Goal: Communication & Community: Share content

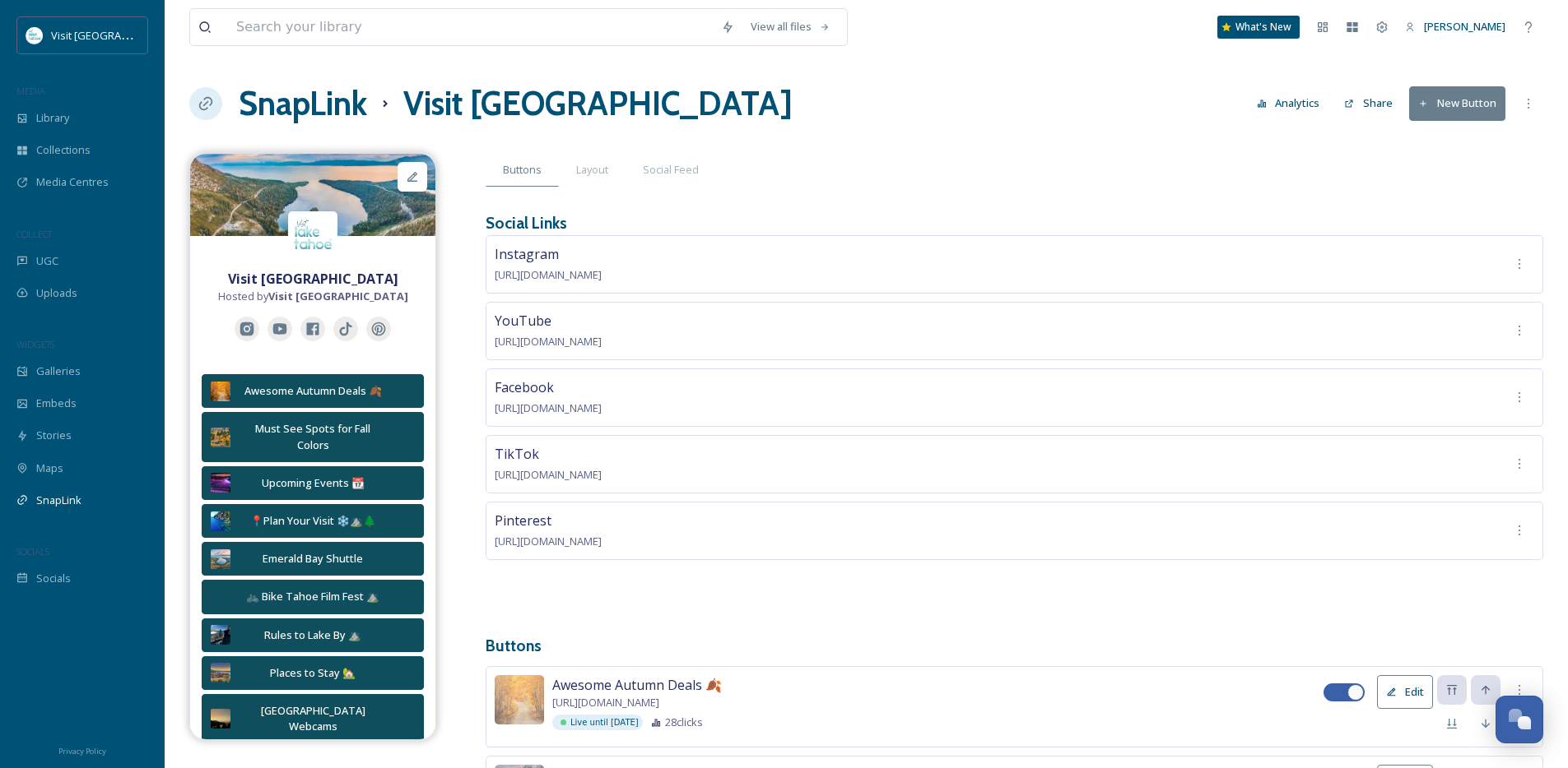
scroll to position [215, 0]
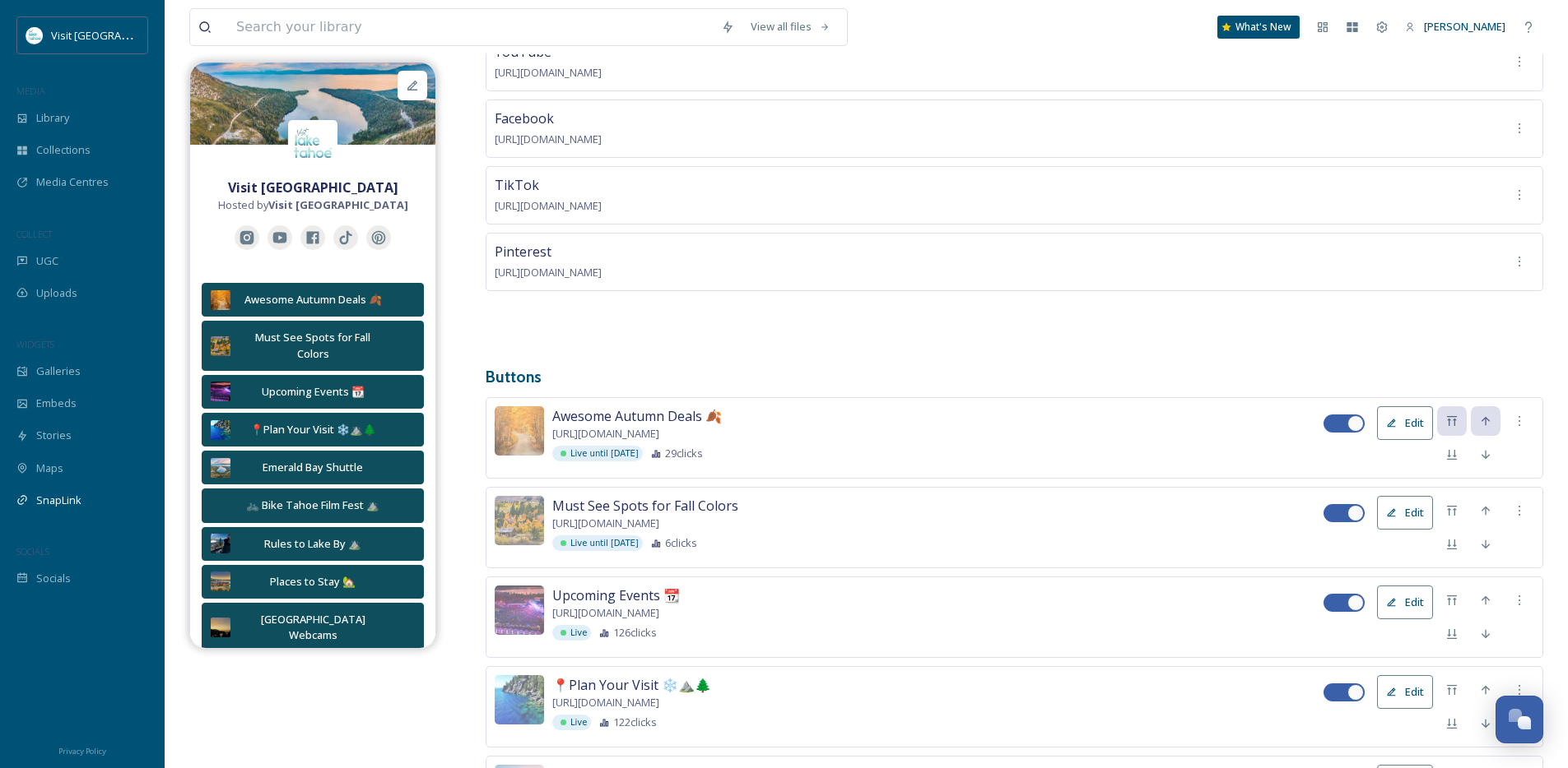
scroll to position [337, 0]
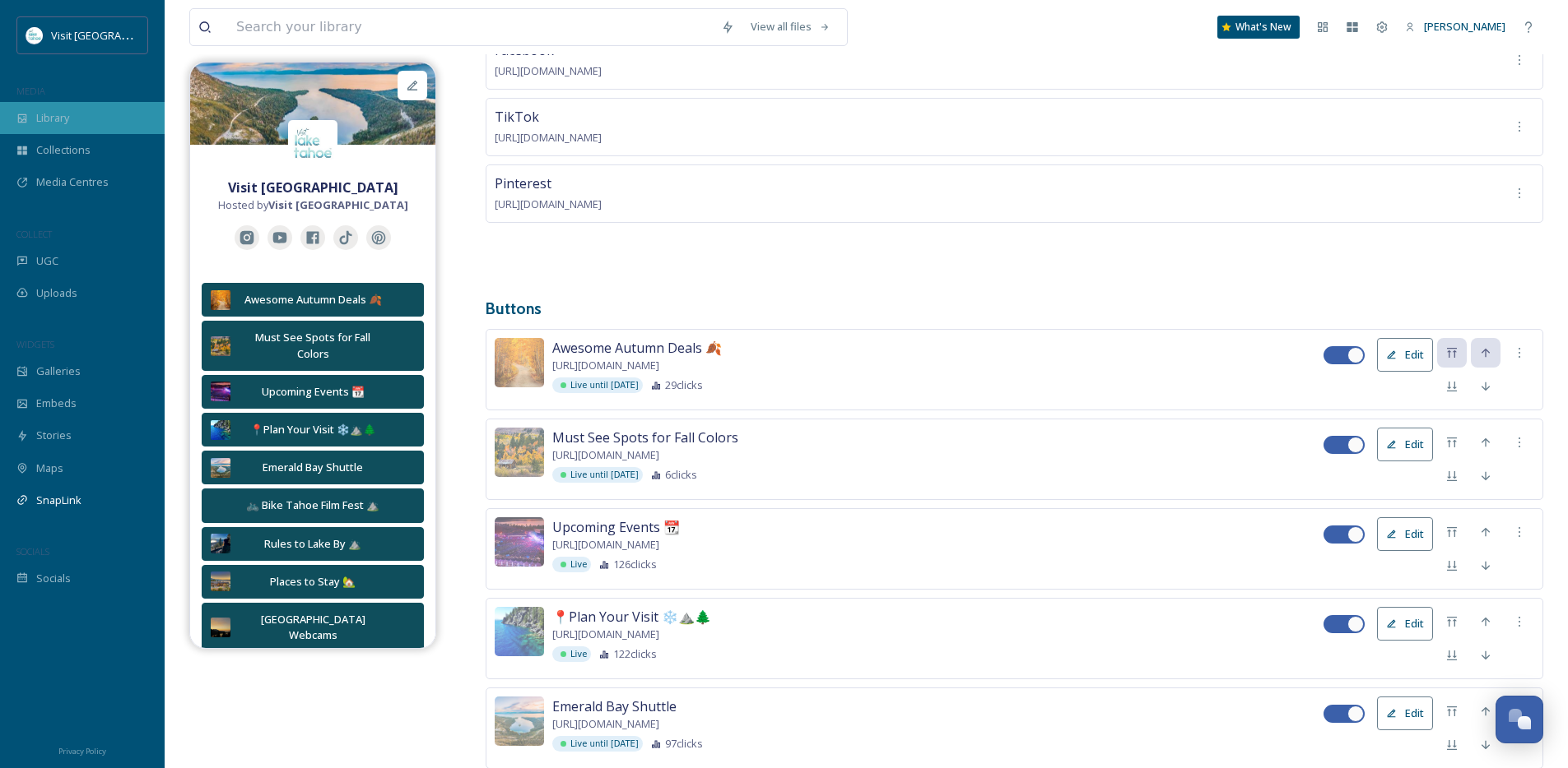
click at [74, 112] on div "Library" at bounding box center [82, 118] width 165 height 32
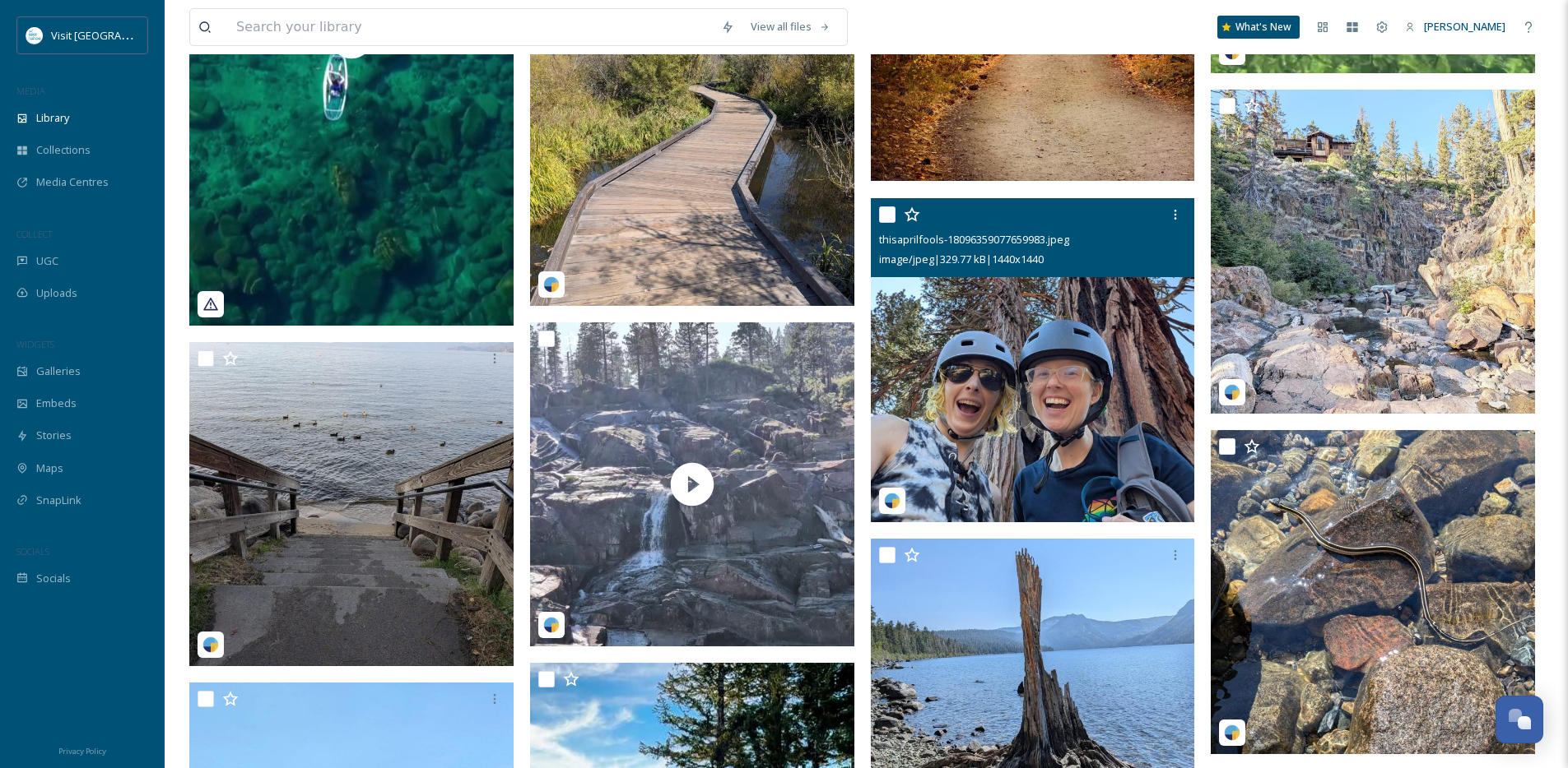
scroll to position [658, 0]
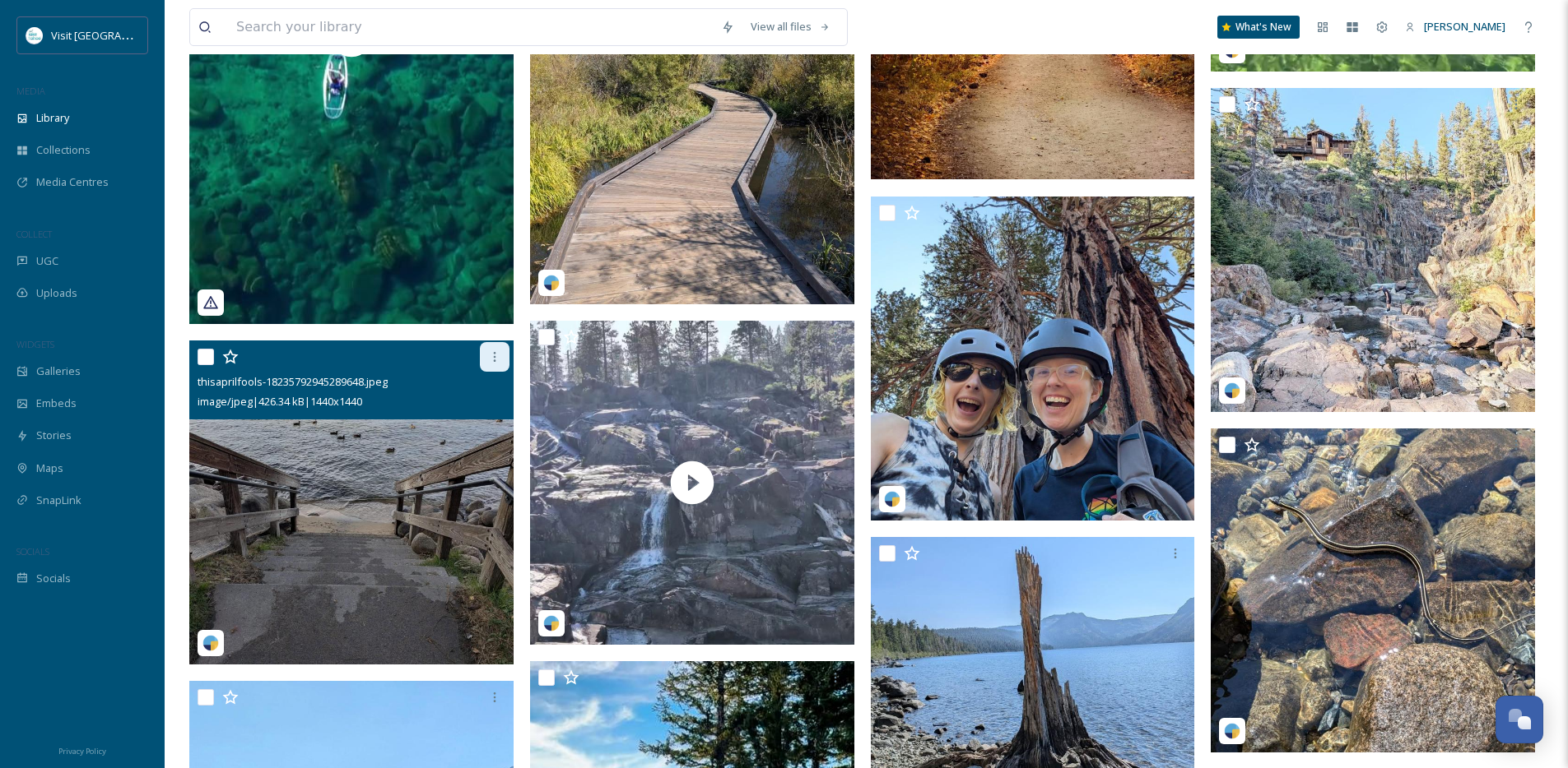
click at [491, 364] on icon at bounding box center [495, 357] width 14 height 14
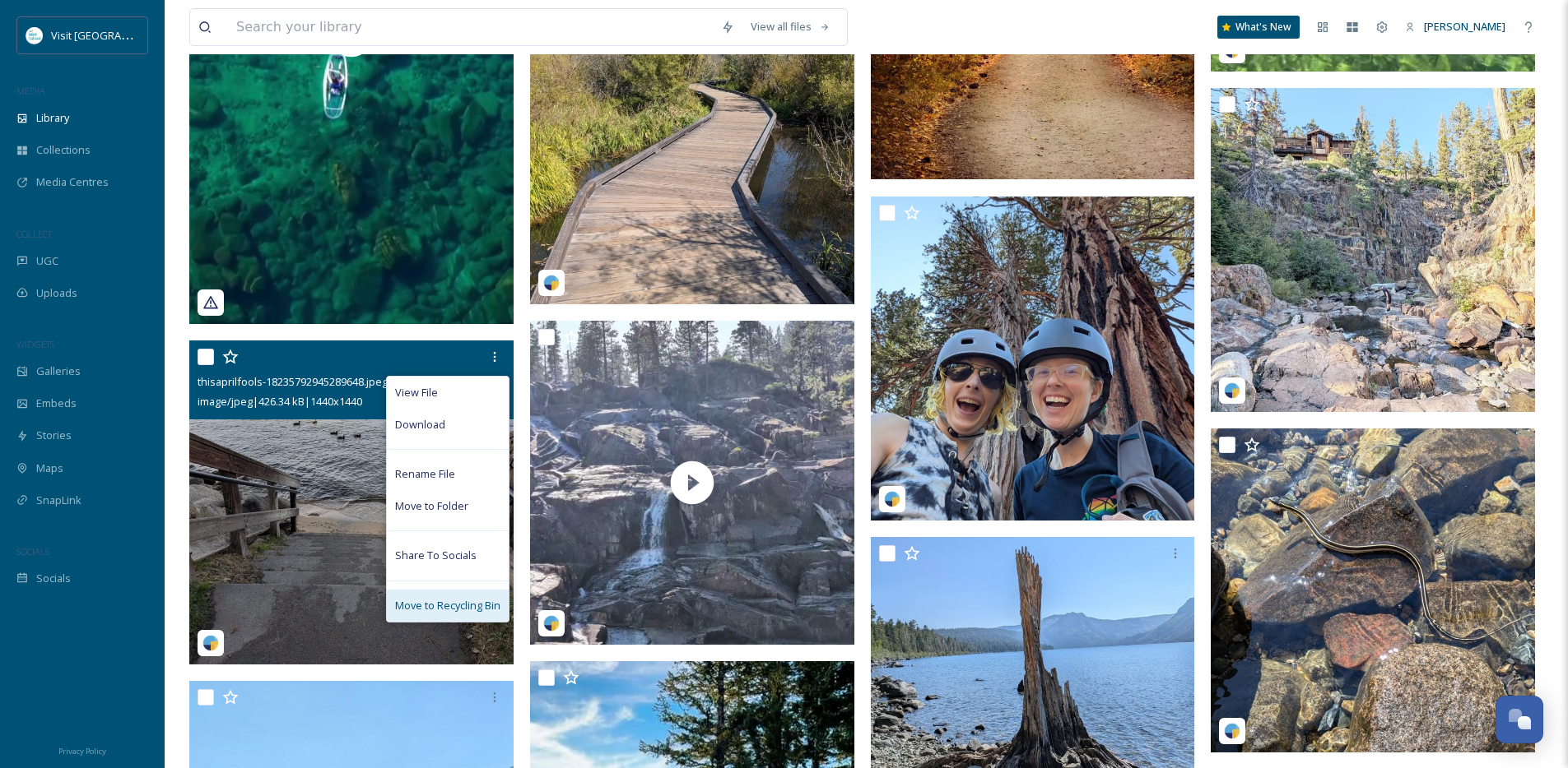
click at [459, 609] on div "Move to Recycling Bin" at bounding box center [447, 605] width 121 height 32
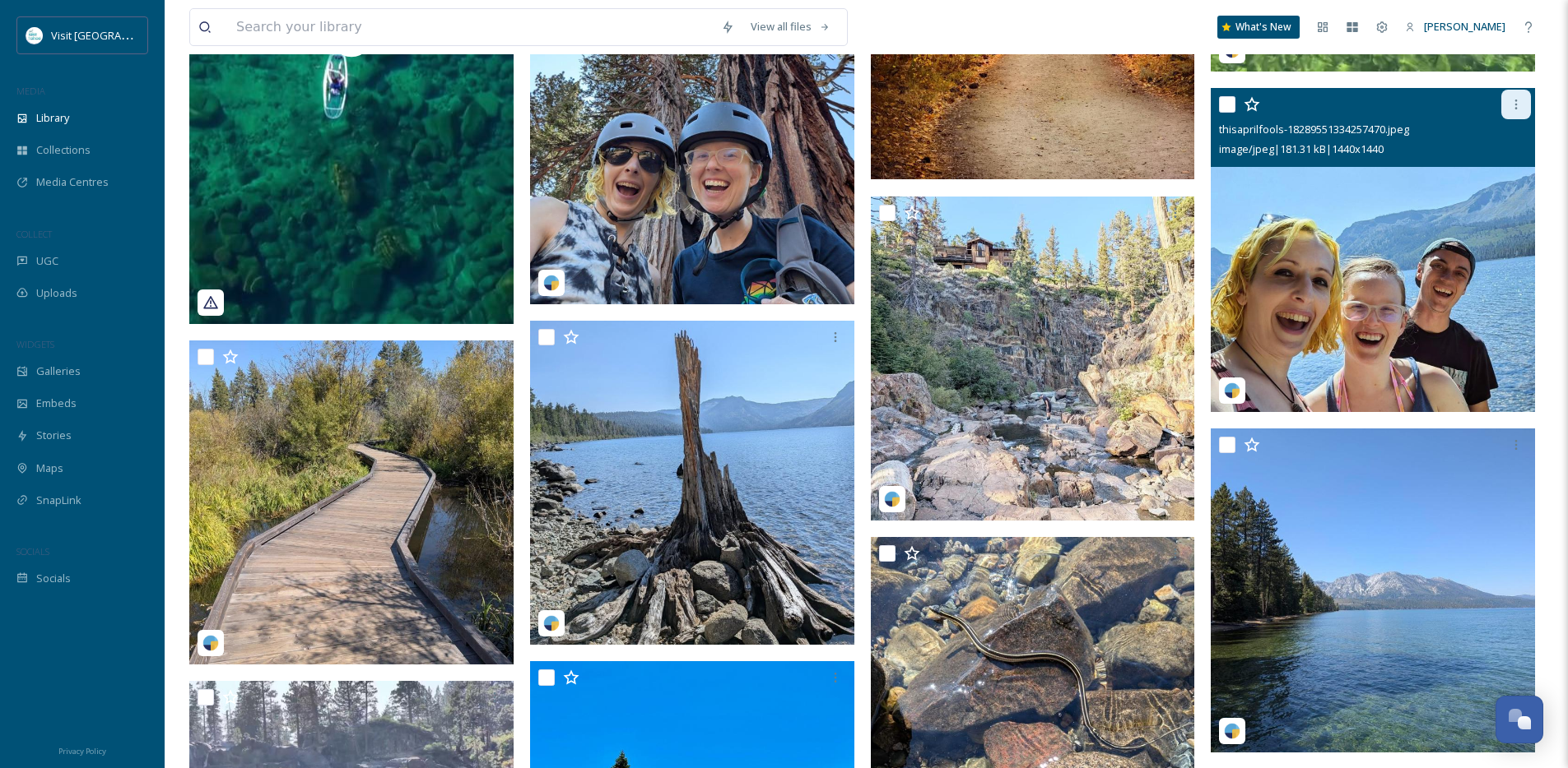
click at [1515, 111] on icon at bounding box center [1515, 104] width 14 height 14
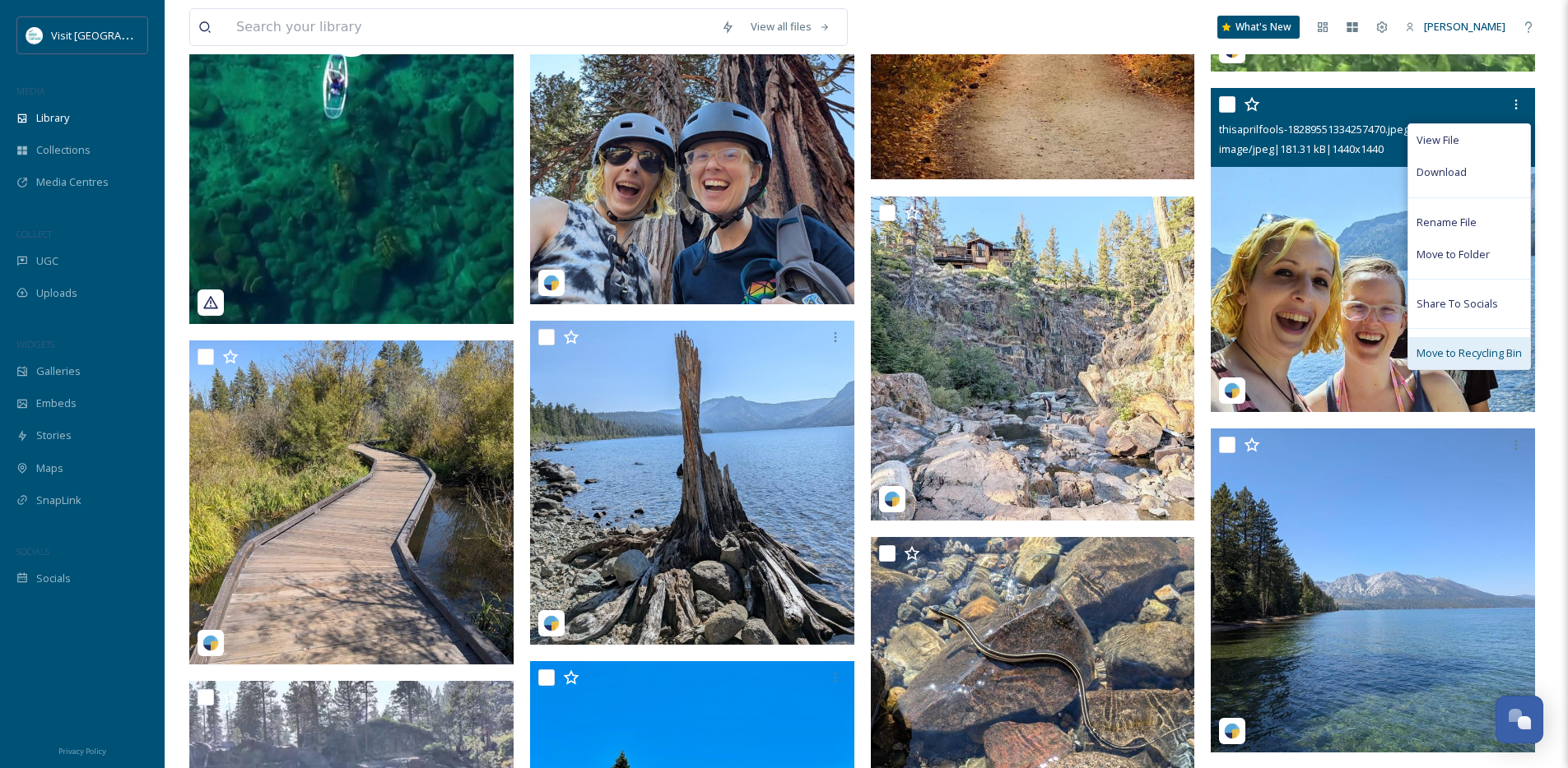
click at [1452, 361] on span "Move to Recycling Bin" at bounding box center [1468, 353] width 105 height 15
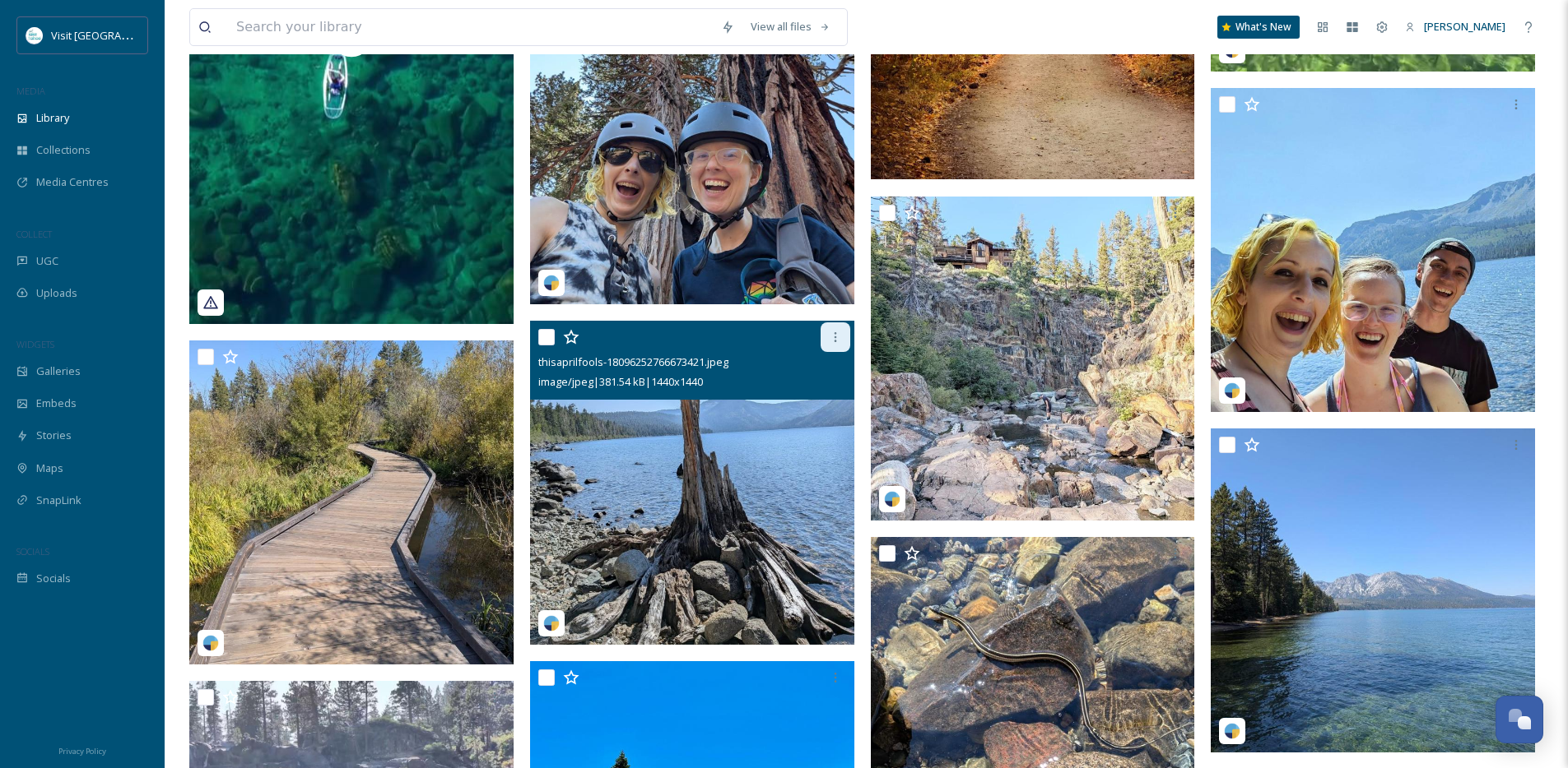
click at [833, 342] on icon at bounding box center [834, 337] width 3 height 10
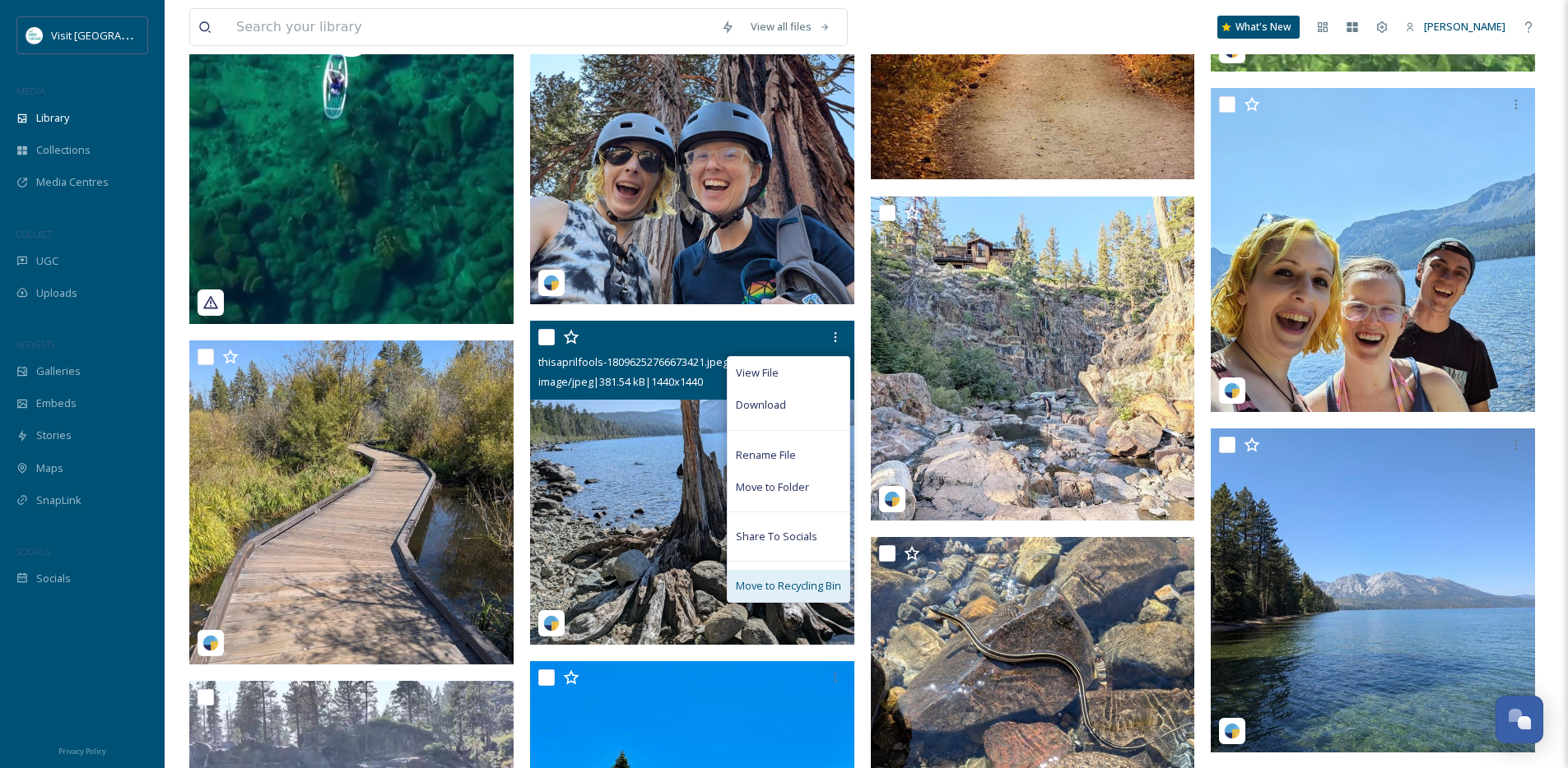
click at [769, 594] on span "Move to Recycling Bin" at bounding box center [788, 586] width 105 height 15
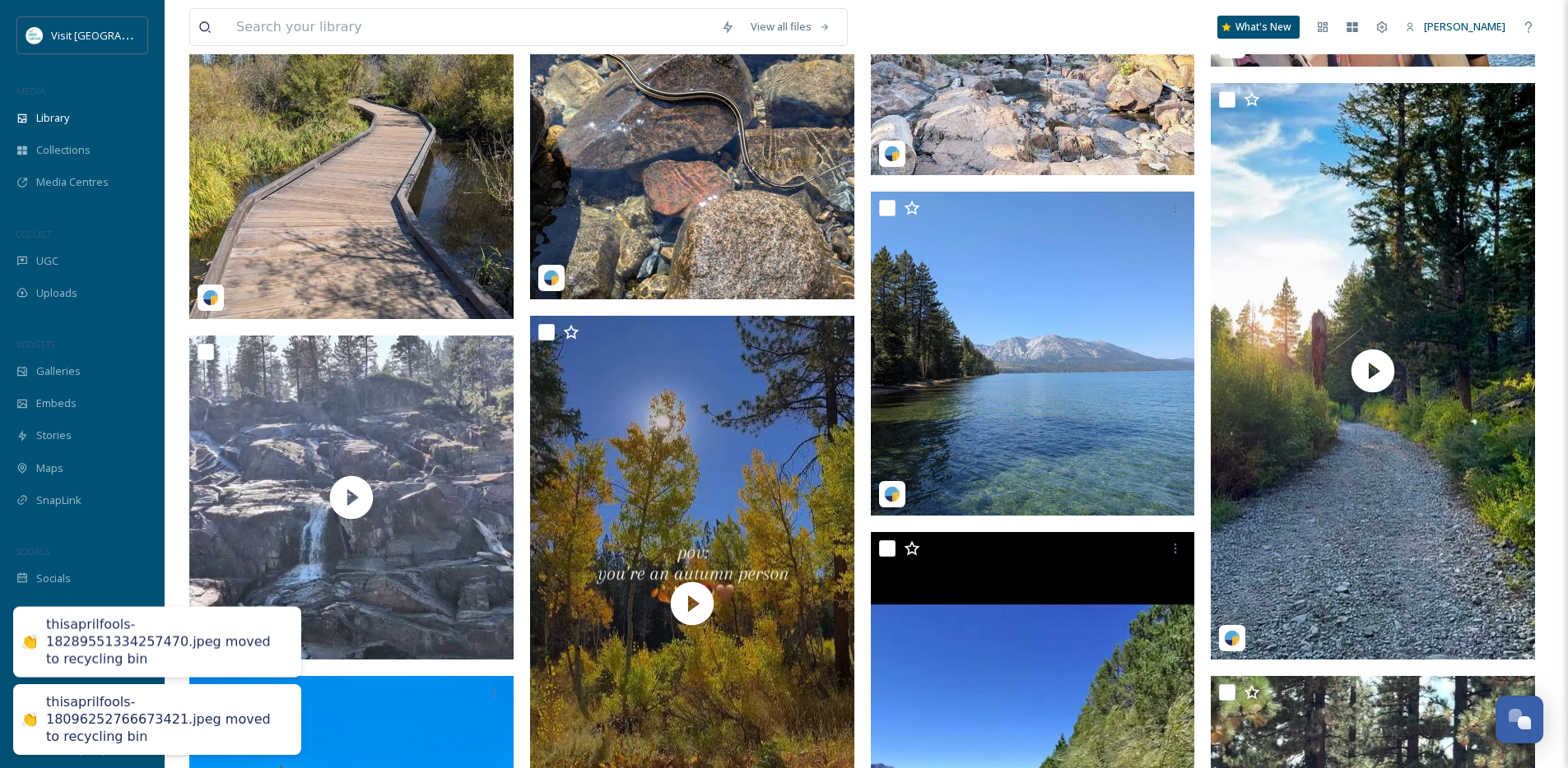
scroll to position [1019, 0]
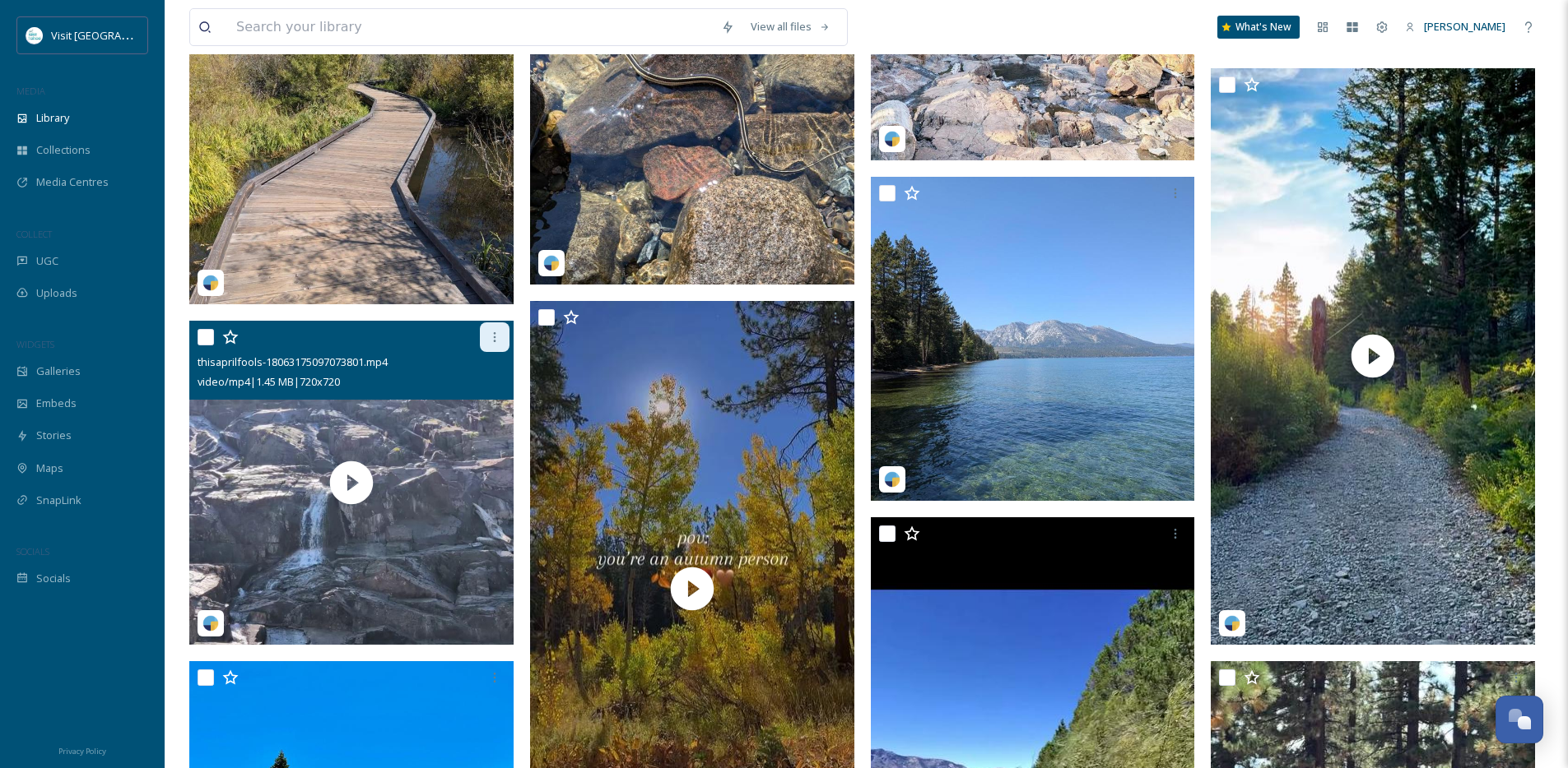
click at [488, 344] on icon at bounding box center [495, 337] width 14 height 14
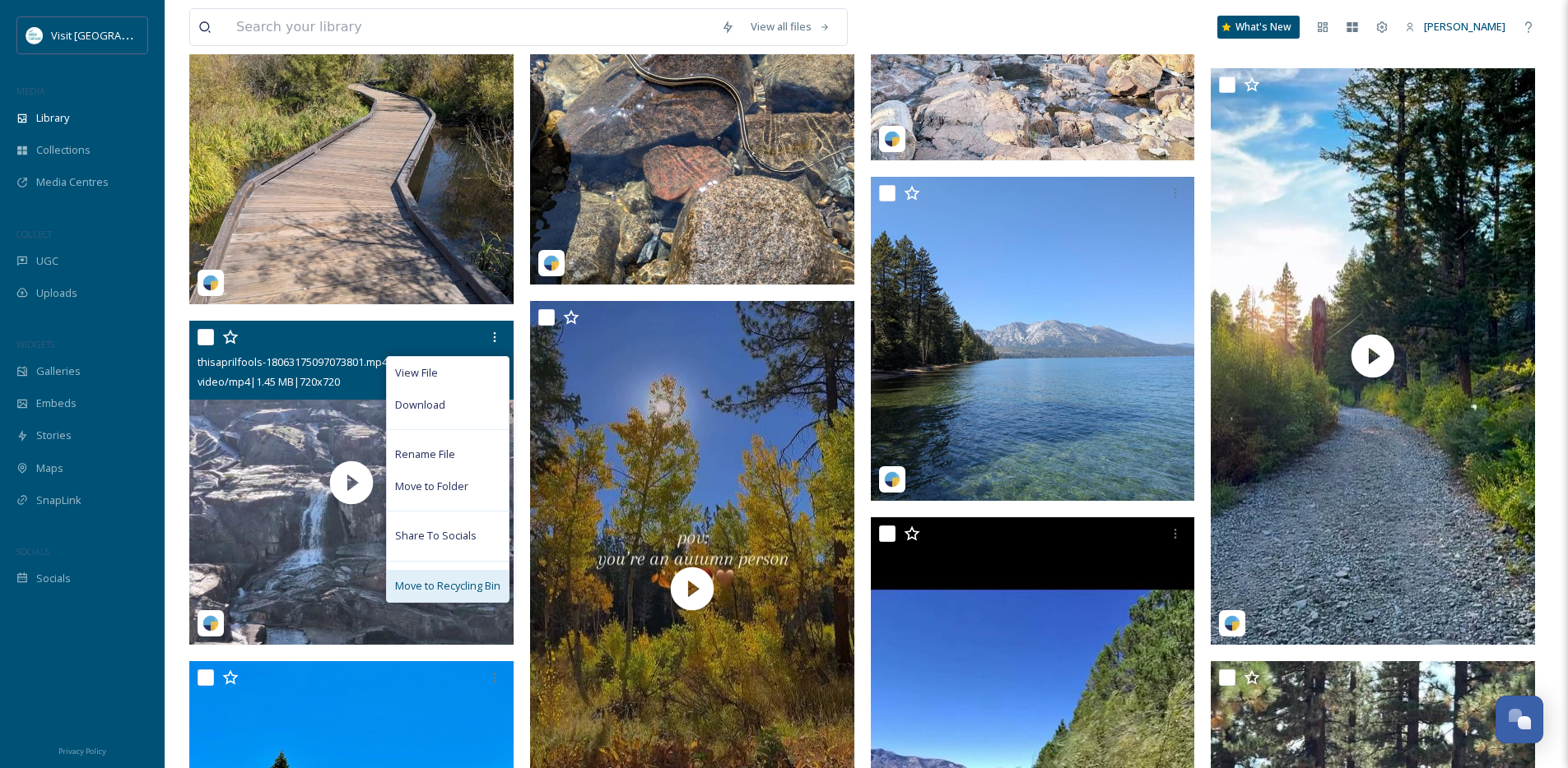
click at [452, 588] on div "Move to Recycling Bin" at bounding box center [447, 586] width 121 height 32
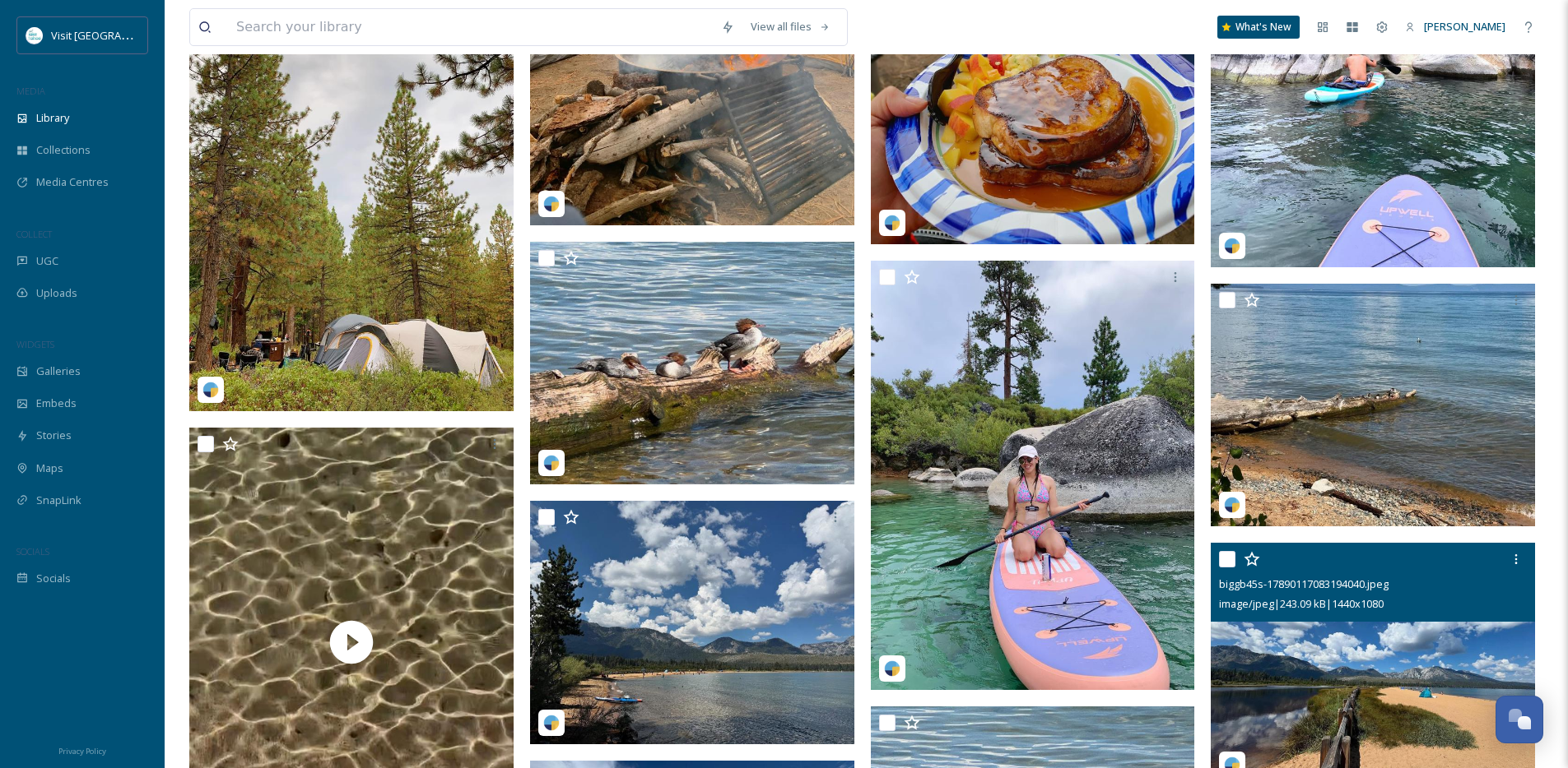
scroll to position [4468, 0]
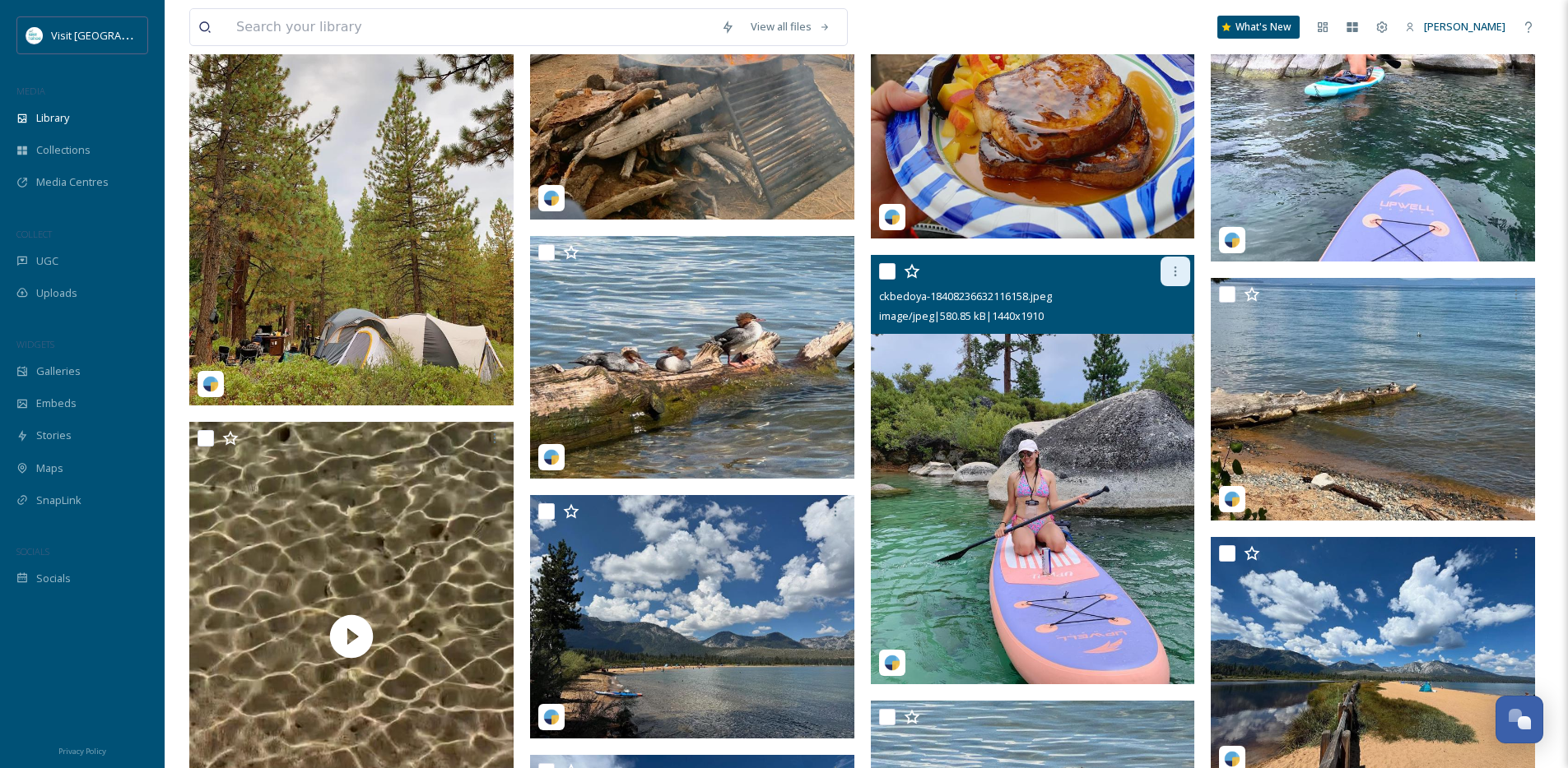
click at [1188, 286] on div at bounding box center [1175, 271] width 30 height 30
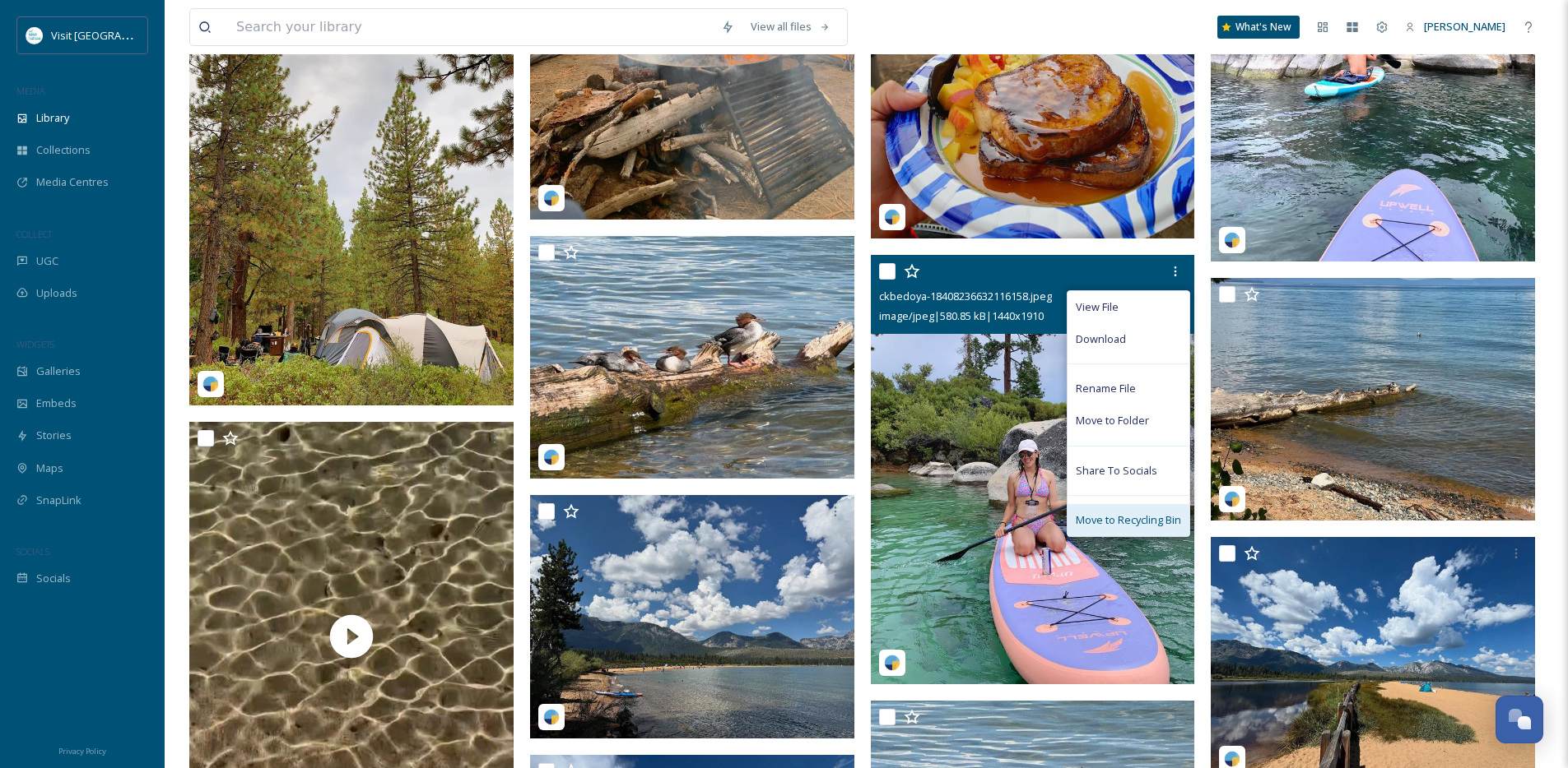
click at [1149, 523] on div "Move to Recycling Bin" at bounding box center [1128, 520] width 121 height 32
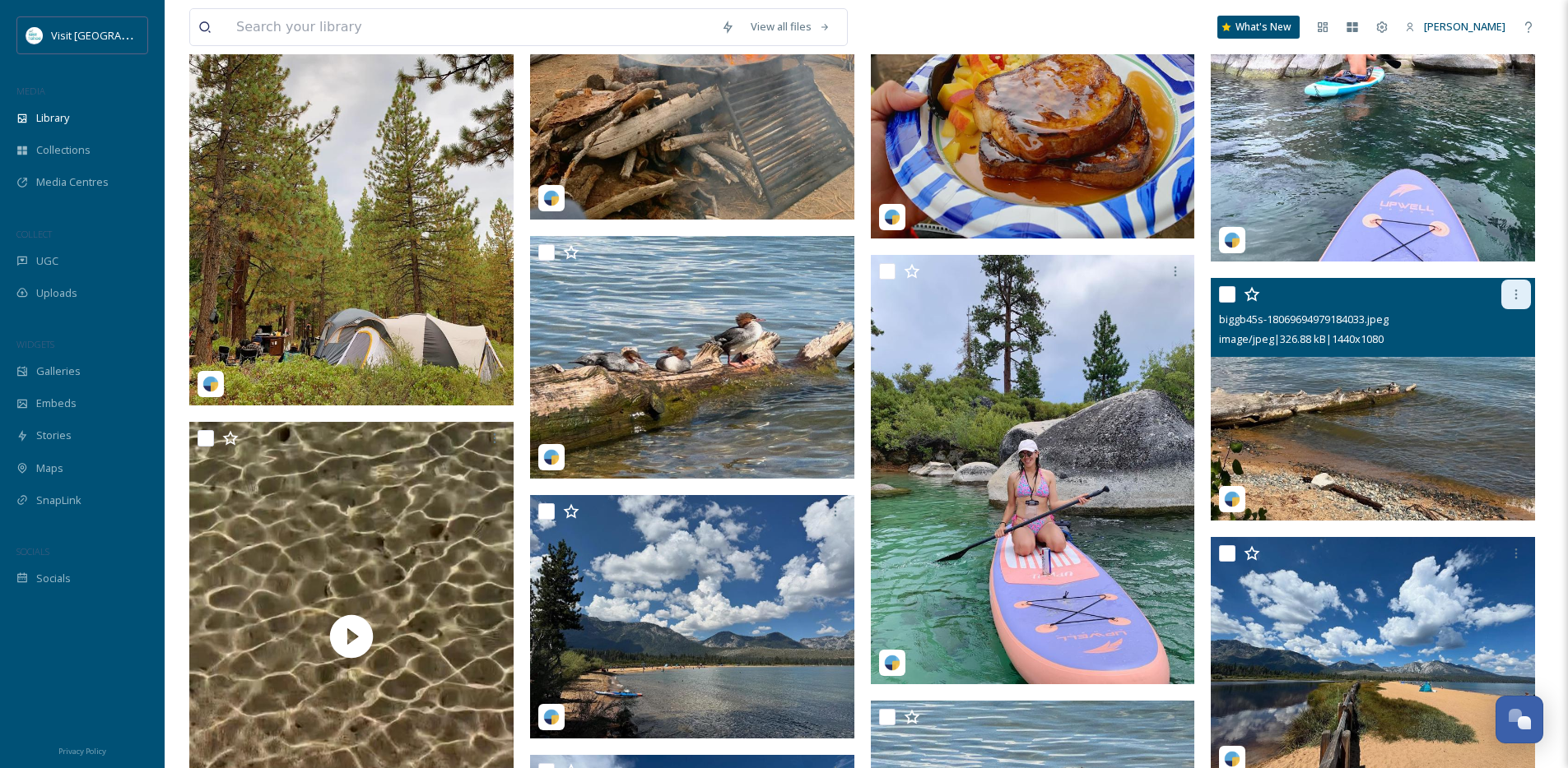
click at [1507, 310] on div at bounding box center [1515, 294] width 30 height 30
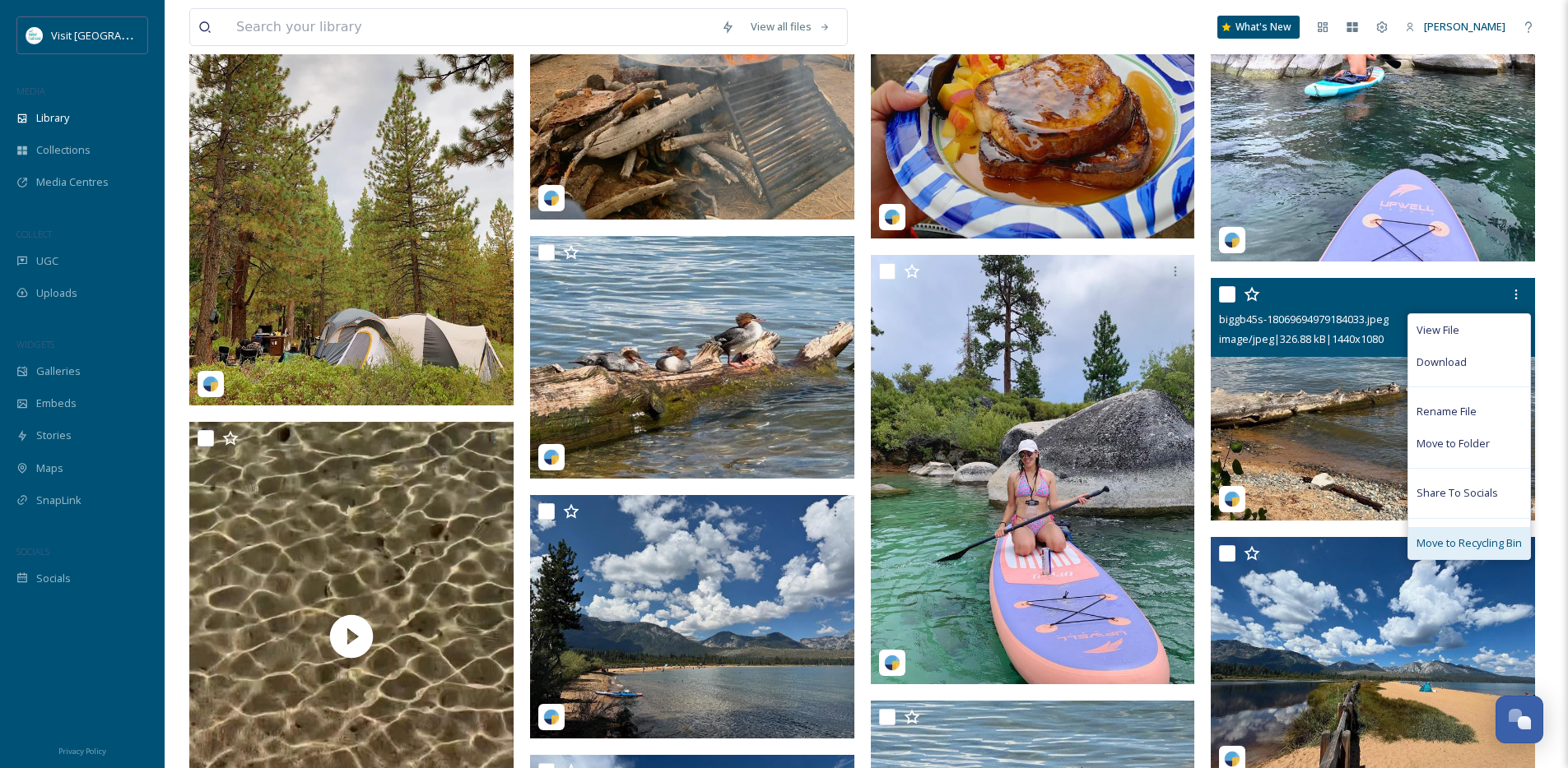
click at [1442, 552] on span "Move to Recycling Bin" at bounding box center [1468, 542] width 105 height 15
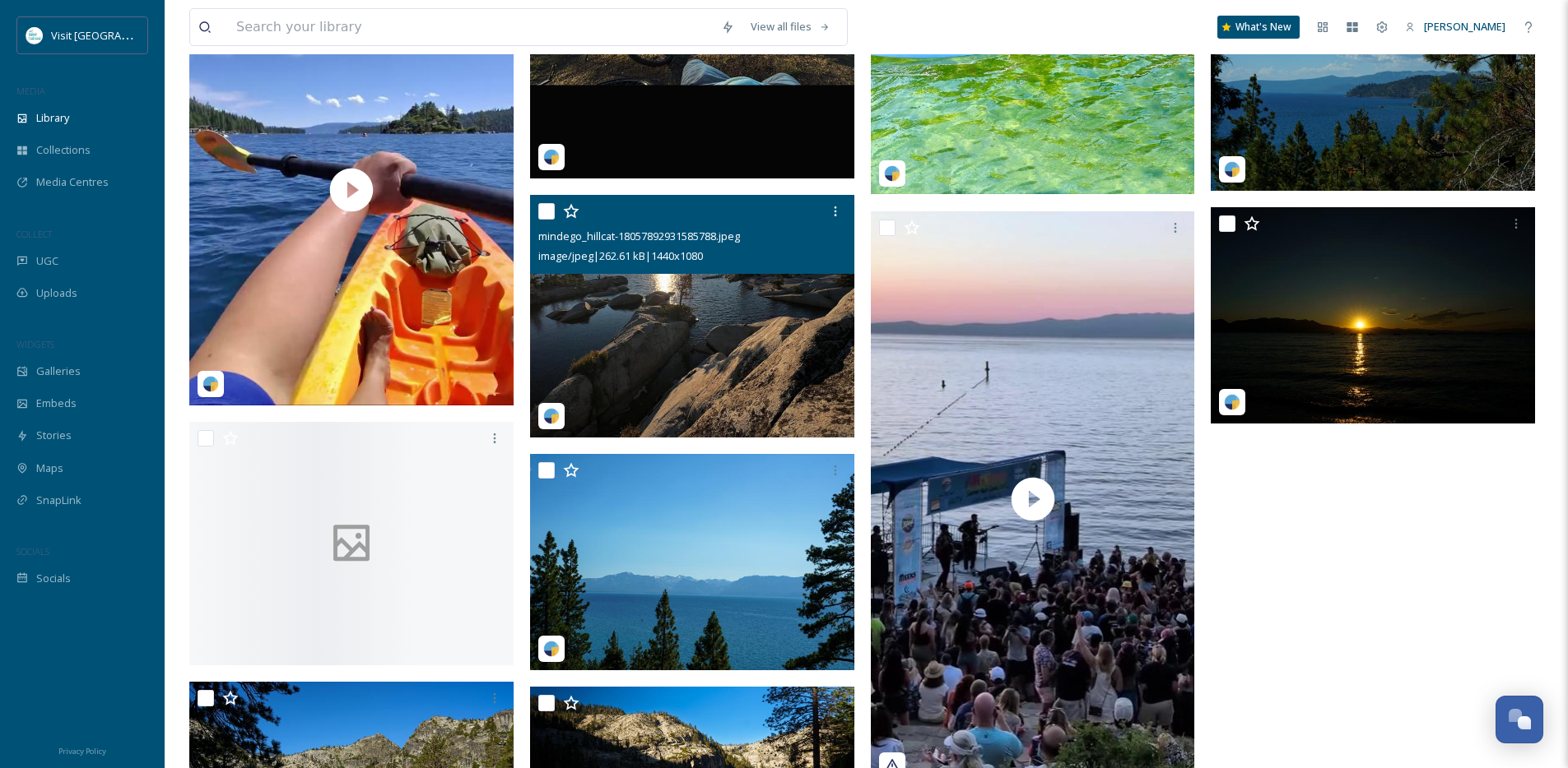
scroll to position [9114, 0]
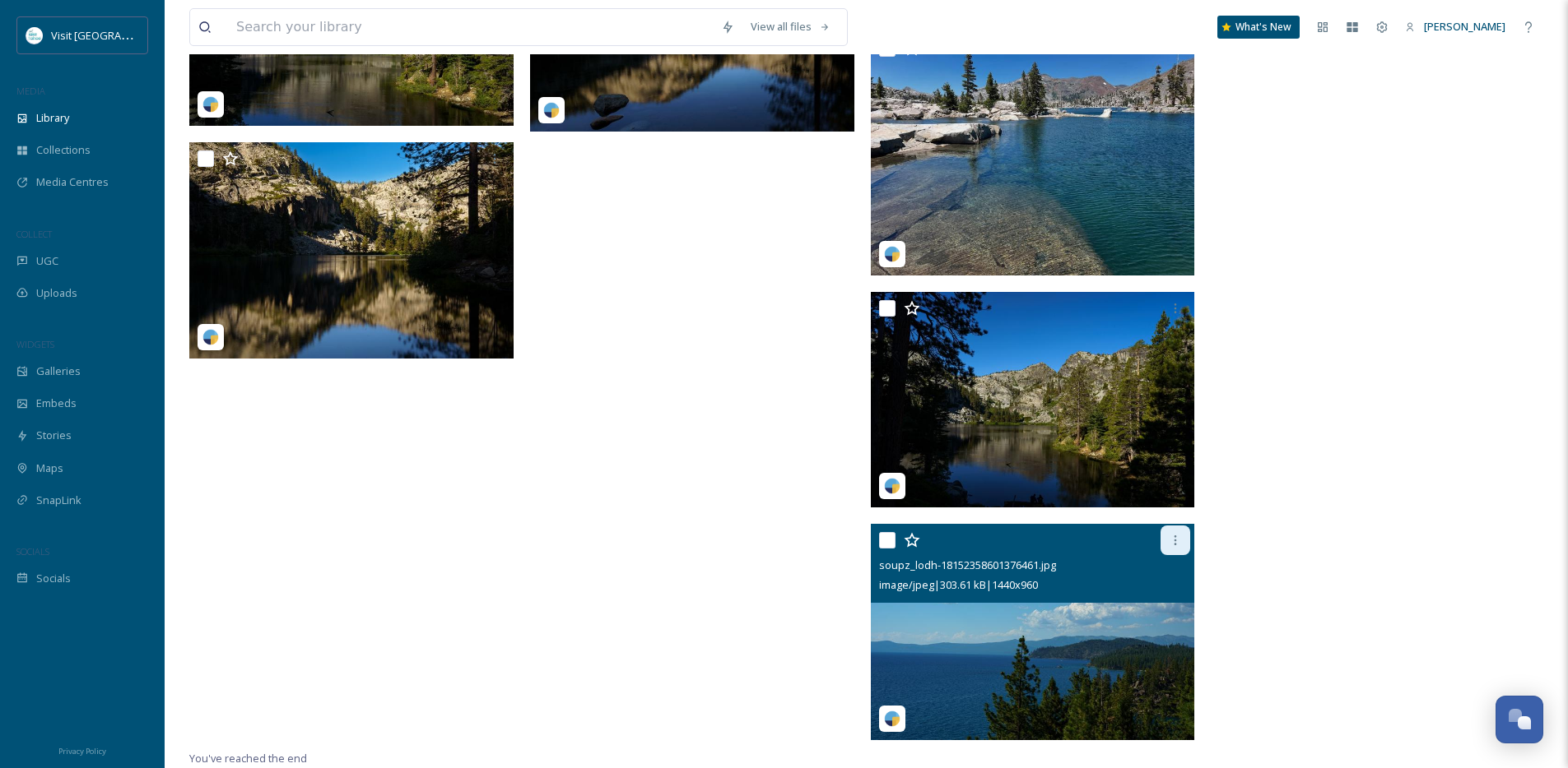
click at [1176, 543] on icon at bounding box center [1175, 541] width 14 height 14
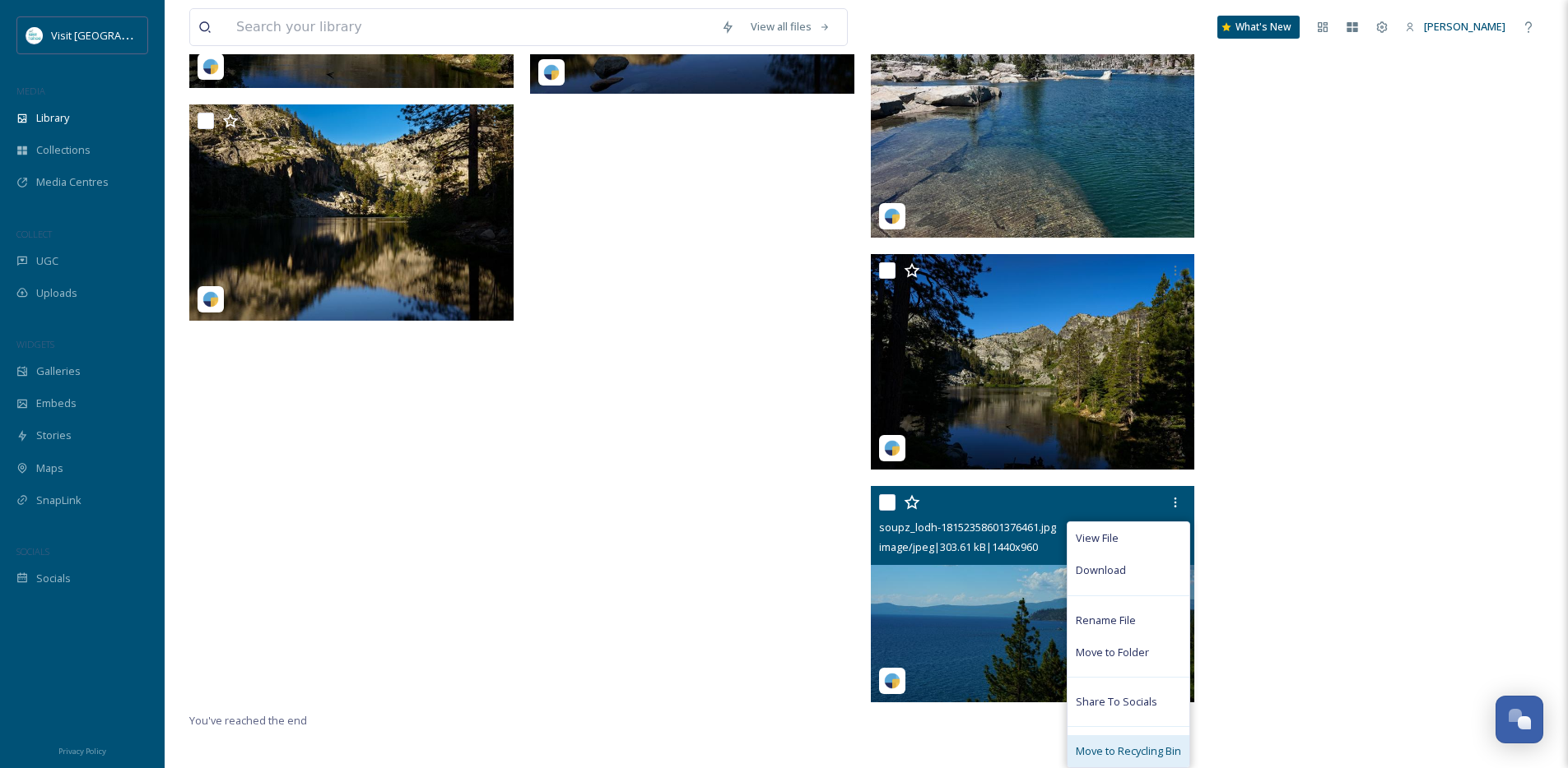
click at [1134, 753] on span "Move to Recycling Bin" at bounding box center [1128, 751] width 105 height 15
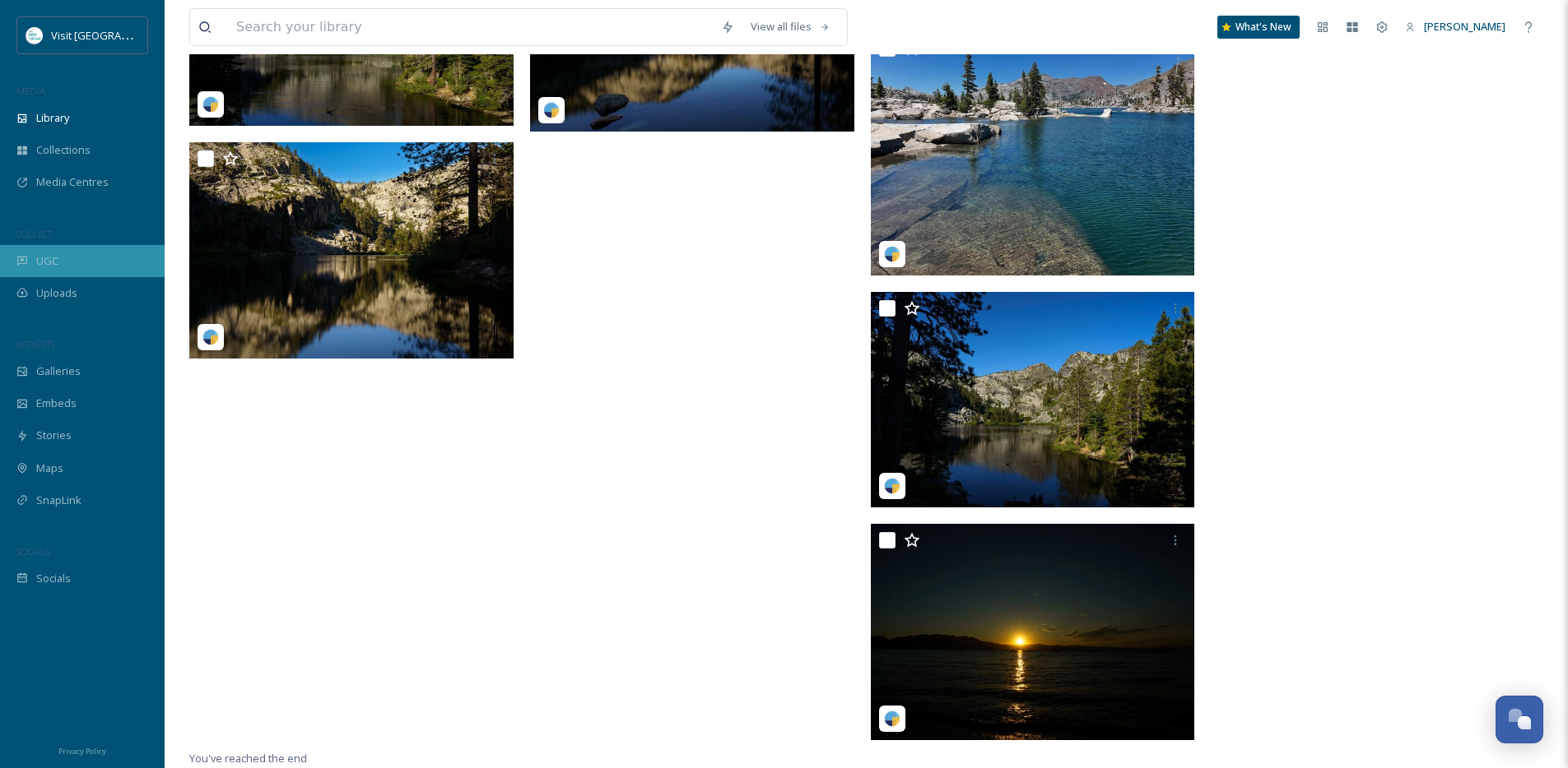
click at [34, 266] on div "UGC" at bounding box center [82, 261] width 165 height 32
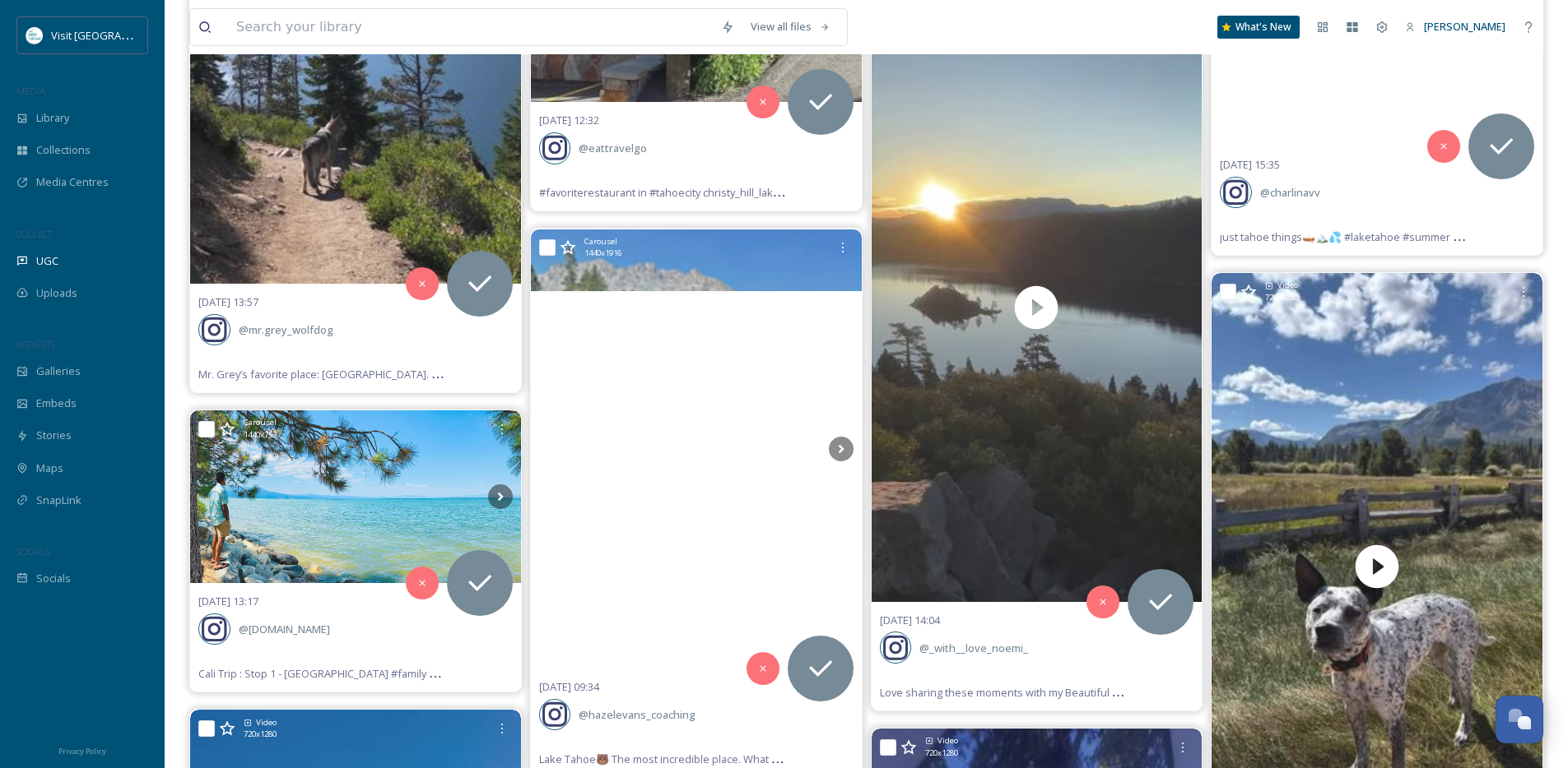
scroll to position [15932, 0]
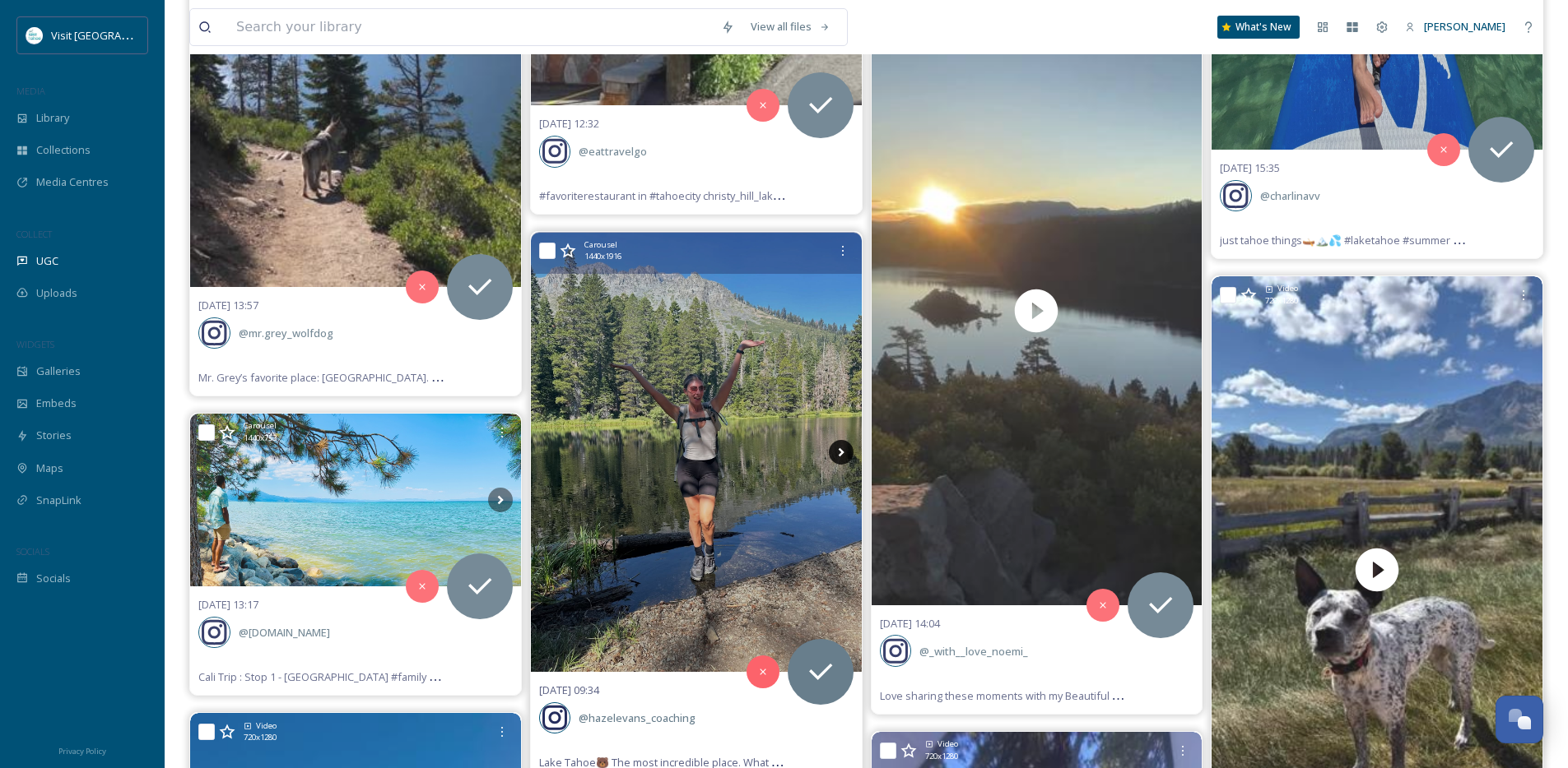
click at [839, 454] on icon at bounding box center [841, 452] width 24 height 24
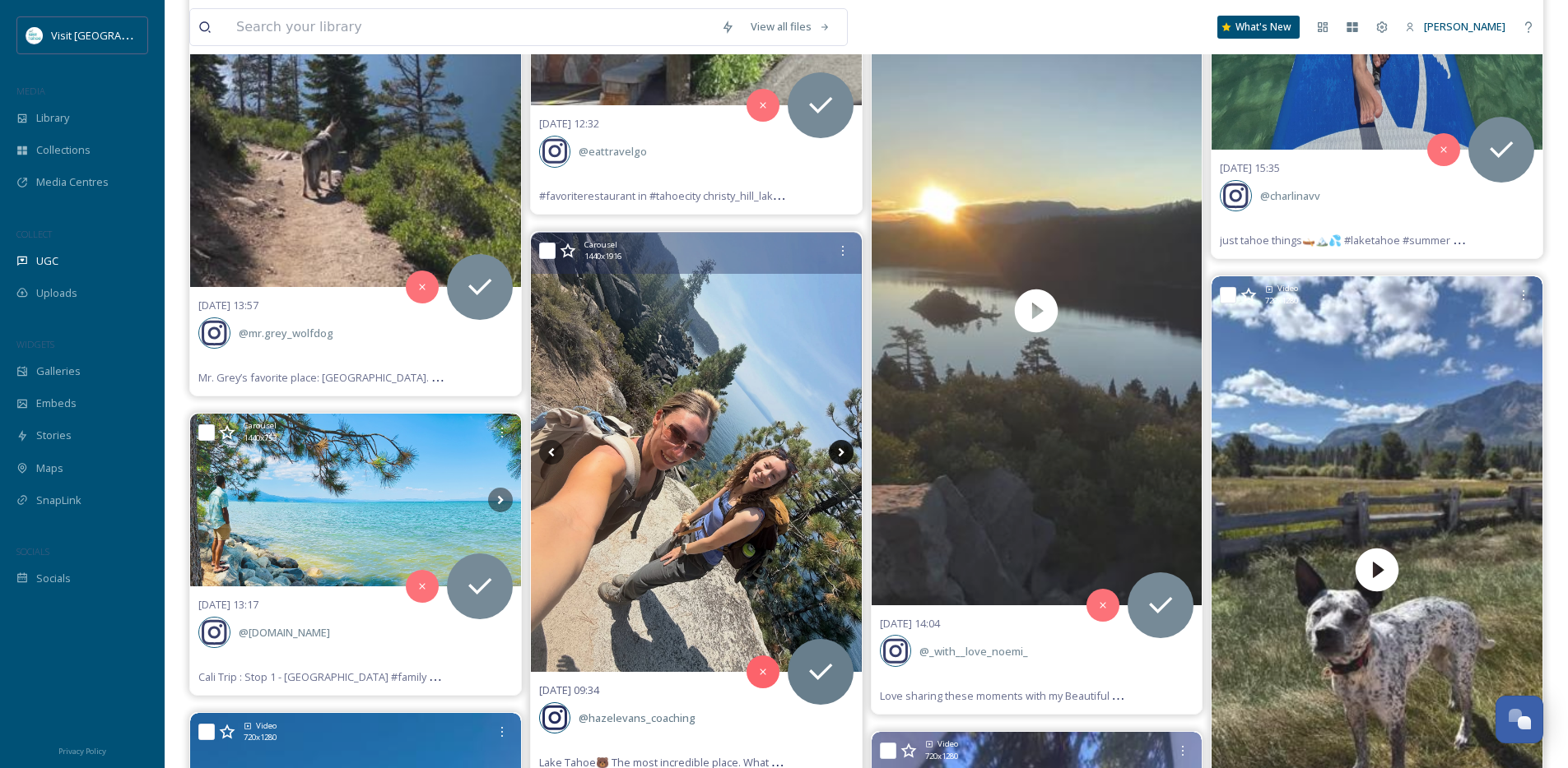
click at [839, 454] on icon at bounding box center [841, 452] width 24 height 24
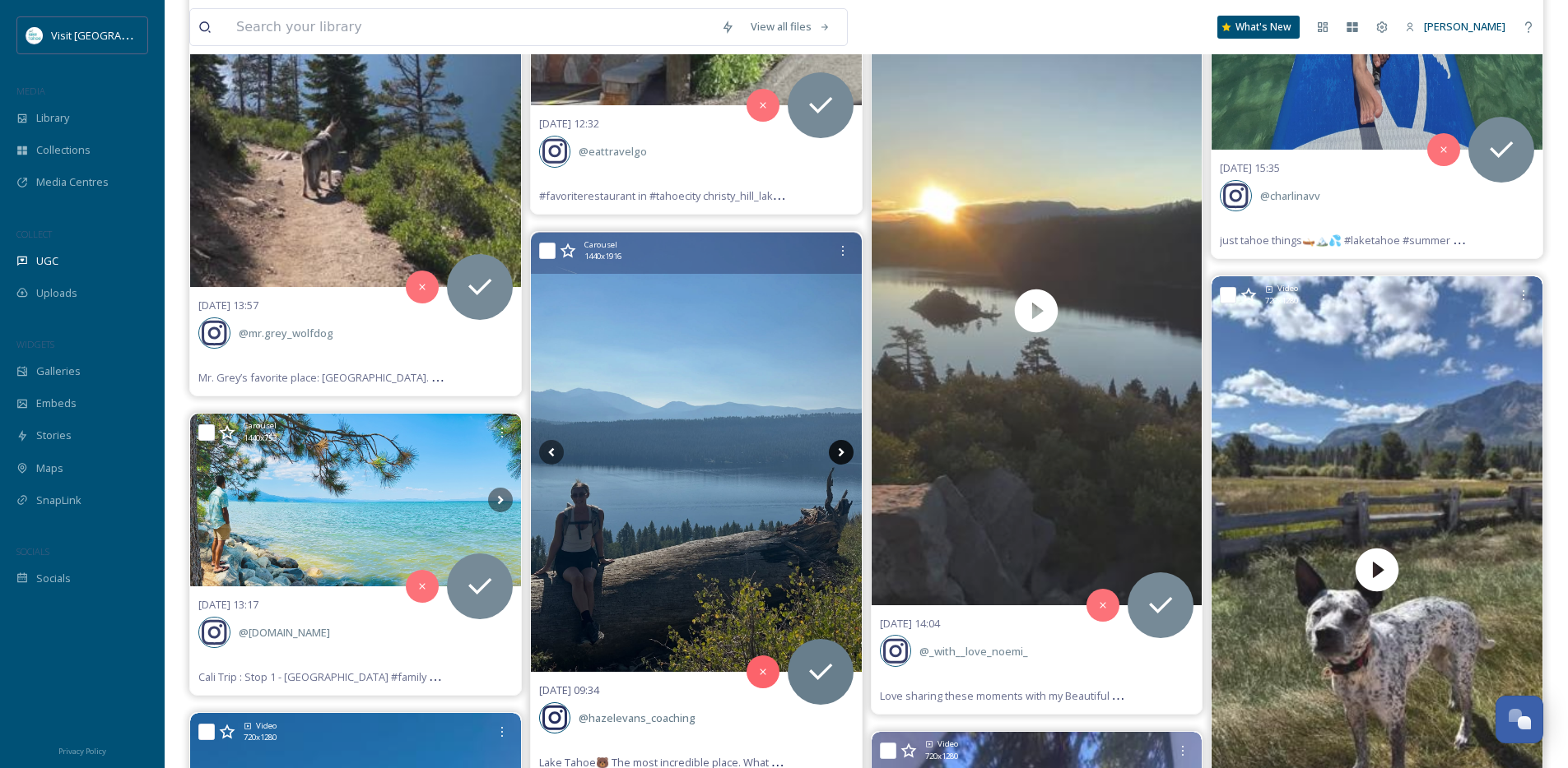
click at [839, 454] on icon at bounding box center [841, 452] width 24 height 24
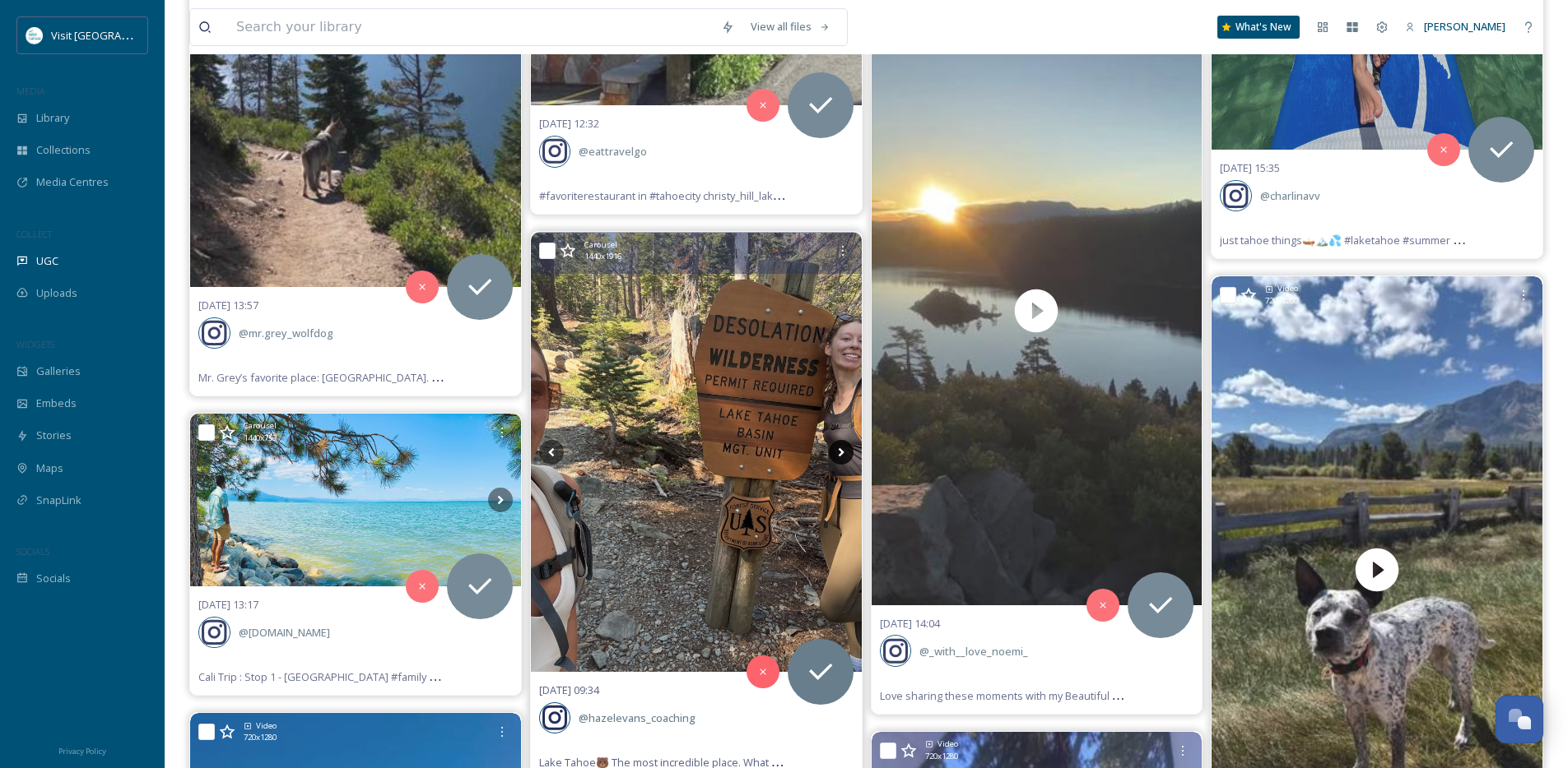
click at [839, 454] on icon at bounding box center [841, 452] width 24 height 24
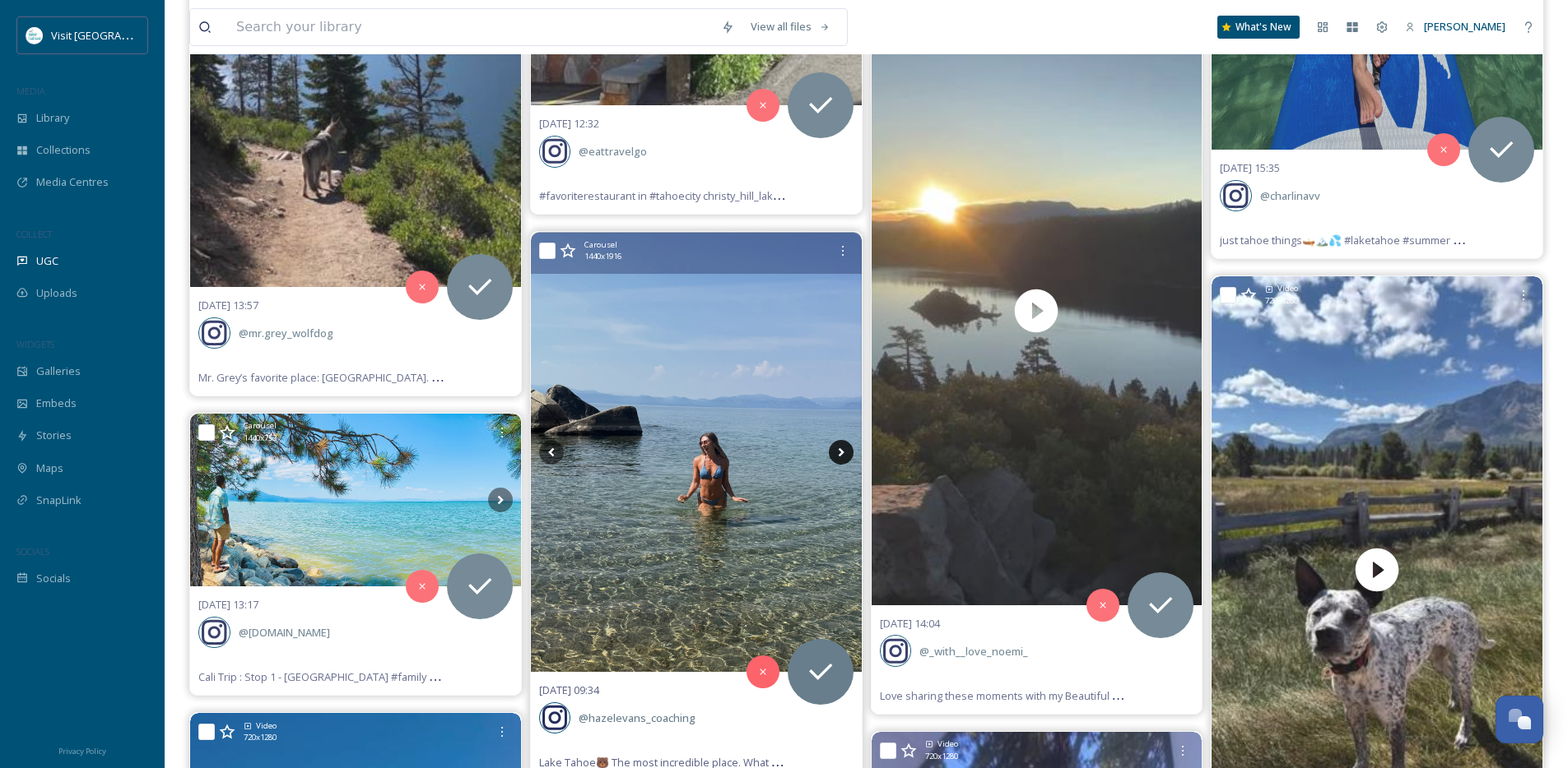
click at [839, 454] on icon at bounding box center [841, 452] width 24 height 24
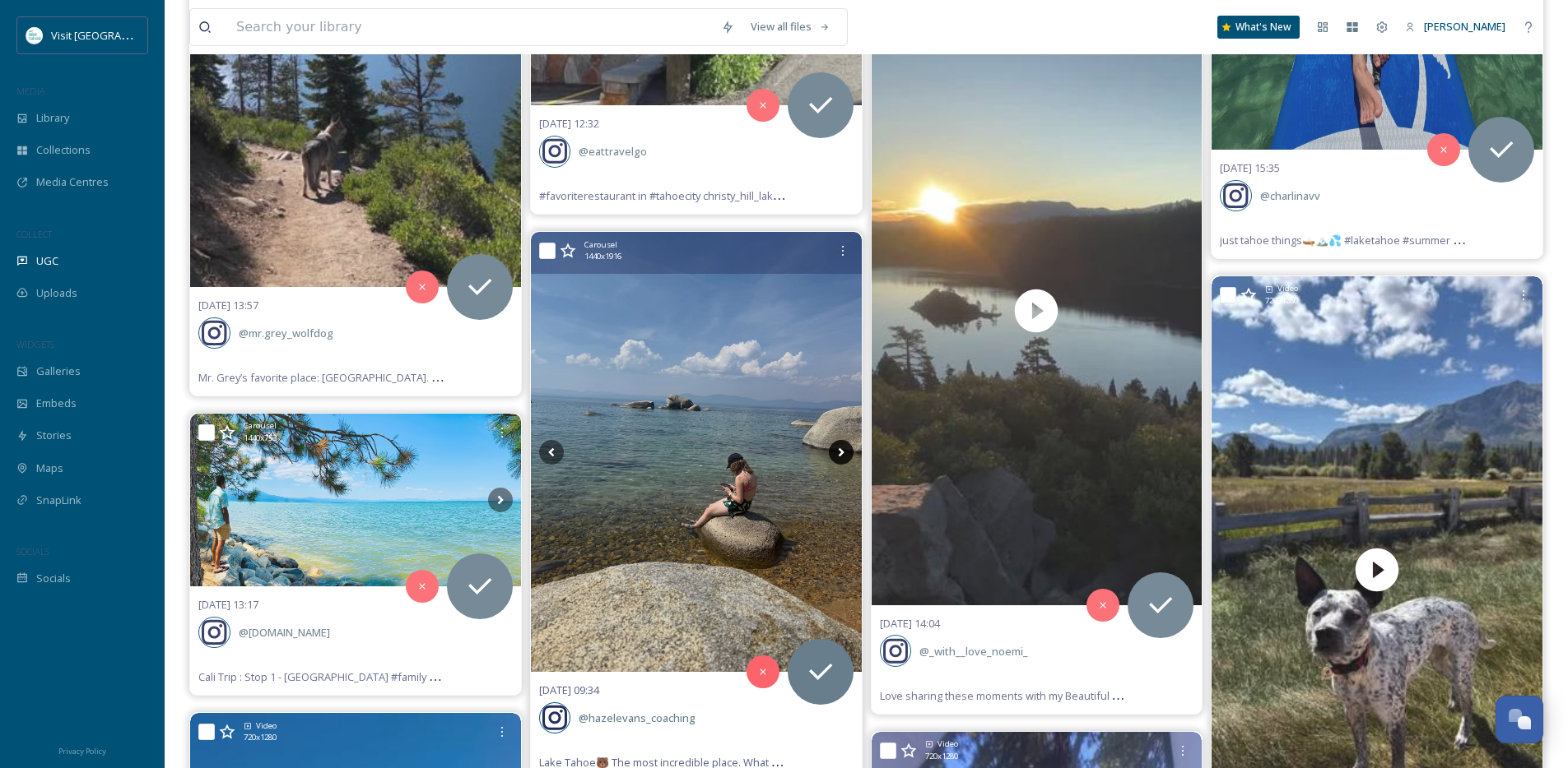
click at [839, 454] on icon at bounding box center [841, 452] width 24 height 24
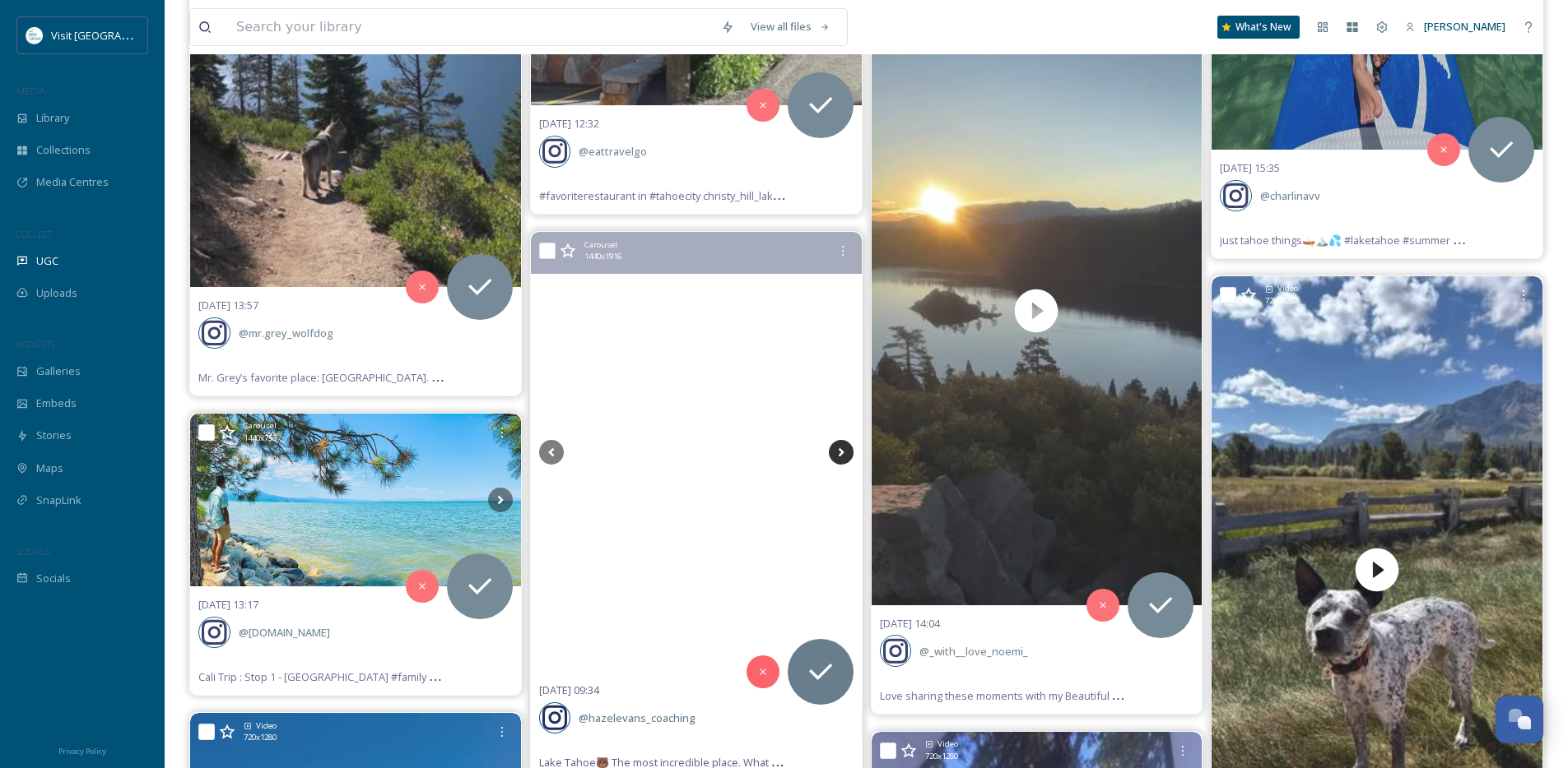
click at [839, 454] on icon at bounding box center [841, 452] width 24 height 24
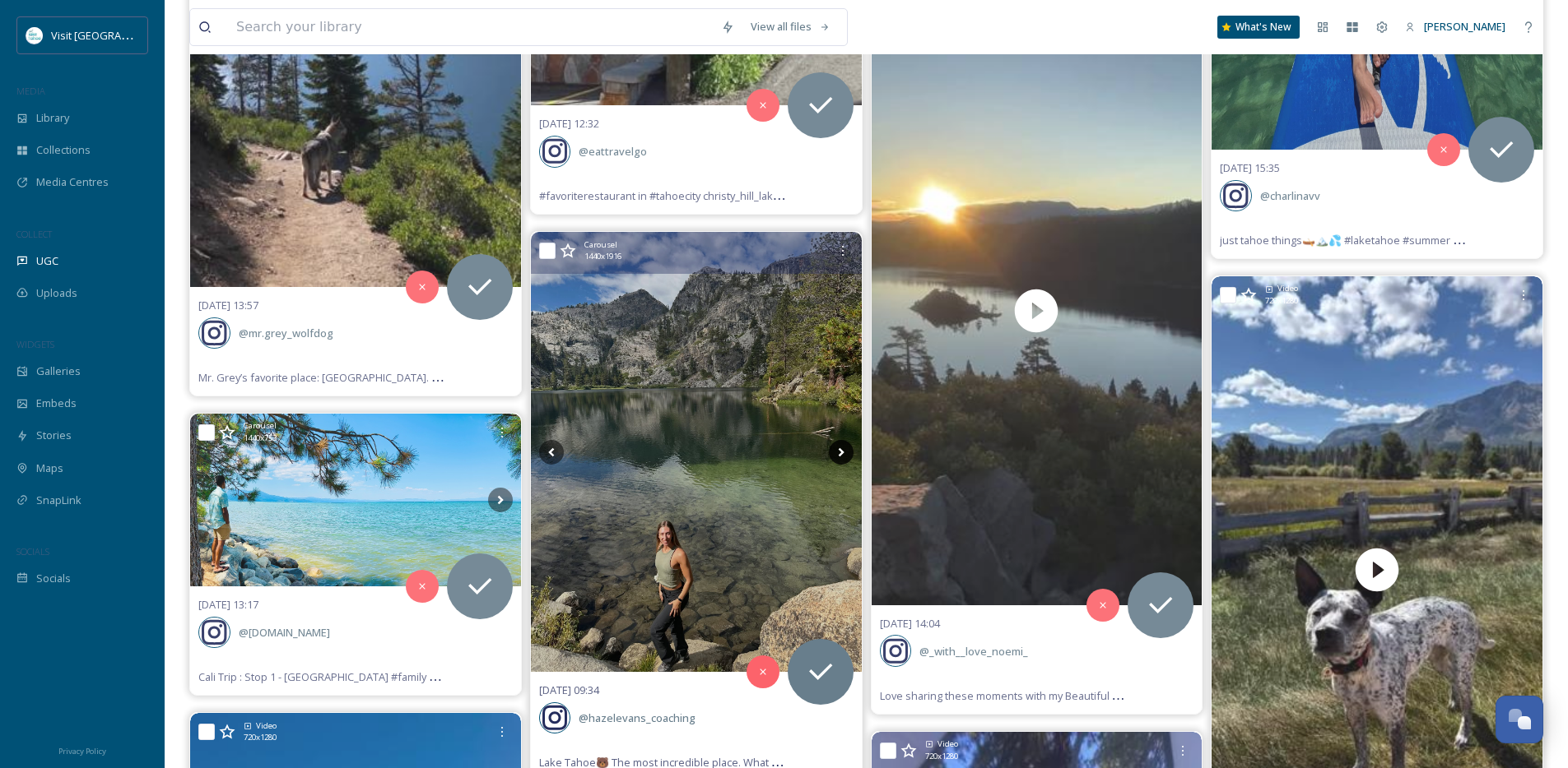
click at [839, 454] on icon at bounding box center [841, 452] width 24 height 24
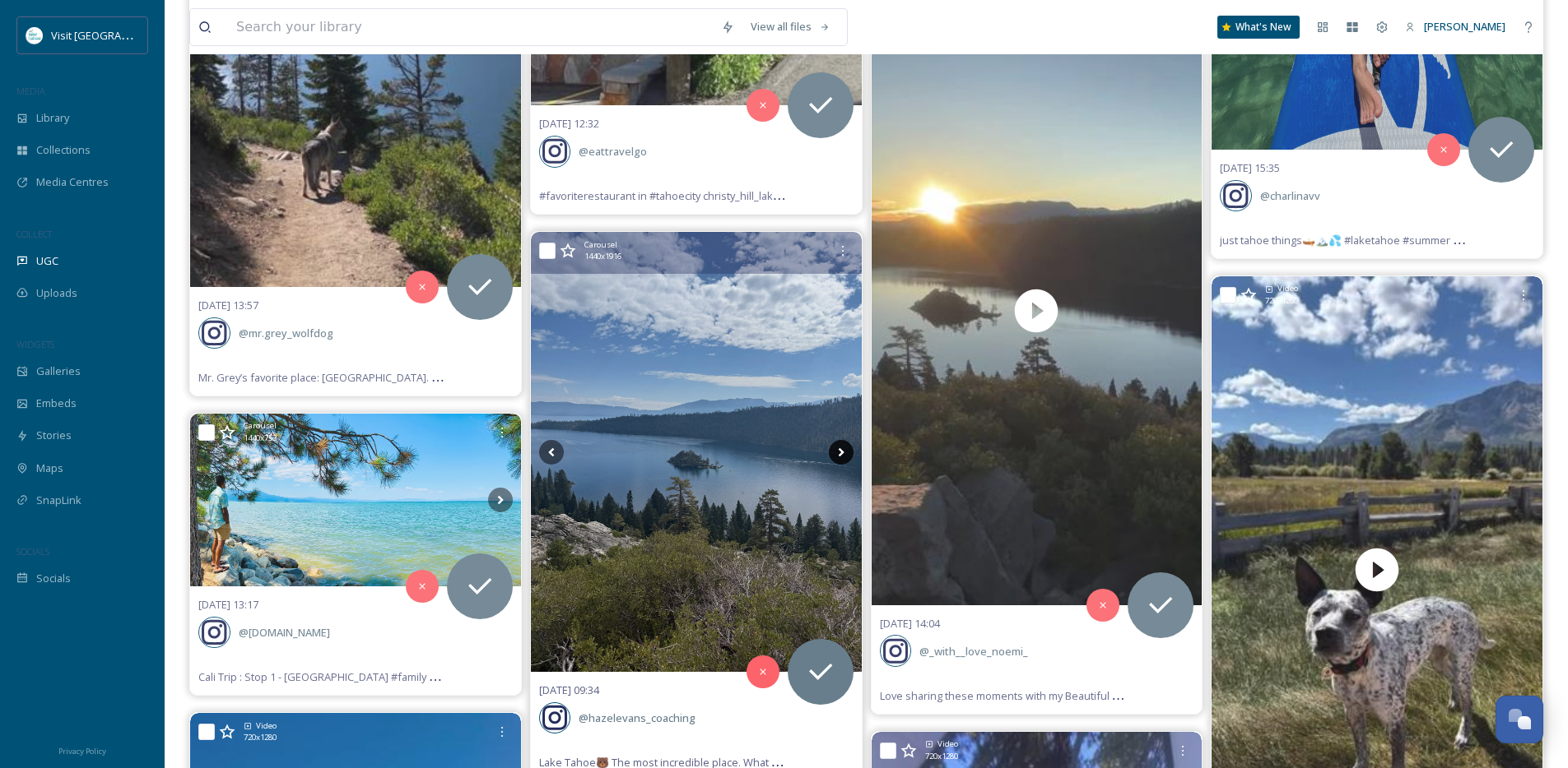
click at [839, 454] on icon at bounding box center [841, 452] width 24 height 24
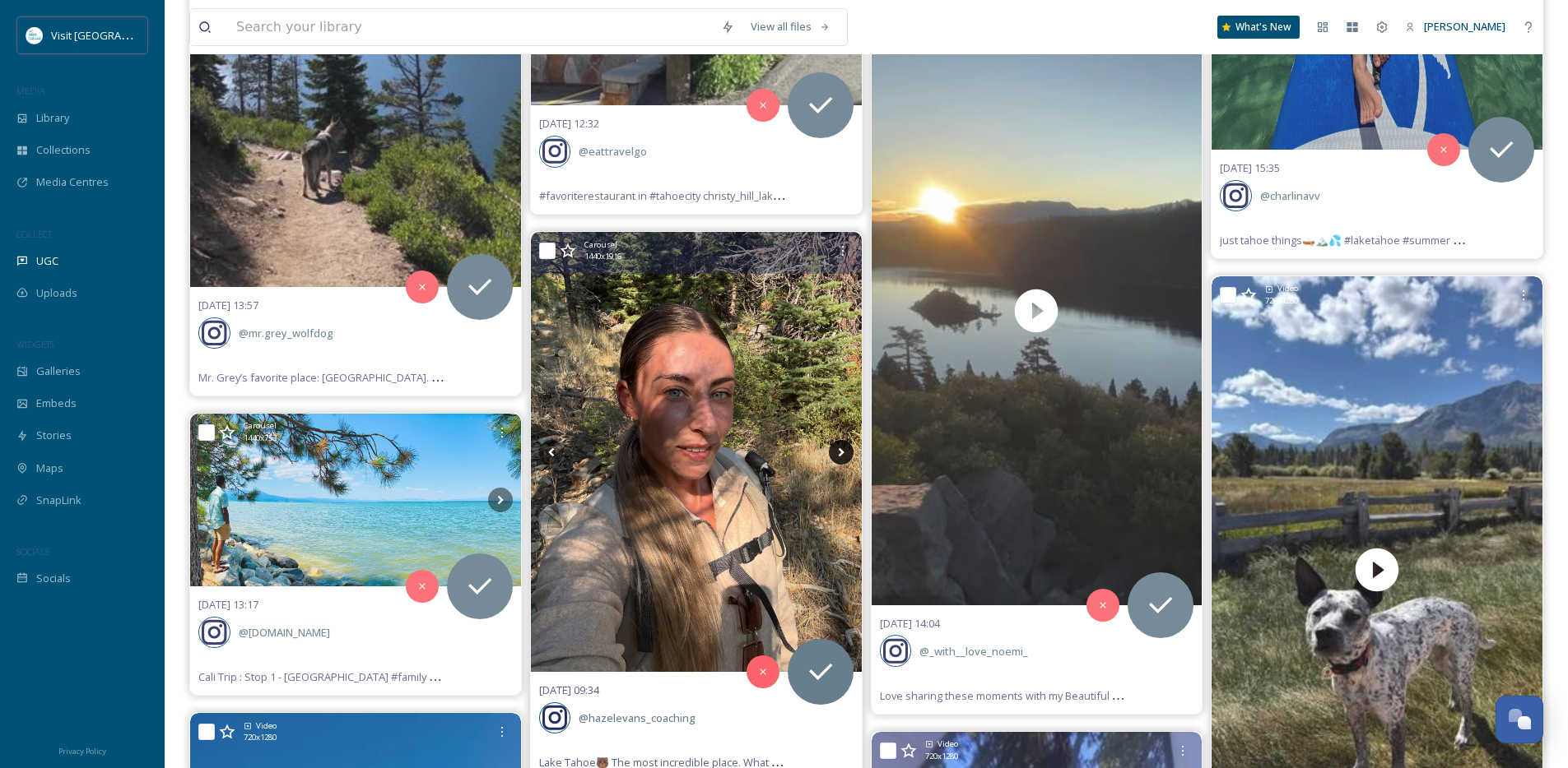
click at [839, 454] on icon at bounding box center [841, 452] width 24 height 24
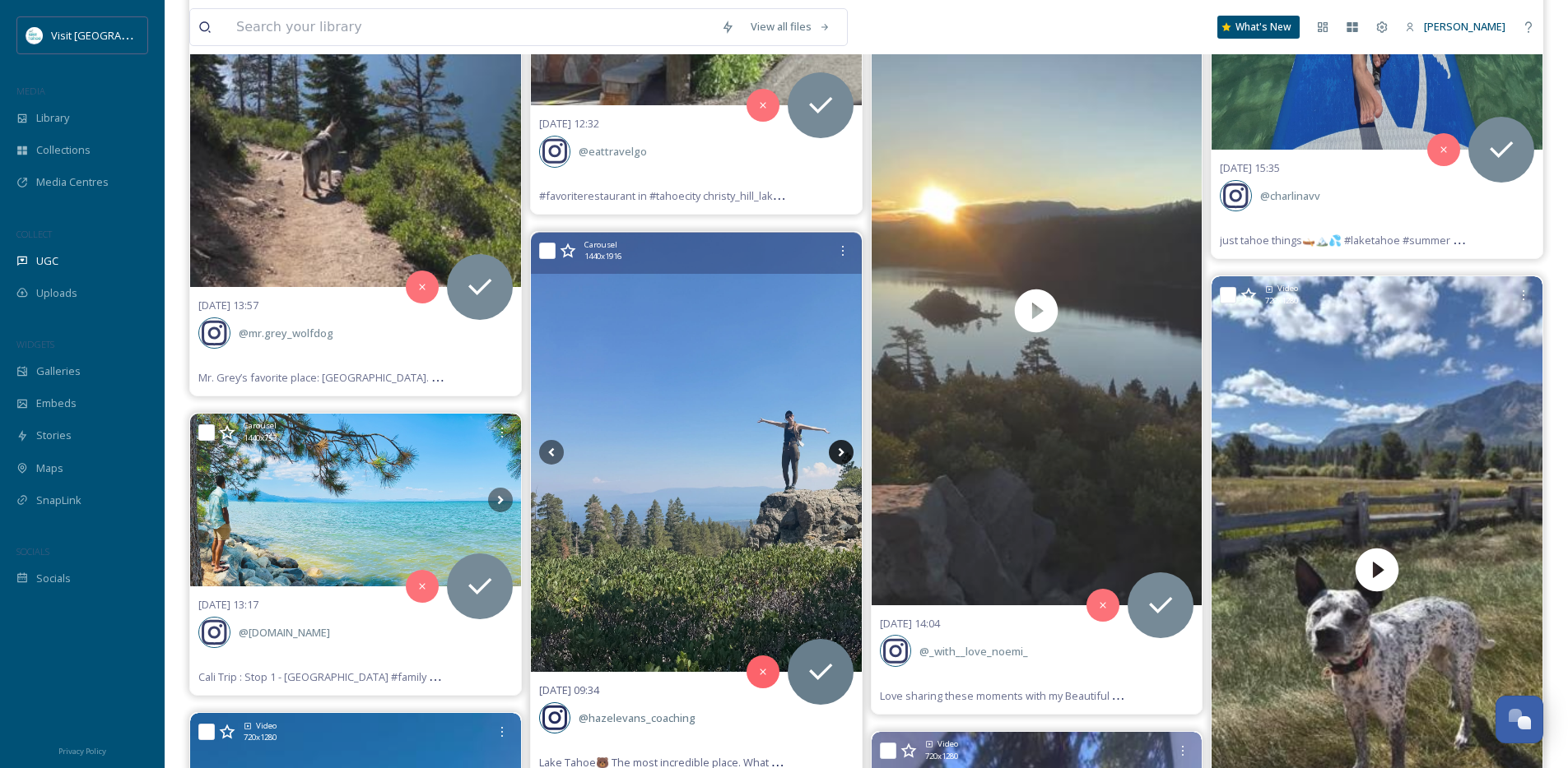
click at [839, 454] on icon at bounding box center [841, 452] width 24 height 24
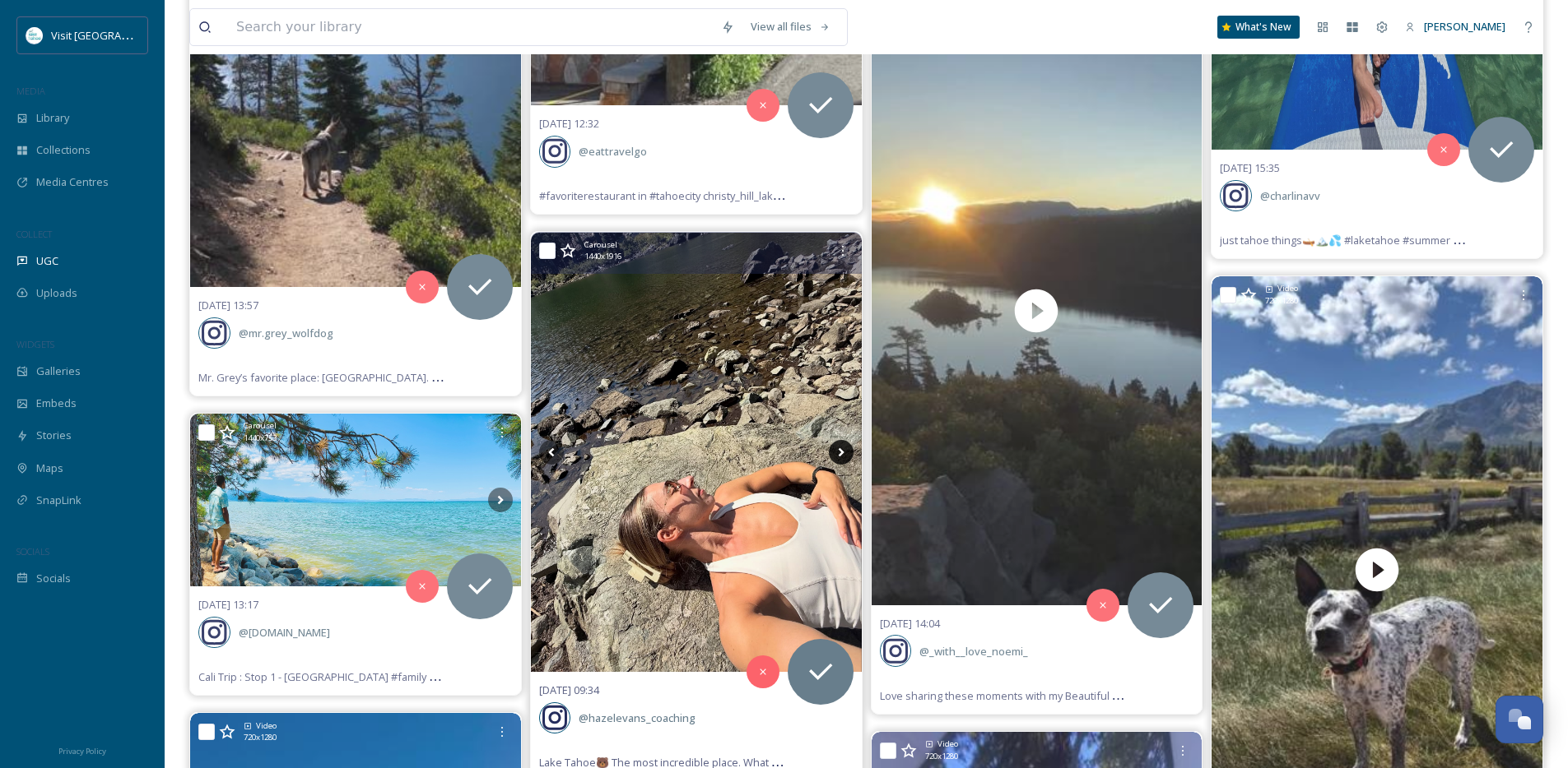
click at [839, 454] on icon at bounding box center [841, 452] width 24 height 24
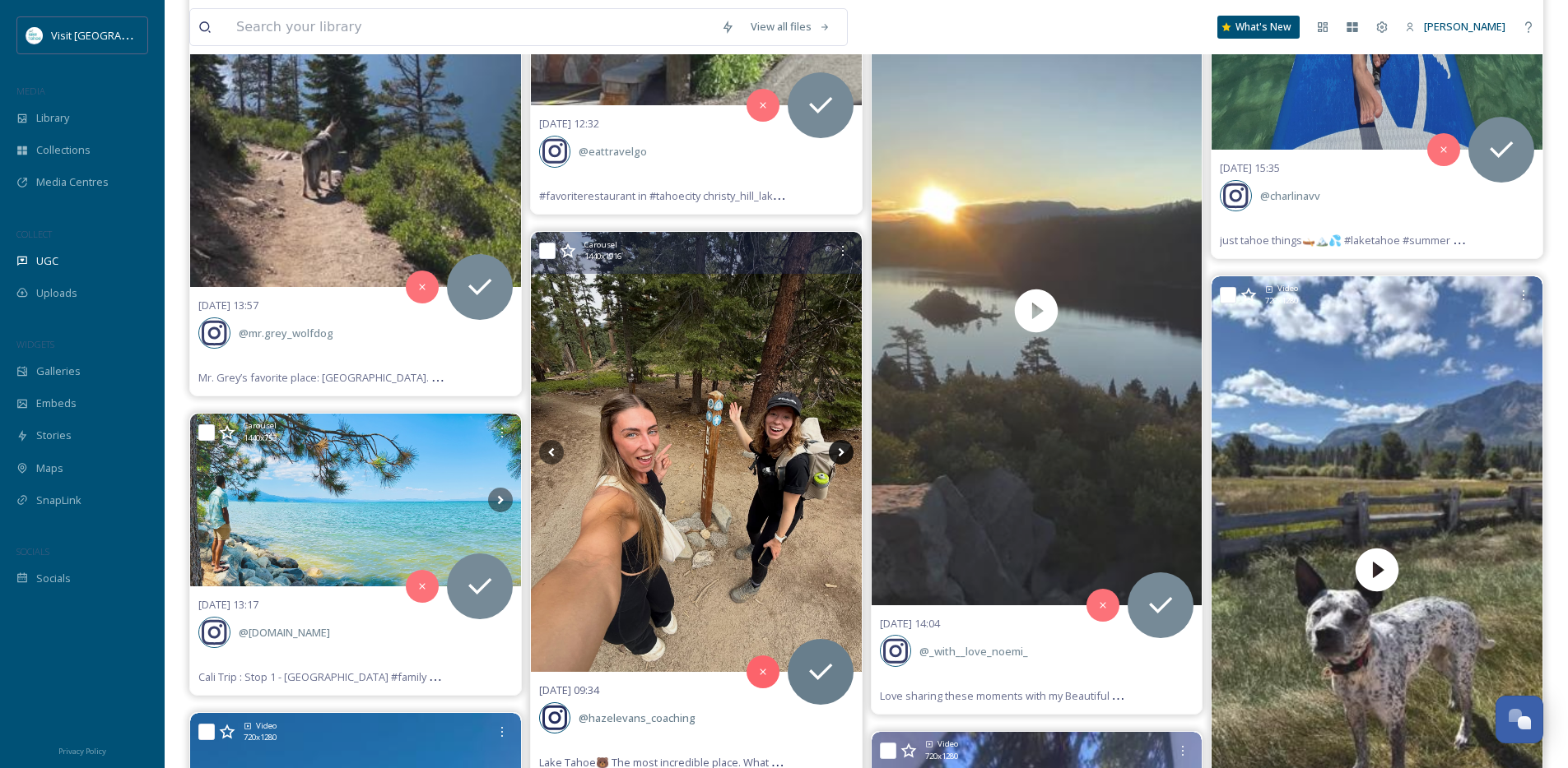
click at [839, 454] on icon at bounding box center [841, 452] width 24 height 24
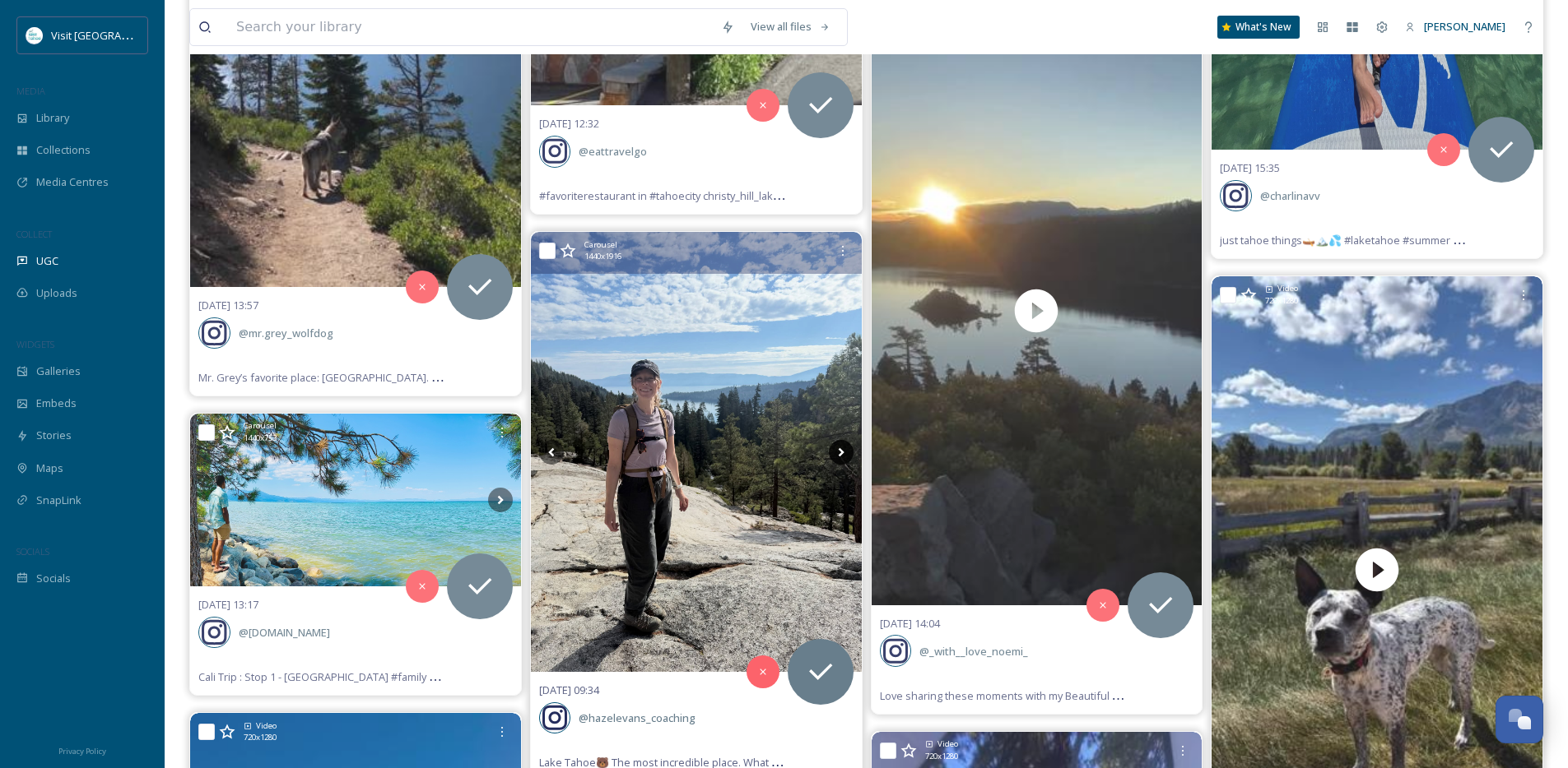
click at [839, 454] on icon at bounding box center [841, 452] width 24 height 24
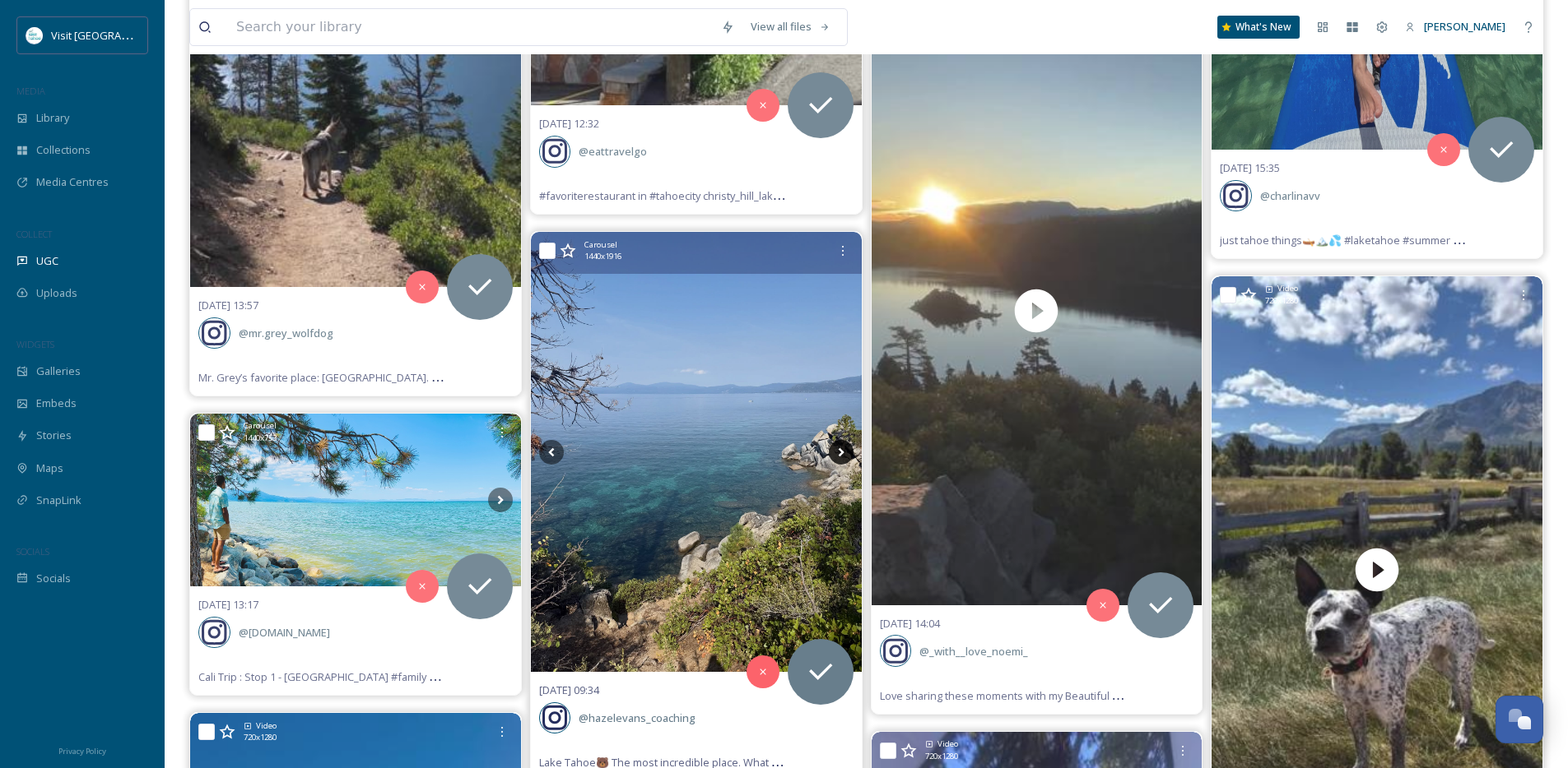
click at [839, 454] on icon at bounding box center [841, 452] width 24 height 24
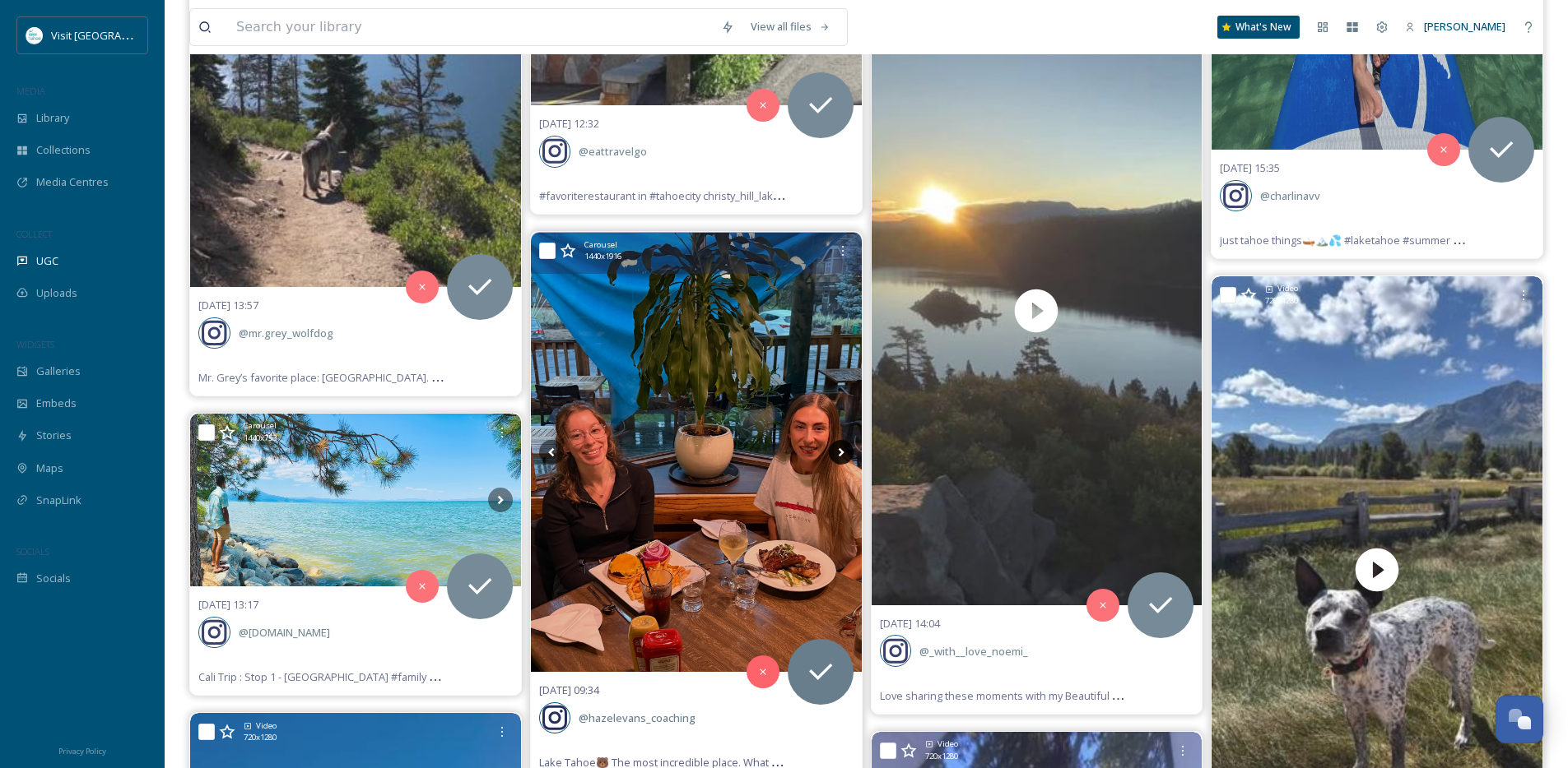
click at [839, 454] on icon at bounding box center [841, 452] width 24 height 24
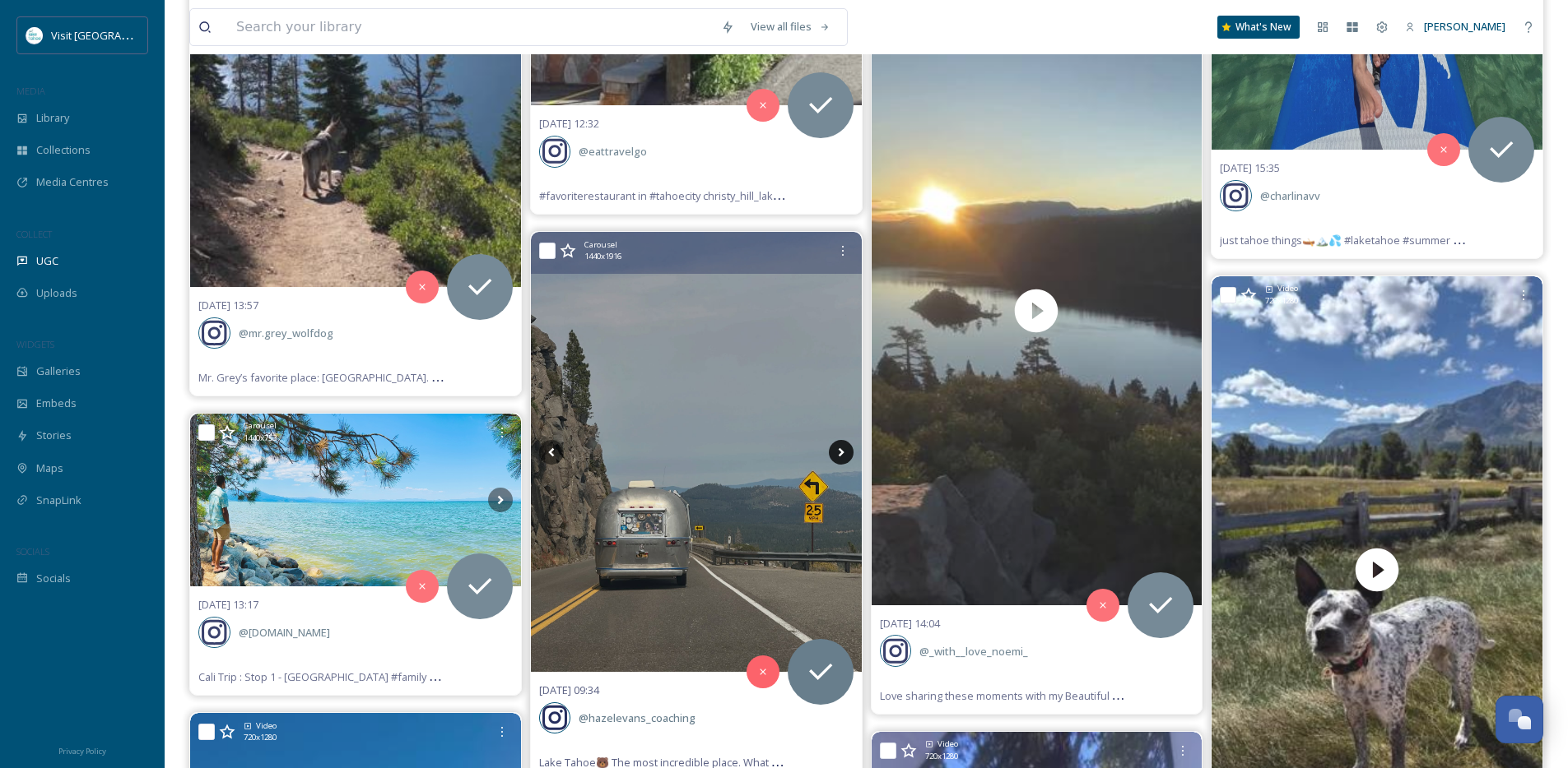
click at [839, 454] on icon at bounding box center [841, 452] width 24 height 24
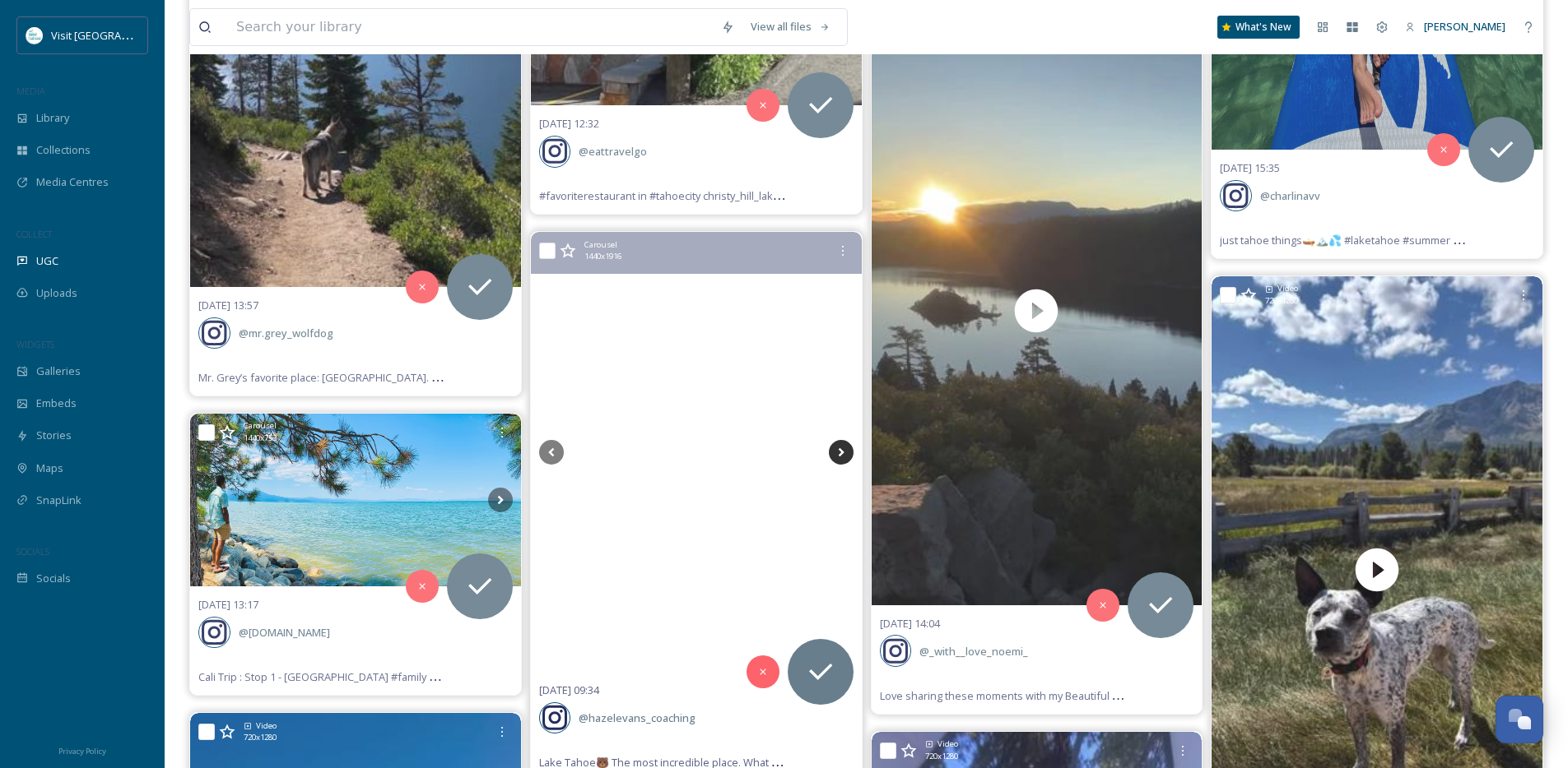
click at [839, 454] on icon at bounding box center [841, 452] width 24 height 24
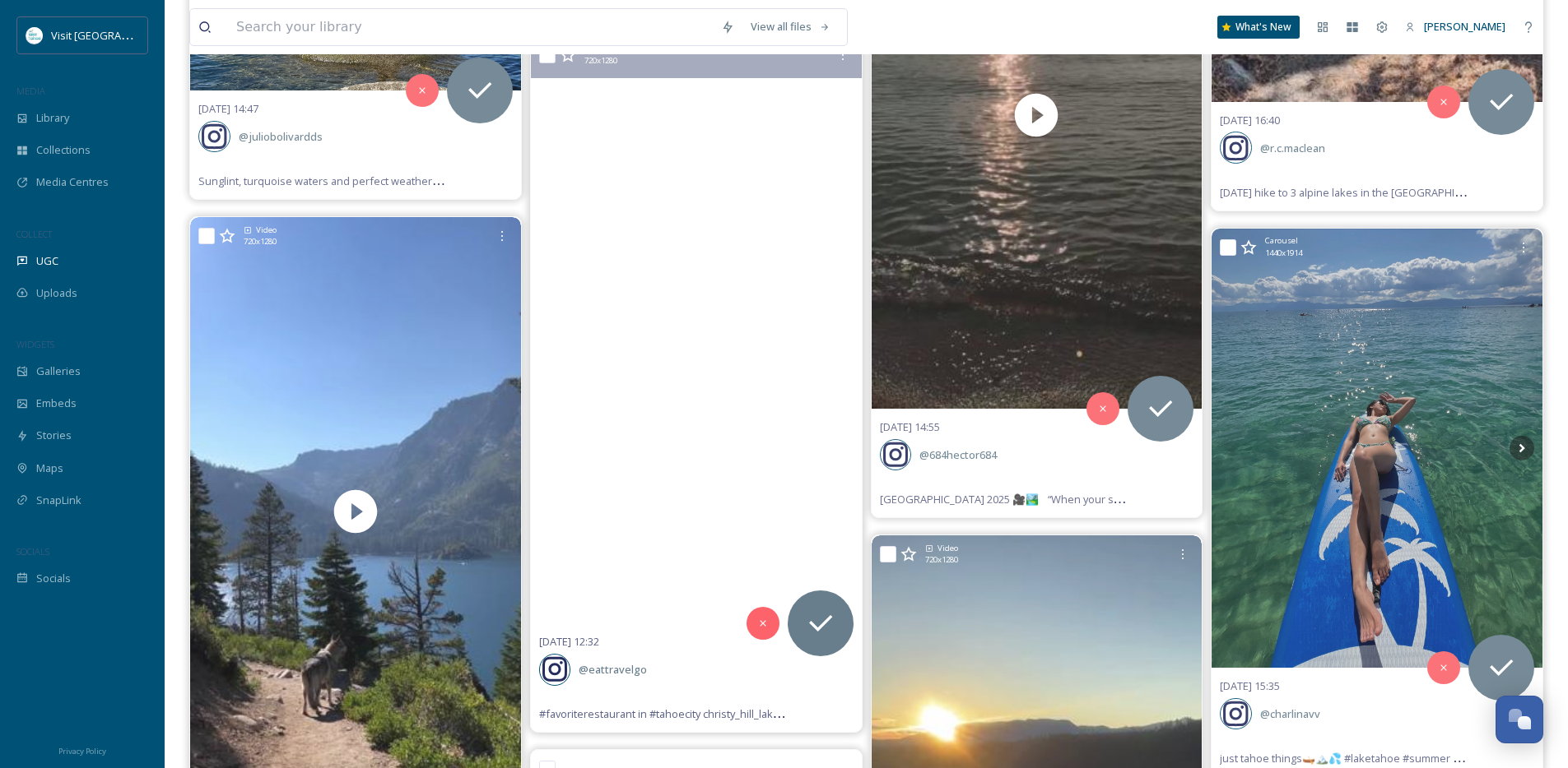
scroll to position [15413, 0]
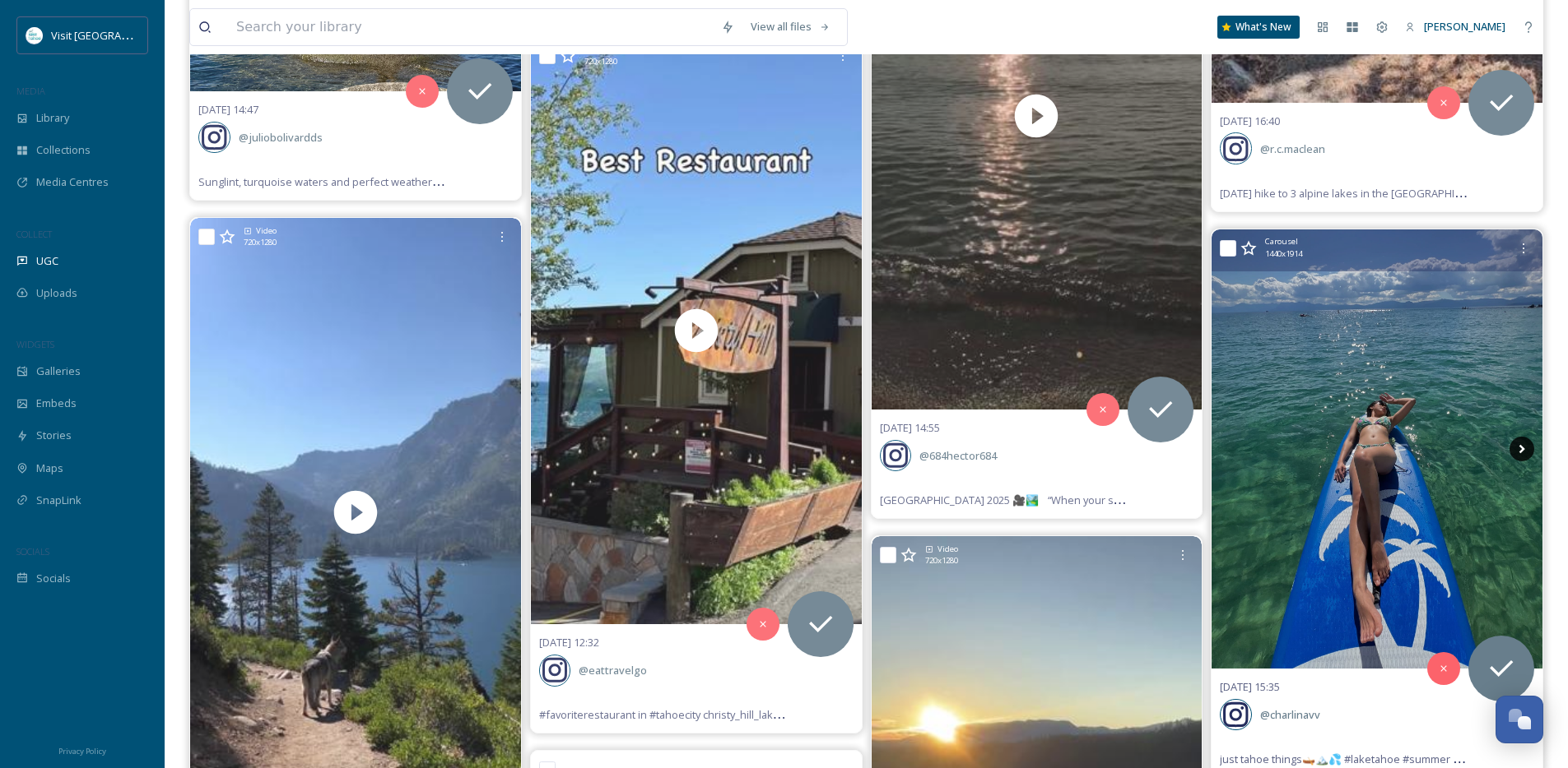
click at [1519, 447] on icon at bounding box center [1521, 448] width 24 height 24
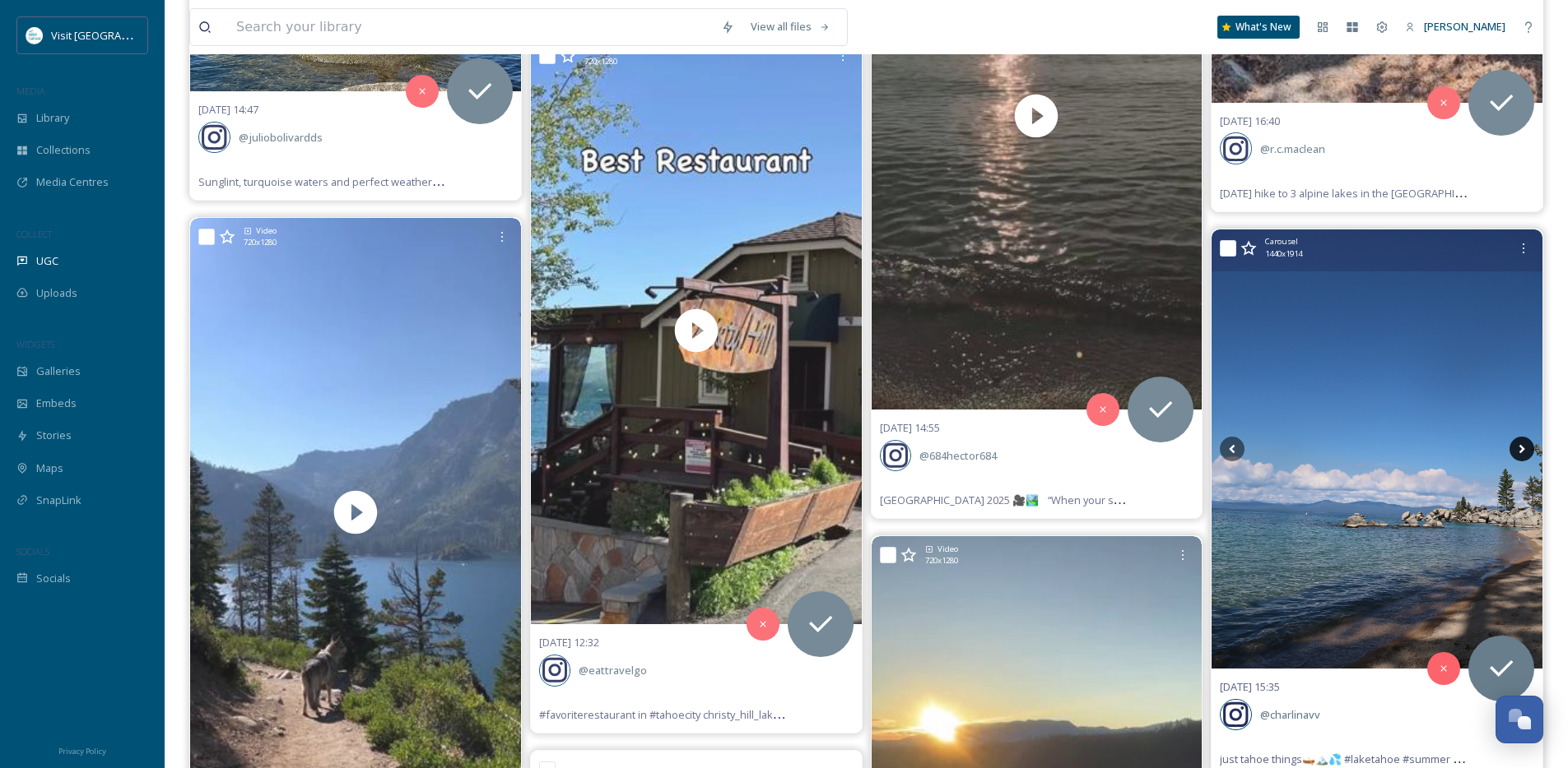
click at [1519, 447] on icon at bounding box center [1521, 448] width 24 height 24
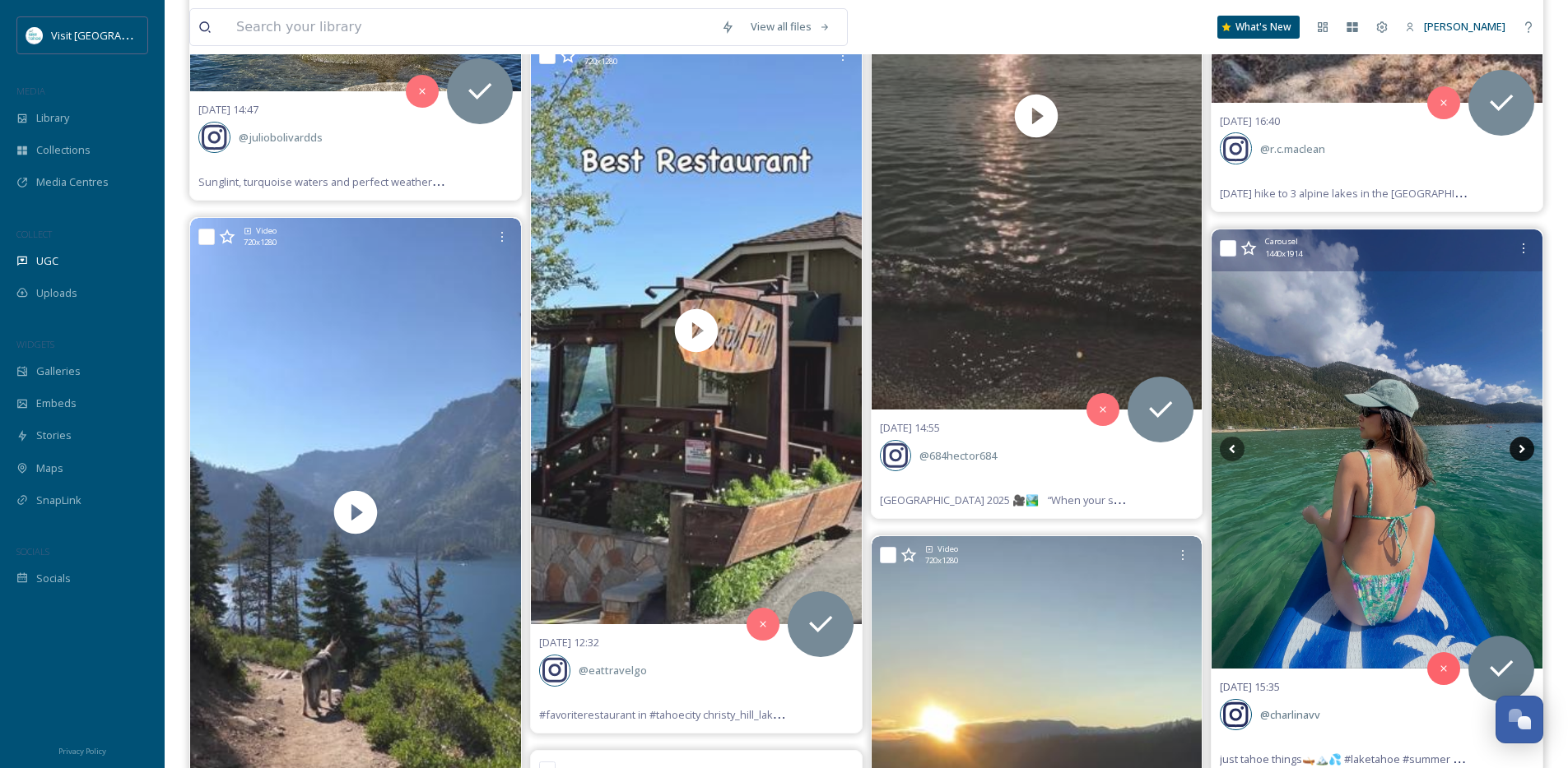
click at [1519, 447] on icon at bounding box center [1521, 448] width 24 height 24
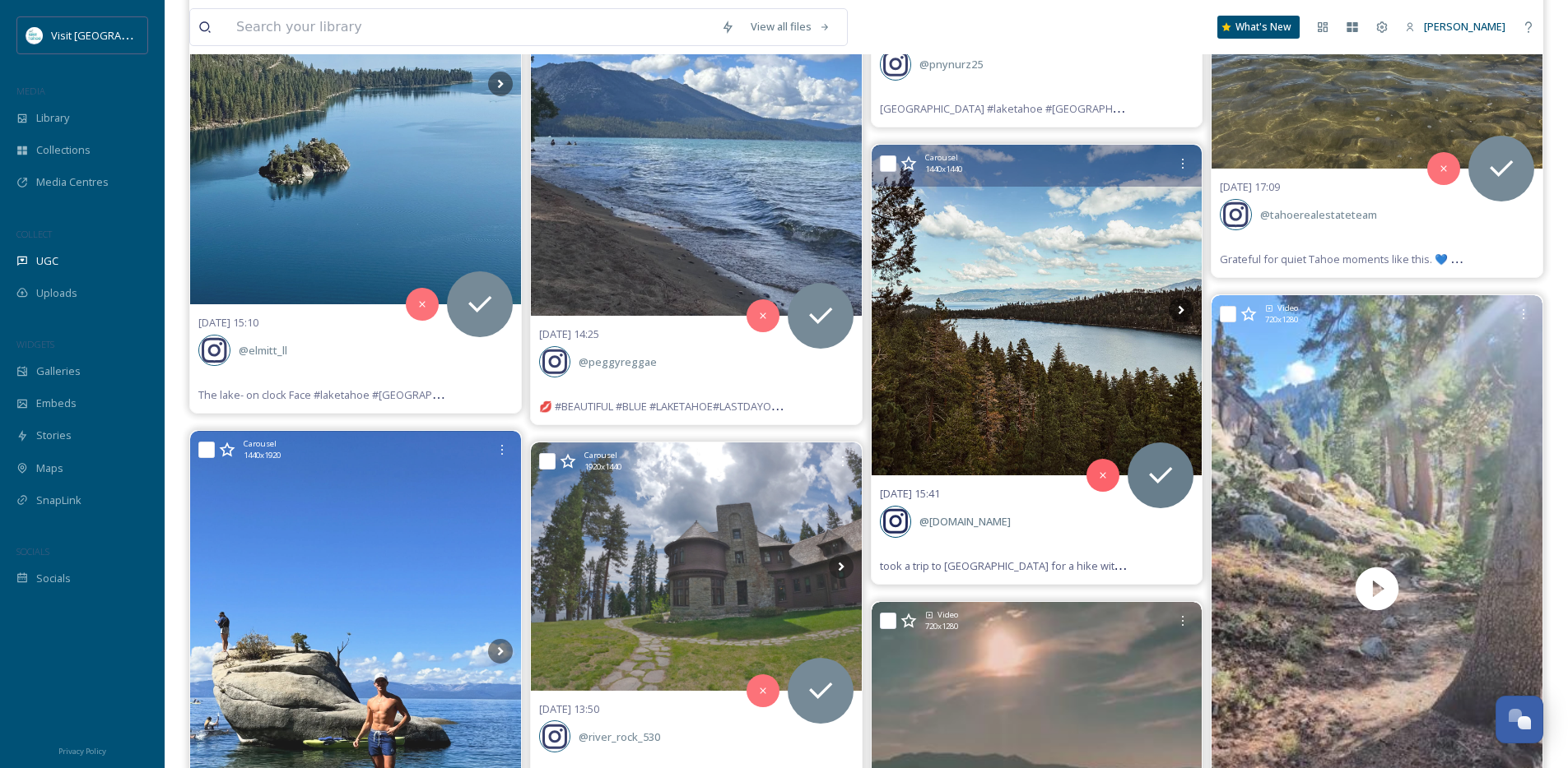
scroll to position [14632, 0]
click at [1177, 308] on icon at bounding box center [1180, 311] width 24 height 24
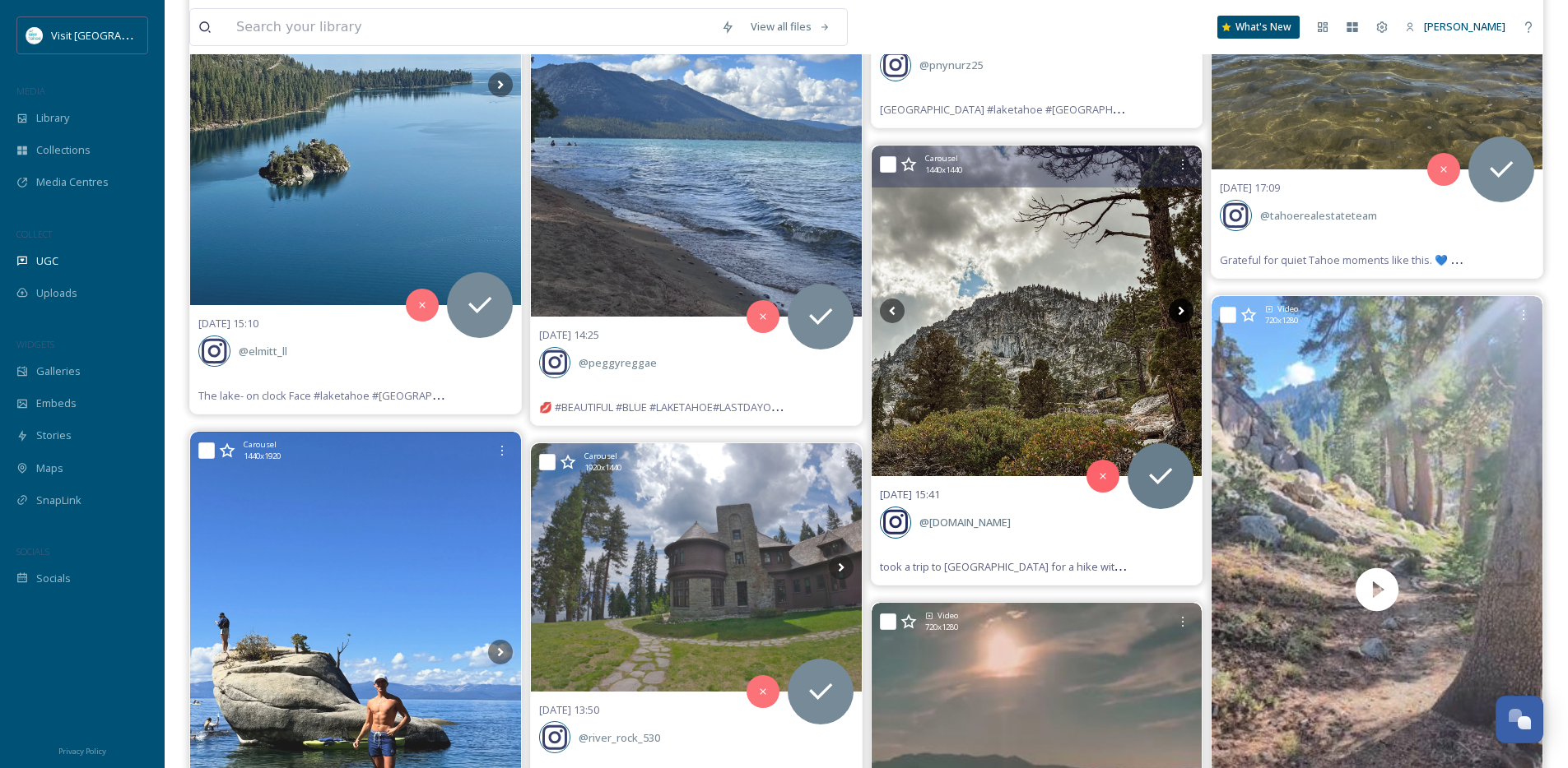
click at [1177, 310] on icon at bounding box center [1180, 311] width 24 height 24
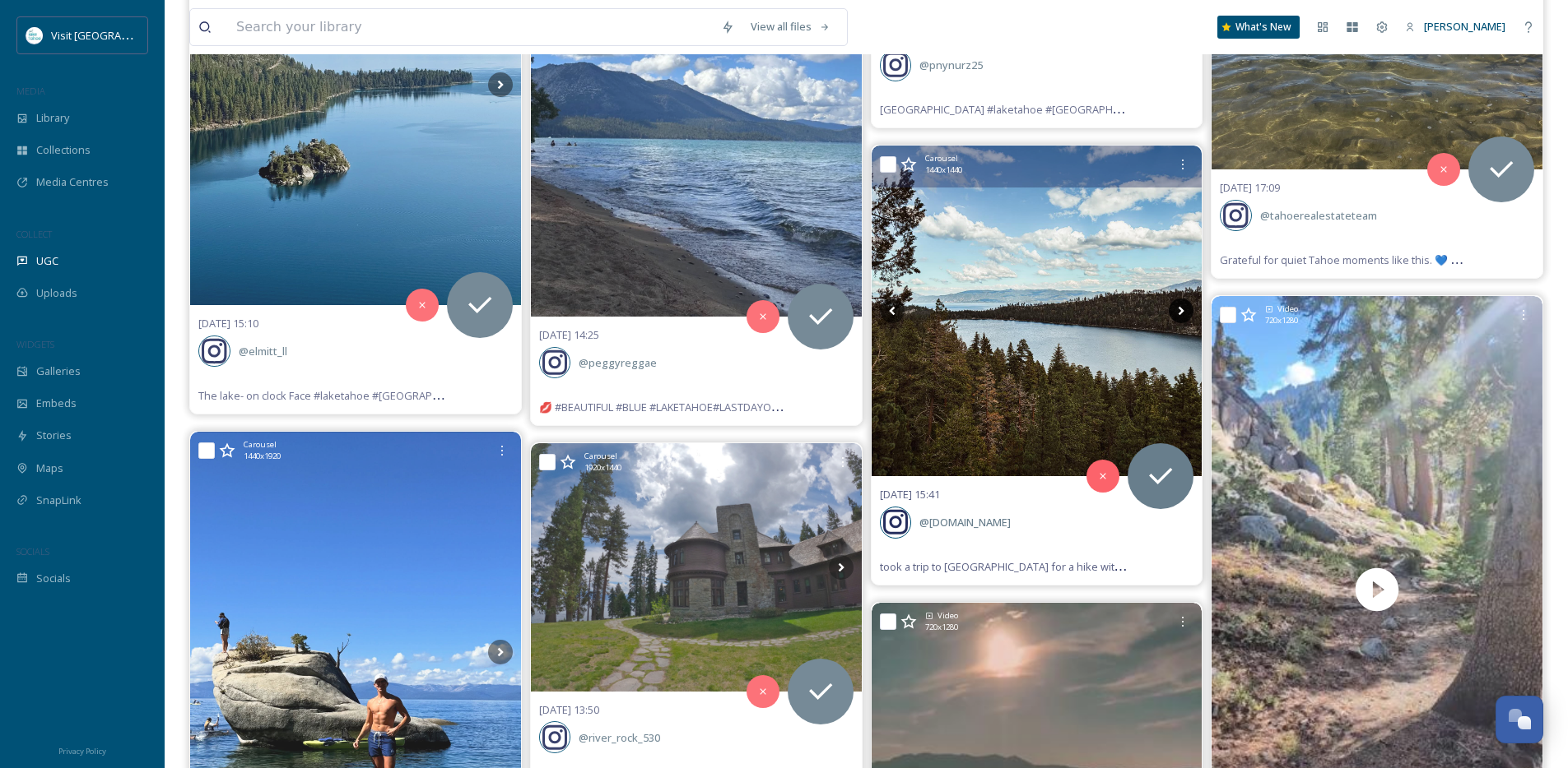
click at [1177, 310] on icon at bounding box center [1180, 311] width 24 height 24
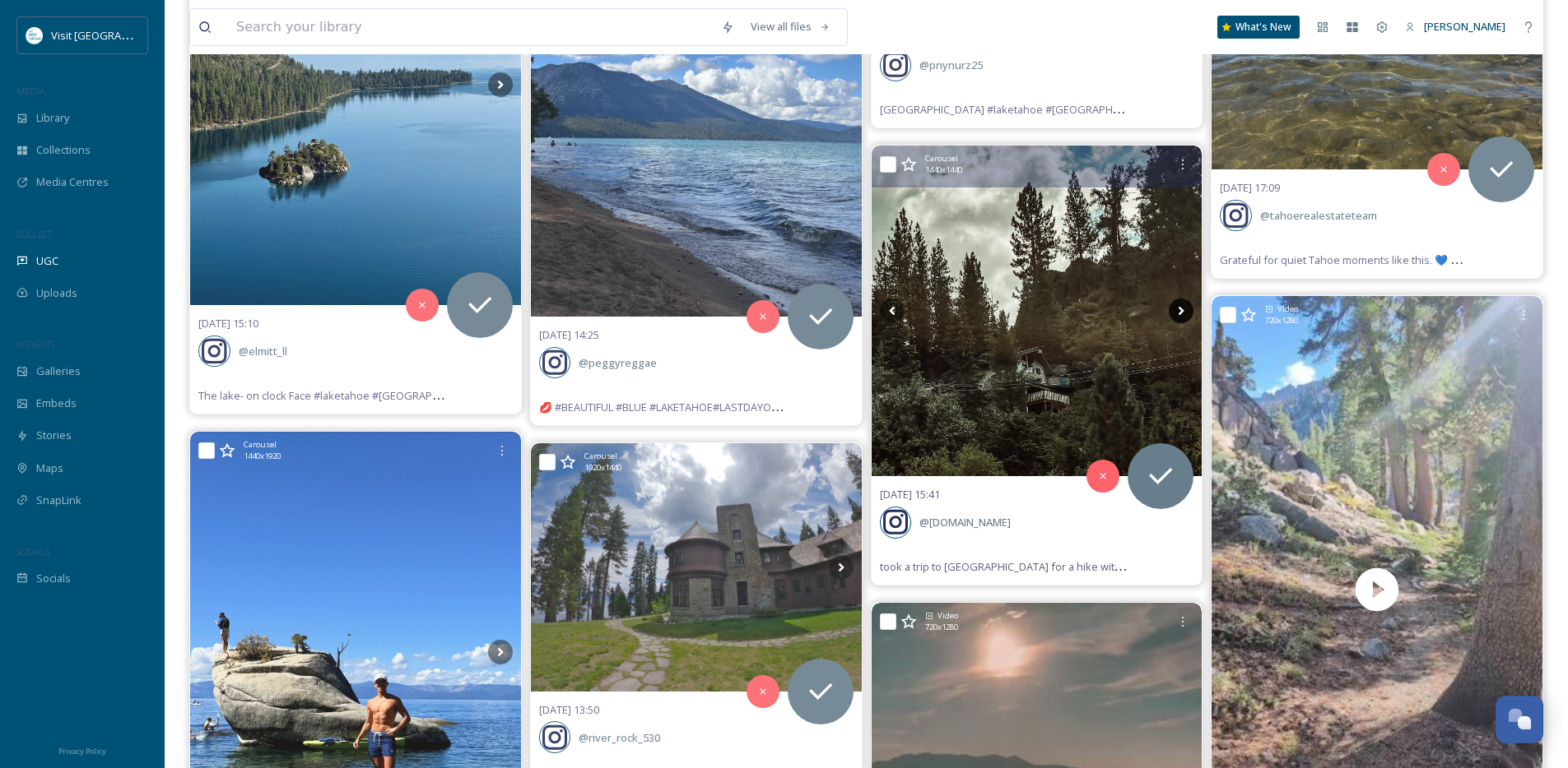
scroll to position [14628, 0]
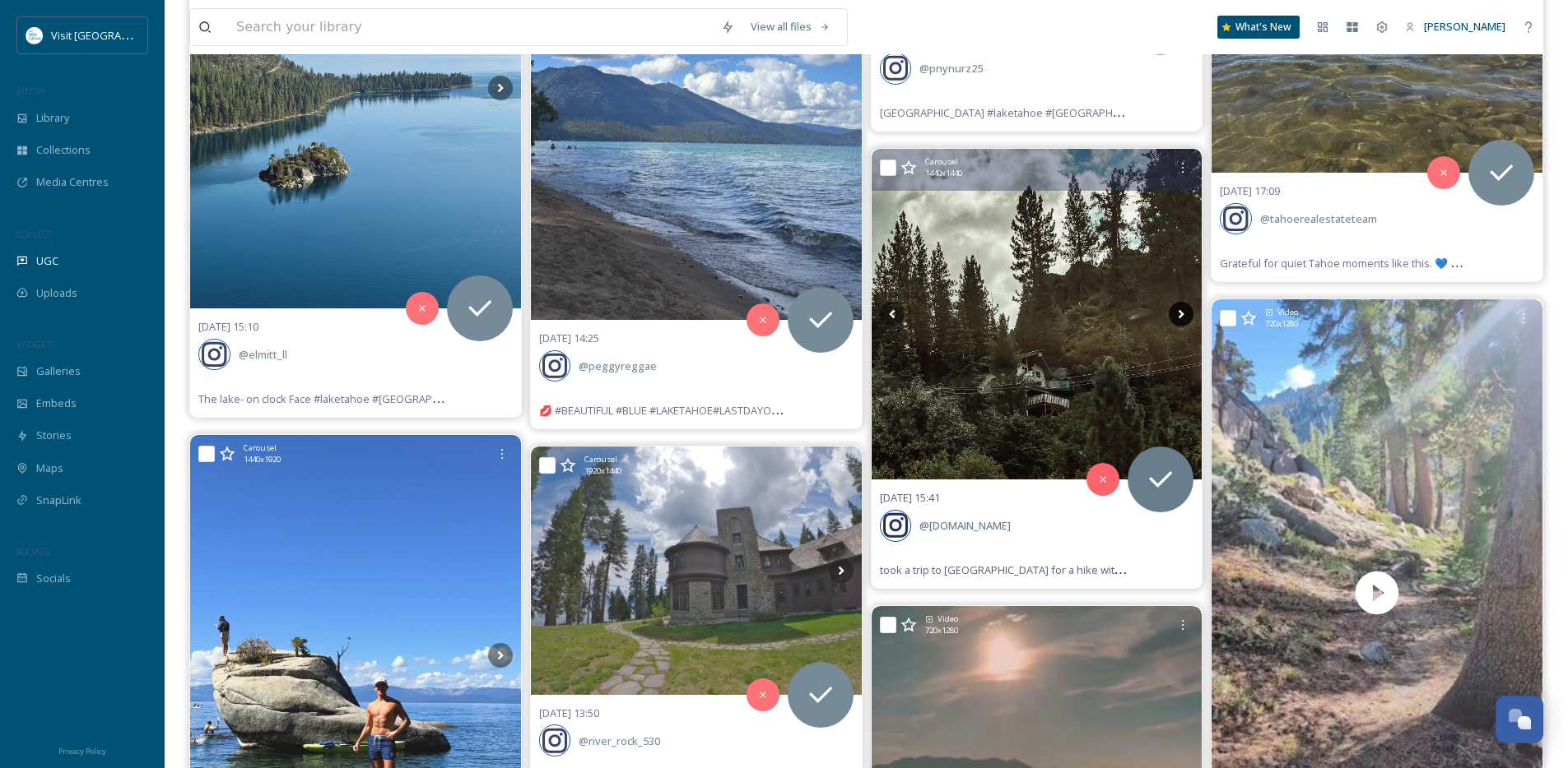
click at [1177, 310] on icon at bounding box center [1180, 313] width 24 height 24
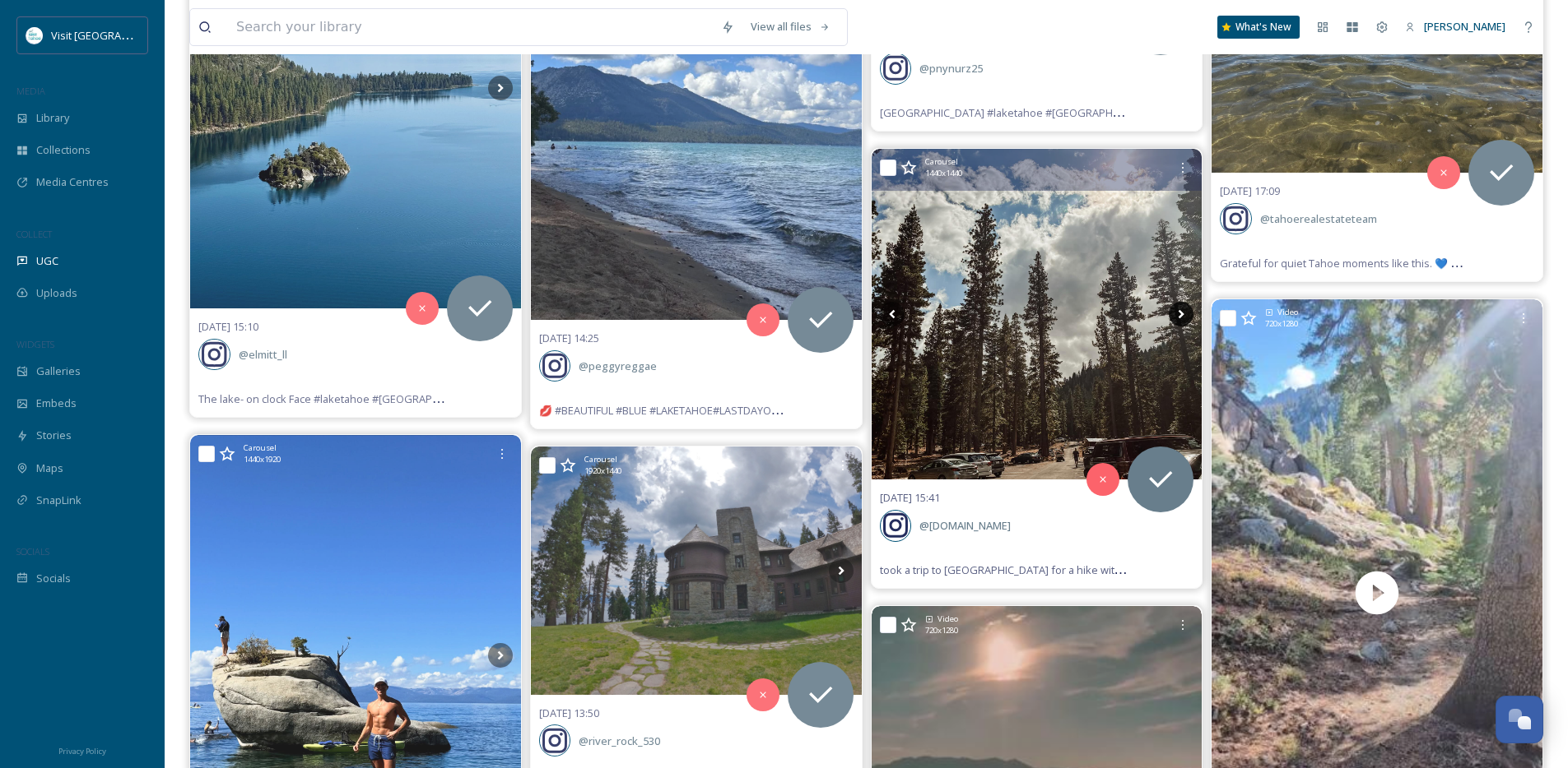
click at [1177, 310] on icon at bounding box center [1180, 313] width 24 height 24
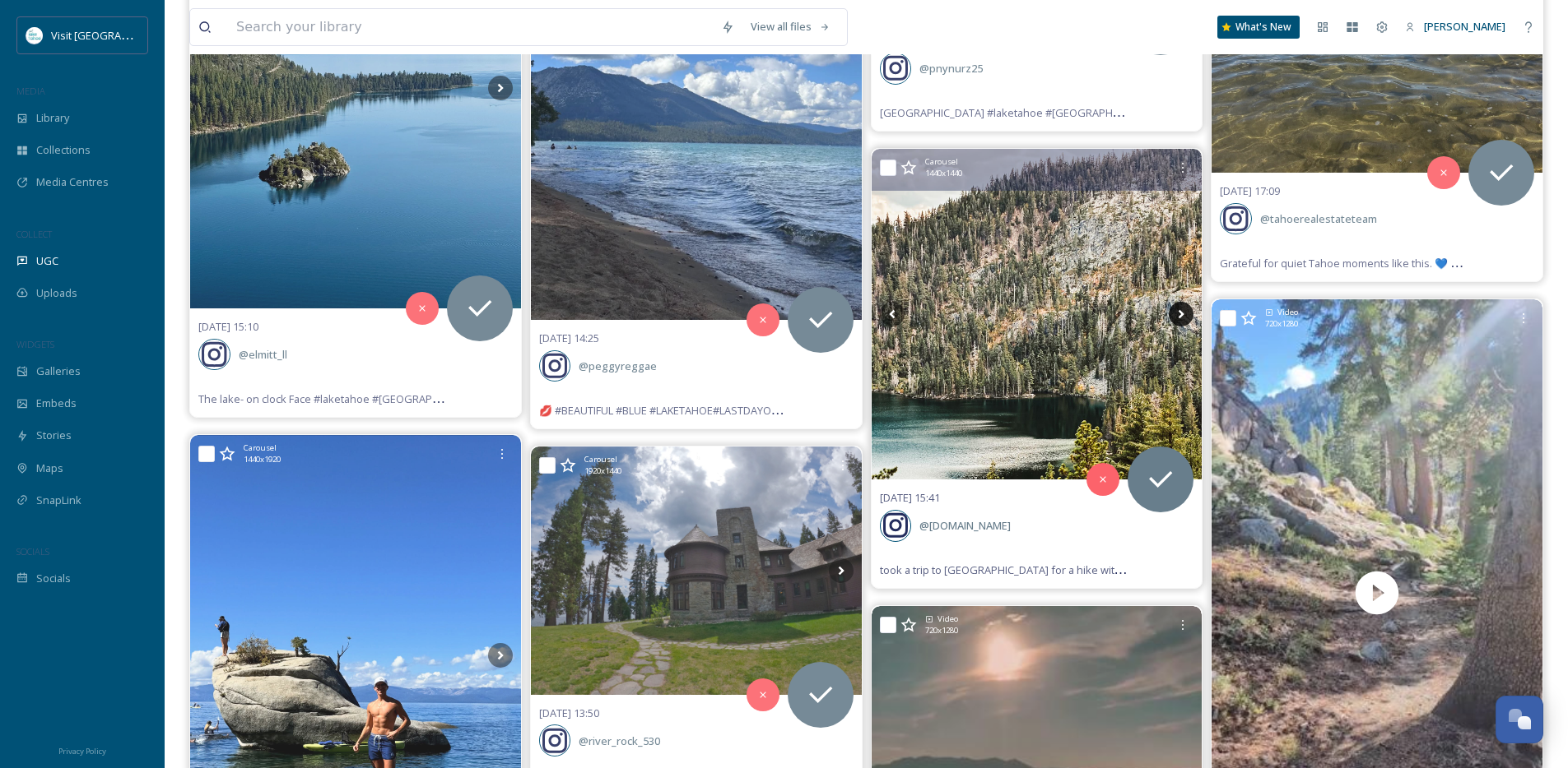
click at [1177, 310] on icon at bounding box center [1180, 313] width 24 height 24
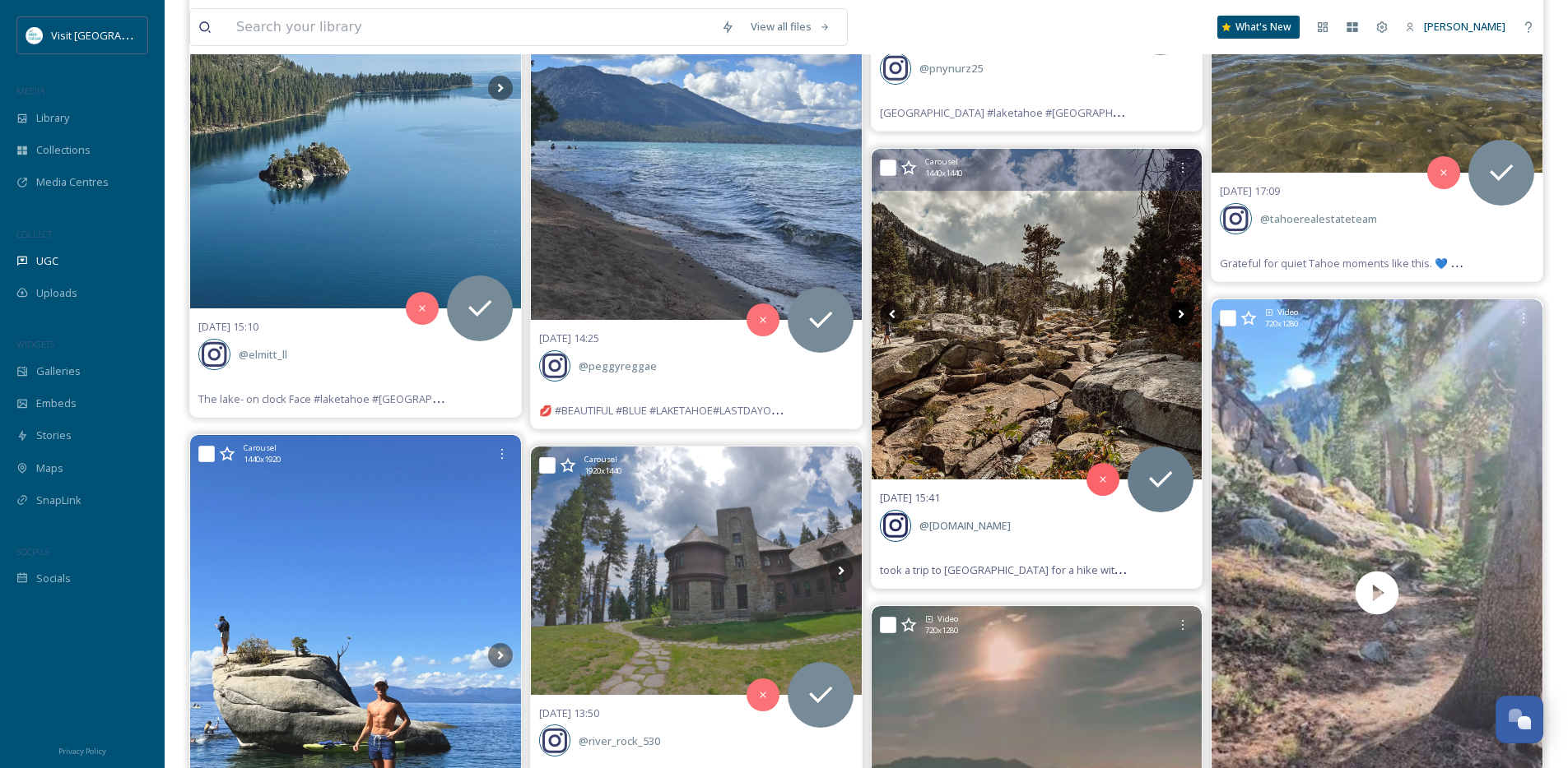
click at [1177, 310] on icon at bounding box center [1180, 313] width 24 height 24
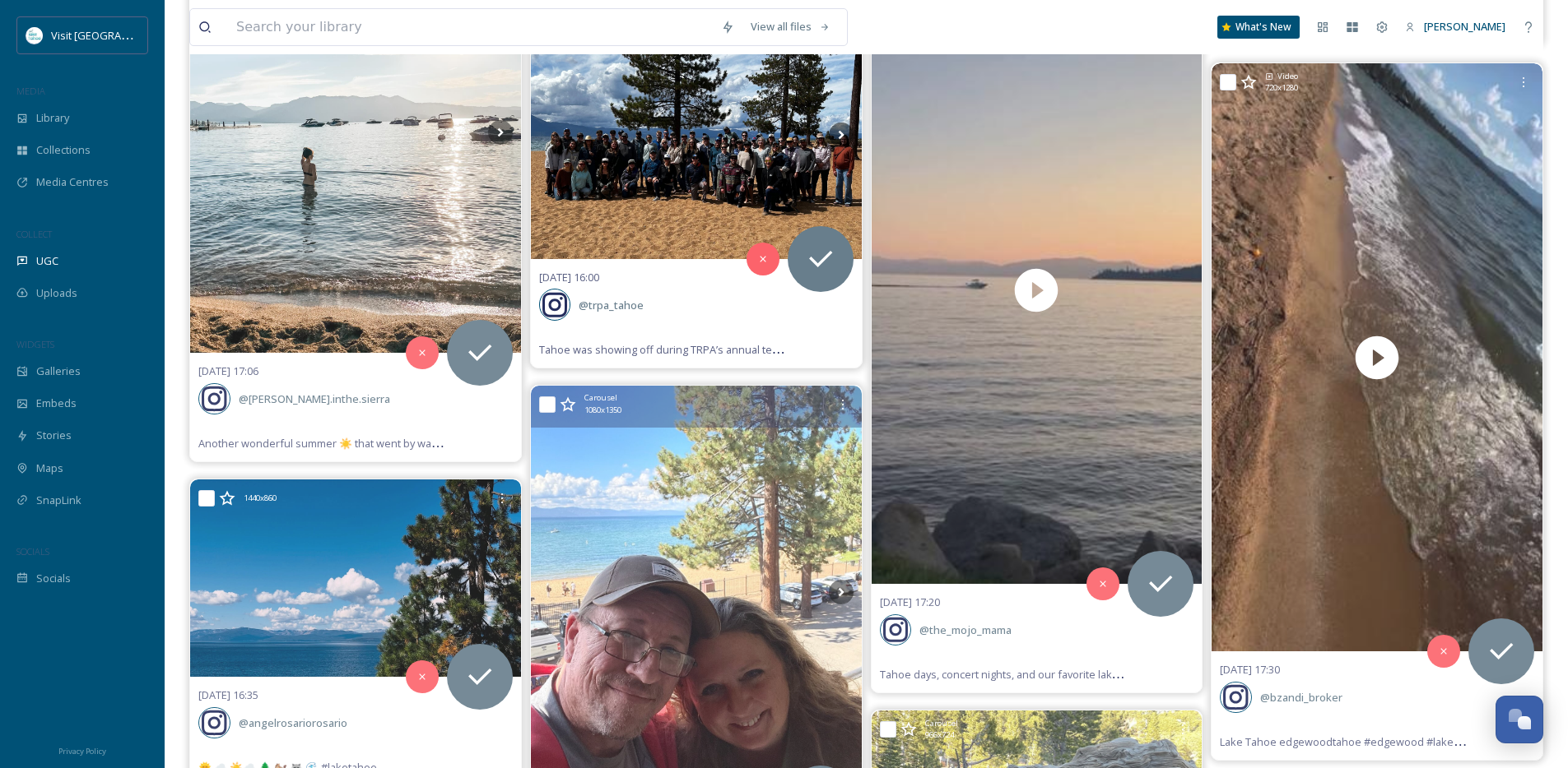
scroll to position [13715, 0]
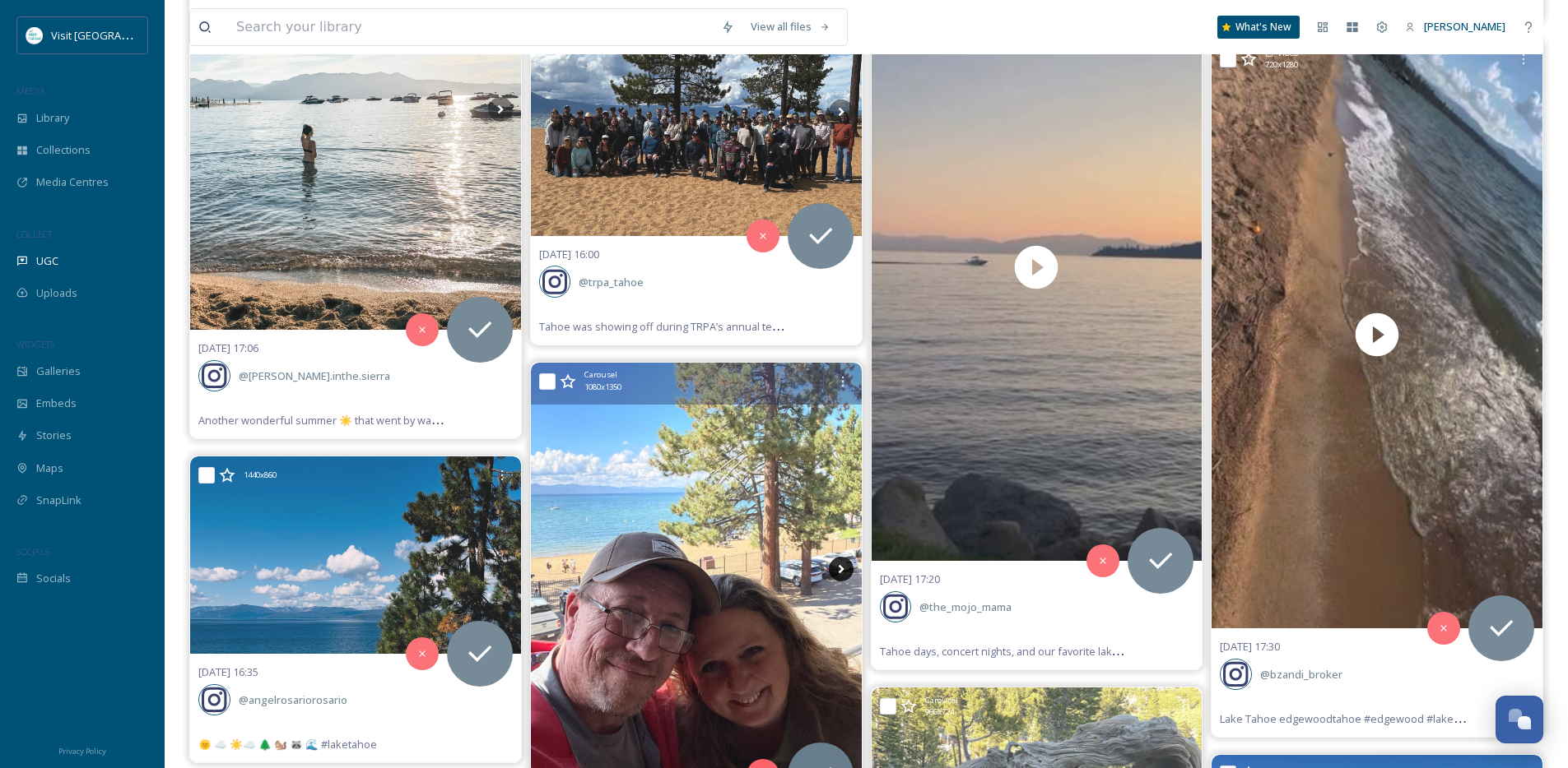
click at [837, 571] on icon at bounding box center [841, 569] width 24 height 24
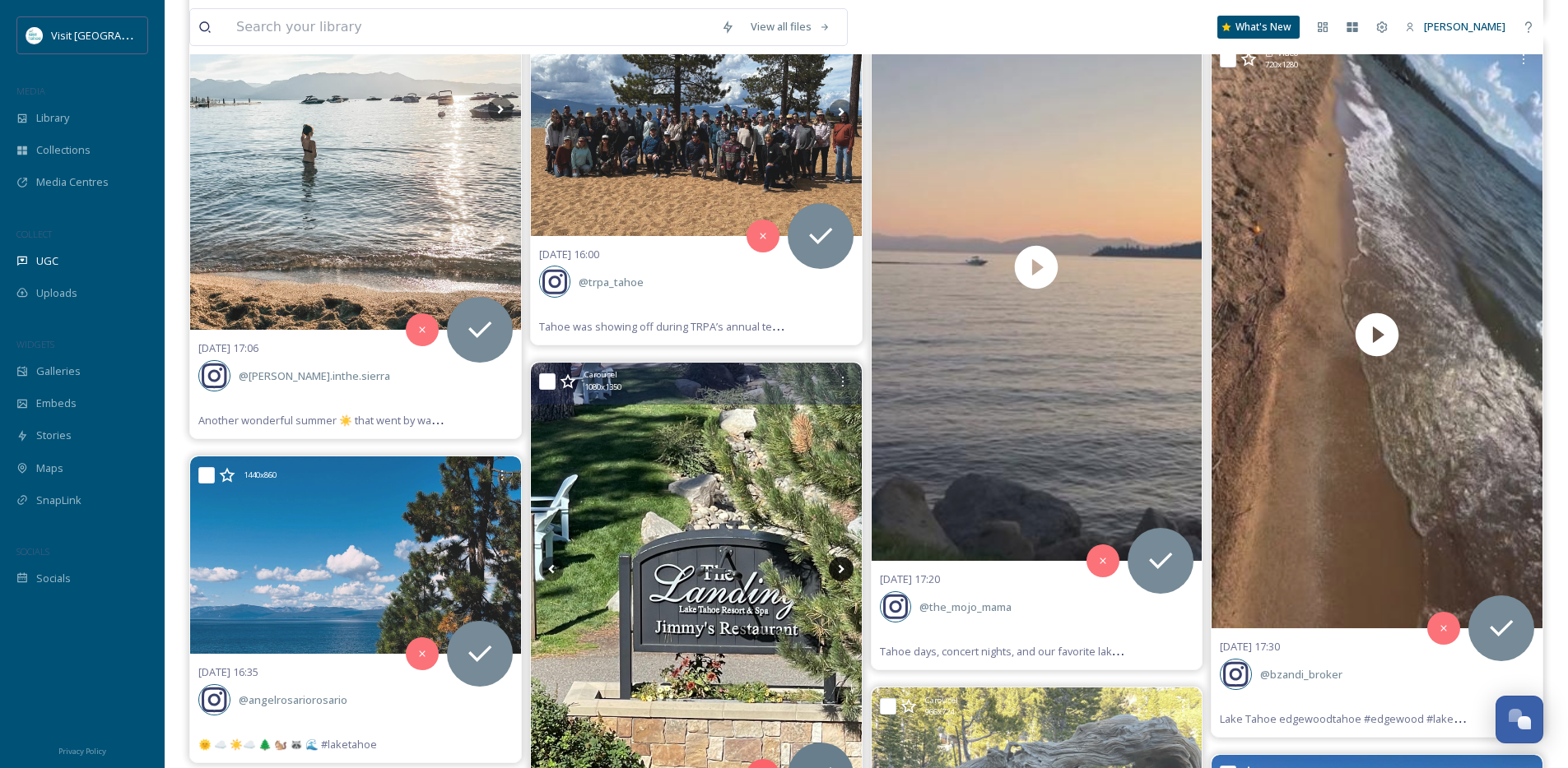
click at [837, 571] on icon at bounding box center [841, 569] width 24 height 24
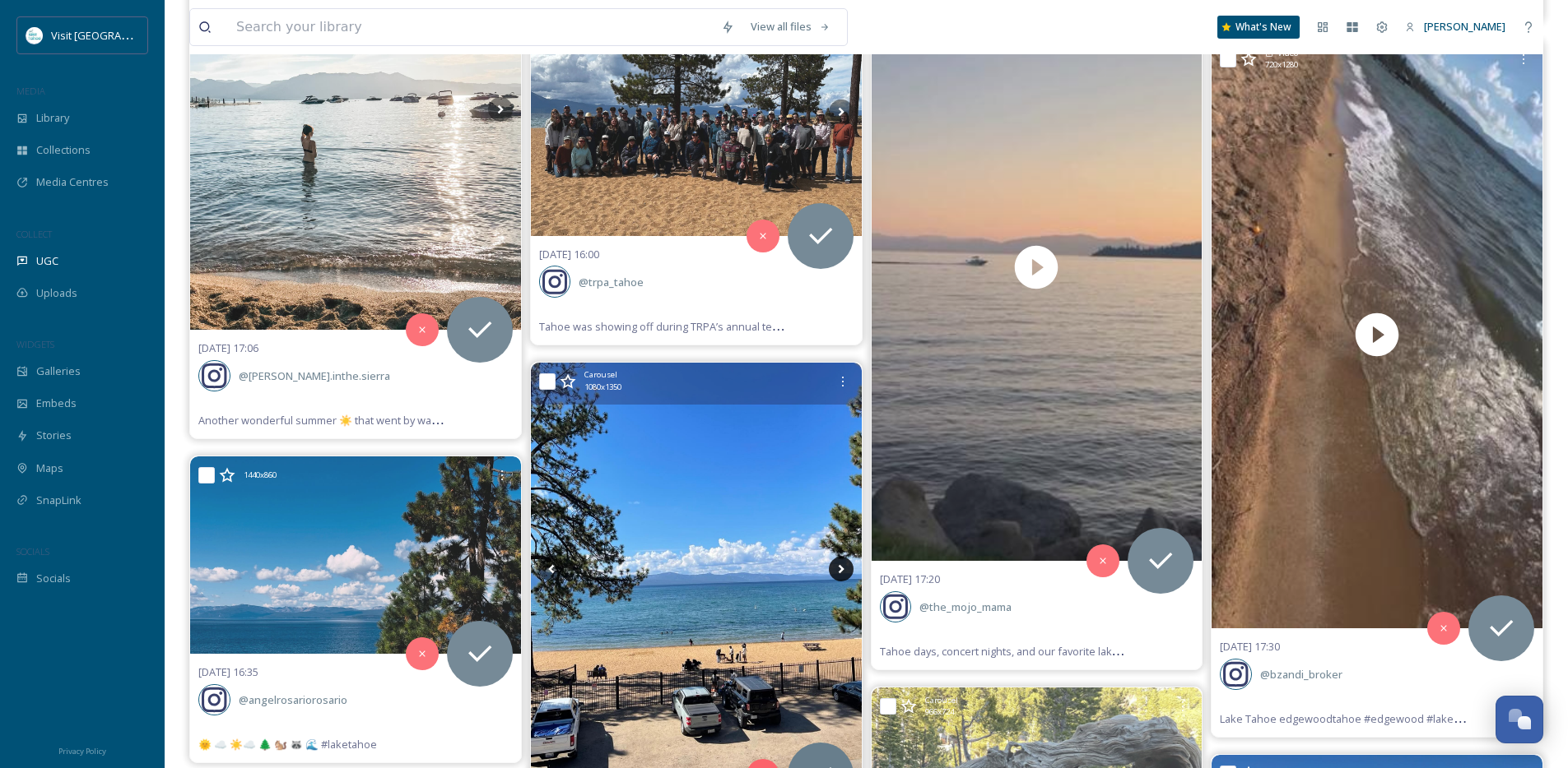
click at [837, 571] on icon at bounding box center [841, 569] width 24 height 24
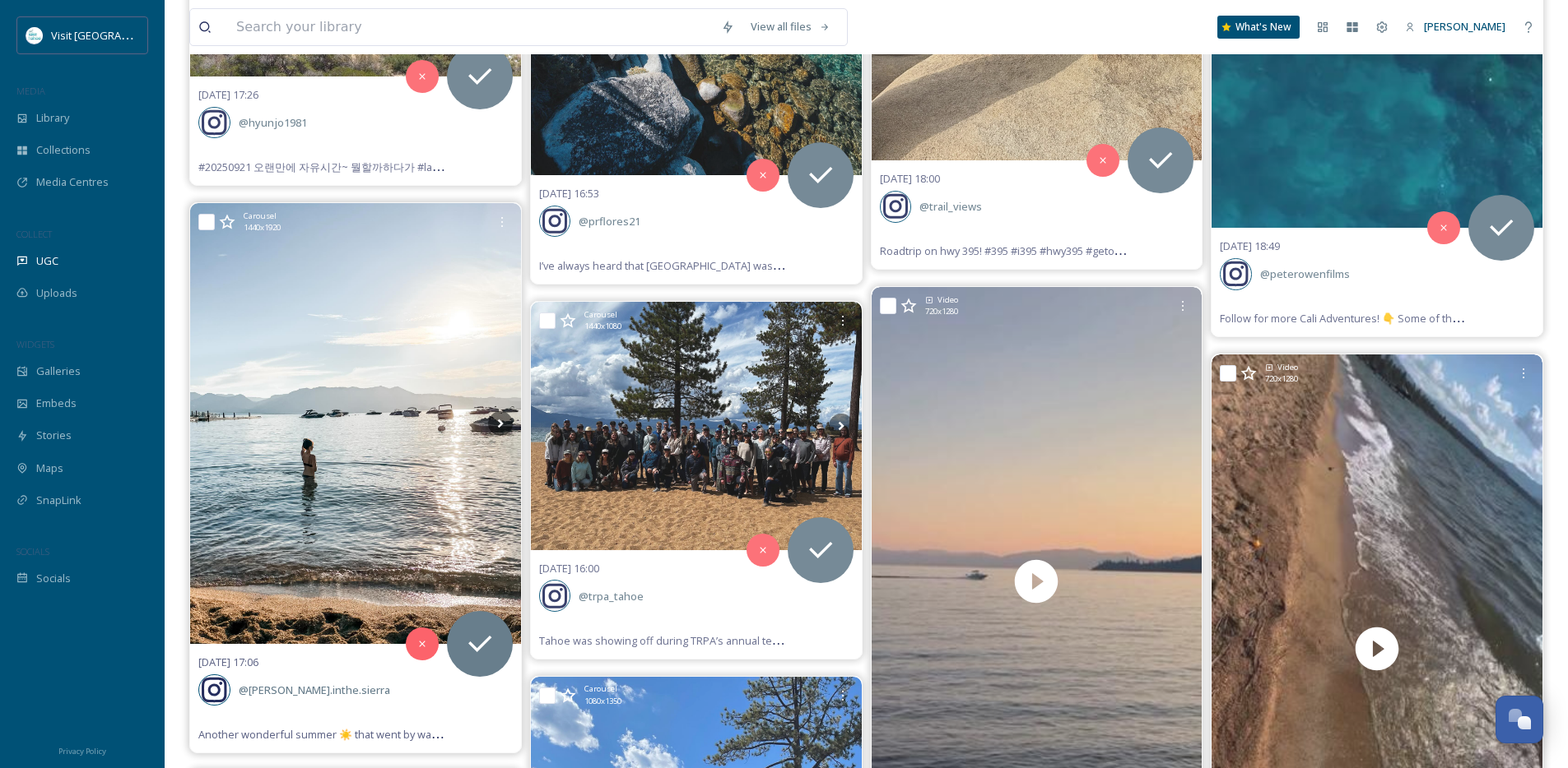
scroll to position [13364, 0]
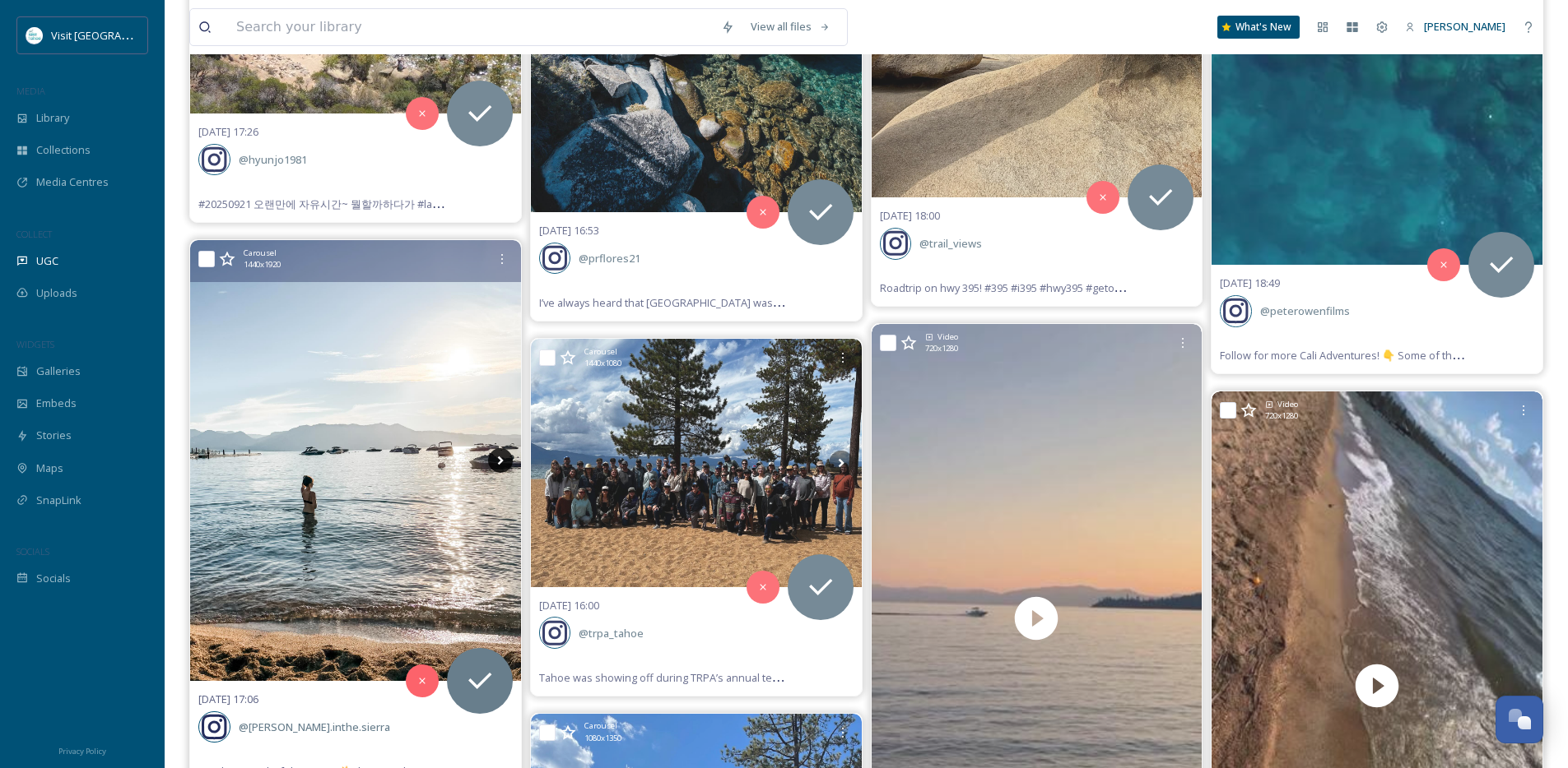
click at [500, 457] on icon at bounding box center [500, 460] width 24 height 24
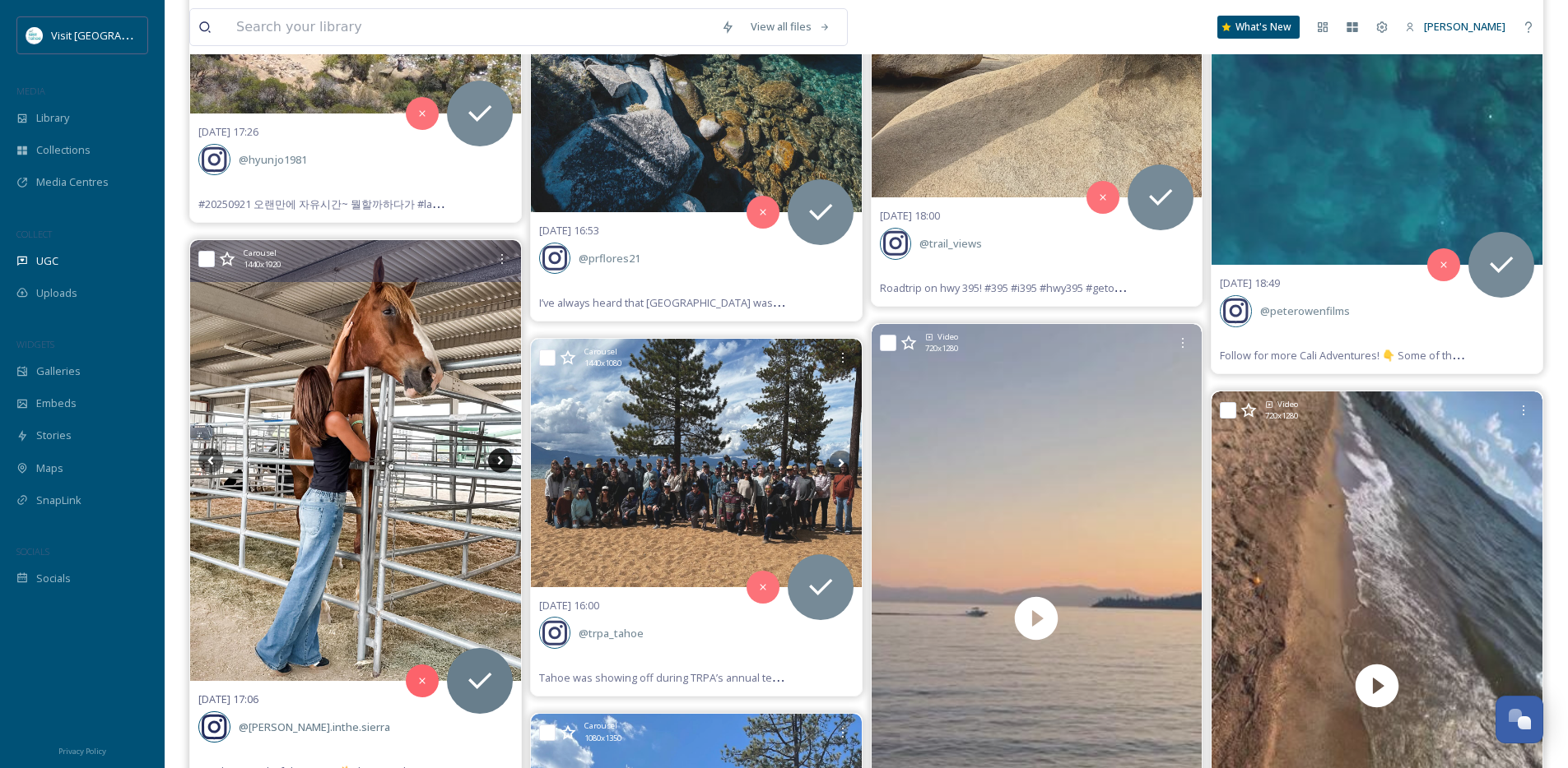
click at [500, 457] on icon at bounding box center [500, 460] width 24 height 24
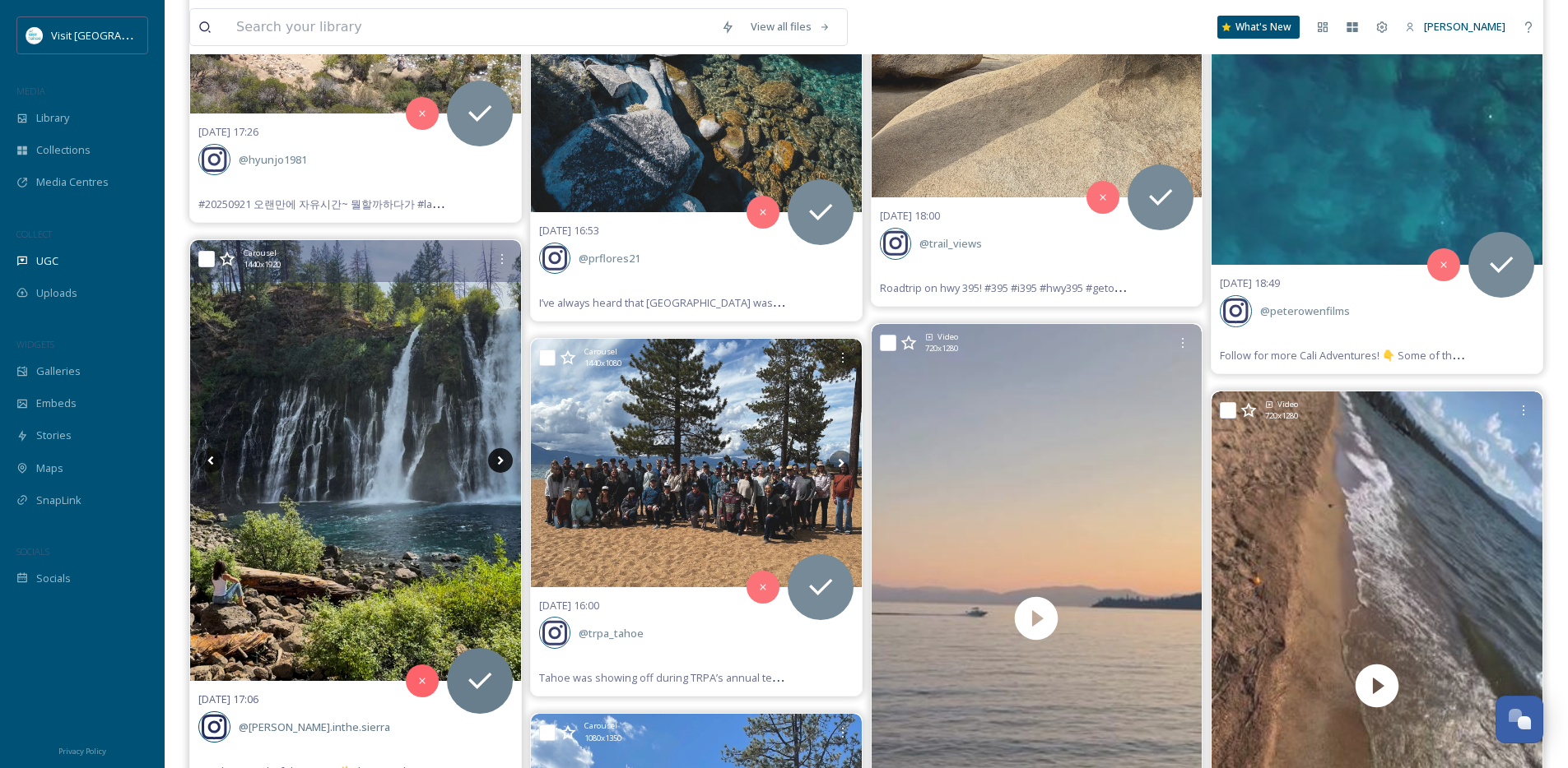
click at [500, 457] on icon at bounding box center [500, 460] width 24 height 24
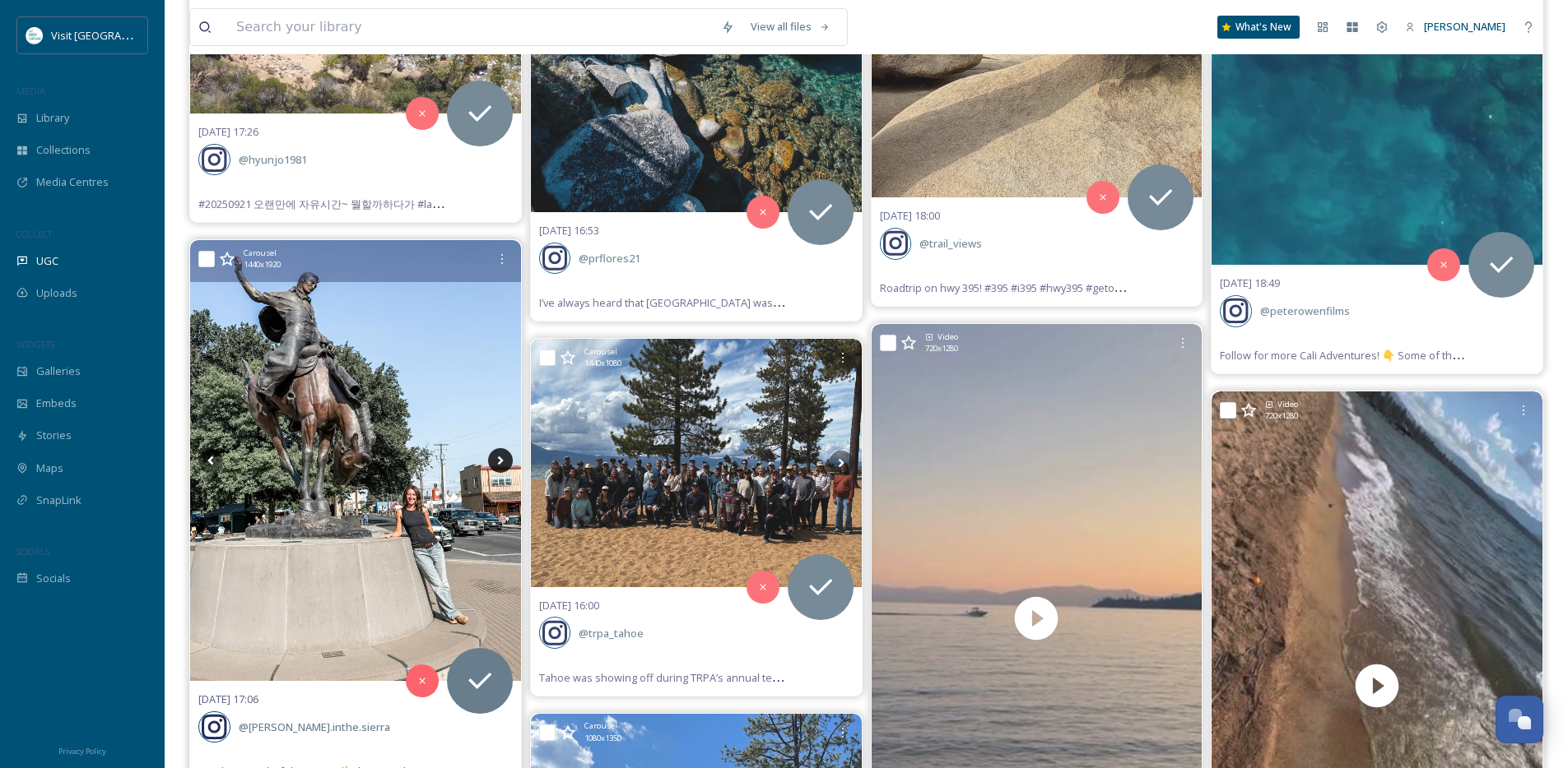
click at [500, 457] on icon at bounding box center [500, 460] width 24 height 24
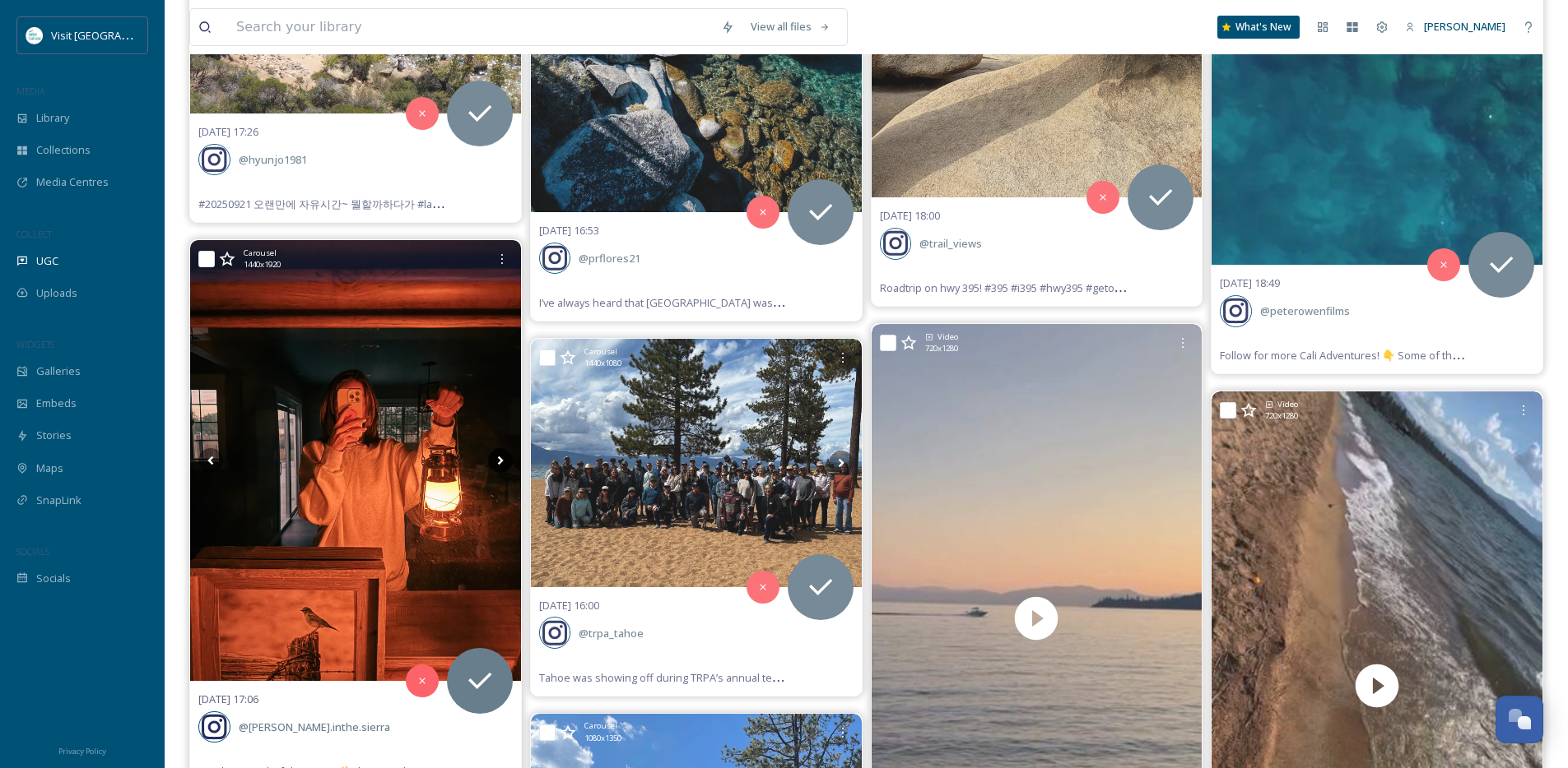
click at [500, 457] on icon at bounding box center [500, 460] width 24 height 24
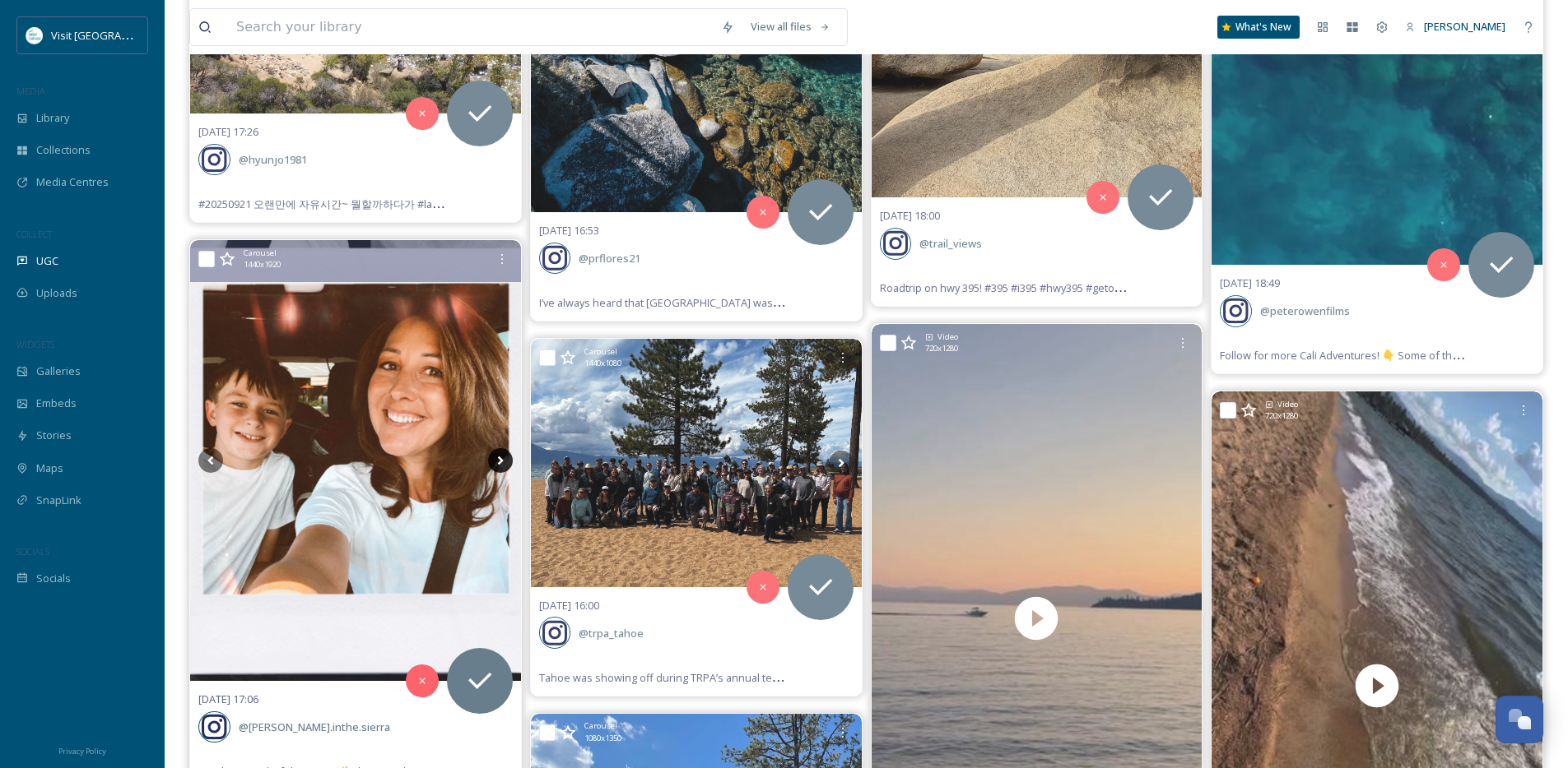
click at [500, 457] on icon at bounding box center [500, 460] width 24 height 24
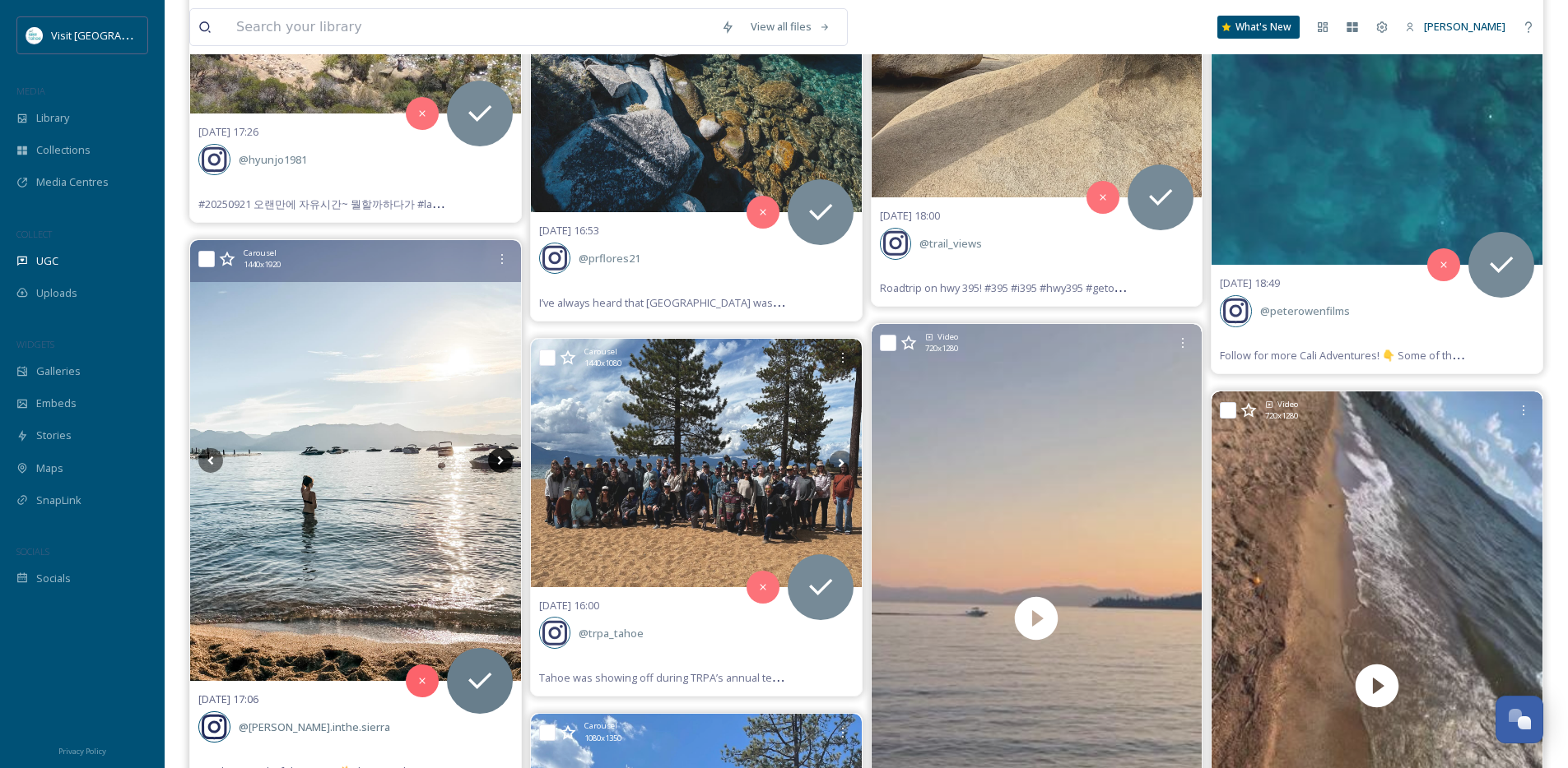
click at [500, 457] on icon at bounding box center [500, 460] width 24 height 24
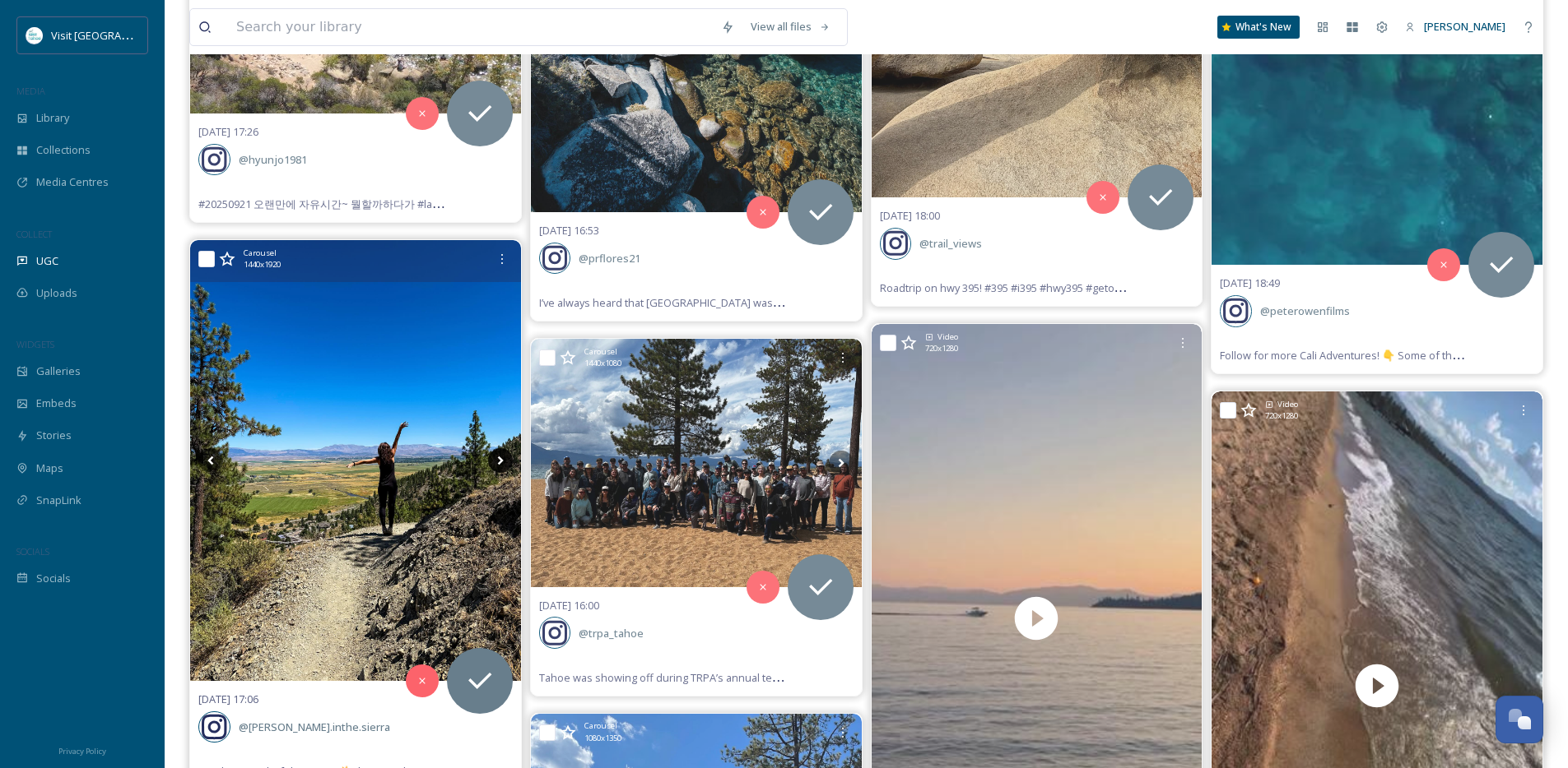
click at [500, 457] on icon at bounding box center [500, 460] width 24 height 24
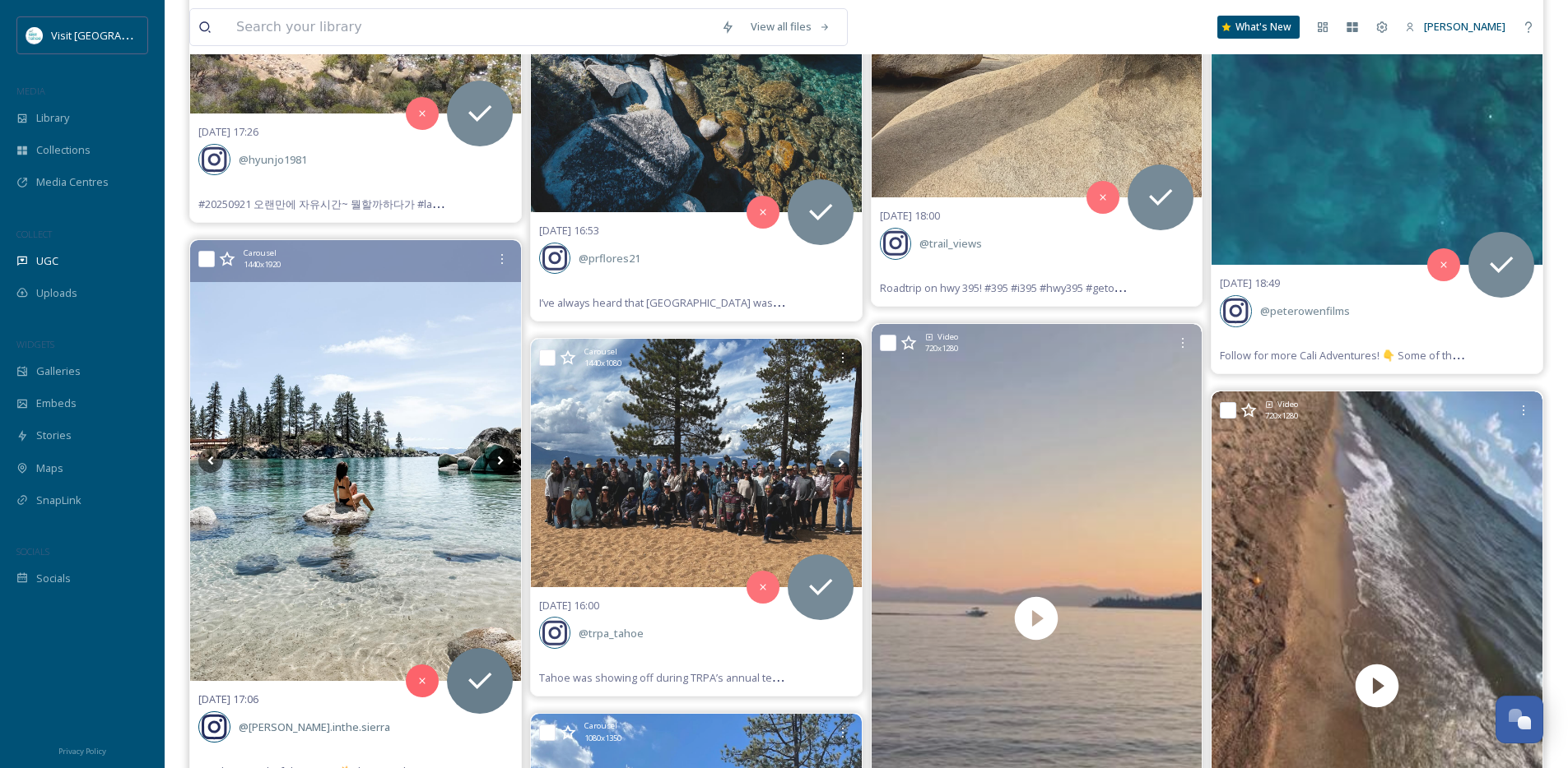
click at [500, 457] on icon at bounding box center [500, 460] width 24 height 24
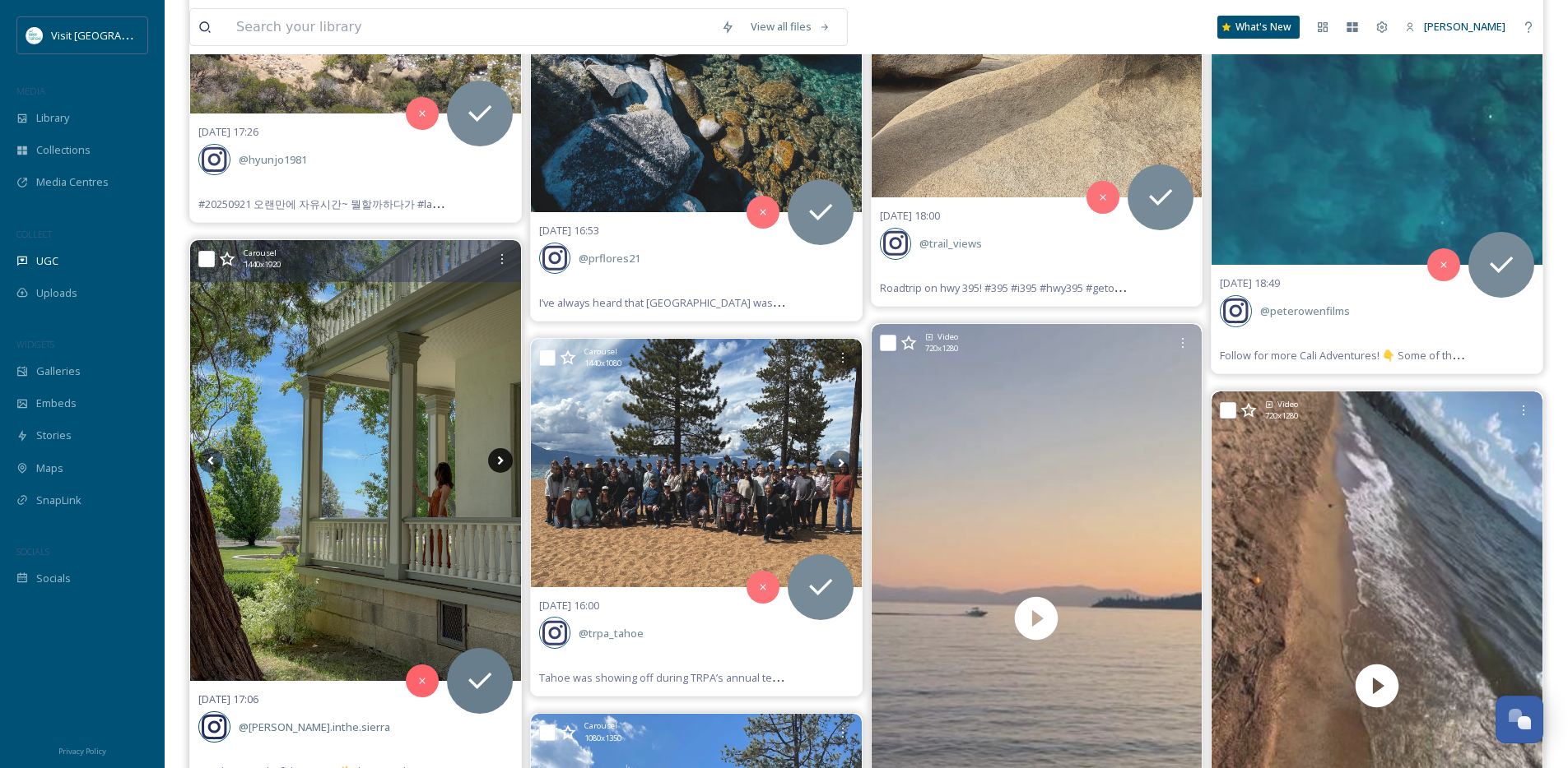
click at [500, 457] on icon at bounding box center [500, 460] width 24 height 24
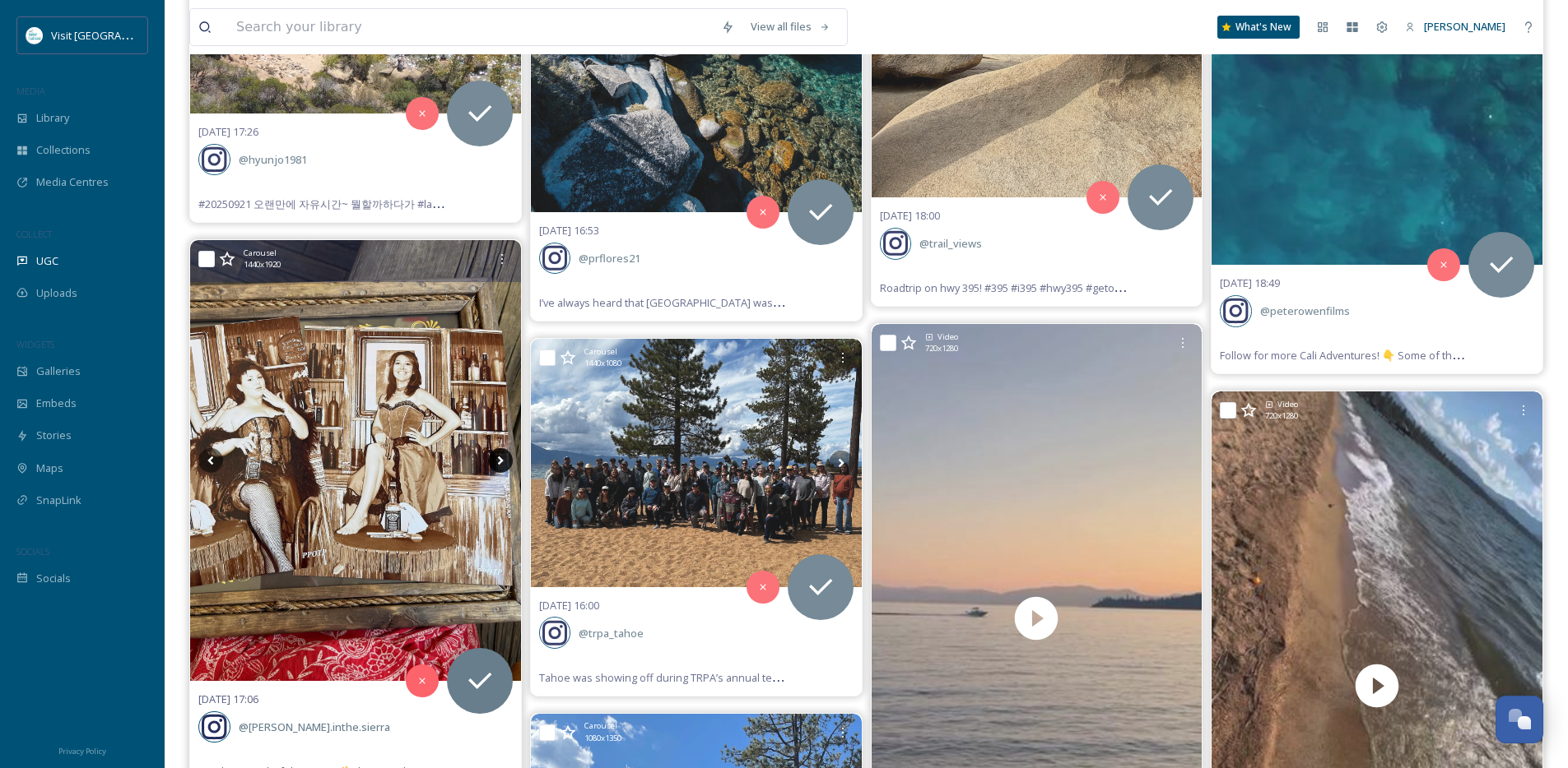
click at [500, 457] on icon at bounding box center [500, 460] width 24 height 24
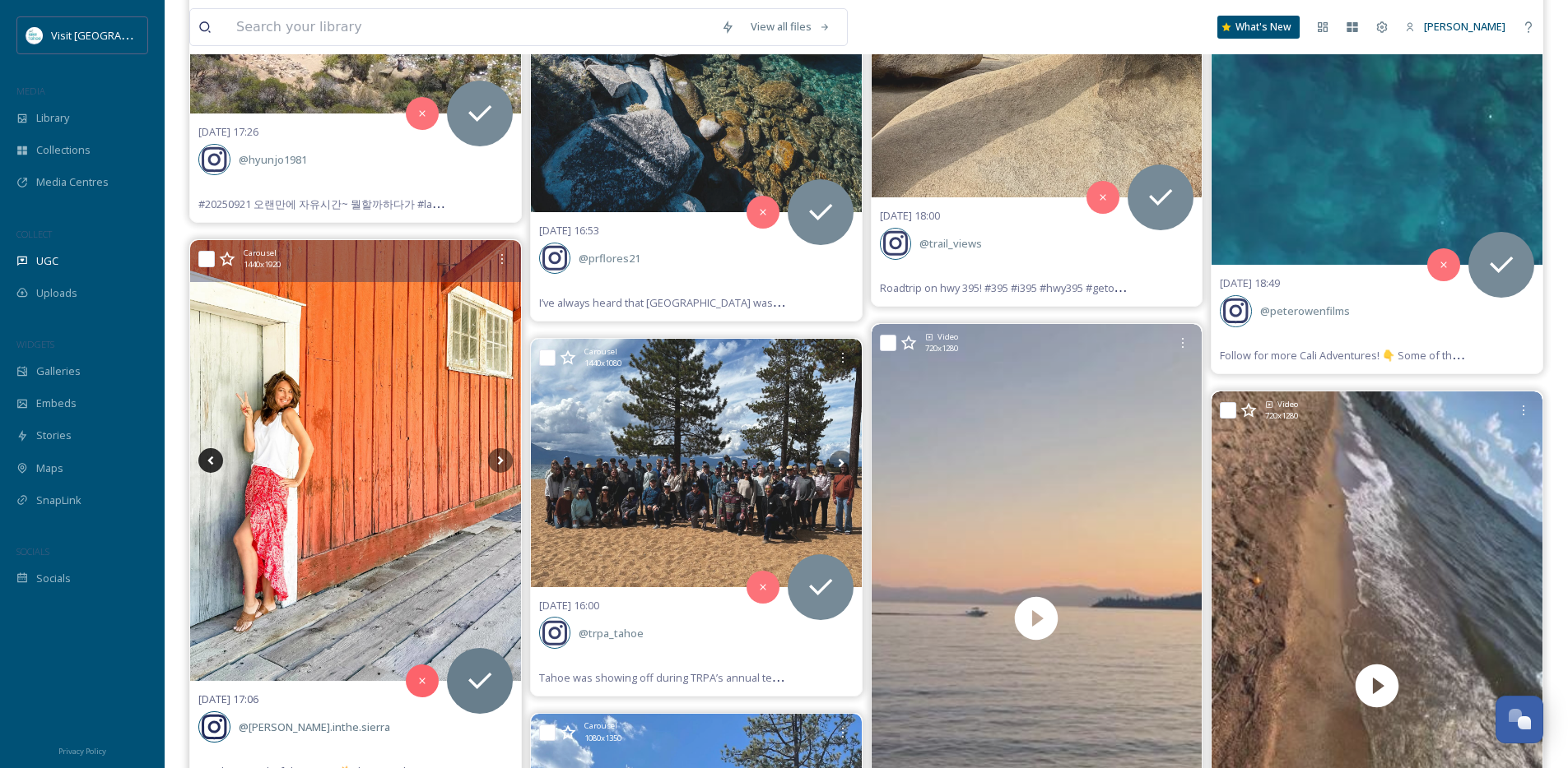
click at [212, 464] on icon at bounding box center [210, 461] width 5 height 9
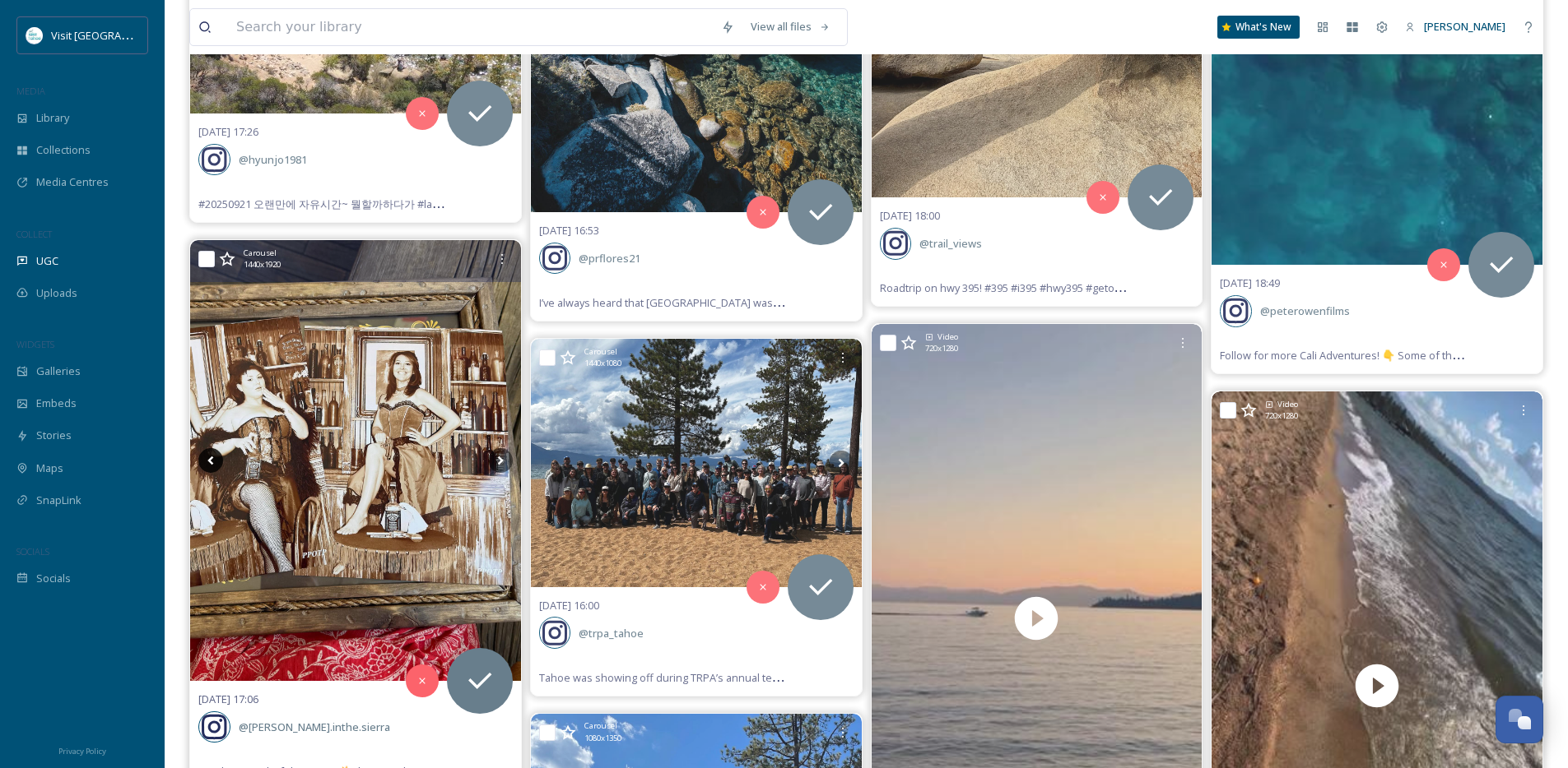
click at [212, 464] on icon at bounding box center [210, 461] width 5 height 9
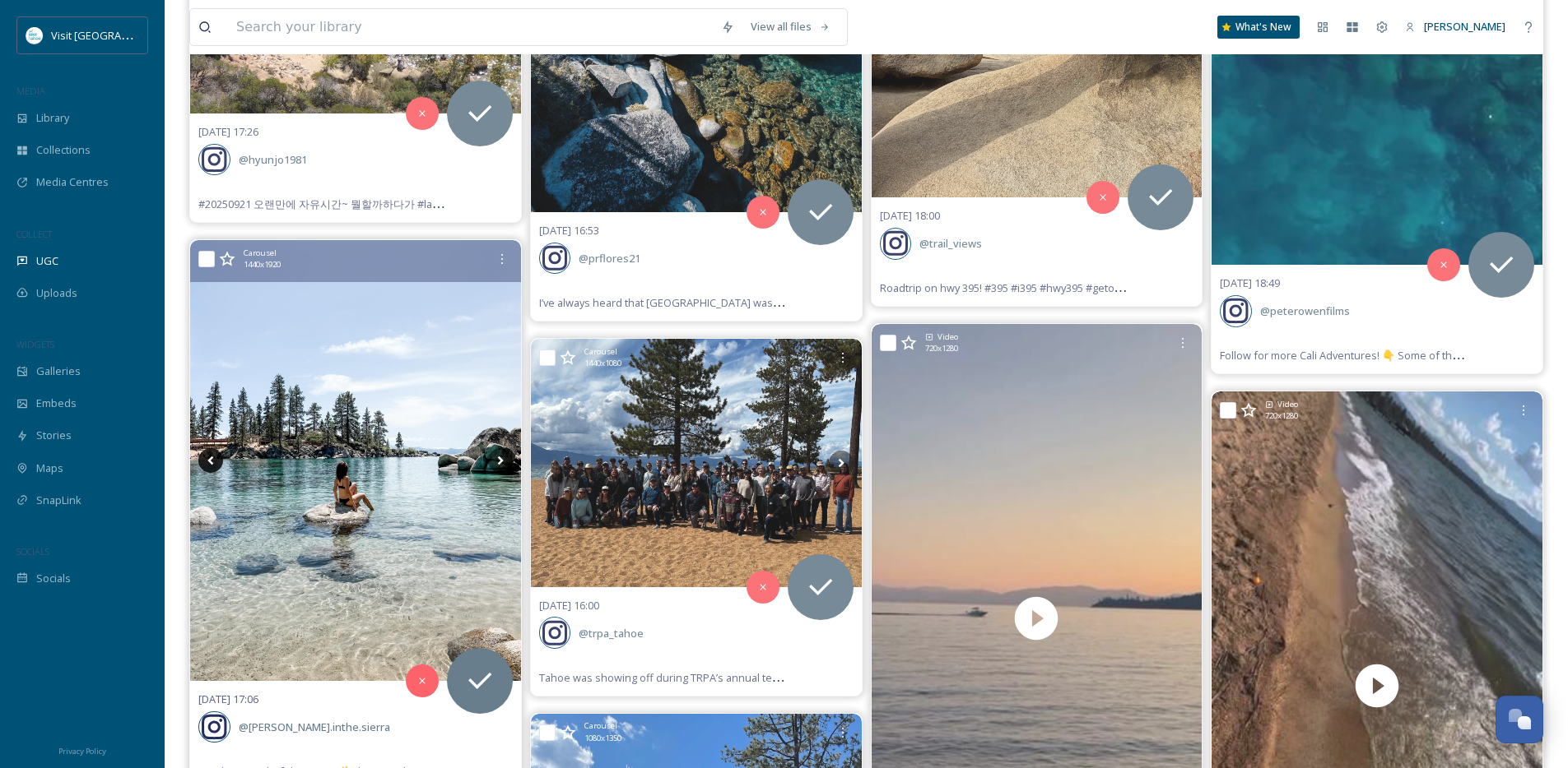
click at [212, 464] on icon at bounding box center [210, 461] width 5 height 9
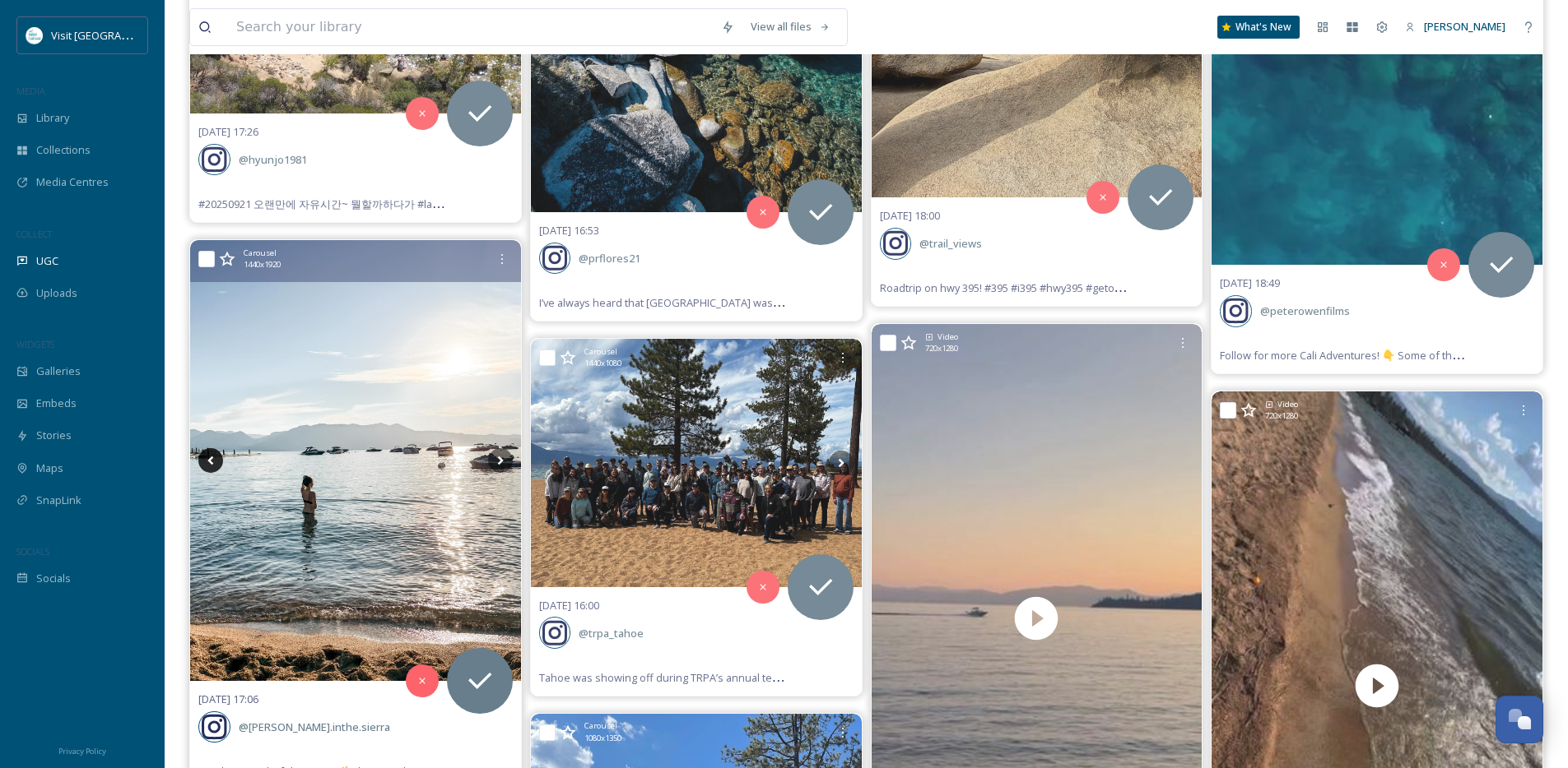
click at [212, 464] on icon at bounding box center [210, 461] width 5 height 9
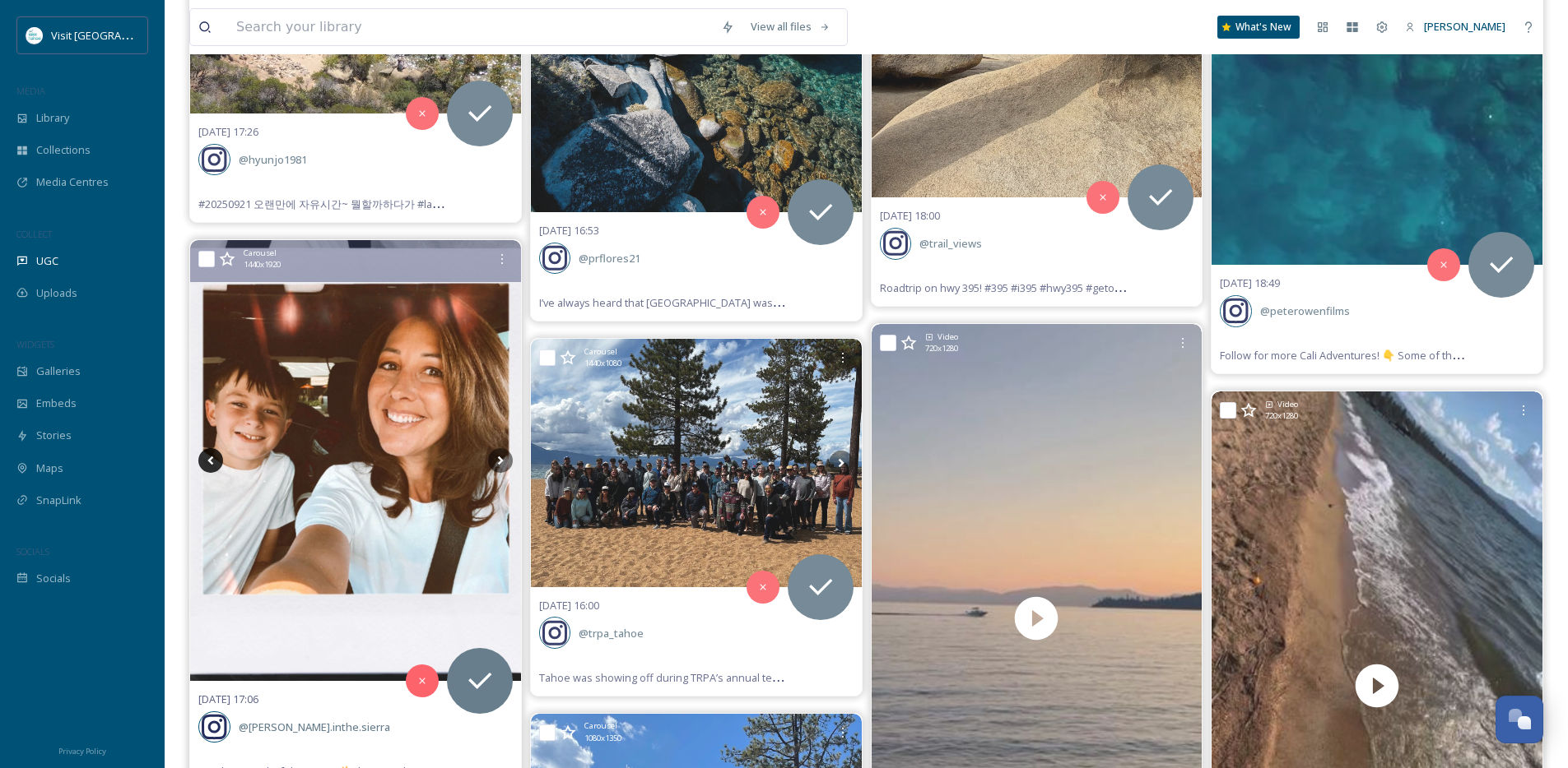
click at [212, 464] on icon at bounding box center [210, 461] width 5 height 9
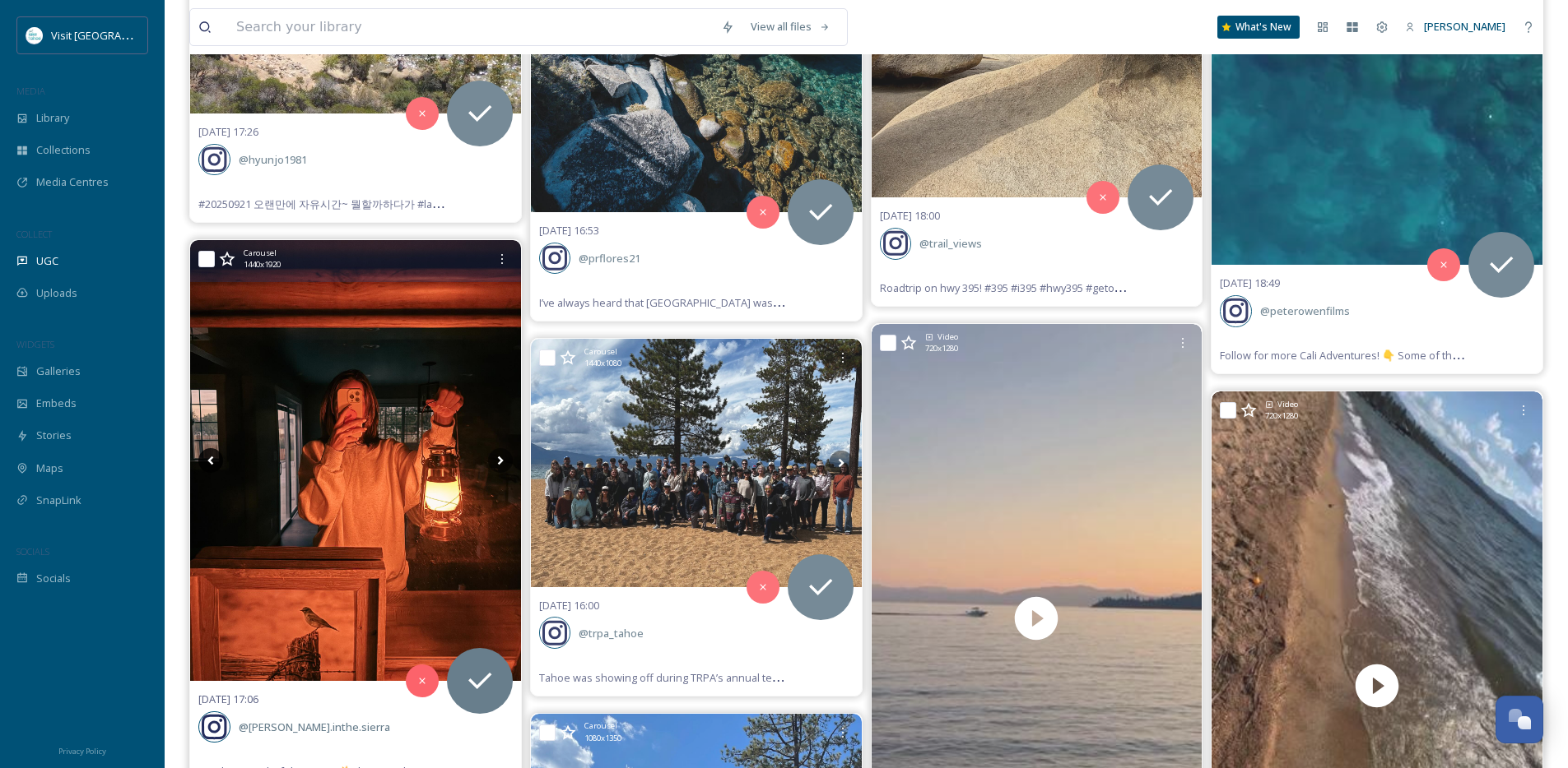
click at [212, 464] on icon at bounding box center [210, 461] width 5 height 9
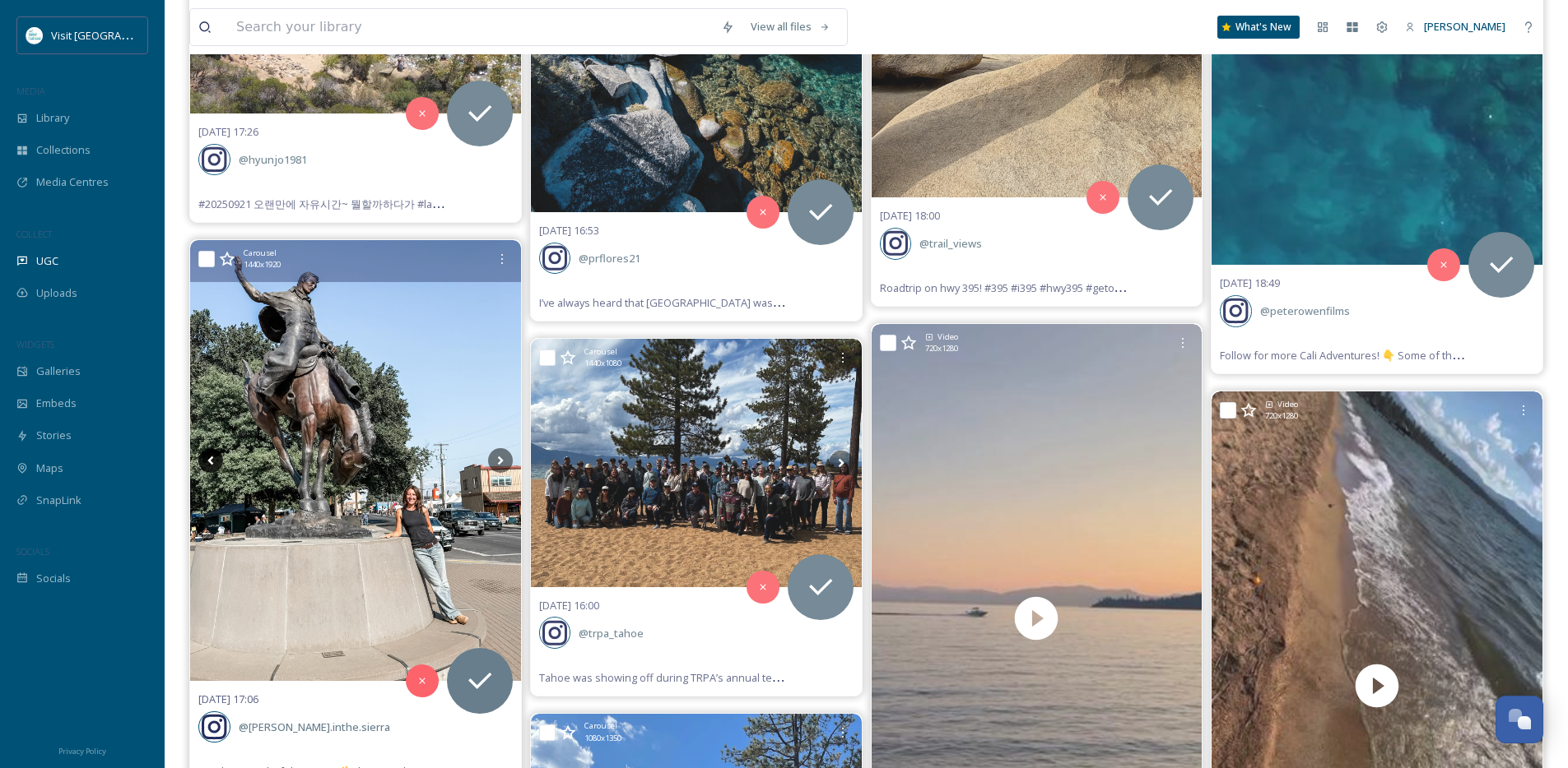
click at [212, 464] on icon at bounding box center [210, 461] width 5 height 9
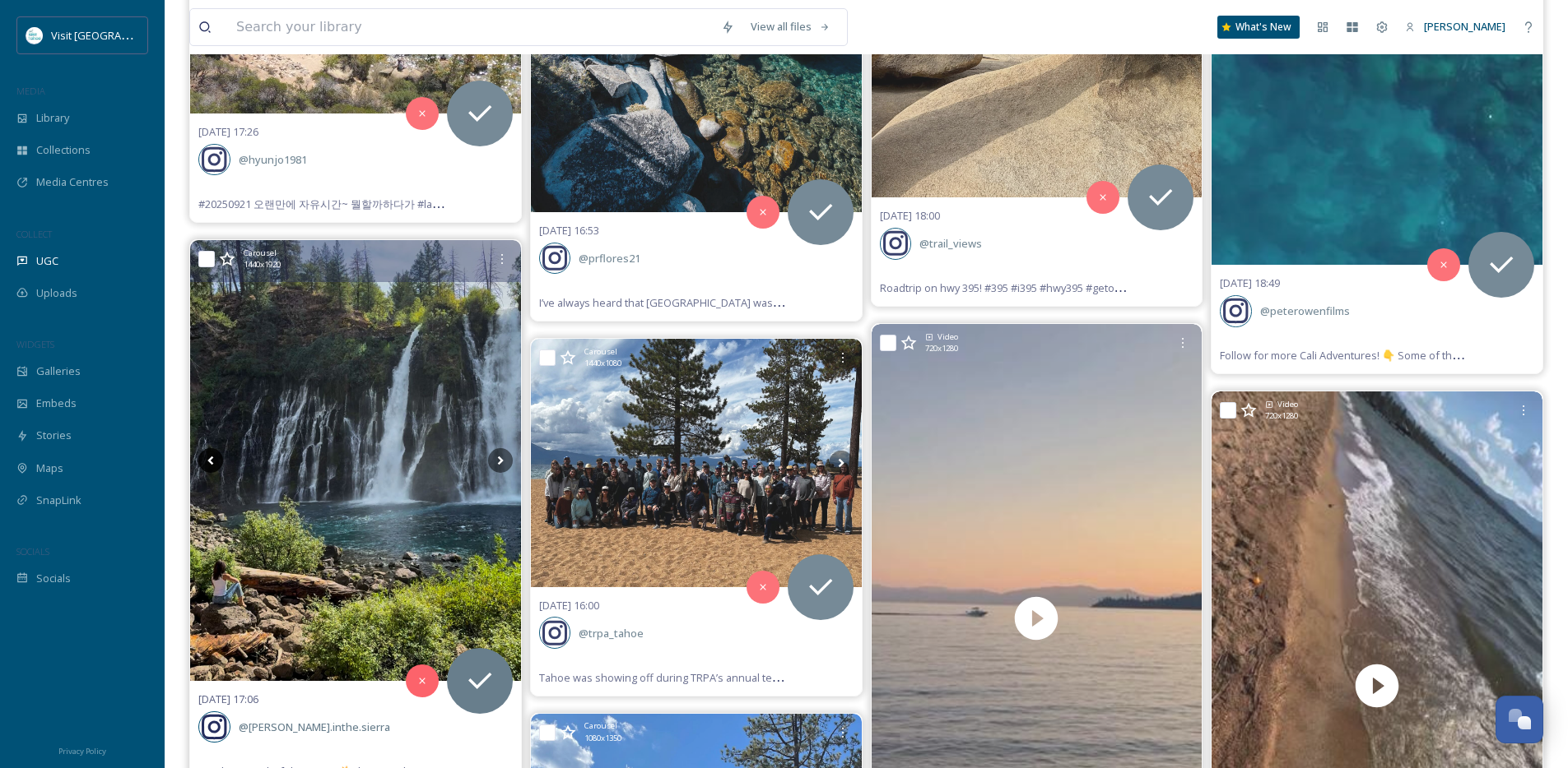
click at [212, 464] on icon at bounding box center [210, 461] width 5 height 9
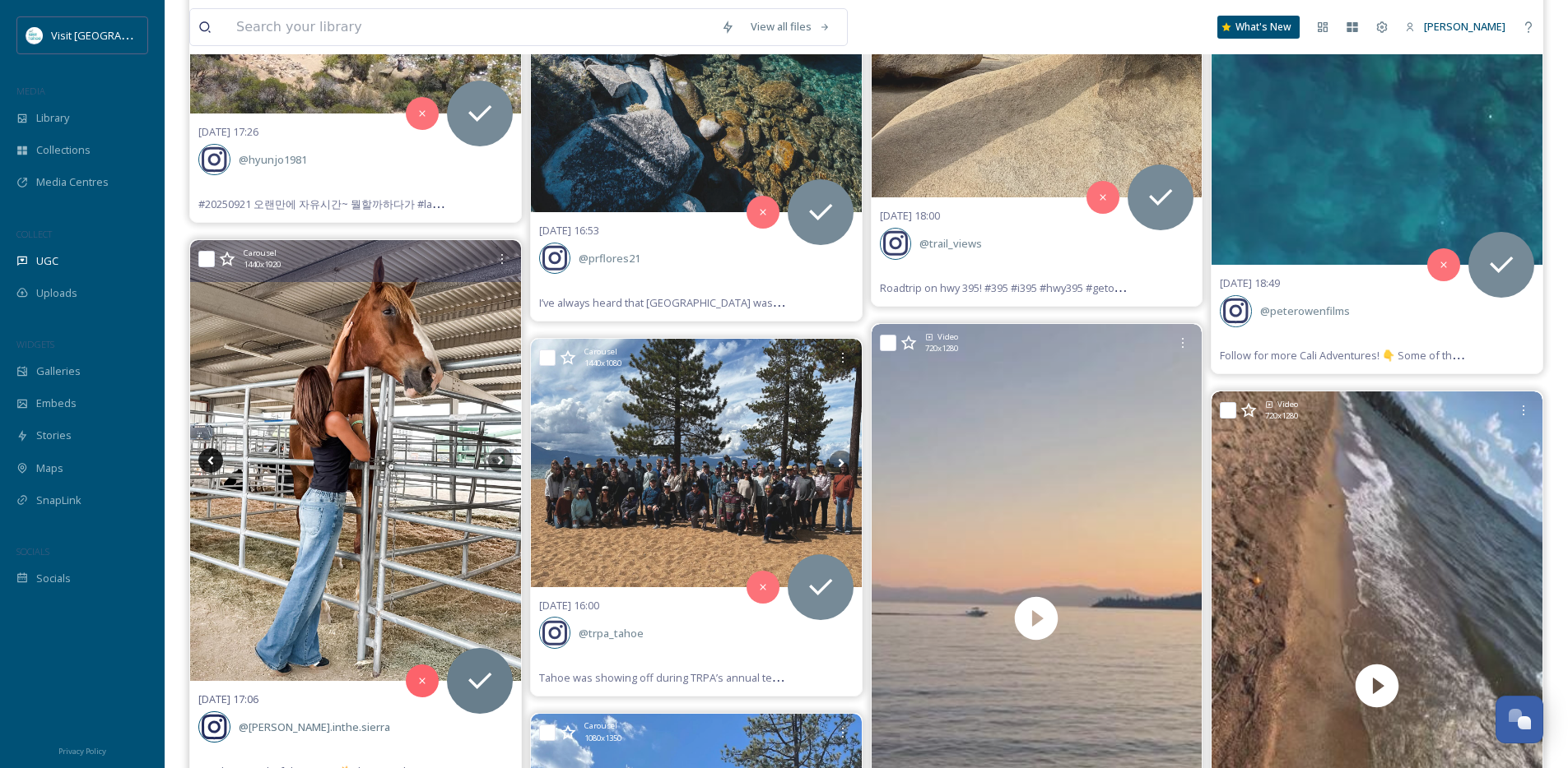
click at [212, 464] on icon at bounding box center [210, 461] width 5 height 9
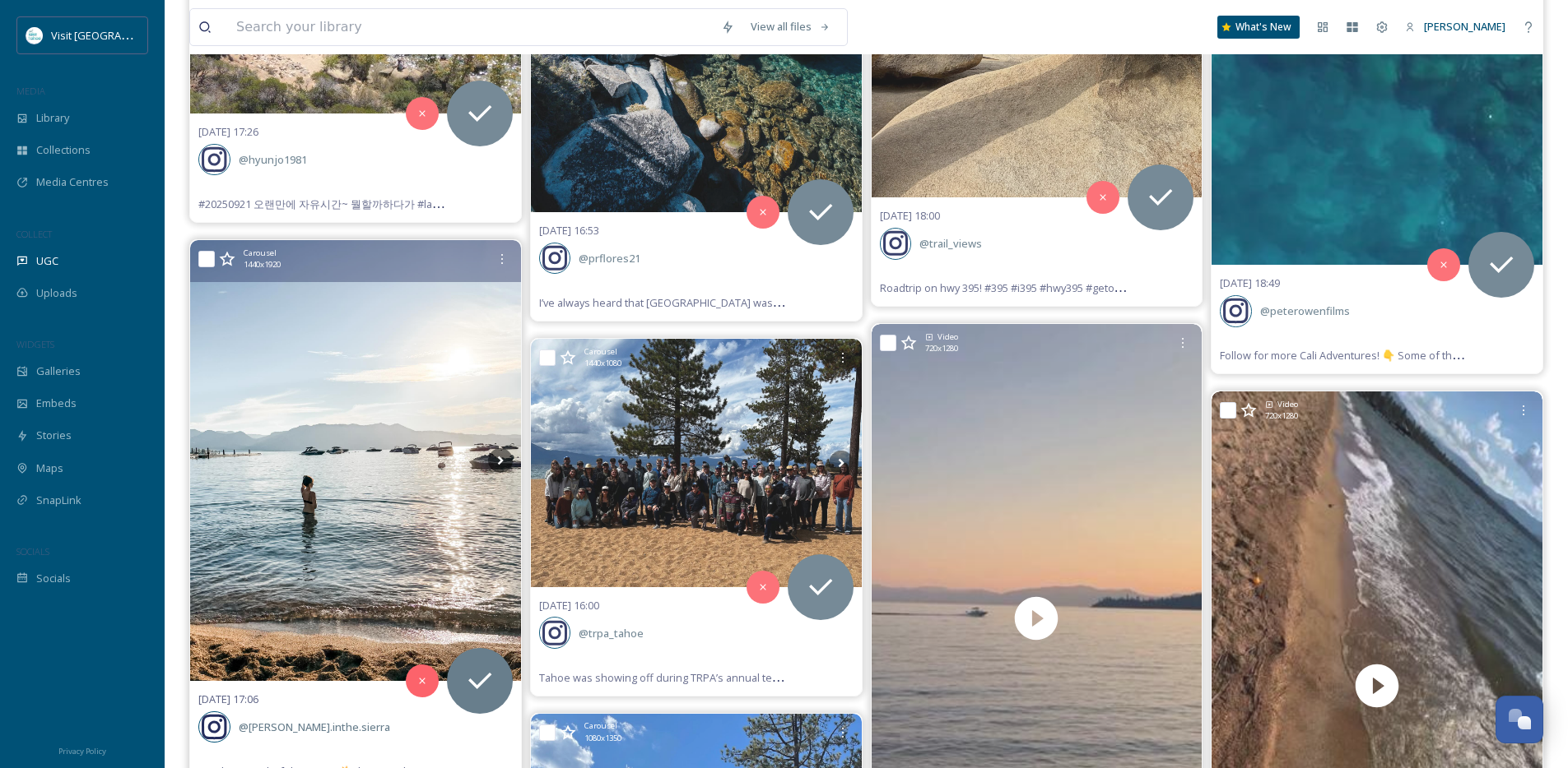
click at [212, 464] on icon at bounding box center [210, 460] width 24 height 24
click at [470, 678] on icon at bounding box center [479, 681] width 33 height 33
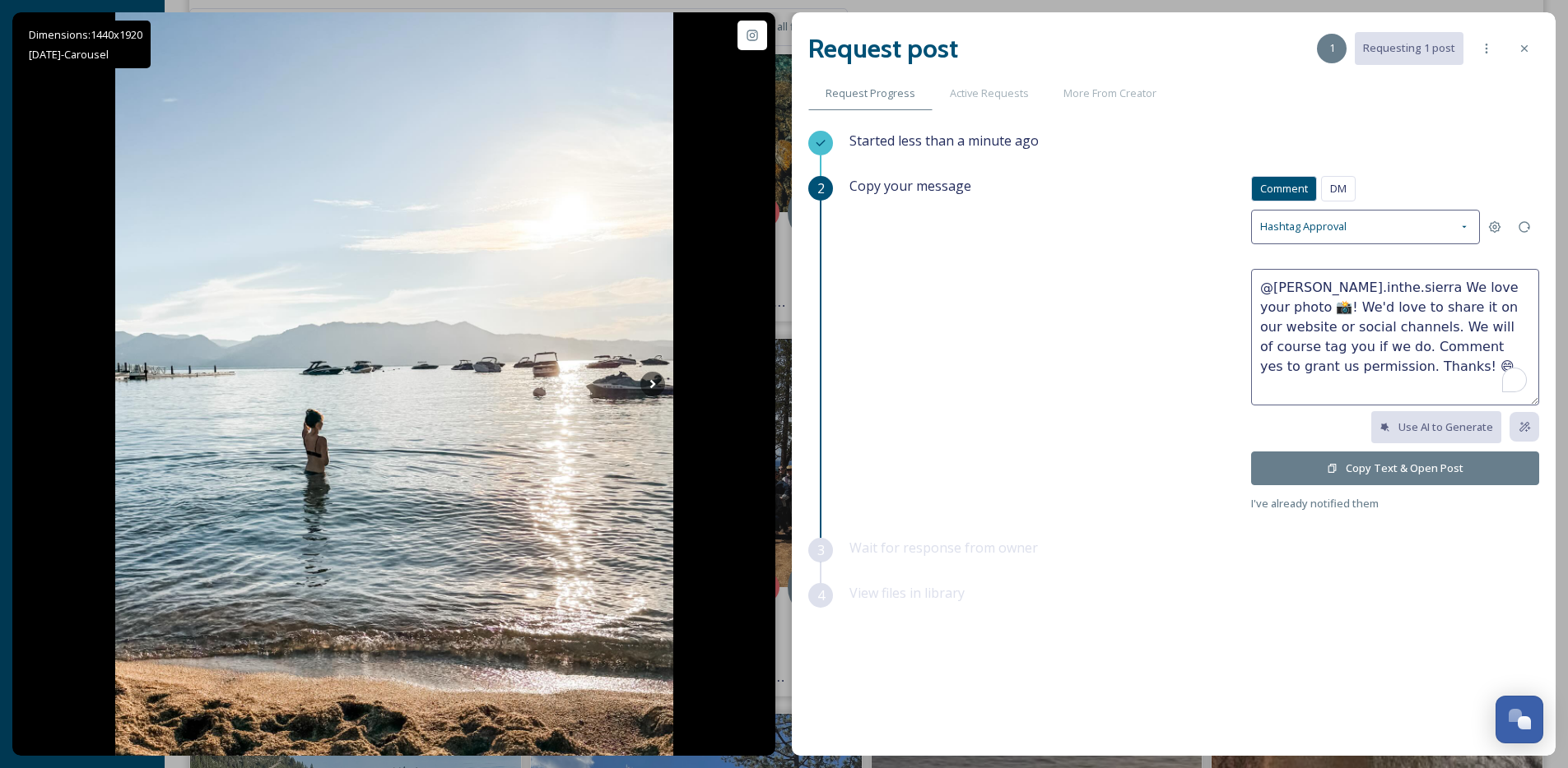
drag, startPoint x: 1392, startPoint y: 286, endPoint x: 1516, endPoint y: 283, distance: 124.0
click at [1516, 283] on textarea "@sammy.inthe.sierra We love your photo 📸! We'd love to share it on our website …" at bounding box center [1395, 337] width 288 height 137
type textarea "@sammy.inthe.sierra Such sweet Tahoe pics! We'd love to share it on our website…"
click at [1371, 475] on button "Copy Text & Open Post" at bounding box center [1395, 468] width 288 height 34
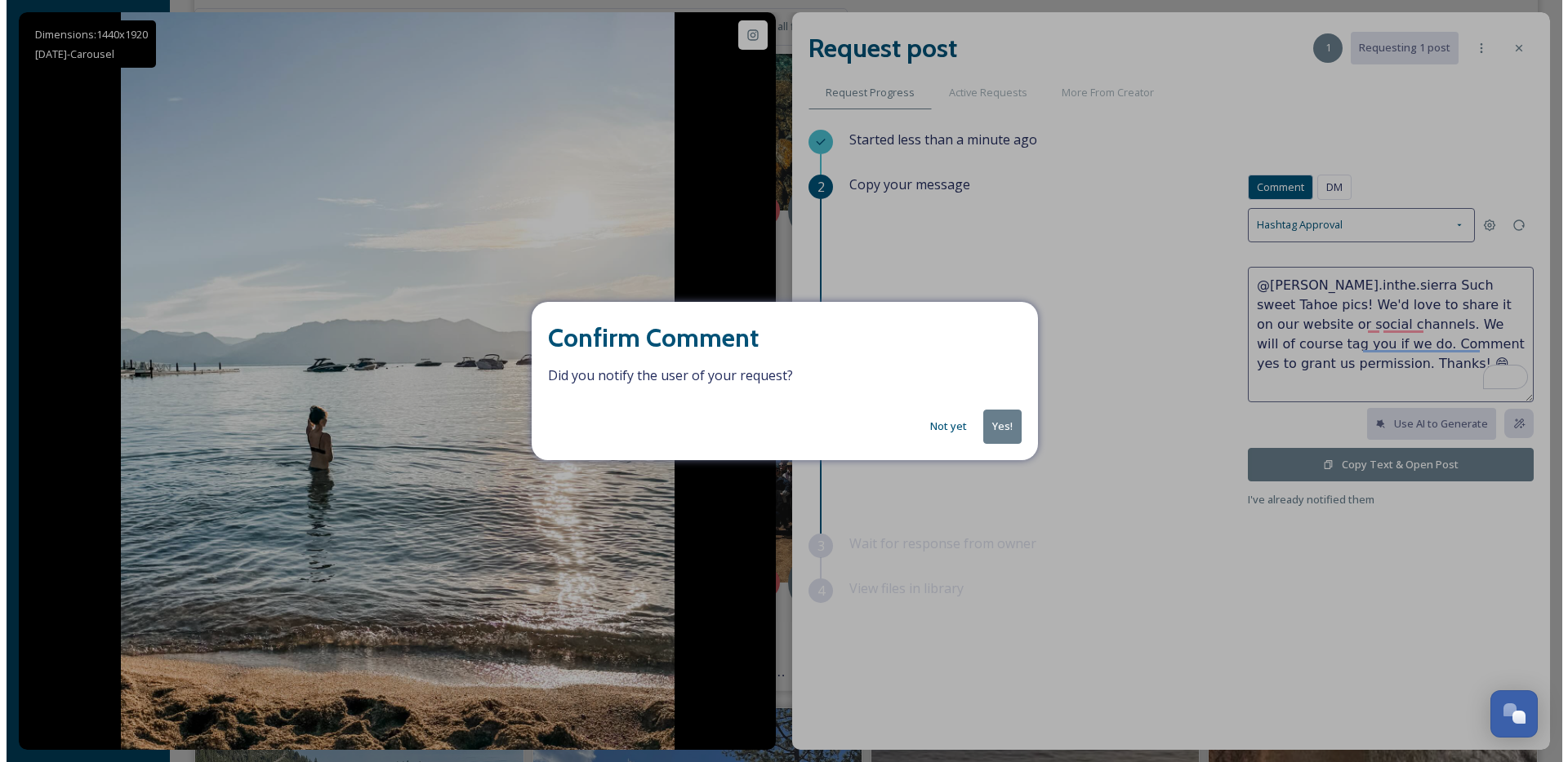
scroll to position [13258, 0]
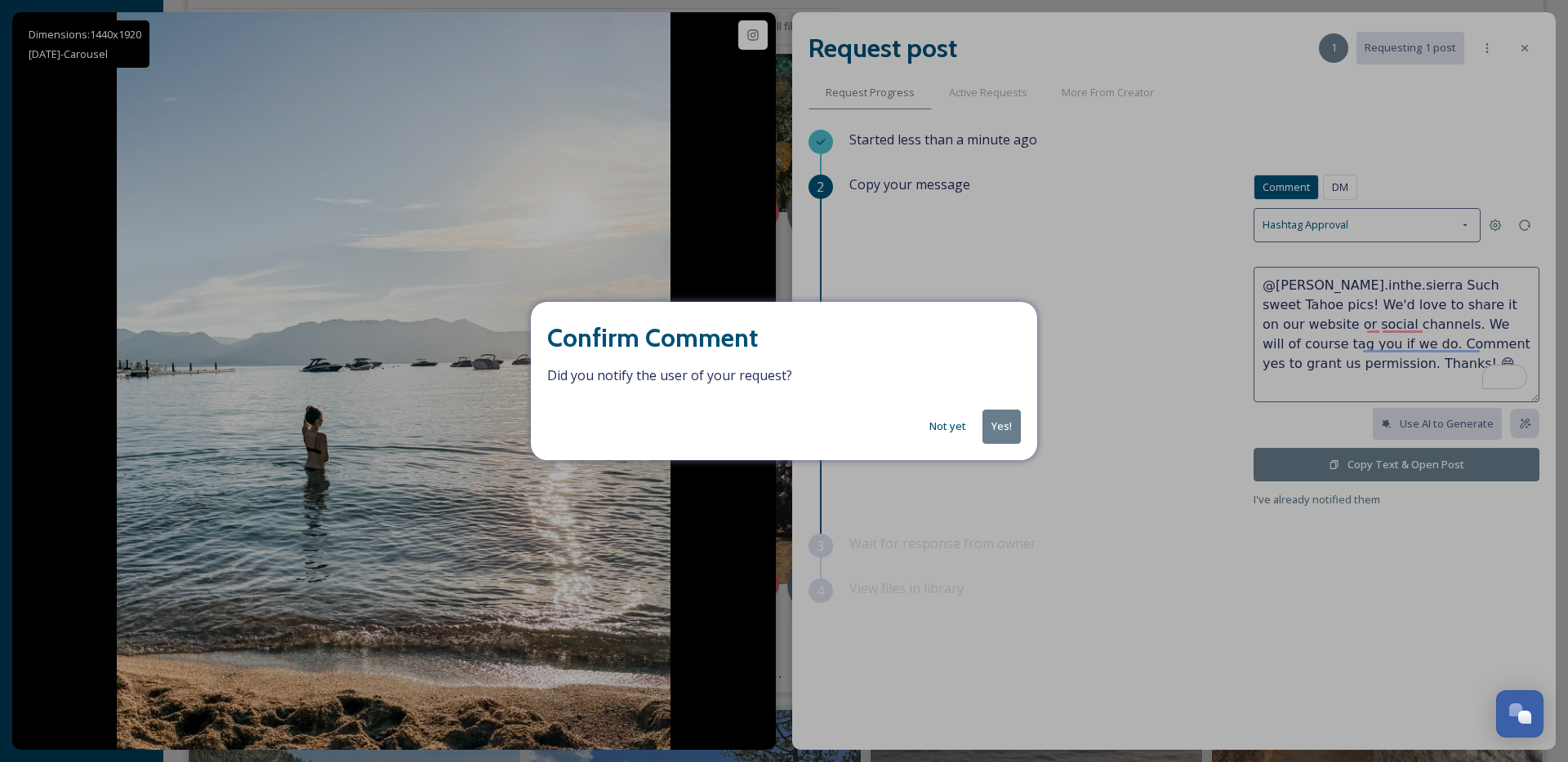
click at [1010, 431] on button "Yes!" at bounding box center [1002, 426] width 39 height 33
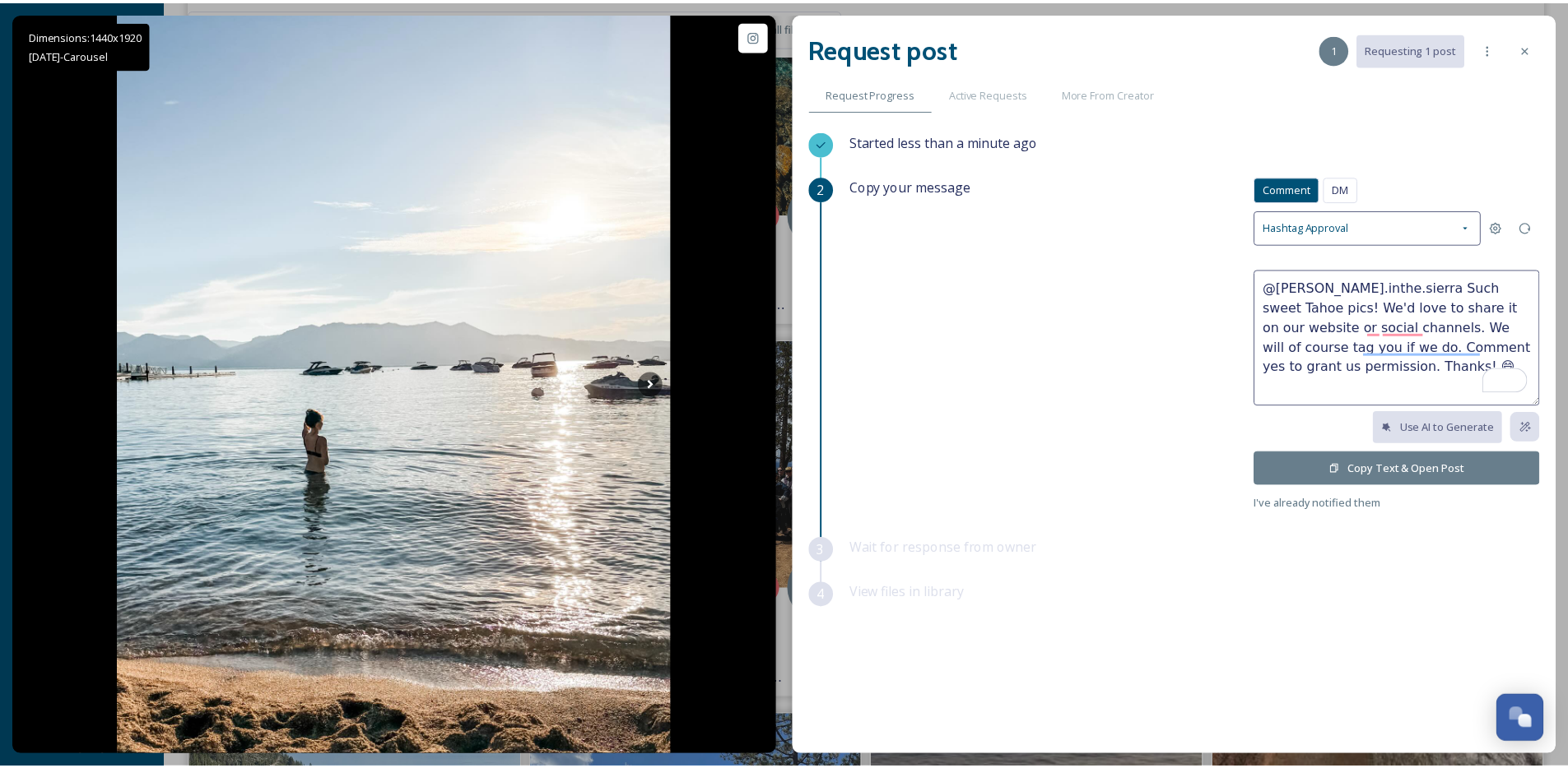
scroll to position [13364, 0]
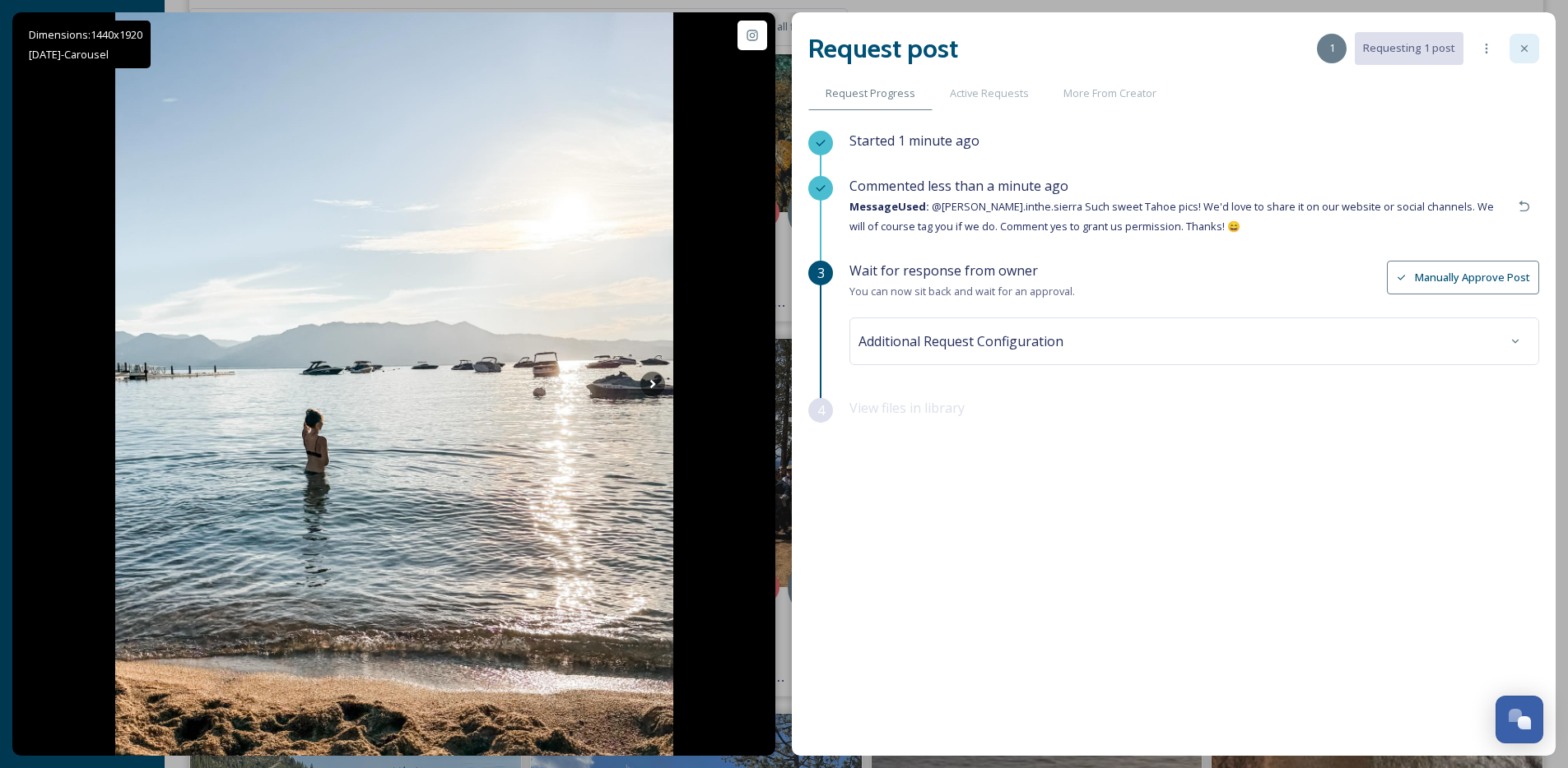
click at [1518, 48] on icon at bounding box center [1524, 48] width 14 height 14
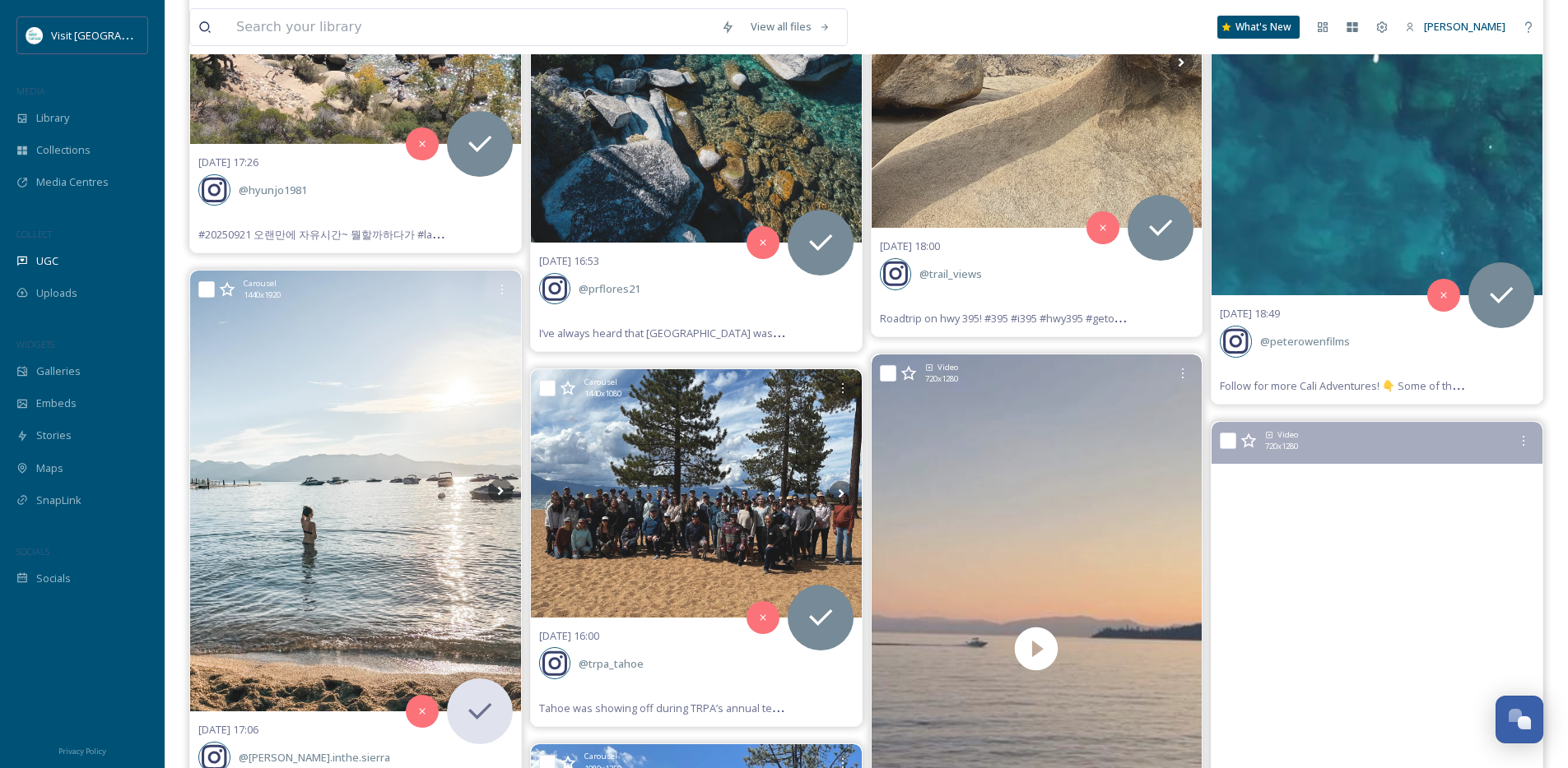
scroll to position [13330, 0]
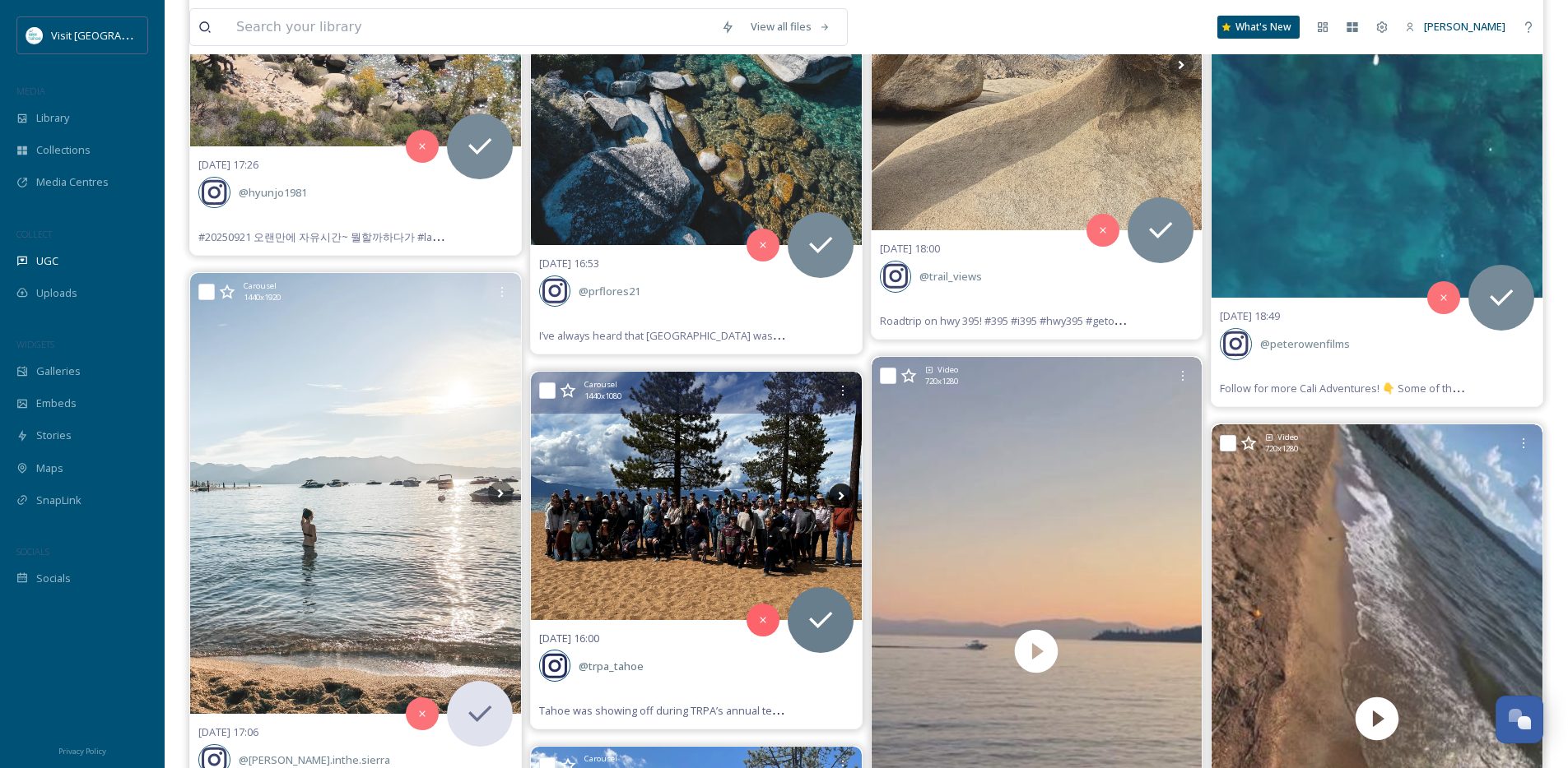
click at [842, 499] on icon at bounding box center [841, 495] width 24 height 24
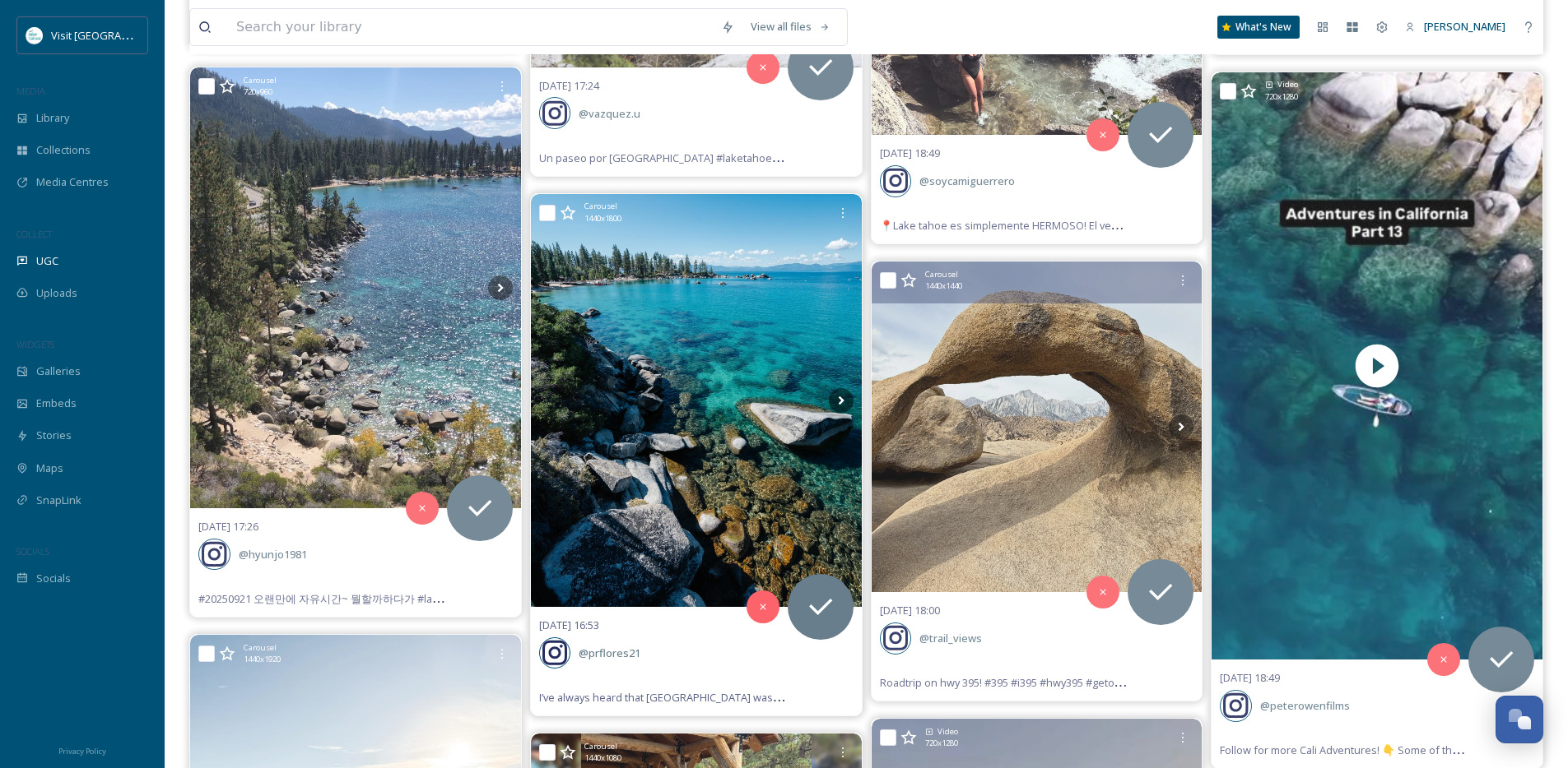
scroll to position [12965, 0]
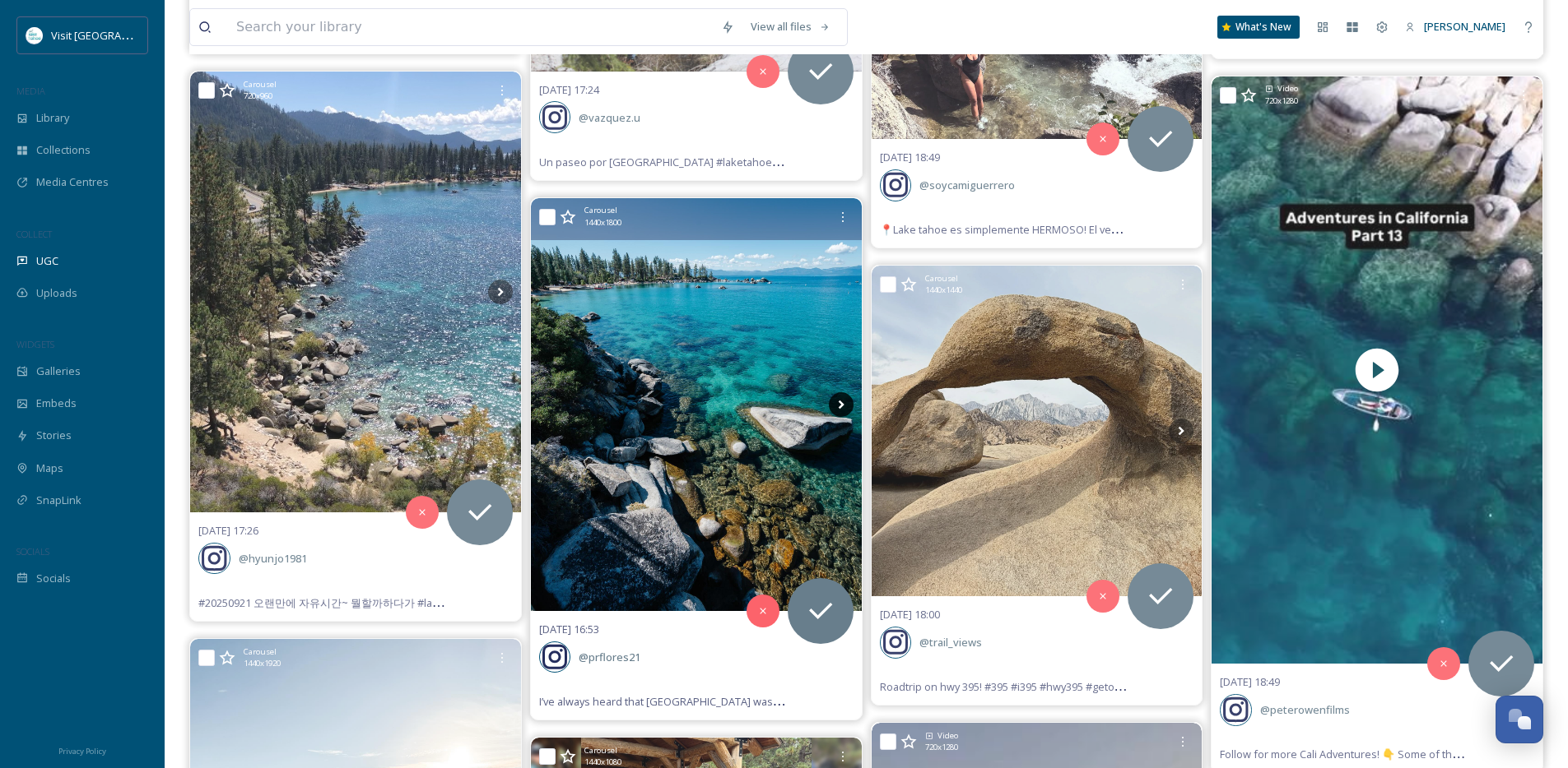
click at [841, 403] on icon at bounding box center [841, 405] width 5 height 9
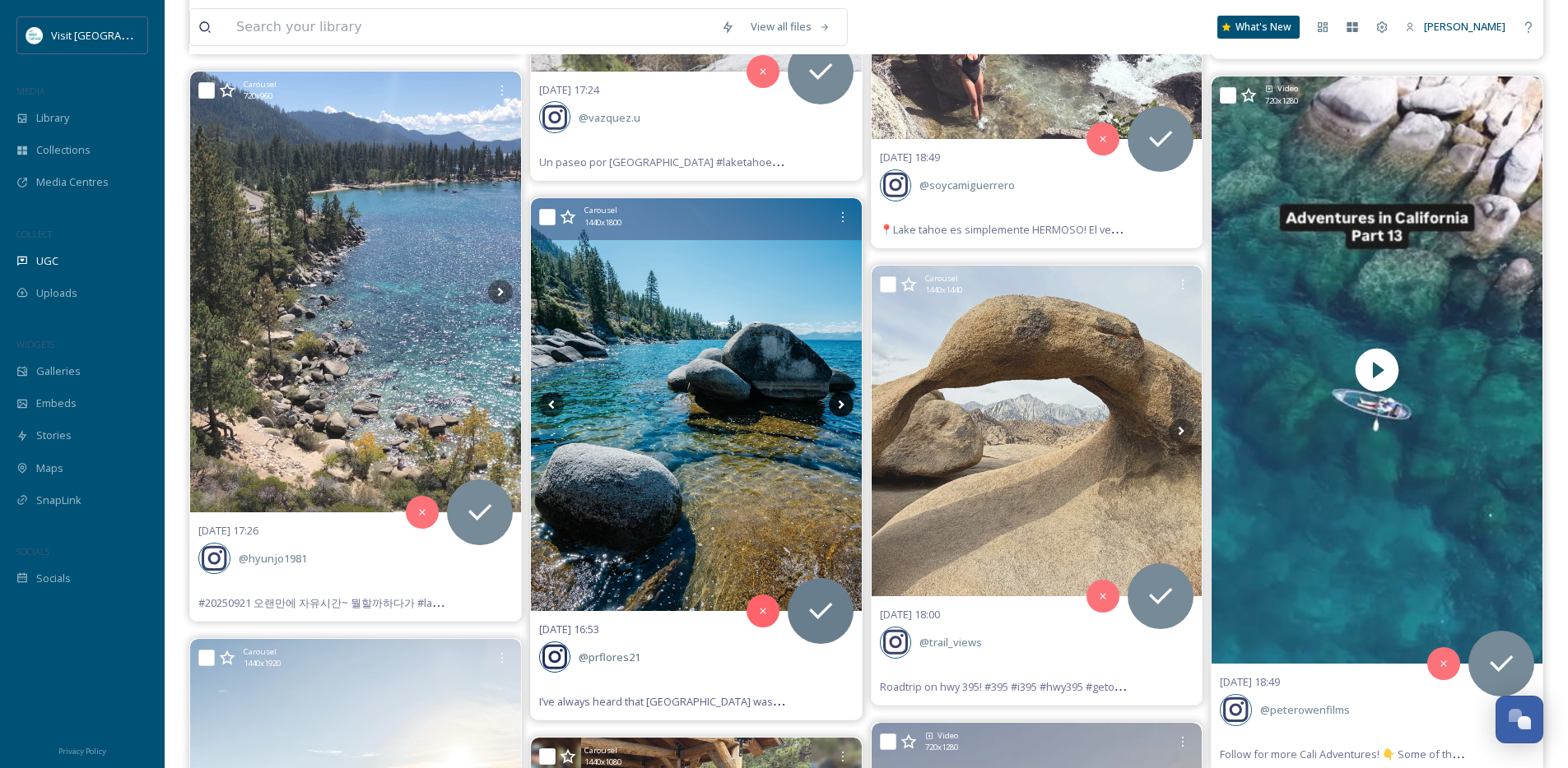
click at [841, 403] on icon at bounding box center [841, 405] width 5 height 9
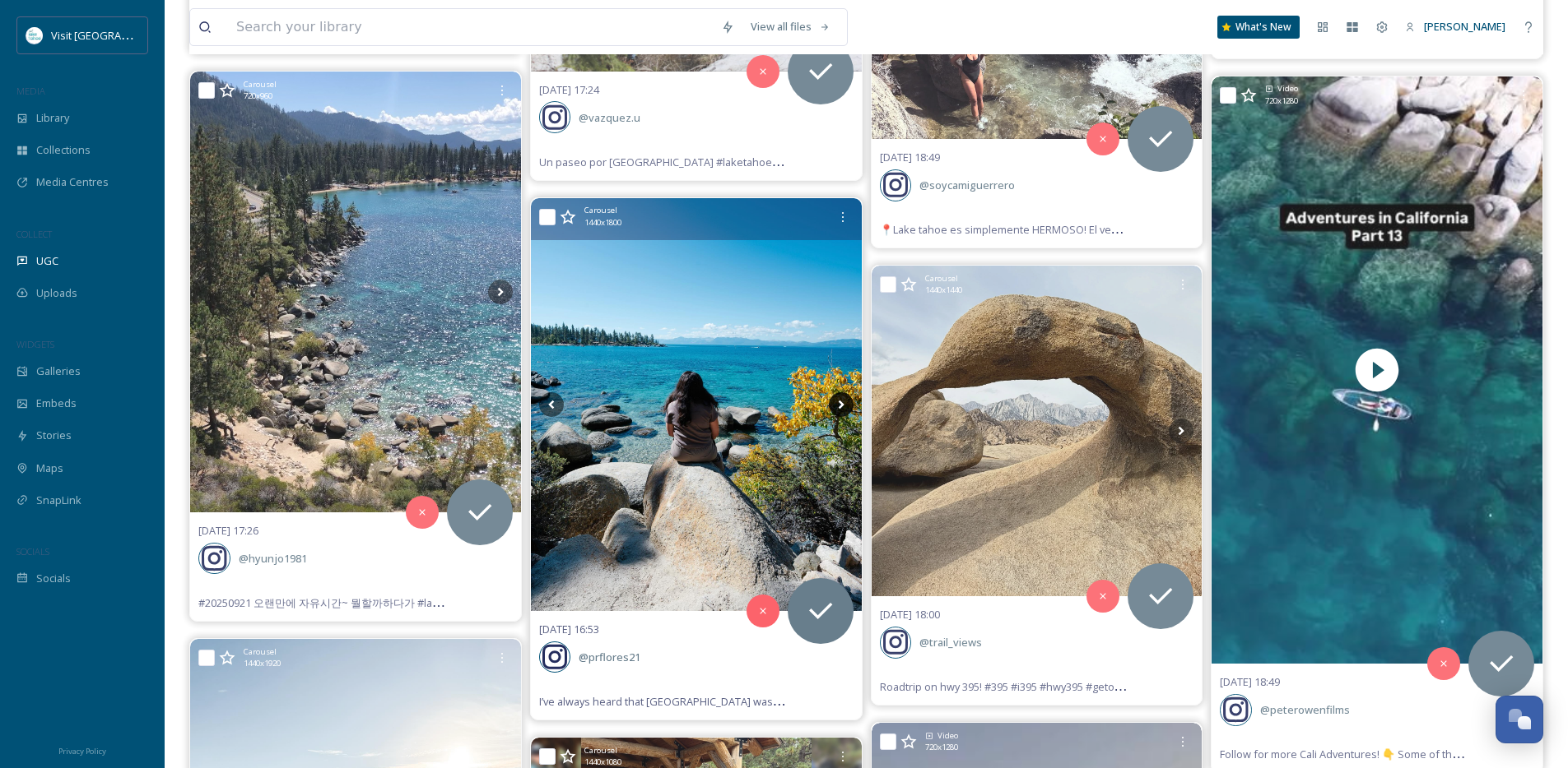
click at [841, 403] on icon at bounding box center [841, 405] width 5 height 9
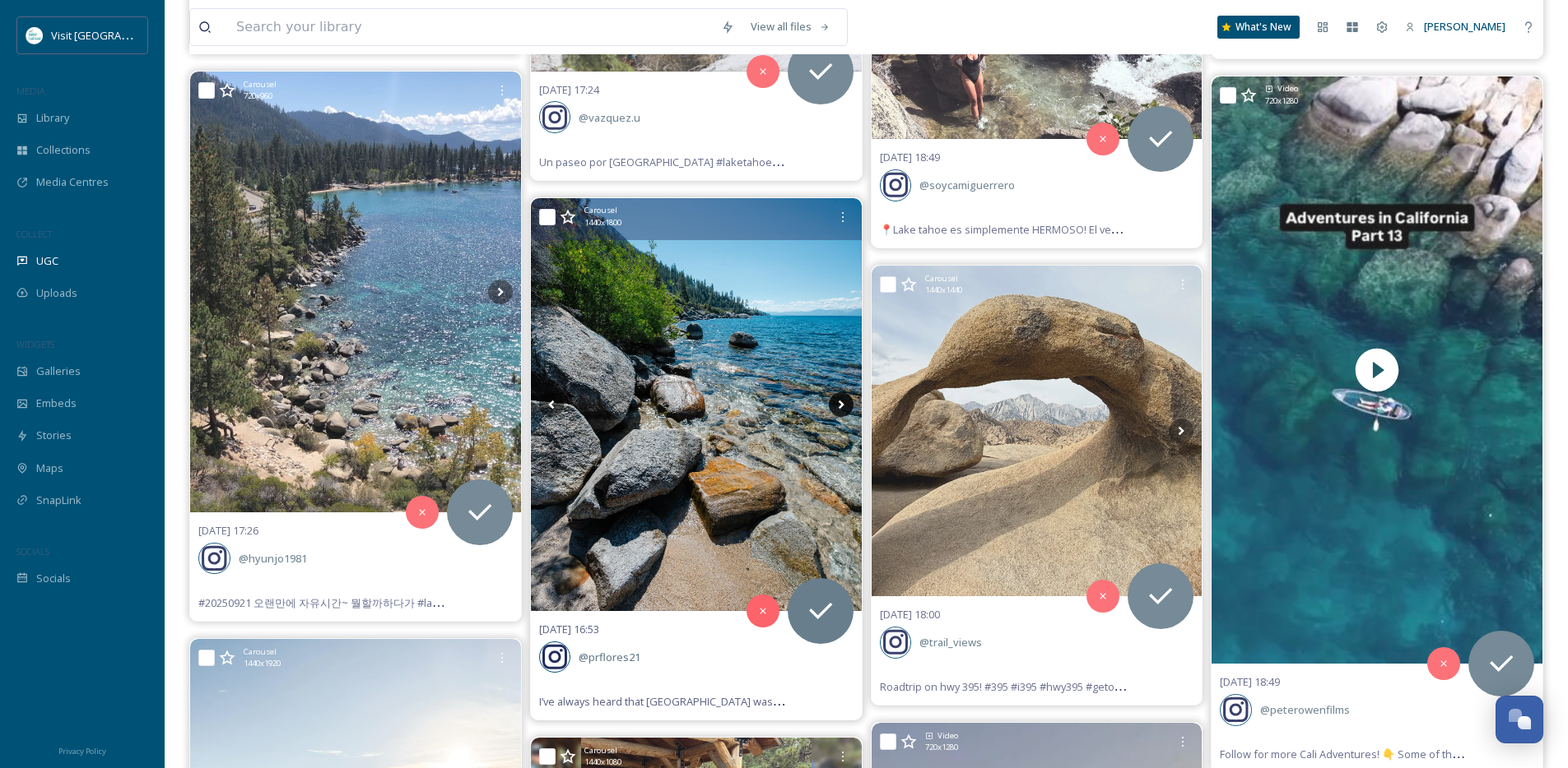
click at [841, 403] on icon at bounding box center [841, 405] width 5 height 9
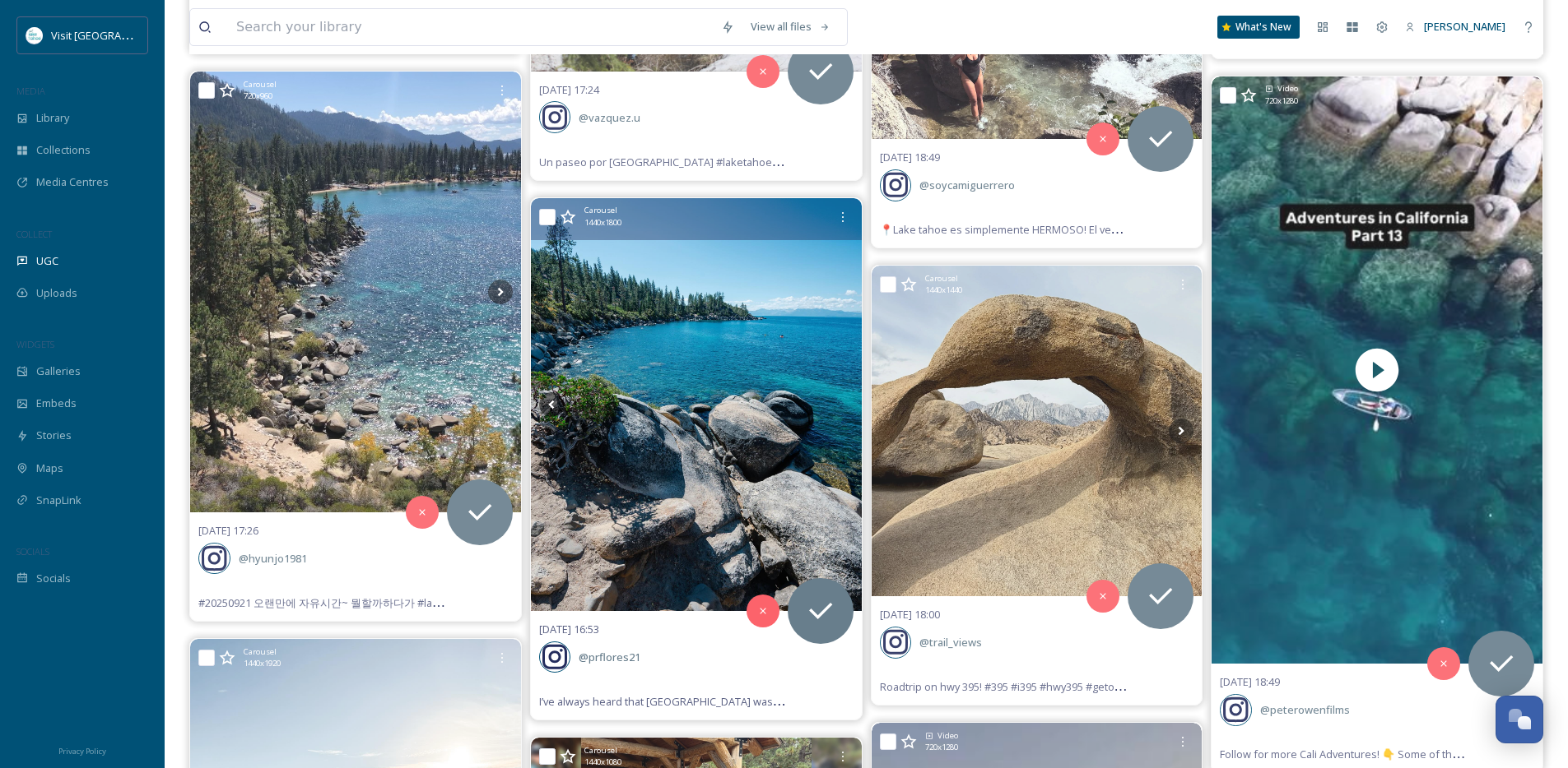
click at [841, 403] on icon at bounding box center [841, 405] width 5 height 9
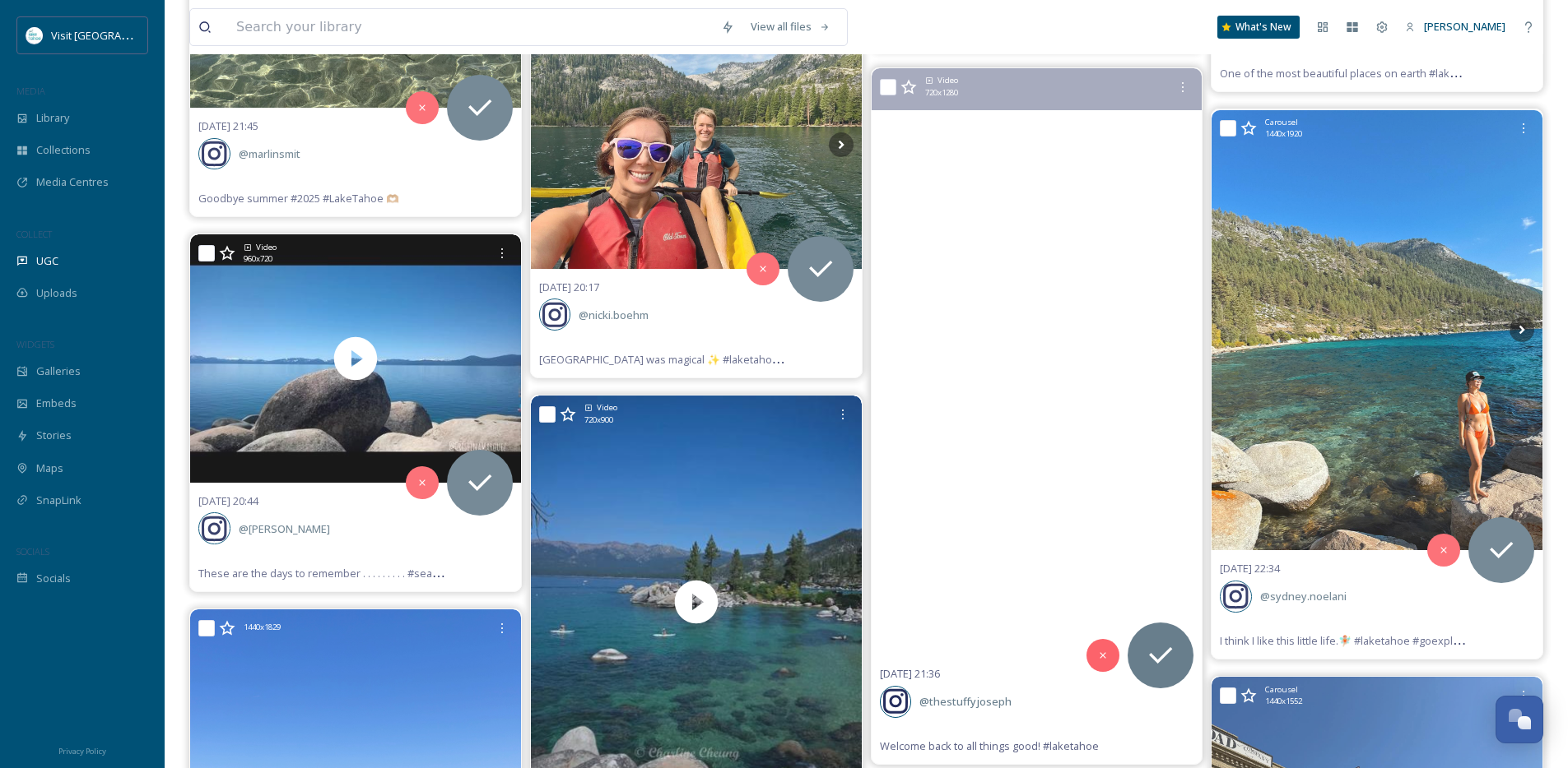
scroll to position [11879, 0]
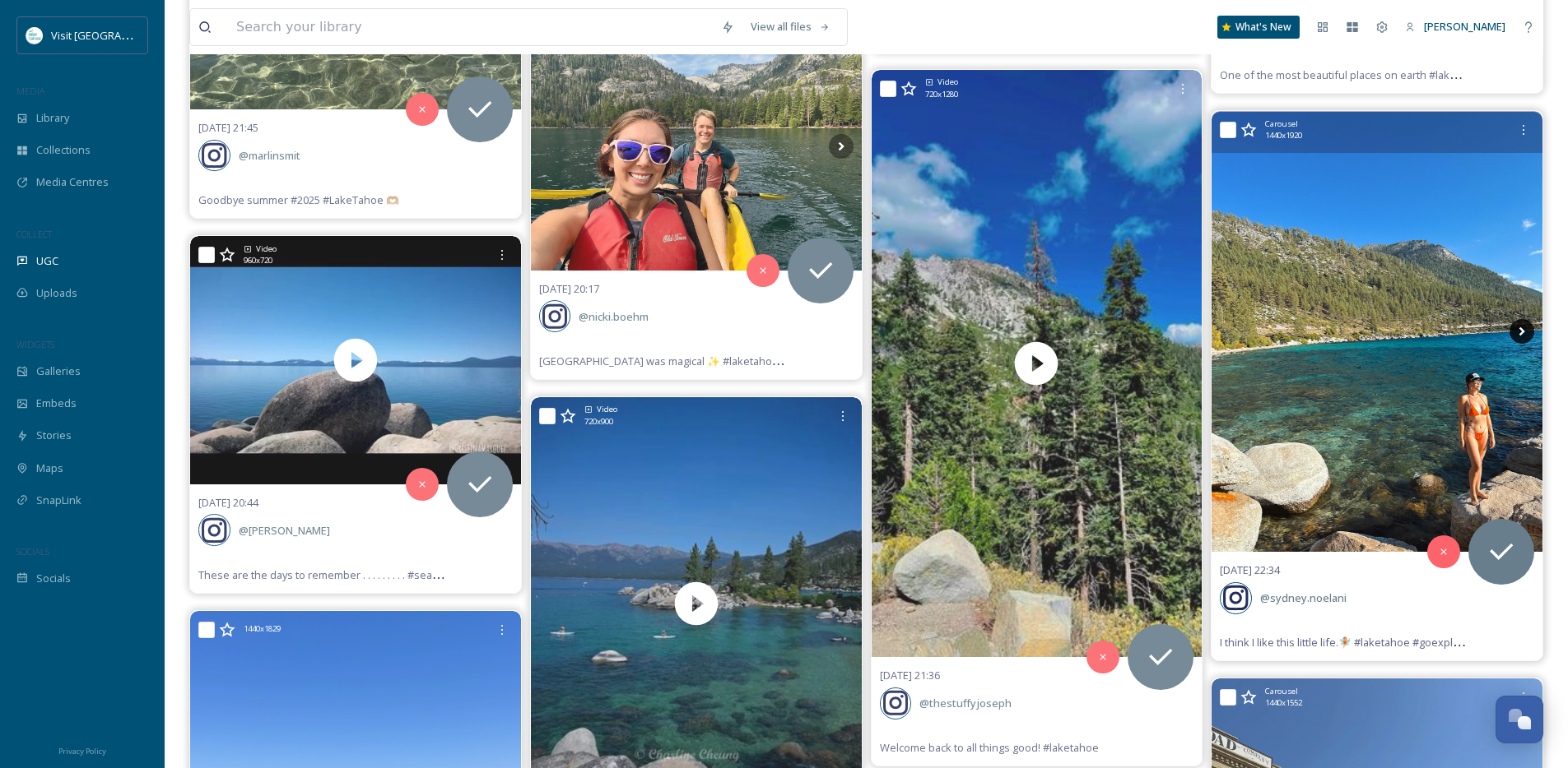
click at [1521, 332] on icon at bounding box center [1522, 332] width 5 height 9
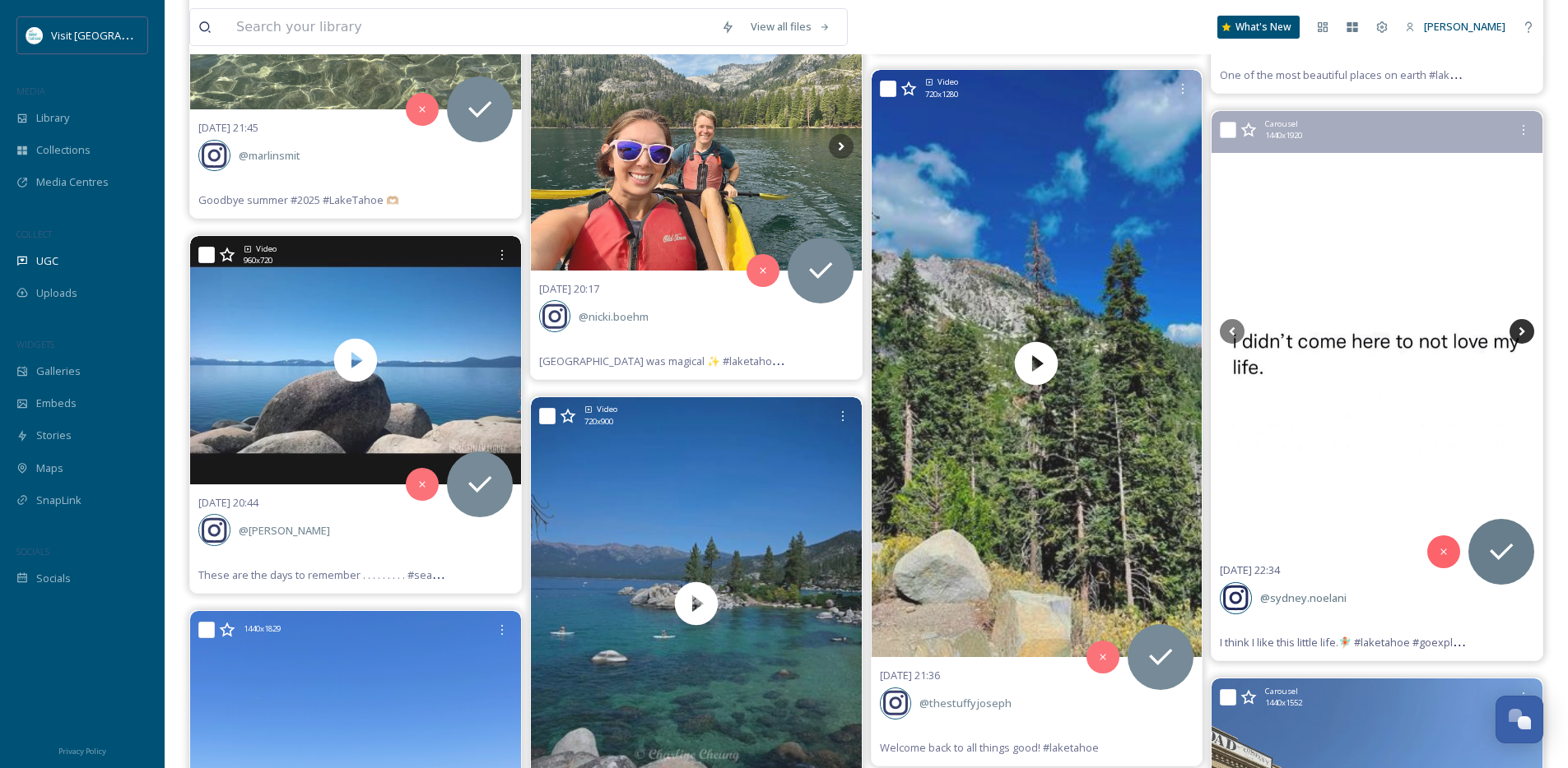
click at [1521, 332] on icon at bounding box center [1522, 332] width 5 height 9
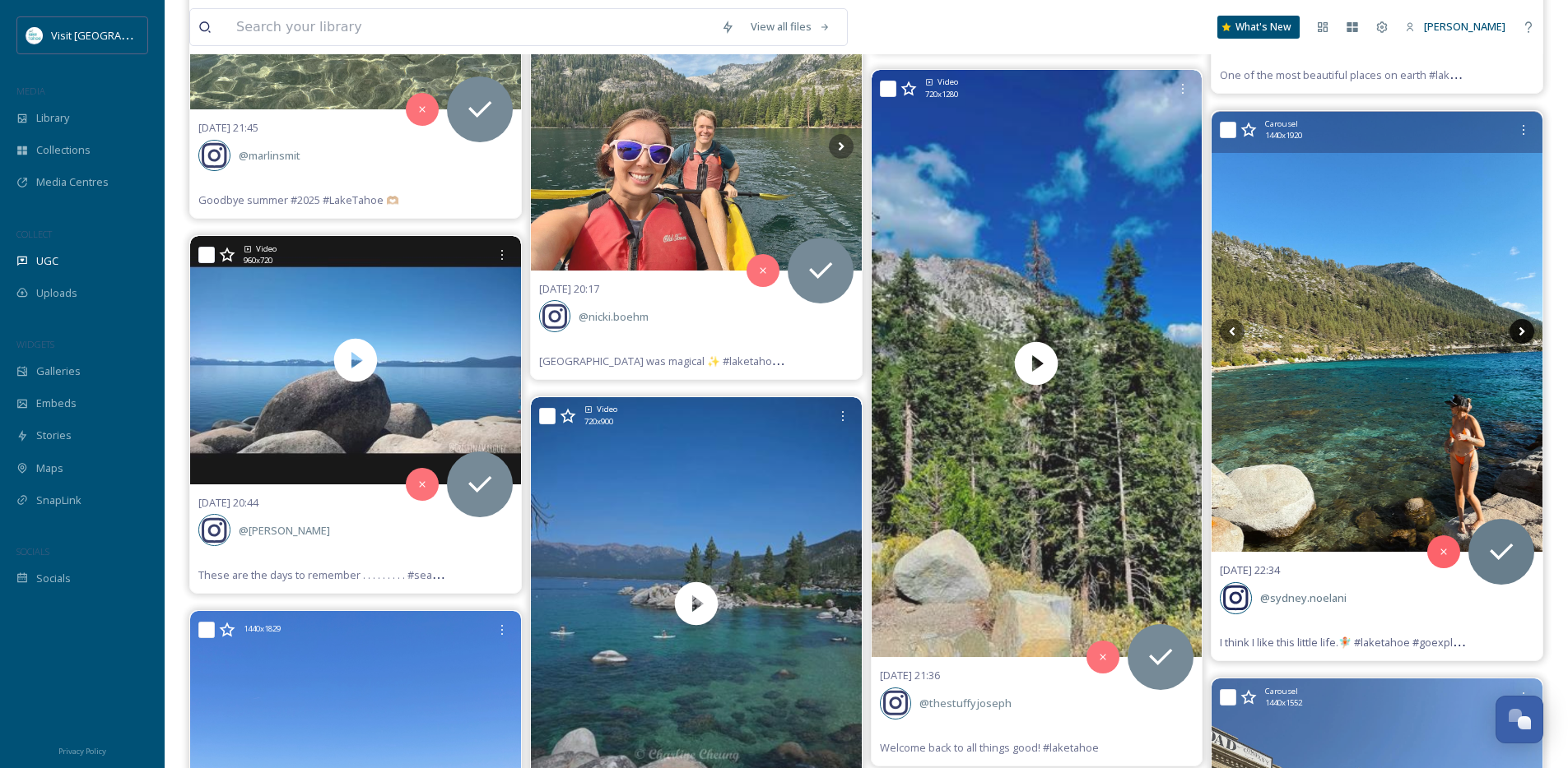
click at [1521, 332] on icon at bounding box center [1522, 332] width 5 height 9
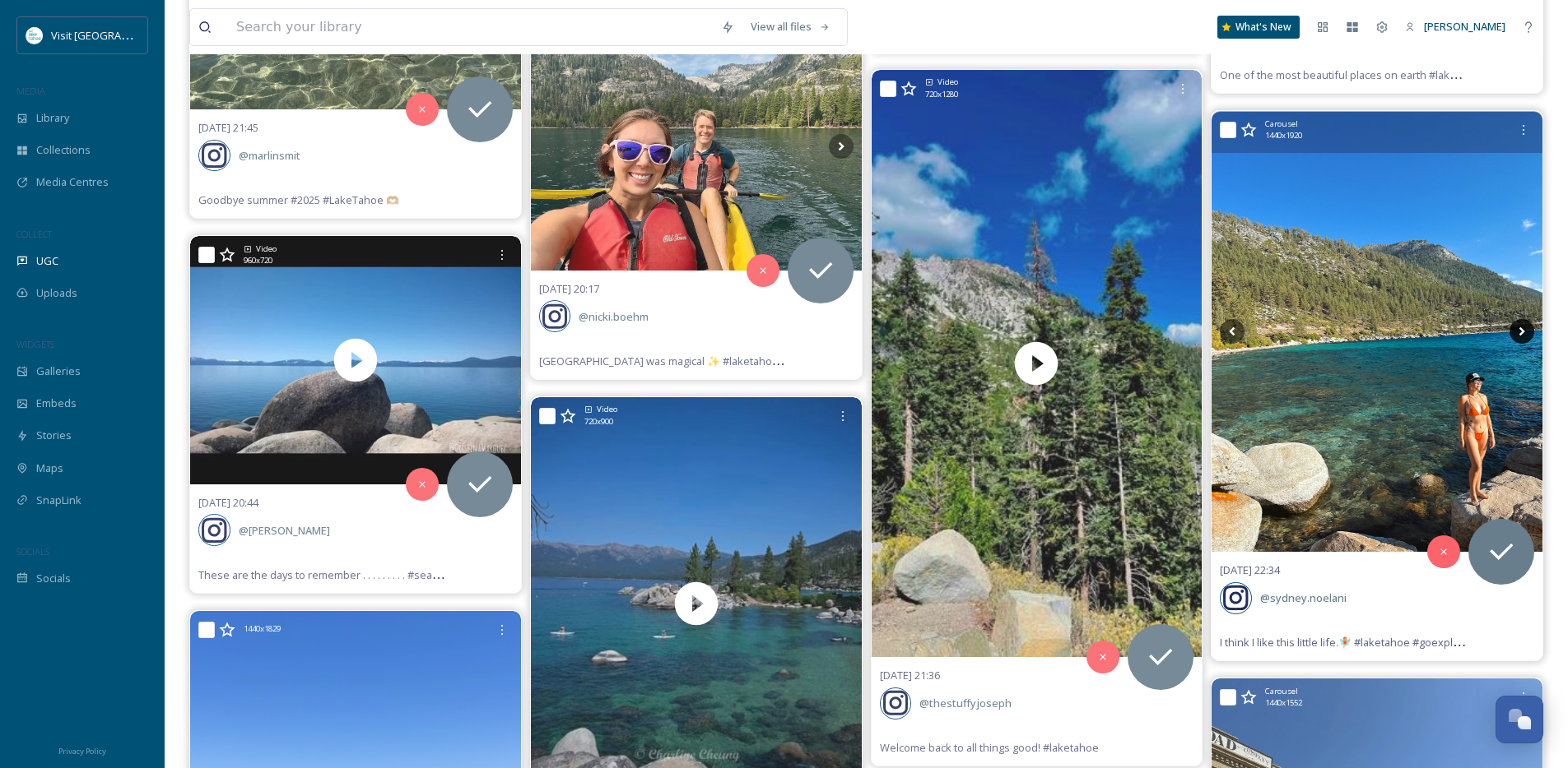
click at [1521, 332] on icon at bounding box center [1522, 332] width 5 height 9
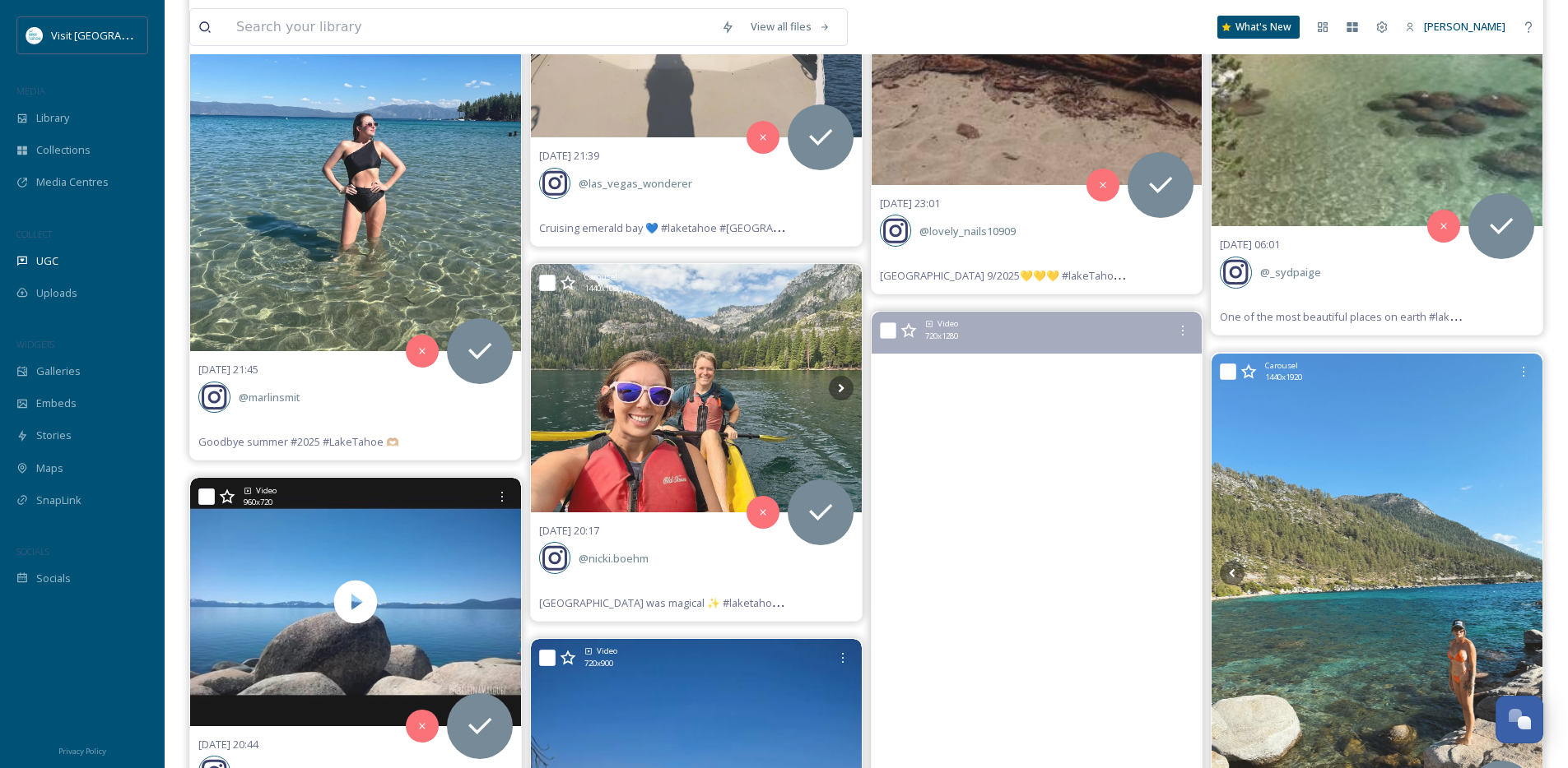
scroll to position [11481, 0]
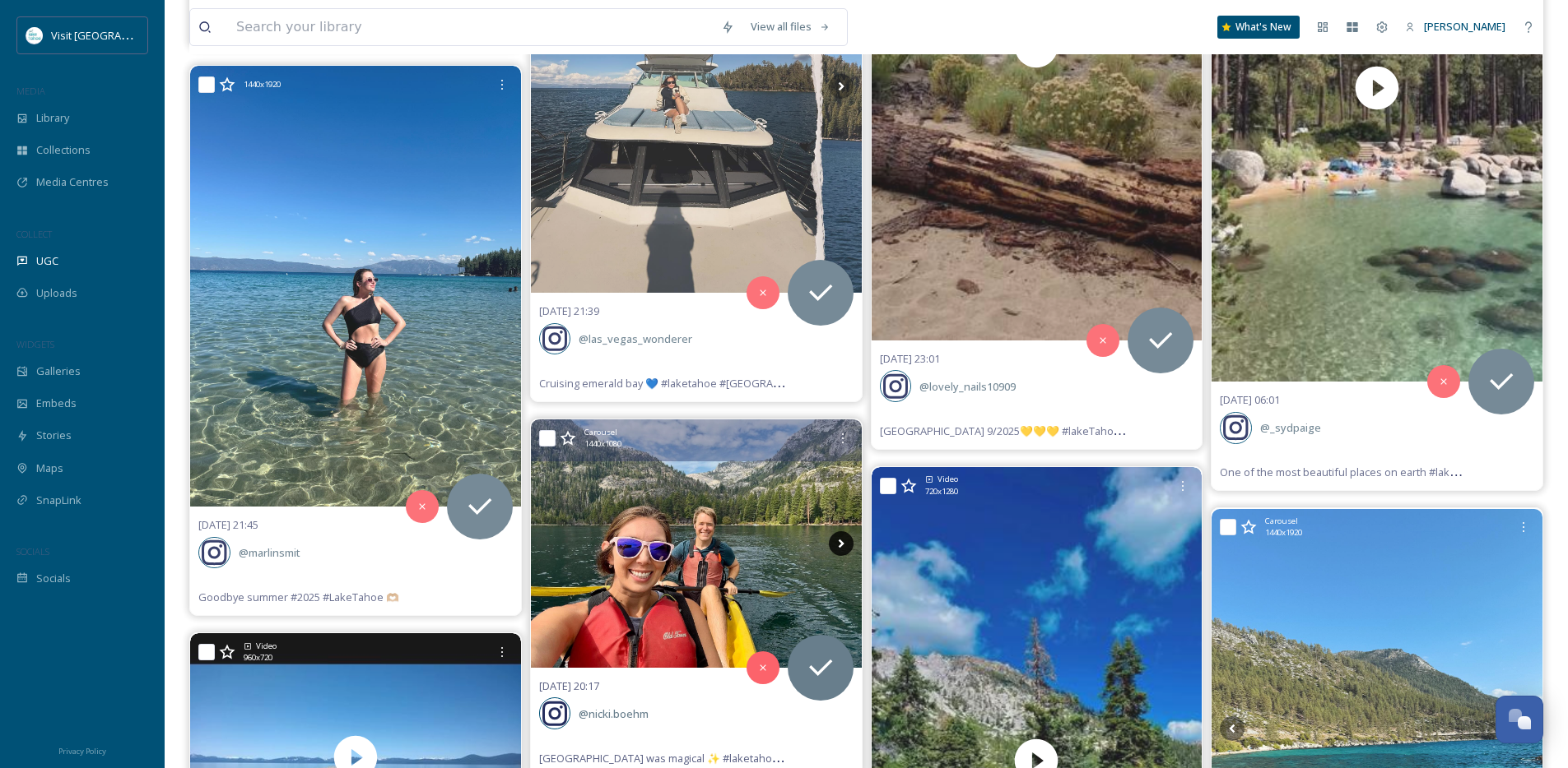
click at [841, 537] on icon at bounding box center [841, 543] width 24 height 24
click at [841, 551] on icon at bounding box center [841, 543] width 24 height 24
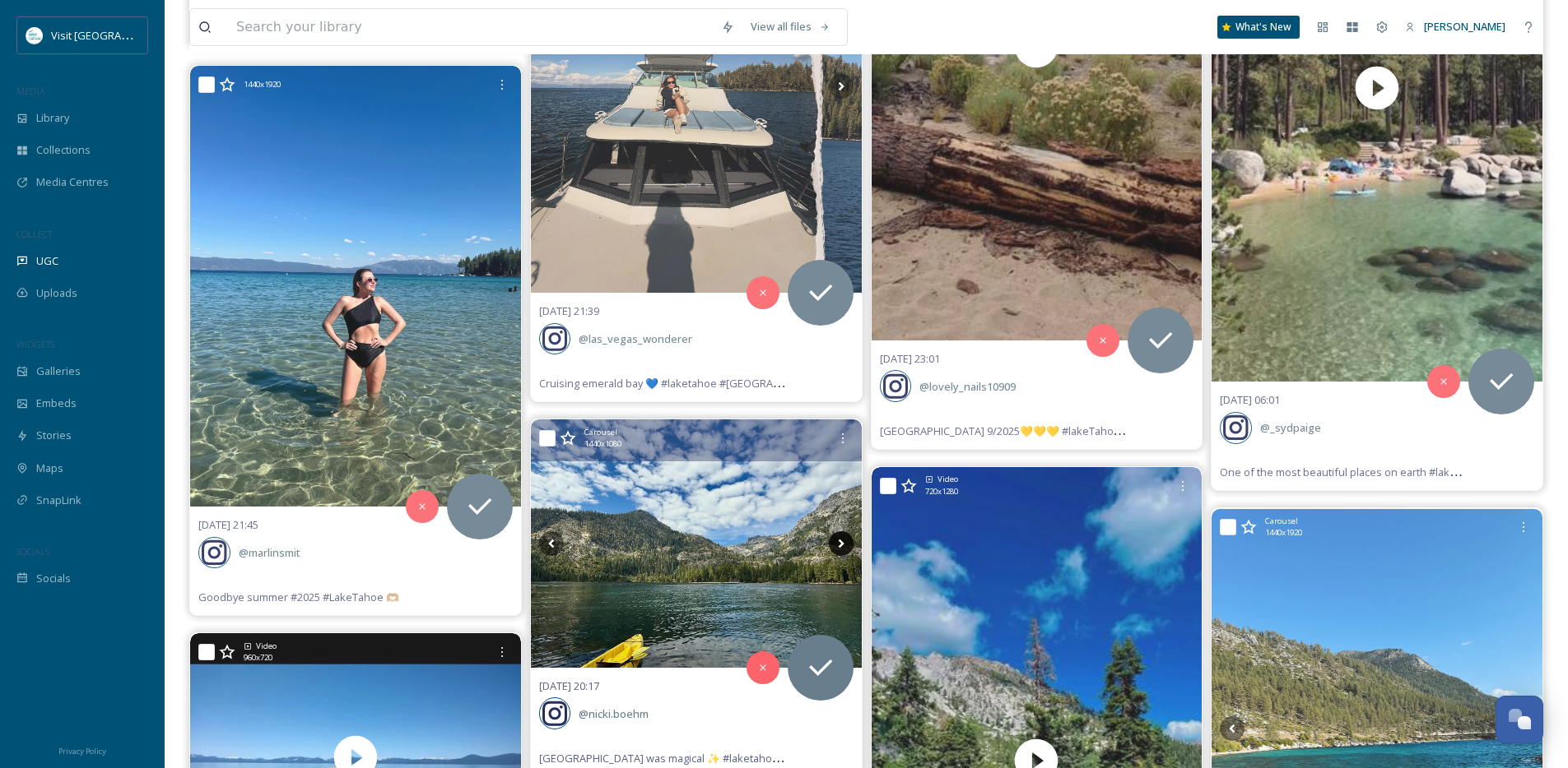
click at [841, 551] on icon at bounding box center [841, 543] width 24 height 24
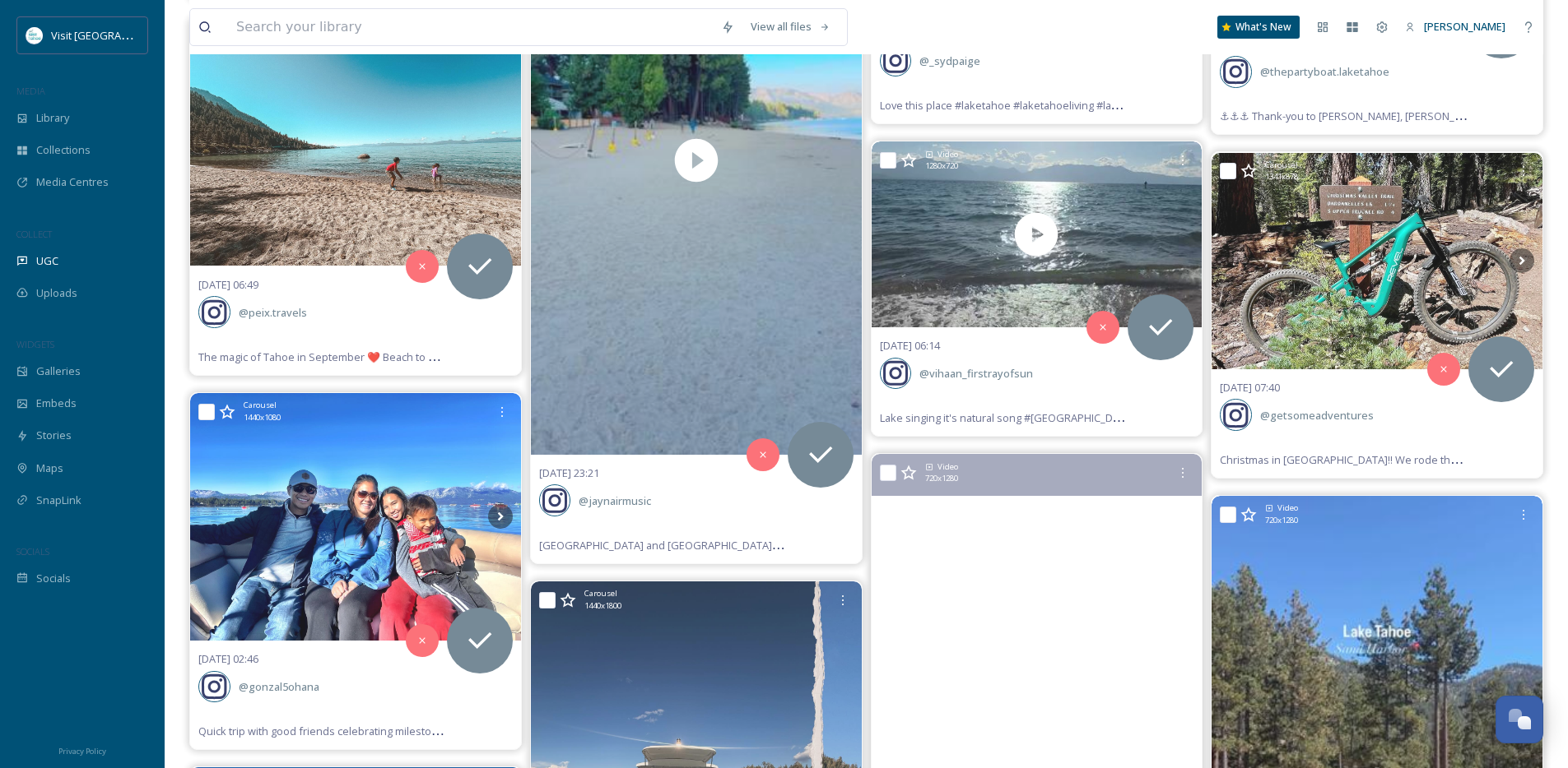
scroll to position [10708, 0]
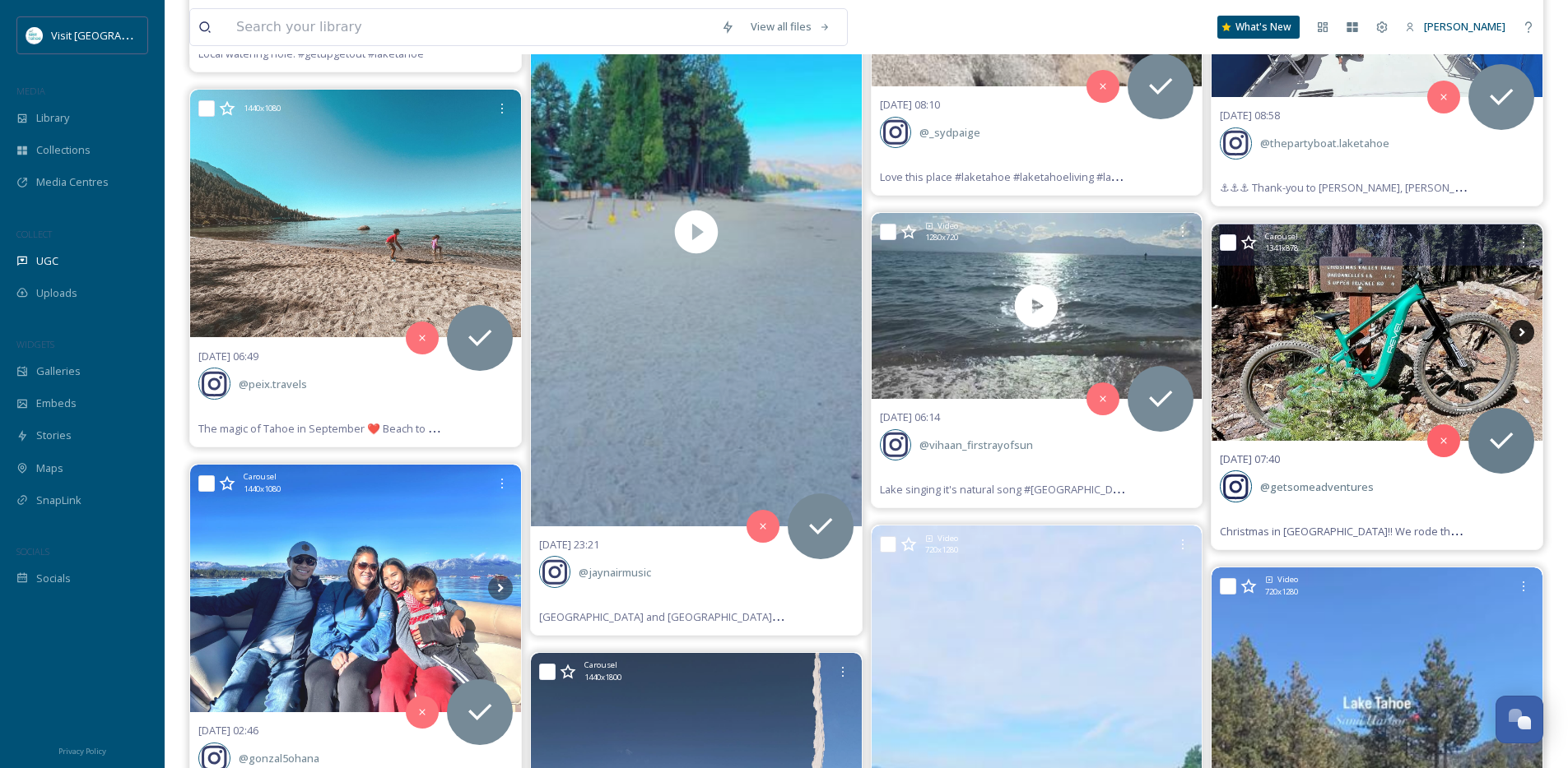
click at [1524, 332] on icon at bounding box center [1522, 332] width 5 height 9
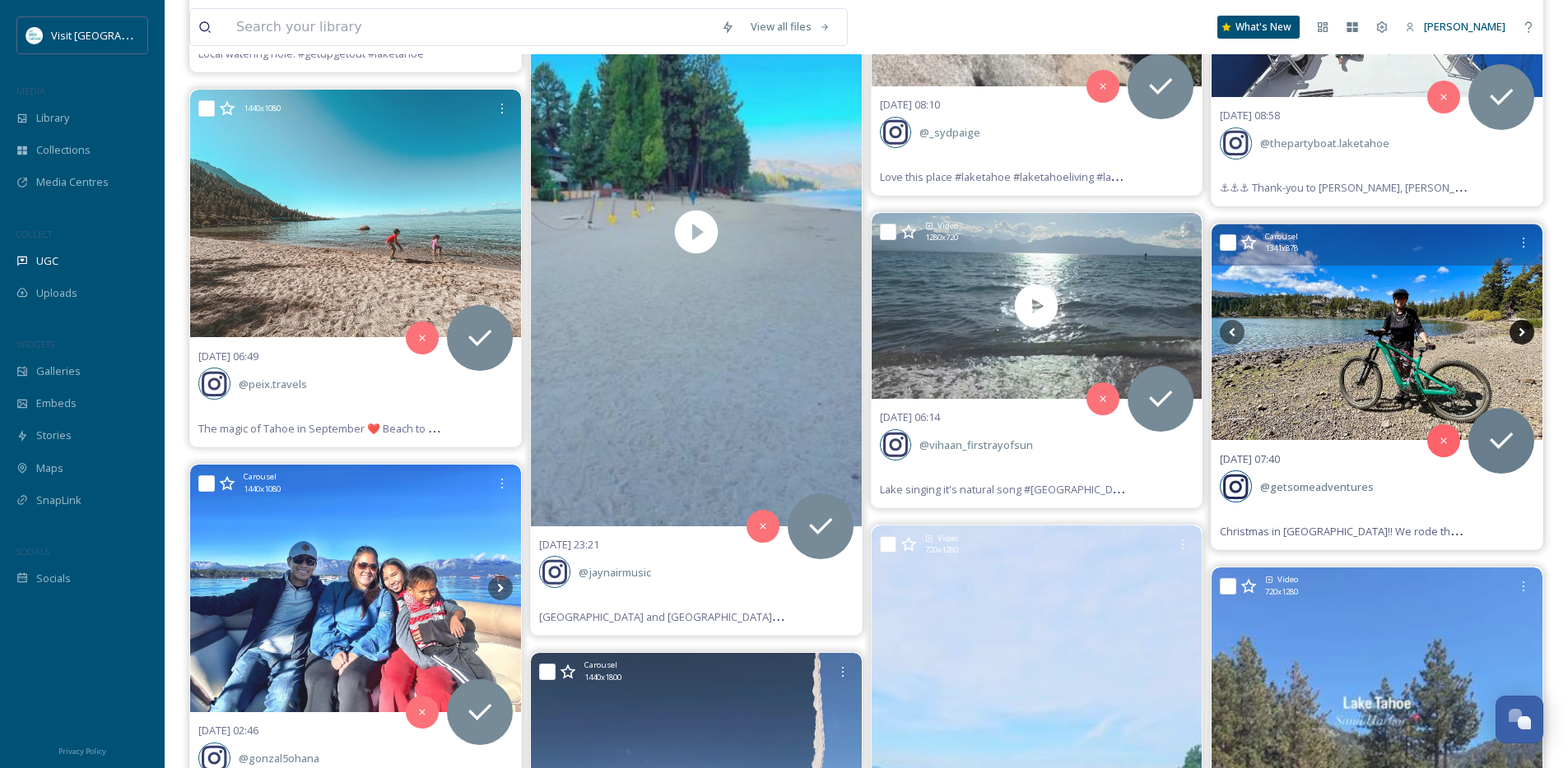
click at [1524, 332] on icon at bounding box center [1522, 332] width 5 height 9
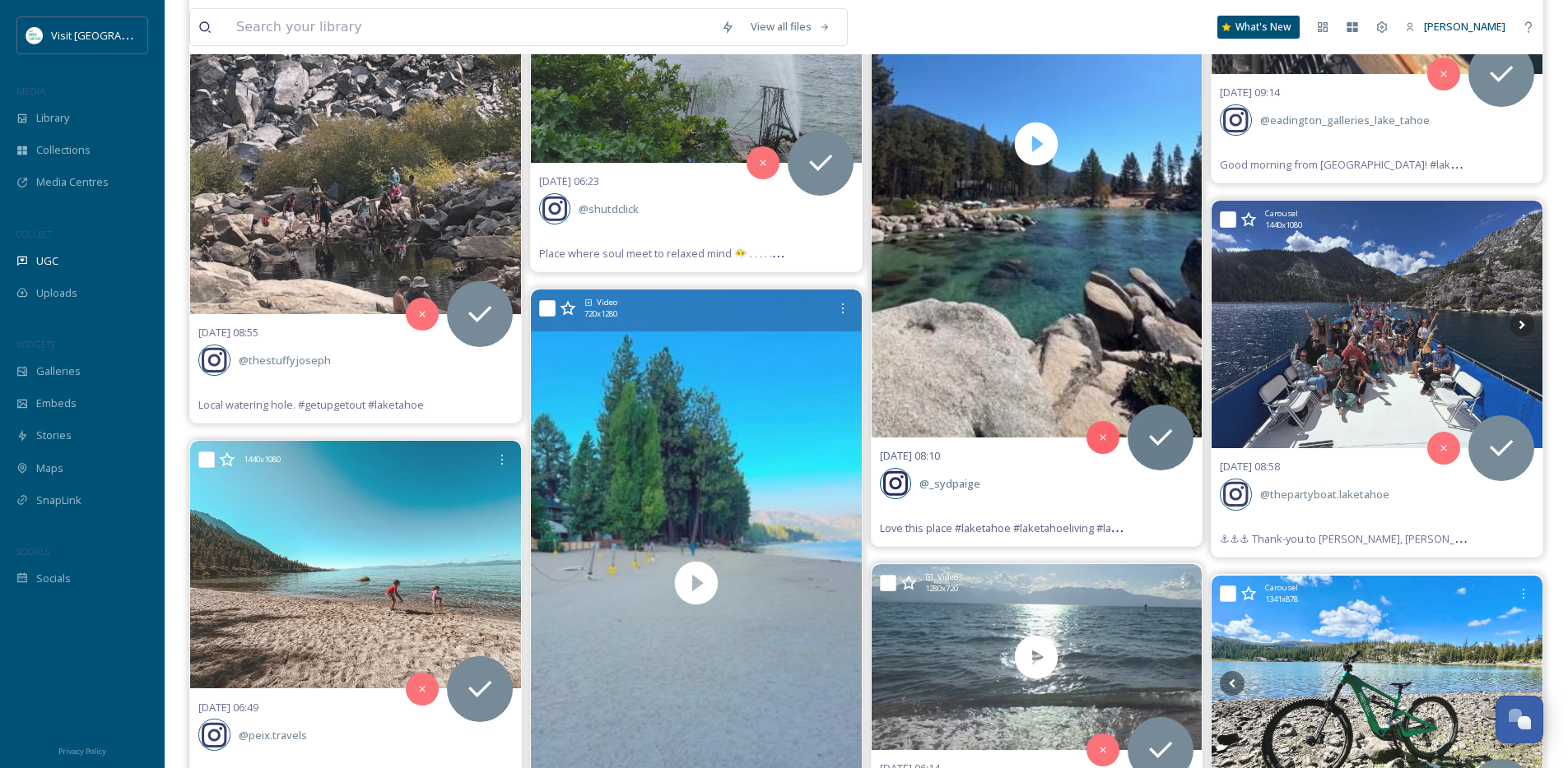
scroll to position [10320, 0]
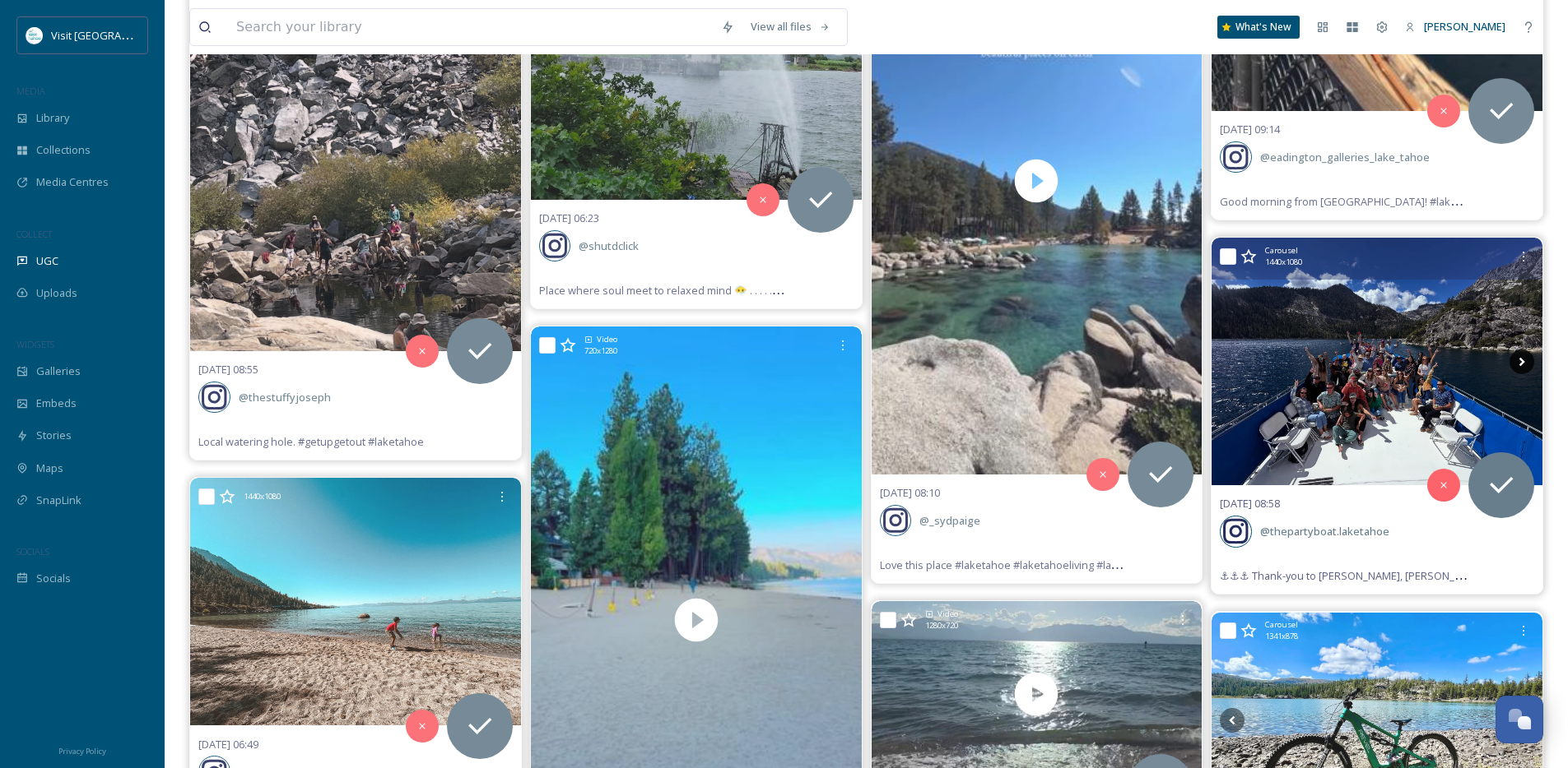
click at [1524, 359] on icon at bounding box center [1521, 361] width 24 height 24
click at [1524, 360] on icon at bounding box center [1521, 361] width 24 height 24
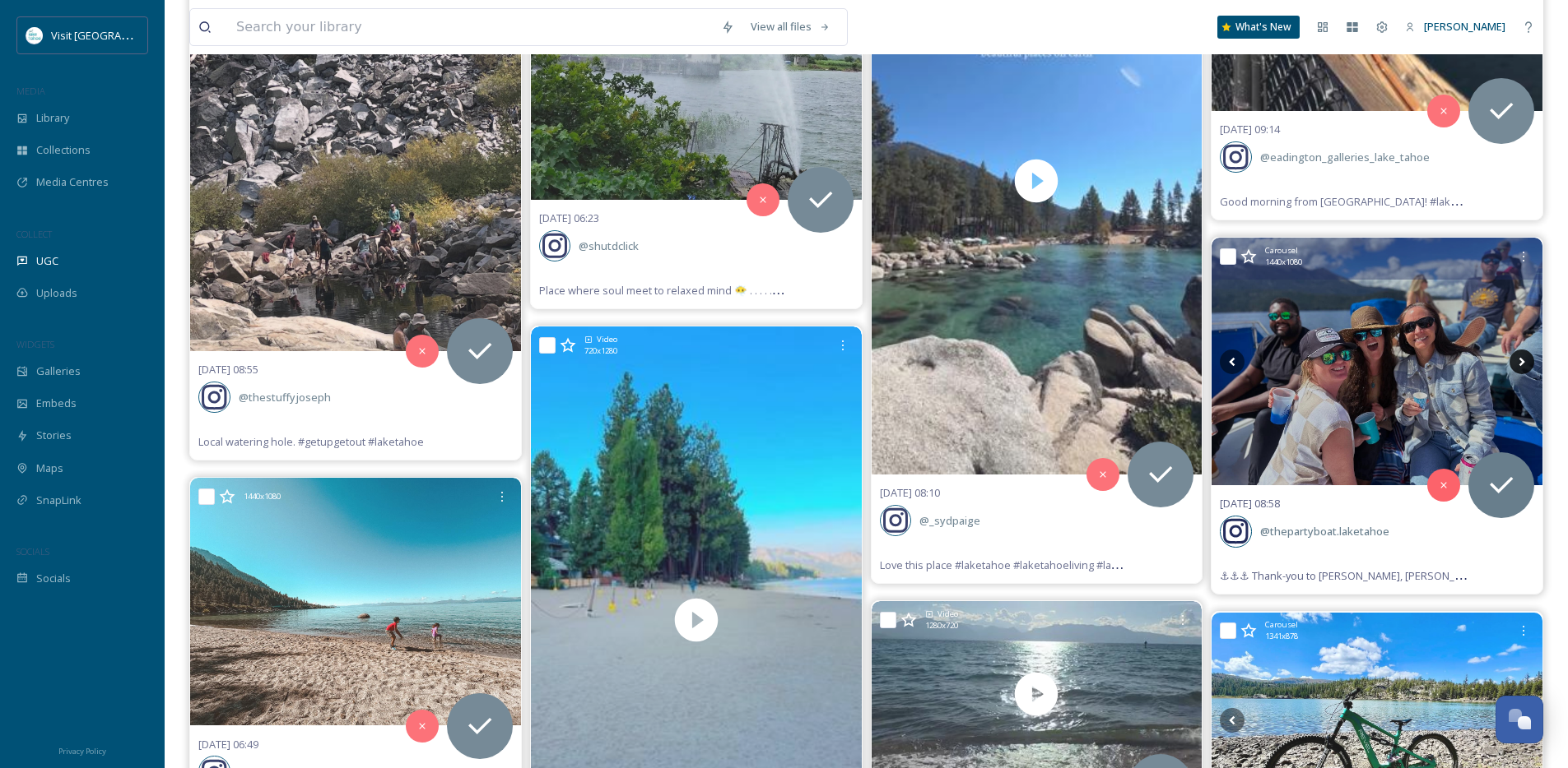
click at [1524, 362] on icon at bounding box center [1522, 361] width 5 height 9
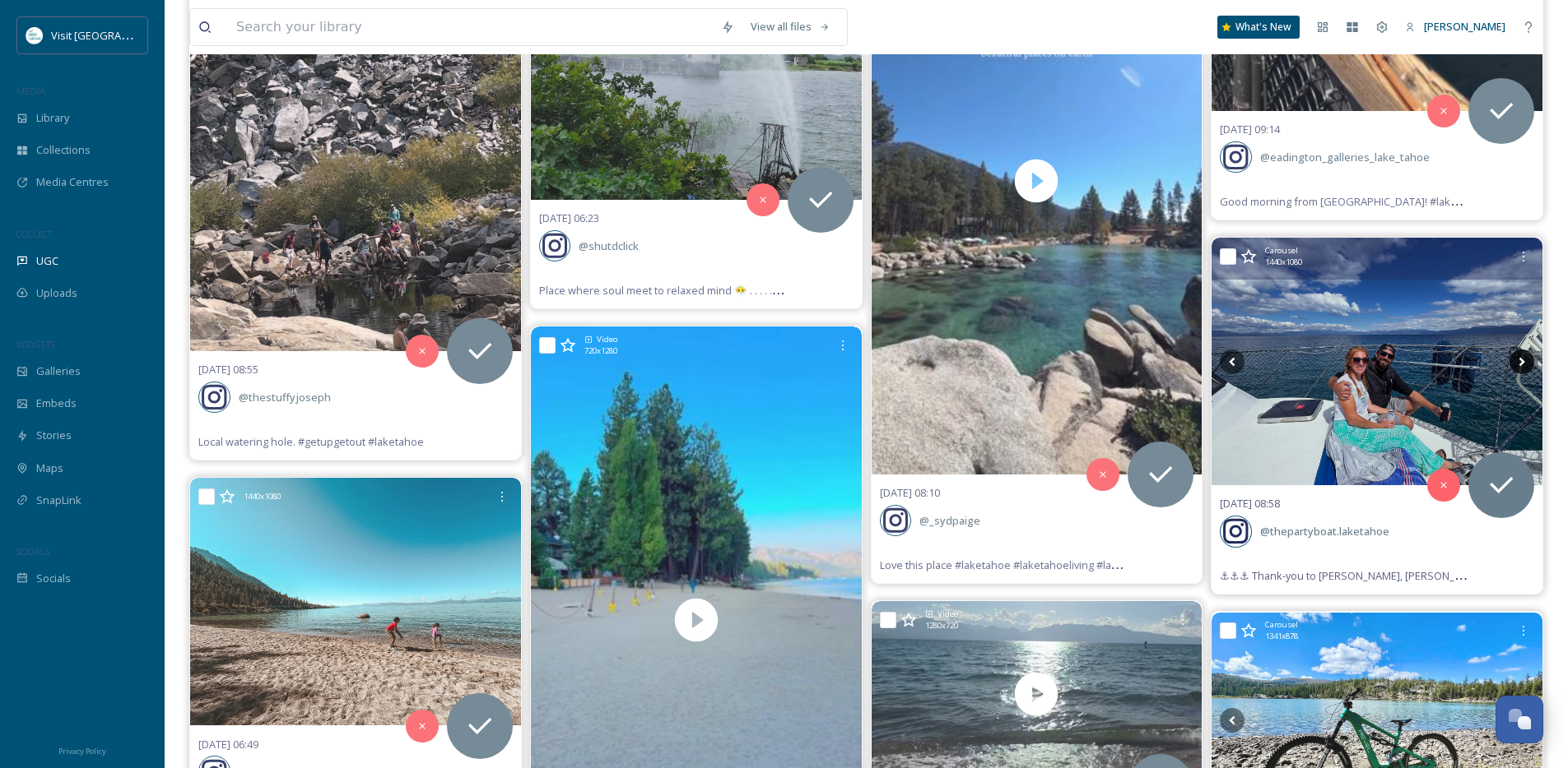
click at [1524, 362] on icon at bounding box center [1522, 361] width 5 height 9
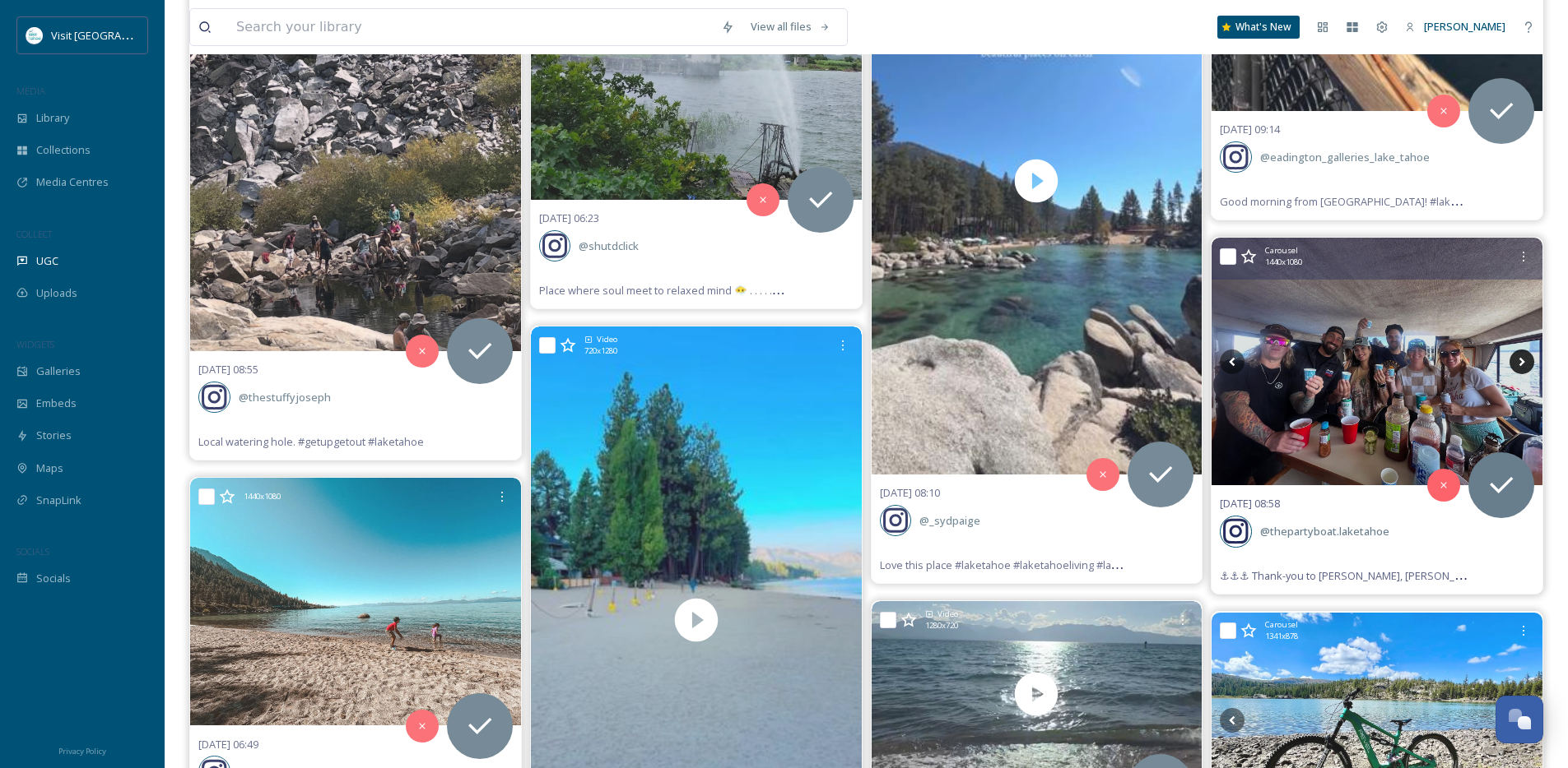
click at [1524, 362] on icon at bounding box center [1522, 361] width 5 height 9
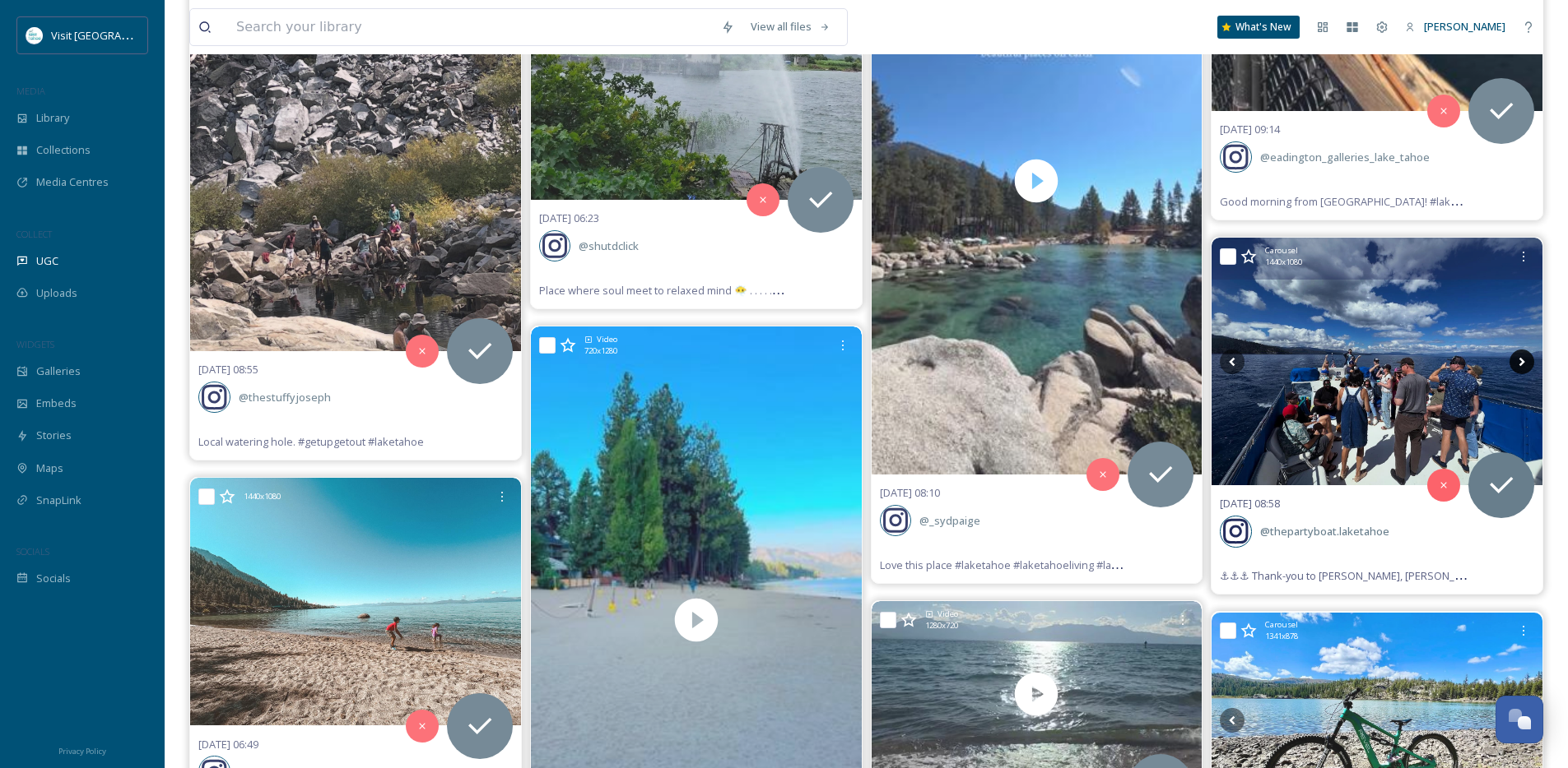
click at [1524, 362] on icon at bounding box center [1522, 361] width 5 height 9
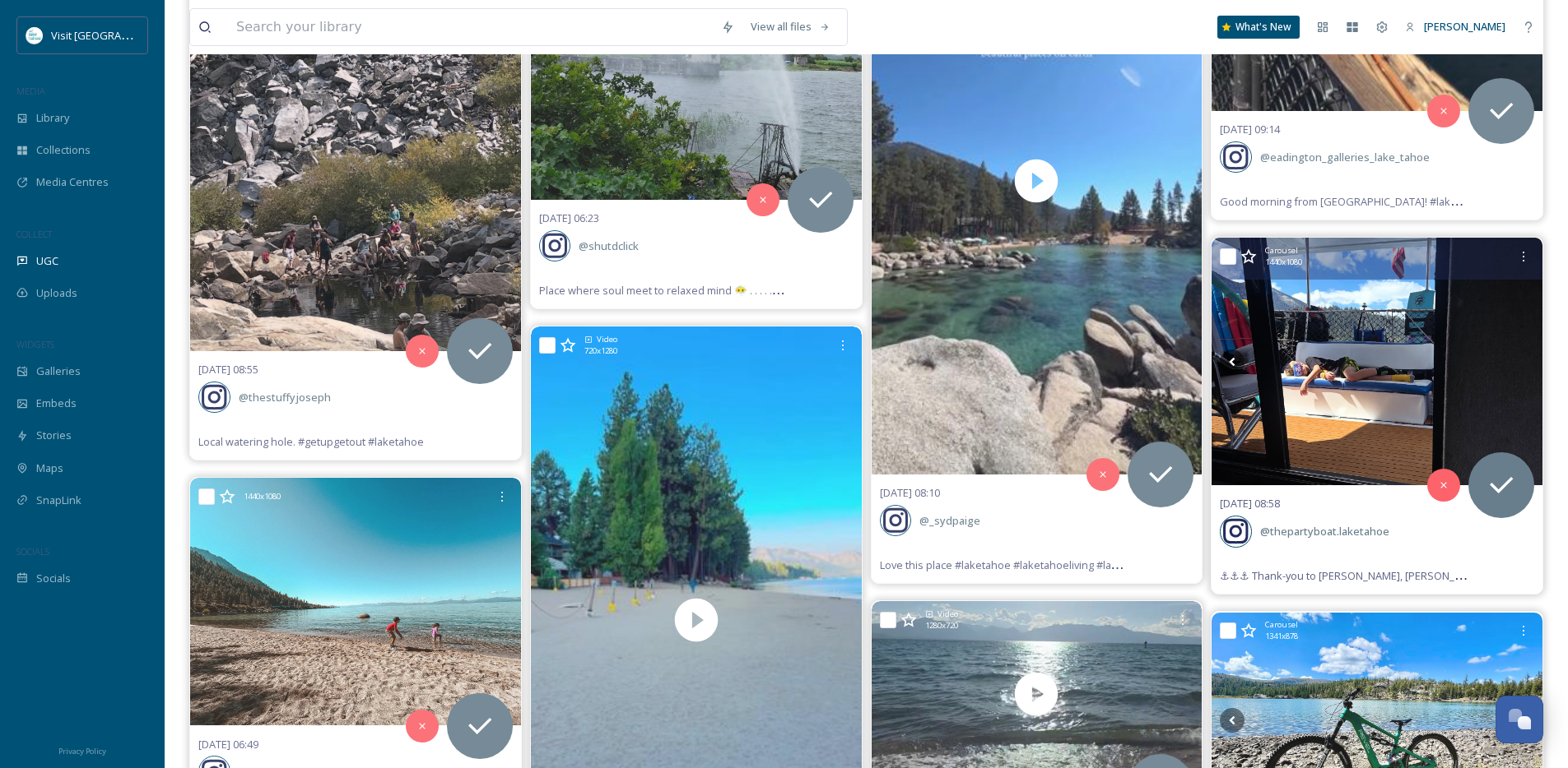
click at [1524, 362] on icon at bounding box center [1522, 361] width 5 height 9
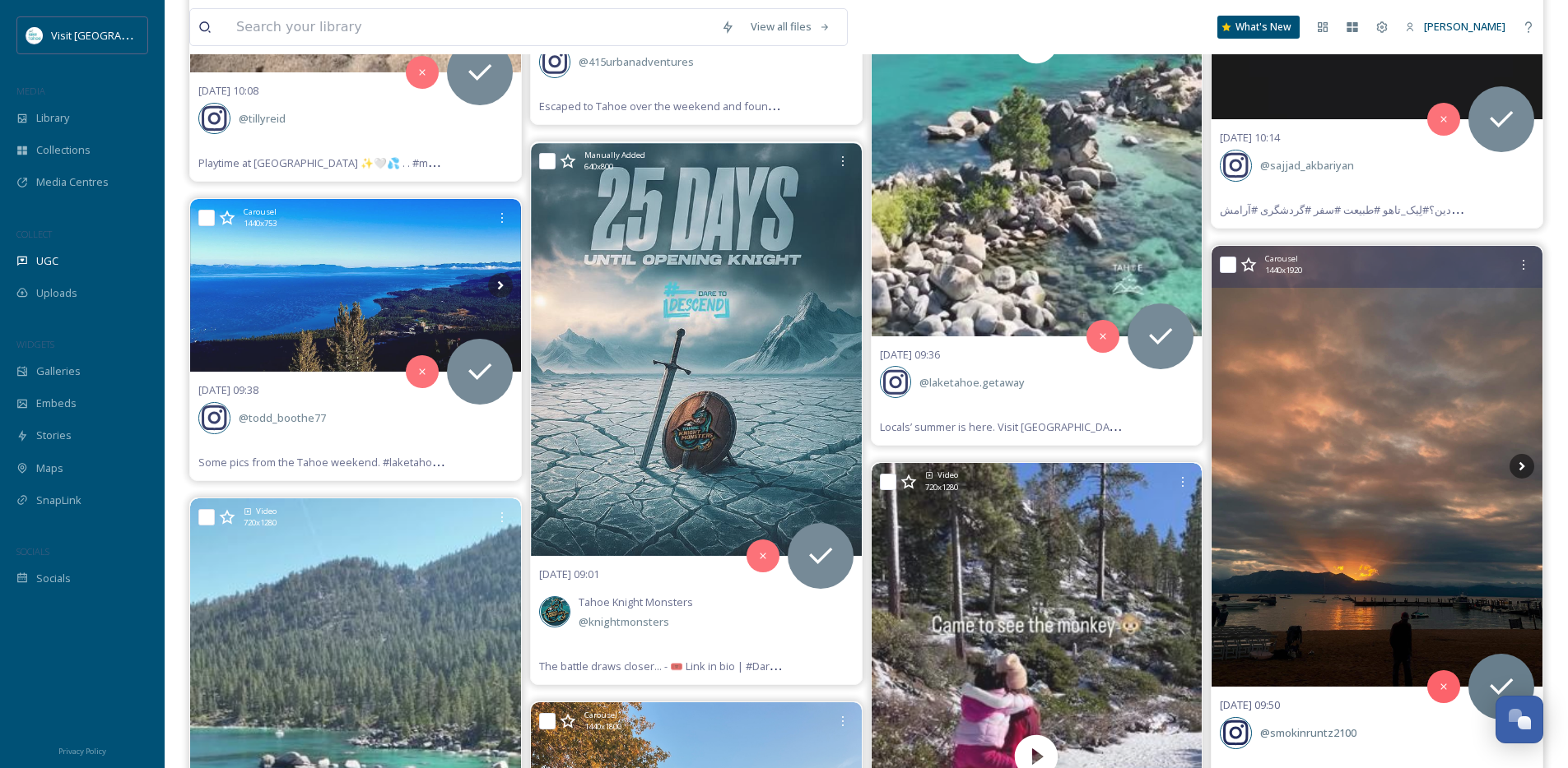
scroll to position [9065, 0]
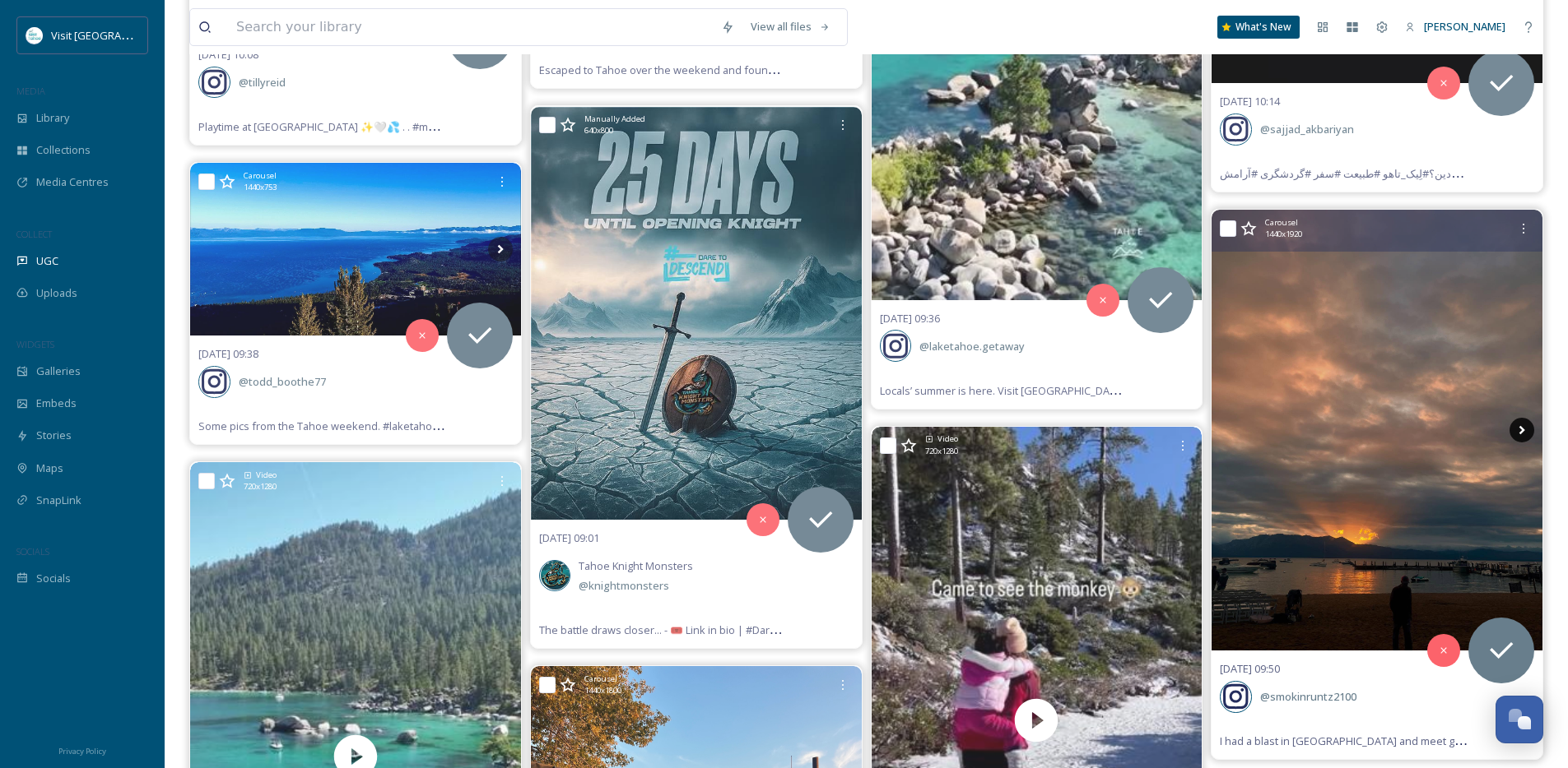
click at [1514, 425] on icon at bounding box center [1521, 429] width 24 height 24
click at [1515, 427] on icon at bounding box center [1521, 429] width 24 height 24
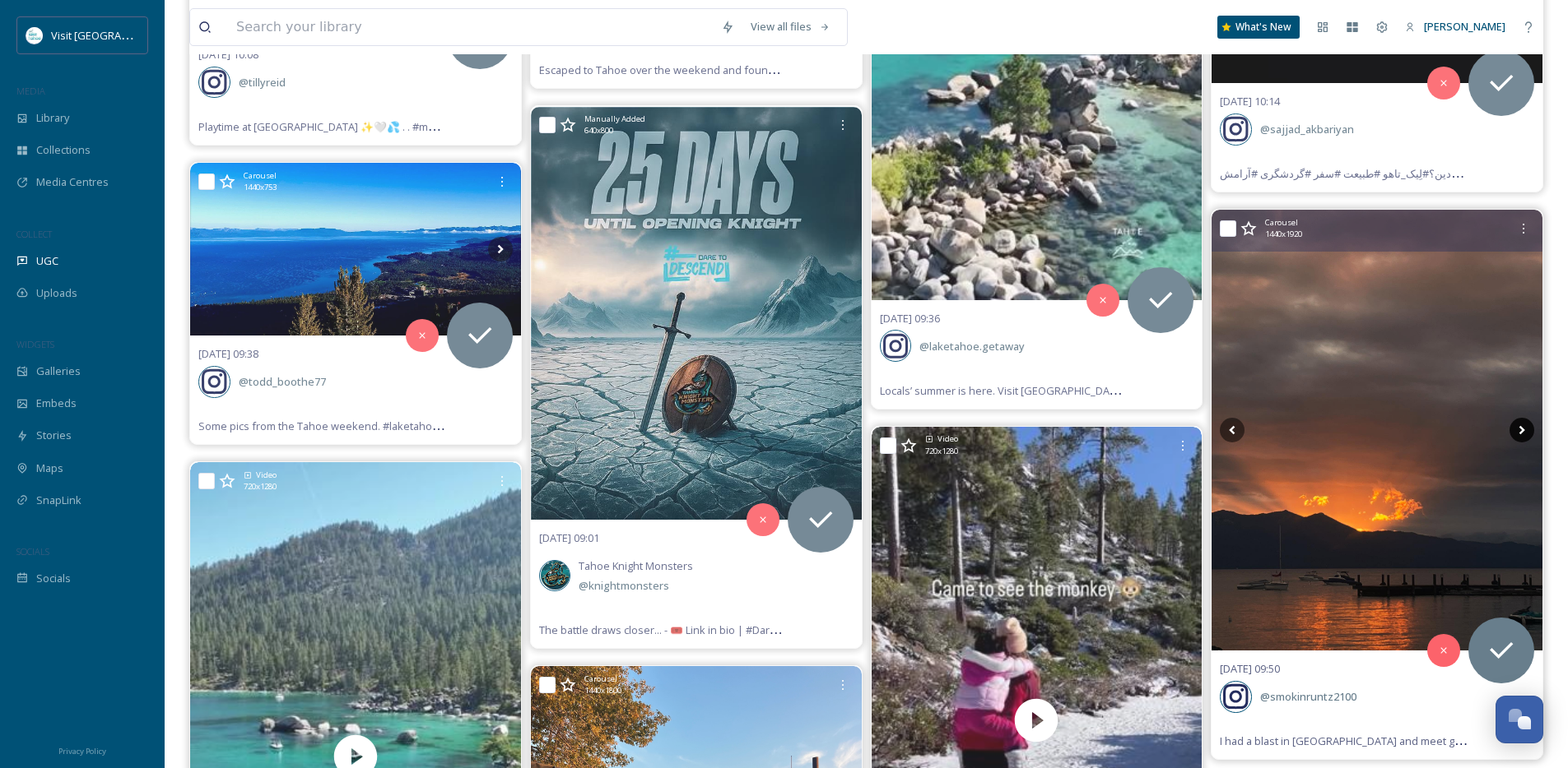
click at [1515, 427] on icon at bounding box center [1521, 429] width 24 height 24
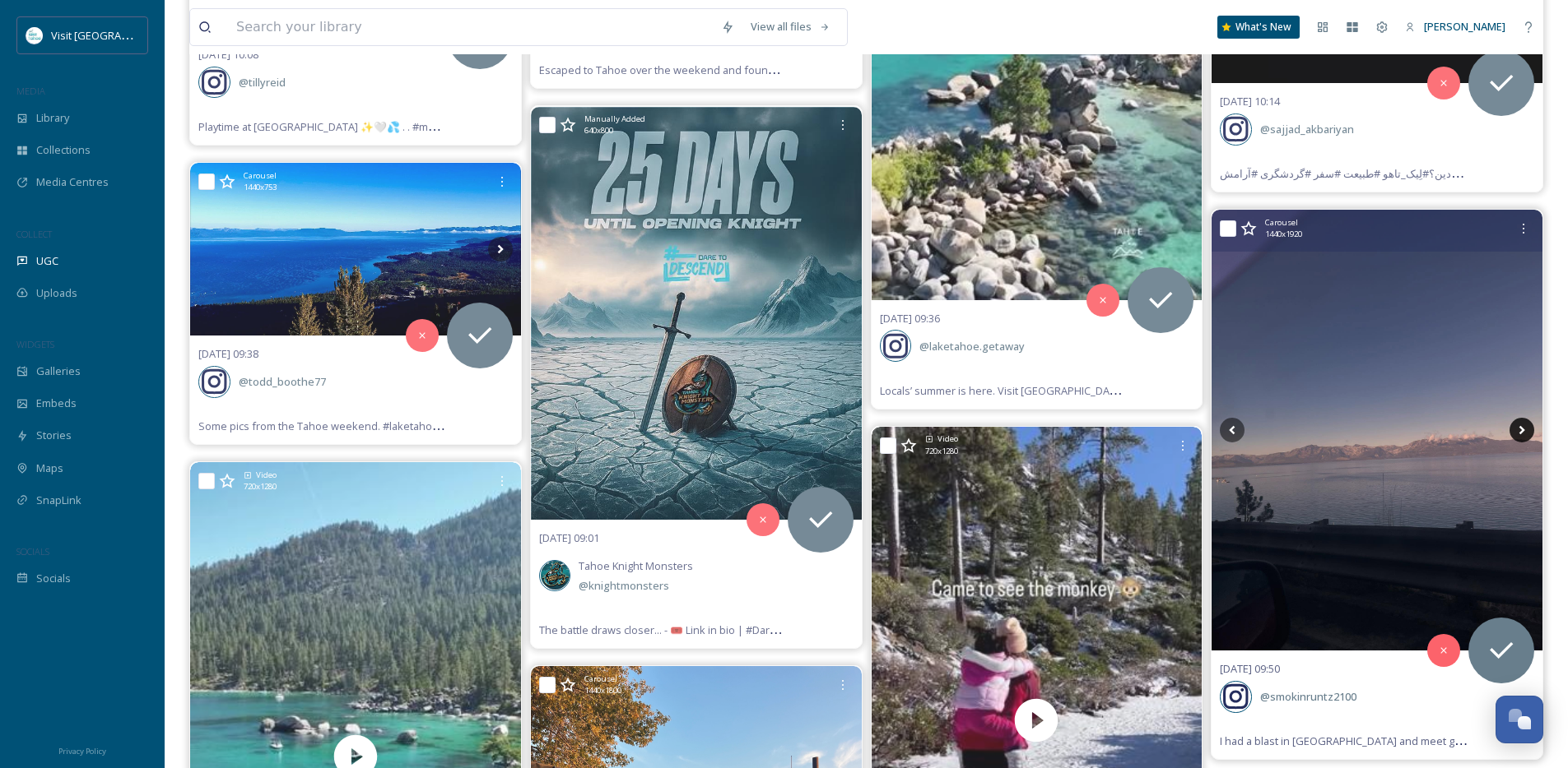
click at [1515, 427] on icon at bounding box center [1521, 429] width 24 height 24
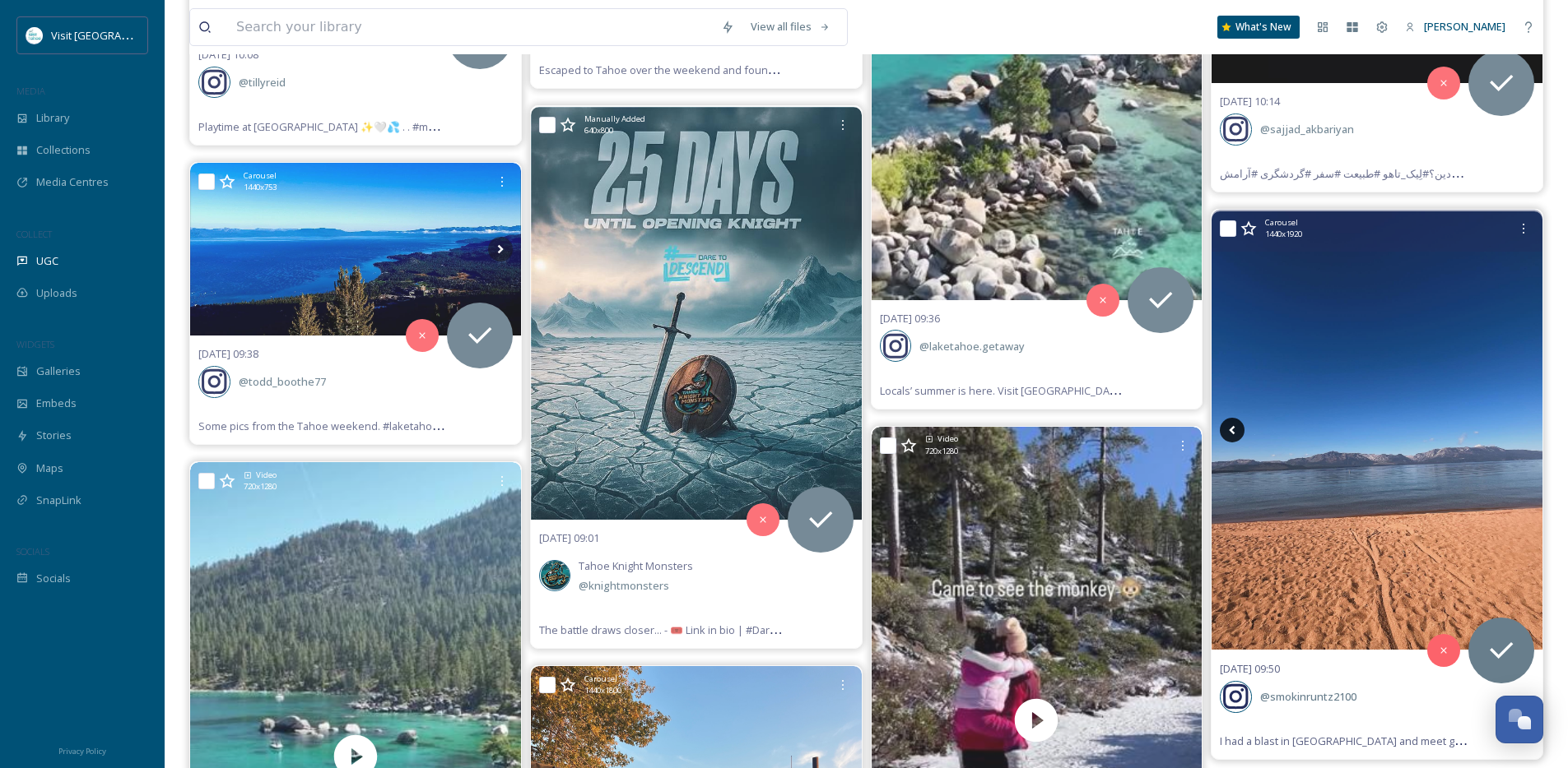
click at [1227, 427] on icon at bounding box center [1231, 429] width 24 height 24
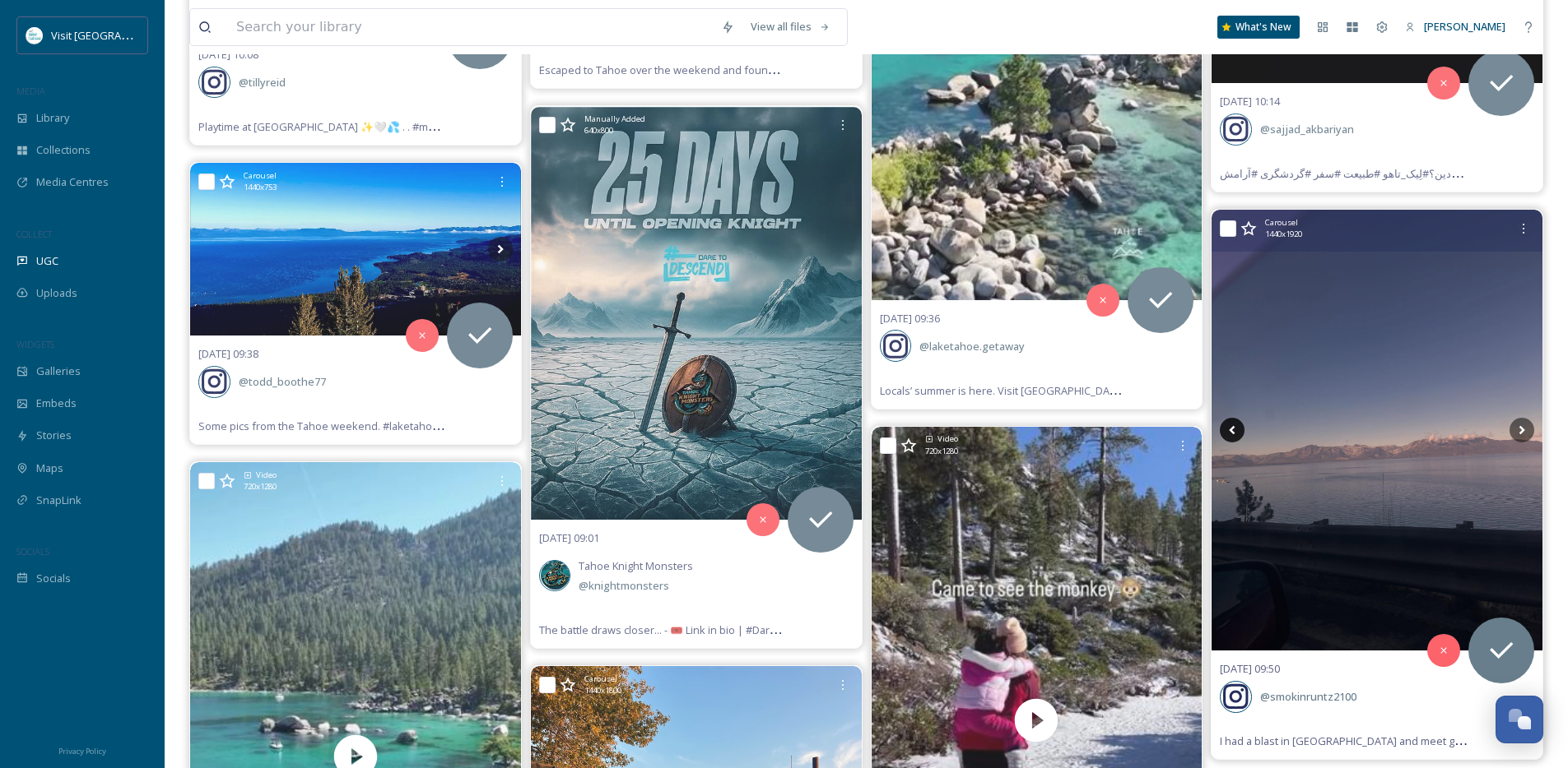
click at [1227, 427] on icon at bounding box center [1231, 429] width 24 height 24
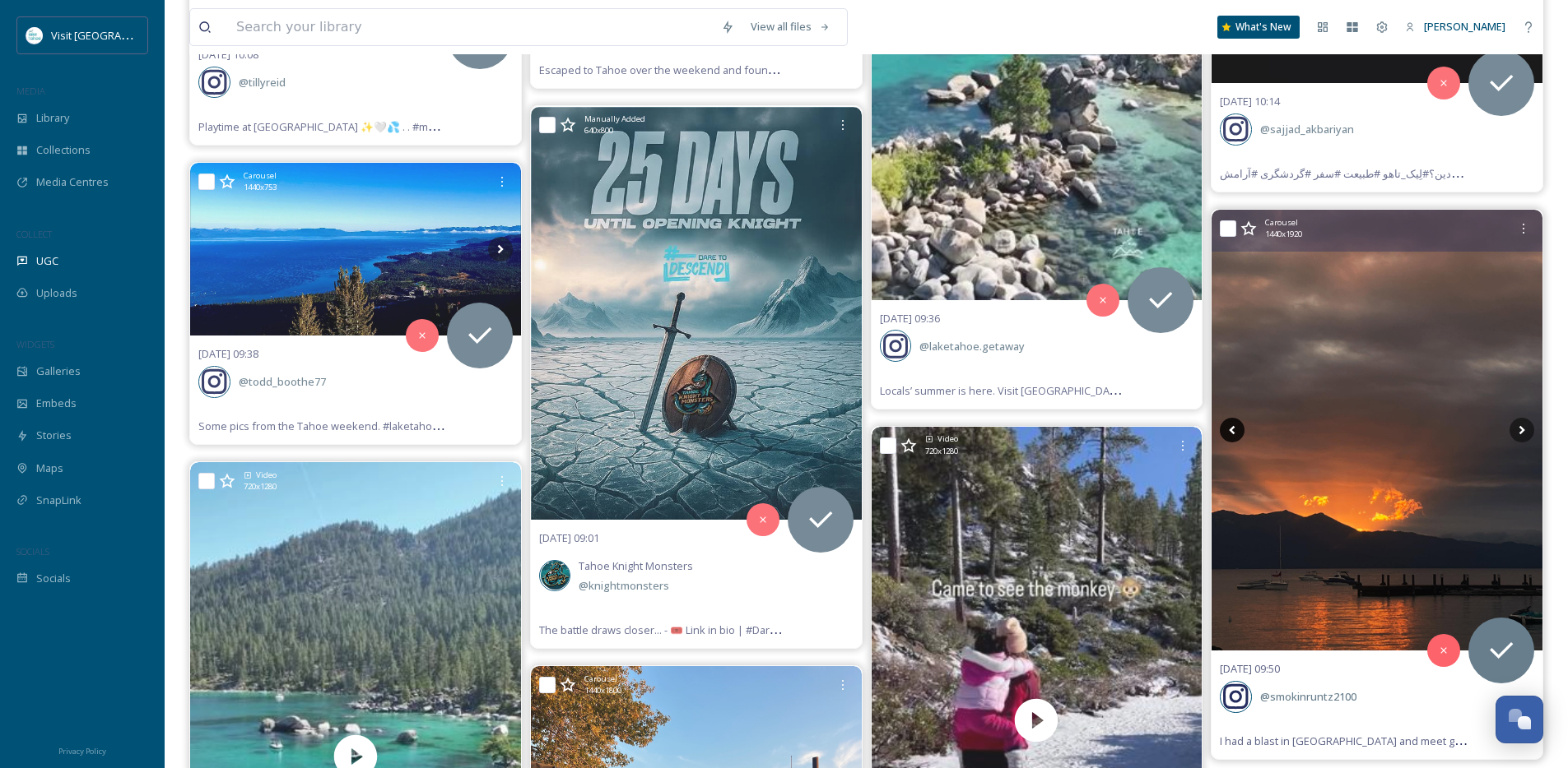
click at [1227, 427] on icon at bounding box center [1231, 429] width 24 height 24
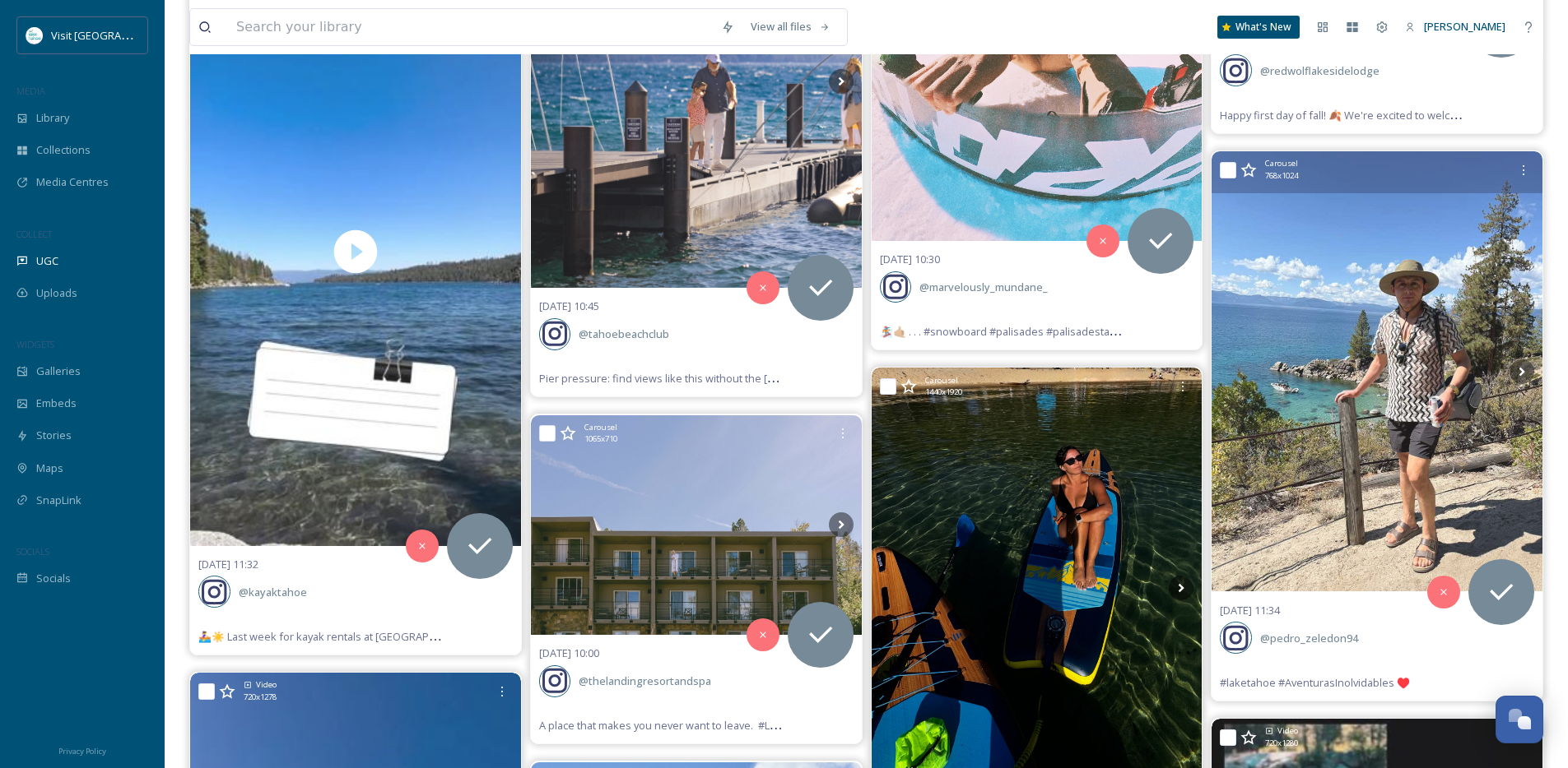
scroll to position [7888, 0]
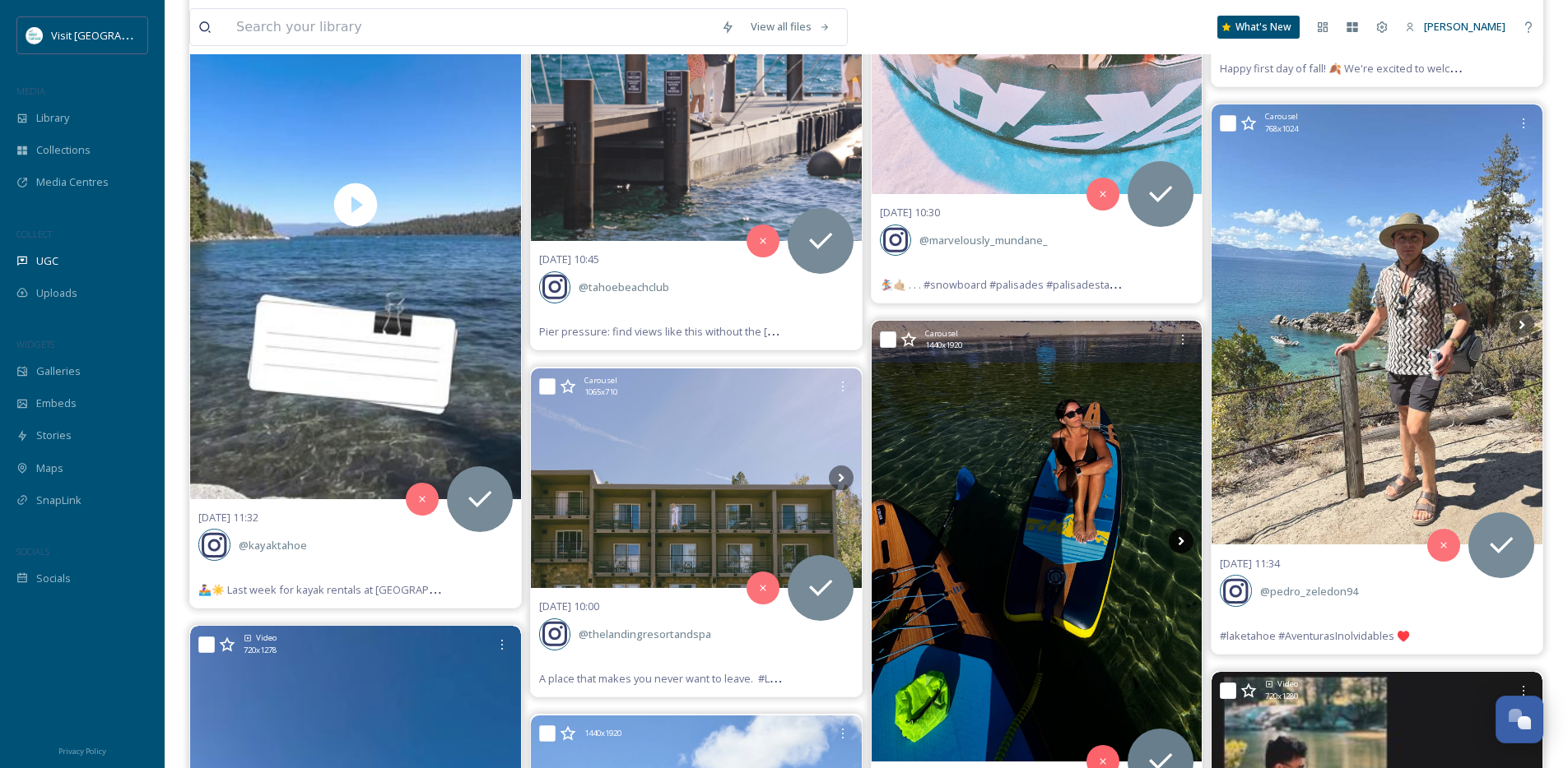
click at [1185, 540] on icon at bounding box center [1180, 541] width 24 height 24
click at [1182, 541] on icon at bounding box center [1181, 542] width 5 height 9
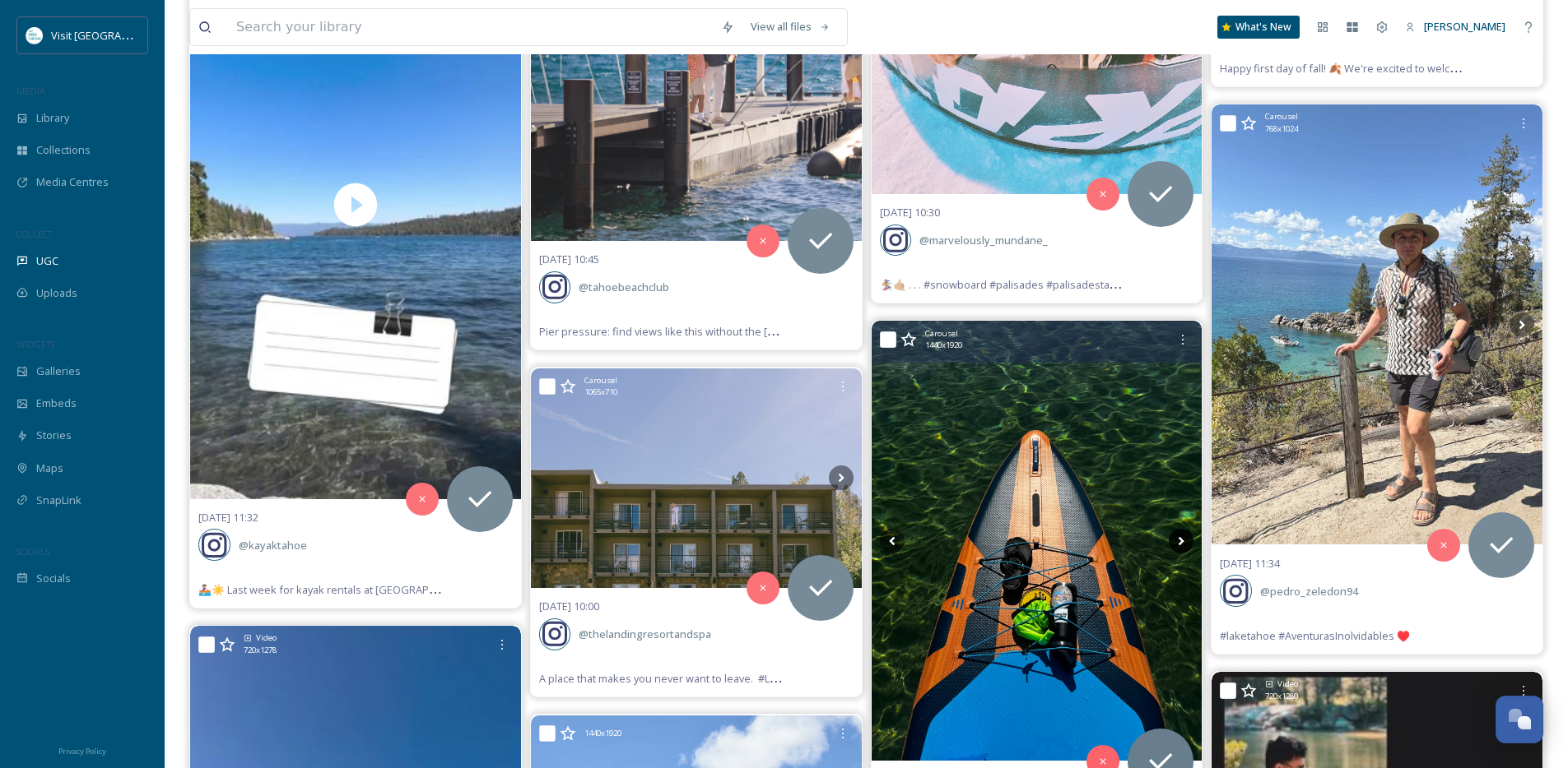
click at [1182, 541] on icon at bounding box center [1181, 542] width 5 height 9
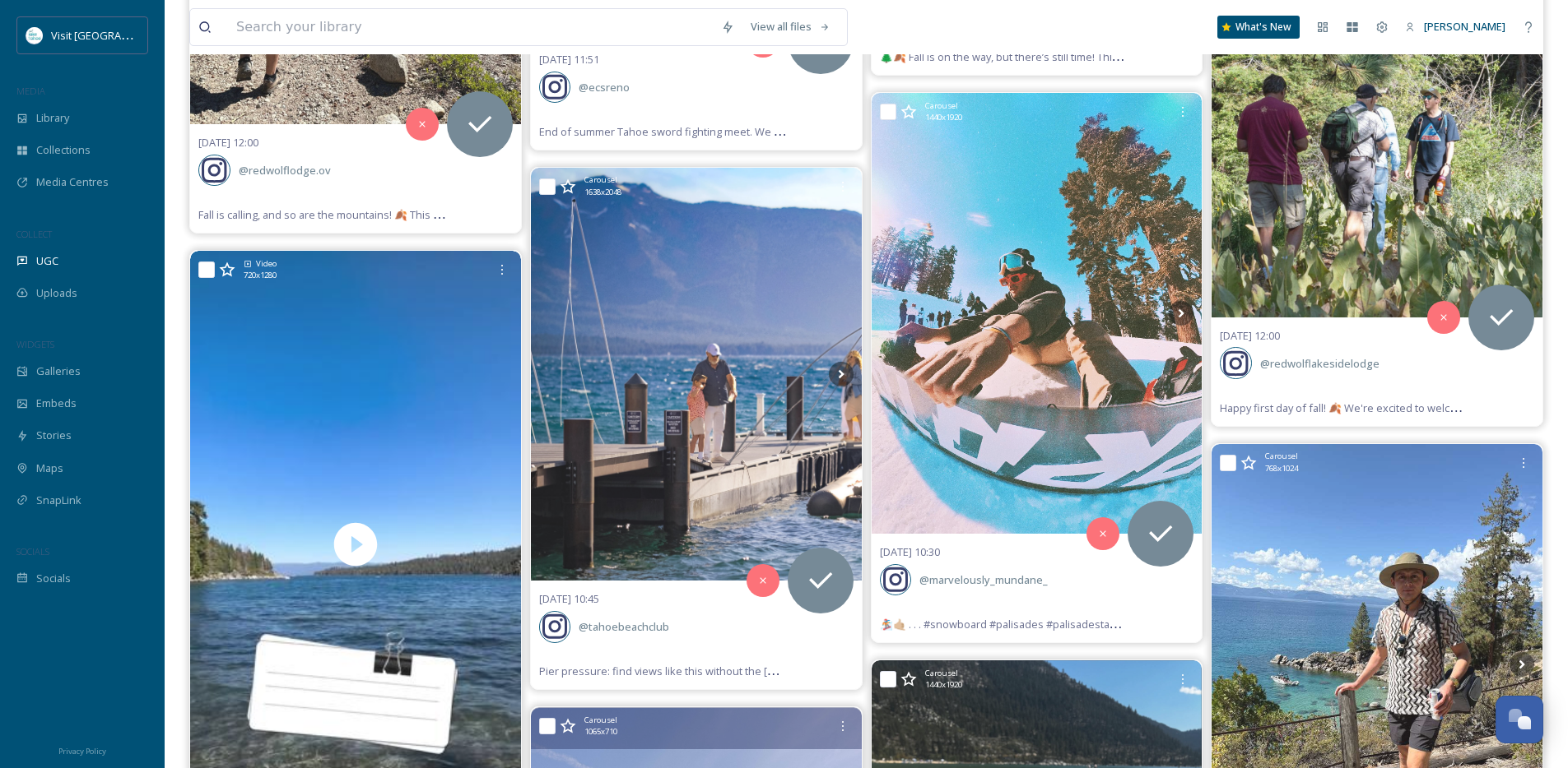
scroll to position [7545, 0]
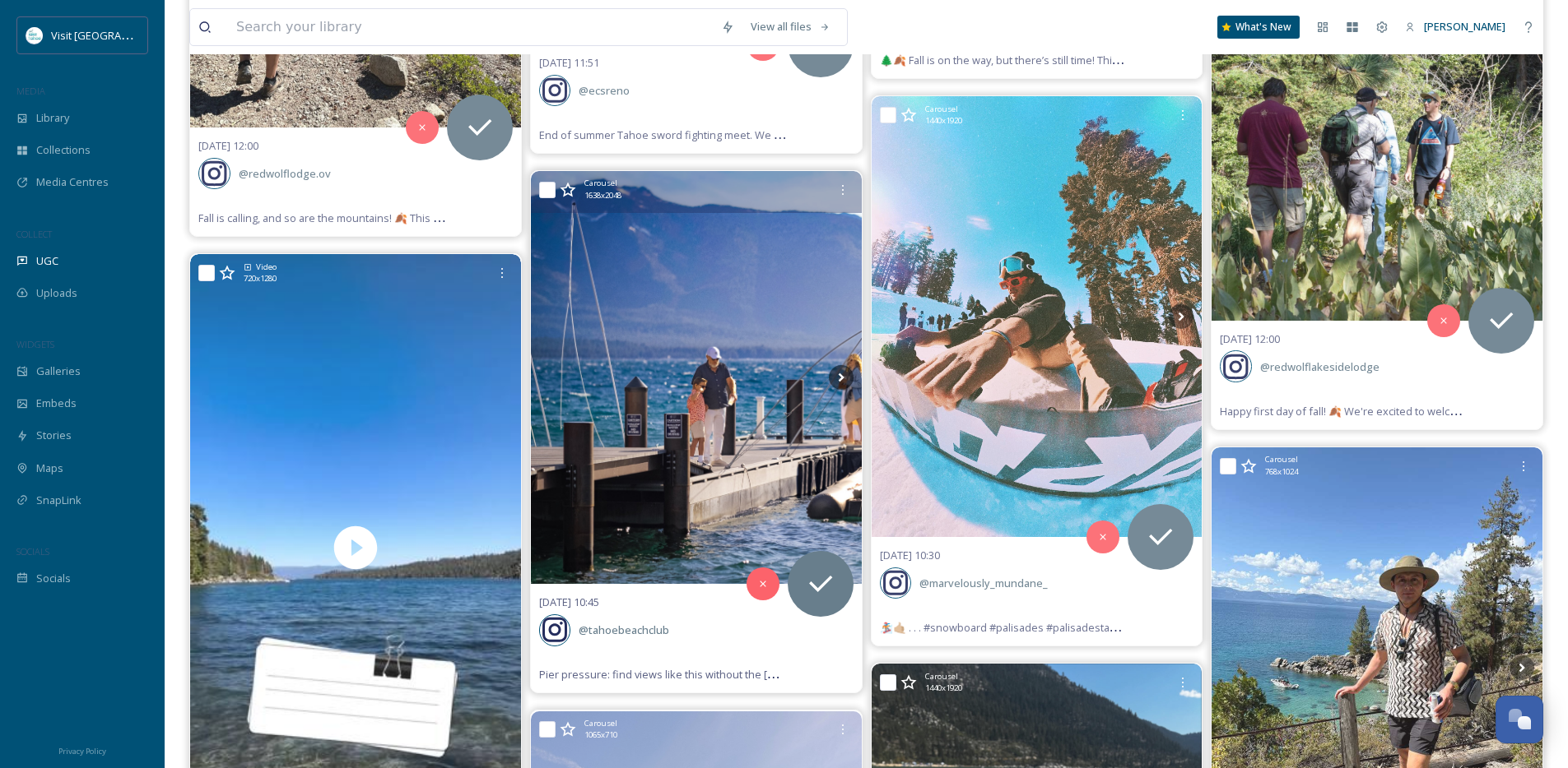
click at [853, 371] on img at bounding box center [696, 378] width 331 height 413
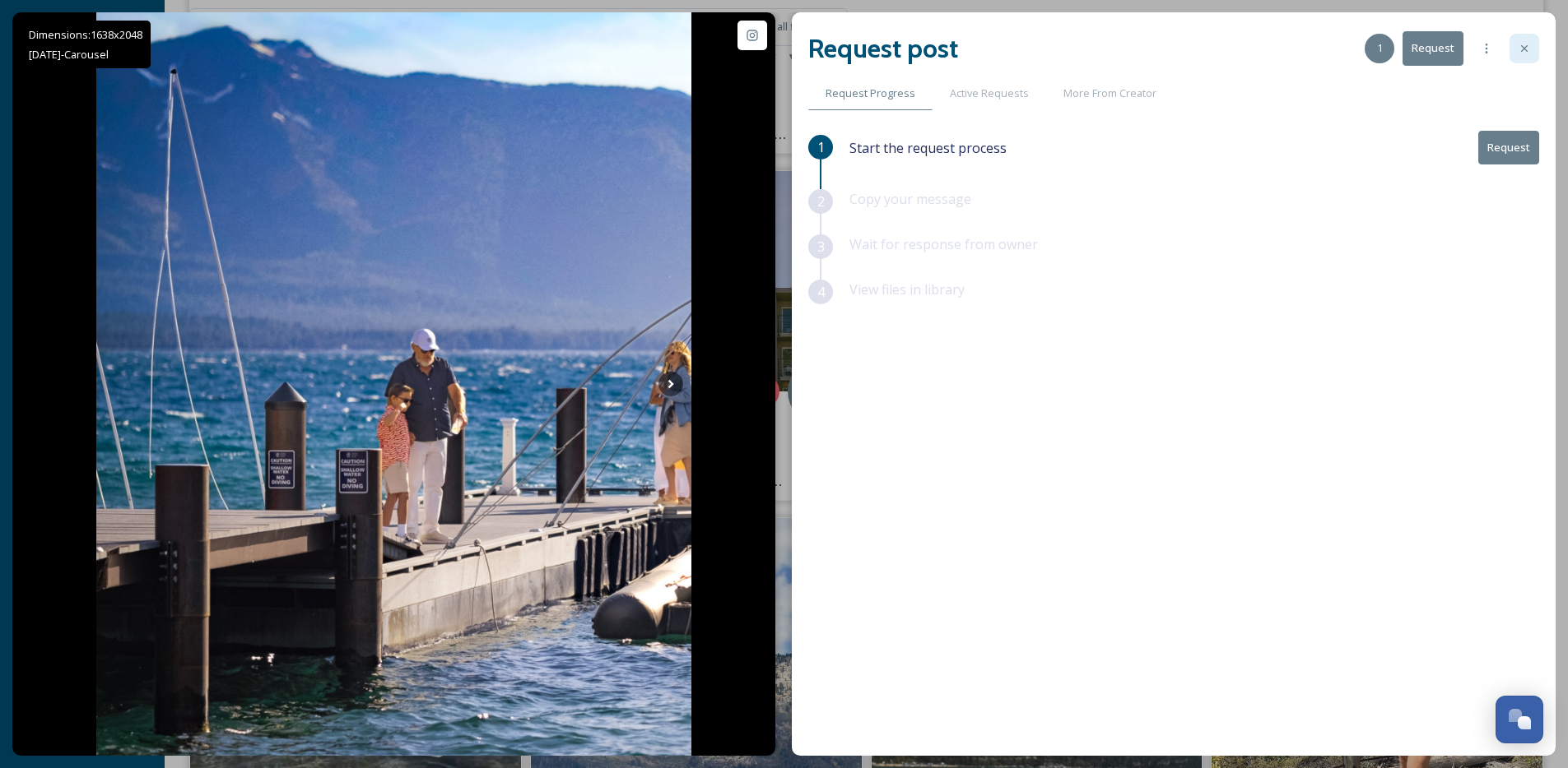
click at [1524, 51] on icon at bounding box center [1524, 48] width 14 height 14
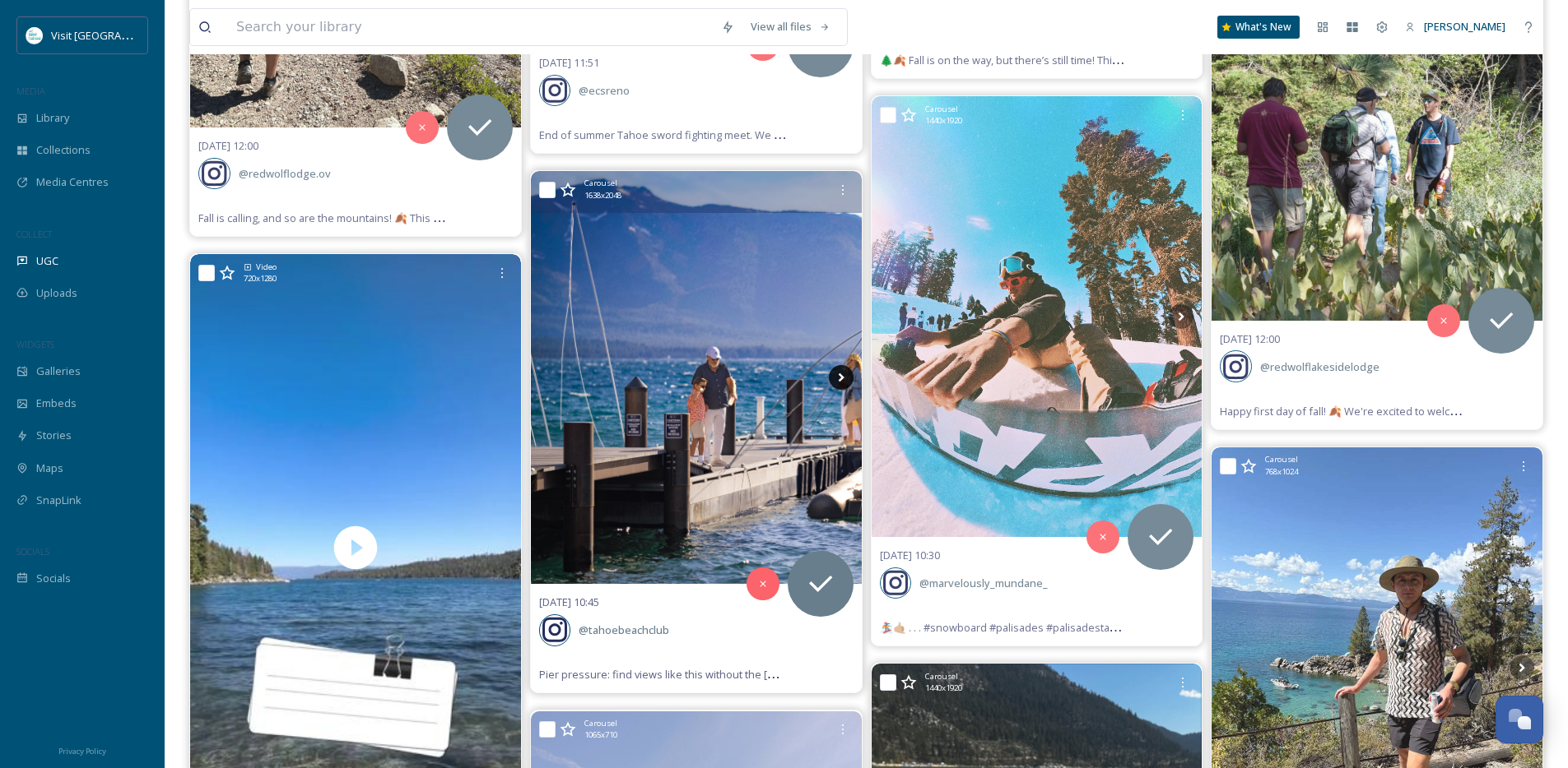
click at [837, 377] on icon at bounding box center [841, 377] width 24 height 24
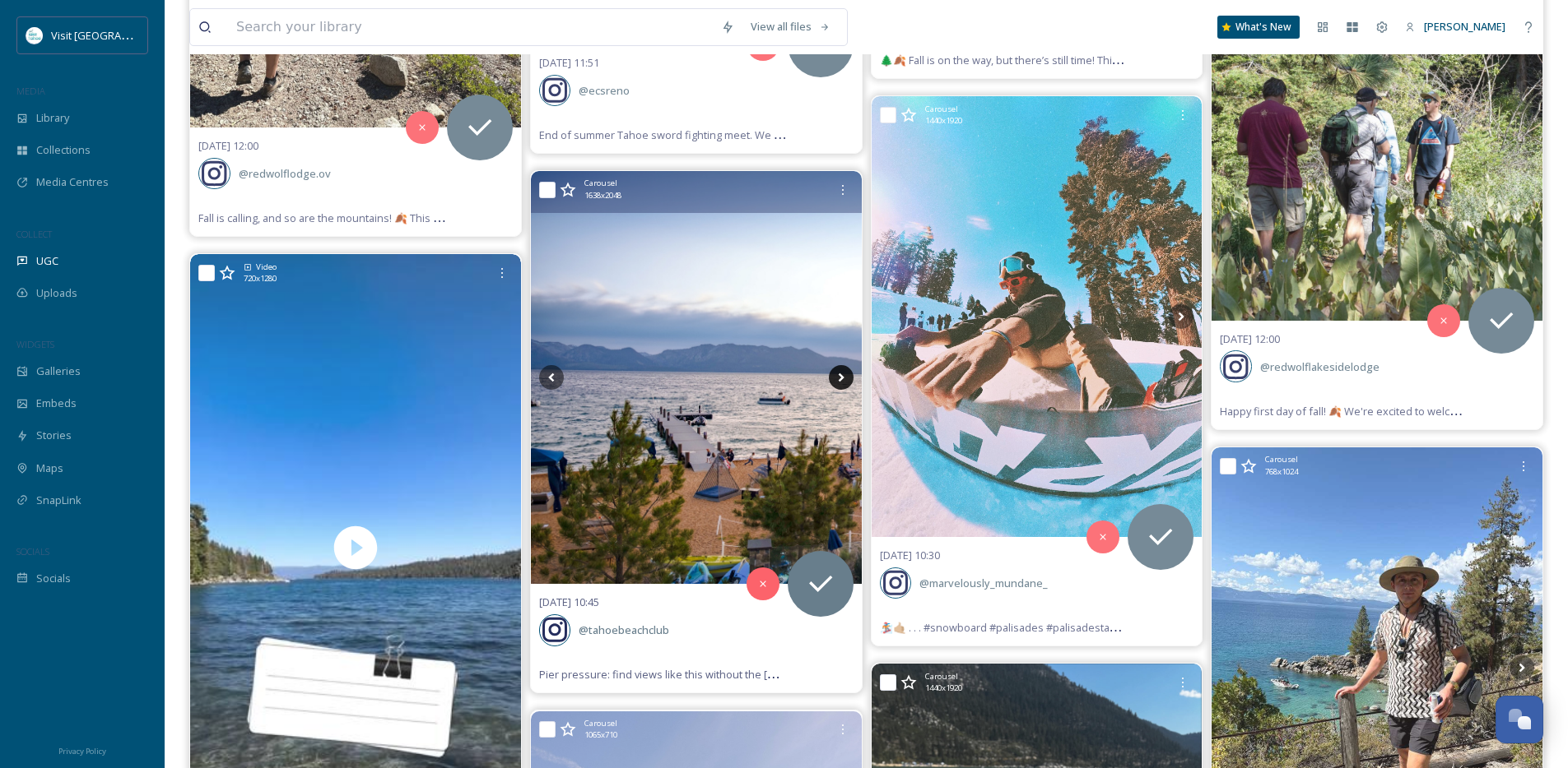
click at [837, 377] on icon at bounding box center [841, 377] width 24 height 24
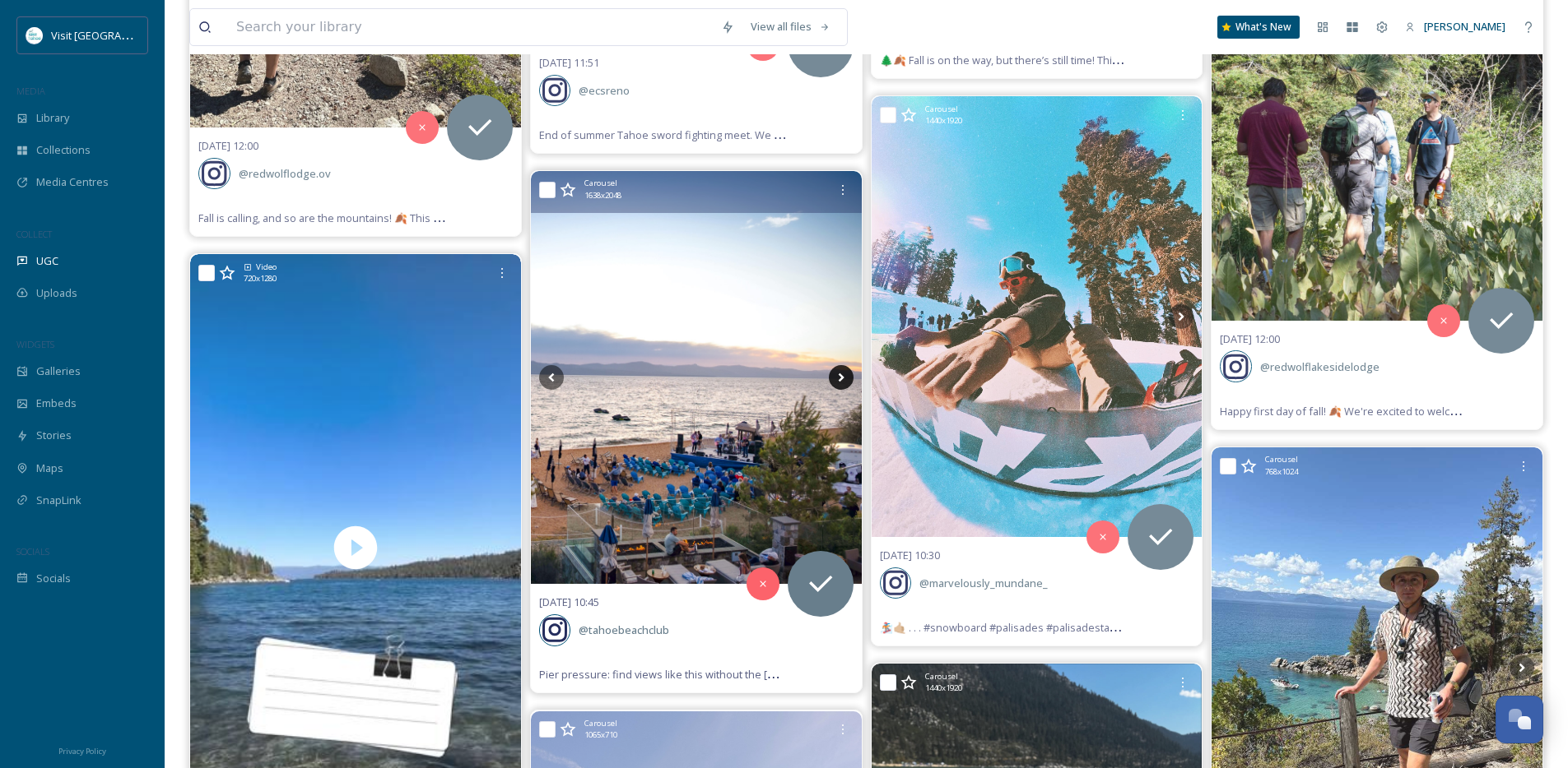
click at [837, 377] on icon at bounding box center [841, 377] width 24 height 24
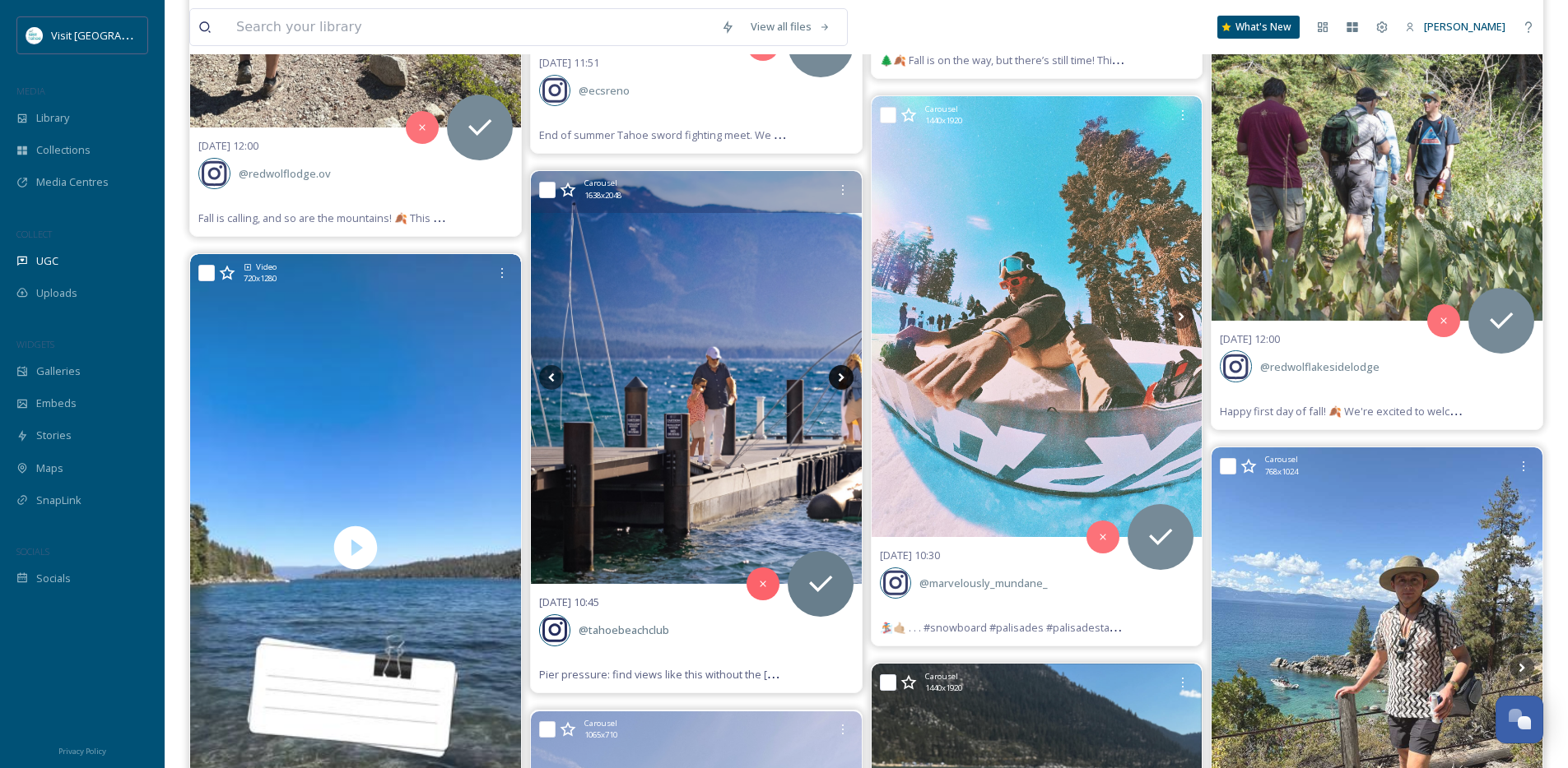
click at [837, 377] on icon at bounding box center [841, 377] width 24 height 24
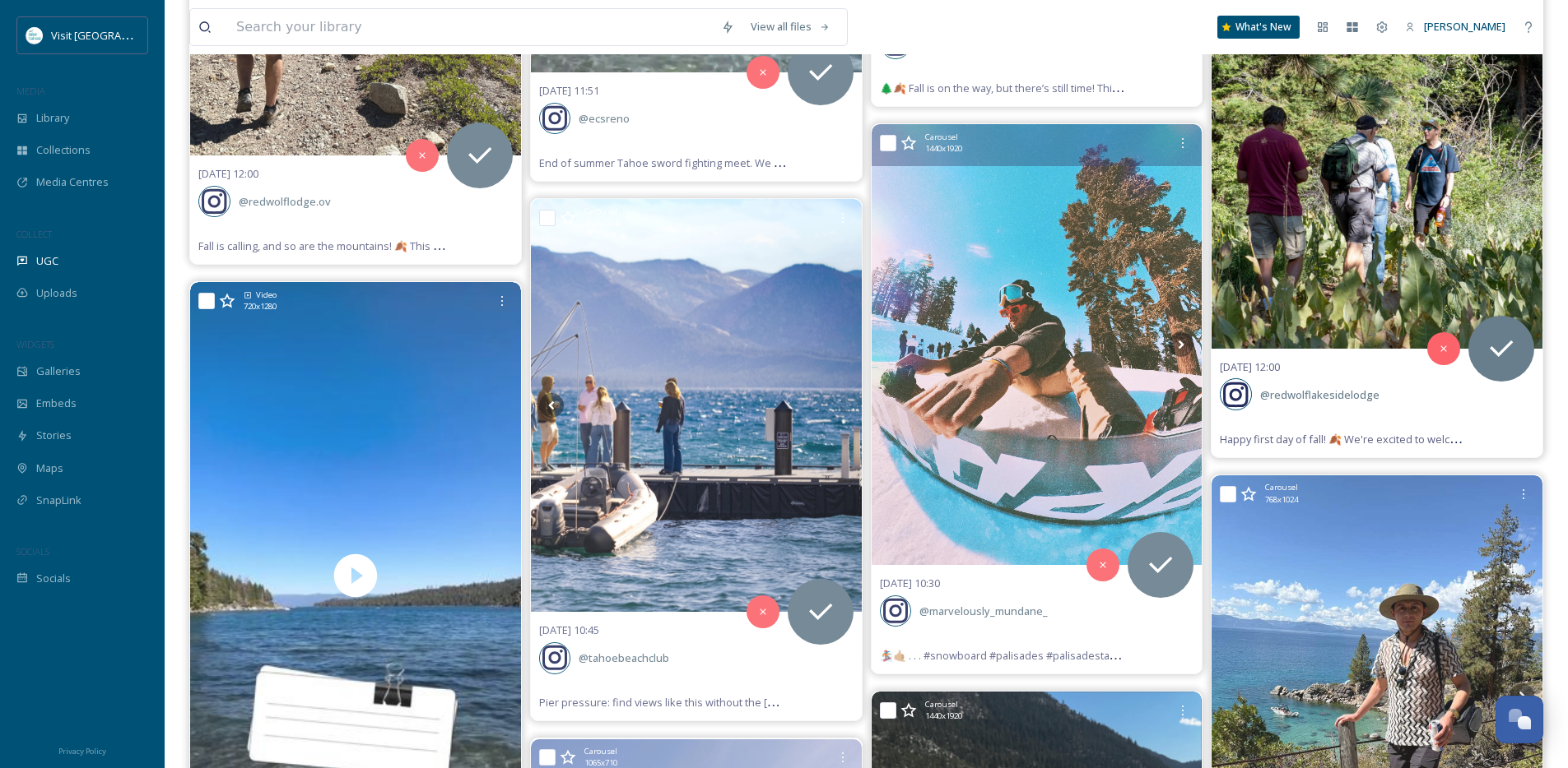
scroll to position [7516, 0]
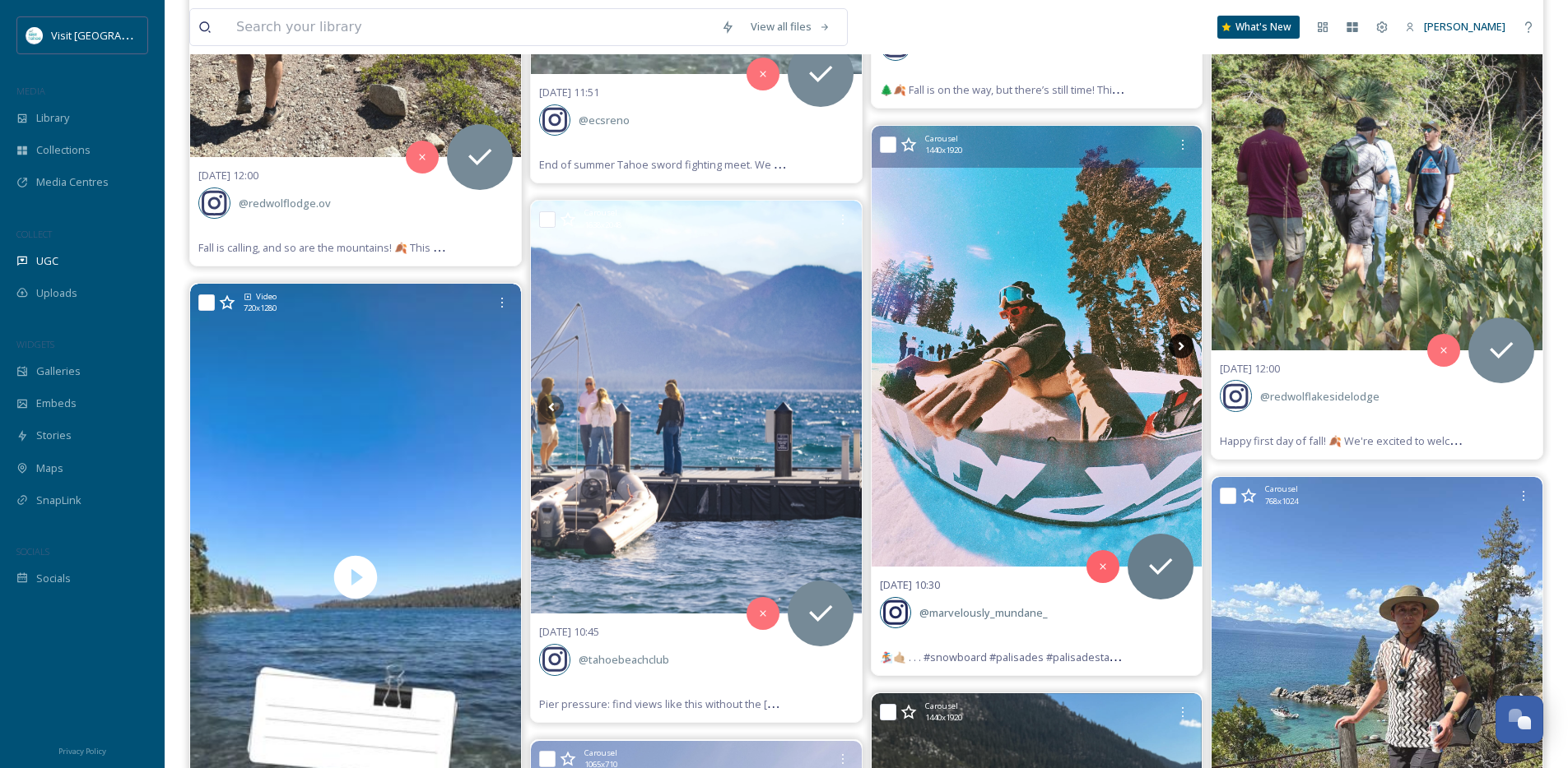
click at [1185, 347] on icon at bounding box center [1180, 346] width 24 height 24
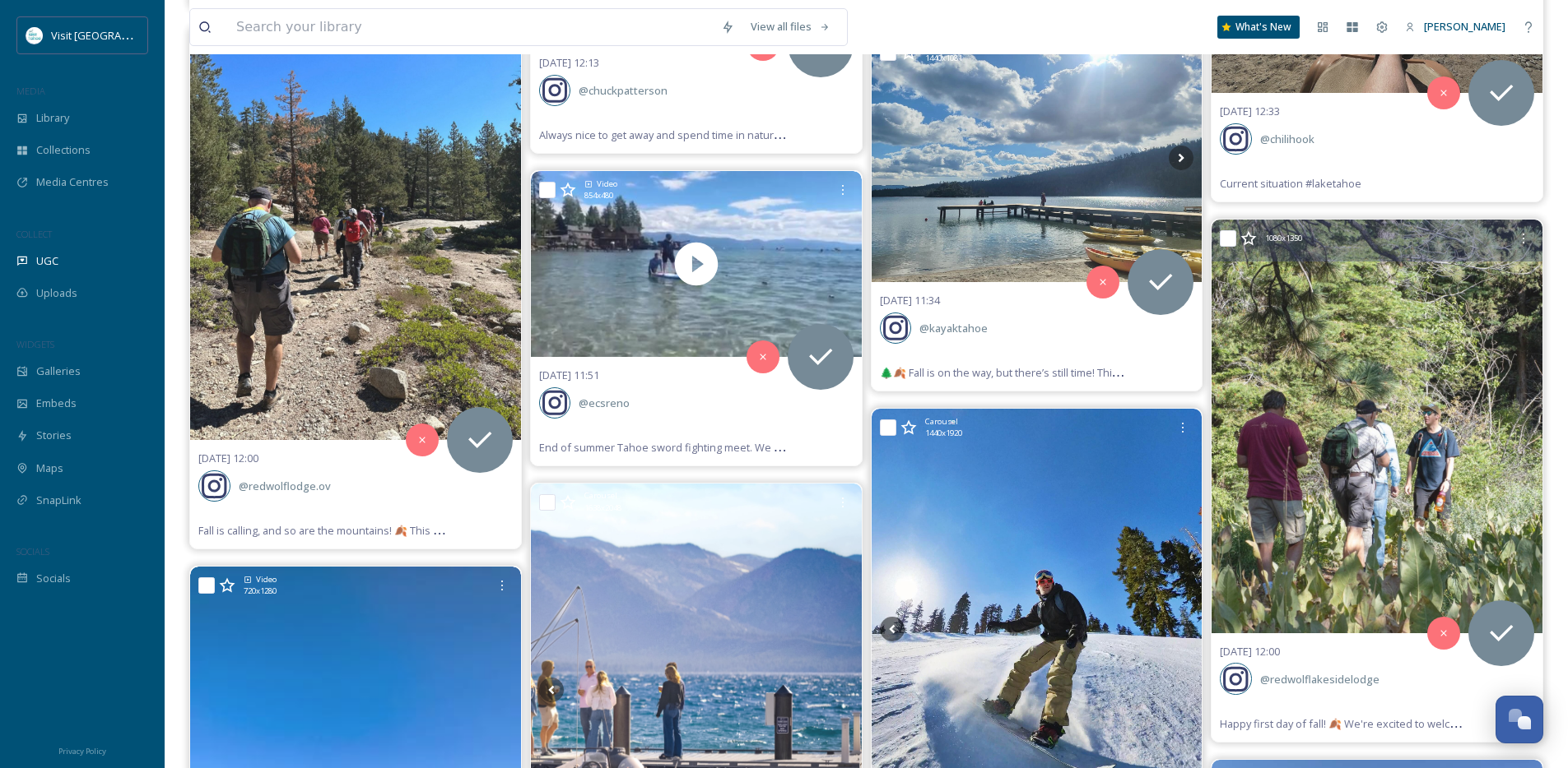
scroll to position [7229, 0]
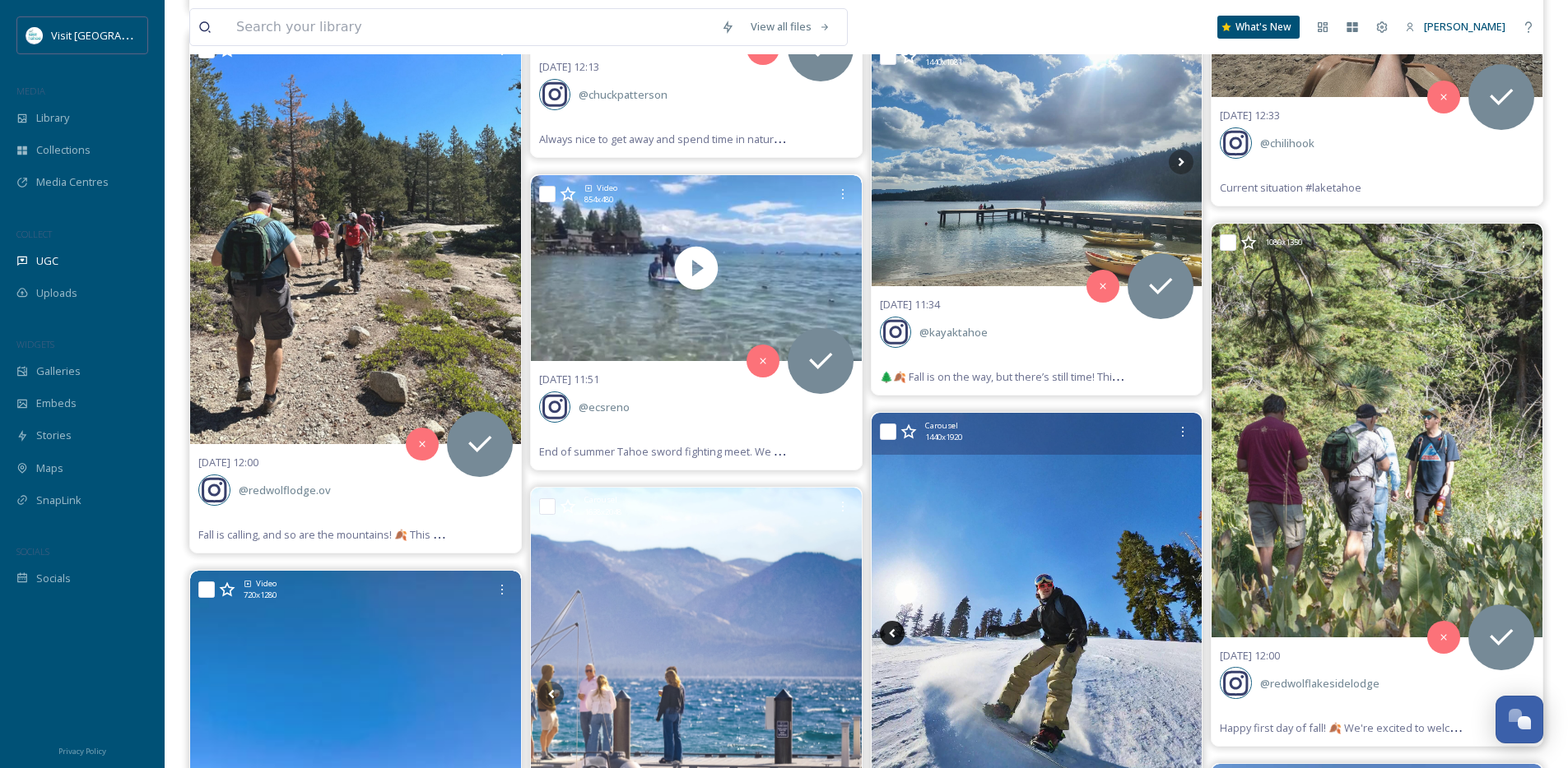
click at [888, 638] on icon at bounding box center [891, 633] width 24 height 24
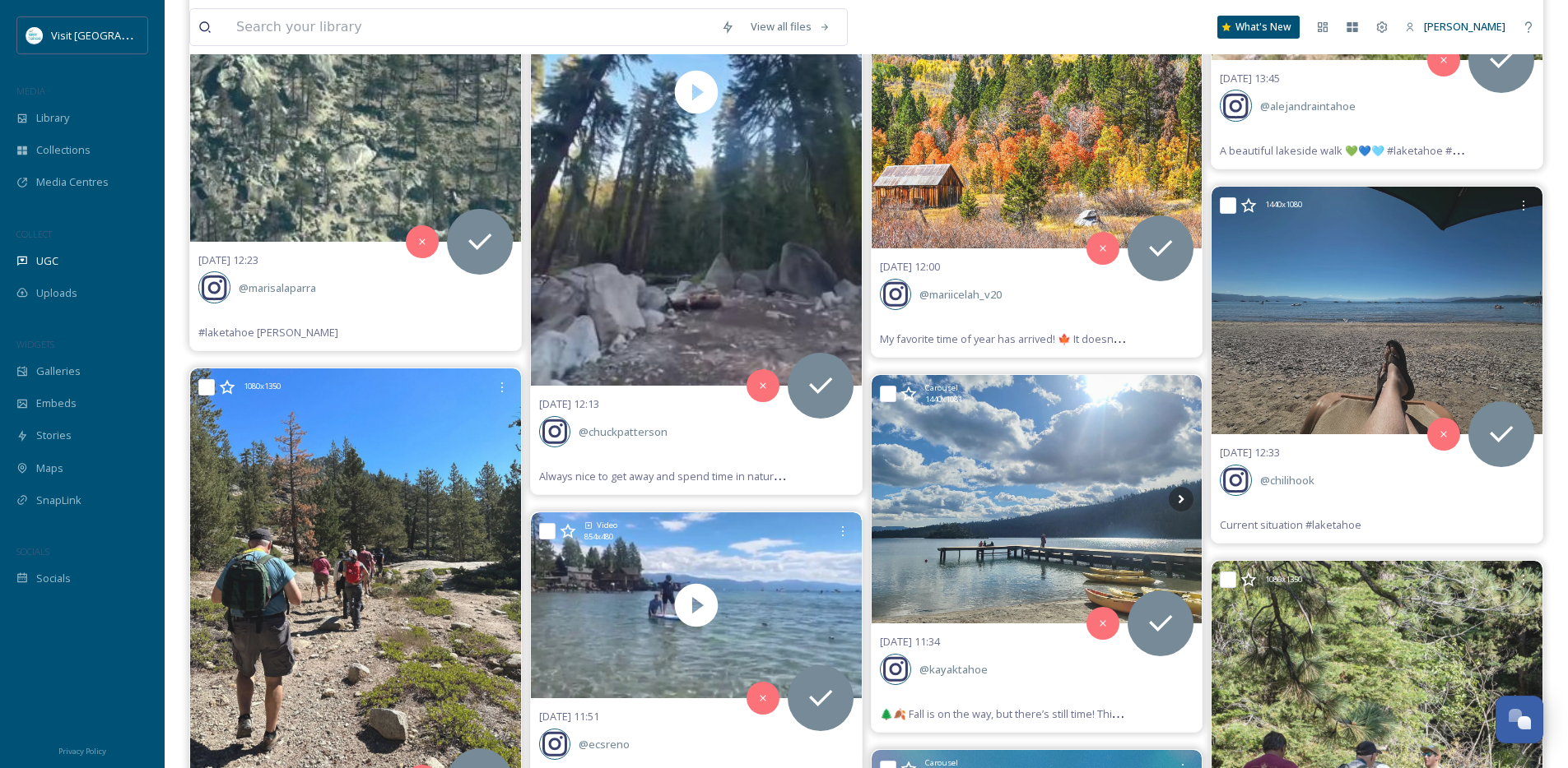
scroll to position [6878, 0]
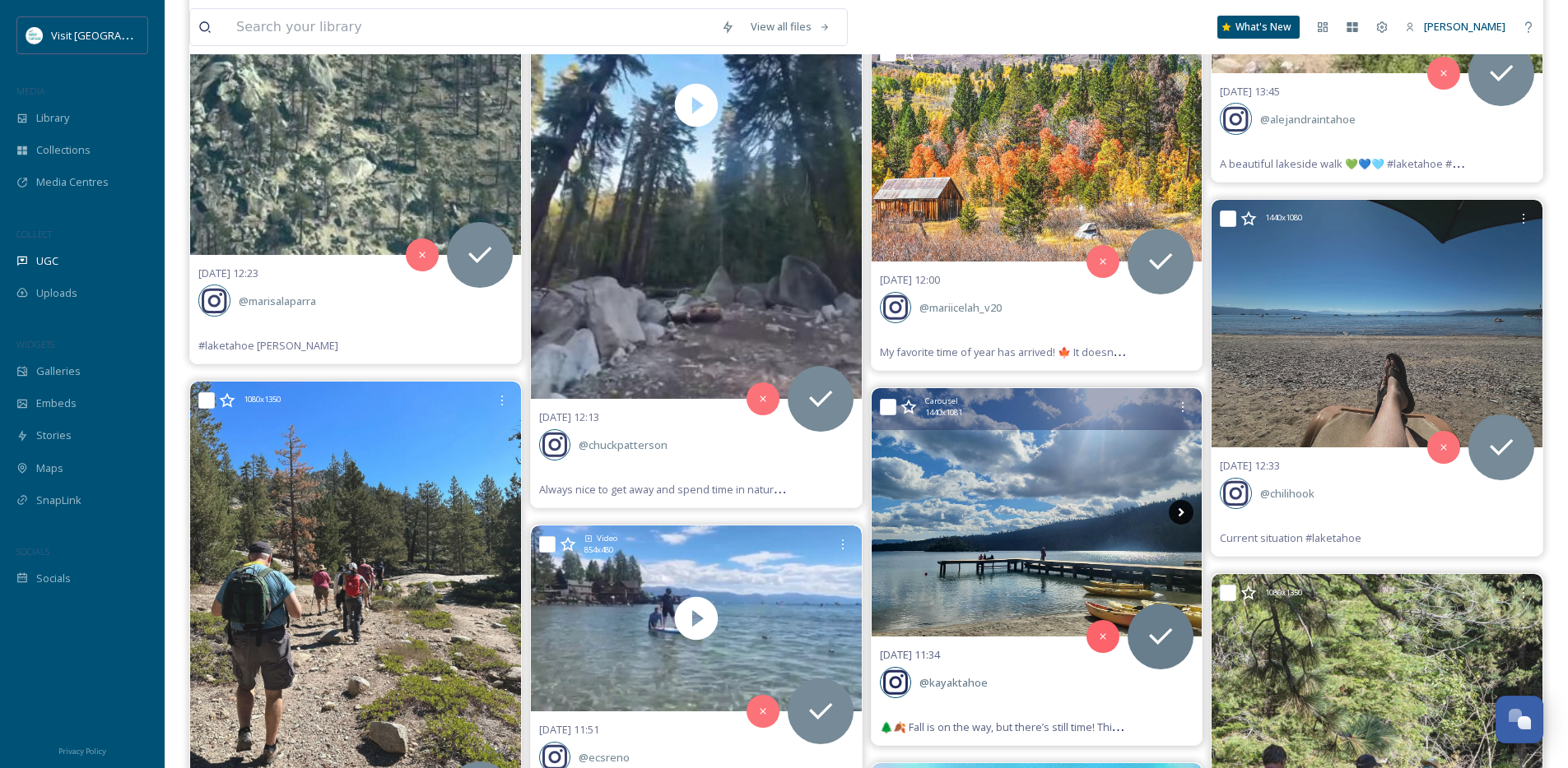
click at [1190, 505] on icon at bounding box center [1180, 512] width 24 height 24
click at [1186, 510] on icon at bounding box center [1180, 512] width 24 height 24
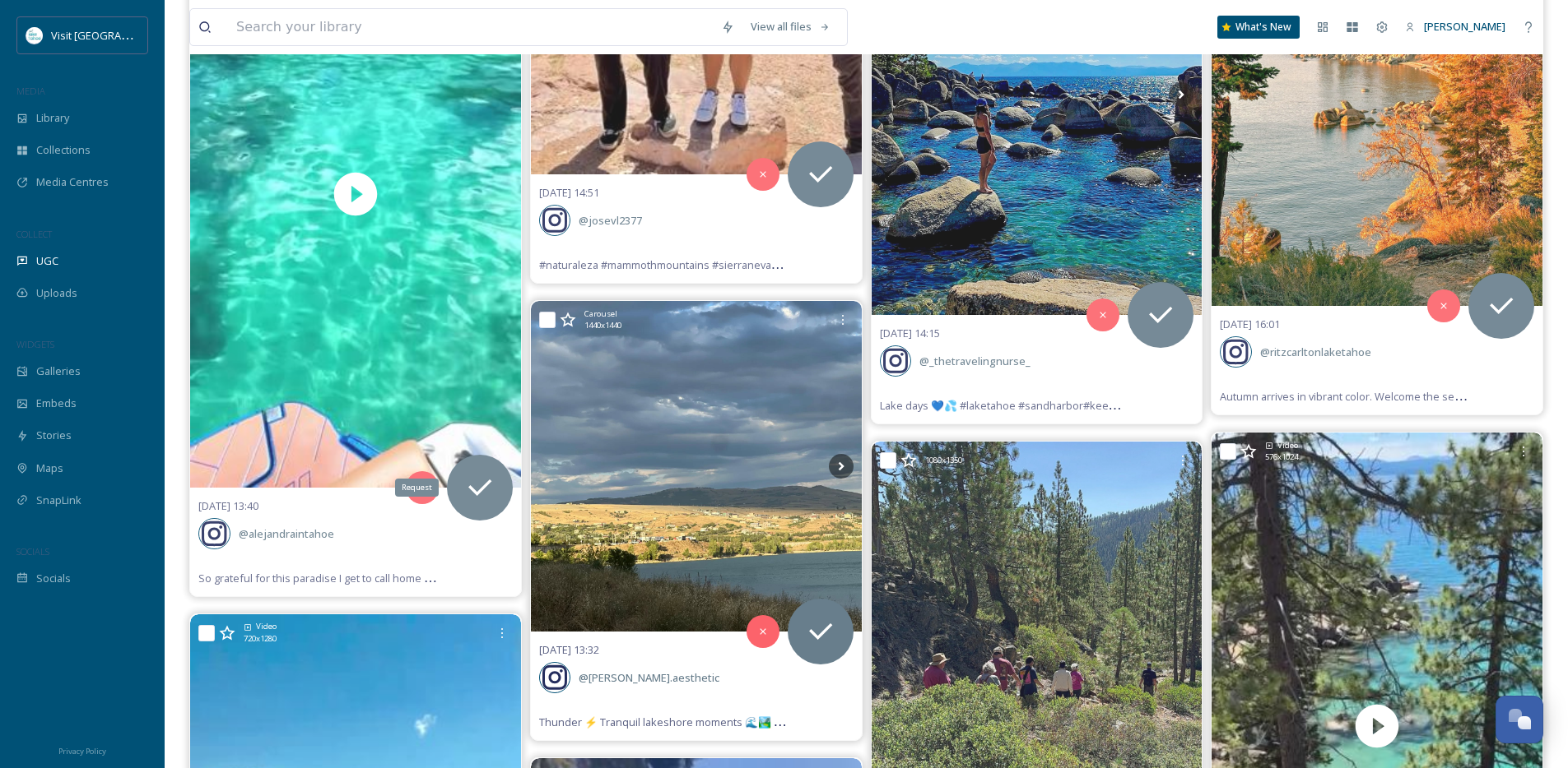
scroll to position [5929, 0]
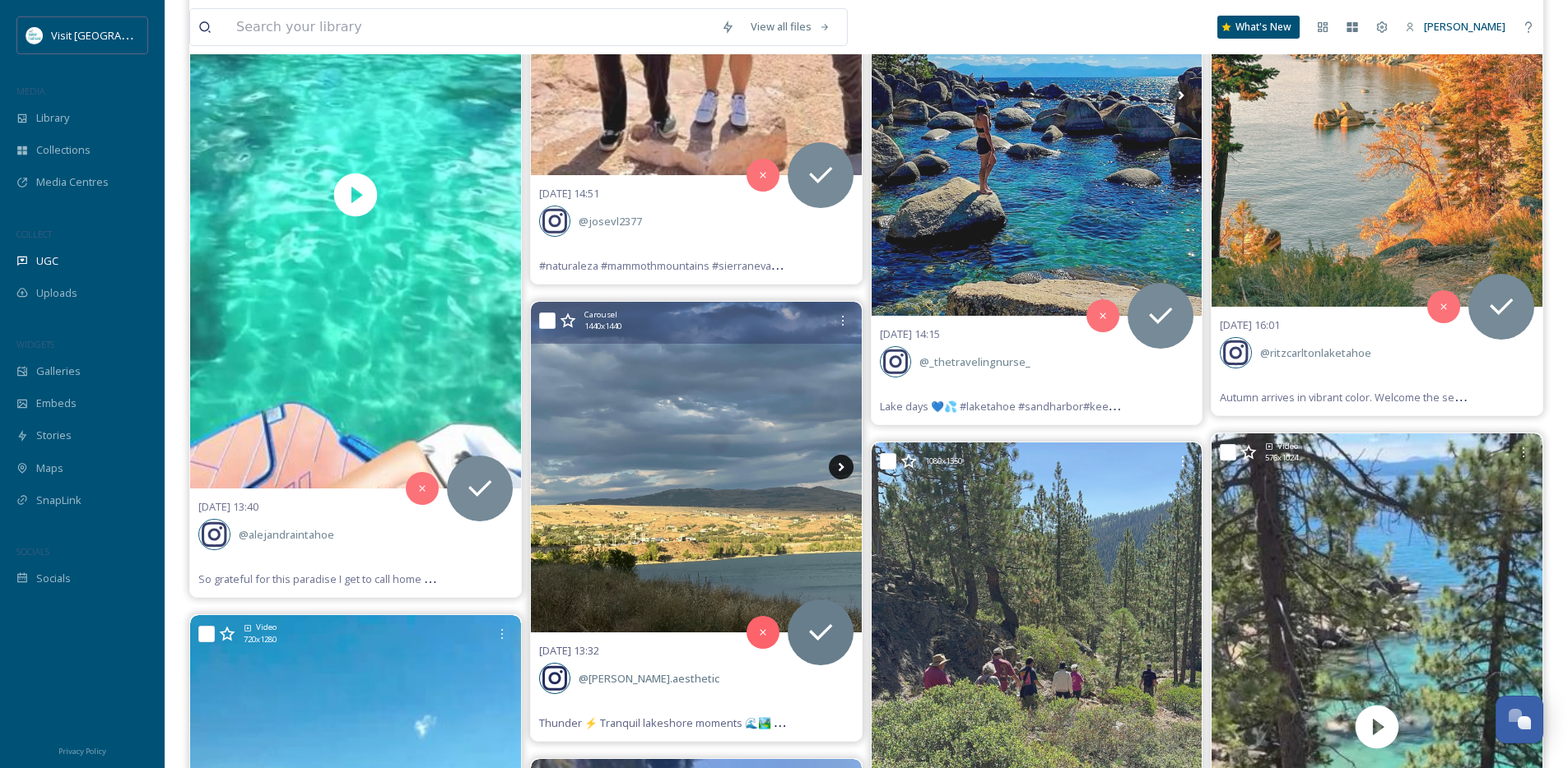
click at [834, 474] on icon at bounding box center [841, 466] width 24 height 24
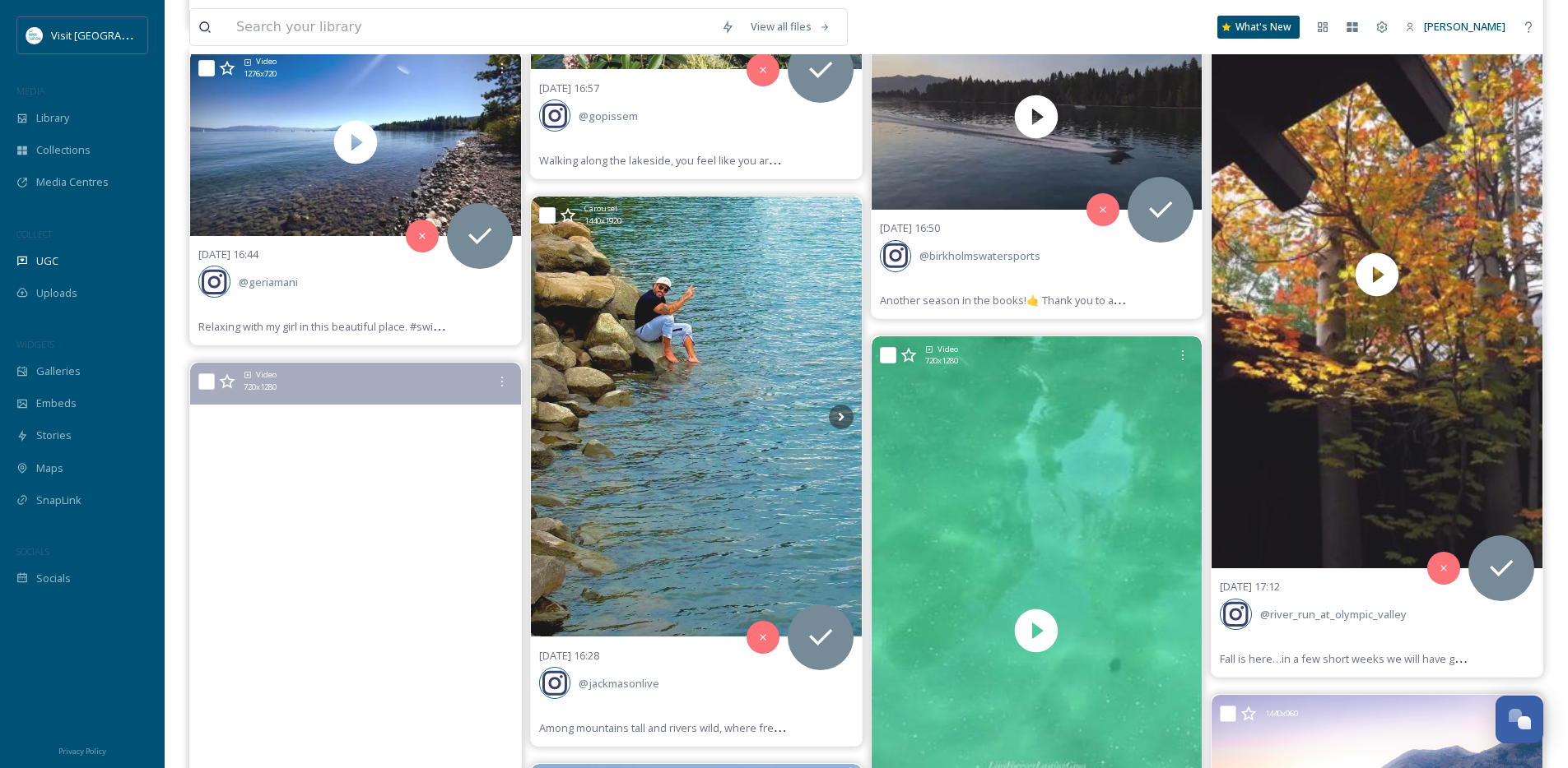
scroll to position [4750, 0]
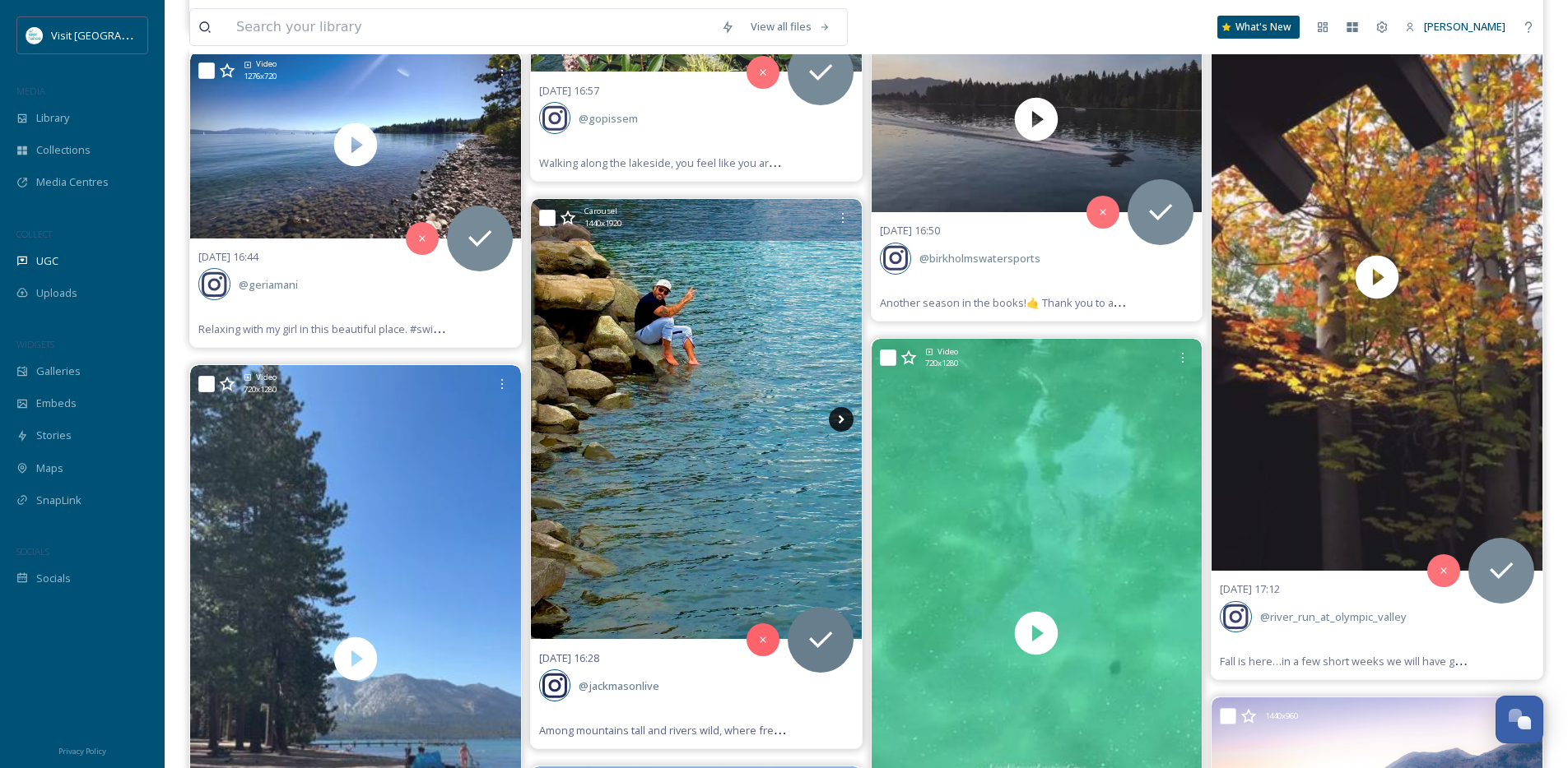
click at [841, 418] on icon at bounding box center [841, 419] width 5 height 9
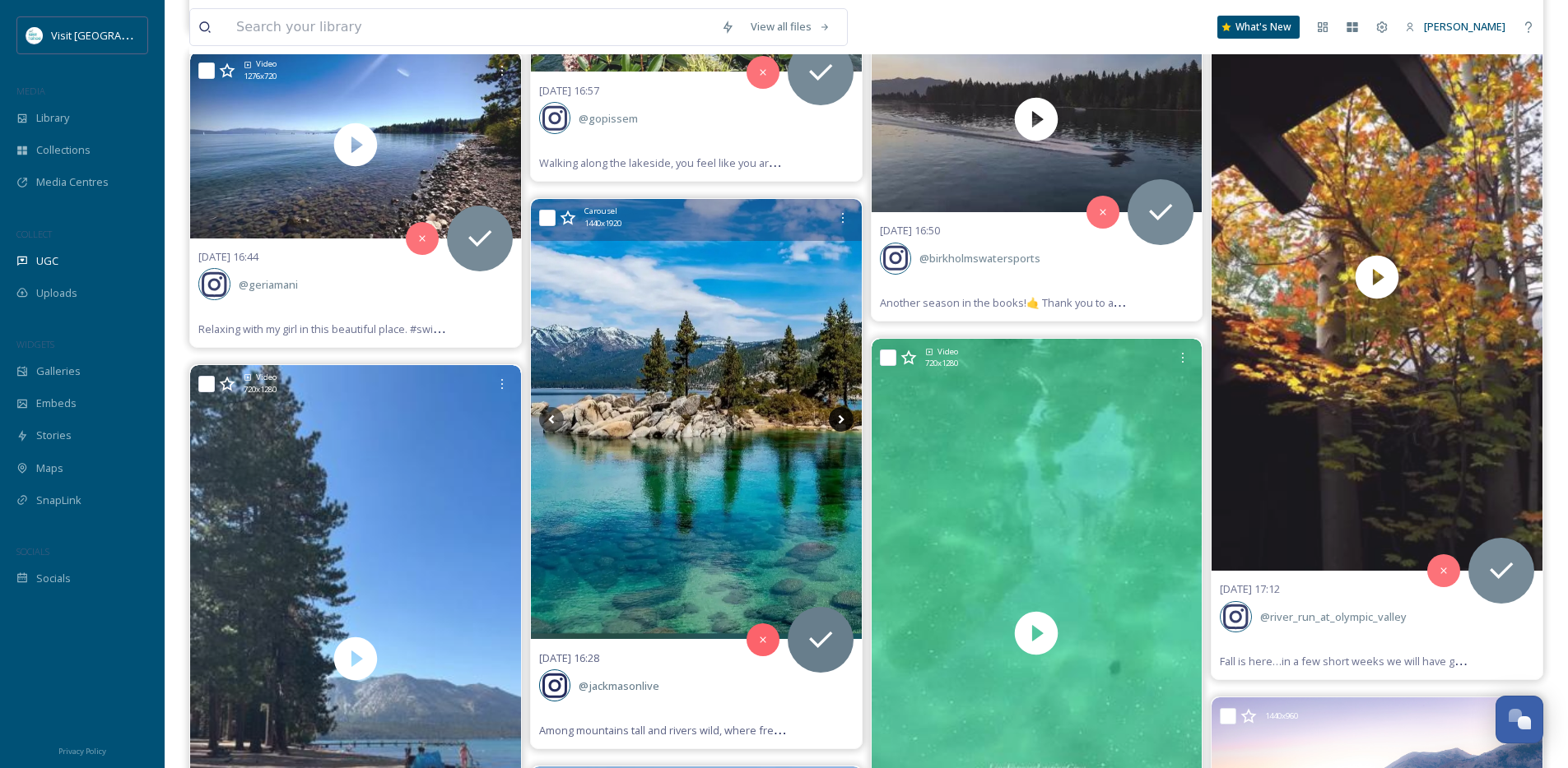
click at [841, 418] on icon at bounding box center [841, 419] width 5 height 9
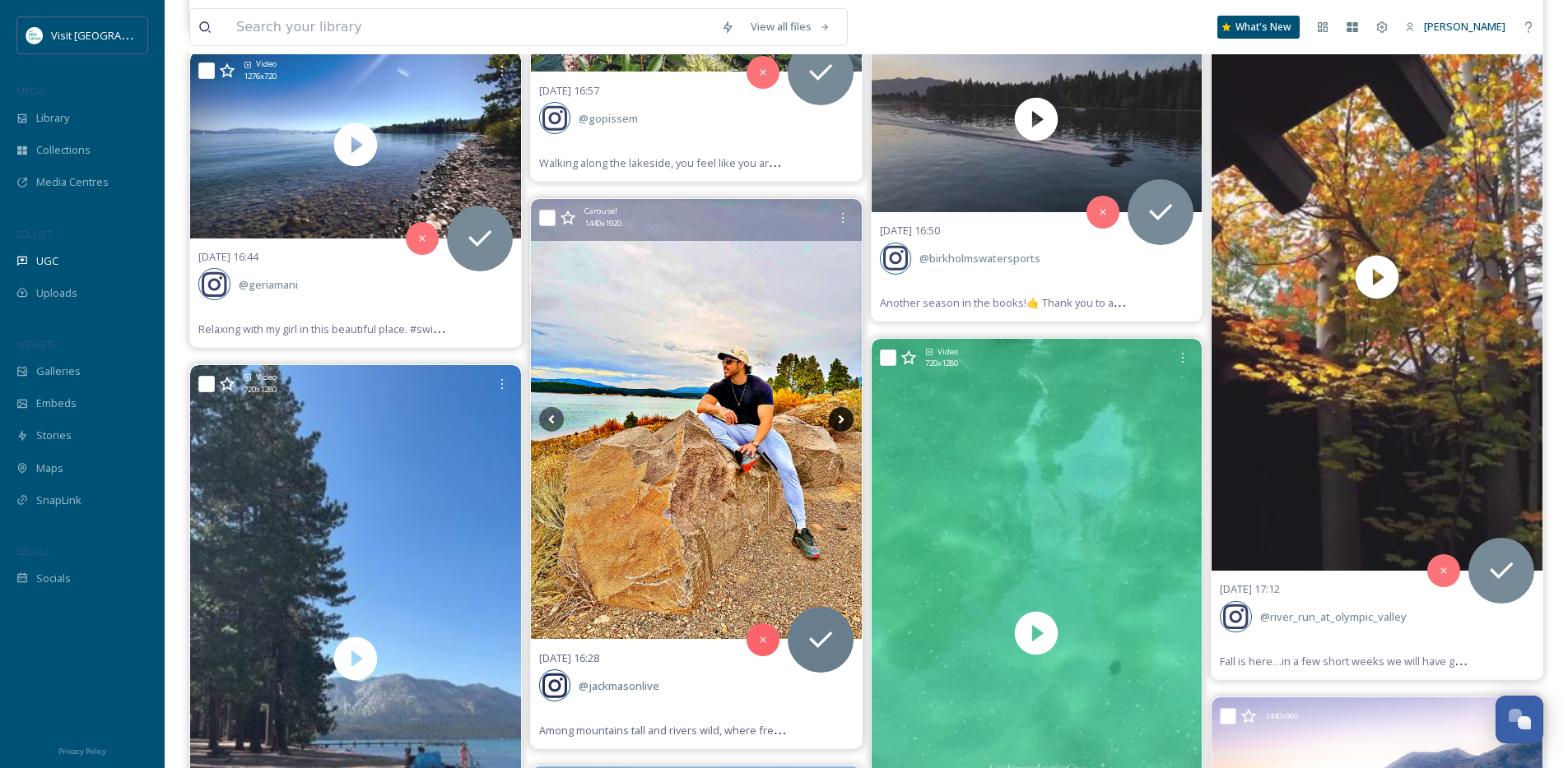
click at [841, 418] on icon at bounding box center [841, 419] width 5 height 9
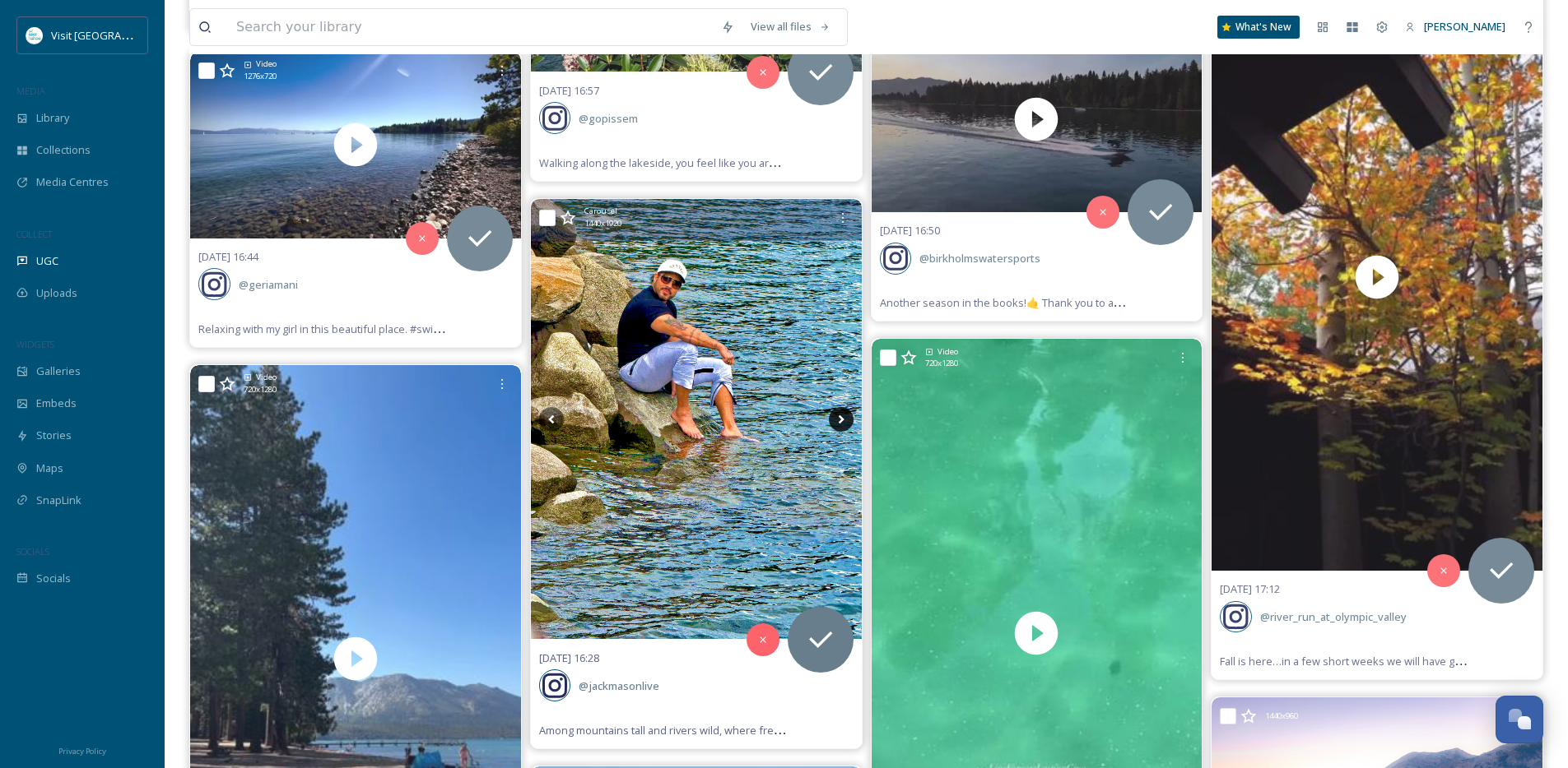
click at [841, 418] on icon at bounding box center [841, 419] width 5 height 9
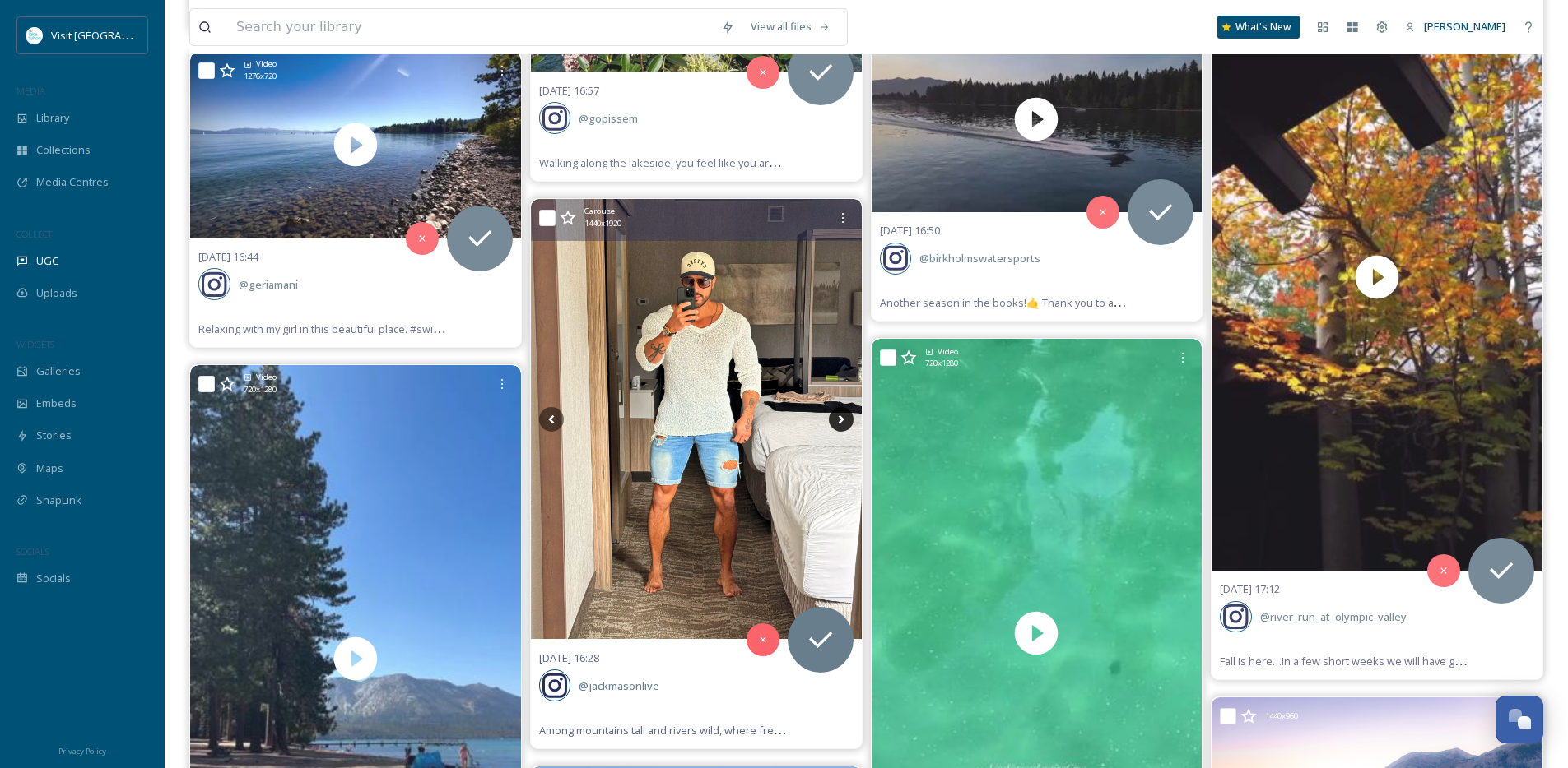
click at [841, 418] on icon at bounding box center [841, 419] width 5 height 9
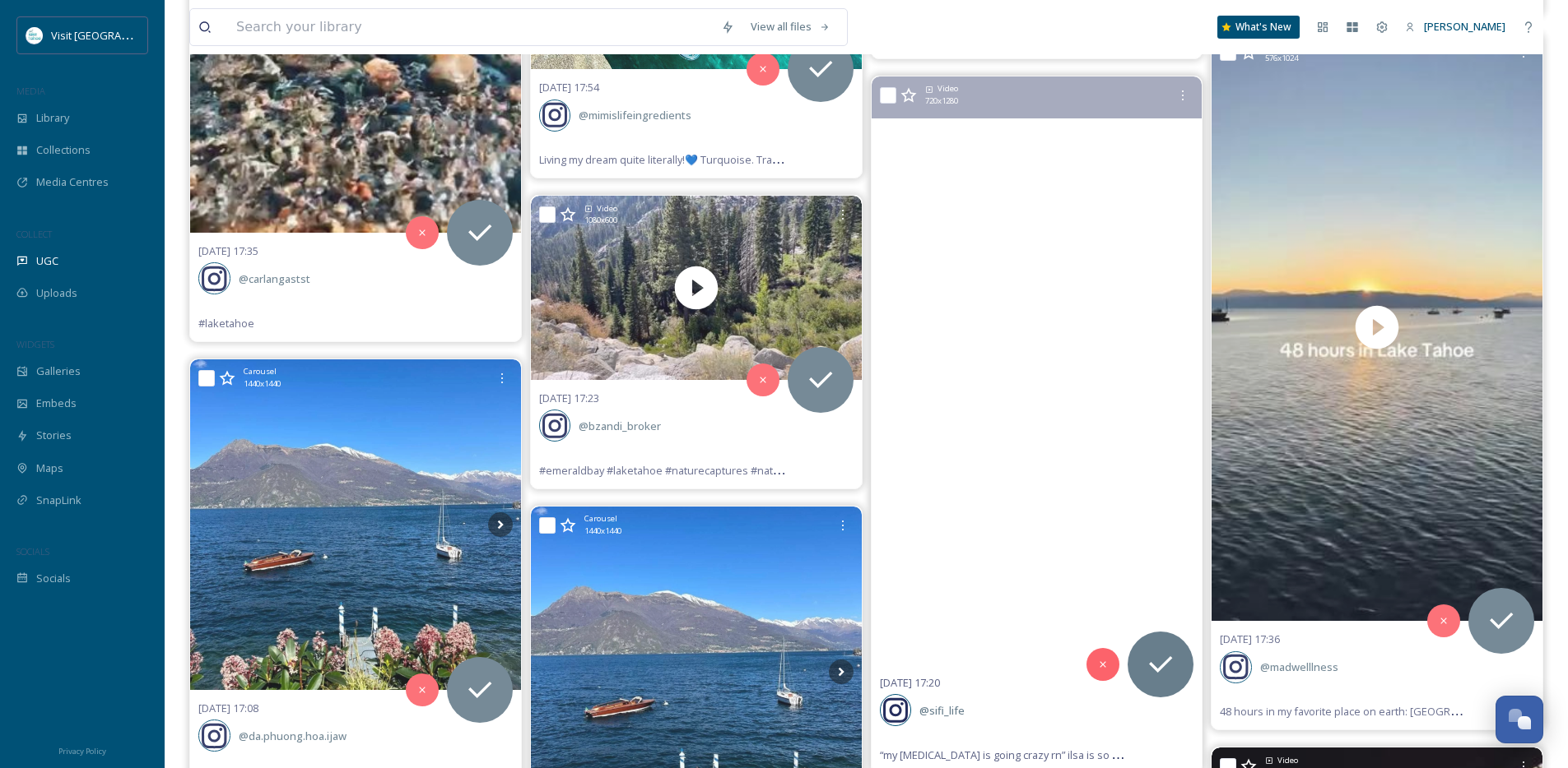
scroll to position [3982, 0]
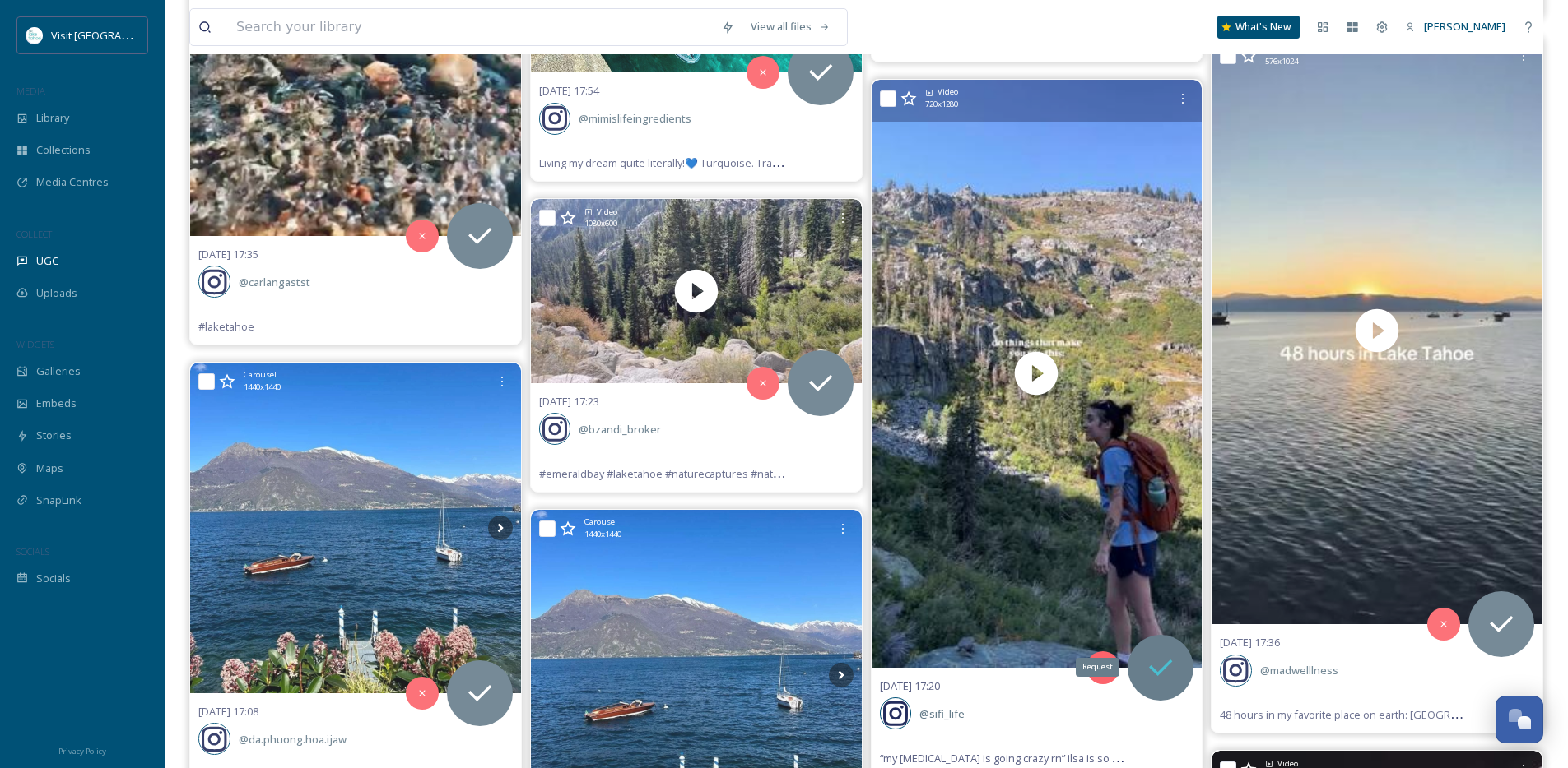
click at [1173, 676] on icon at bounding box center [1160, 667] width 33 height 33
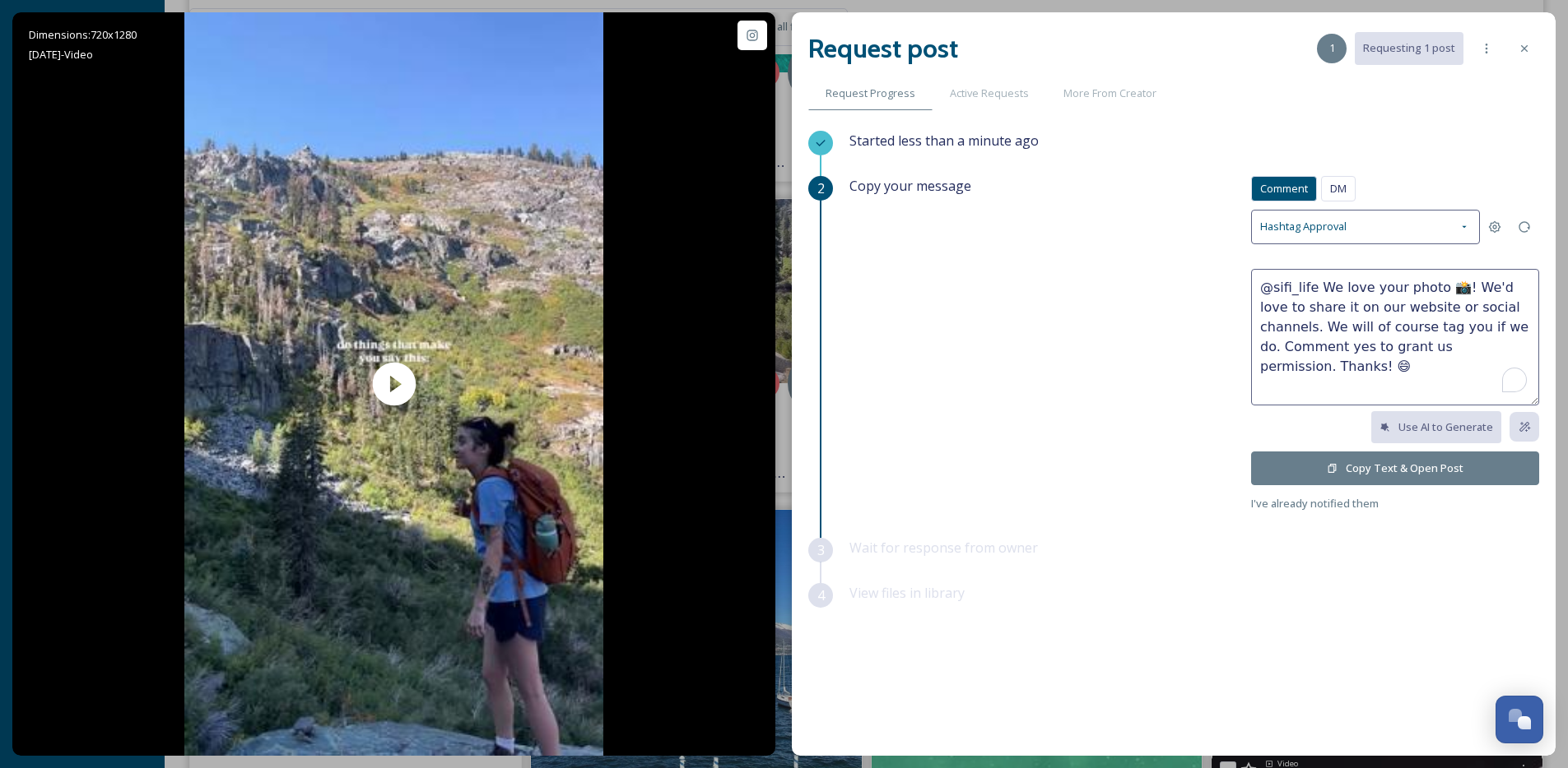
drag, startPoint x: 1371, startPoint y: 294, endPoint x: 1317, endPoint y: 293, distance: 54.0
click at [1317, 293] on textarea "@sifi_life We love your photo 📸! We'd love to share it on our website or social…" at bounding box center [1395, 337] width 288 height 137
click at [1524, 284] on textarea "@sifi_life Love your reel! We'd love to share it on our website or social chann…" at bounding box center [1395, 337] width 288 height 137
type textarea "@sifi_life Love your reel! We'd love to share this on our website or social cha…"
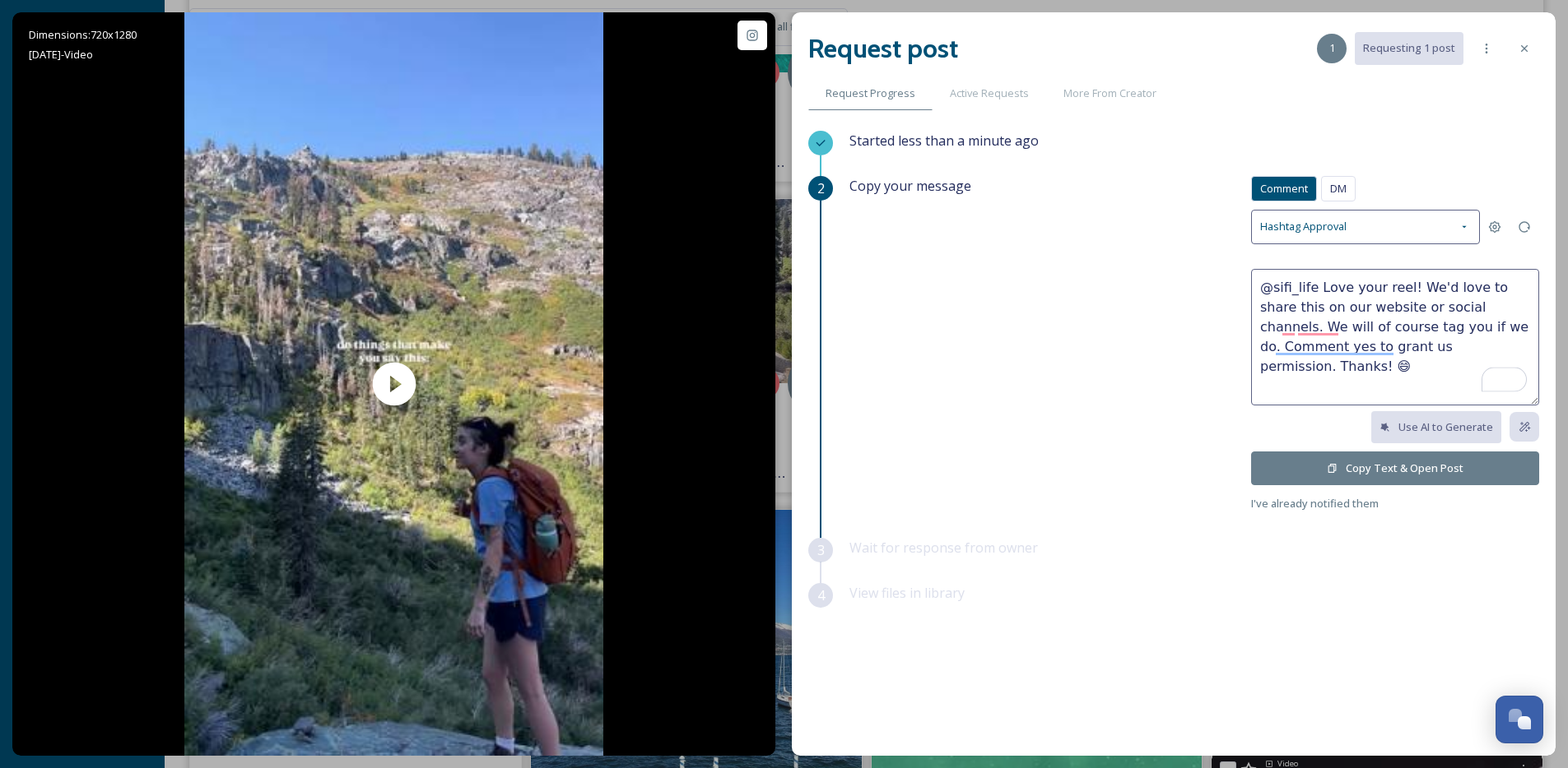
click at [1421, 461] on button "Copy Text & Open Post" at bounding box center [1395, 468] width 288 height 34
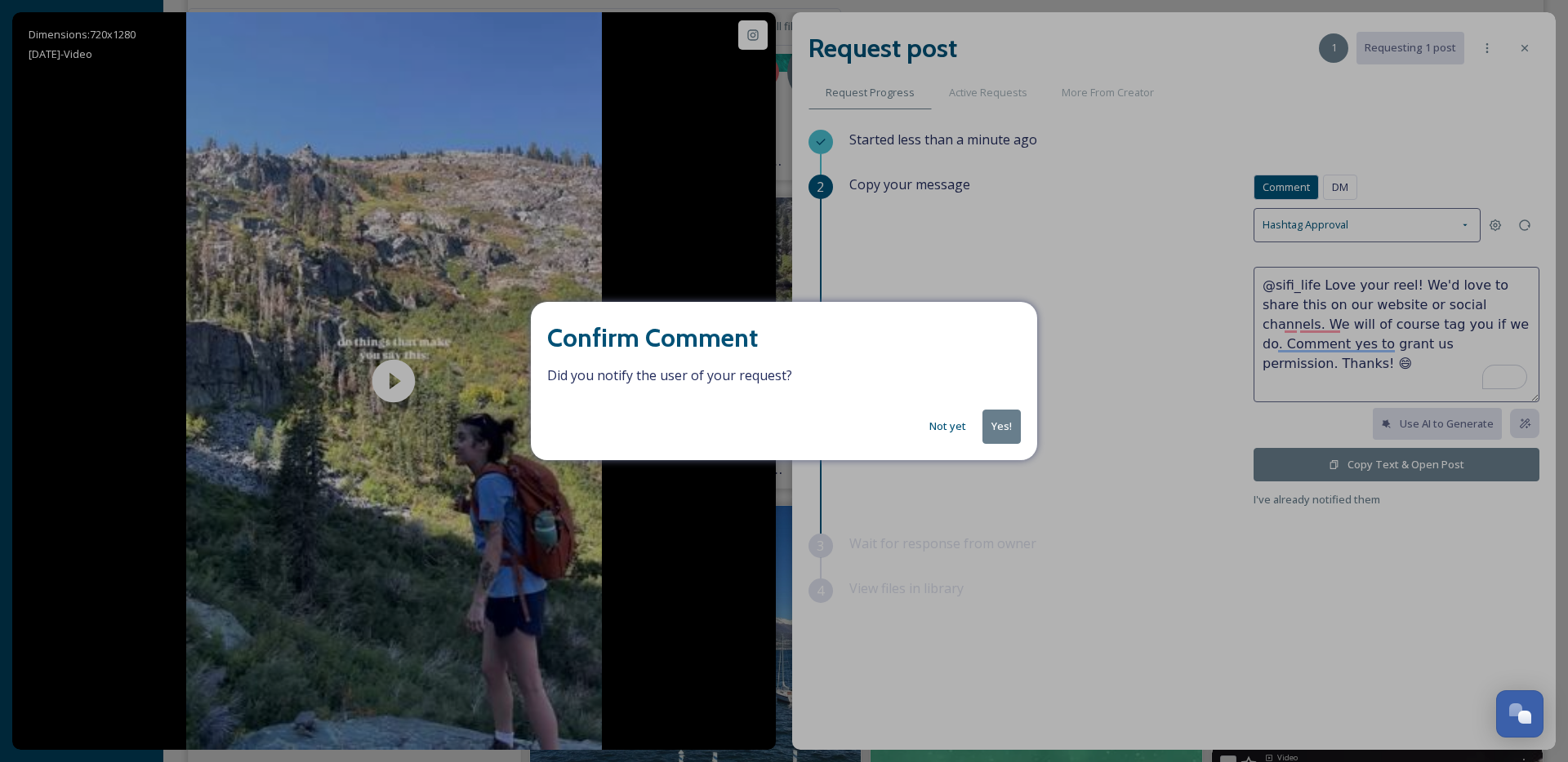
click at [994, 425] on button "Yes!" at bounding box center [1002, 426] width 39 height 33
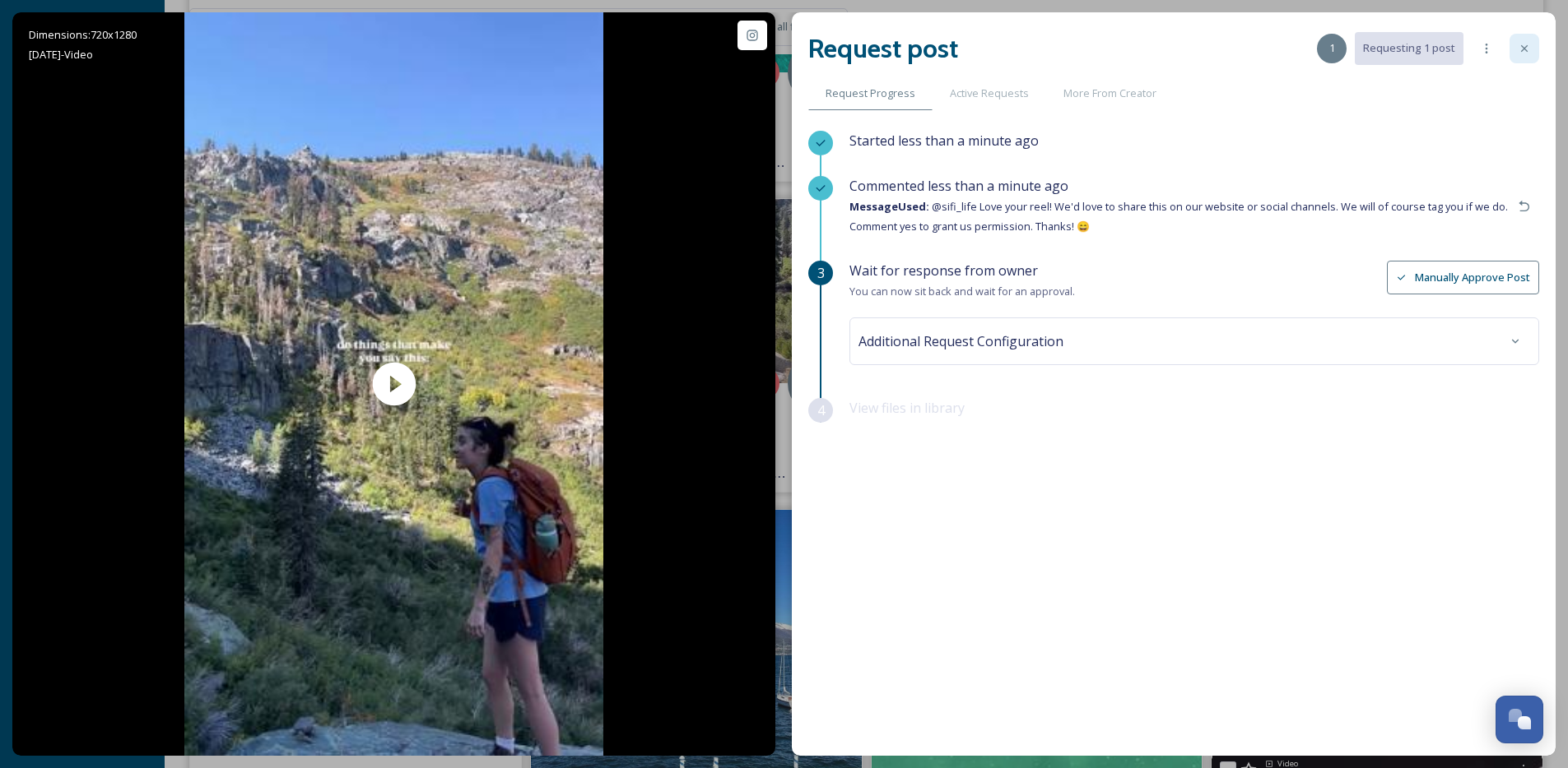
click at [1535, 51] on div at bounding box center [1524, 48] width 30 height 30
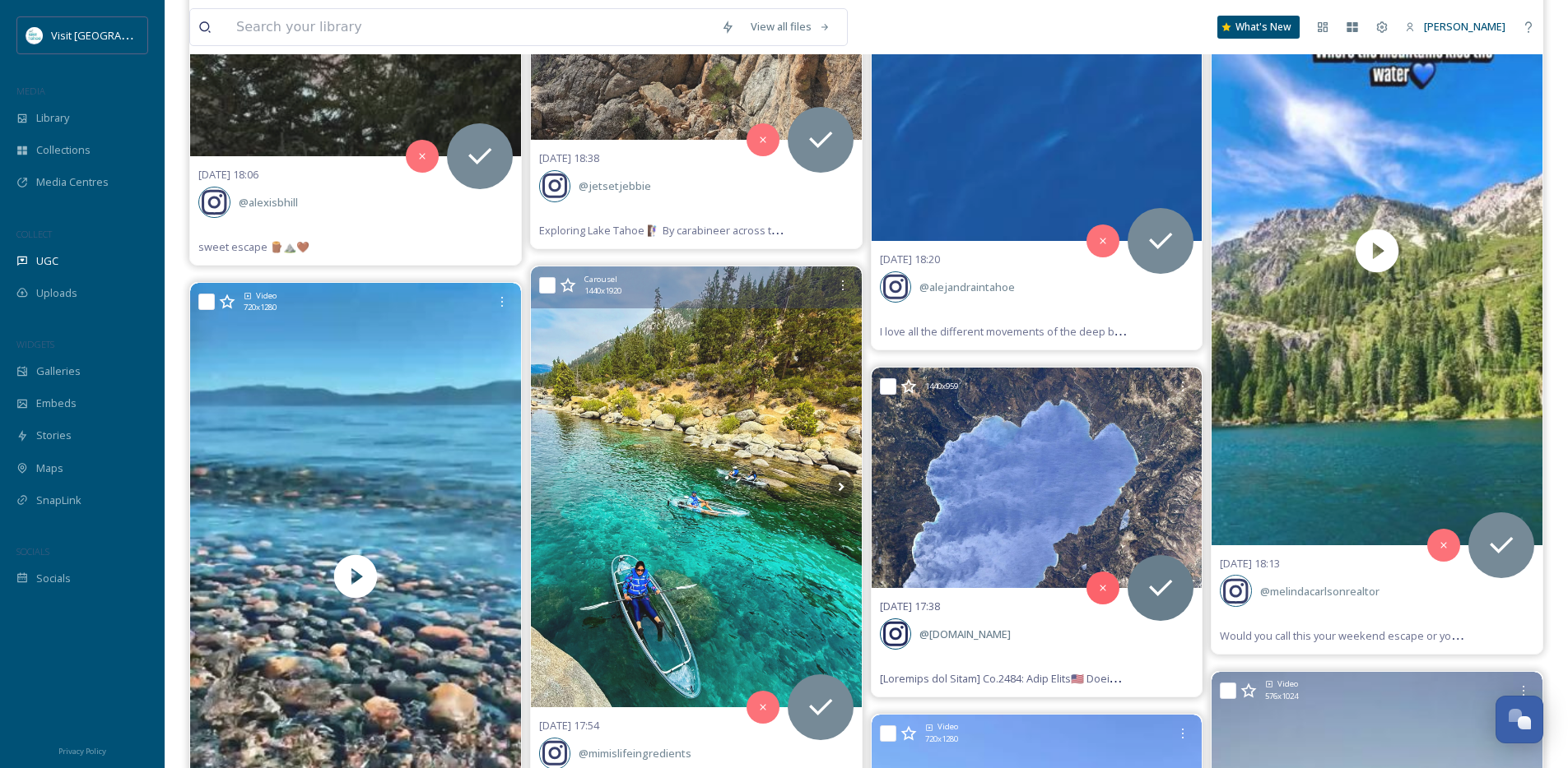
scroll to position [3333, 0]
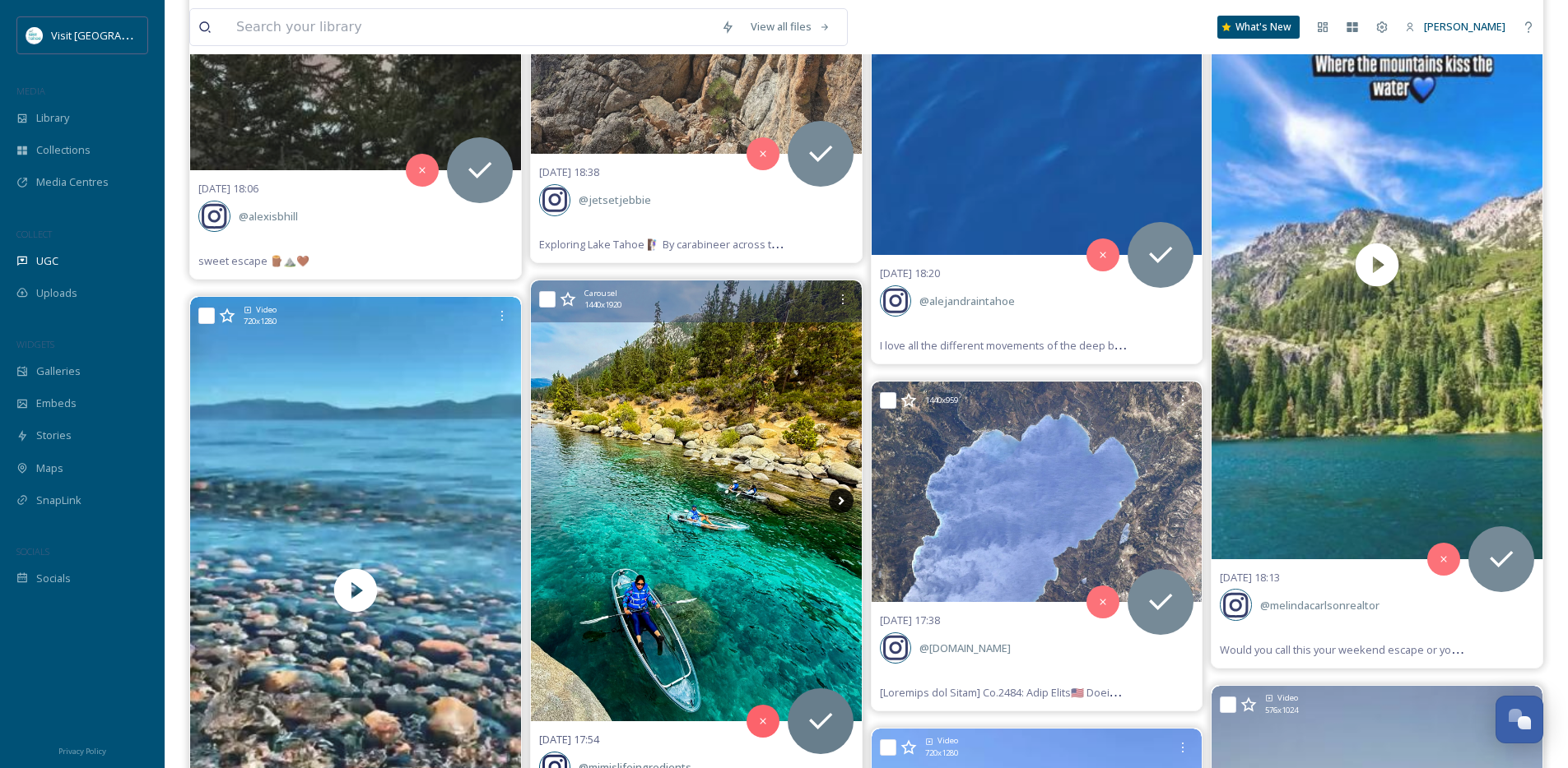
click at [833, 505] on icon at bounding box center [841, 501] width 24 height 24
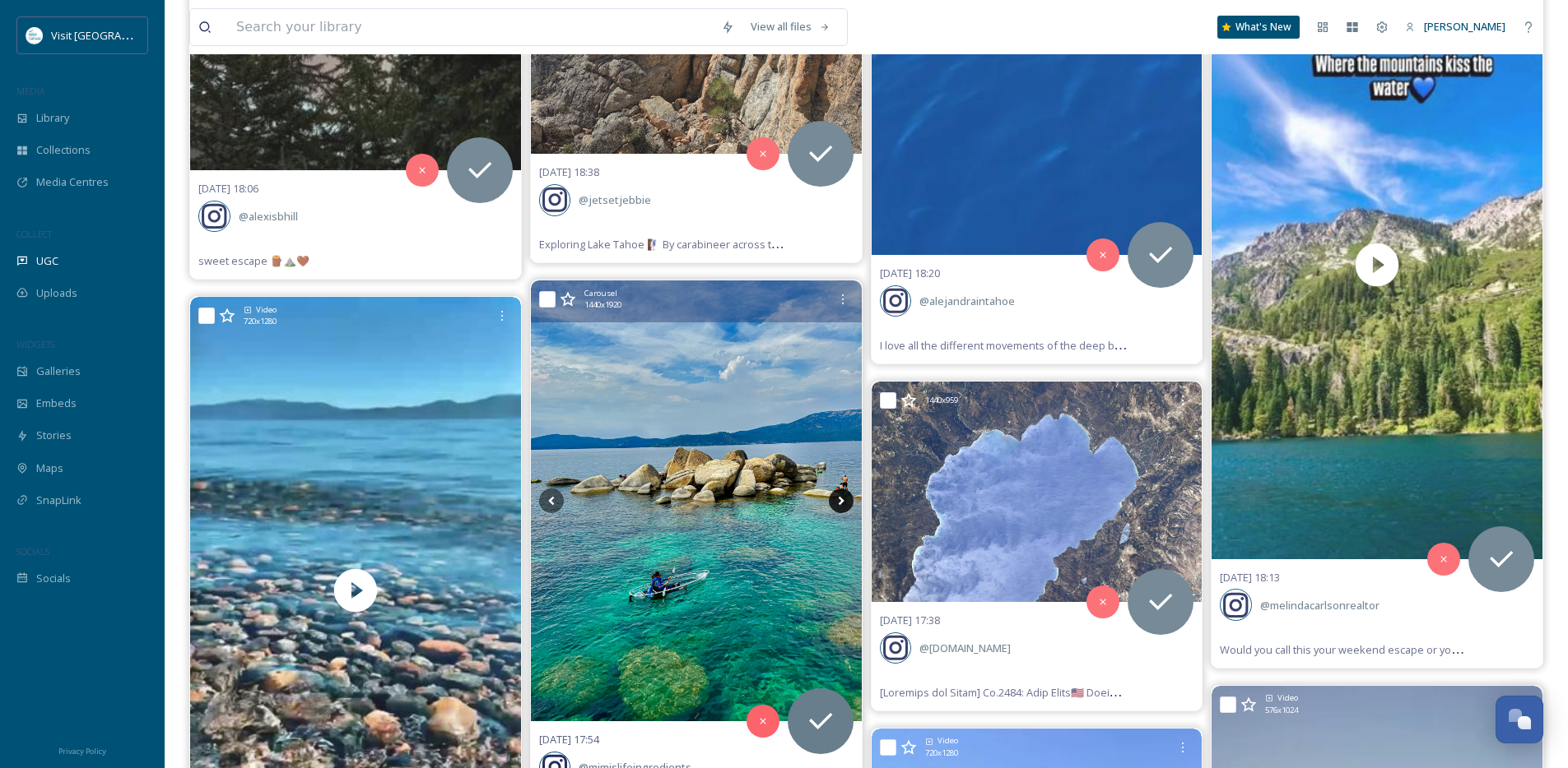
click at [833, 505] on icon at bounding box center [841, 501] width 24 height 24
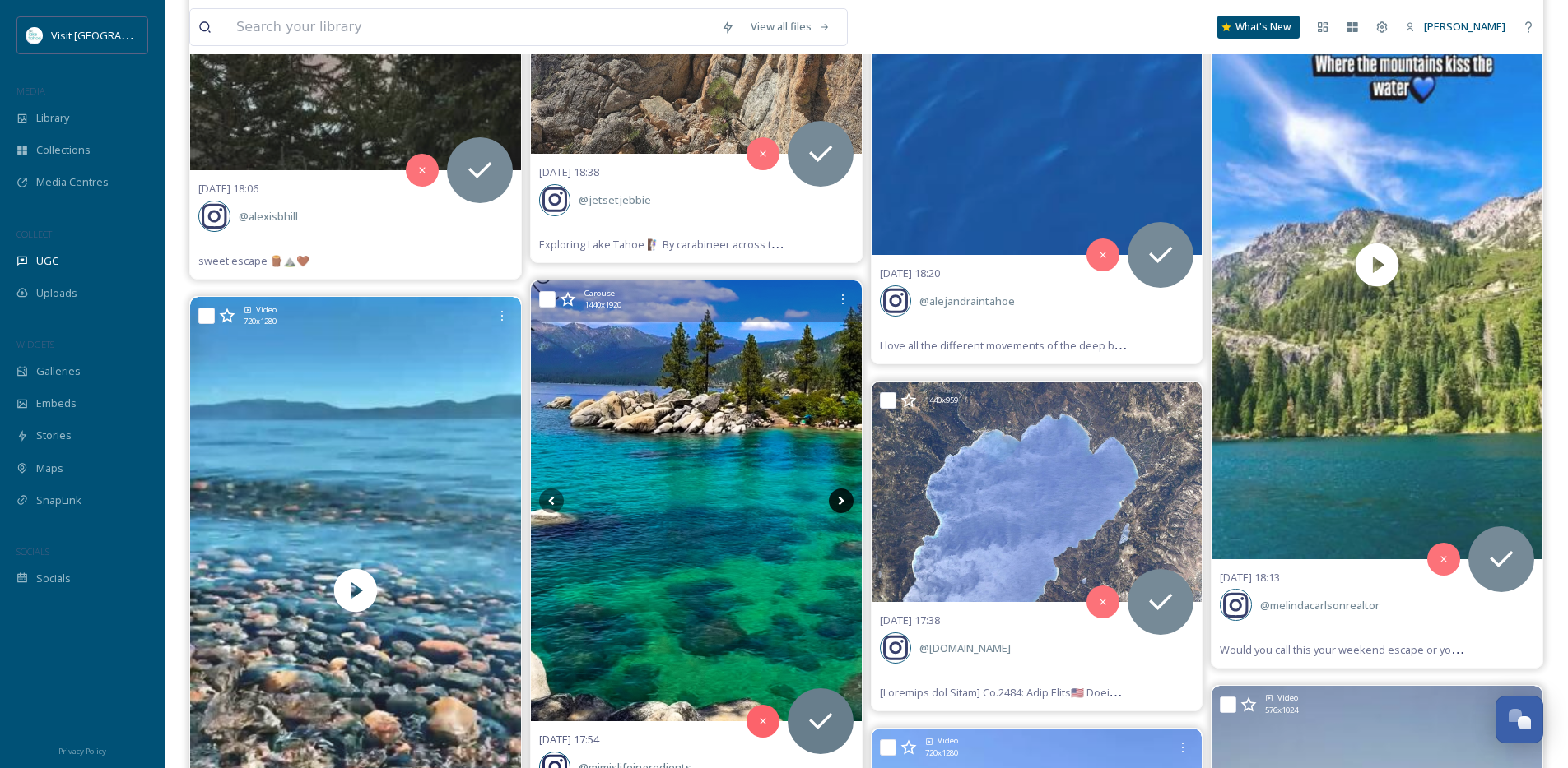
click at [833, 505] on icon at bounding box center [841, 501] width 24 height 24
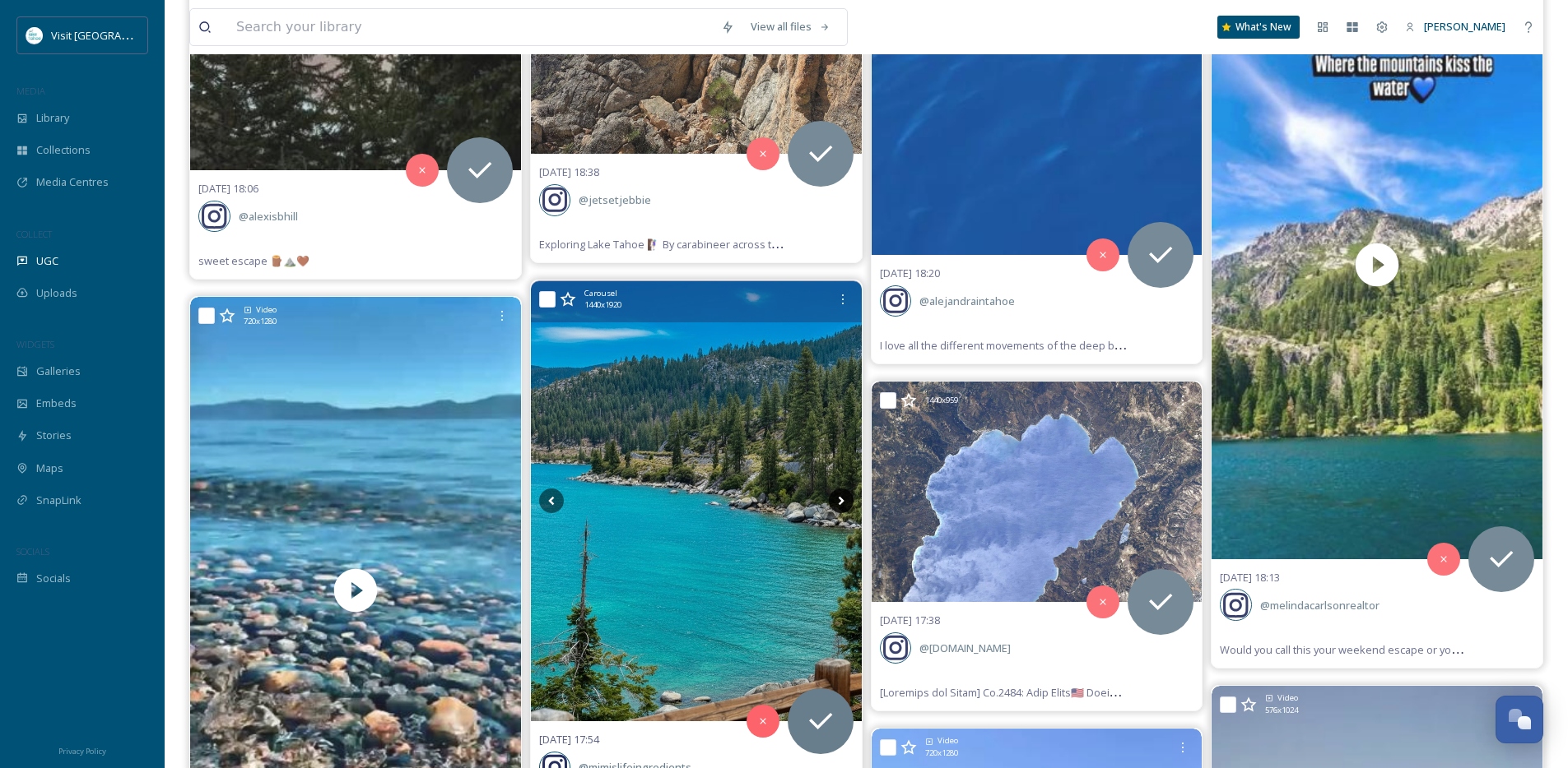
click at [835, 506] on icon at bounding box center [841, 501] width 24 height 24
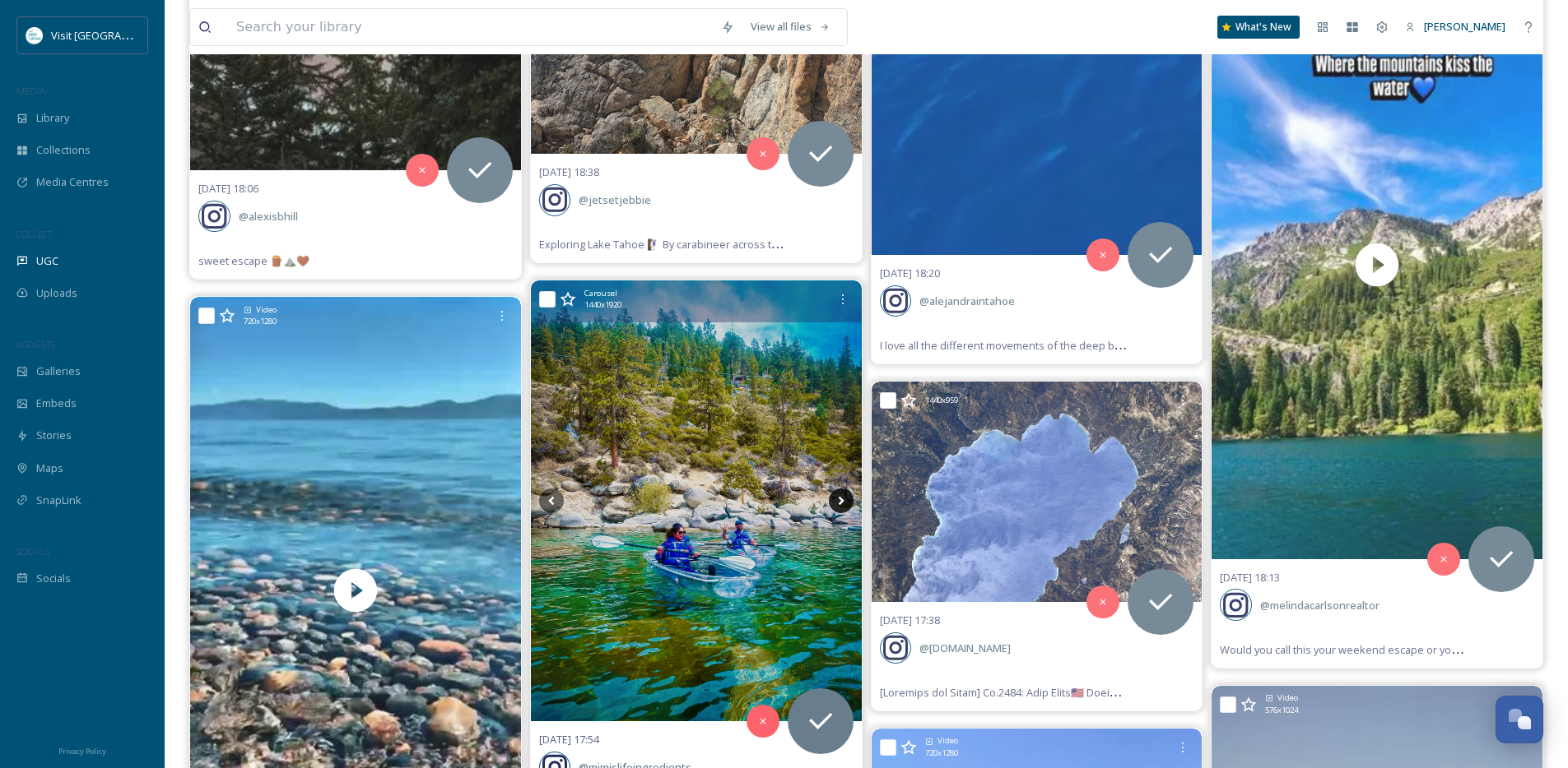
click at [834, 506] on icon at bounding box center [841, 501] width 24 height 24
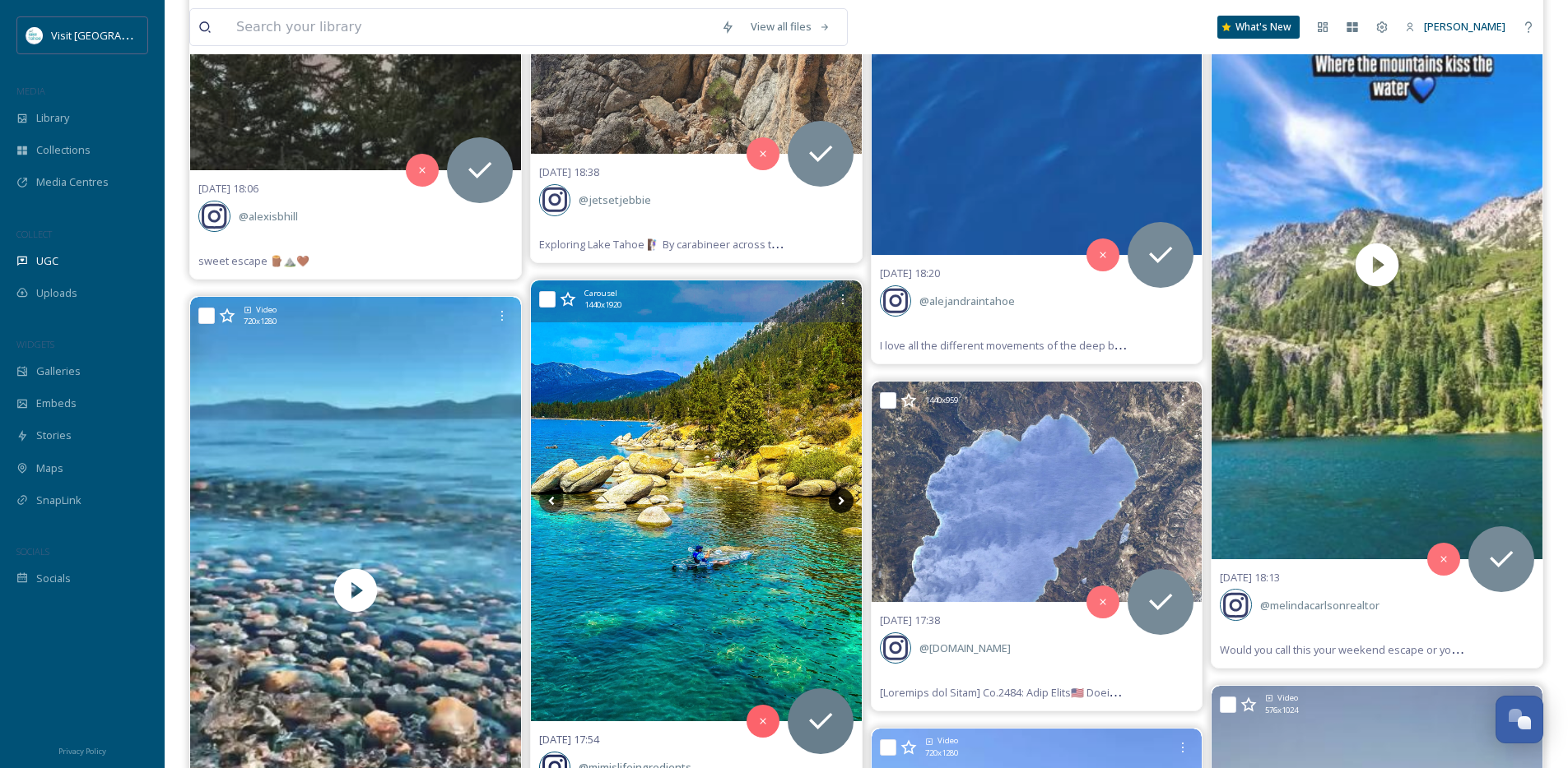
click at [834, 506] on icon at bounding box center [841, 501] width 24 height 24
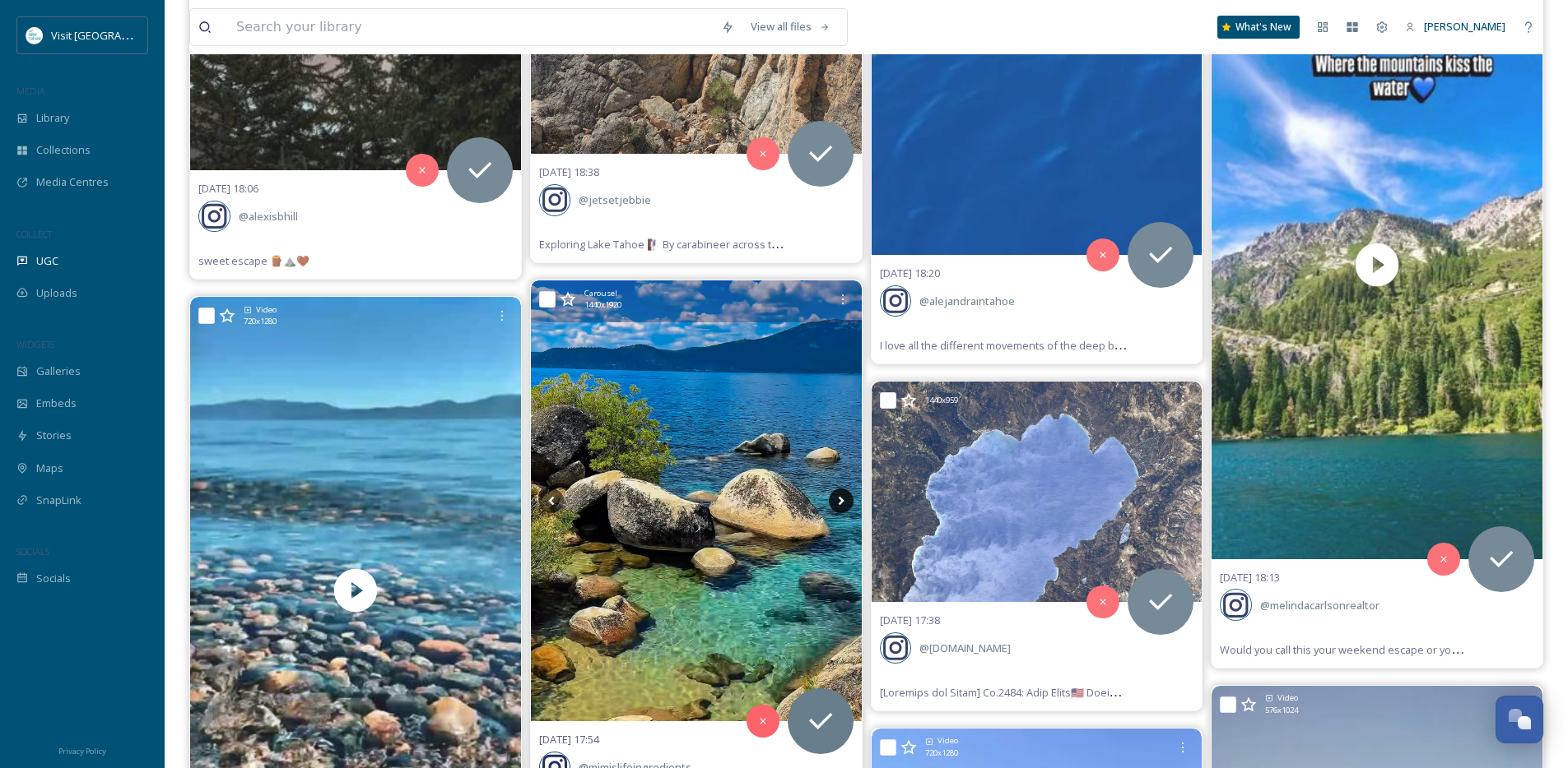
click at [834, 506] on icon at bounding box center [841, 501] width 24 height 24
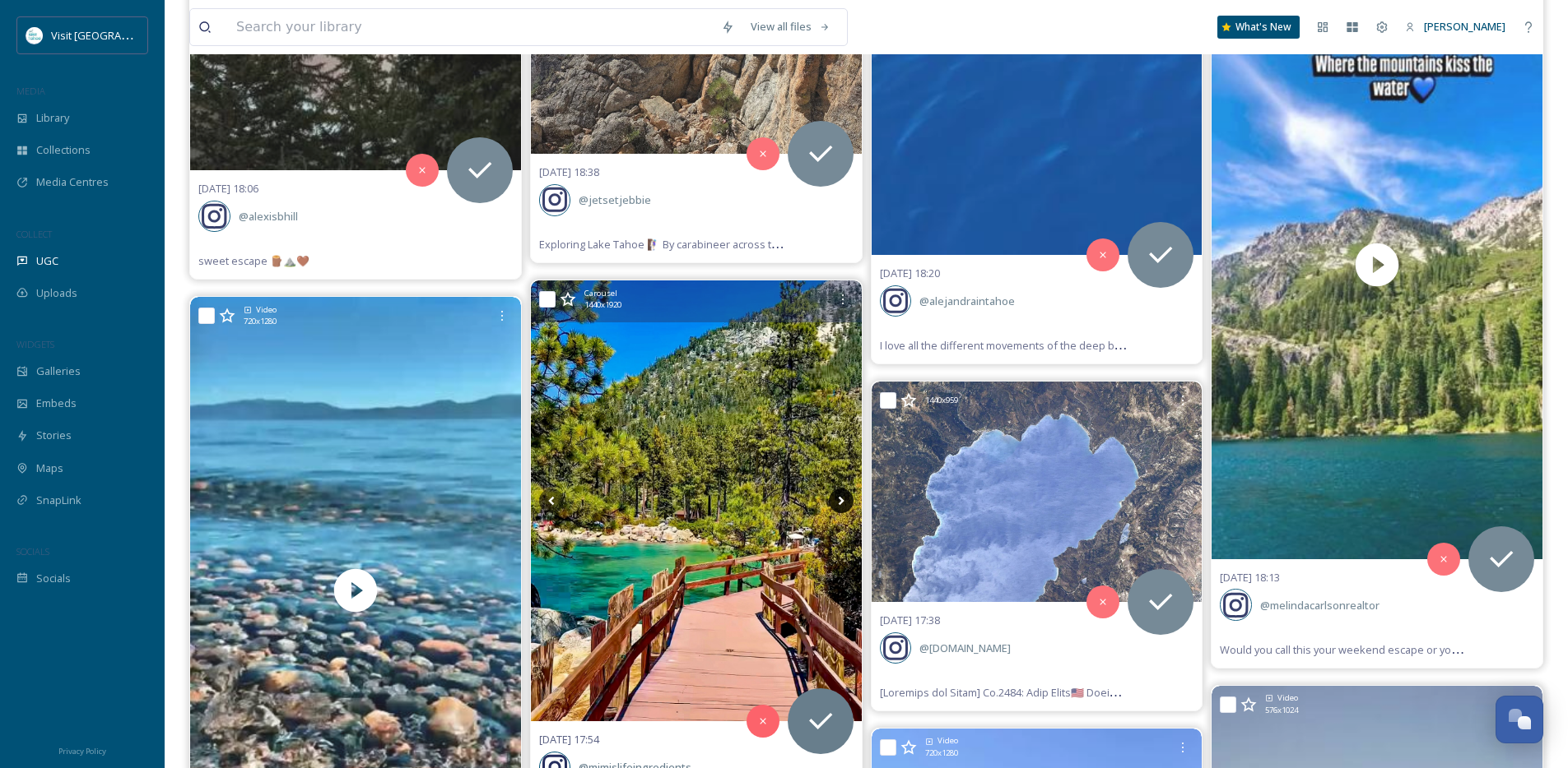
click at [834, 506] on icon at bounding box center [841, 501] width 24 height 24
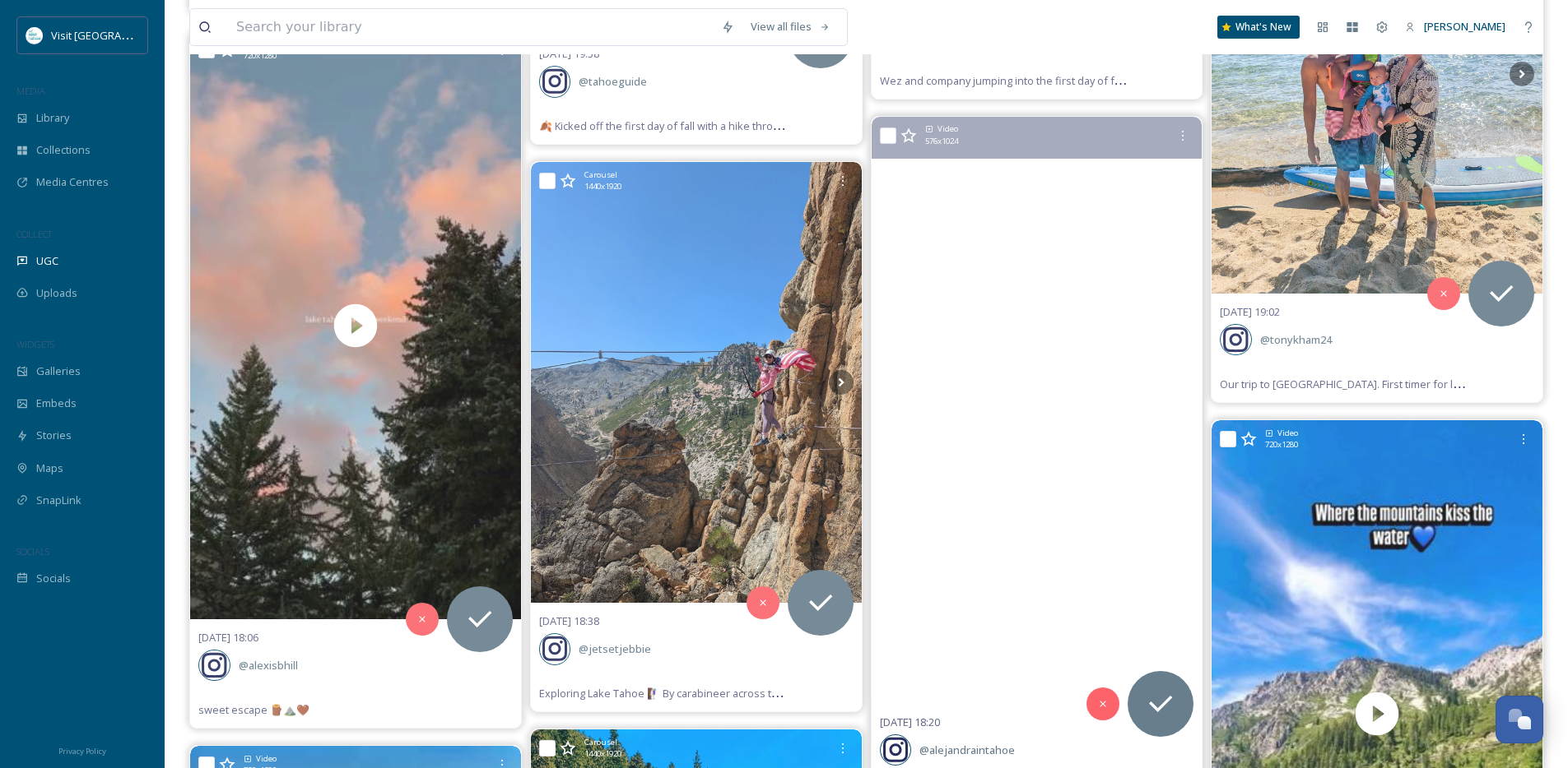
scroll to position [2874, 0]
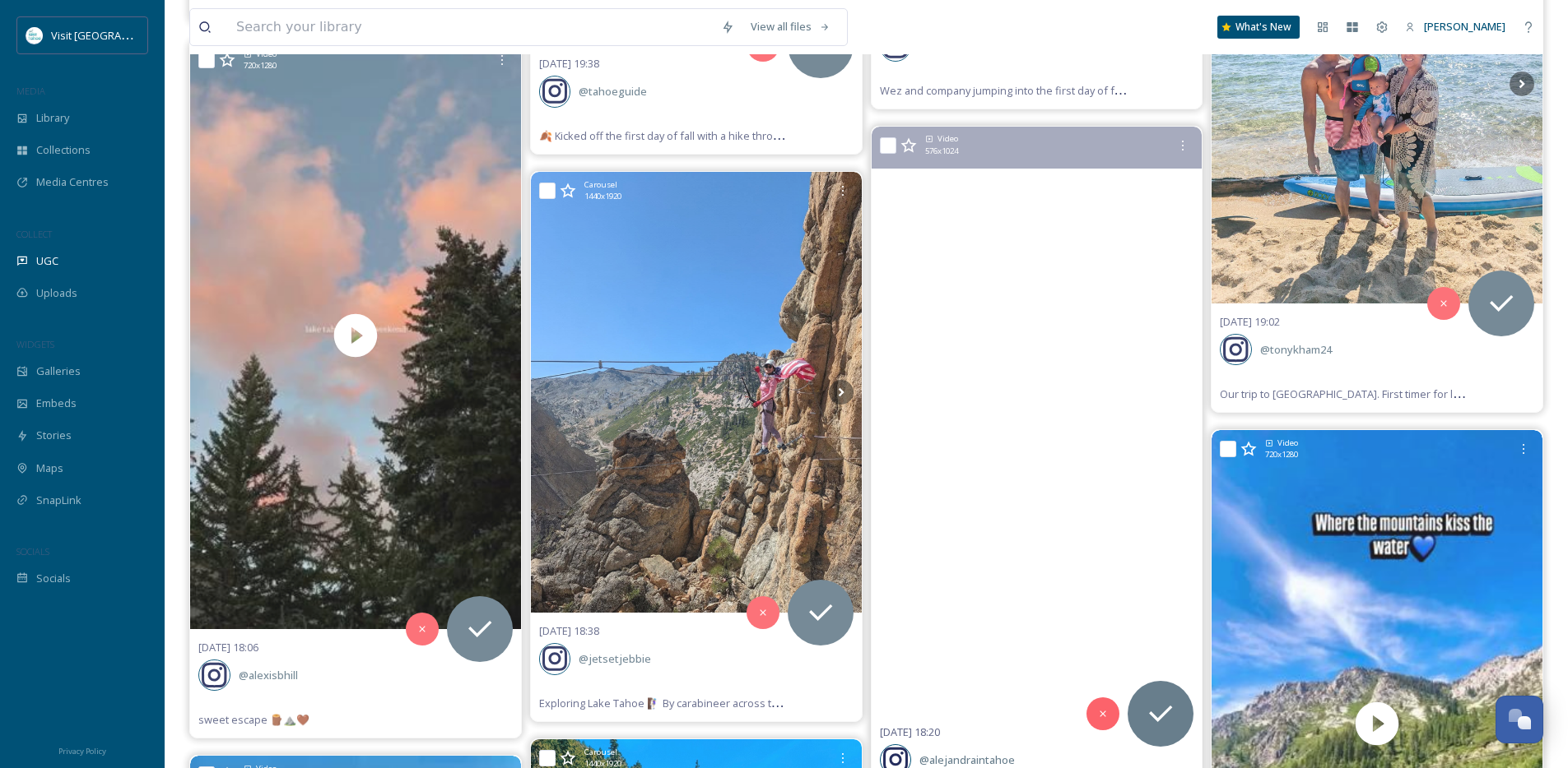
click at [1071, 590] on video "I love all the different movements of the deep blue waters of deep Lake Tahoe 💙…" at bounding box center [1036, 421] width 331 height 589
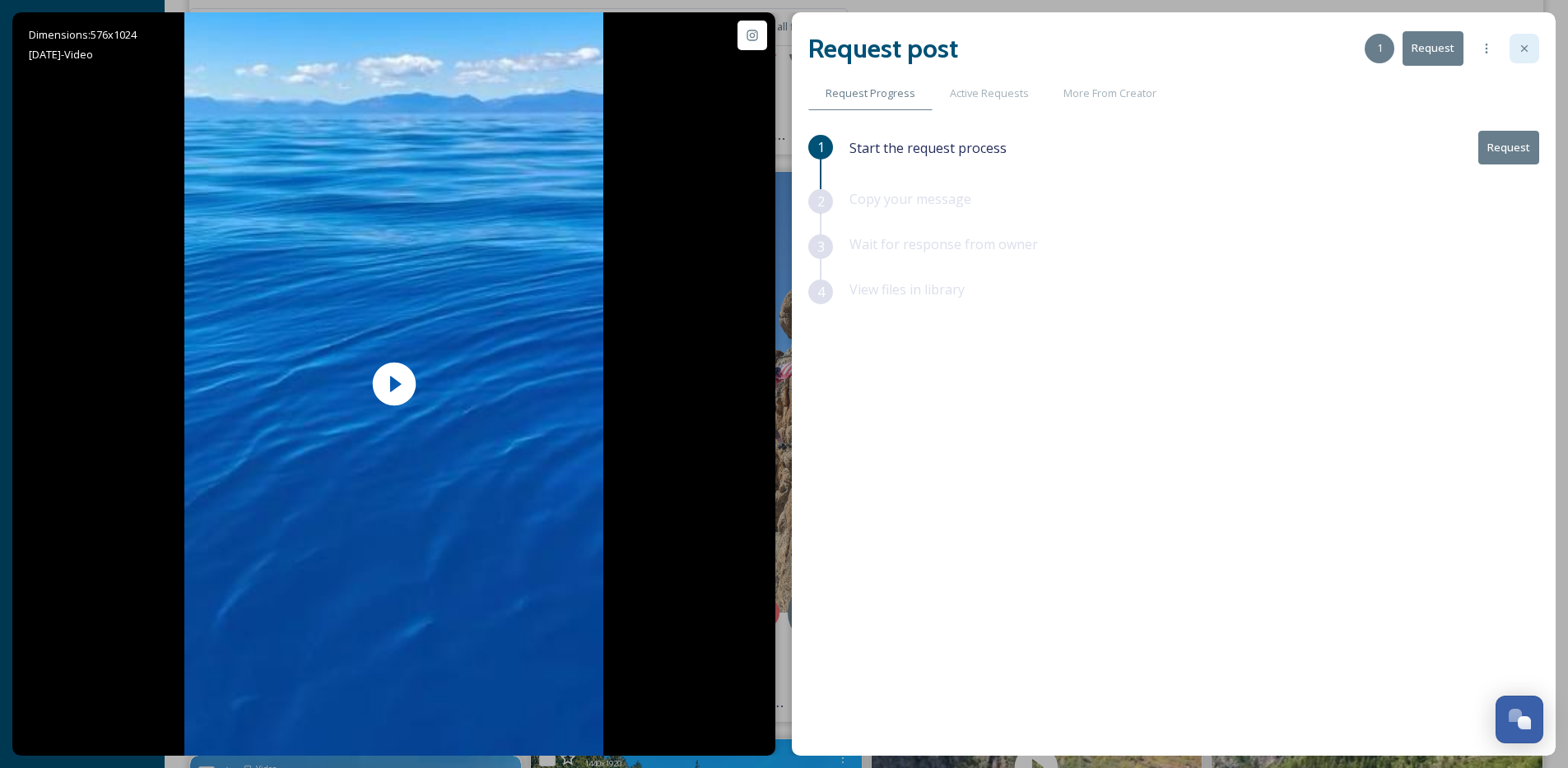
click at [1533, 46] on div at bounding box center [1524, 48] width 30 height 30
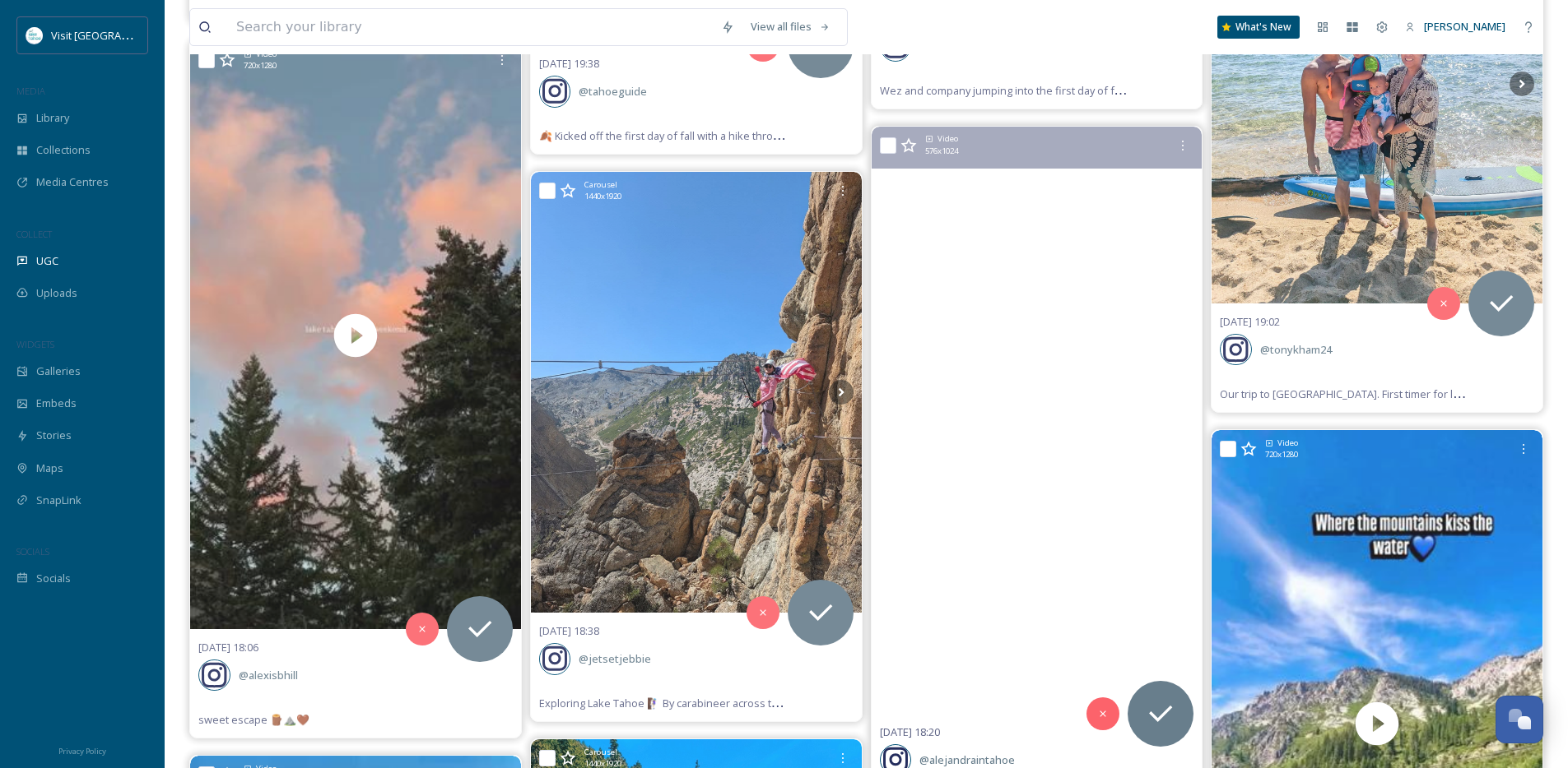
click at [1091, 574] on video "I love all the different movements of the deep blue waters of deep Lake Tahoe 💙…" at bounding box center [1036, 421] width 331 height 589
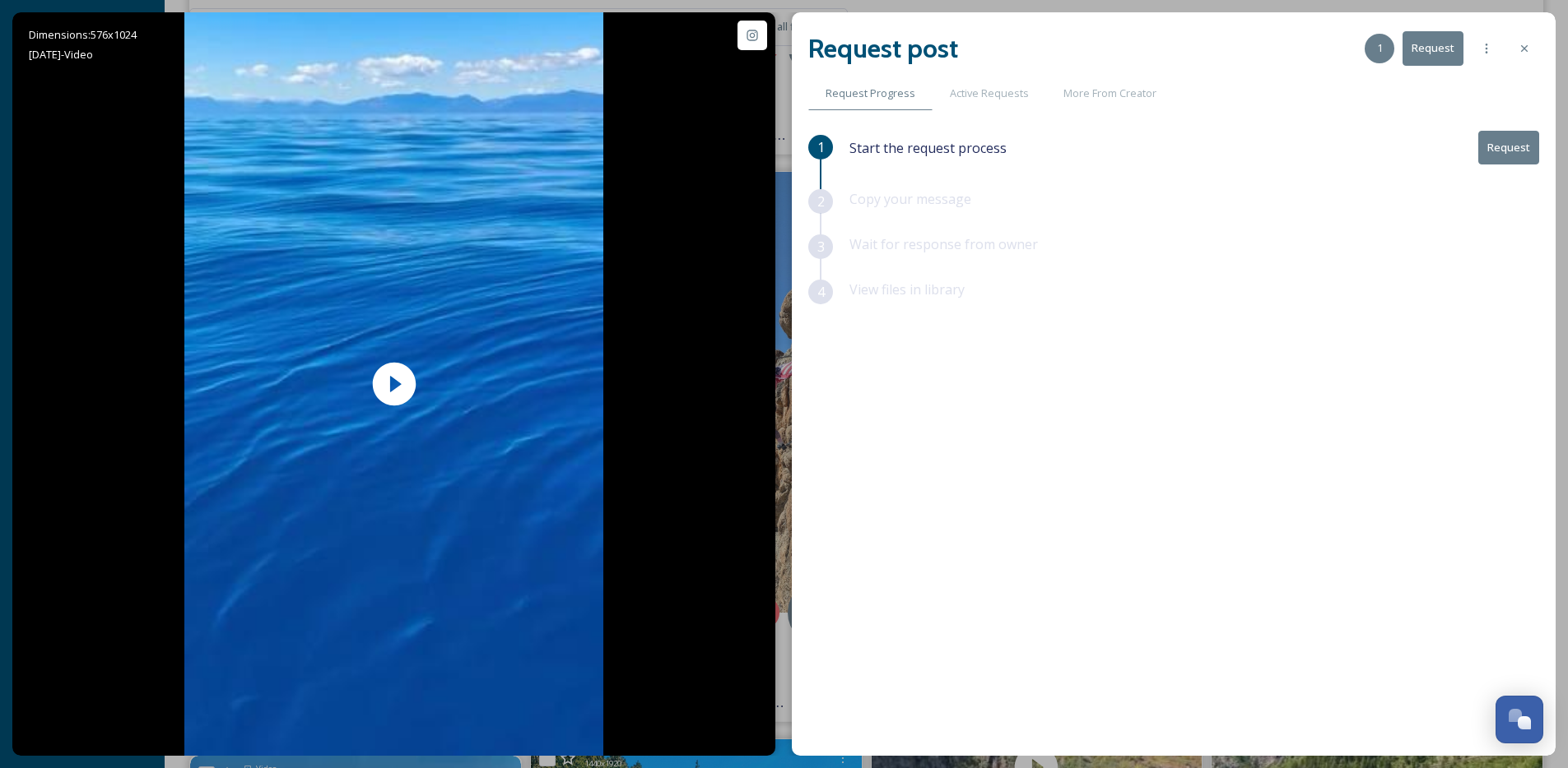
click at [1504, 140] on button "Request" at bounding box center [1508, 147] width 61 height 34
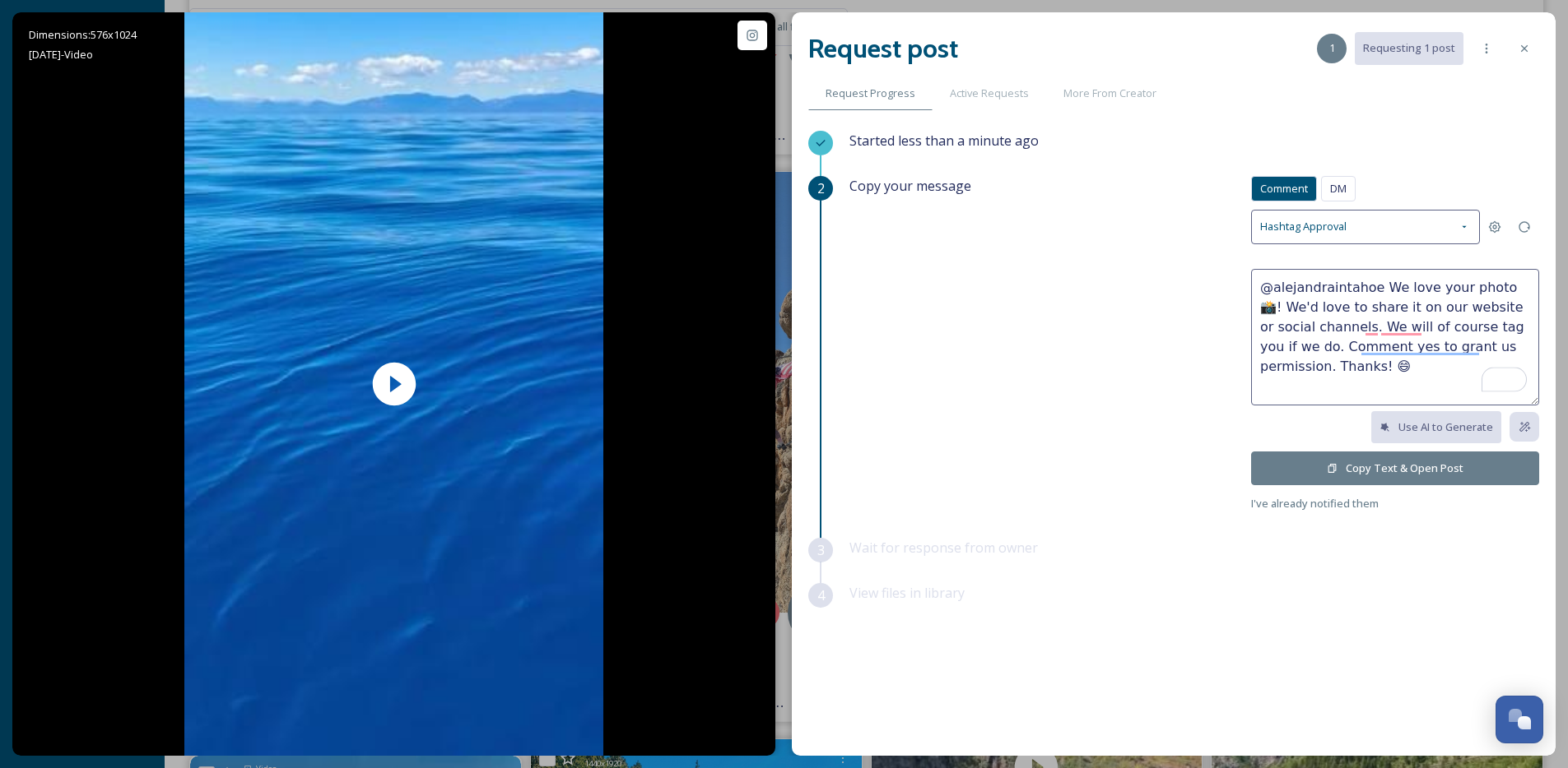
drag, startPoint x: 1376, startPoint y: 283, endPoint x: 1517, endPoint y: 285, distance: 141.0
click at [1517, 285] on textarea "@alejandraintahoe We love your photo 📸! We'd love to share it on our website or…" at bounding box center [1395, 337] width 288 height 137
click at [1521, 306] on textarea "@alejandraintahoe Wow you really captured the BLUE so beautifully! We'd love to…" at bounding box center [1395, 337] width 288 height 137
click at [1519, 310] on textarea "@alejandraintahoe Wow you really captured the BLUE so beautifully! We'd love to…" at bounding box center [1395, 337] width 288 height 137
click at [1521, 309] on textarea "@alejandraintahoe Wow you really captured the BLUE so beautifully! We'd love to…" at bounding box center [1395, 337] width 288 height 137
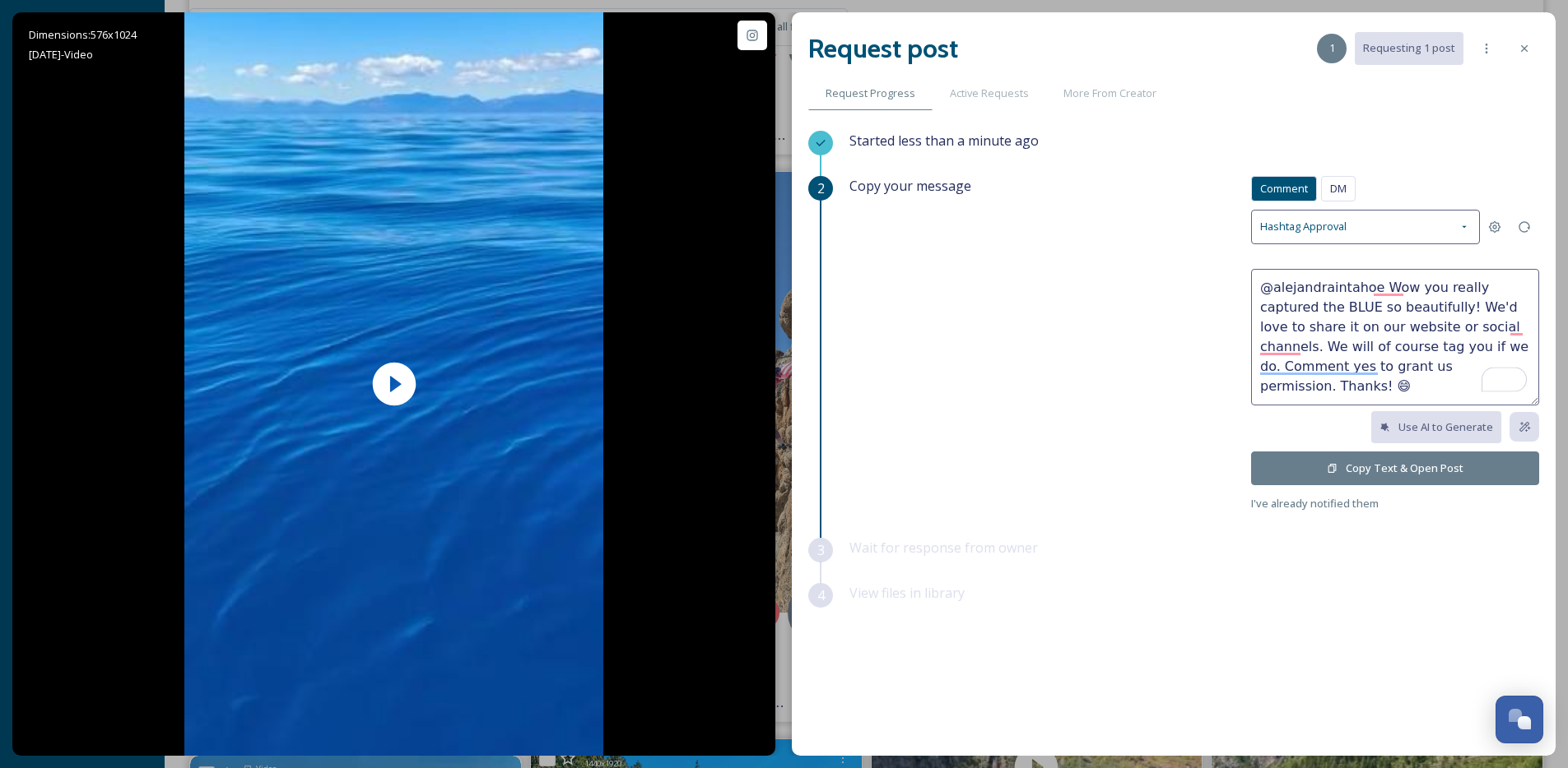
click at [1521, 309] on textarea "@alejandraintahoe Wow you really captured the BLUE so beautifully! We'd love to…" at bounding box center [1395, 337] width 288 height 137
type textarea "@alejandraintahoe Wow you really captured the BLUE so beautifully! We'd love to…"
click at [1388, 469] on button "Copy Text & Open Post" at bounding box center [1395, 468] width 288 height 34
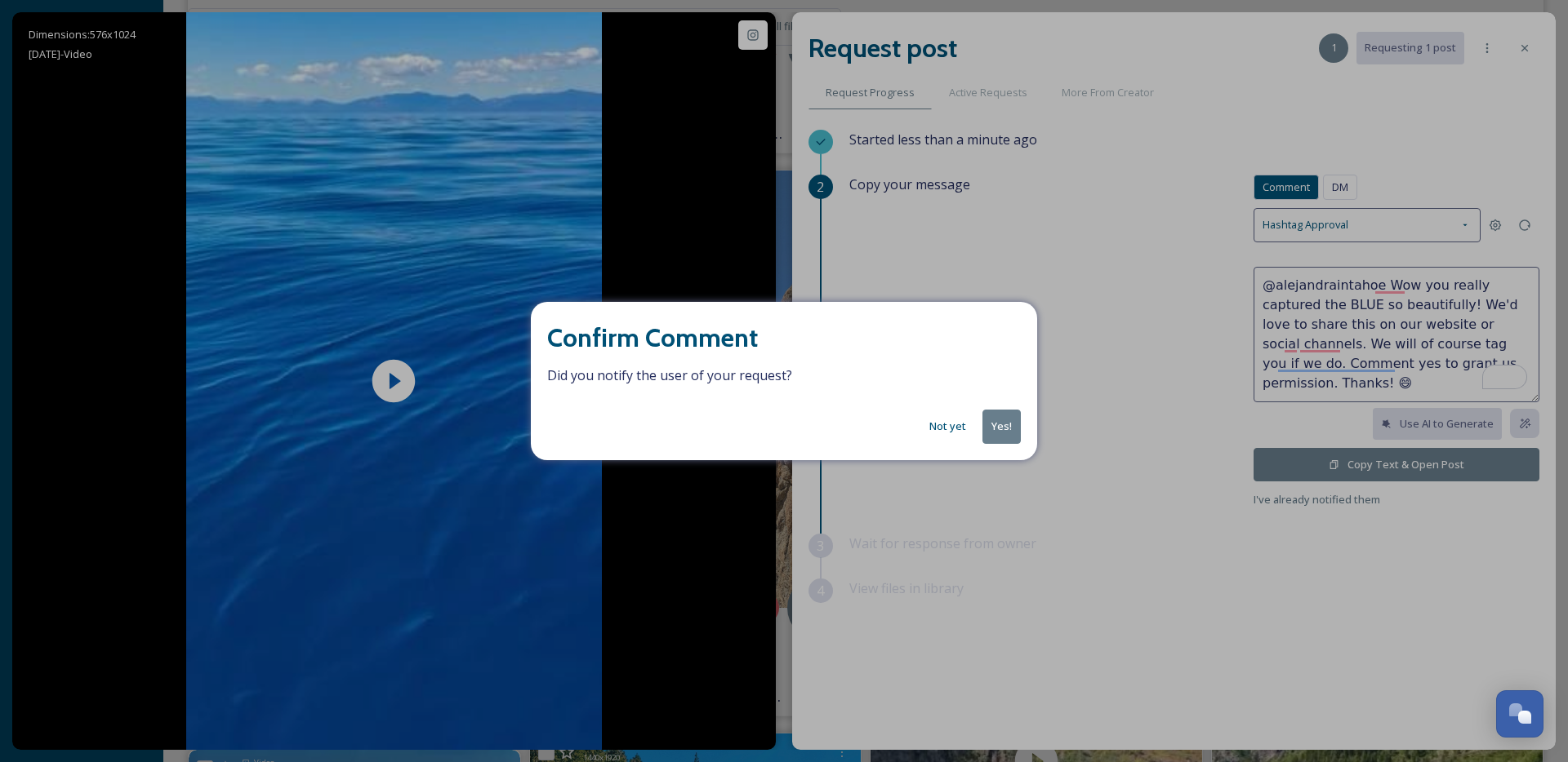
click at [986, 430] on button "Yes!" at bounding box center [1002, 426] width 39 height 33
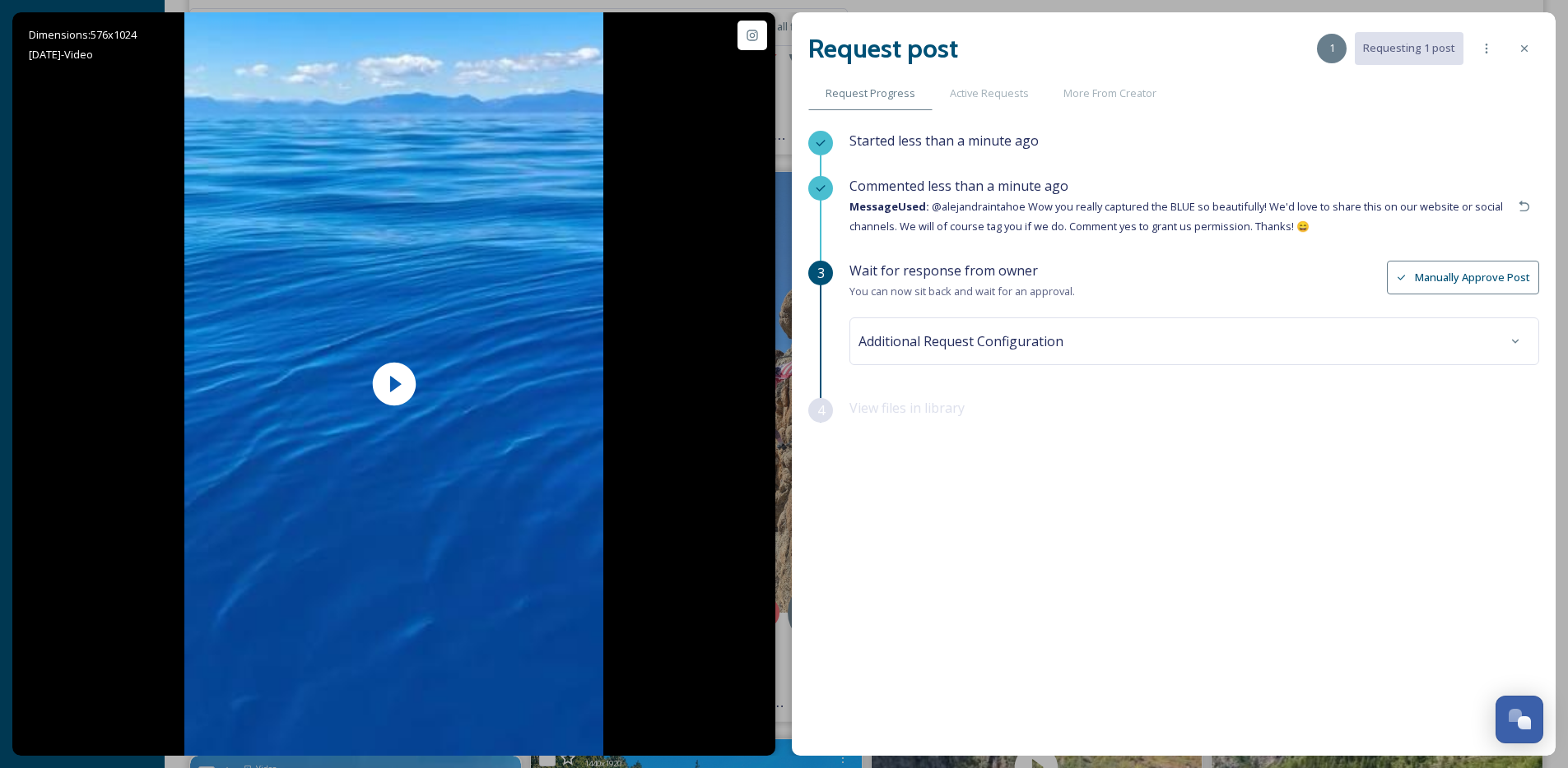
click at [1509, 47] on div at bounding box center [1524, 48] width 30 height 30
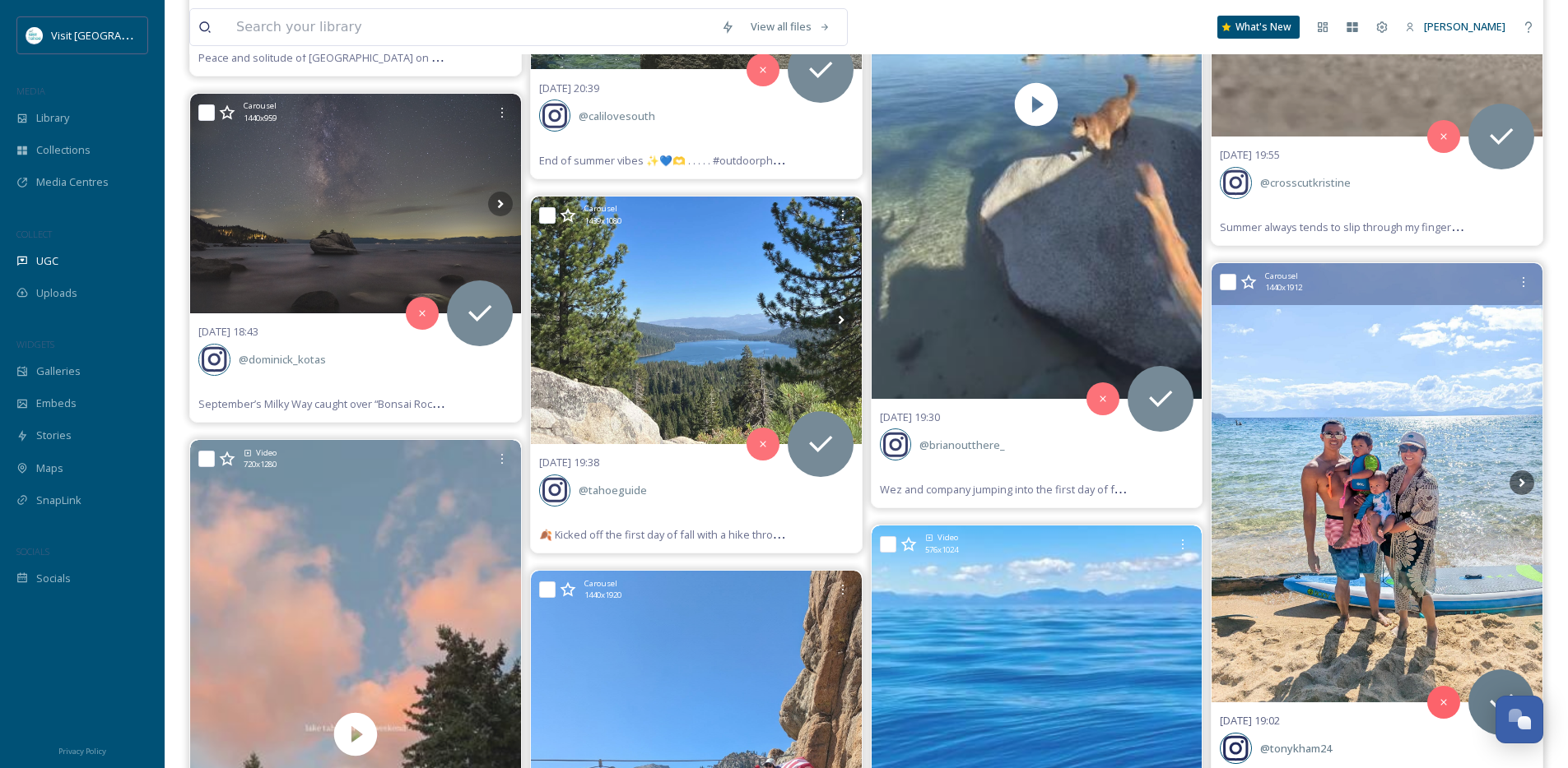
scroll to position [2442, 0]
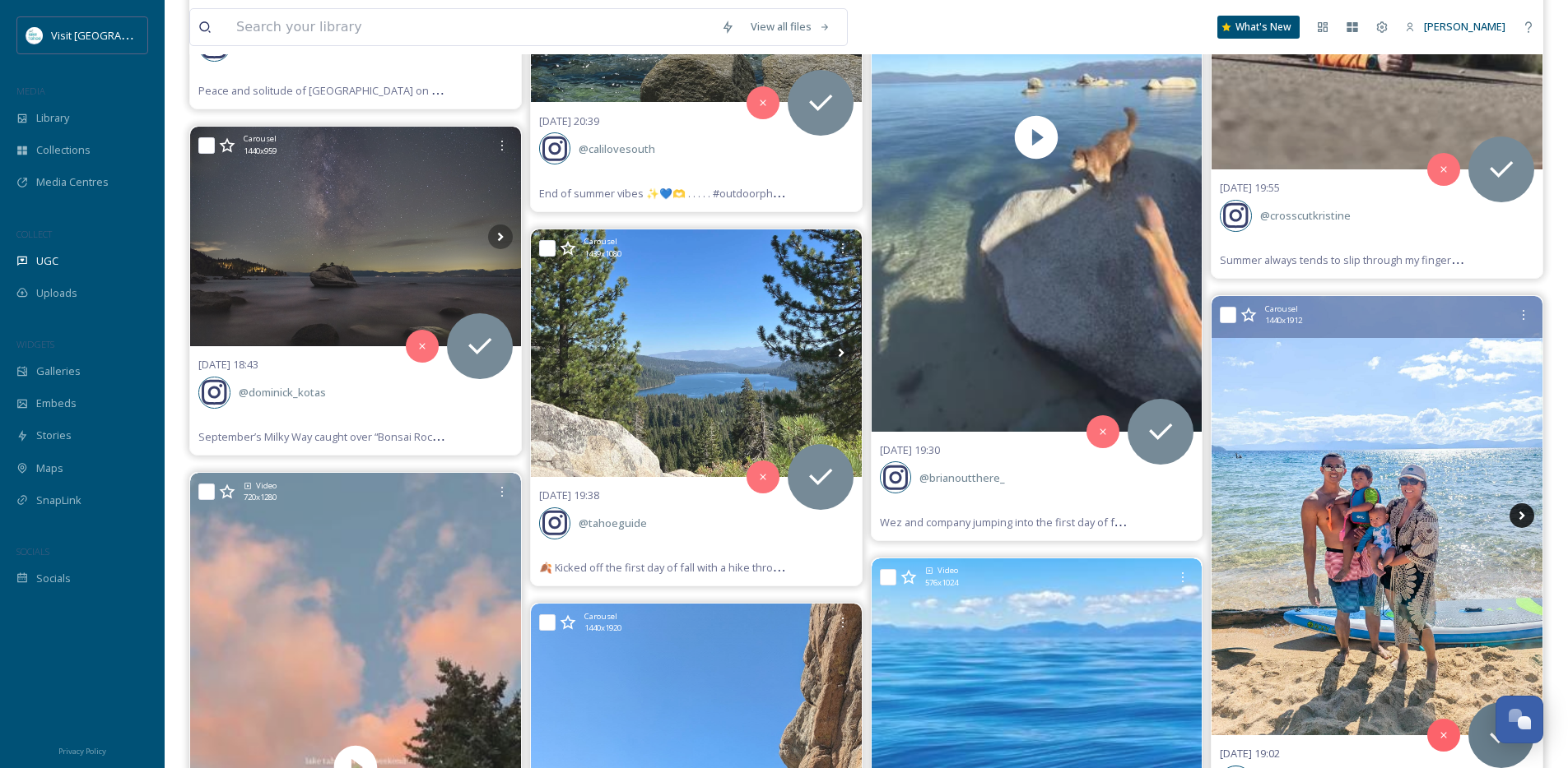
click at [1520, 519] on icon at bounding box center [1522, 516] width 5 height 9
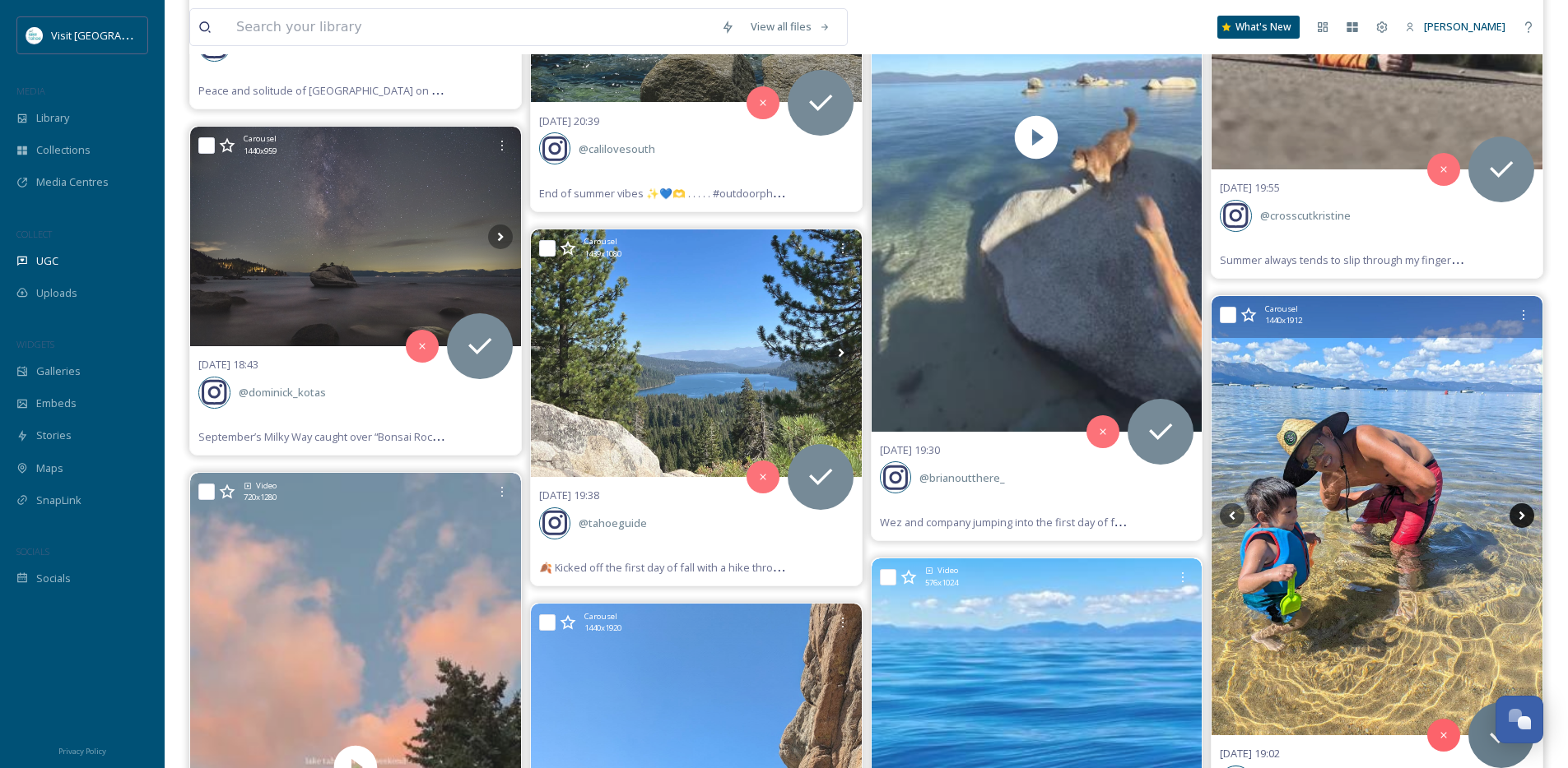
click at [1520, 519] on icon at bounding box center [1522, 516] width 5 height 9
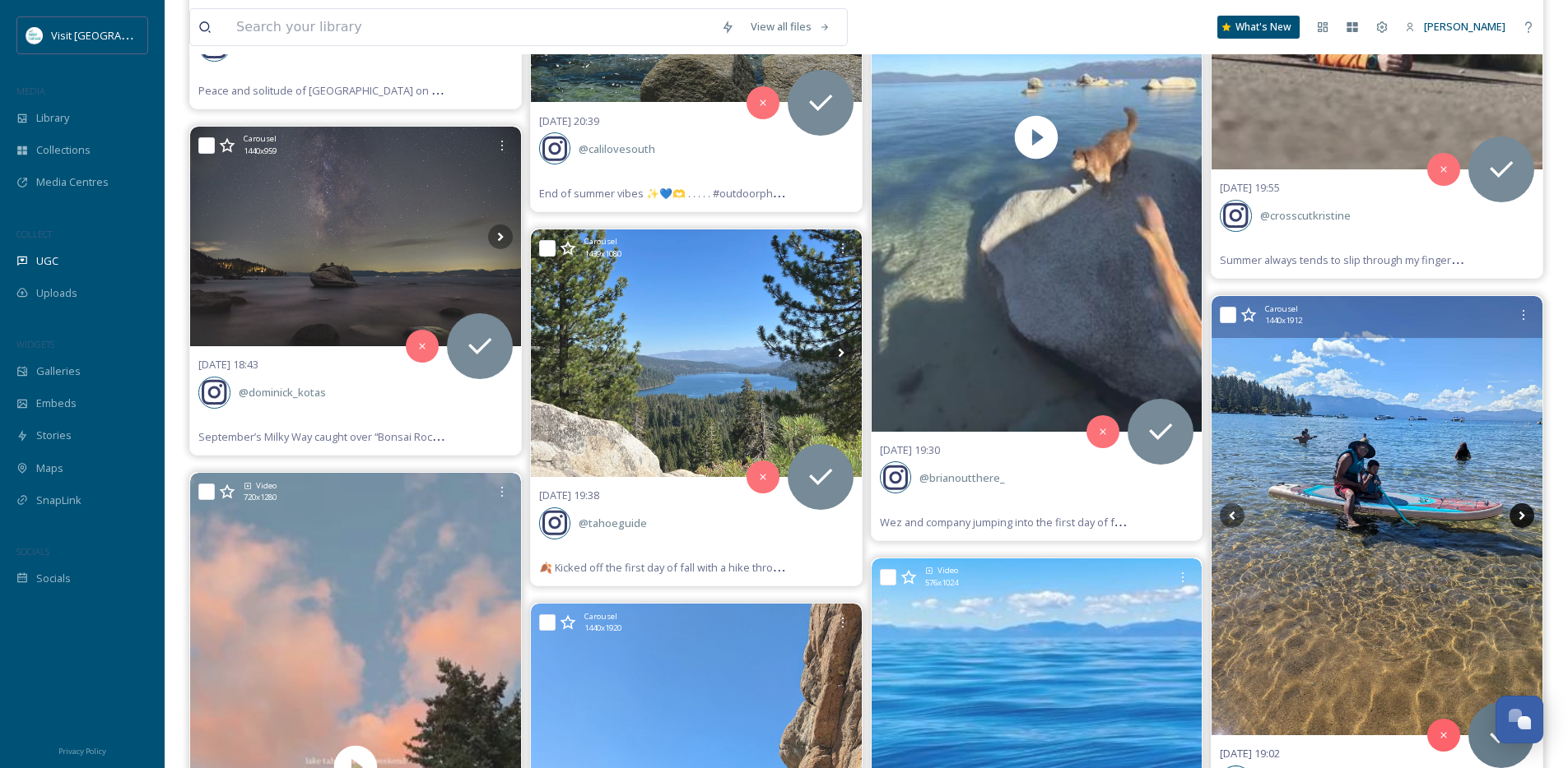
click at [1520, 519] on icon at bounding box center [1522, 516] width 5 height 9
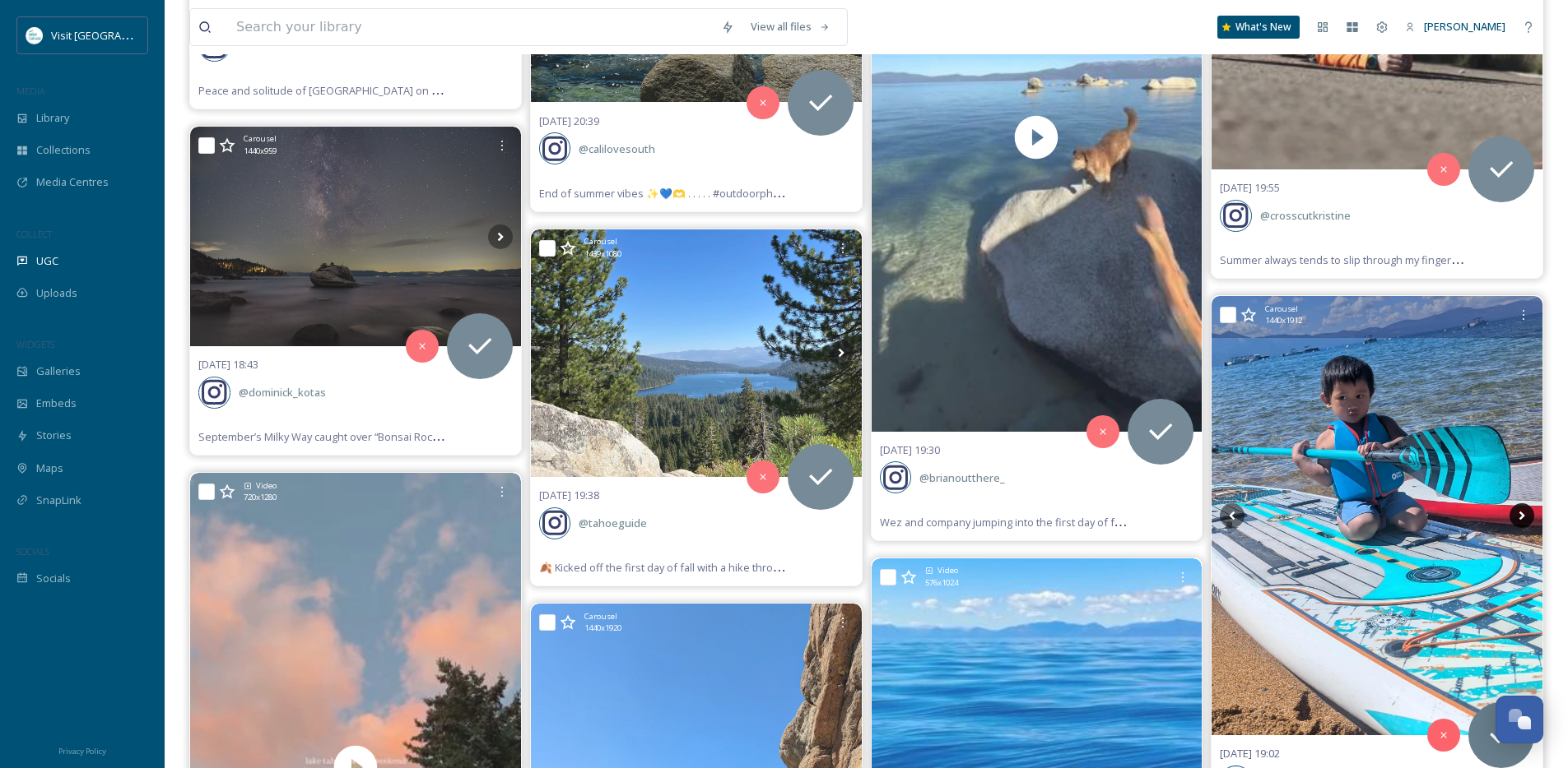
click at [1520, 519] on icon at bounding box center [1522, 516] width 5 height 9
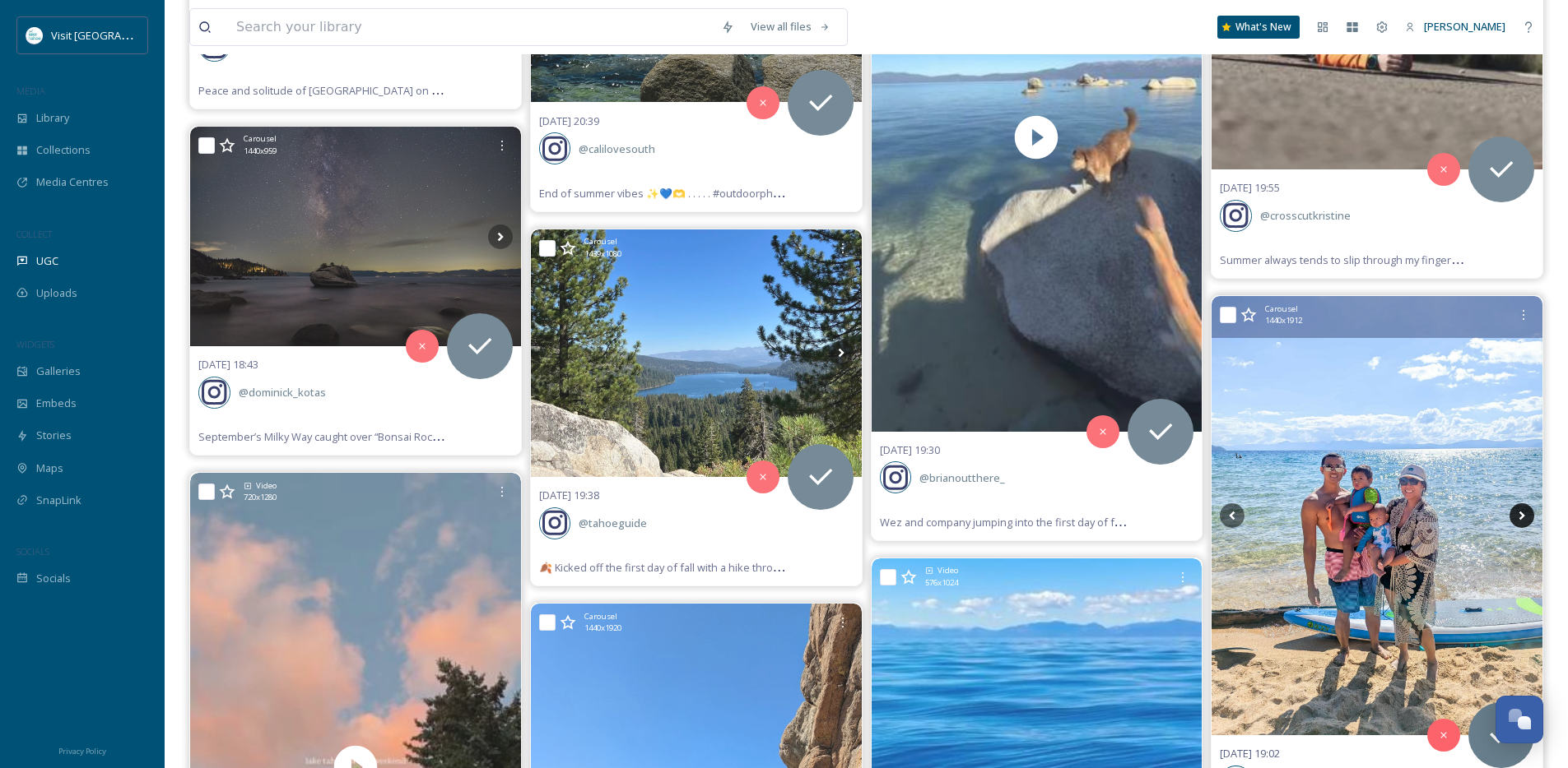
click at [1520, 519] on icon at bounding box center [1522, 516] width 5 height 9
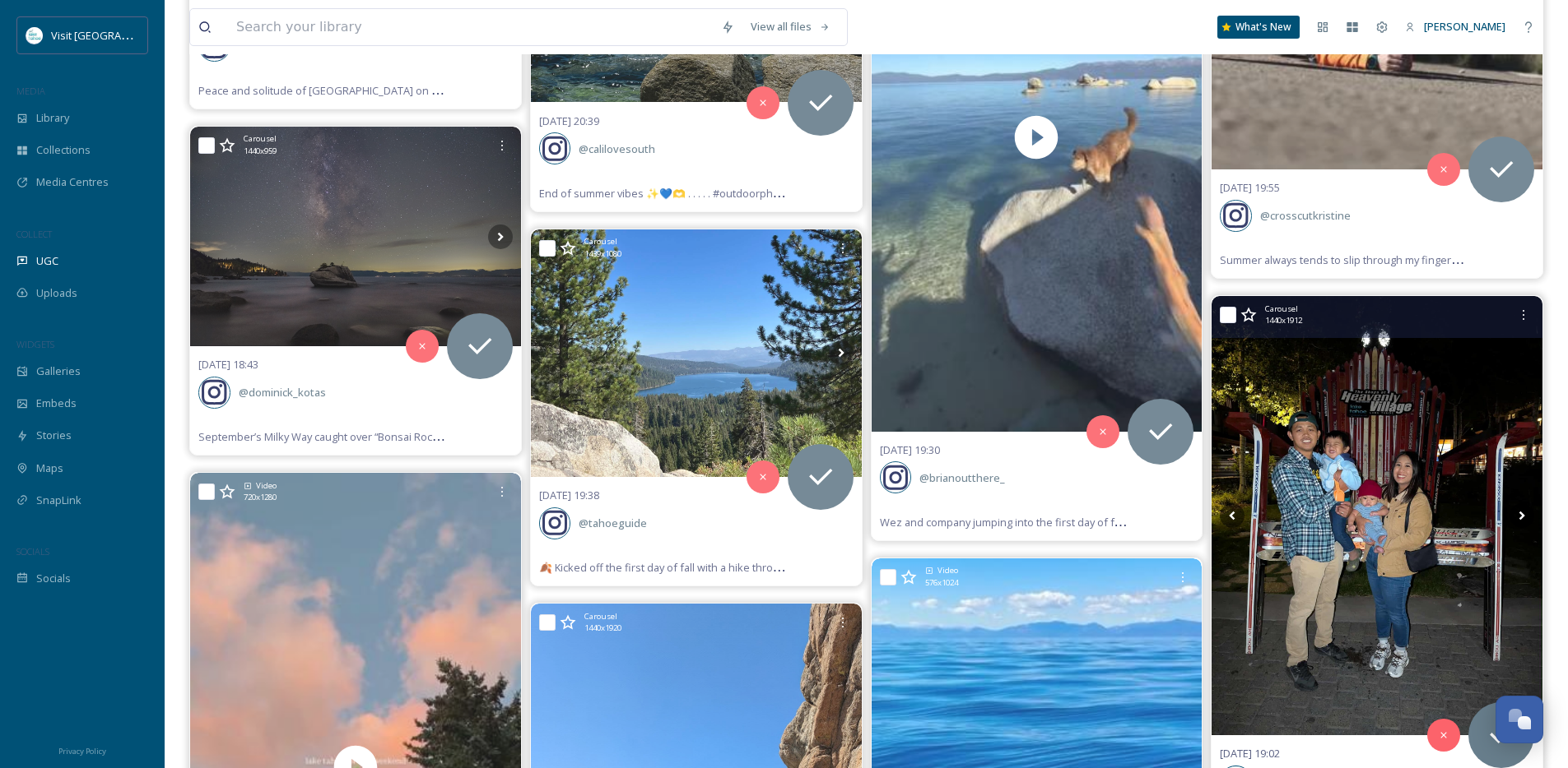
click at [1520, 519] on icon at bounding box center [1522, 516] width 5 height 9
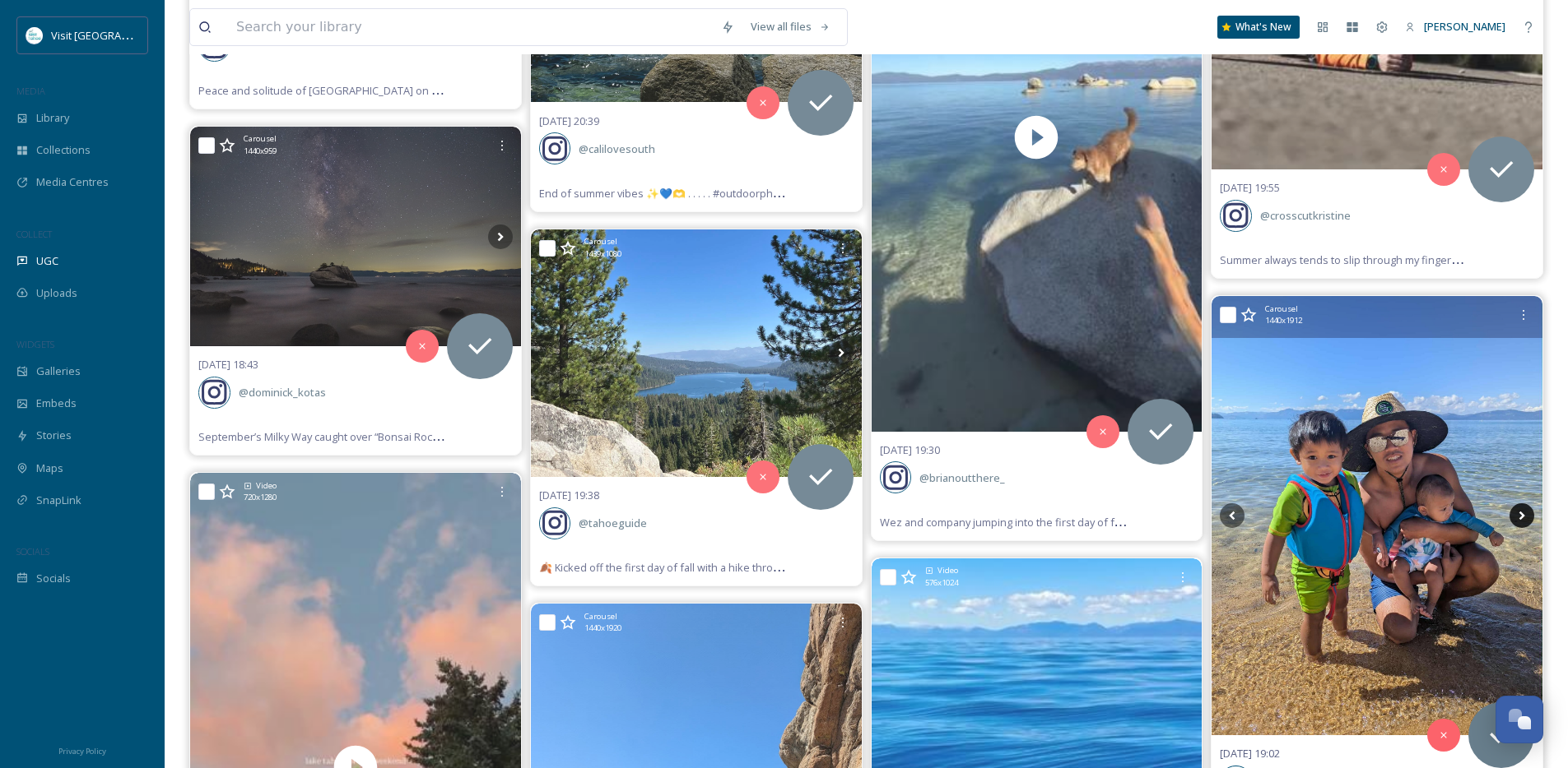
click at [1520, 519] on icon at bounding box center [1522, 516] width 5 height 9
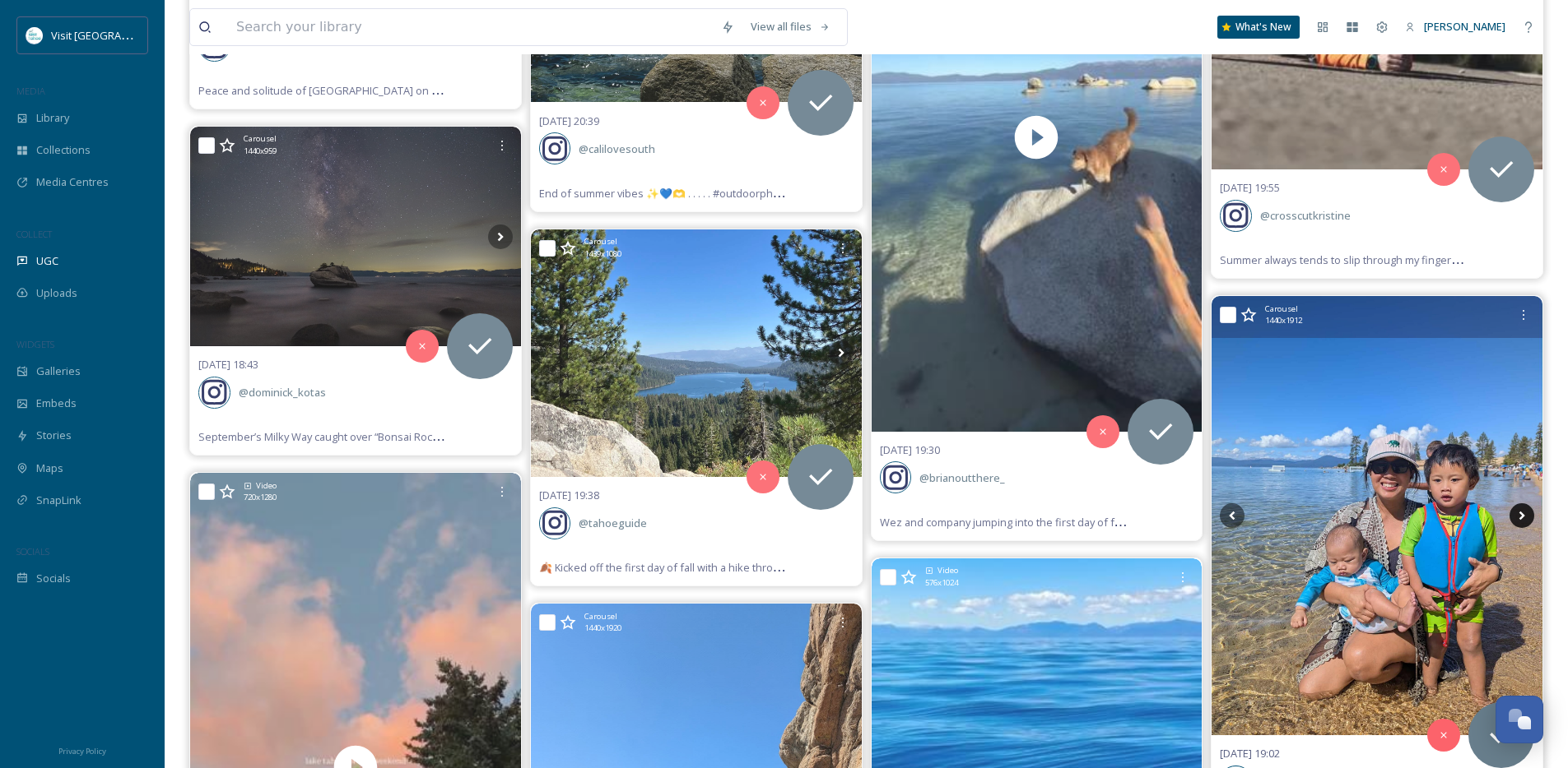
click at [1520, 519] on icon at bounding box center [1522, 516] width 5 height 9
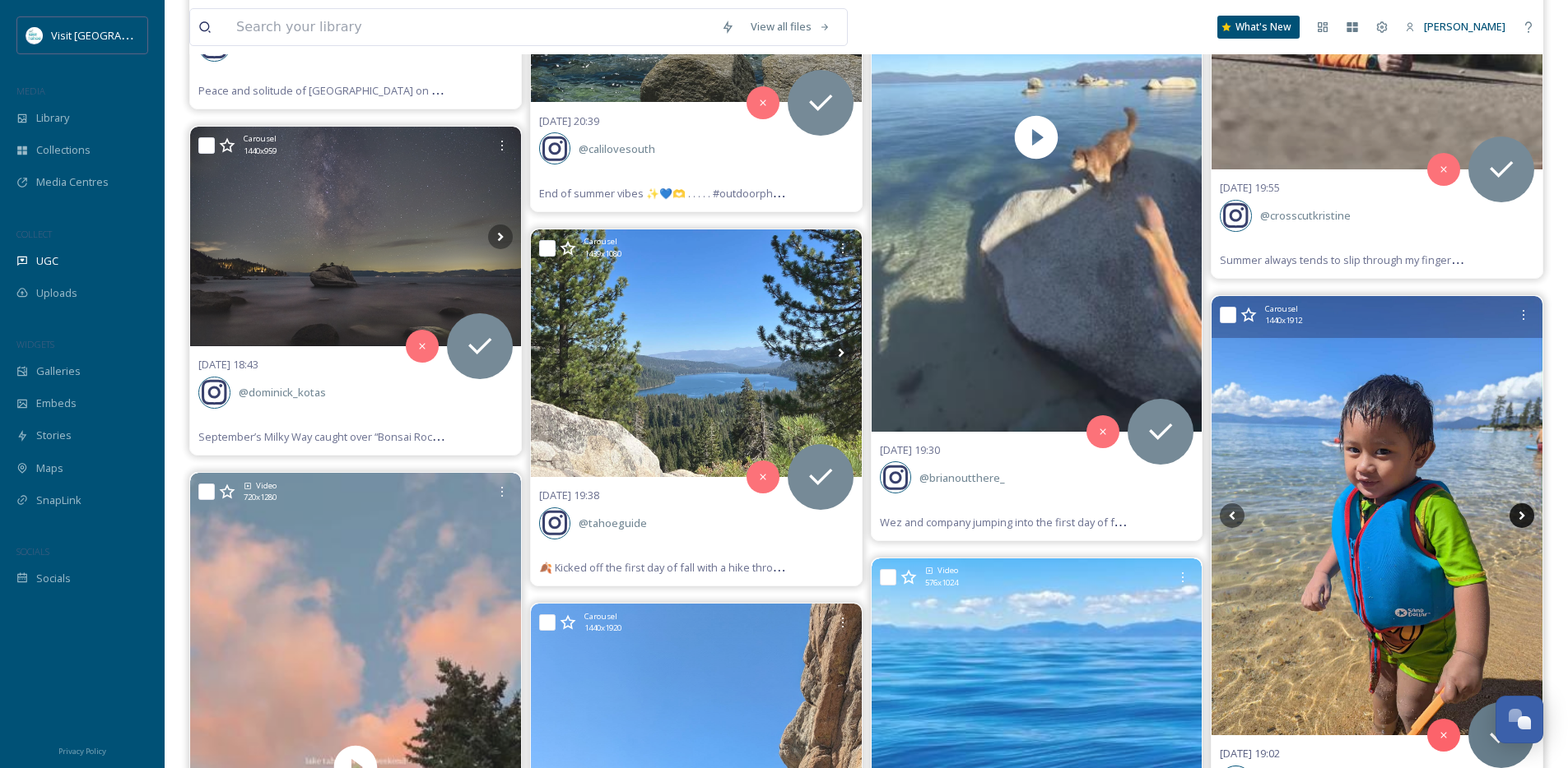
click at [1520, 519] on icon at bounding box center [1522, 516] width 5 height 9
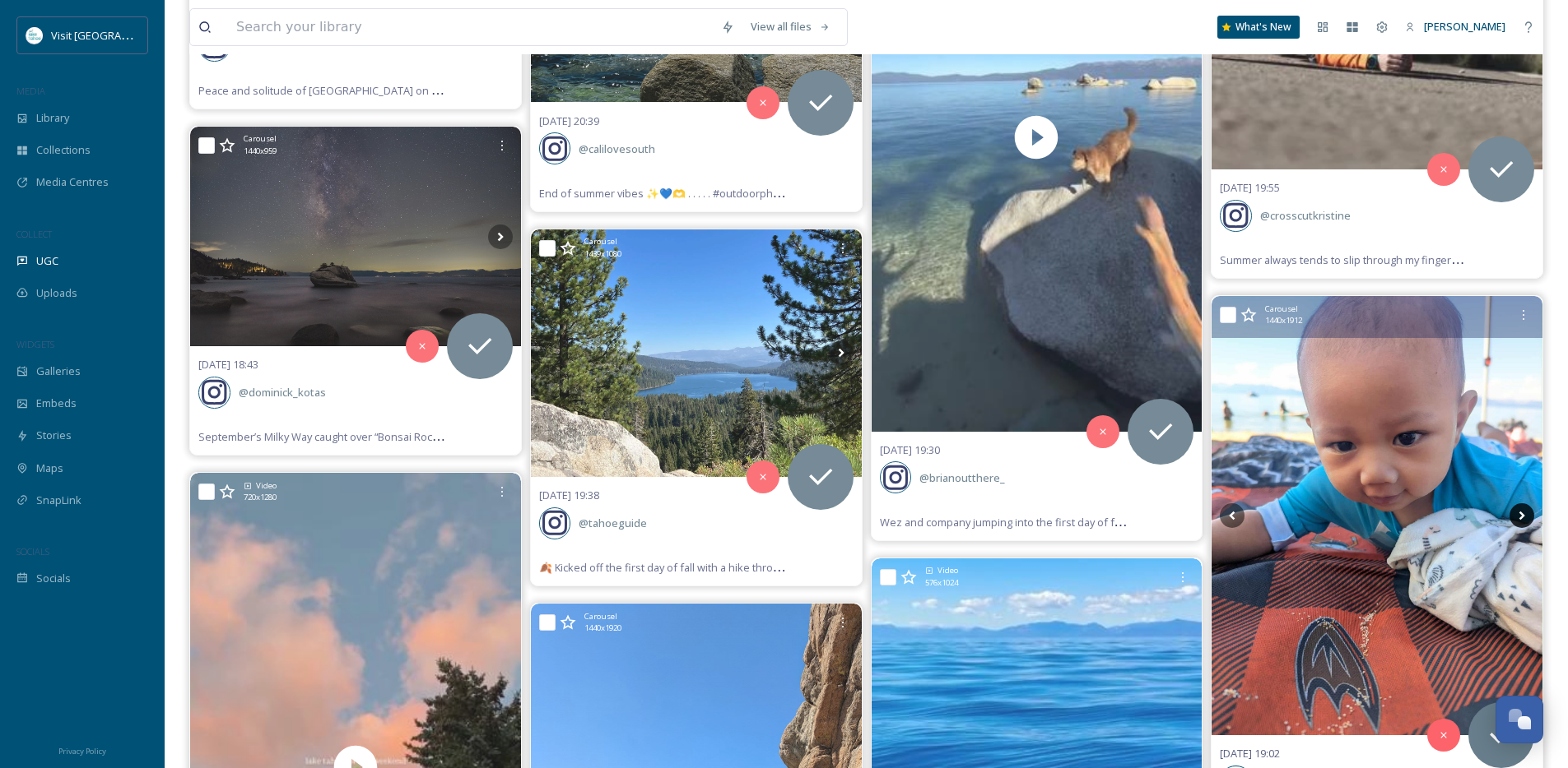
click at [1520, 519] on icon at bounding box center [1522, 516] width 5 height 9
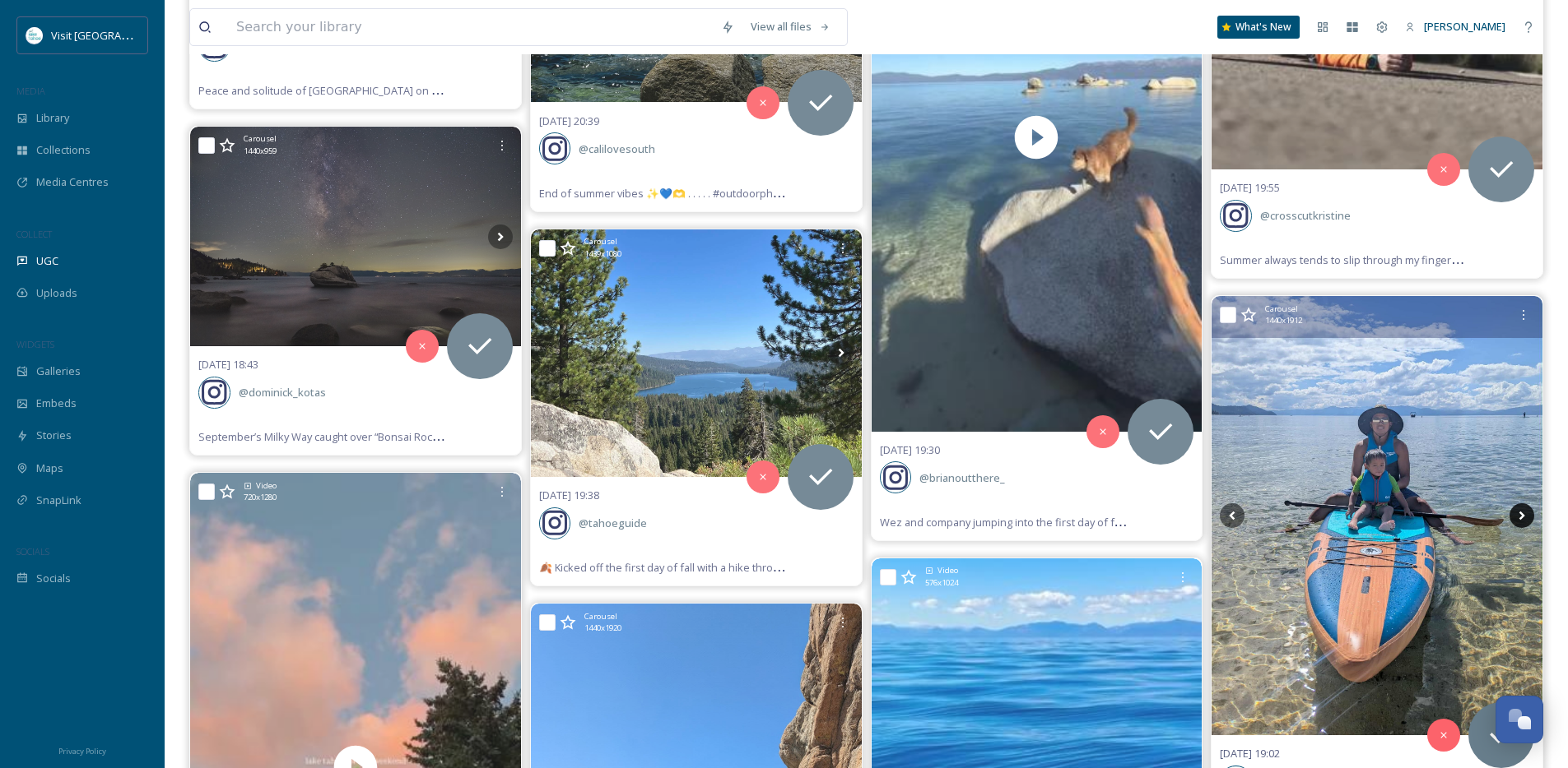
click at [1520, 519] on icon at bounding box center [1522, 516] width 5 height 9
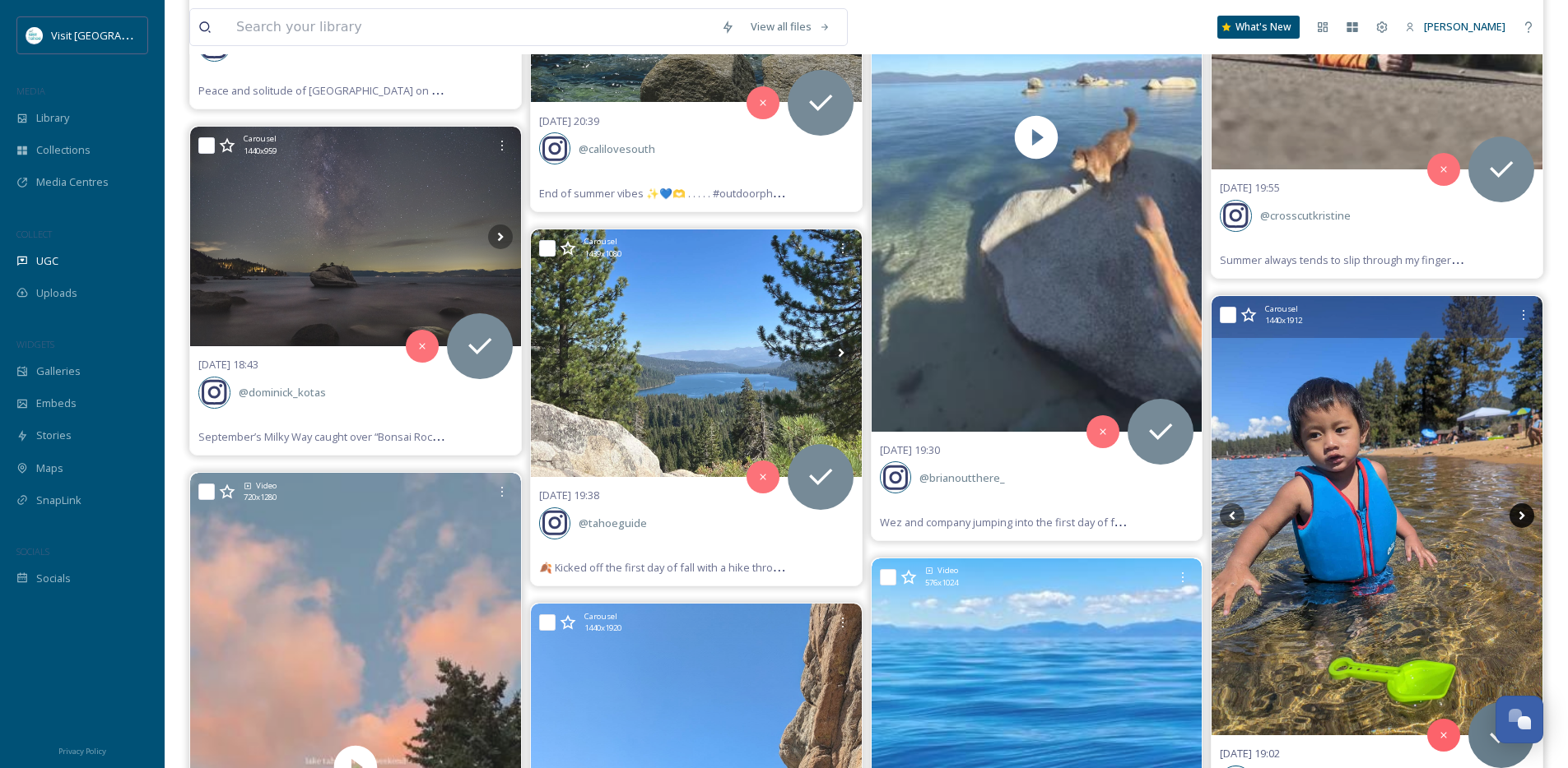
click at [1520, 519] on icon at bounding box center [1522, 516] width 5 height 9
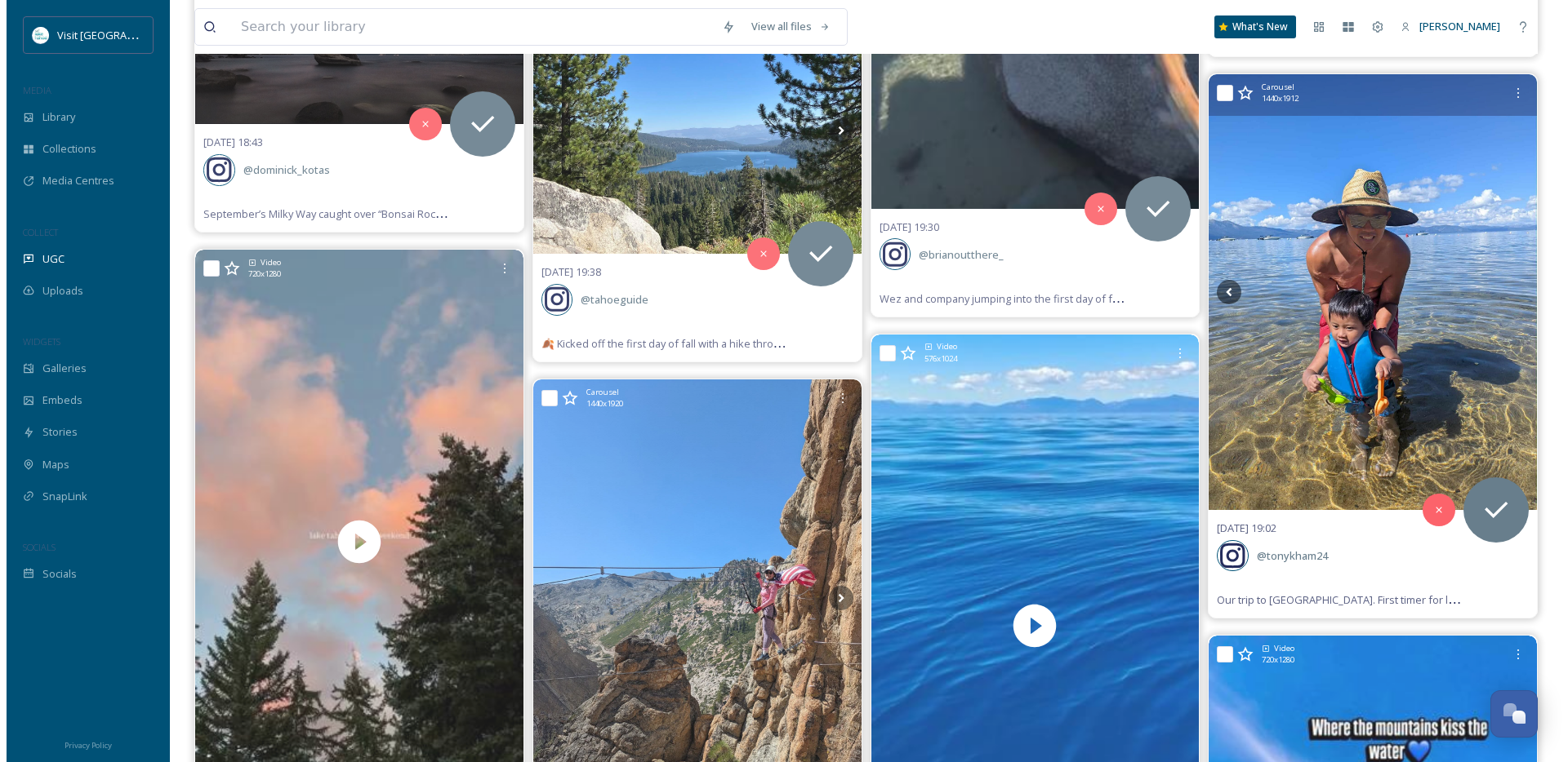
scroll to position [2665, 0]
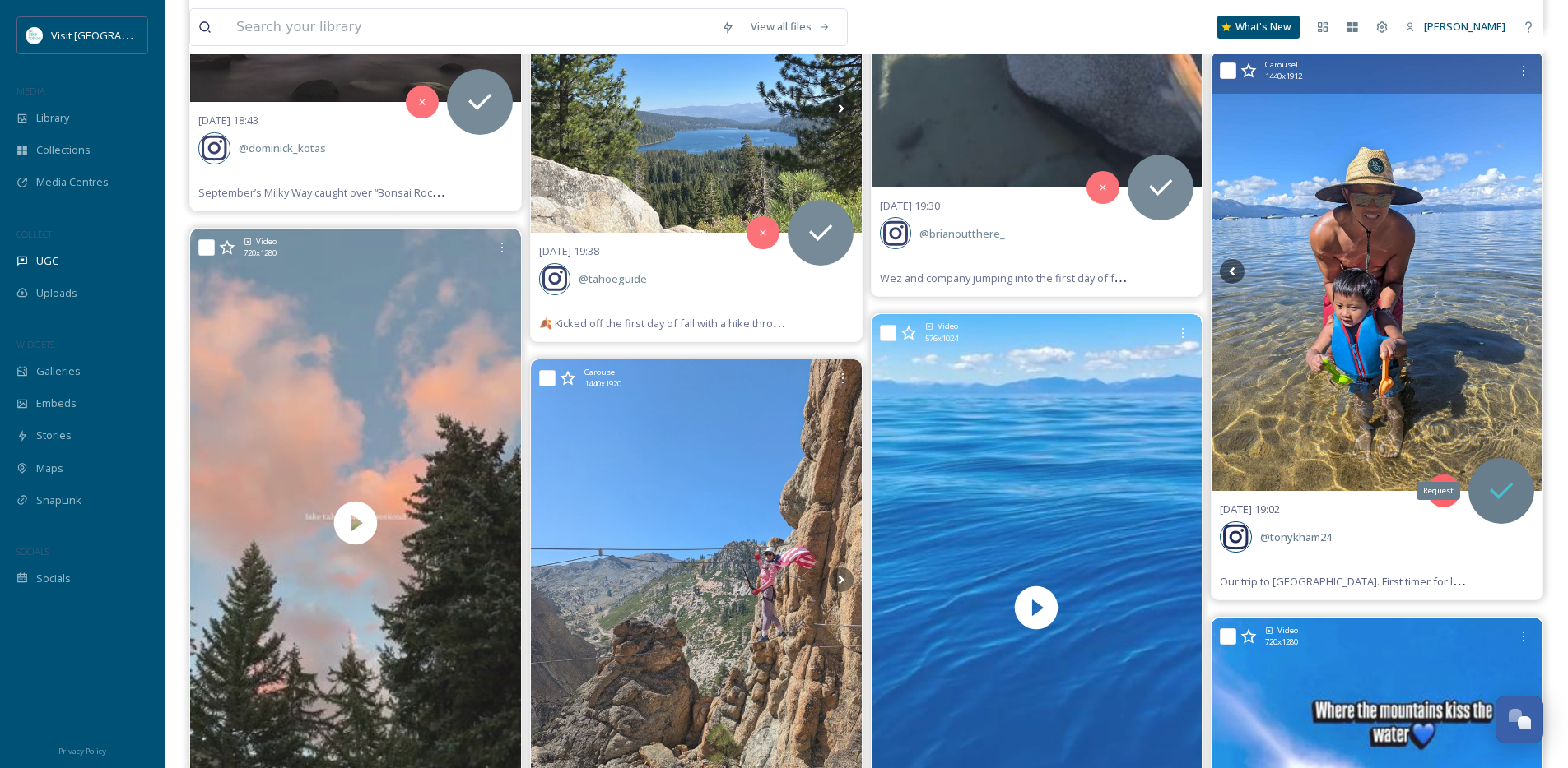
click at [1507, 501] on icon at bounding box center [1501, 491] width 33 height 33
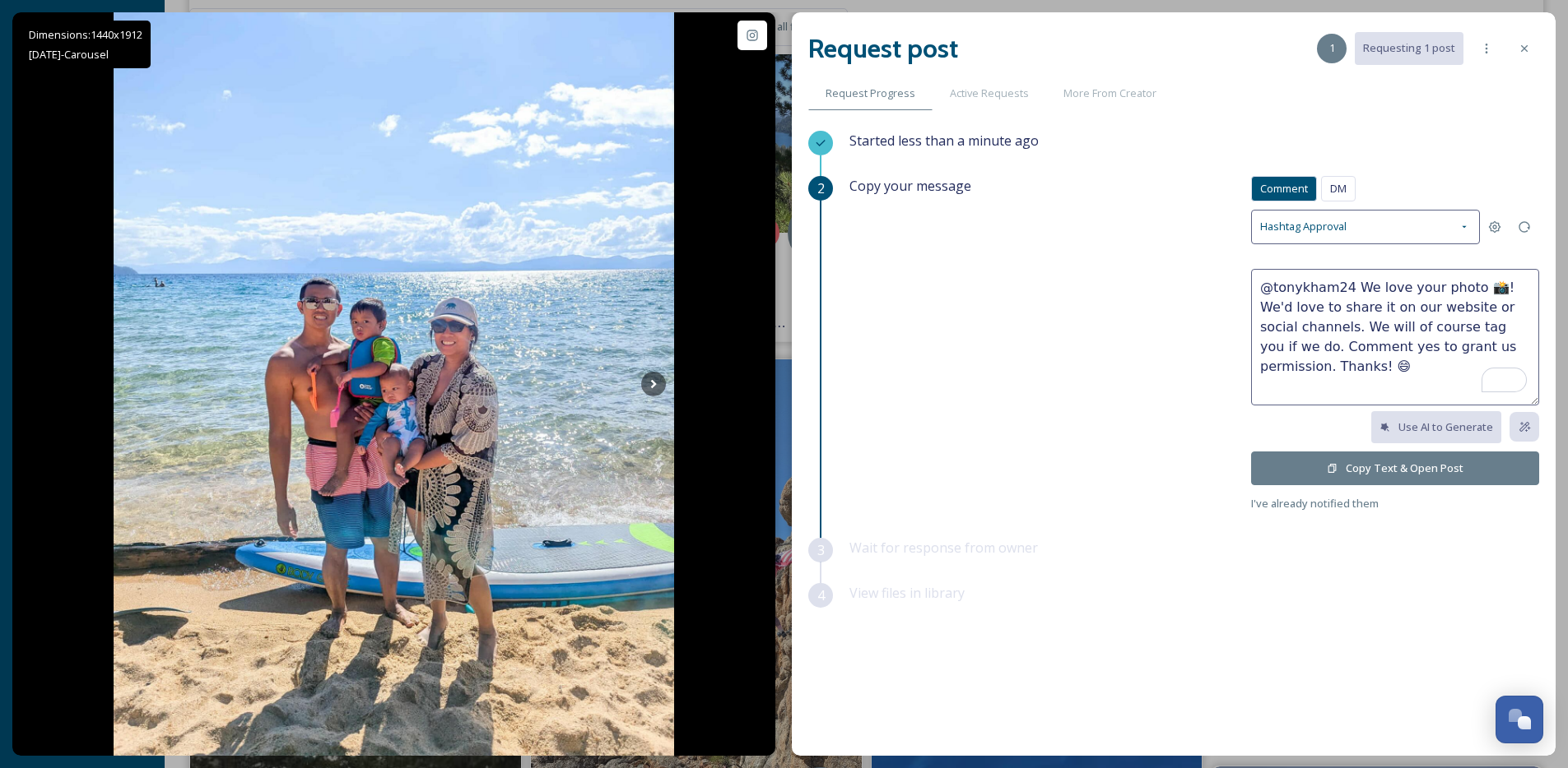
drag, startPoint x: 1433, startPoint y: 286, endPoint x: 1352, endPoint y: 287, distance: 81.0
click at [1352, 287] on textarea "@tonykham24 We love your photo 📸! We'd love to share it on our website or socia…" at bounding box center [1395, 337] width 288 height 137
click at [1451, 303] on textarea "@tonykham24 These pics are so sweet! If it would be ok, we'd love to share it o…" at bounding box center [1395, 337] width 288 height 137
type textarea "@tonykham24 These pics are so sweet! If it would be ok, we'd love to share one …"
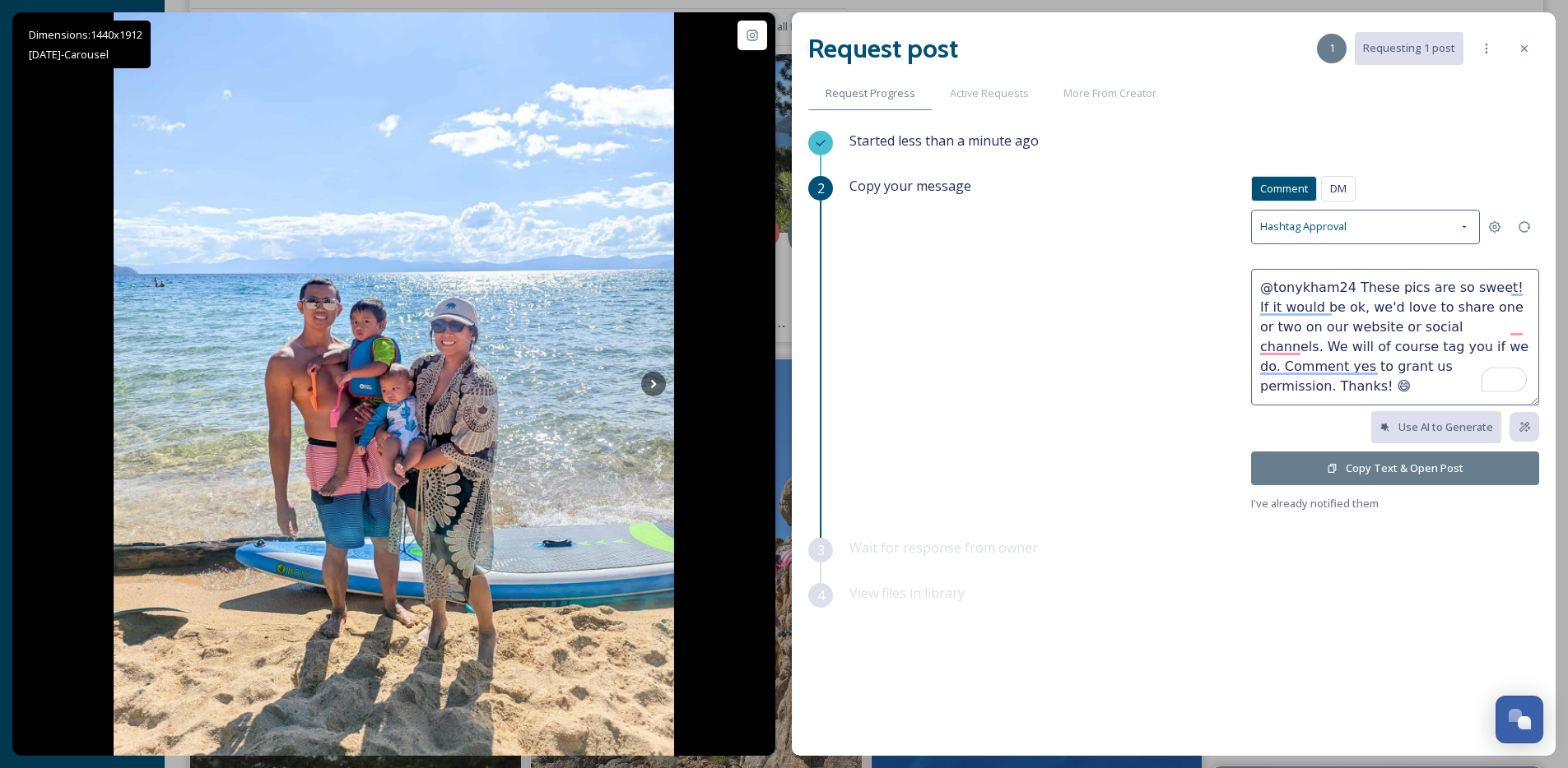
click at [1360, 463] on button "Copy Text & Open Post" at bounding box center [1395, 468] width 288 height 34
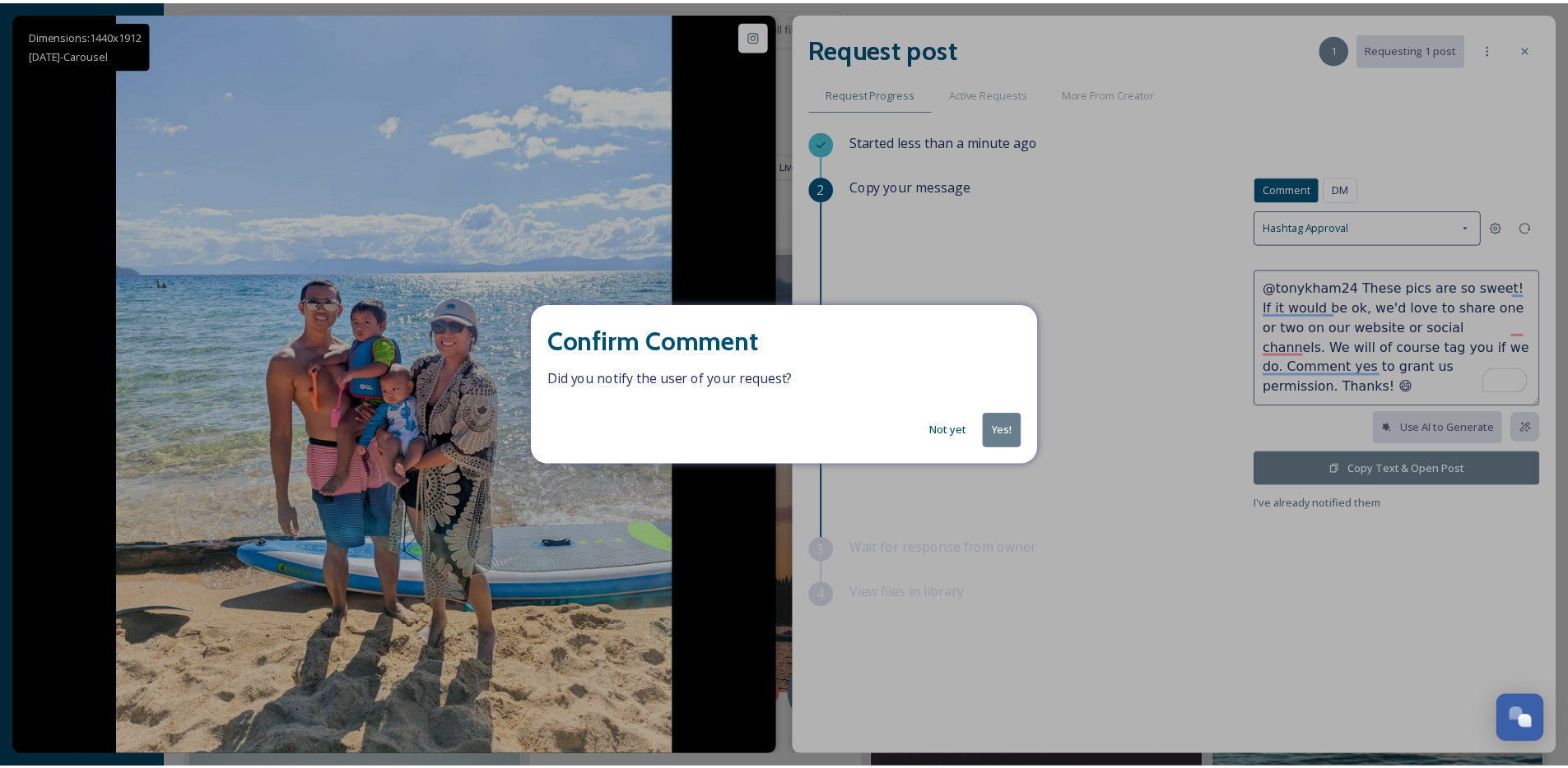
scroll to position [2686, 0]
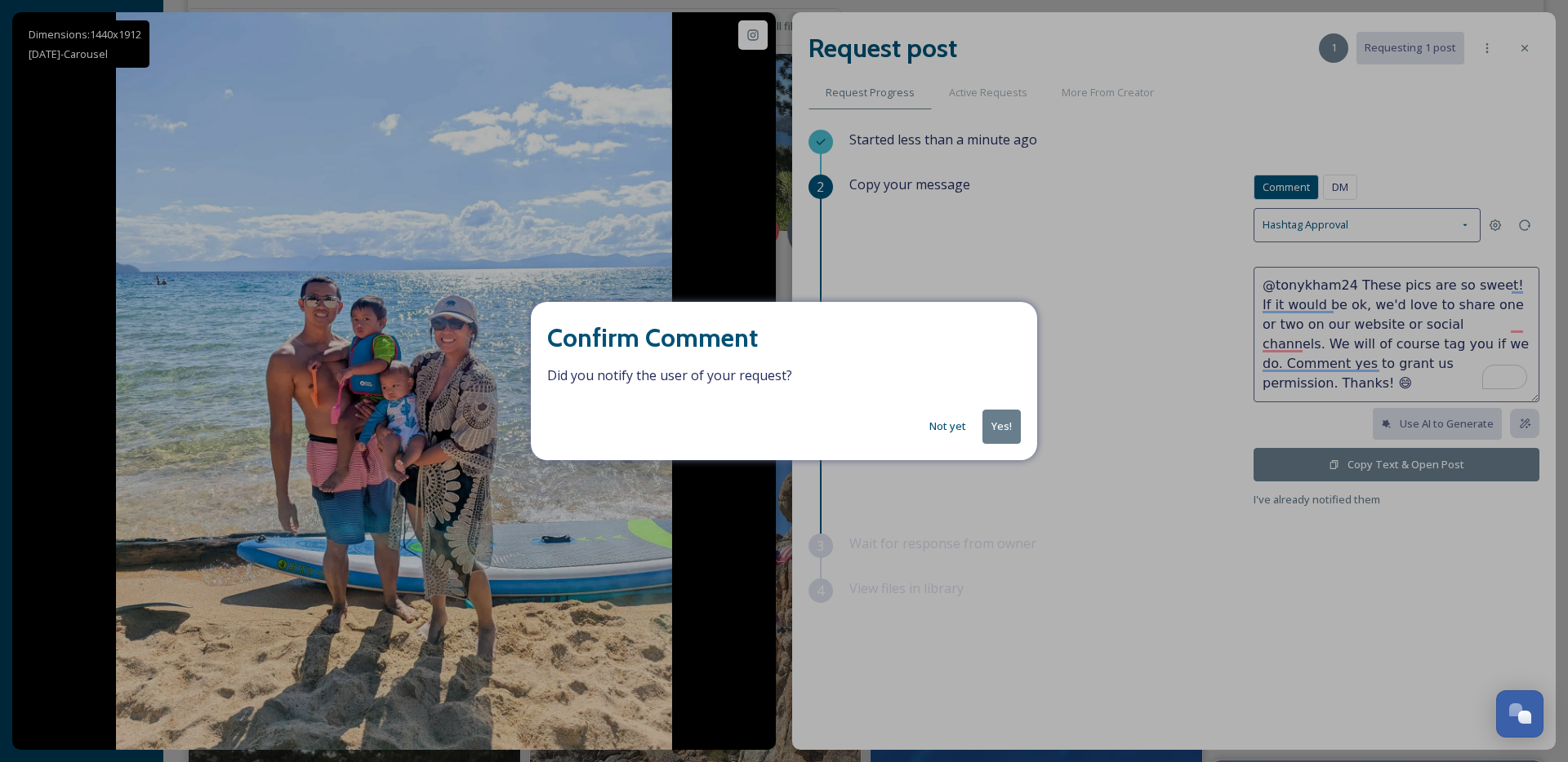
click at [1002, 426] on button "Yes!" at bounding box center [1002, 426] width 39 height 33
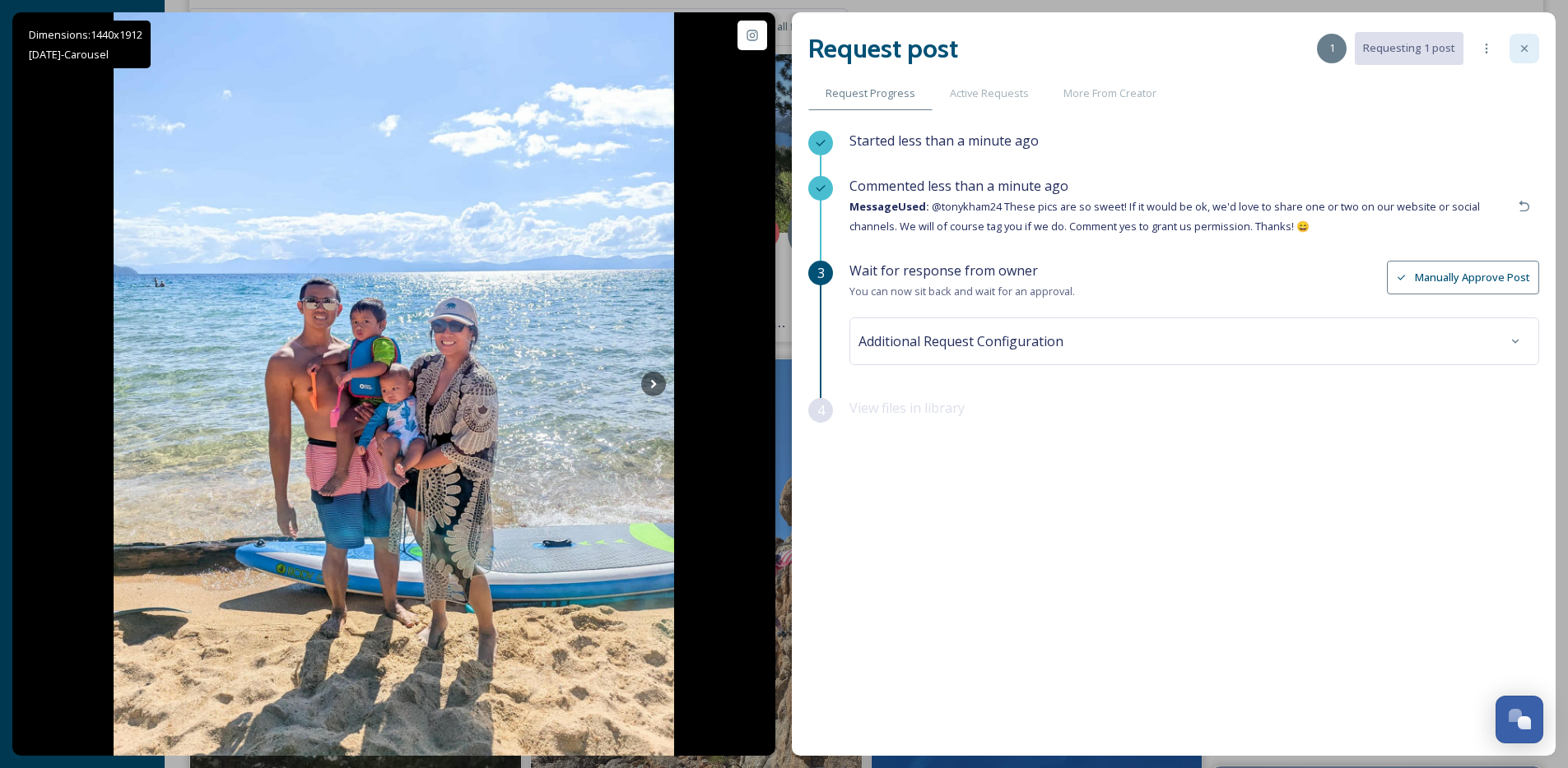
click at [1530, 45] on icon at bounding box center [1524, 48] width 14 height 14
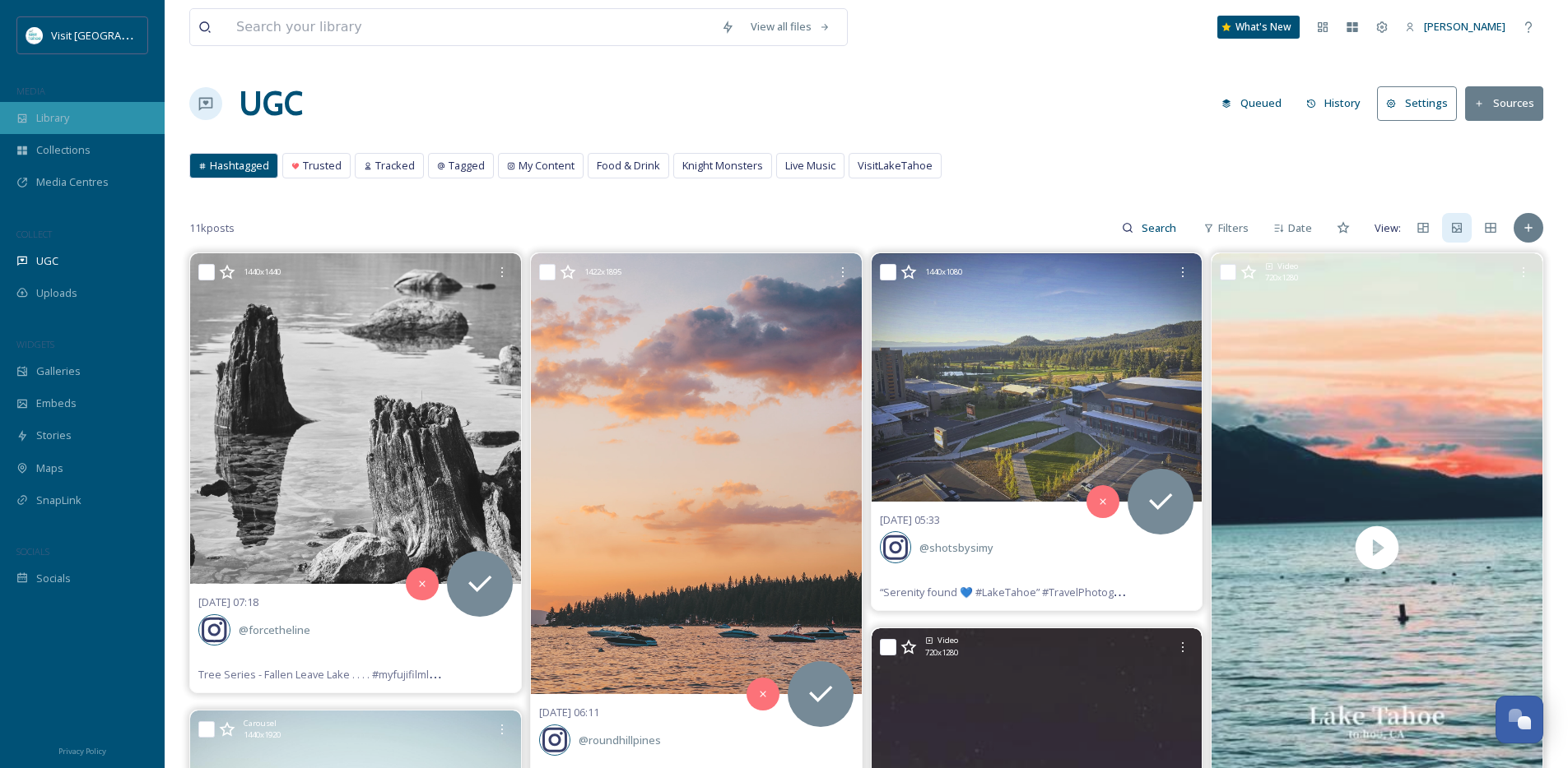
click at [50, 120] on span "Library" at bounding box center [53, 118] width 33 height 15
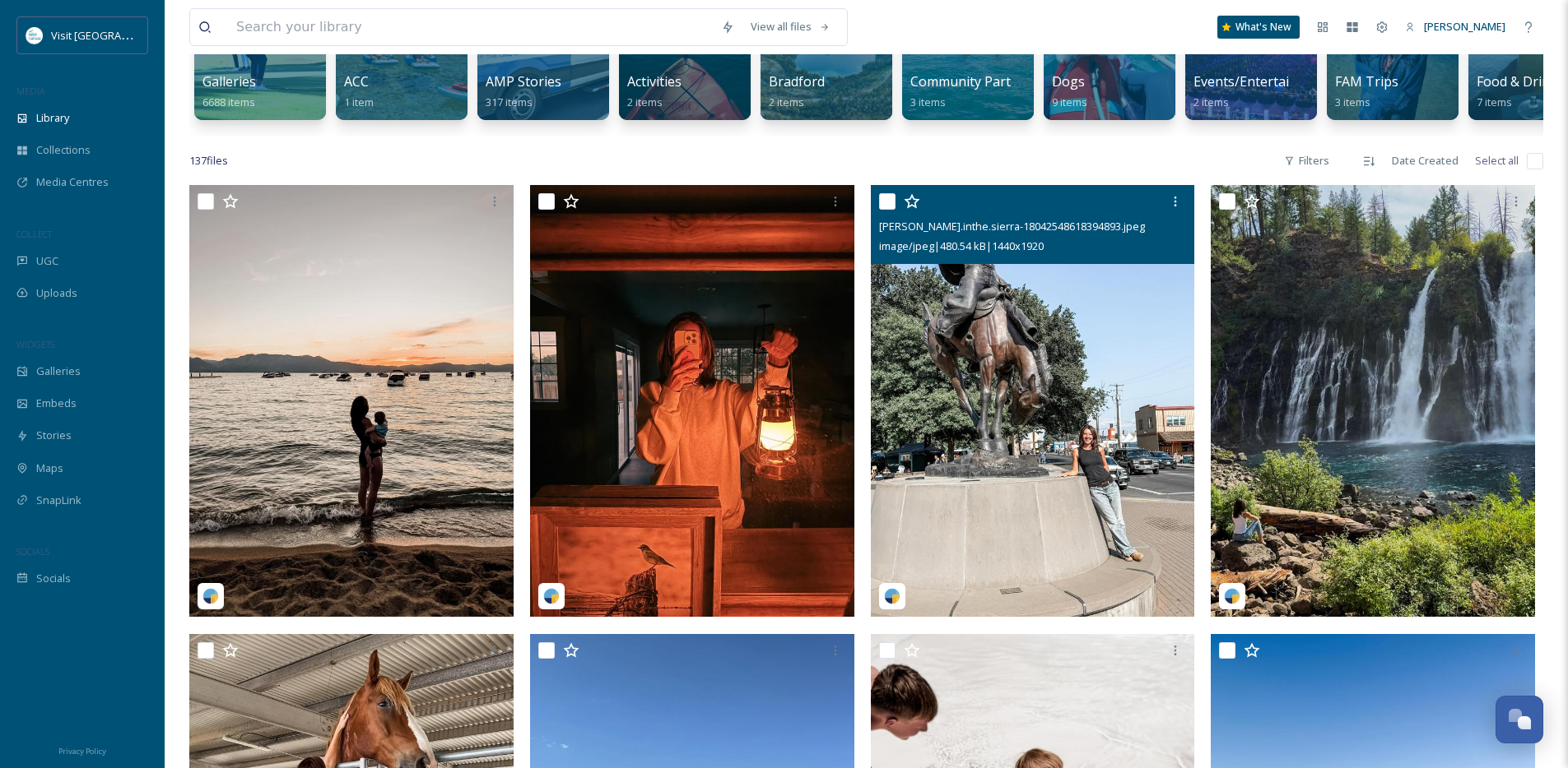
scroll to position [231, 0]
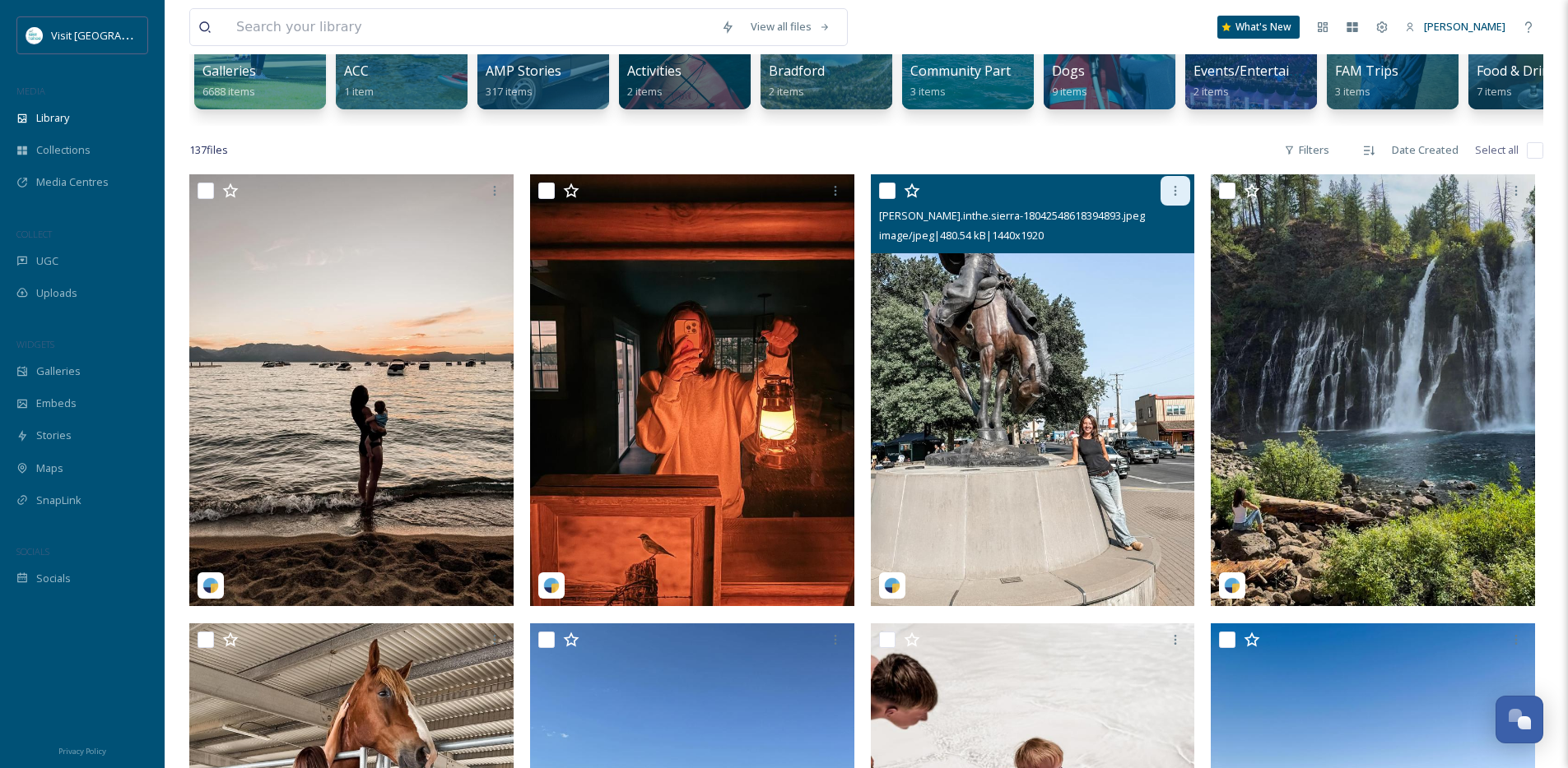
click at [1174, 197] on icon at bounding box center [1175, 190] width 14 height 14
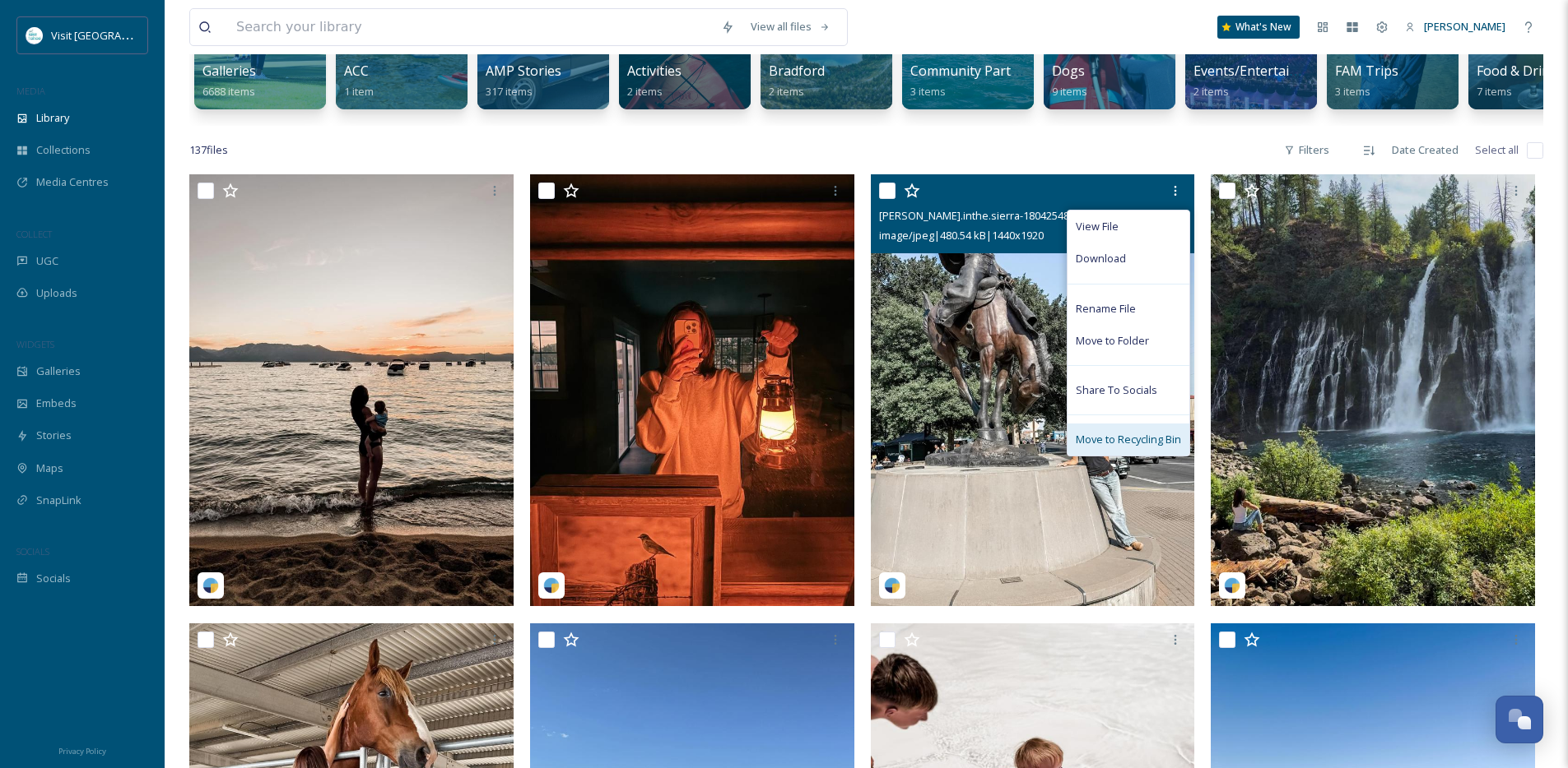
click at [1115, 447] on span "Move to Recycling Bin" at bounding box center [1128, 439] width 105 height 15
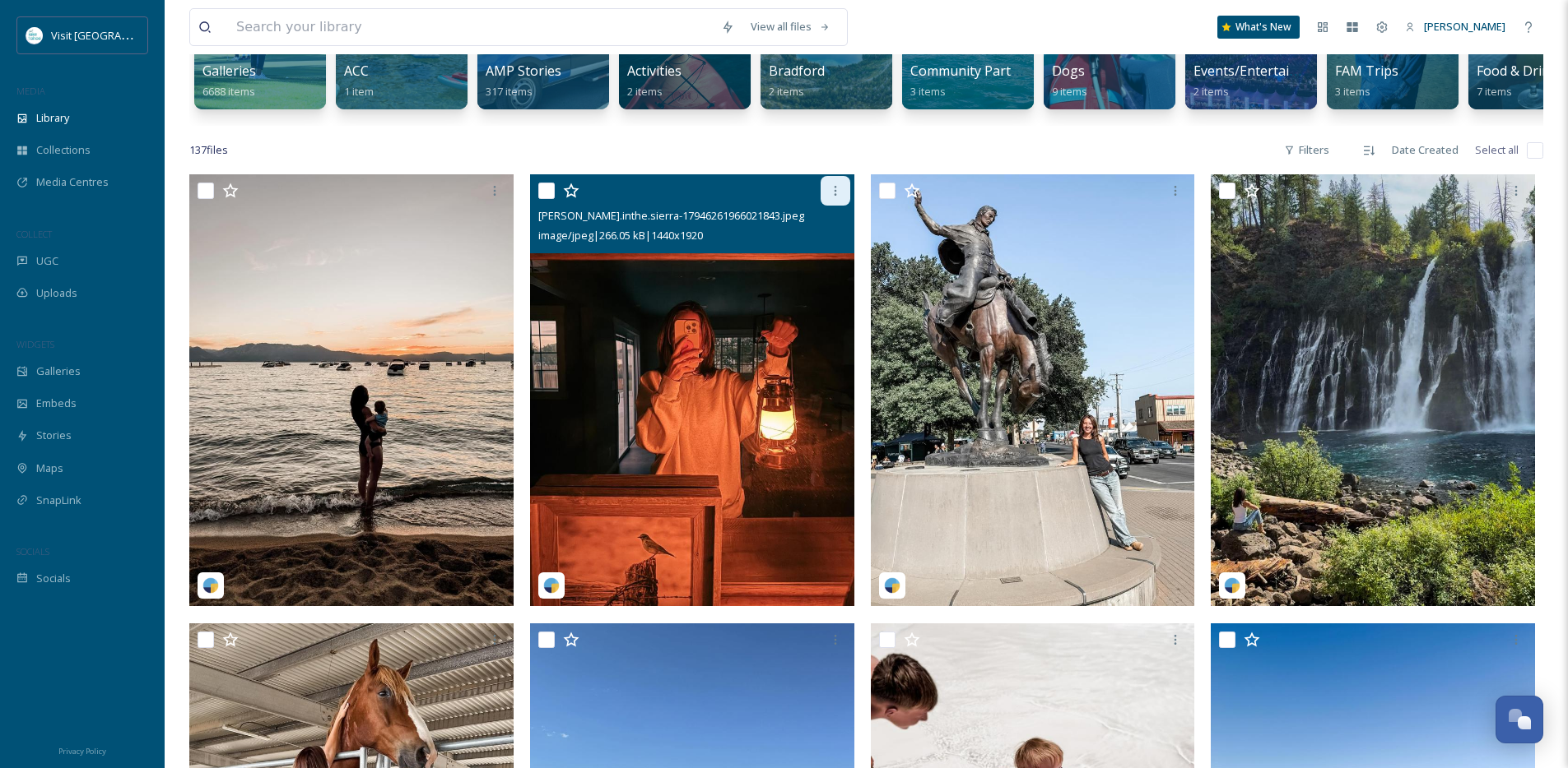
click at [833, 197] on icon at bounding box center [835, 190] width 14 height 14
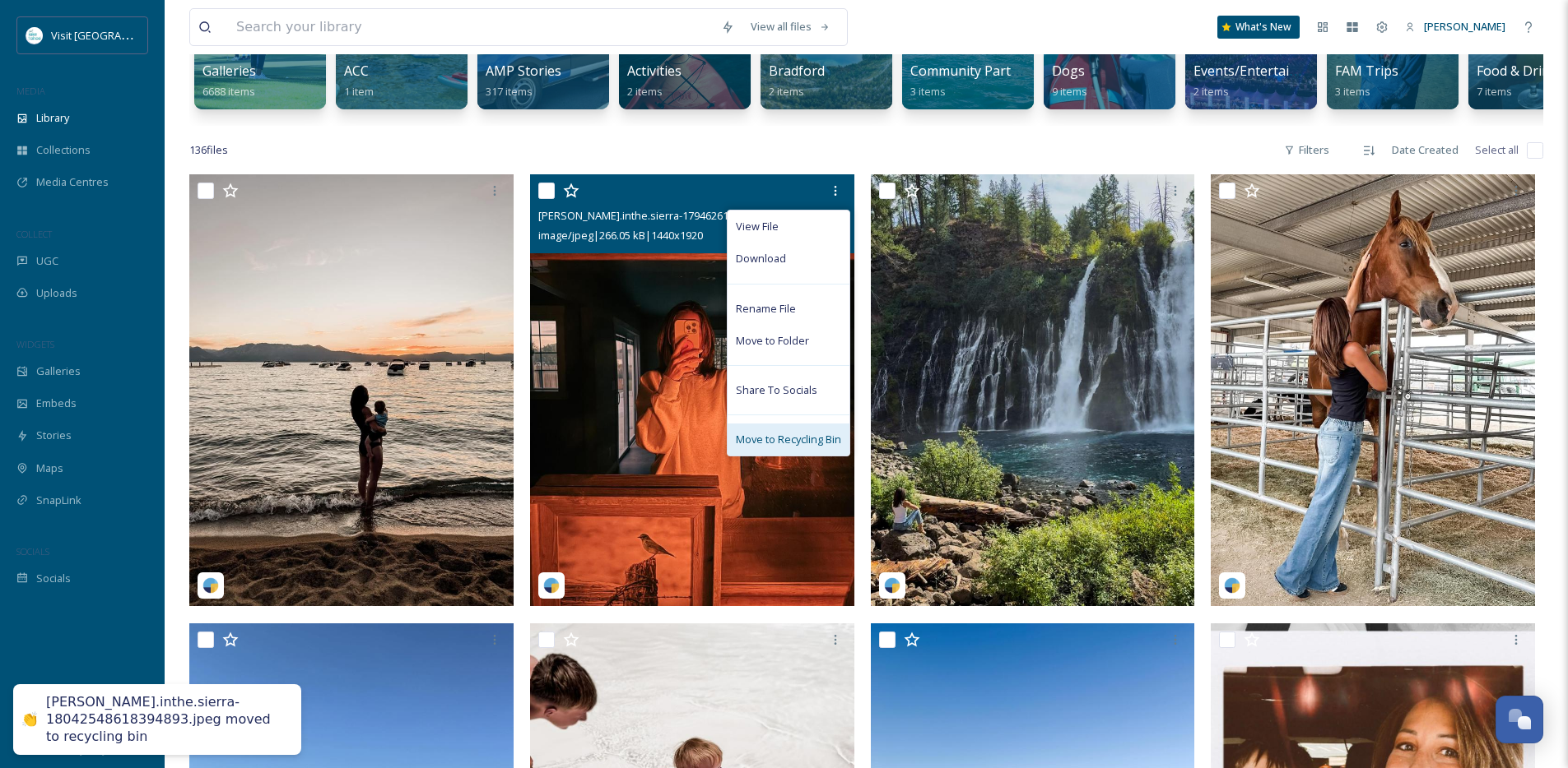
click at [794, 447] on span "Move to Recycling Bin" at bounding box center [788, 439] width 105 height 15
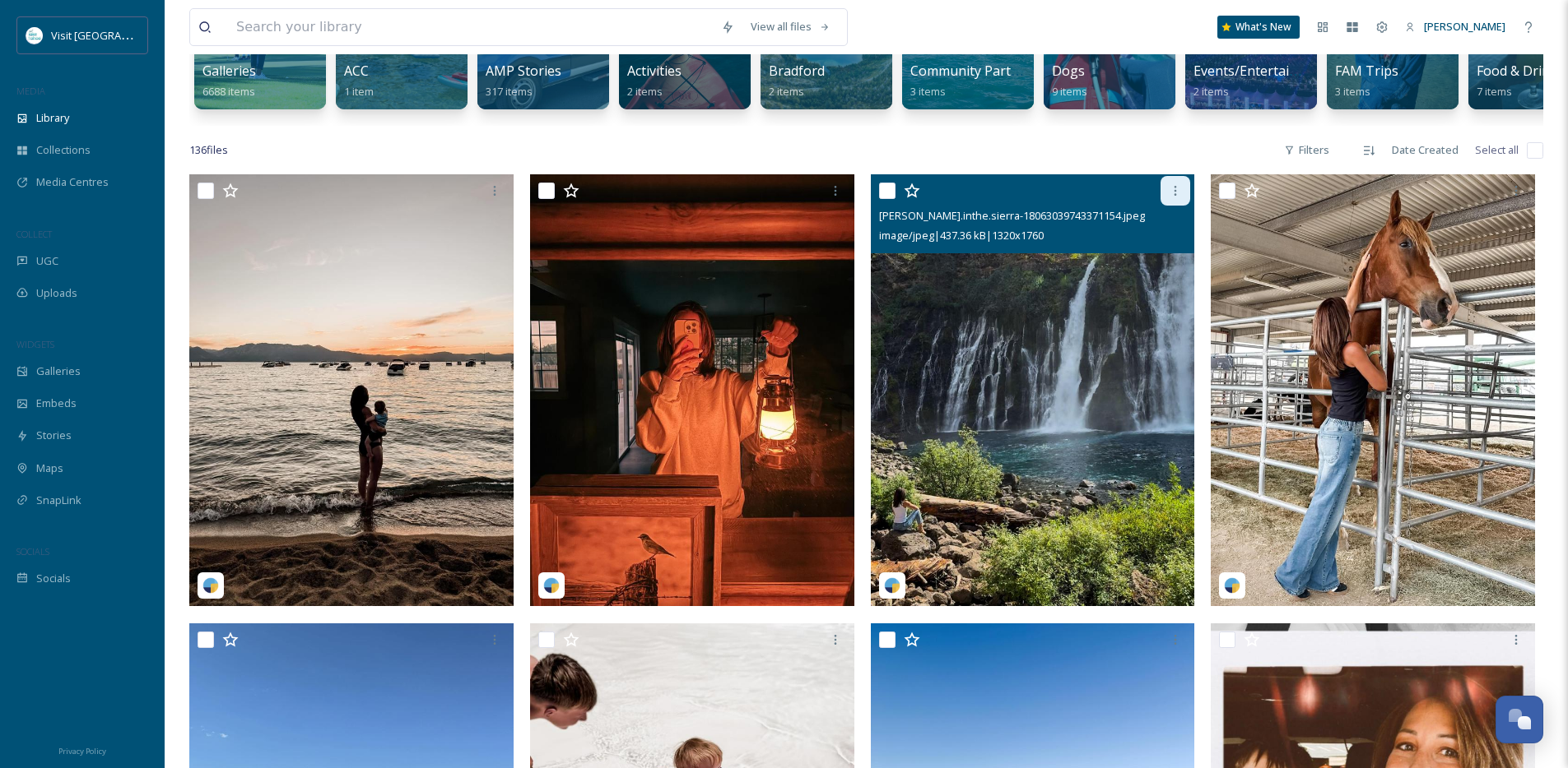
click at [1173, 197] on icon at bounding box center [1175, 190] width 14 height 14
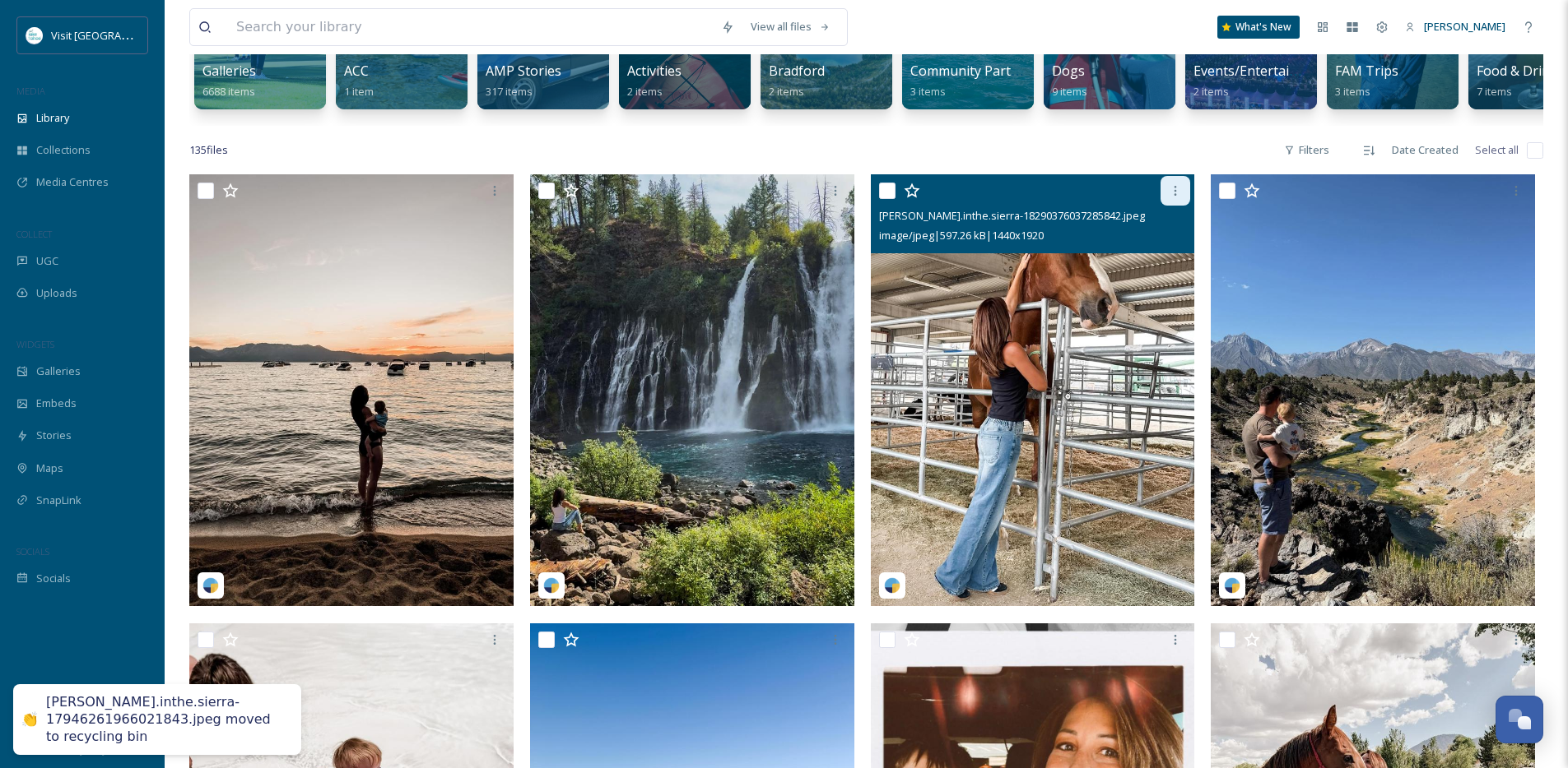
click at [1173, 197] on icon at bounding box center [1175, 190] width 14 height 14
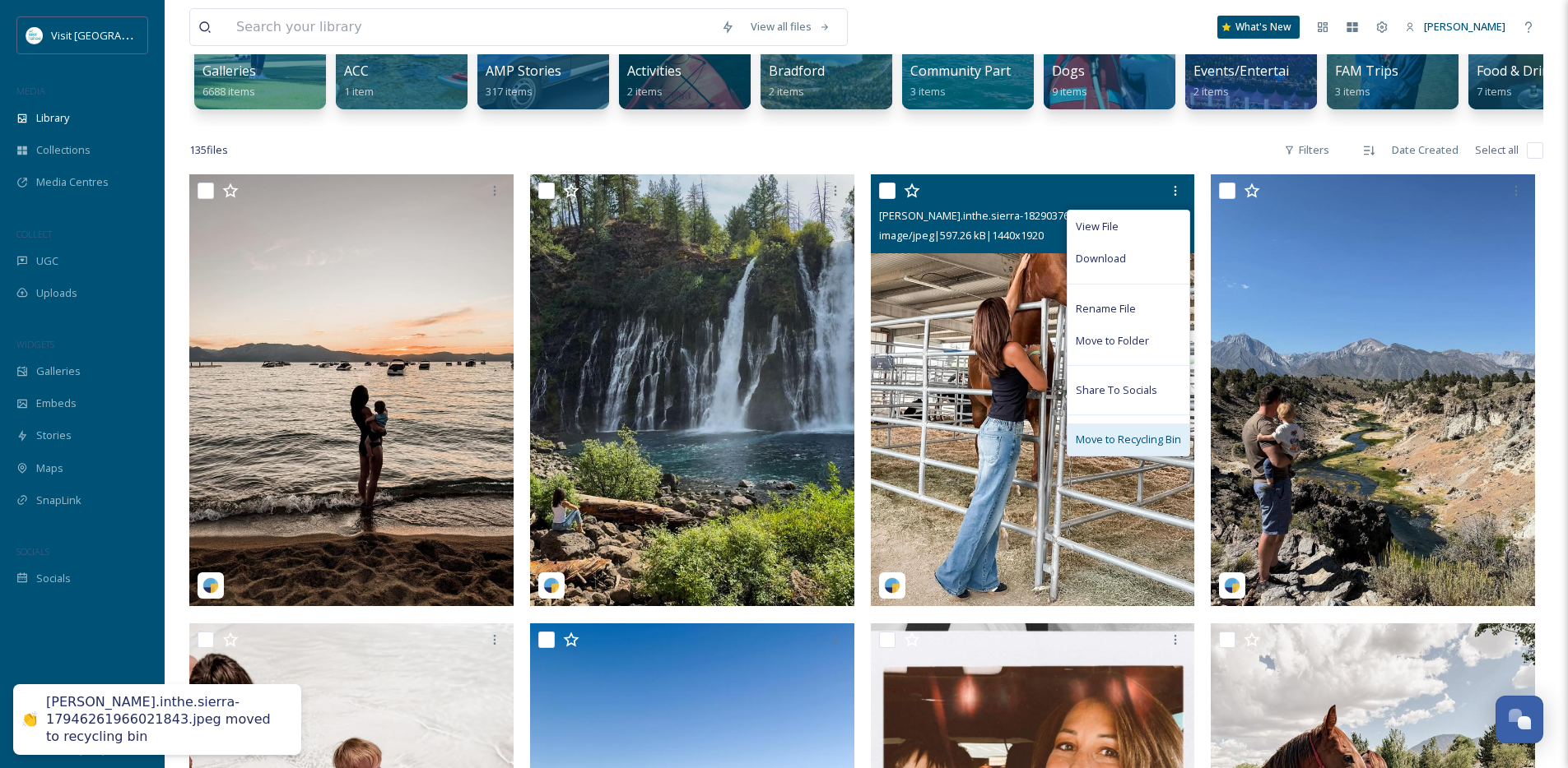
click at [1147, 447] on span "Move to Recycling Bin" at bounding box center [1128, 439] width 105 height 15
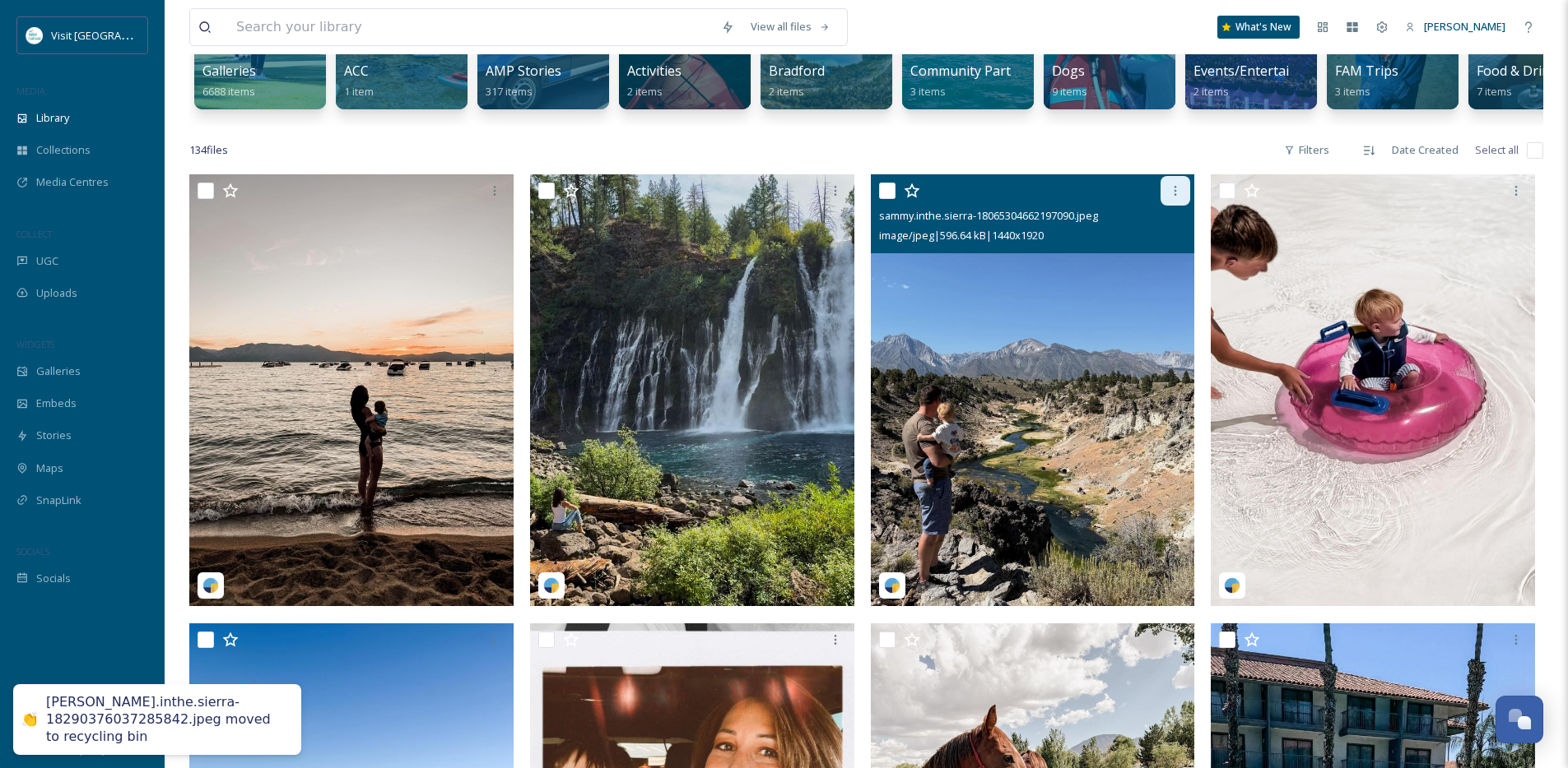
click at [1181, 206] on div at bounding box center [1175, 190] width 30 height 30
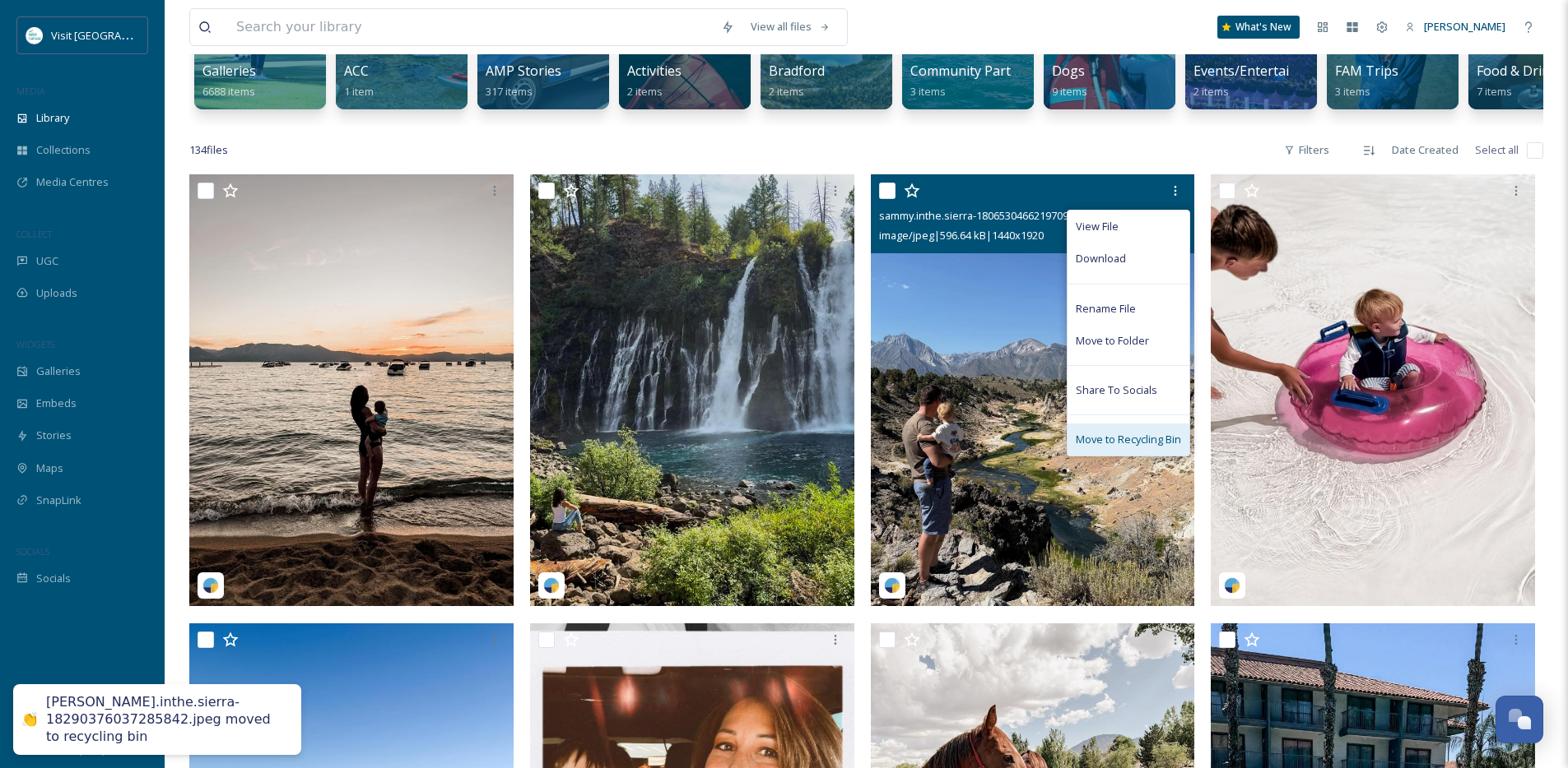
click at [1121, 447] on span "Move to Recycling Bin" at bounding box center [1128, 439] width 105 height 15
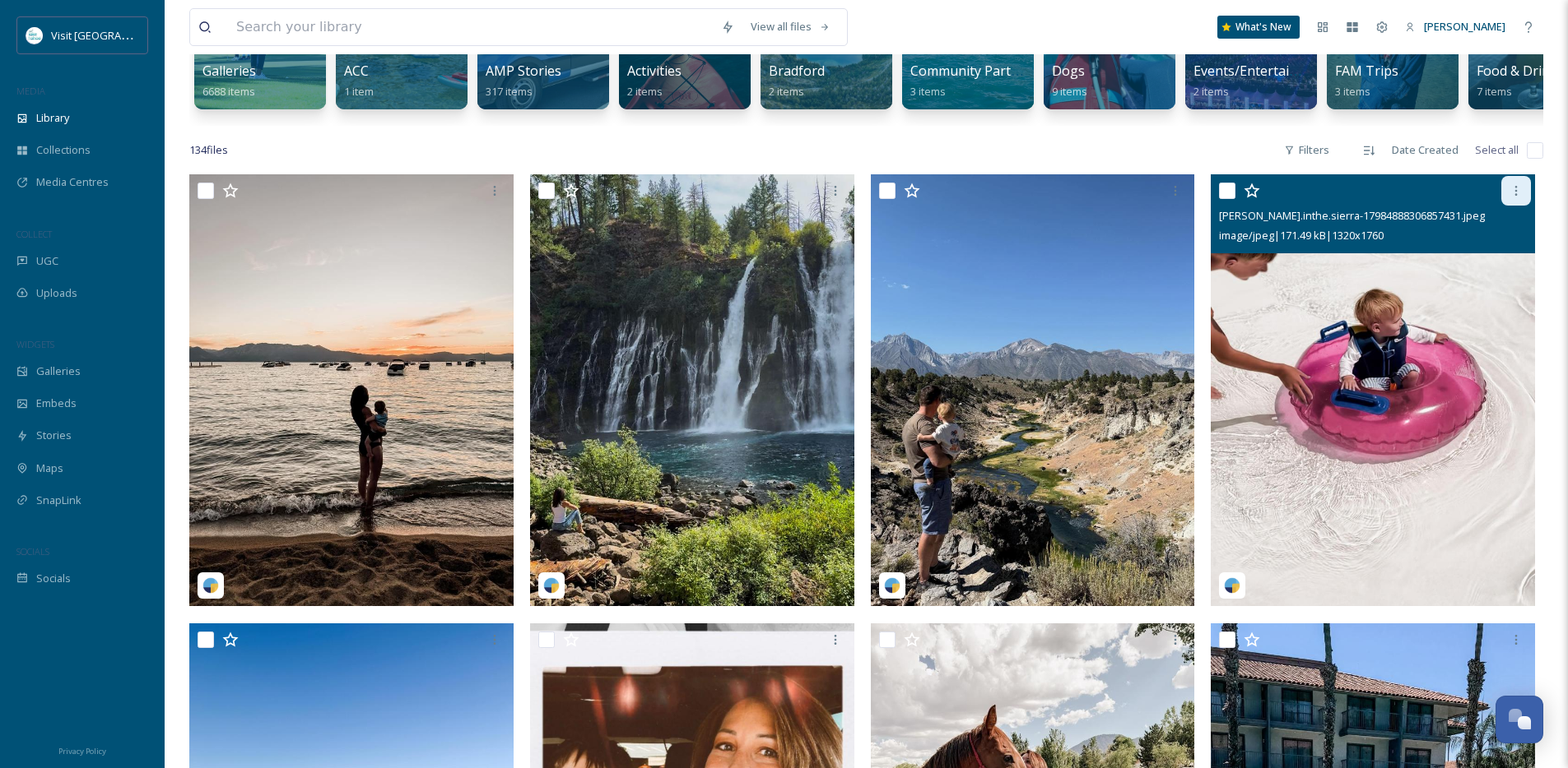
click at [1515, 197] on icon at bounding box center [1515, 190] width 14 height 14
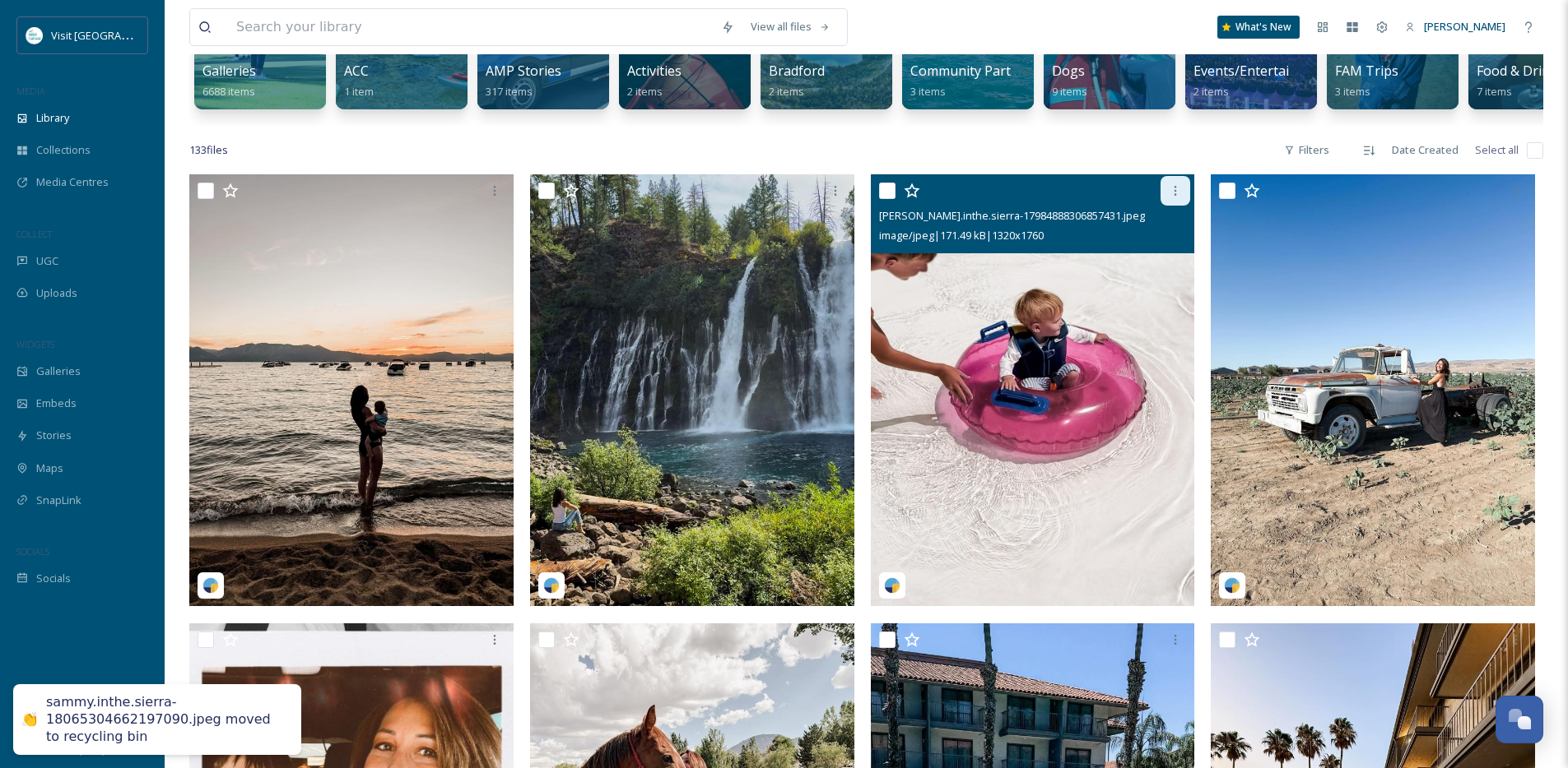
click at [1175, 197] on icon at bounding box center [1175, 190] width 14 height 14
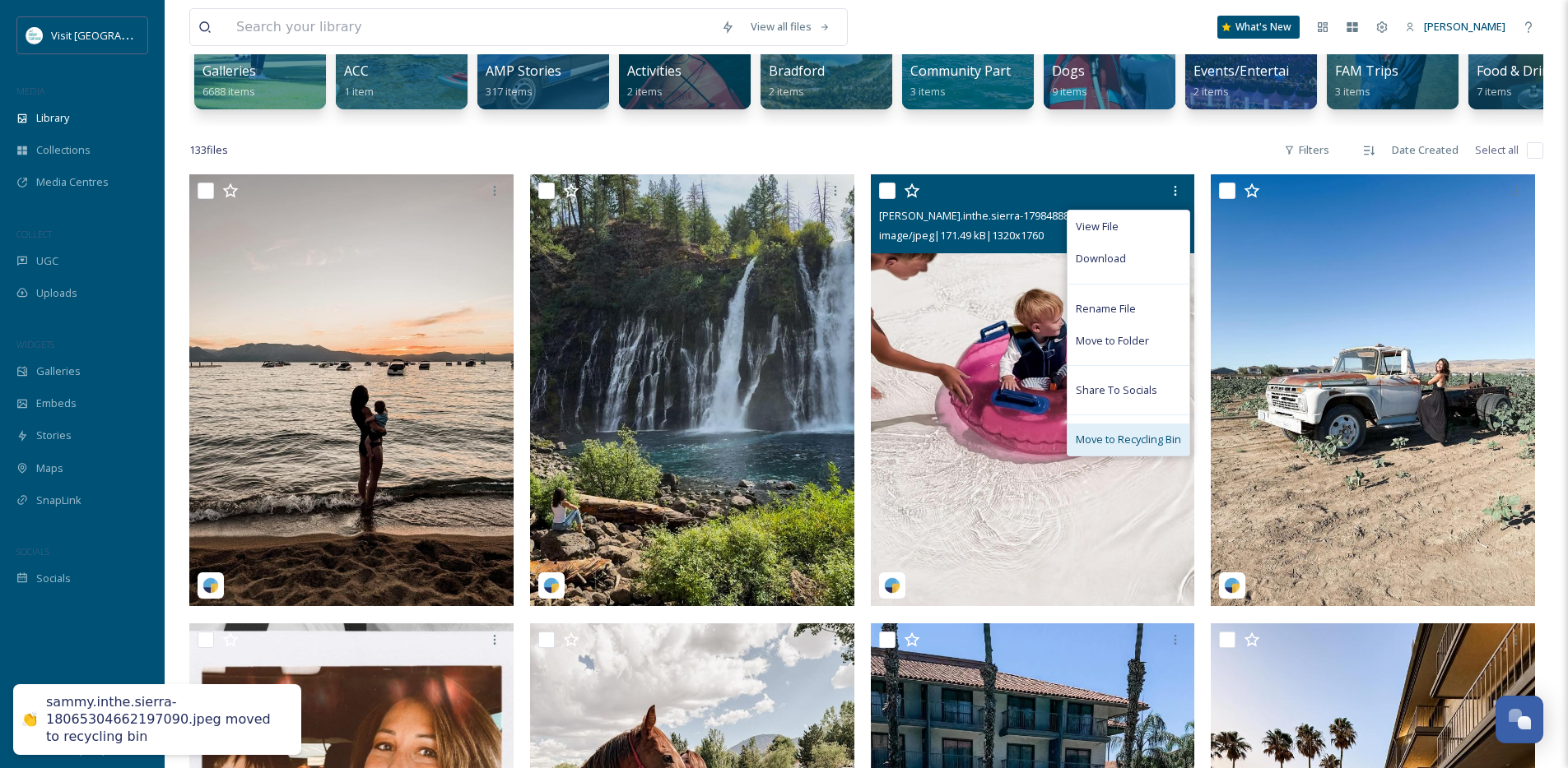
click at [1163, 447] on span "Move to Recycling Bin" at bounding box center [1128, 439] width 105 height 15
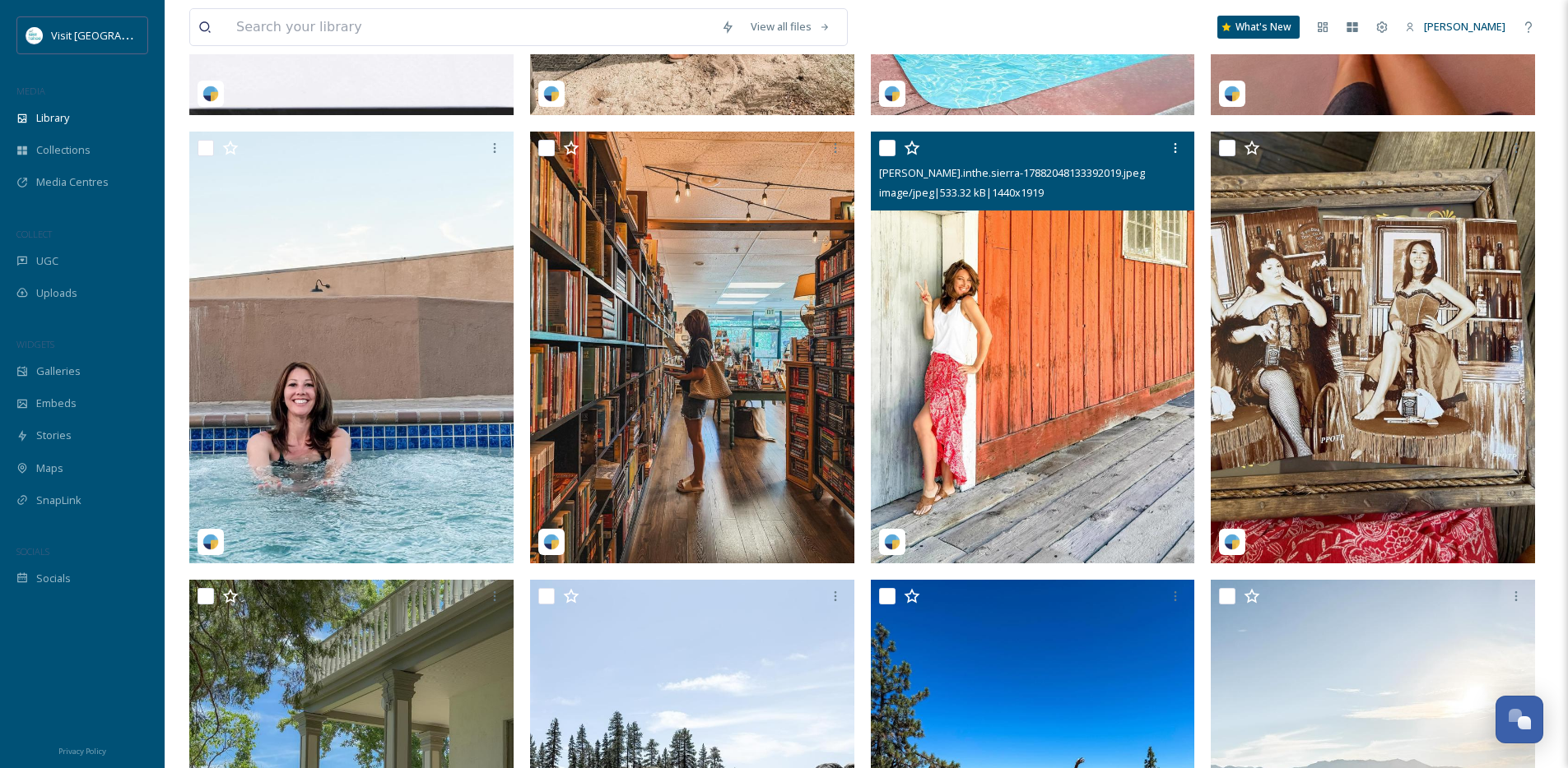
scroll to position [1186, 0]
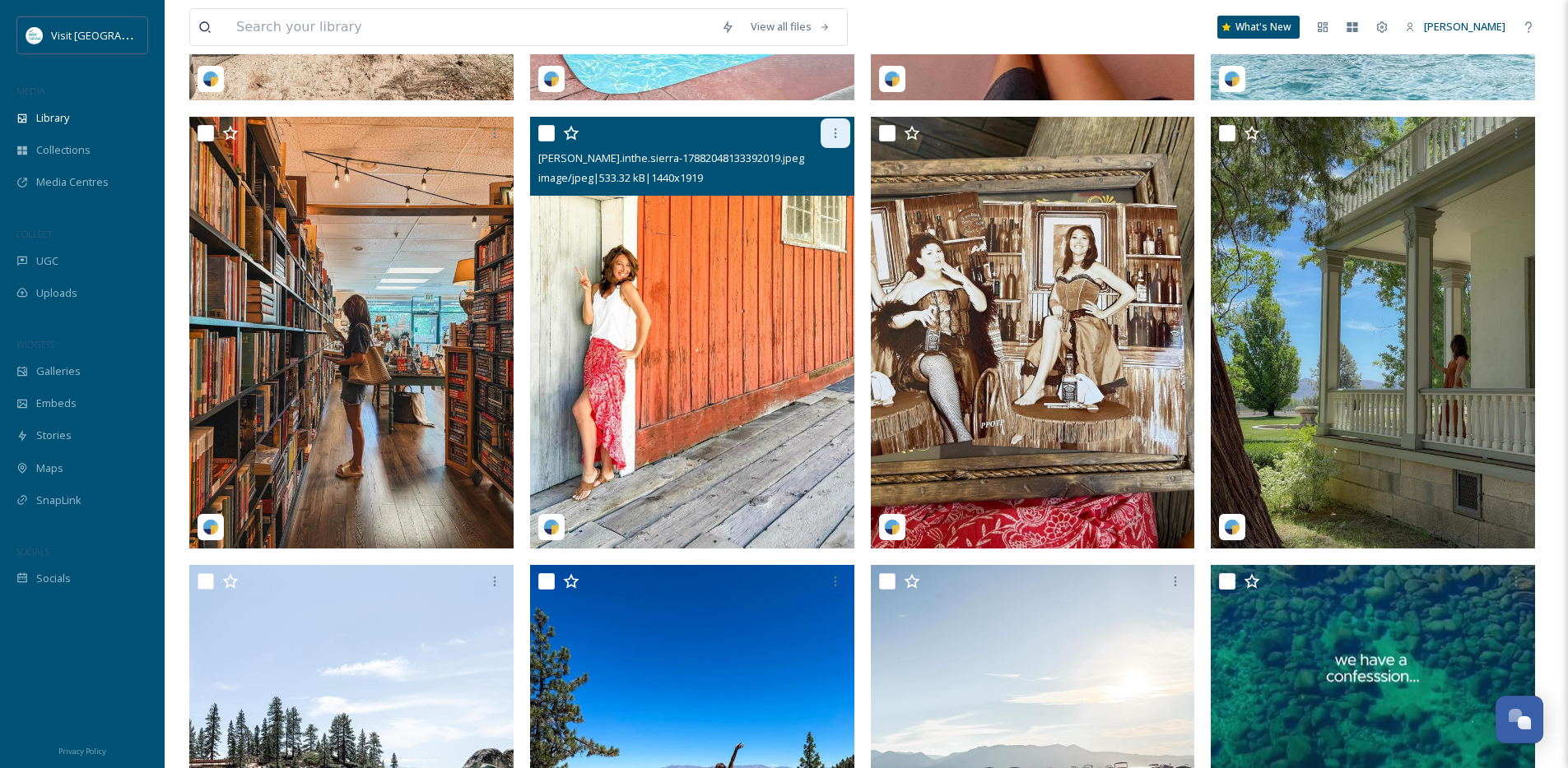
click at [833, 139] on icon at bounding box center [834, 133] width 3 height 10
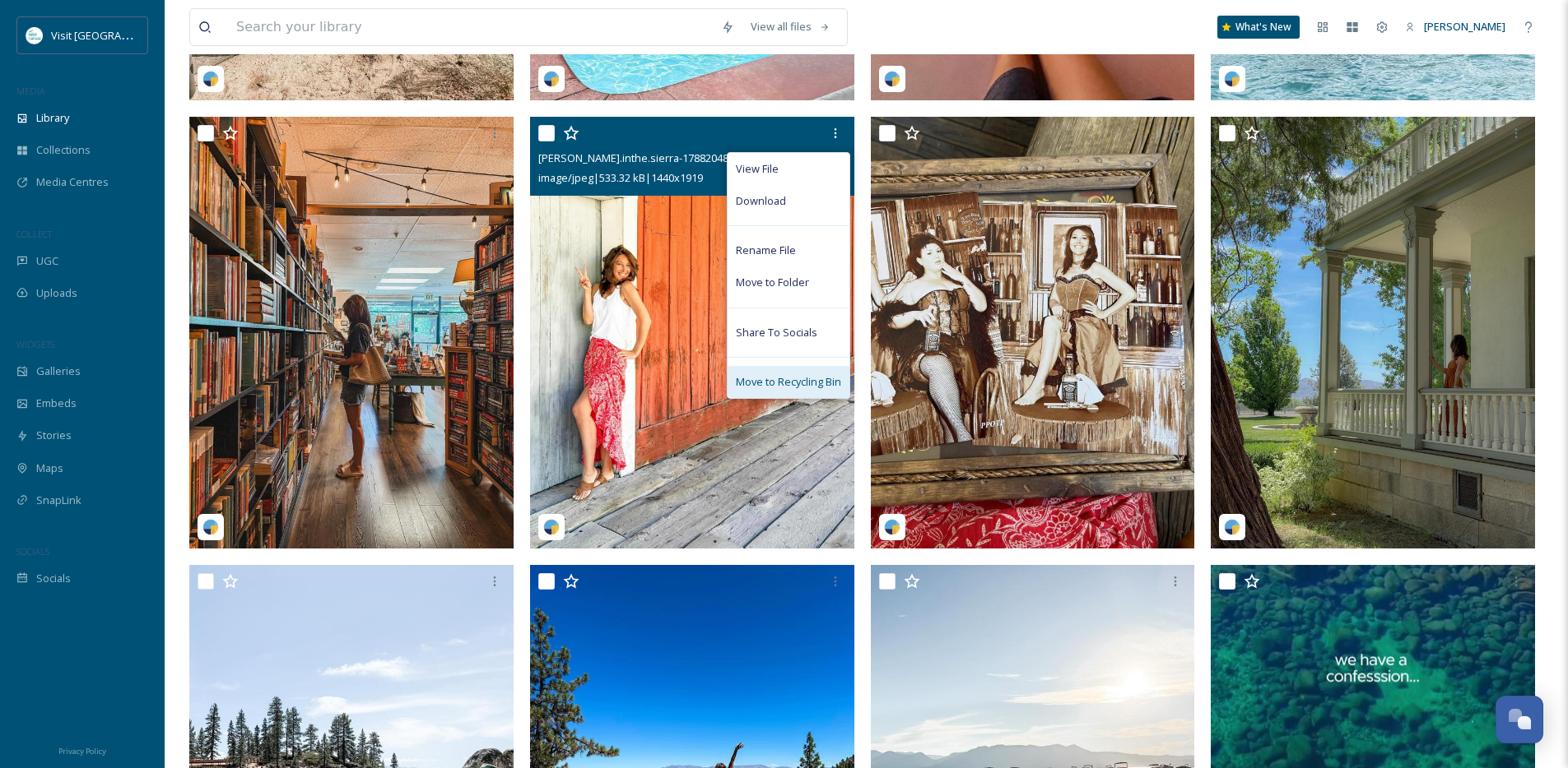
click at [799, 390] on span "Move to Recycling Bin" at bounding box center [788, 381] width 105 height 15
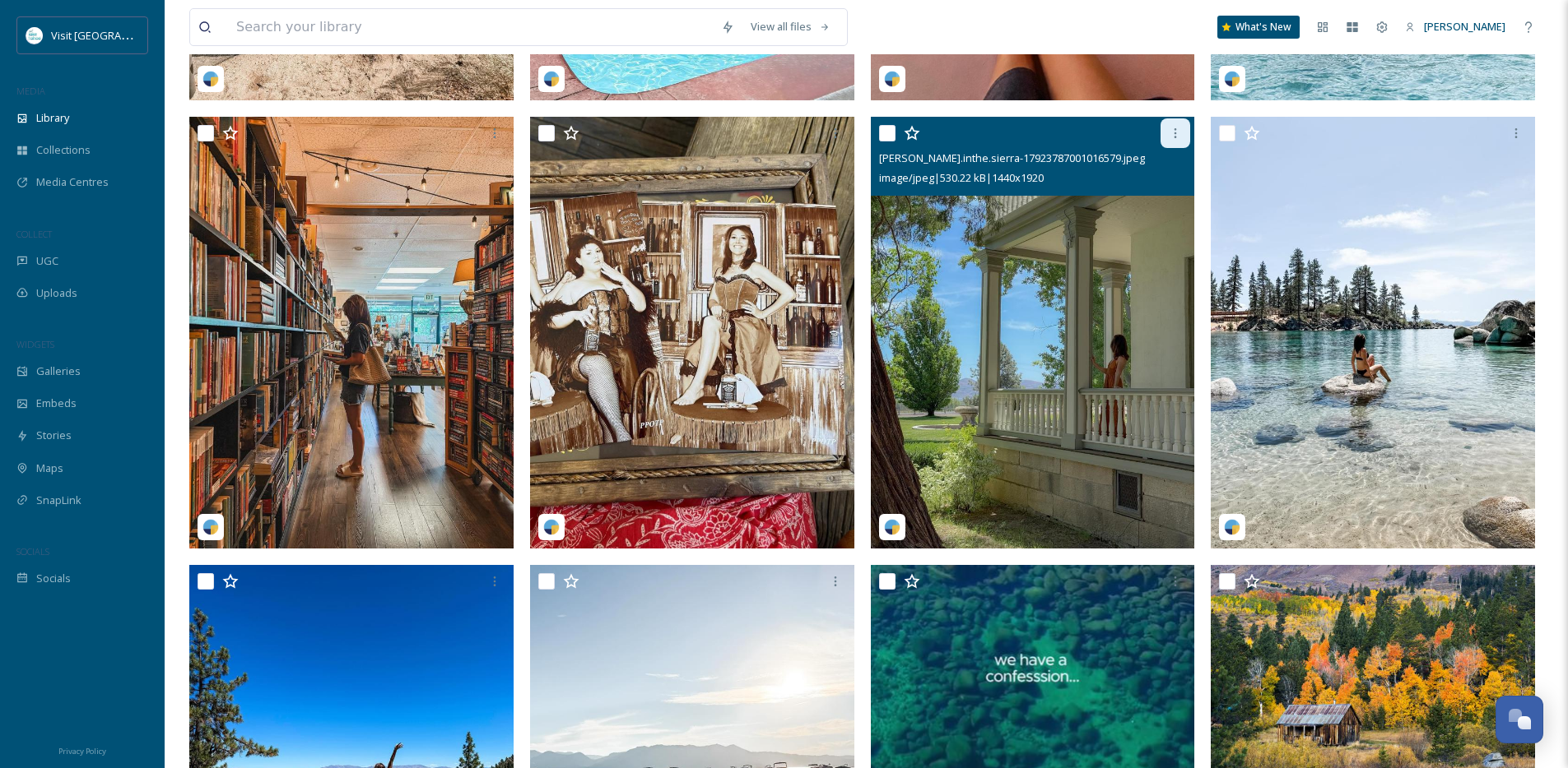
click at [1178, 139] on icon at bounding box center [1175, 133] width 14 height 14
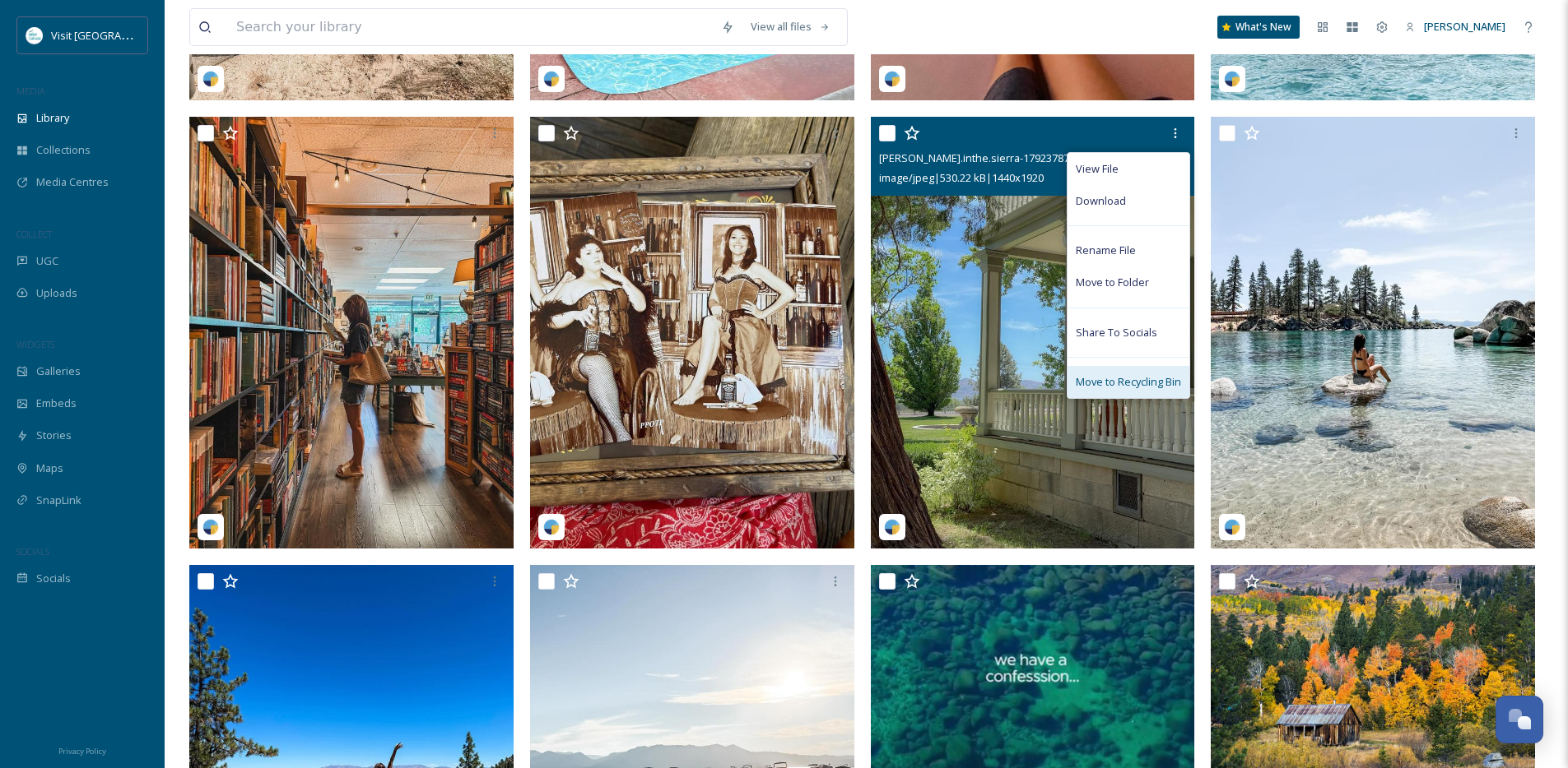
click at [1118, 390] on span "Move to Recycling Bin" at bounding box center [1128, 381] width 105 height 15
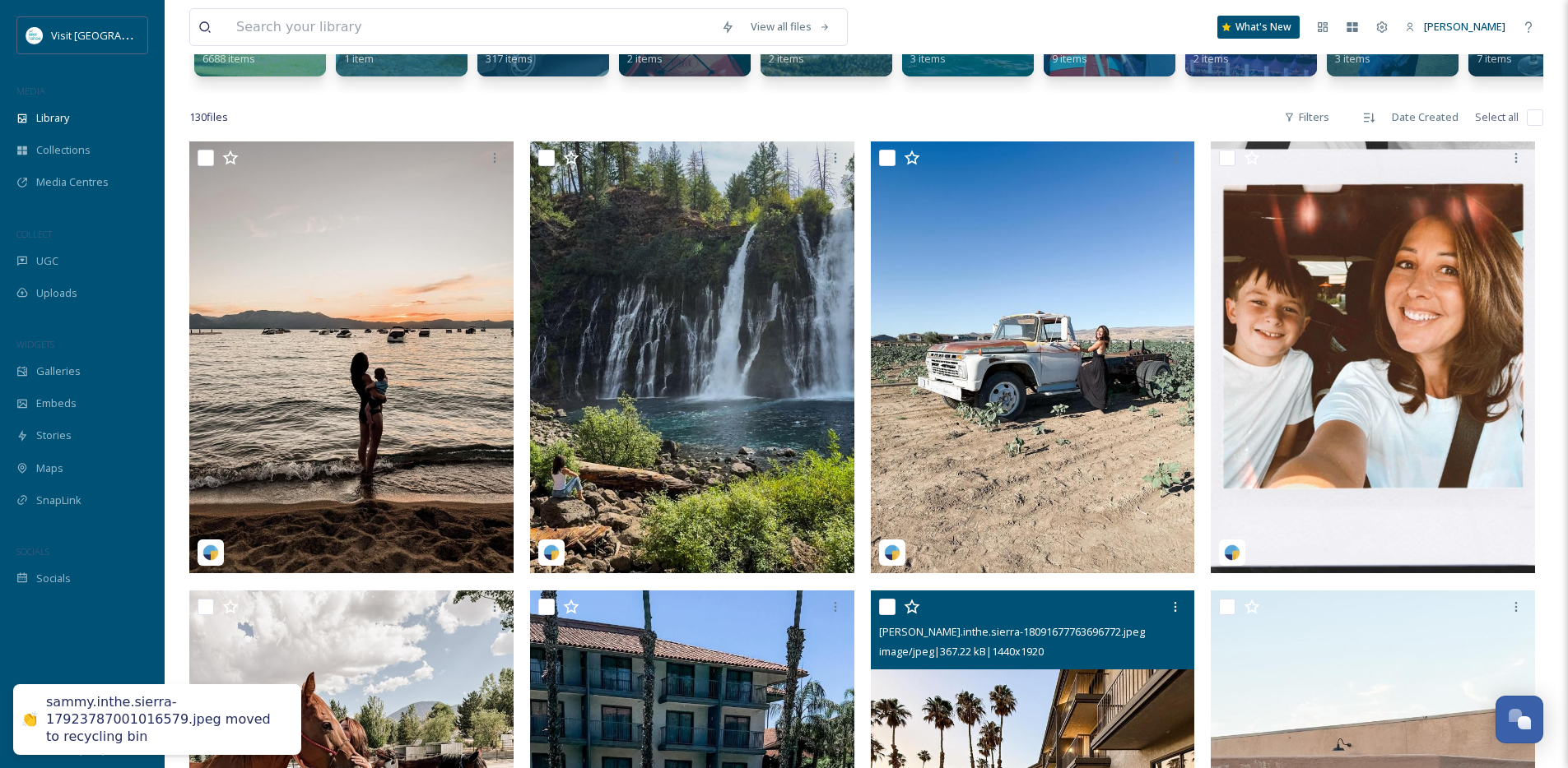
scroll to position [238, 0]
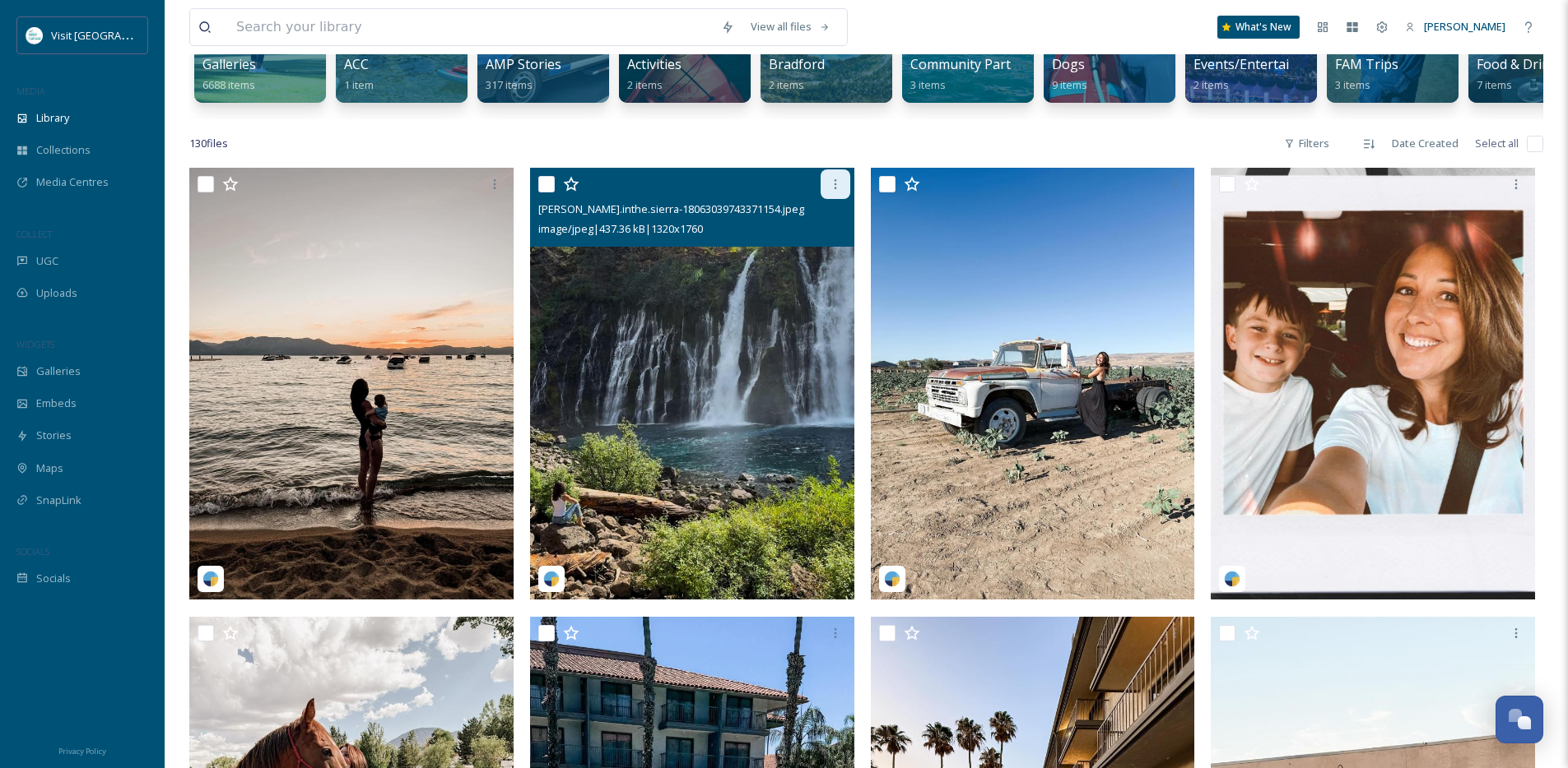
click at [841, 191] on icon at bounding box center [835, 184] width 14 height 14
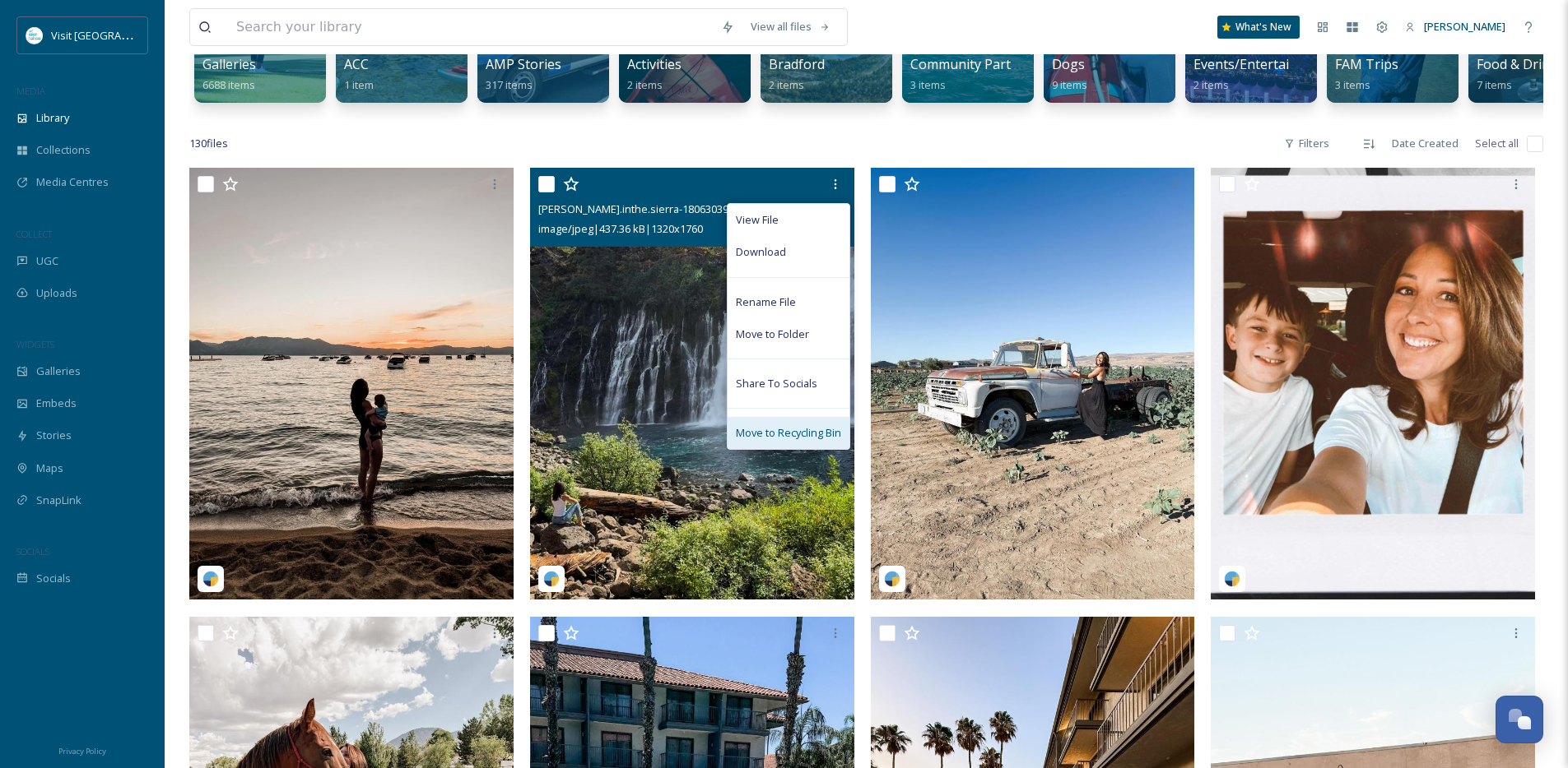
click at [777, 441] on span "Move to Recycling Bin" at bounding box center [788, 433] width 105 height 15
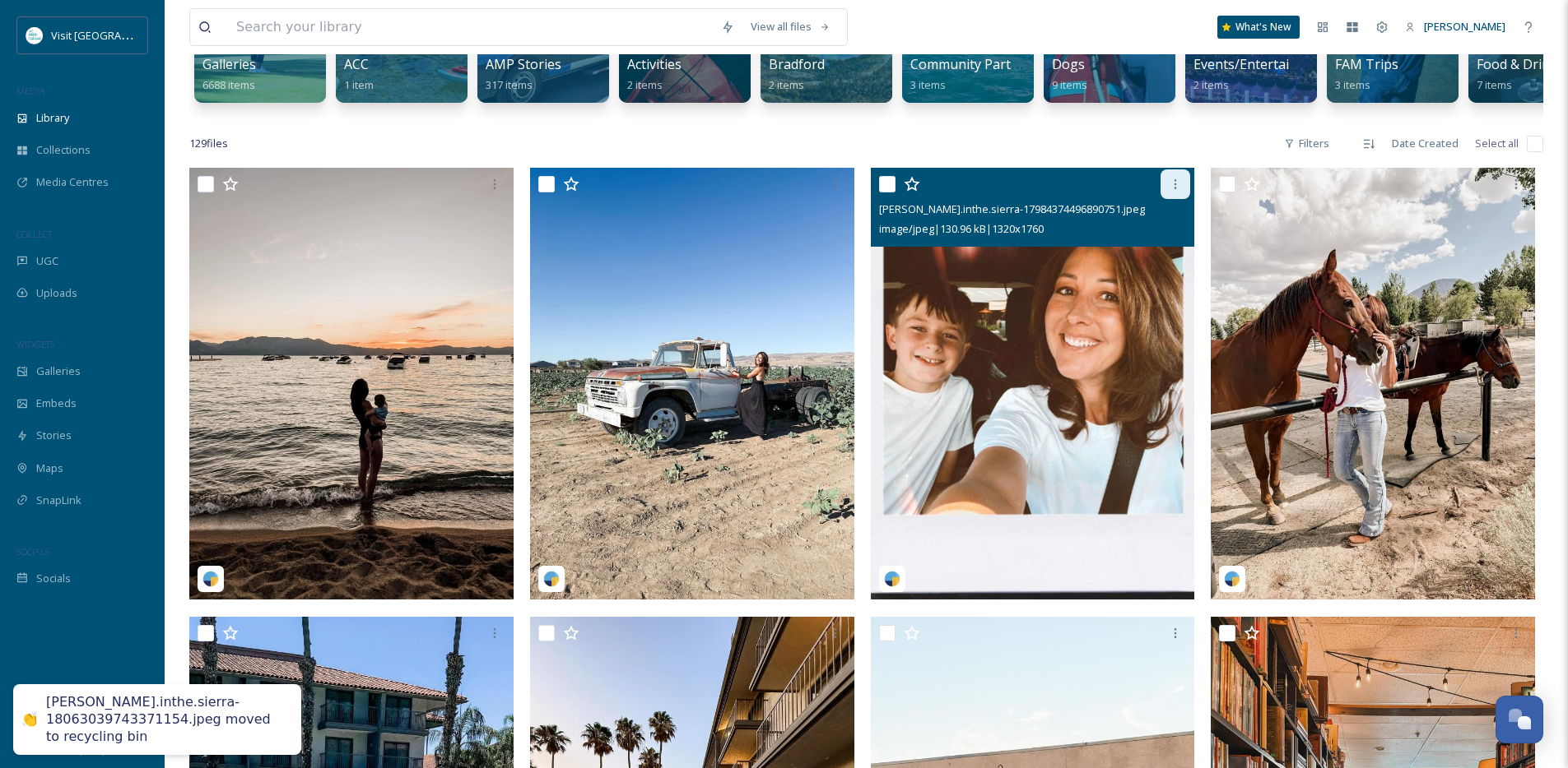
click at [1174, 189] on icon at bounding box center [1175, 184] width 3 height 10
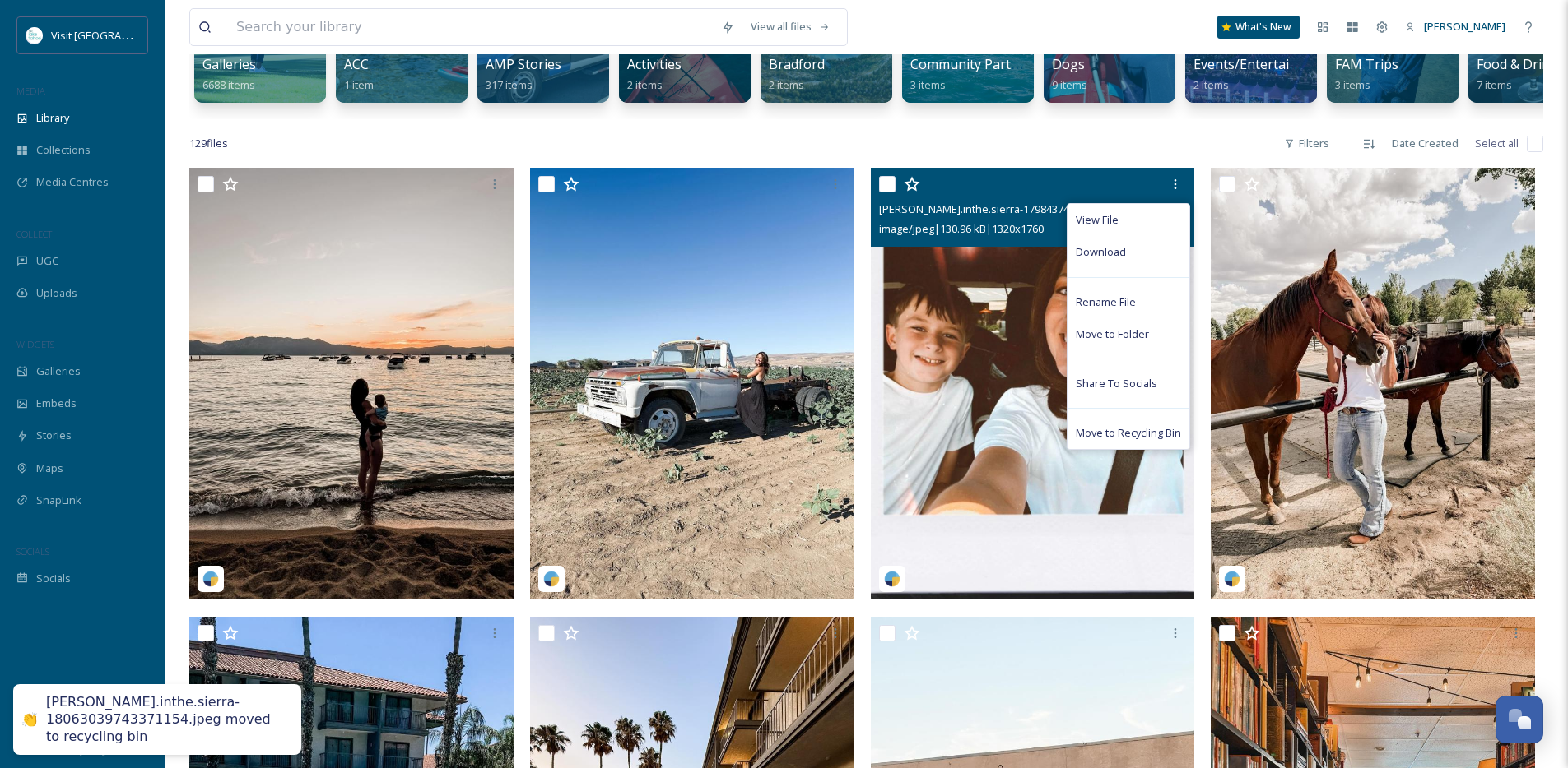
click at [1111, 437] on span "Move to Recycling Bin" at bounding box center [1128, 433] width 105 height 15
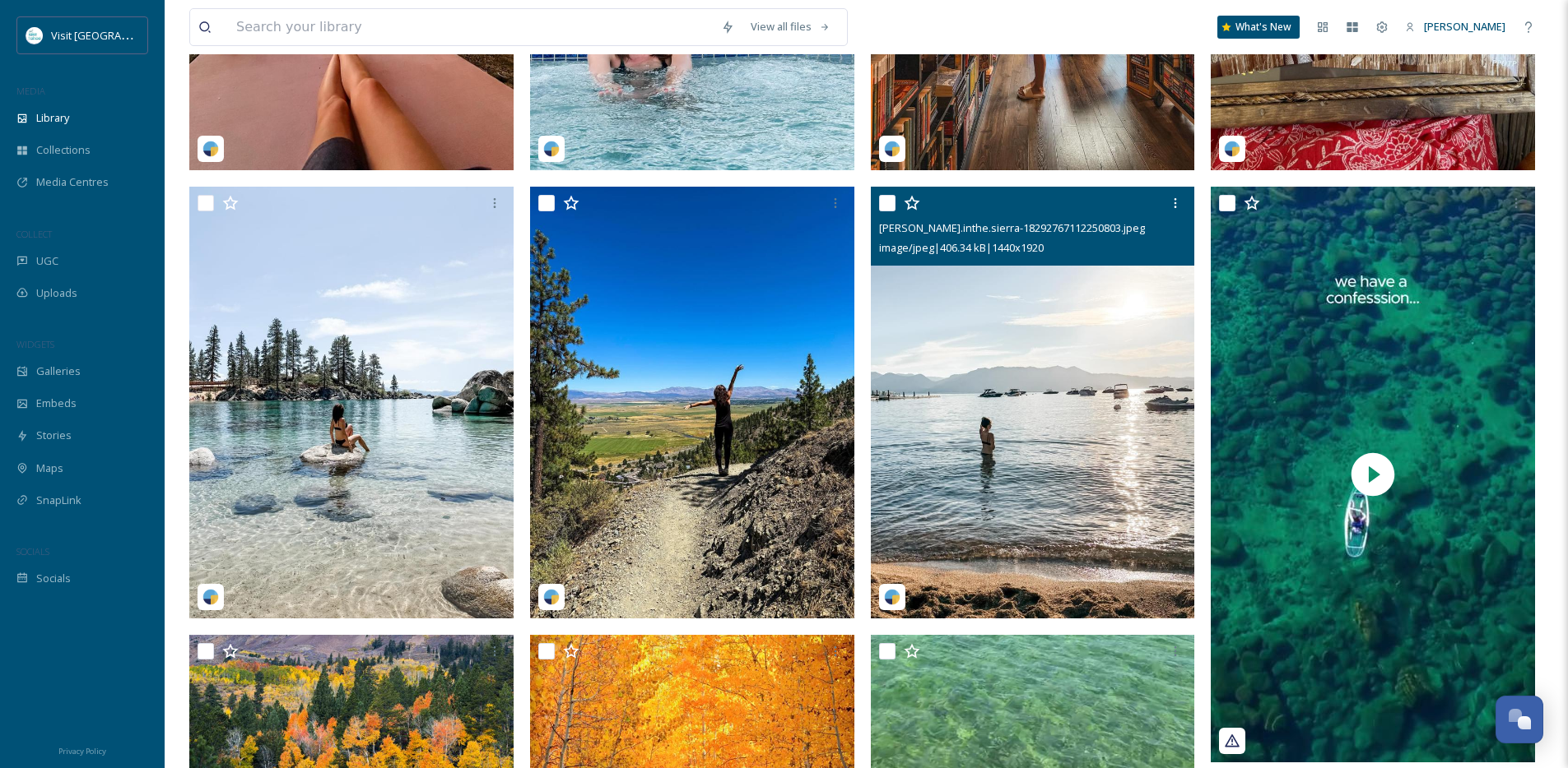
scroll to position [1100, 0]
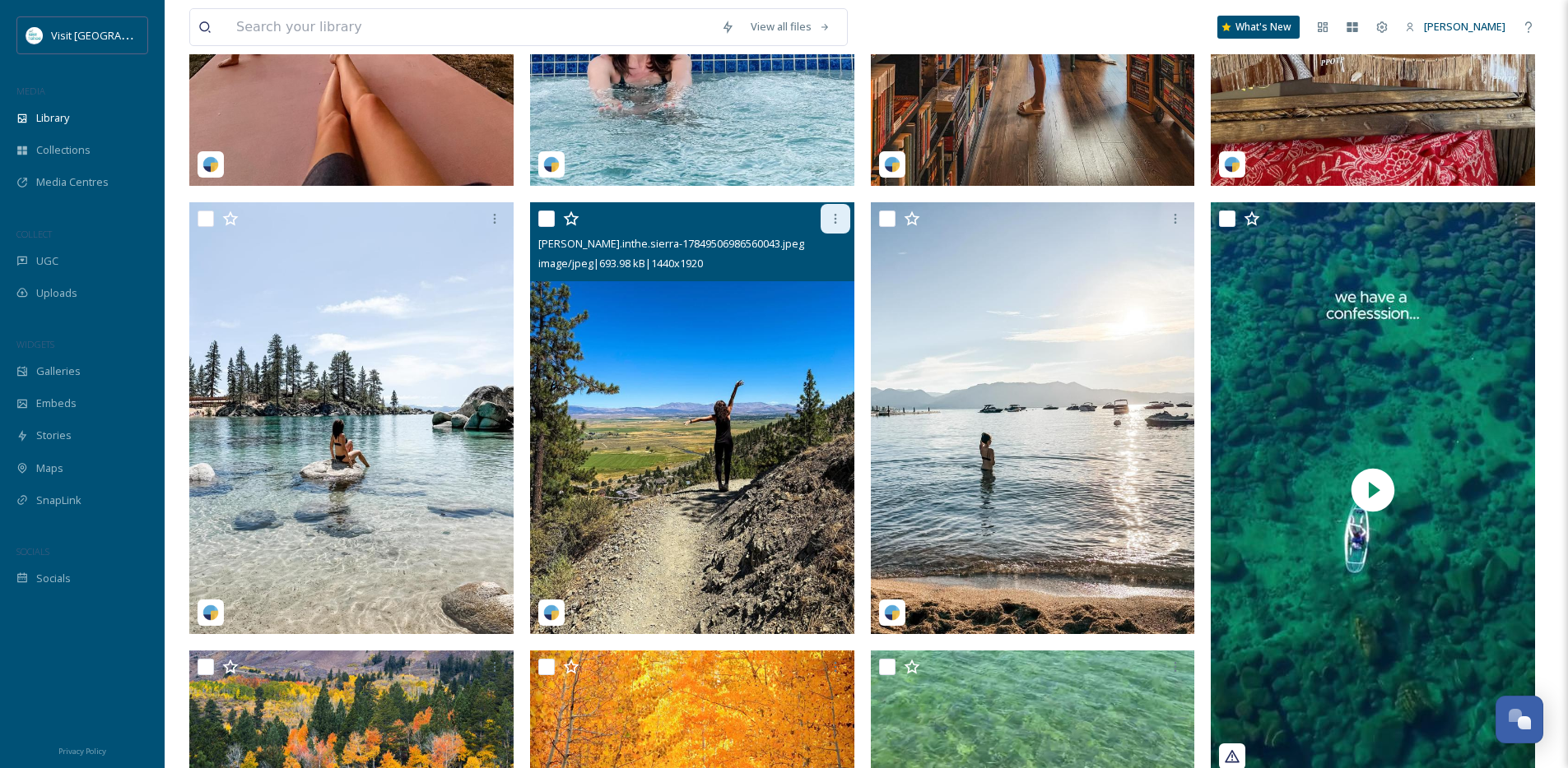
click at [838, 224] on icon at bounding box center [835, 218] width 14 height 14
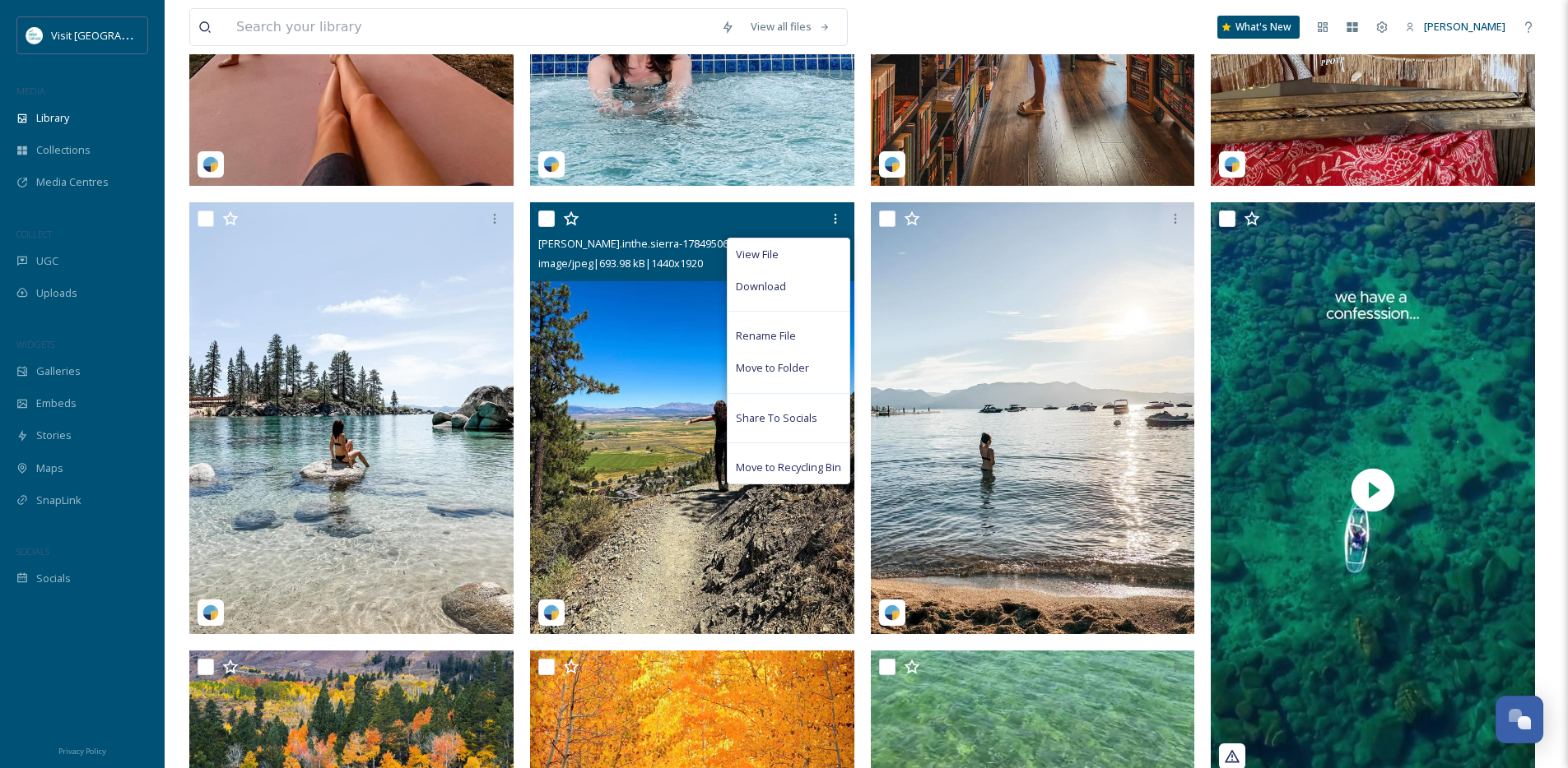
click at [791, 475] on span "Move to Recycling Bin" at bounding box center [788, 467] width 105 height 15
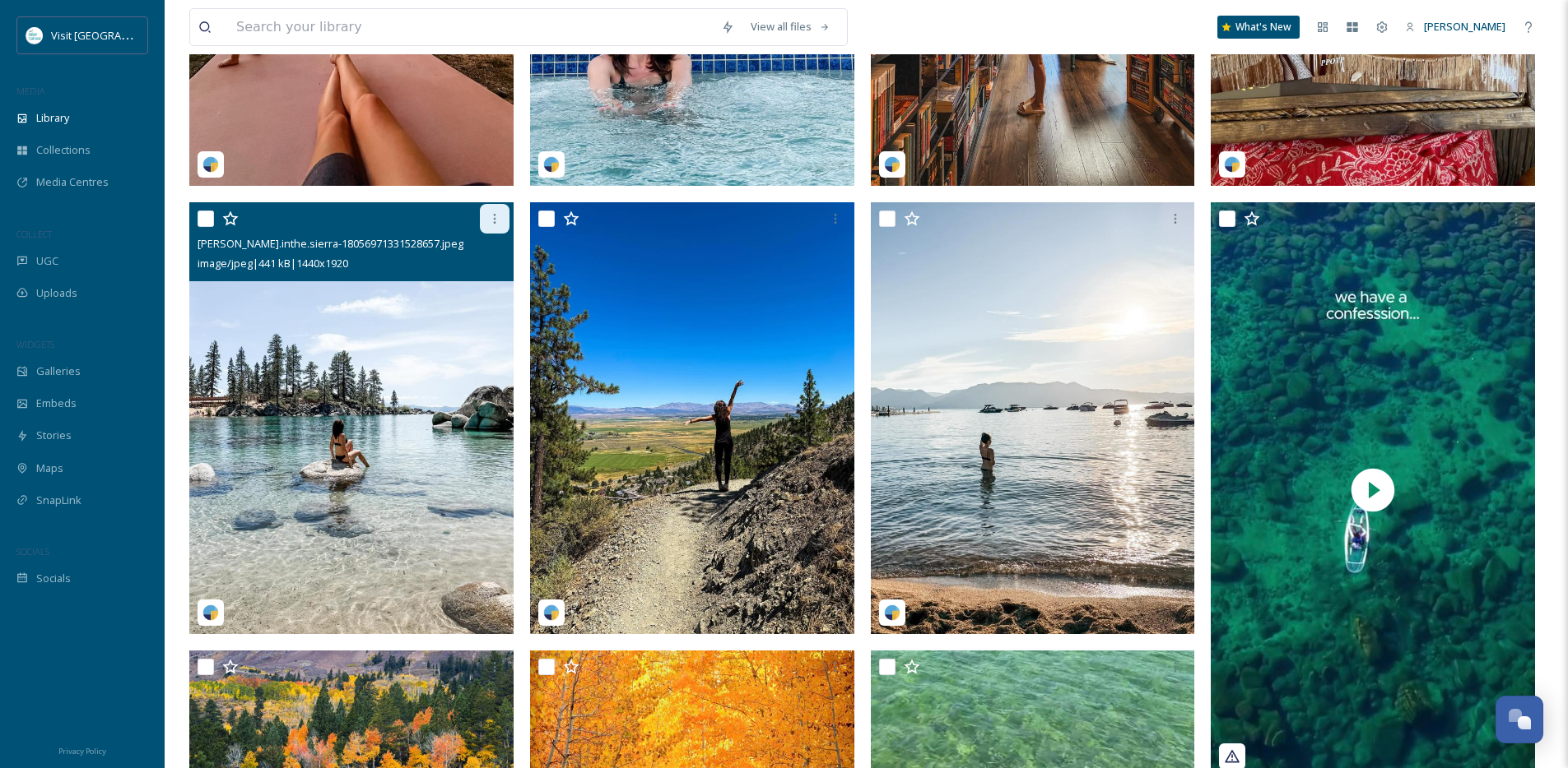
click at [498, 226] on icon at bounding box center [495, 218] width 14 height 14
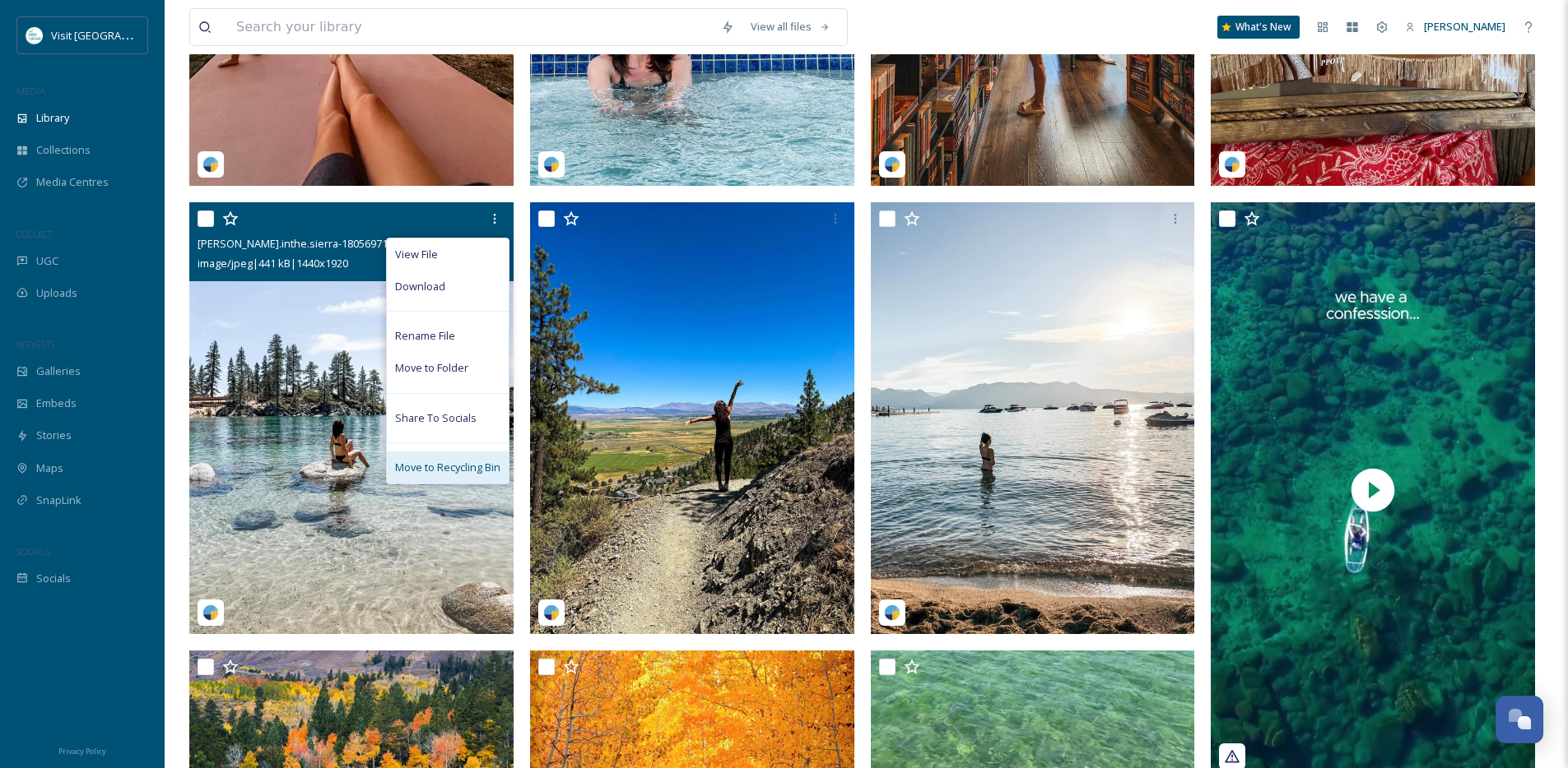
click at [479, 475] on span "Move to Recycling Bin" at bounding box center [447, 467] width 105 height 15
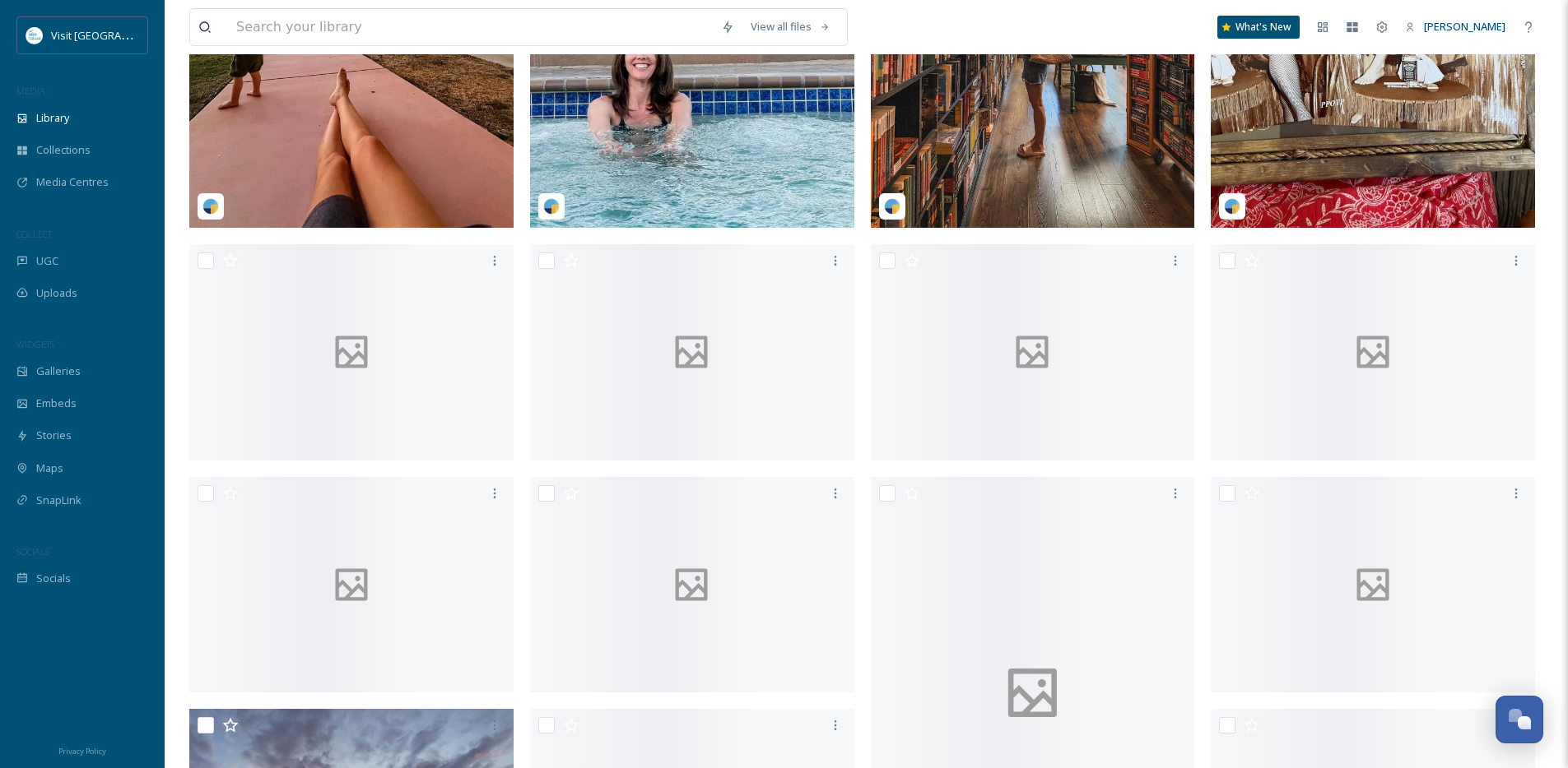
scroll to position [603, 0]
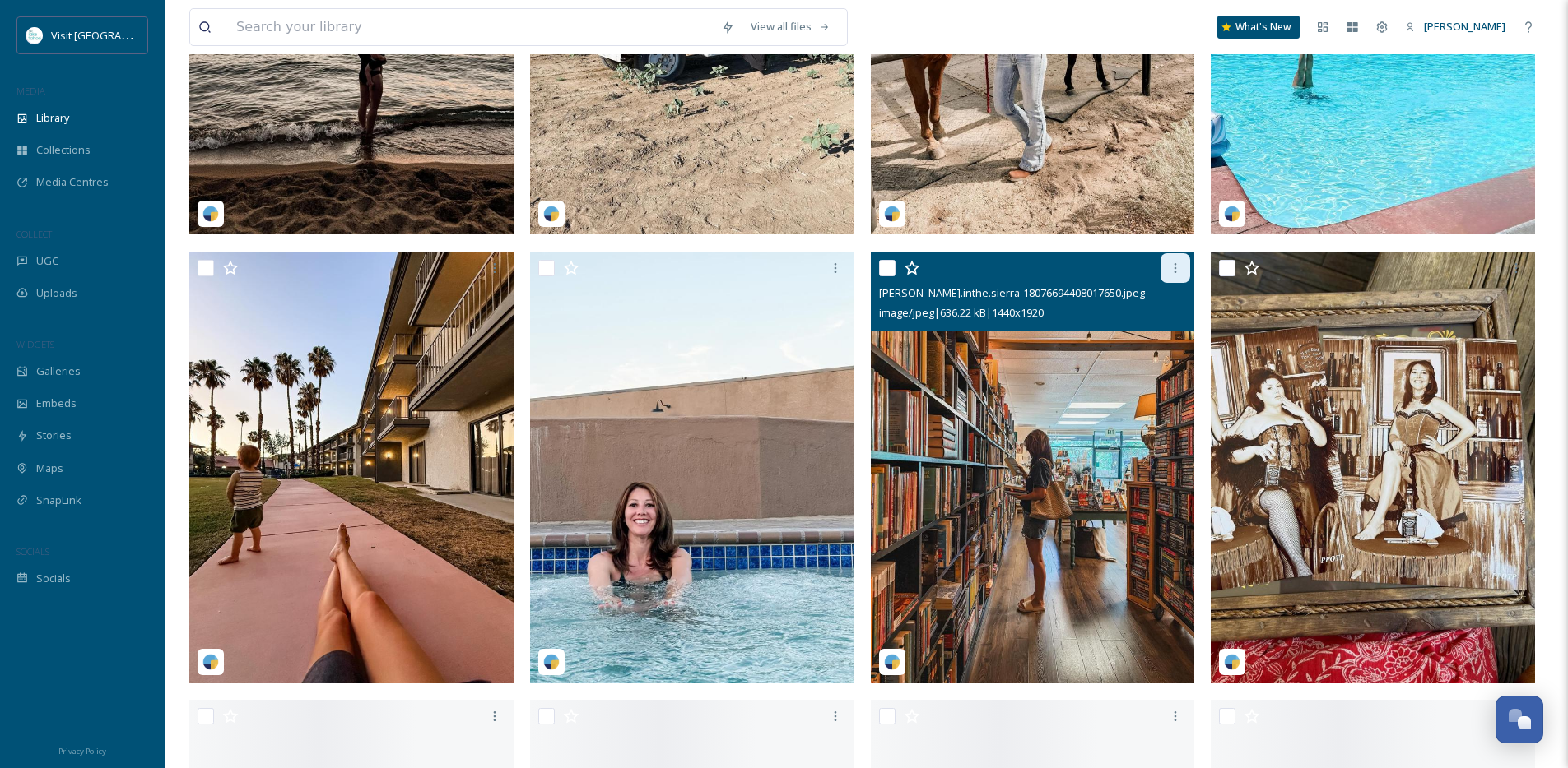
click at [1173, 274] on icon at bounding box center [1175, 268] width 14 height 14
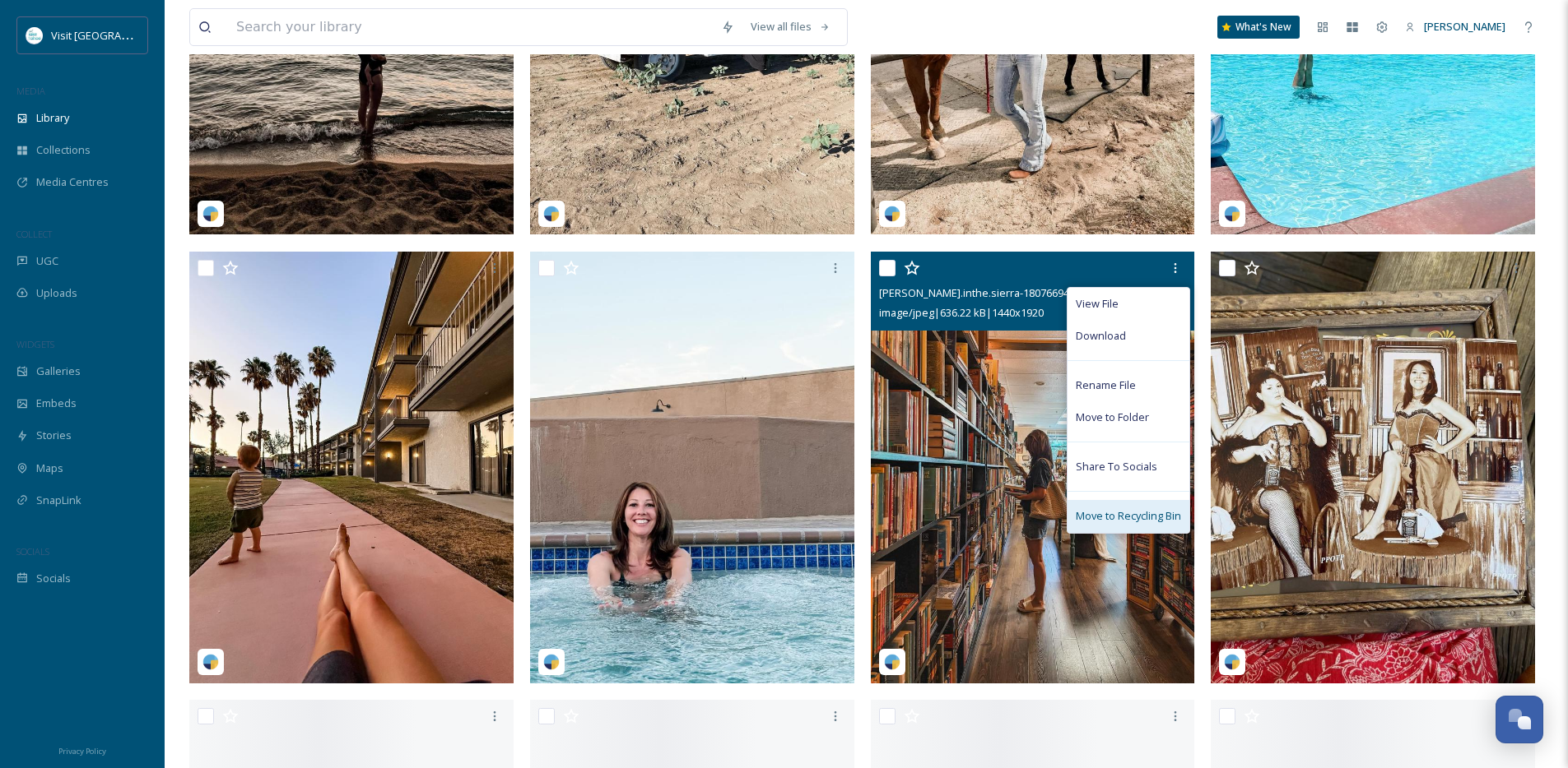
click at [1130, 523] on span "Move to Recycling Bin" at bounding box center [1128, 515] width 105 height 15
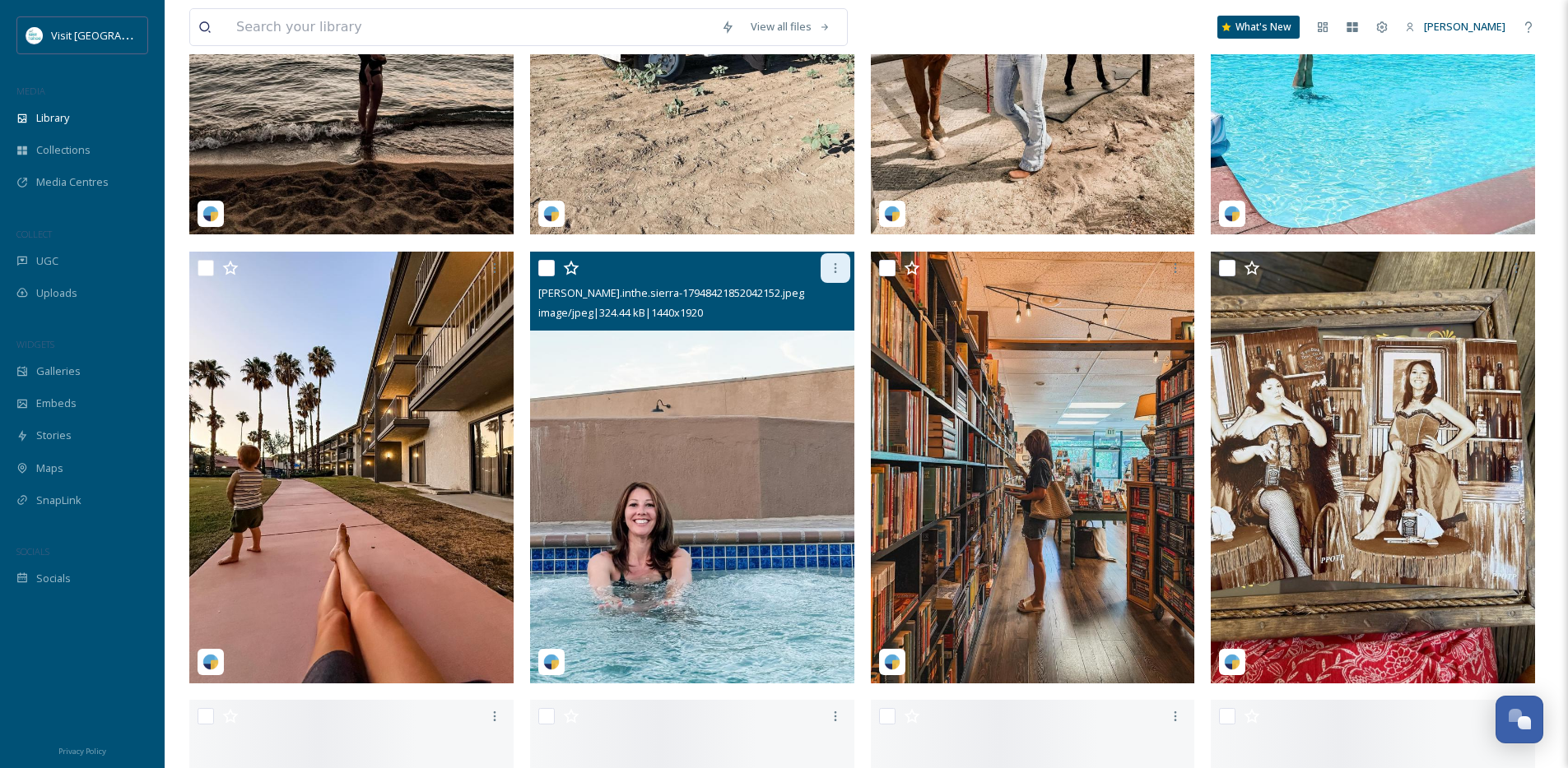
click at [832, 274] on icon at bounding box center [835, 268] width 14 height 14
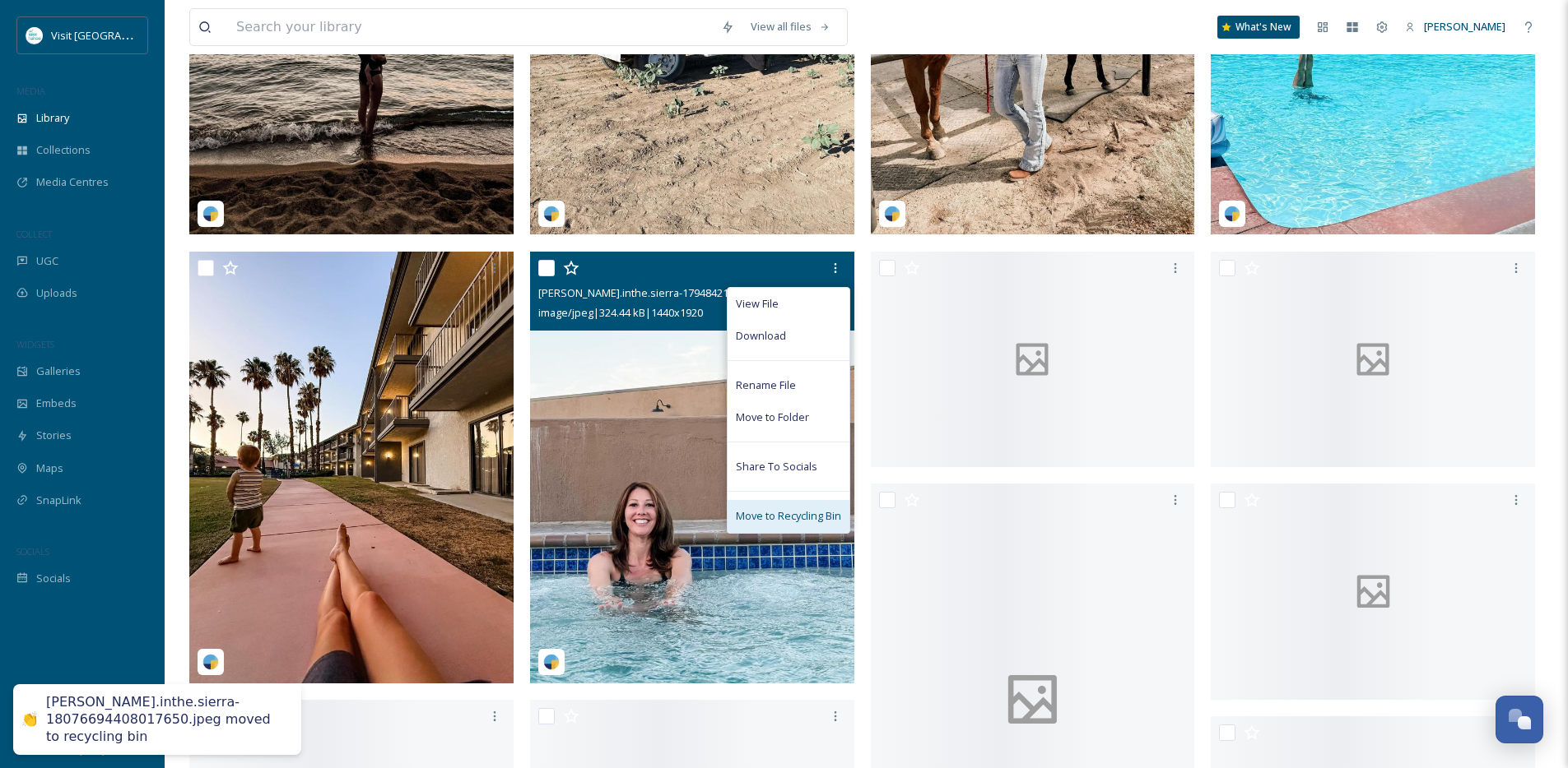
click at [779, 524] on span "Move to Recycling Bin" at bounding box center [788, 515] width 105 height 15
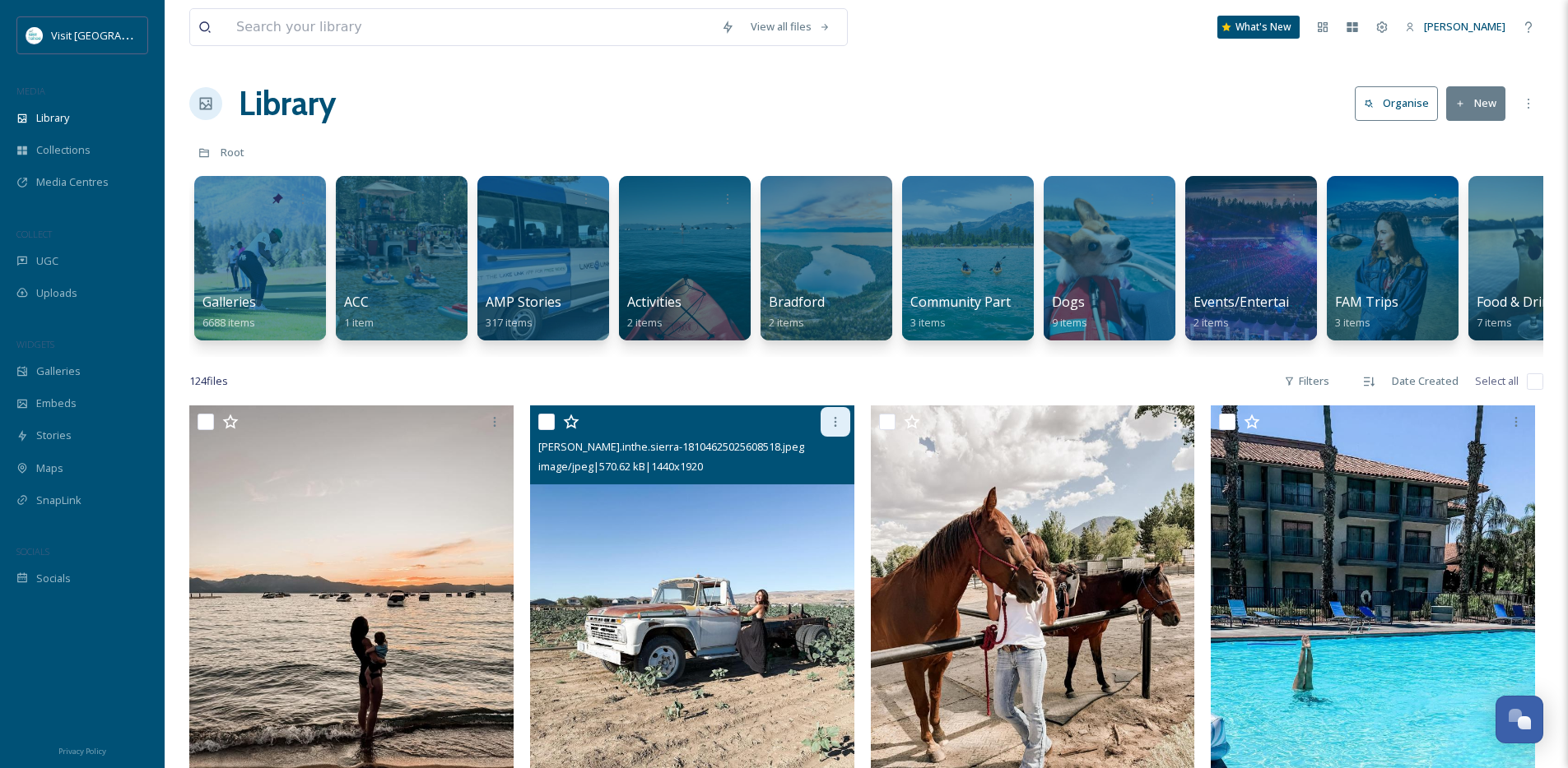
click at [832, 428] on icon at bounding box center [835, 422] width 14 height 14
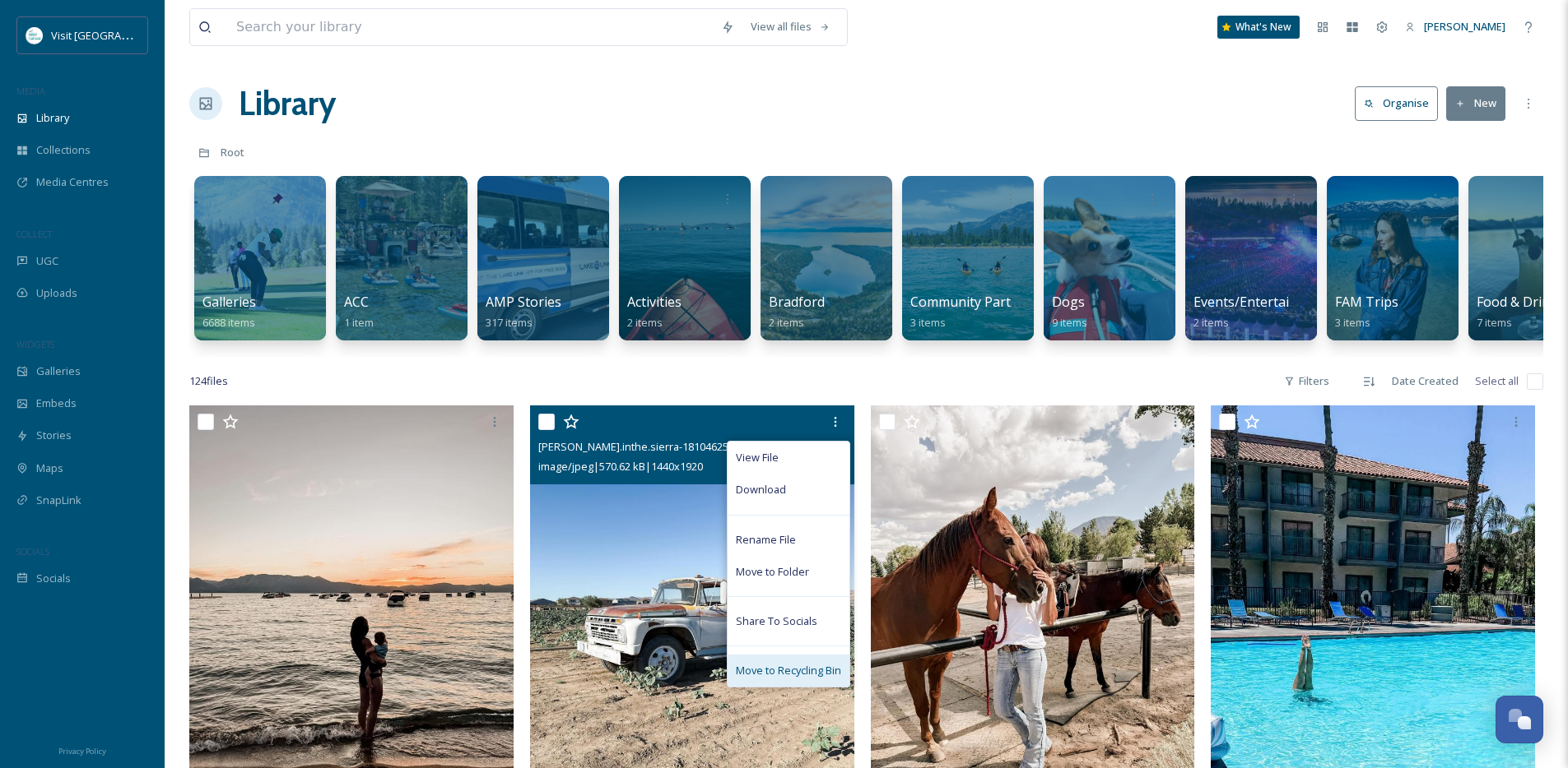
click at [800, 678] on span "Move to Recycling Bin" at bounding box center [788, 670] width 105 height 15
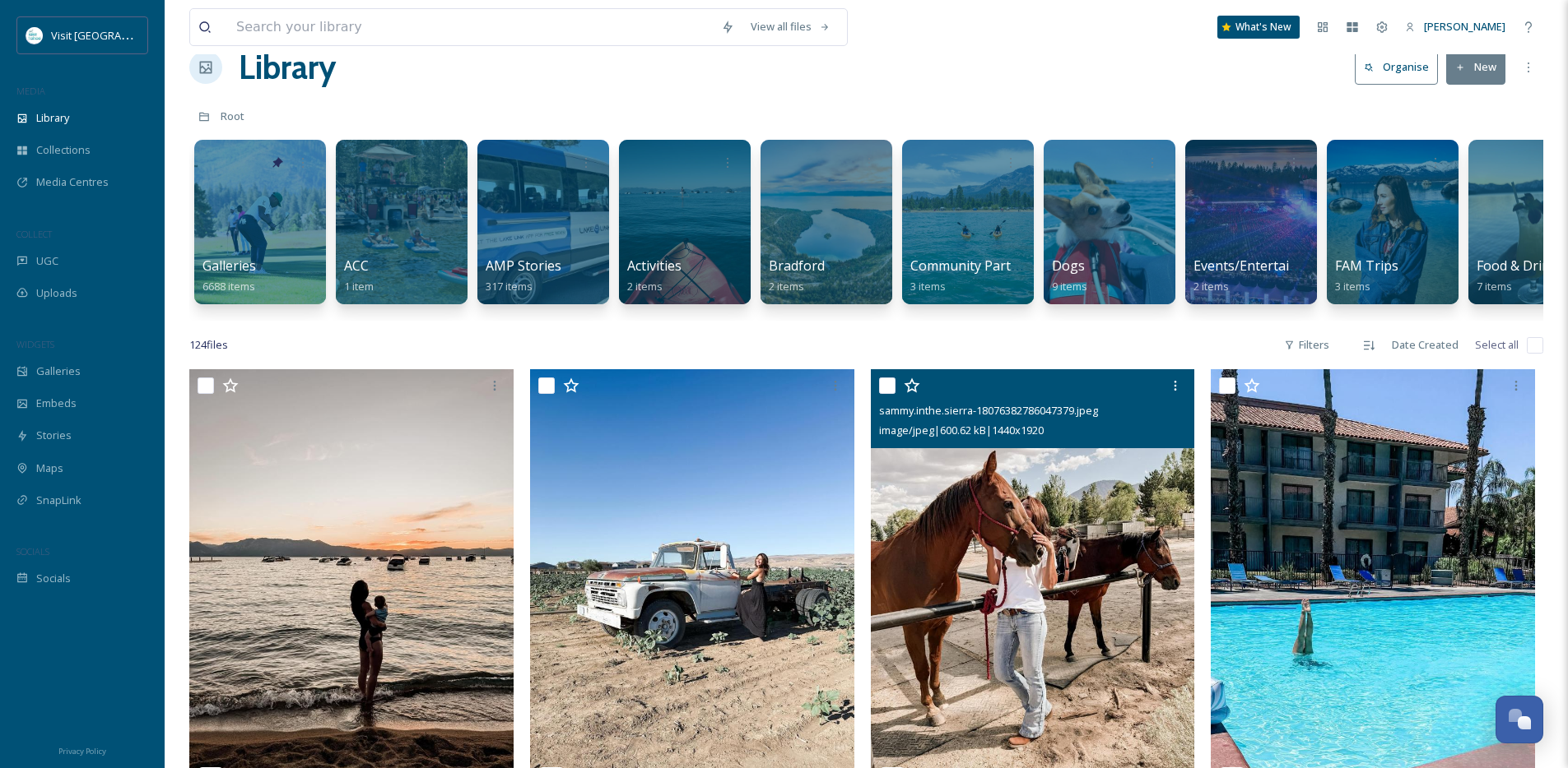
scroll to position [39, 0]
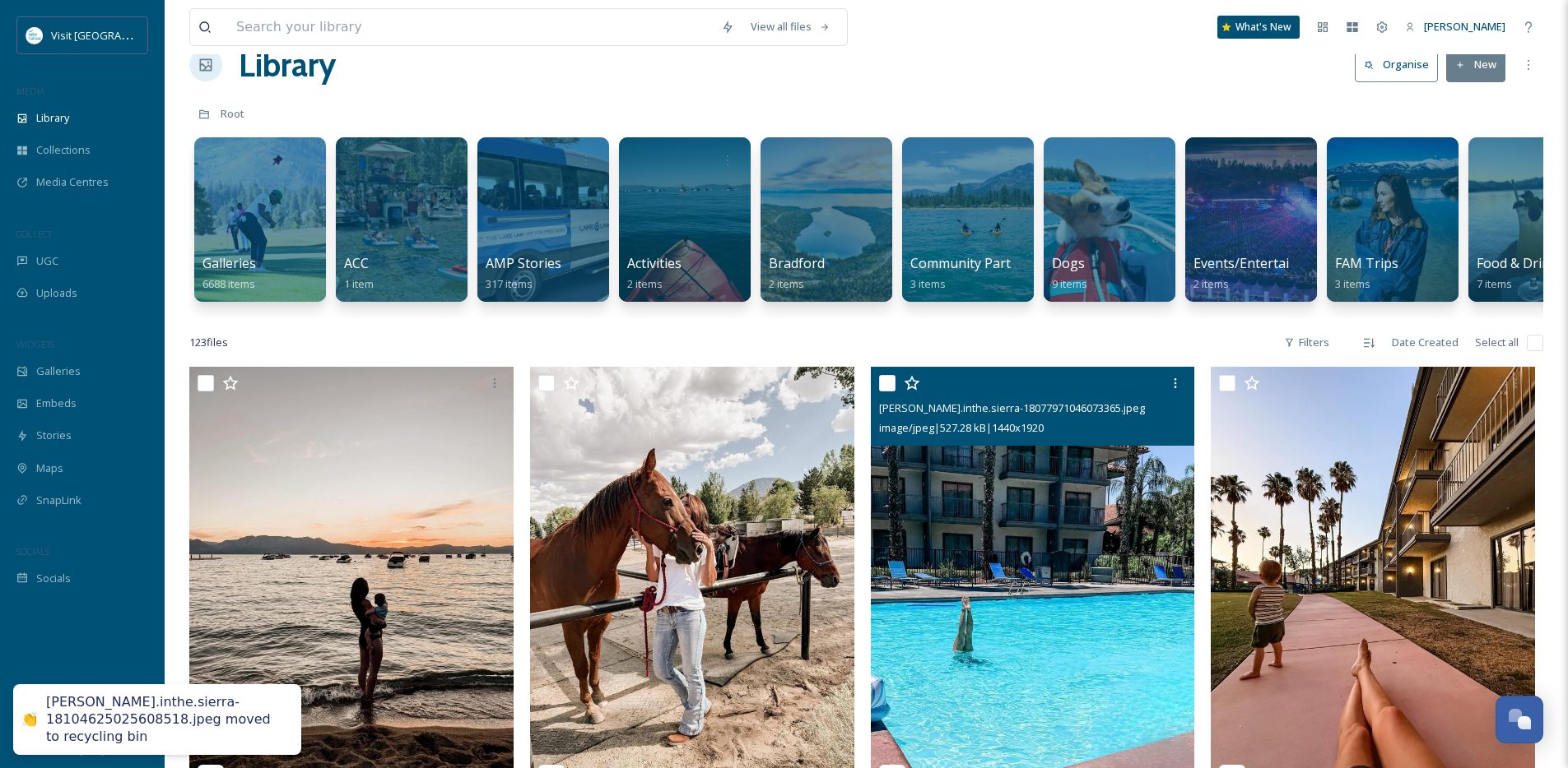
click at [1178, 390] on icon at bounding box center [1175, 383] width 14 height 14
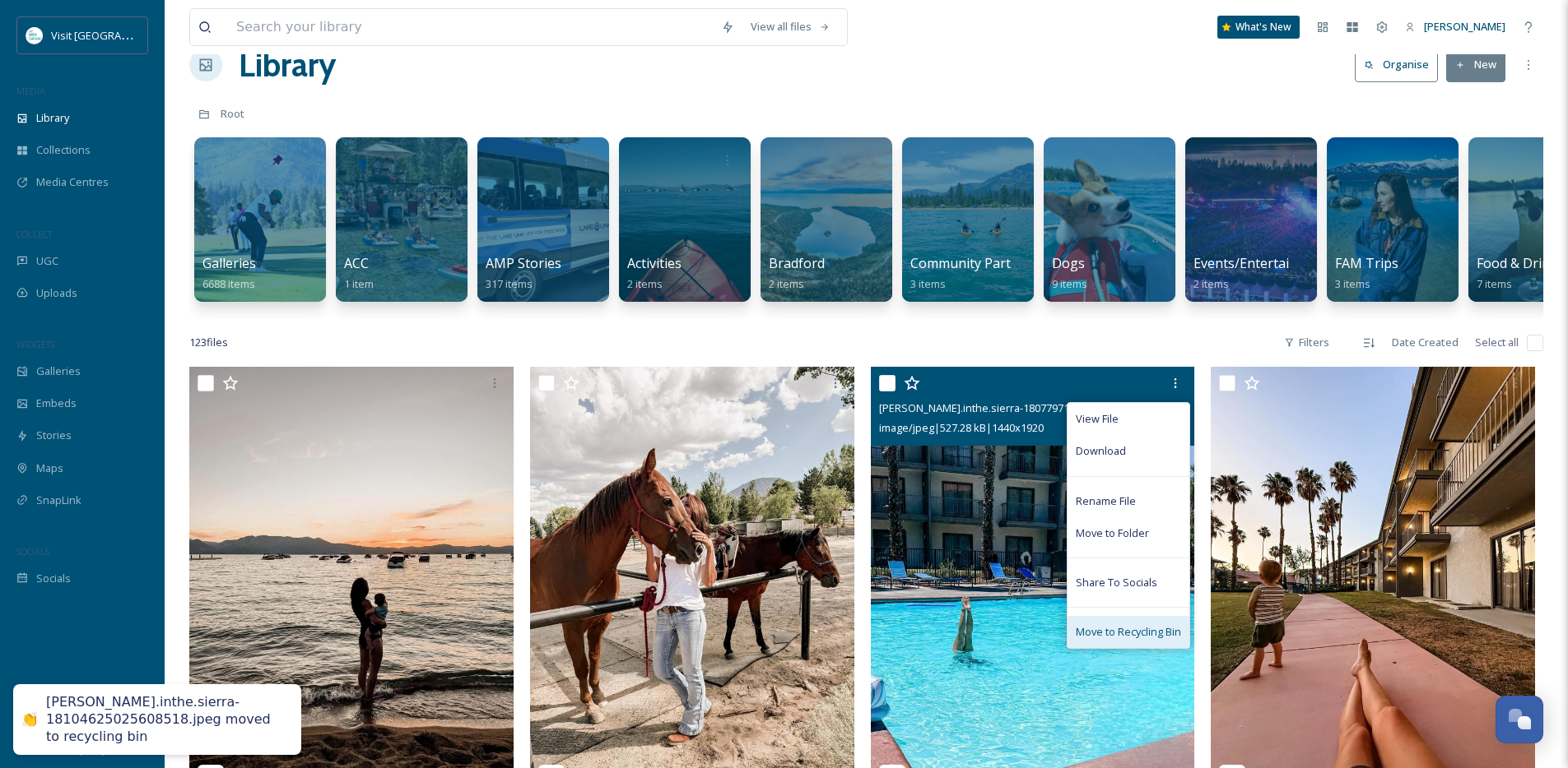
click at [1133, 633] on div "Move to Recycling Bin" at bounding box center [1128, 631] width 121 height 32
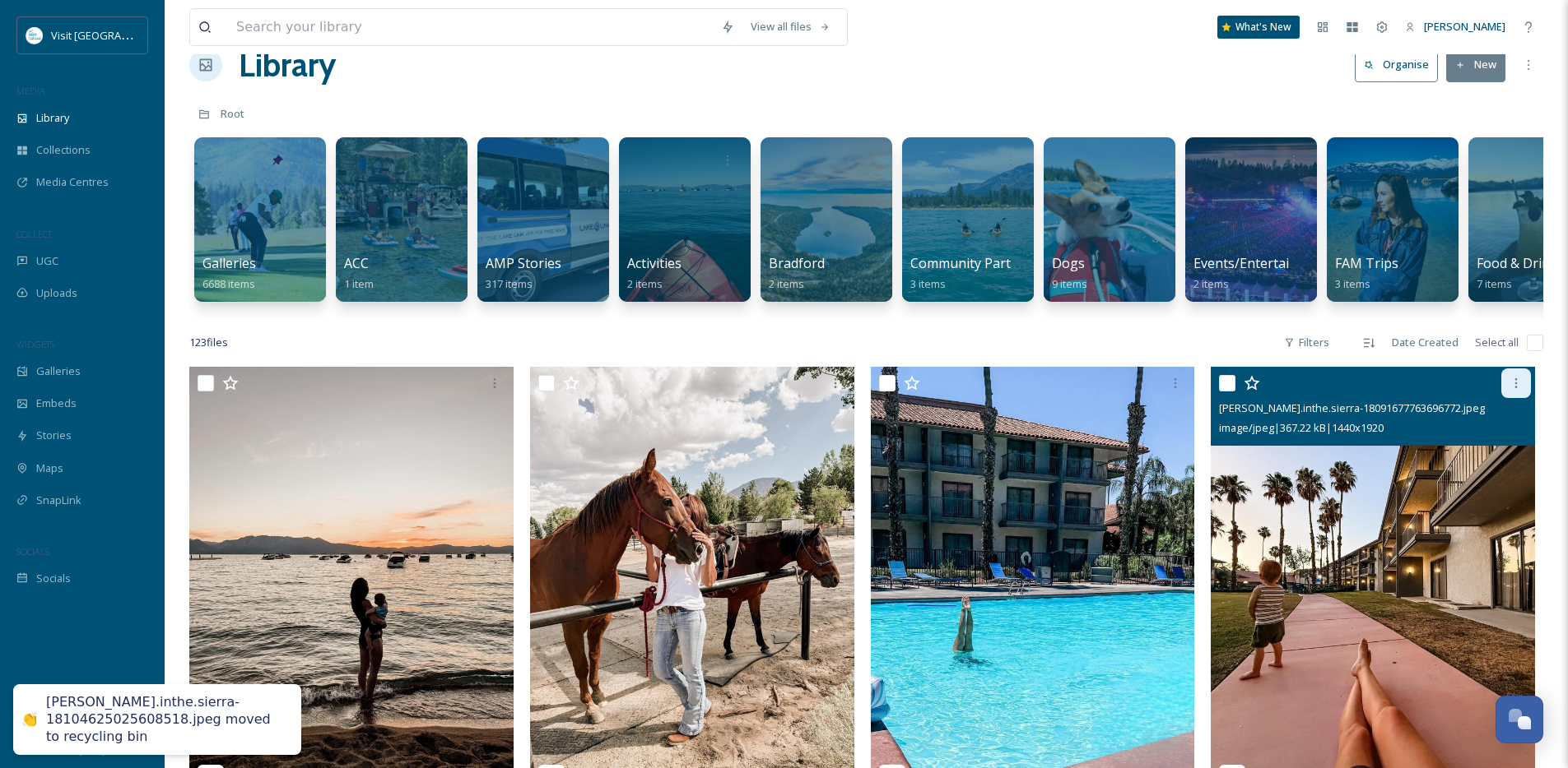
drag, startPoint x: 1527, startPoint y: 397, endPoint x: 1515, endPoint y: 407, distance: 15.6
click at [1527, 398] on div at bounding box center [1515, 383] width 30 height 30
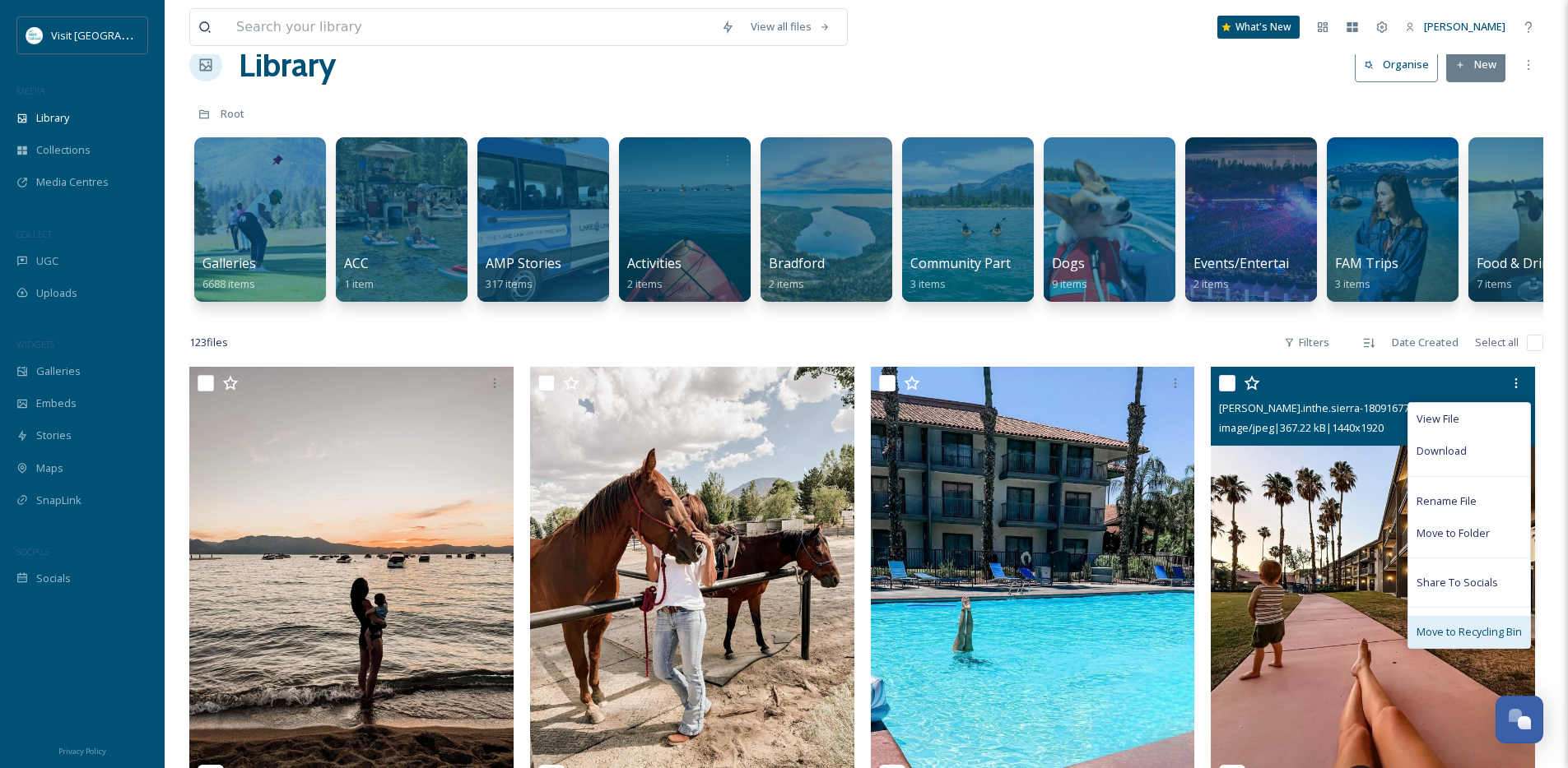
click at [1425, 648] on div "Move to Recycling Bin" at bounding box center [1468, 631] width 121 height 32
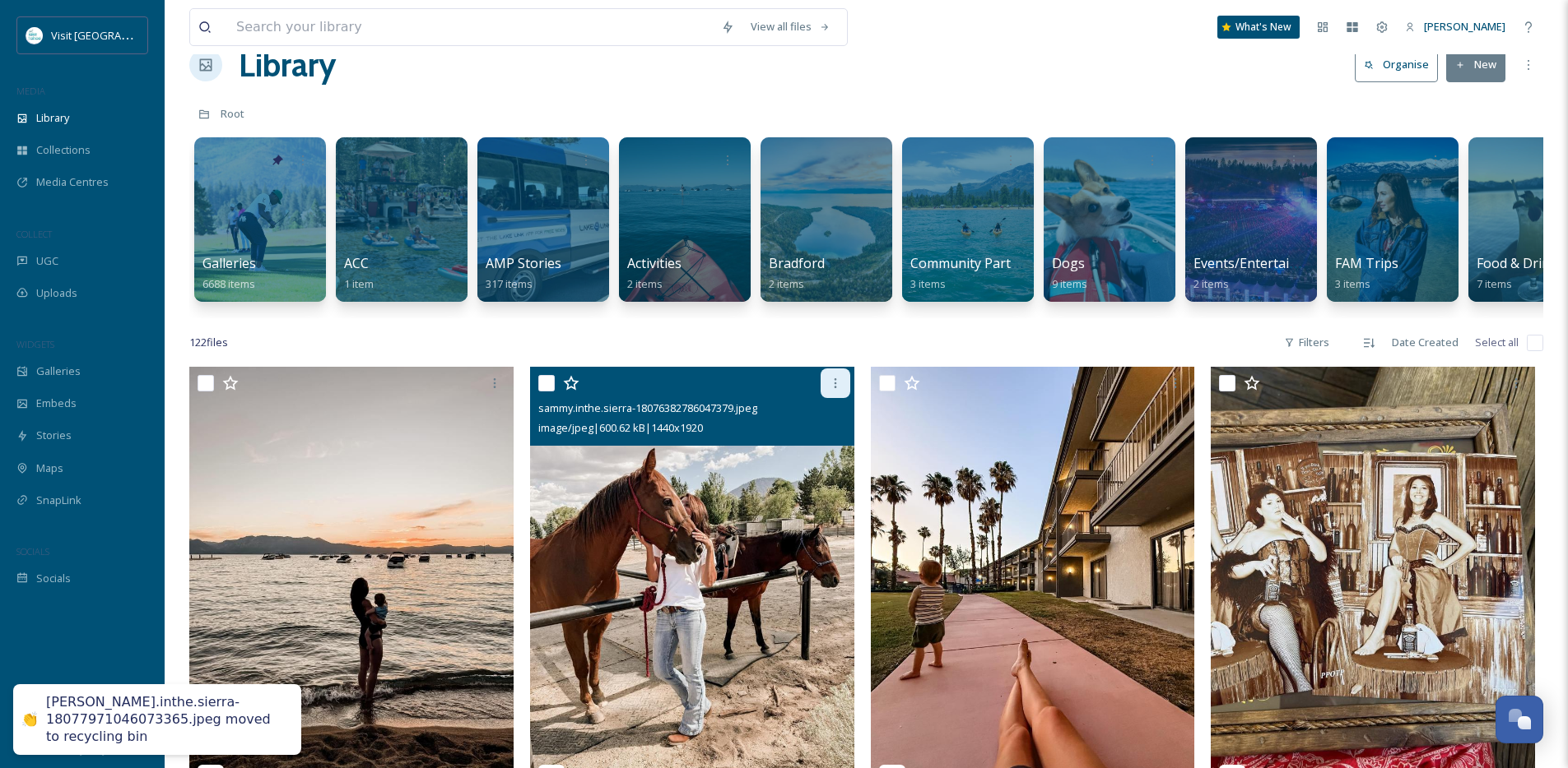
click at [832, 390] on icon at bounding box center [835, 383] width 14 height 14
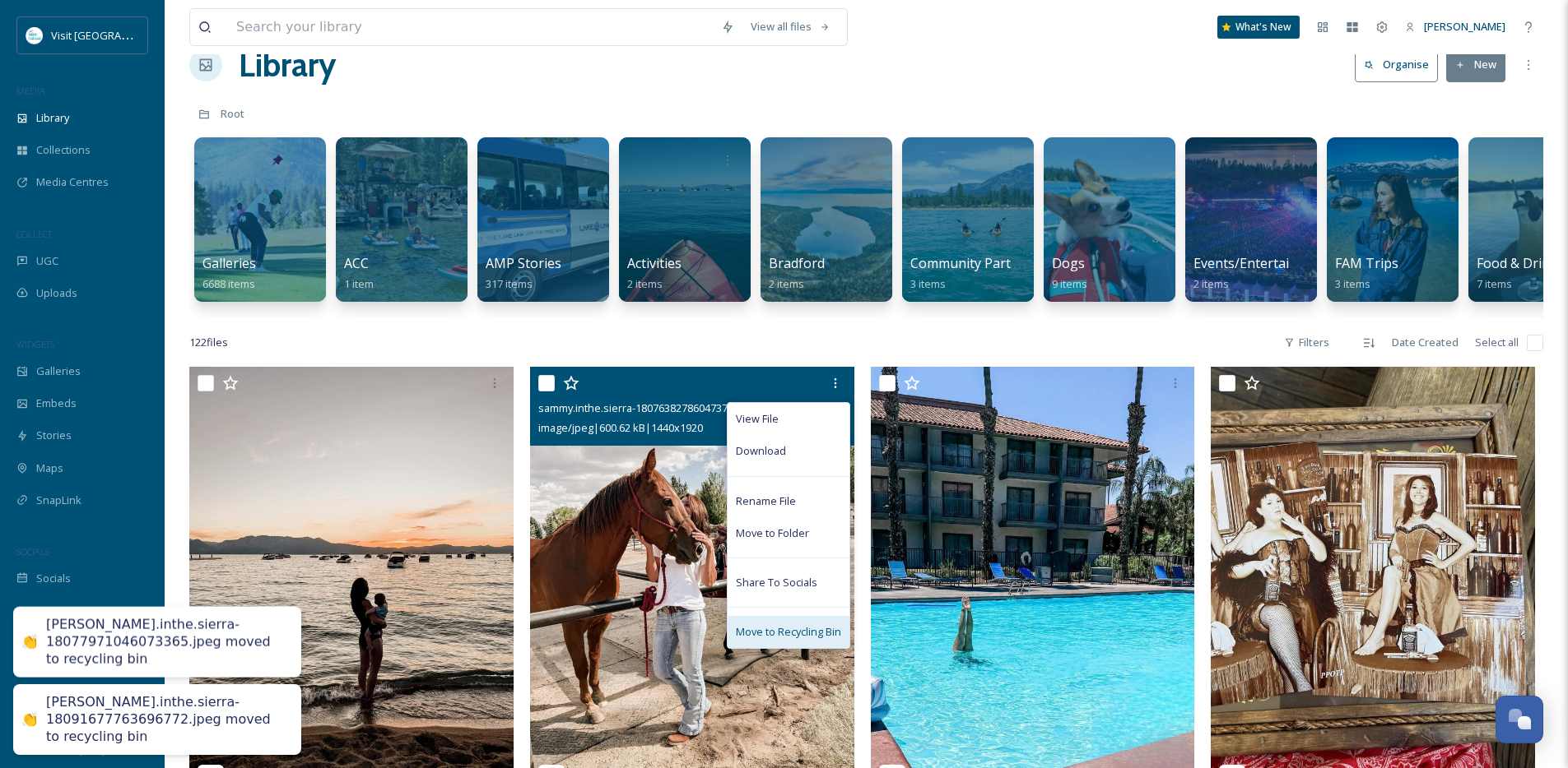
click at [804, 640] on span "Move to Recycling Bin" at bounding box center [788, 632] width 105 height 15
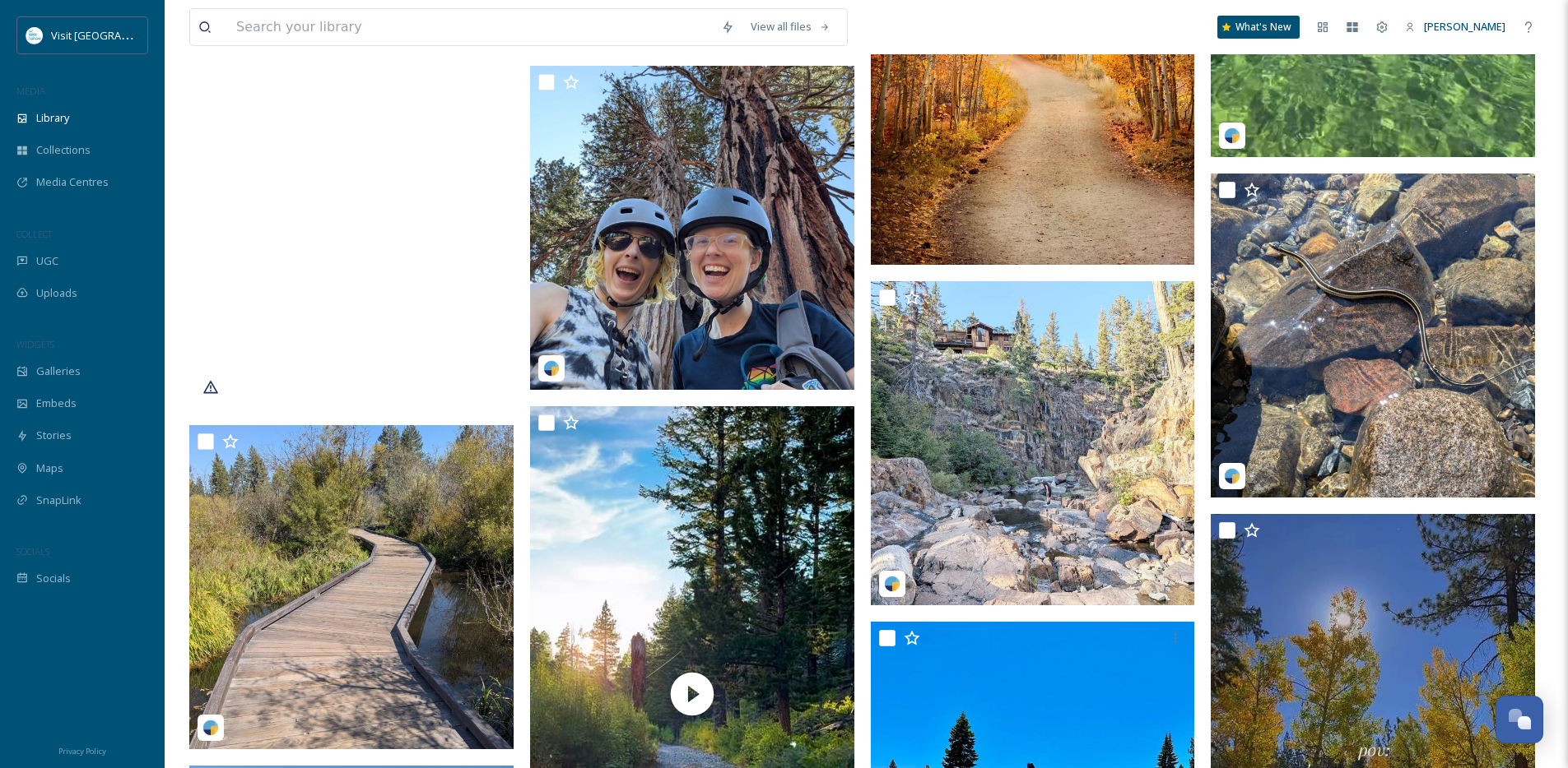
scroll to position [1022, 0]
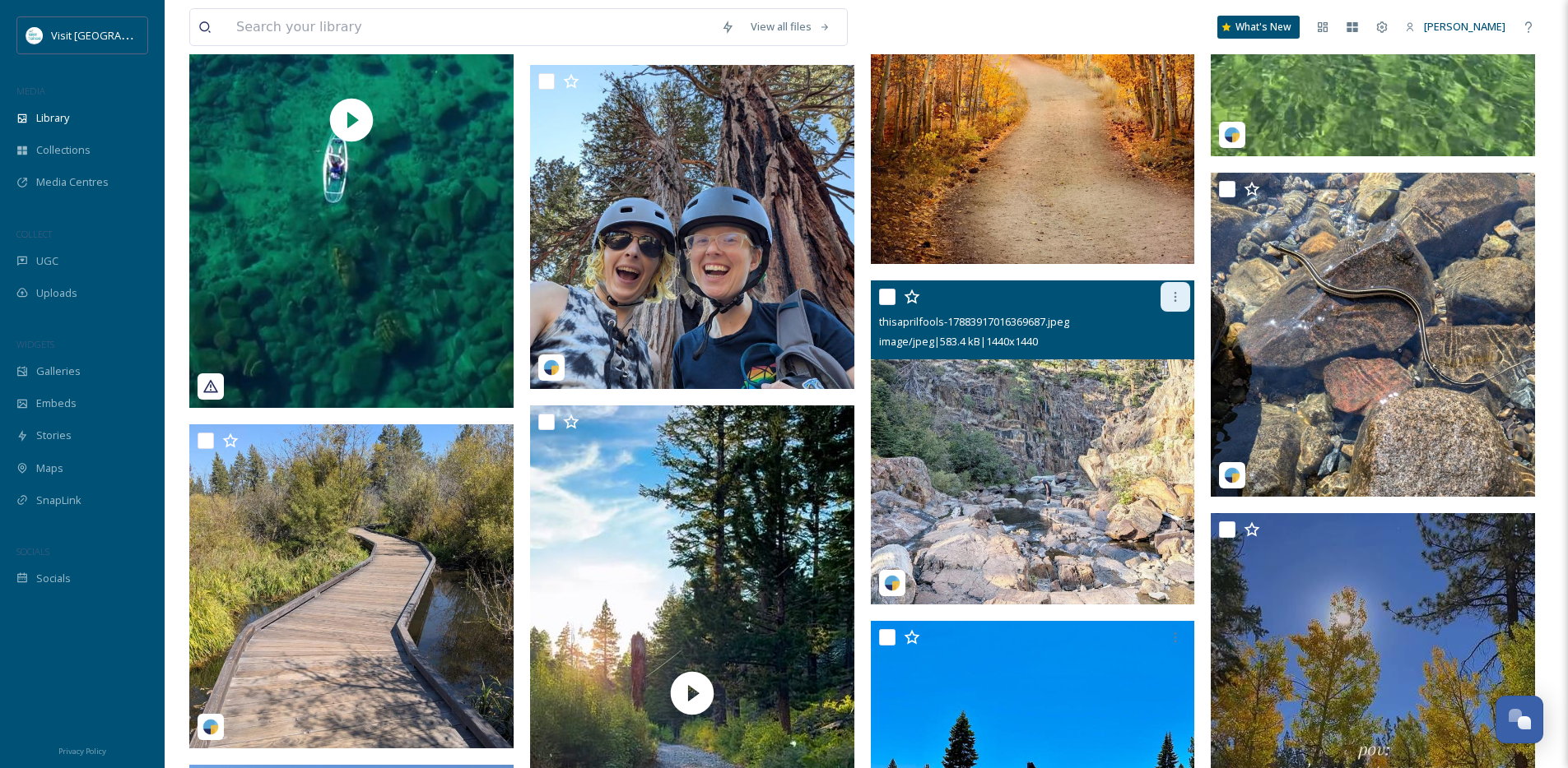
click at [1177, 303] on icon at bounding box center [1175, 297] width 14 height 14
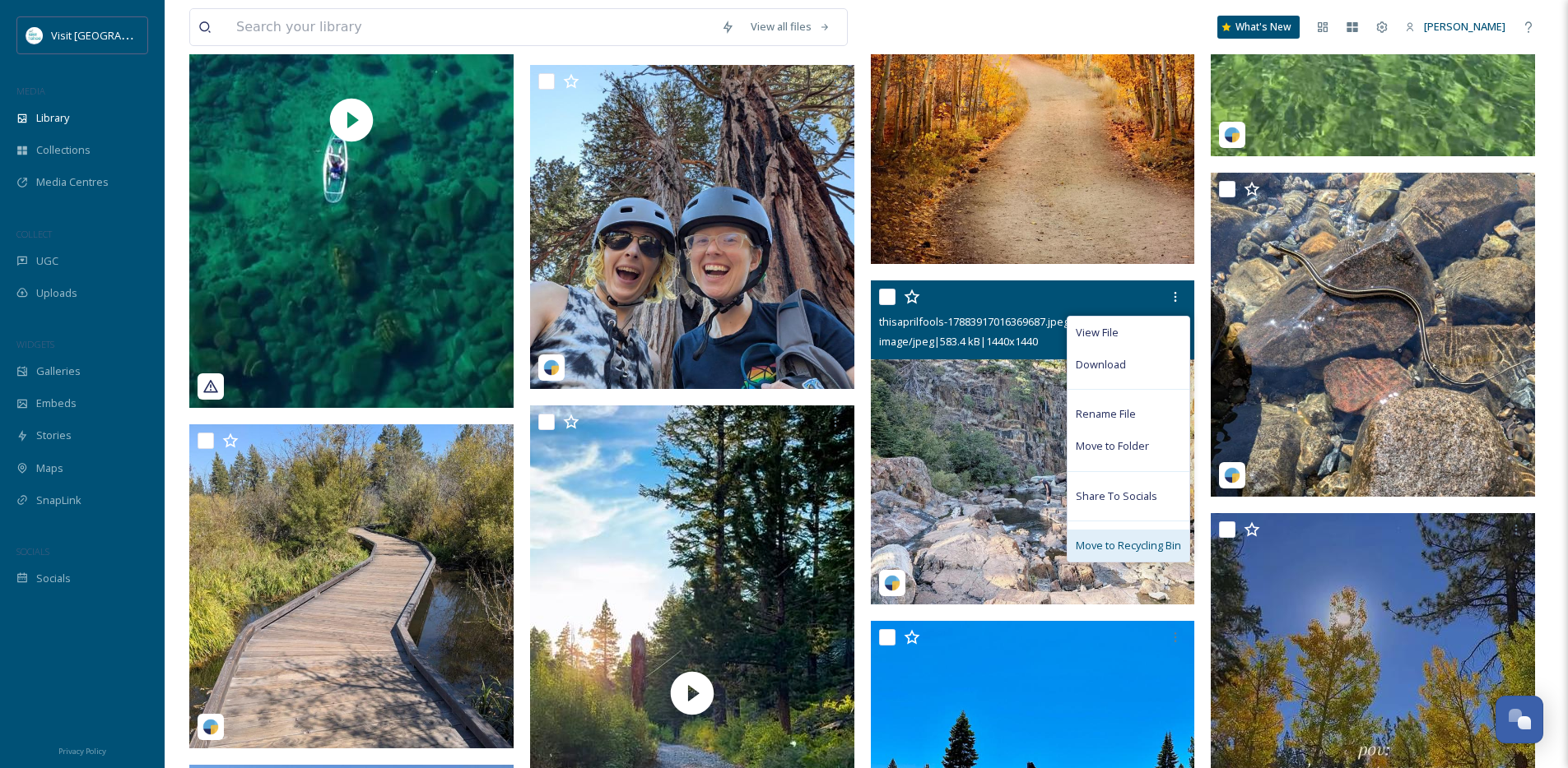
click at [1108, 553] on span "Move to Recycling Bin" at bounding box center [1128, 545] width 105 height 15
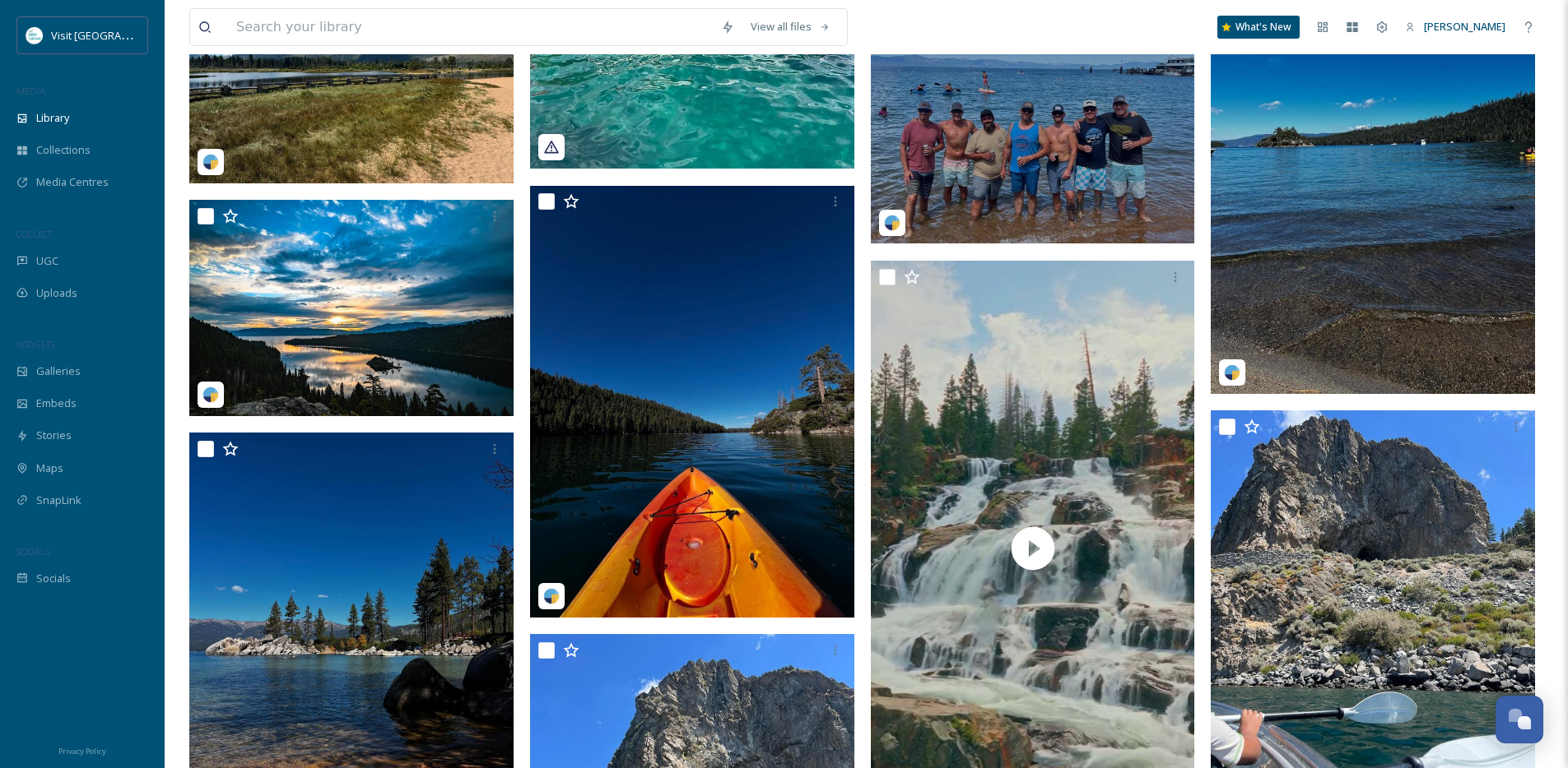
scroll to position [8786, 0]
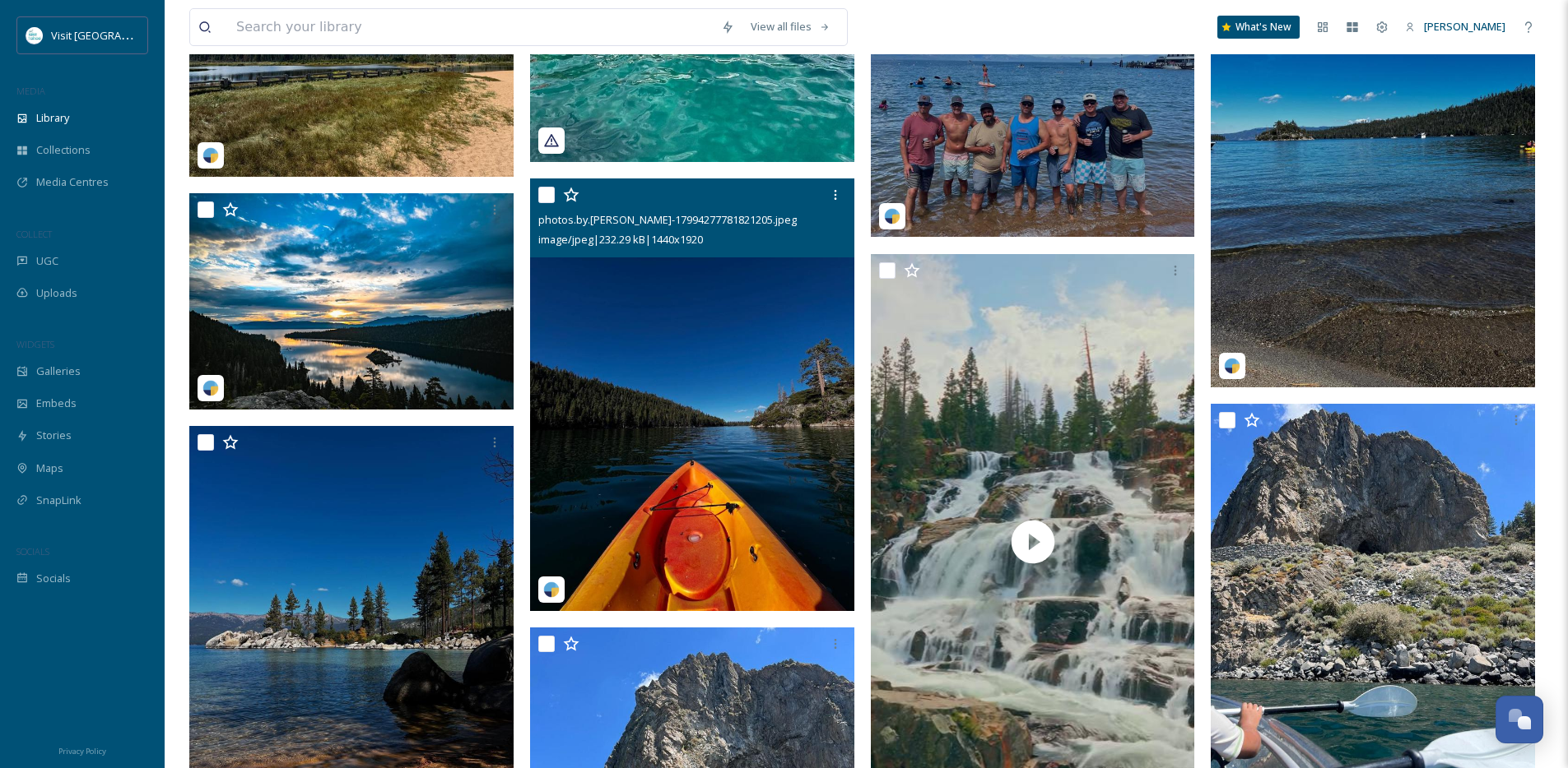
click at [742, 452] on img at bounding box center [692, 395] width 324 height 432
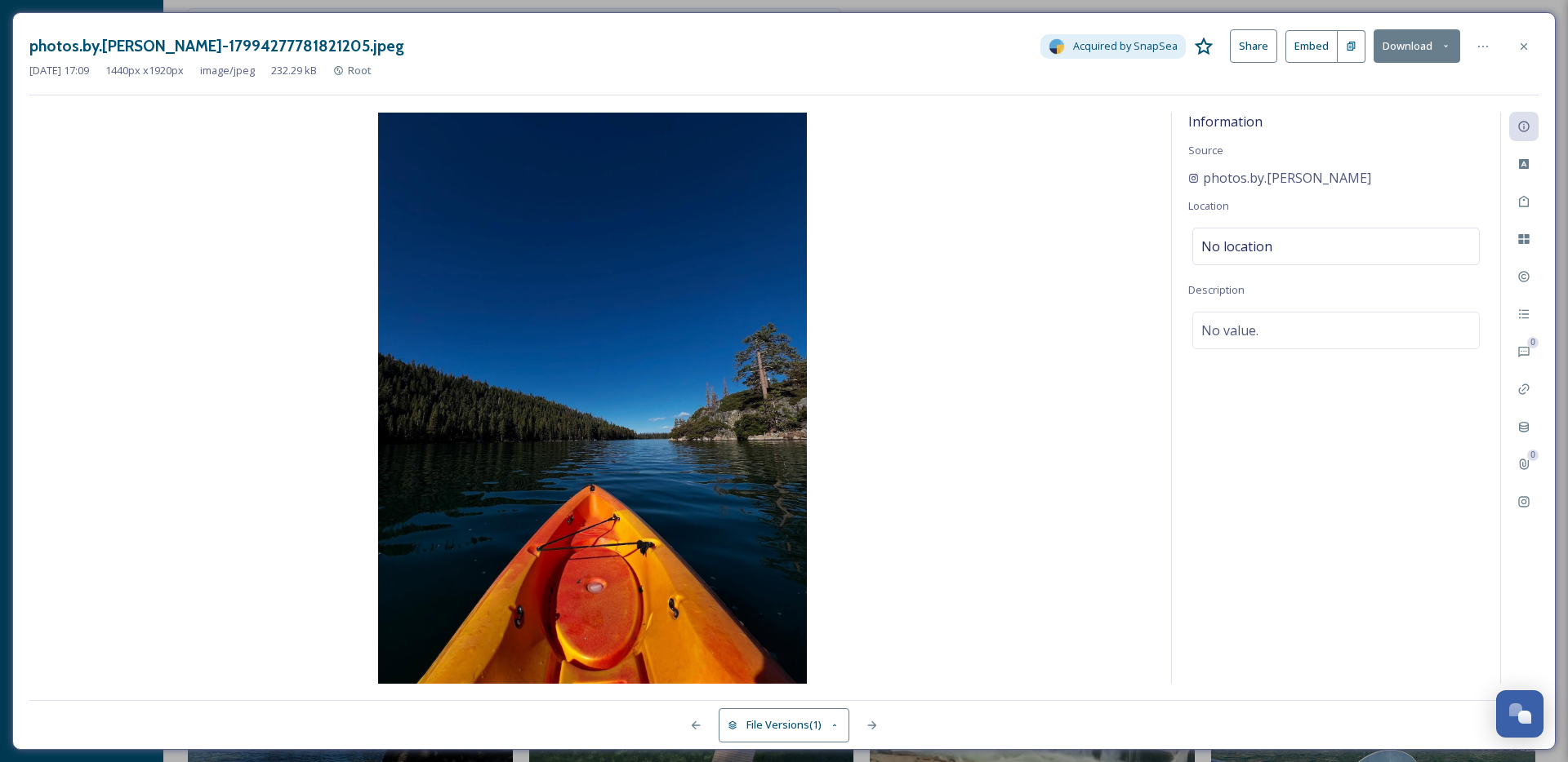
click at [1409, 54] on button "Download" at bounding box center [1417, 46] width 86 height 33
click at [1360, 84] on span "Download Original (1440 x 1920)" at bounding box center [1375, 83] width 155 height 15
click at [1527, 46] on icon at bounding box center [1524, 47] width 13 height 13
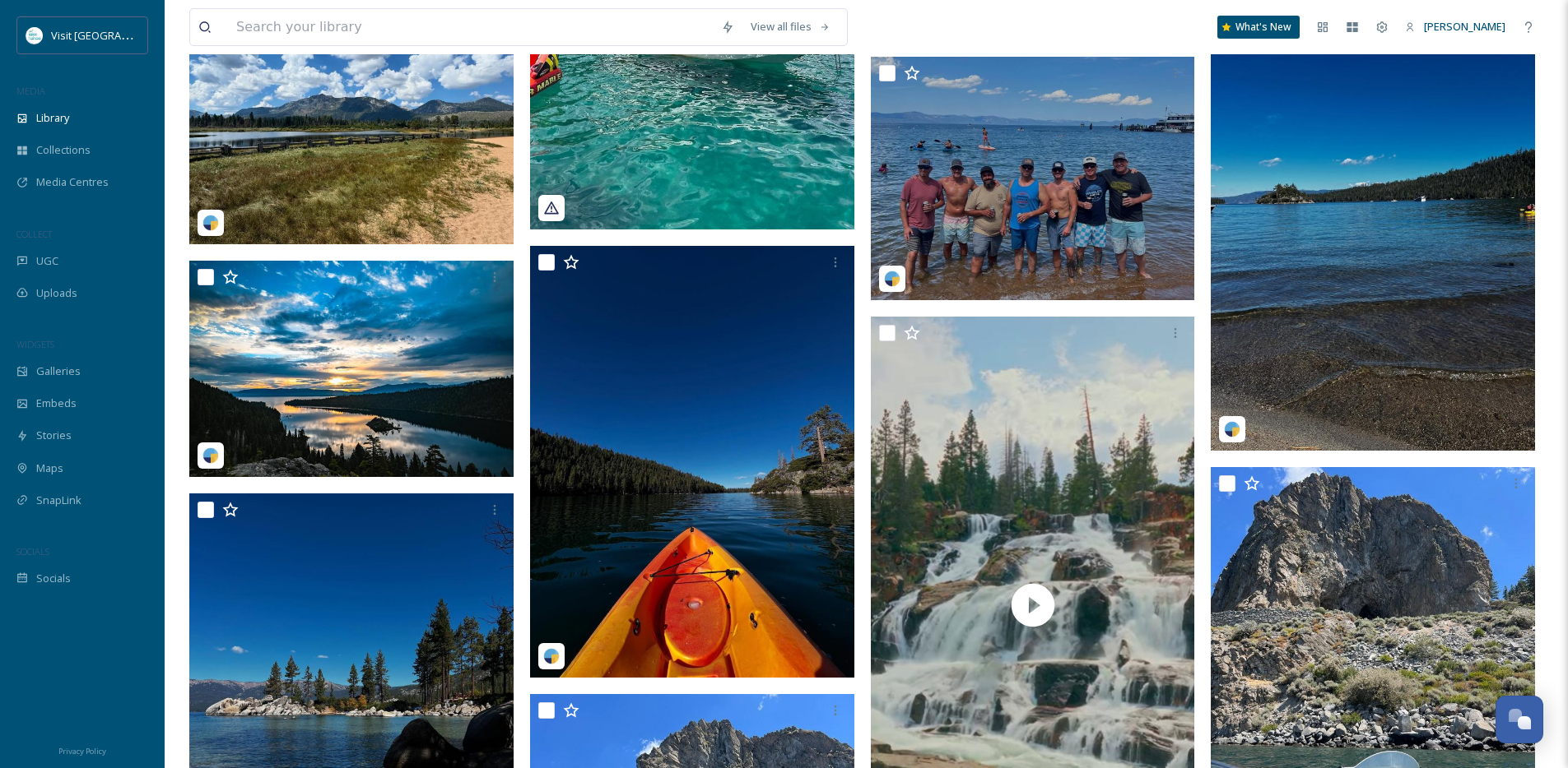
click at [39, 596] on div at bounding box center [82, 664] width 165 height 138
click at [41, 580] on span "Socials" at bounding box center [53, 578] width 34 height 15
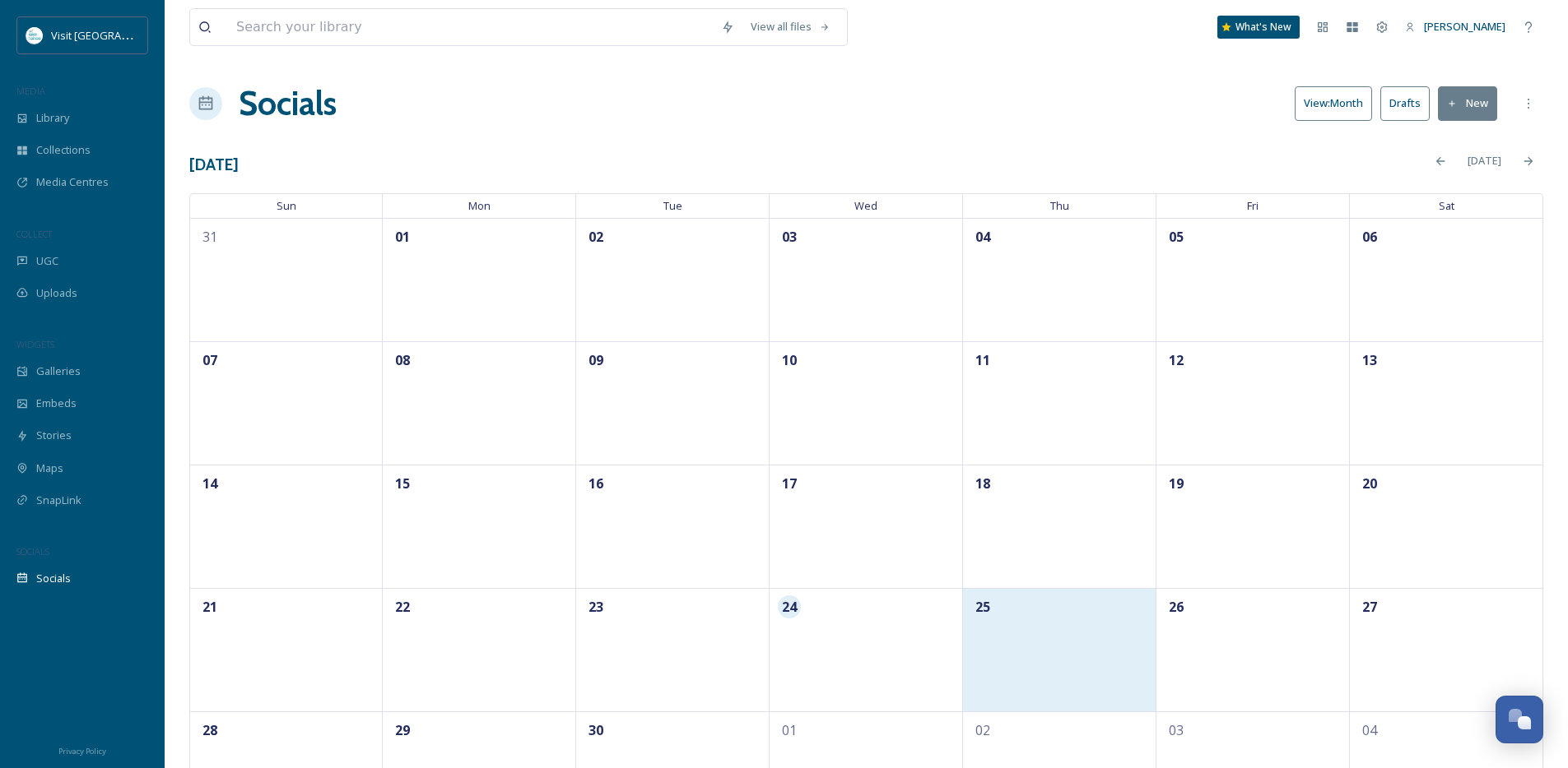
click at [1064, 661] on div "25" at bounding box center [1059, 650] width 193 height 123
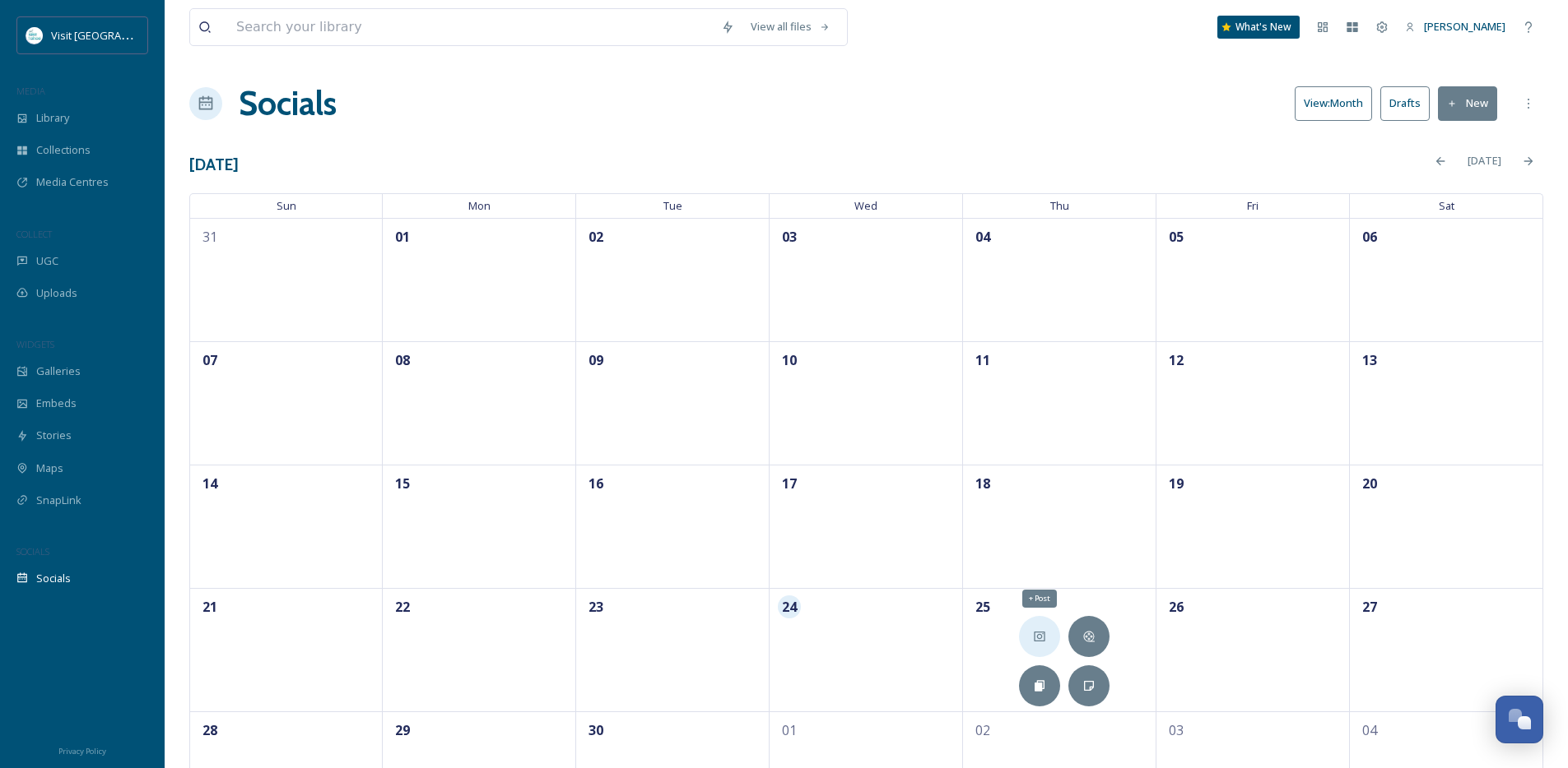
click at [1044, 637] on icon at bounding box center [1039, 637] width 11 height 10
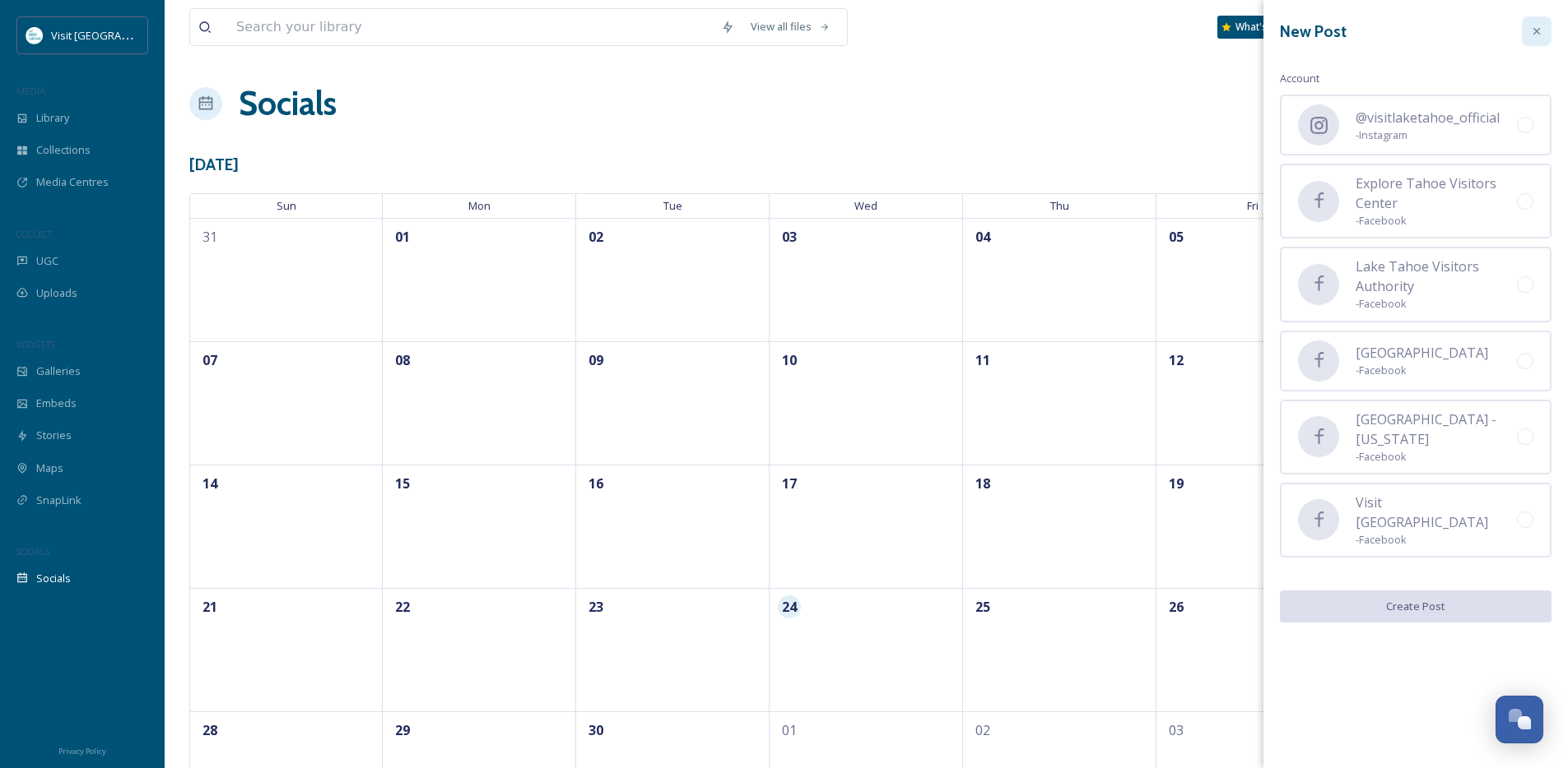
click at [1535, 33] on icon at bounding box center [1536, 31] width 14 height 14
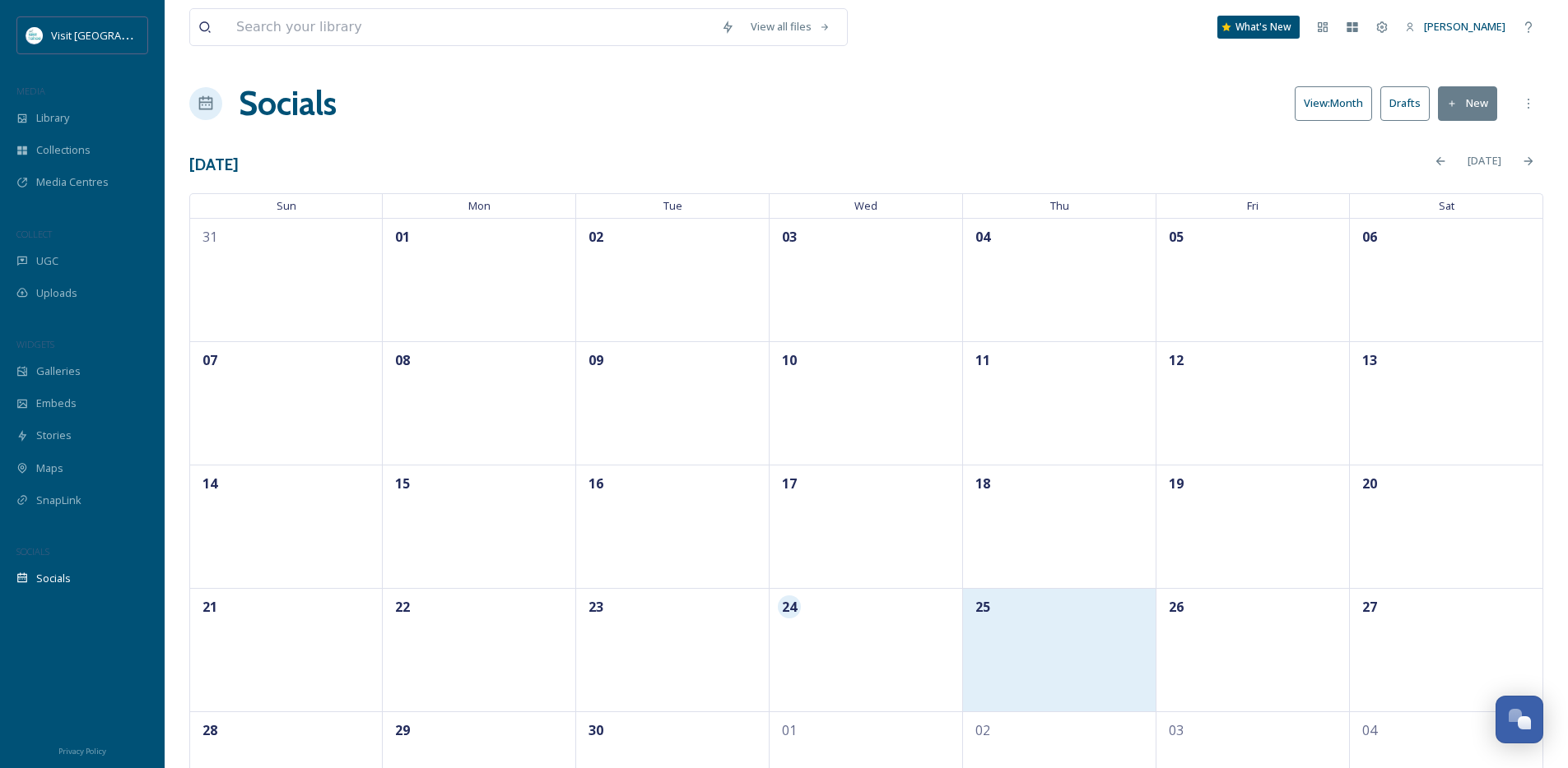
click at [1024, 647] on div "25" at bounding box center [1059, 650] width 193 height 123
click at [1058, 642] on div "25" at bounding box center [1059, 650] width 193 height 123
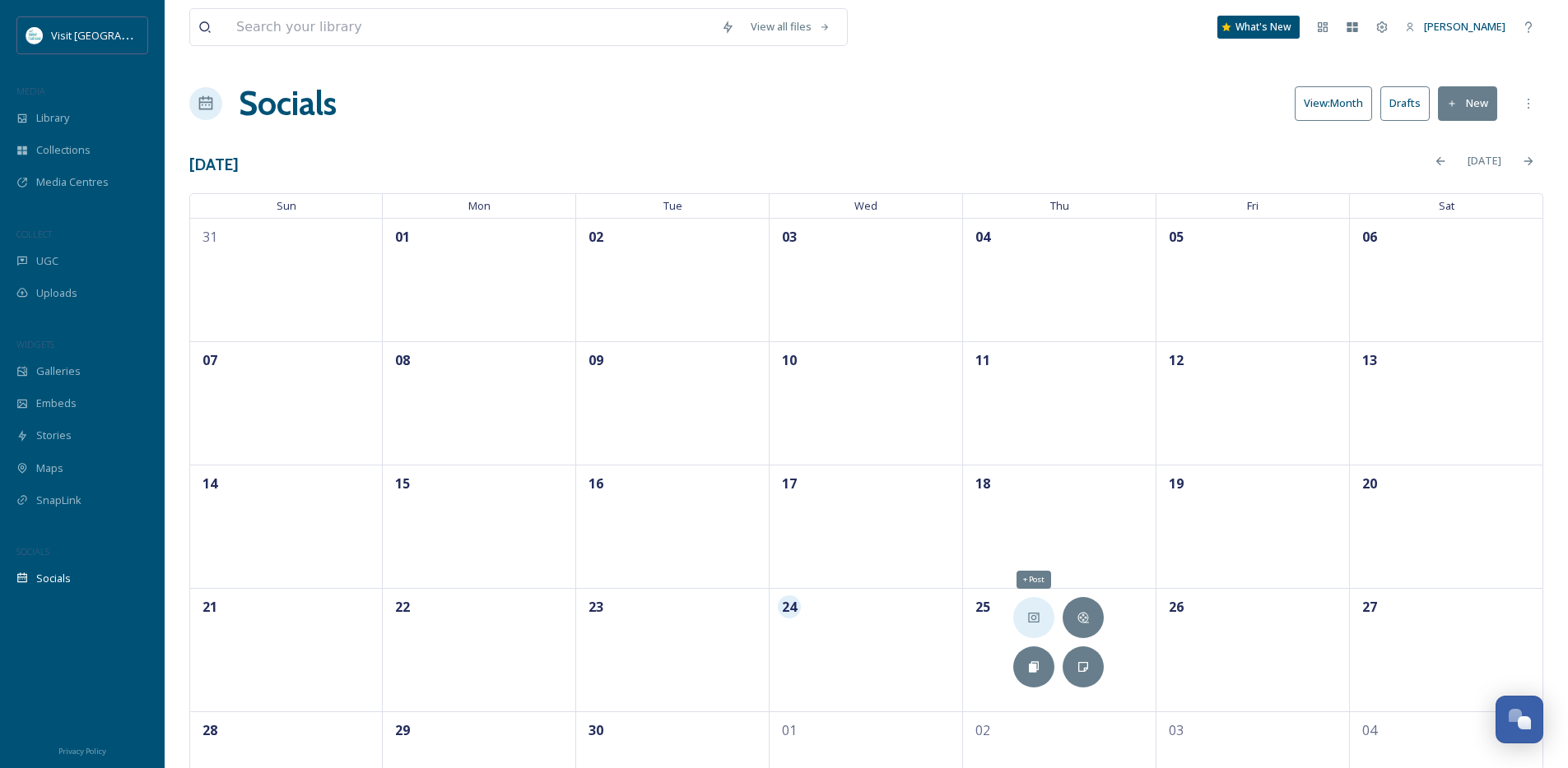
click at [1037, 611] on icon at bounding box center [1034, 618] width 14 height 14
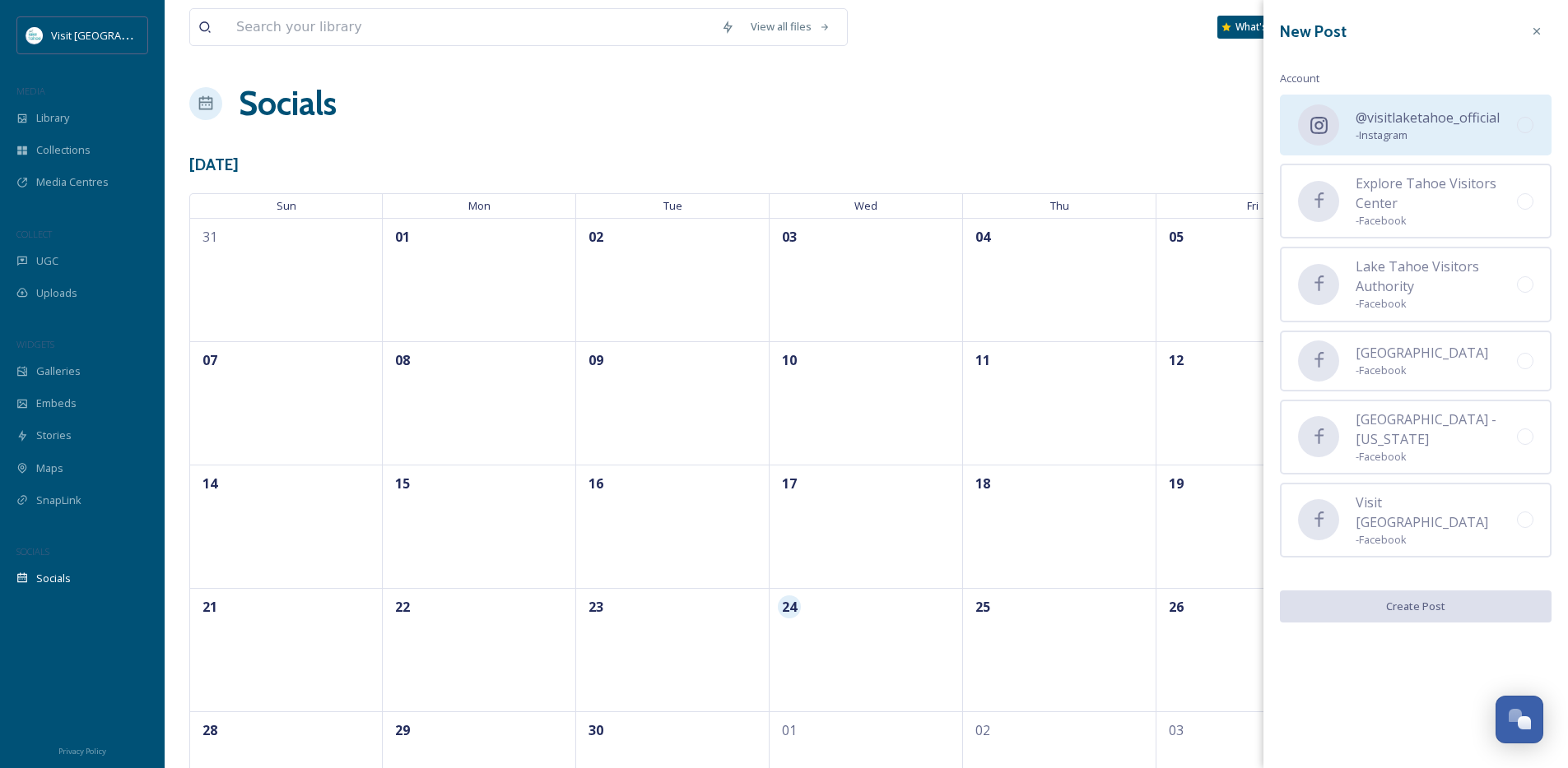
click at [1460, 124] on span "@visitlaketahoe_official" at bounding box center [1427, 118] width 144 height 20
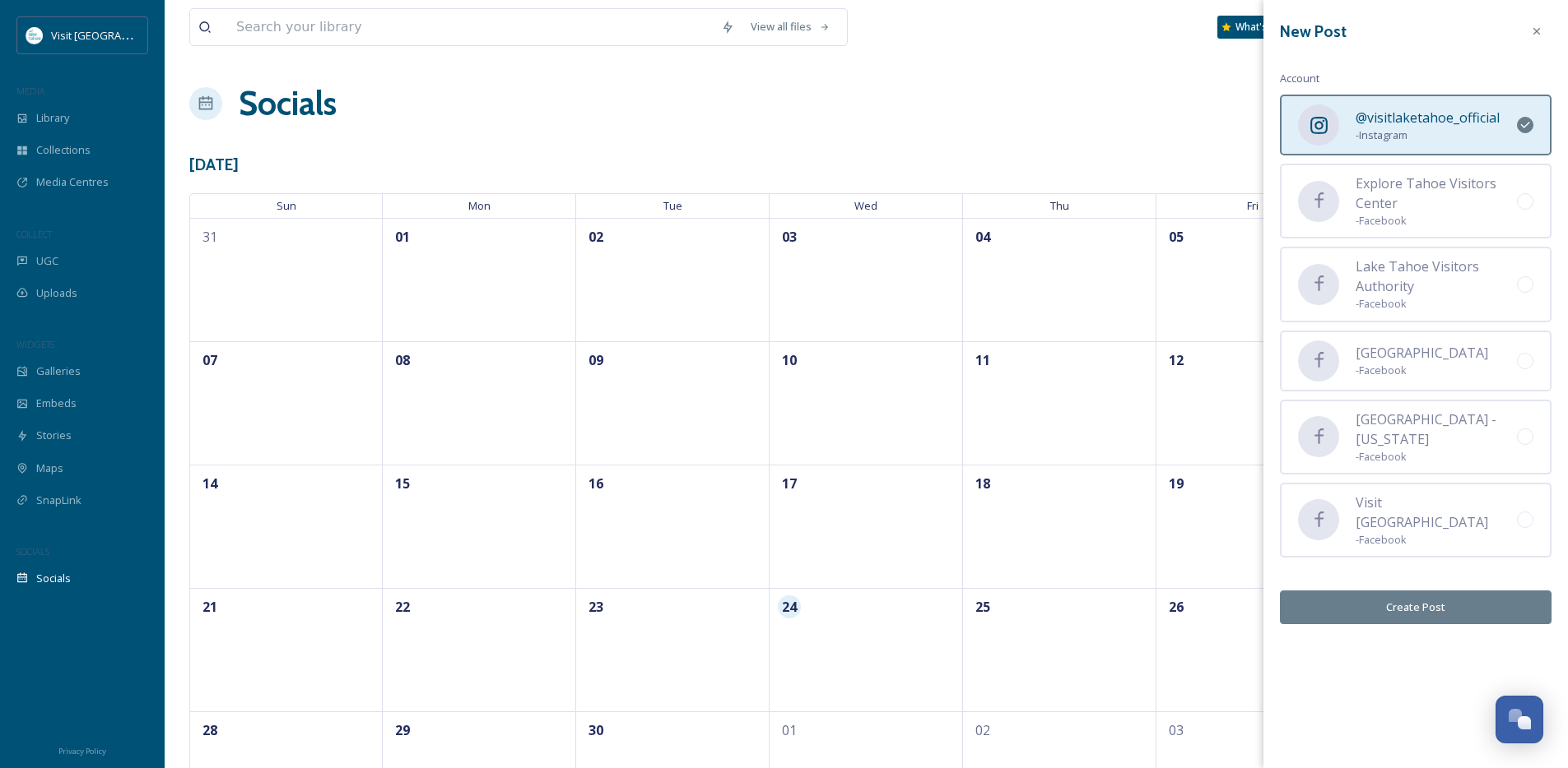
click at [1415, 599] on button "Create Post" at bounding box center [1416, 607] width 272 height 34
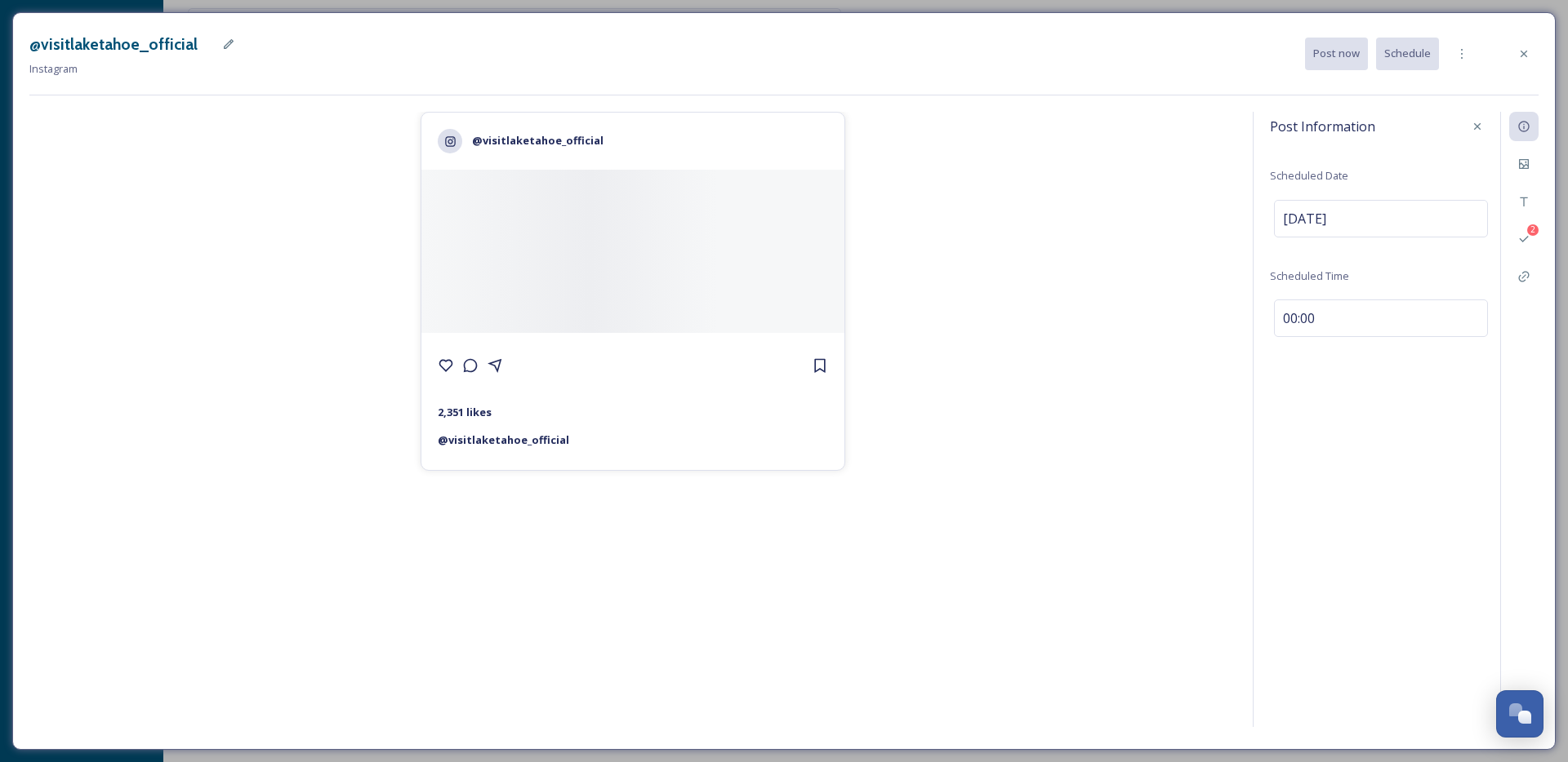
click at [529, 218] on div at bounding box center [633, 252] width 423 height 164
click at [527, 220] on div at bounding box center [633, 252] width 423 height 164
click at [1528, 169] on icon at bounding box center [1524, 164] width 13 height 13
click at [1312, 237] on icon at bounding box center [1315, 231] width 16 height 16
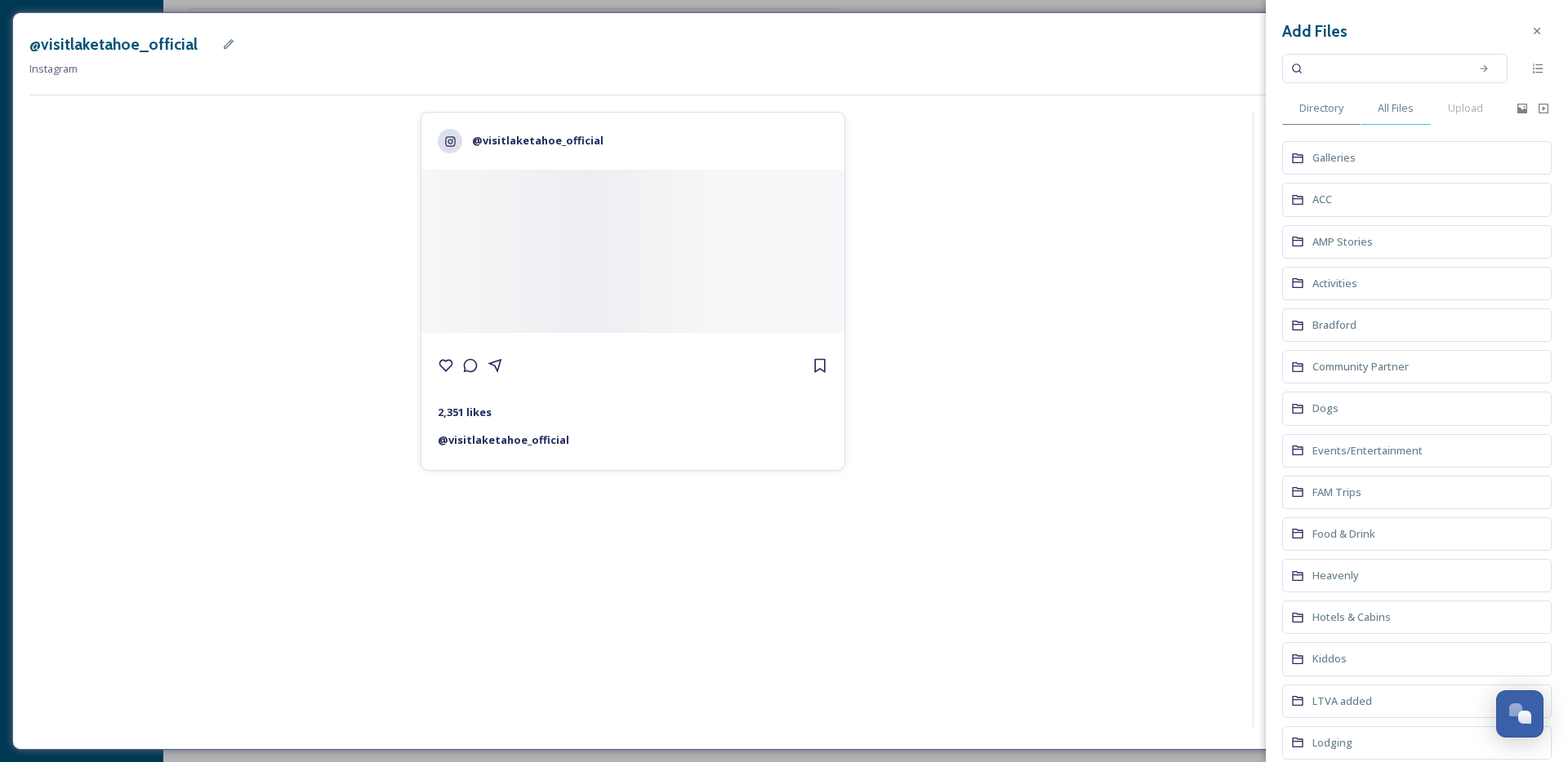
click at [1403, 112] on span "All Files" at bounding box center [1396, 108] width 36 height 15
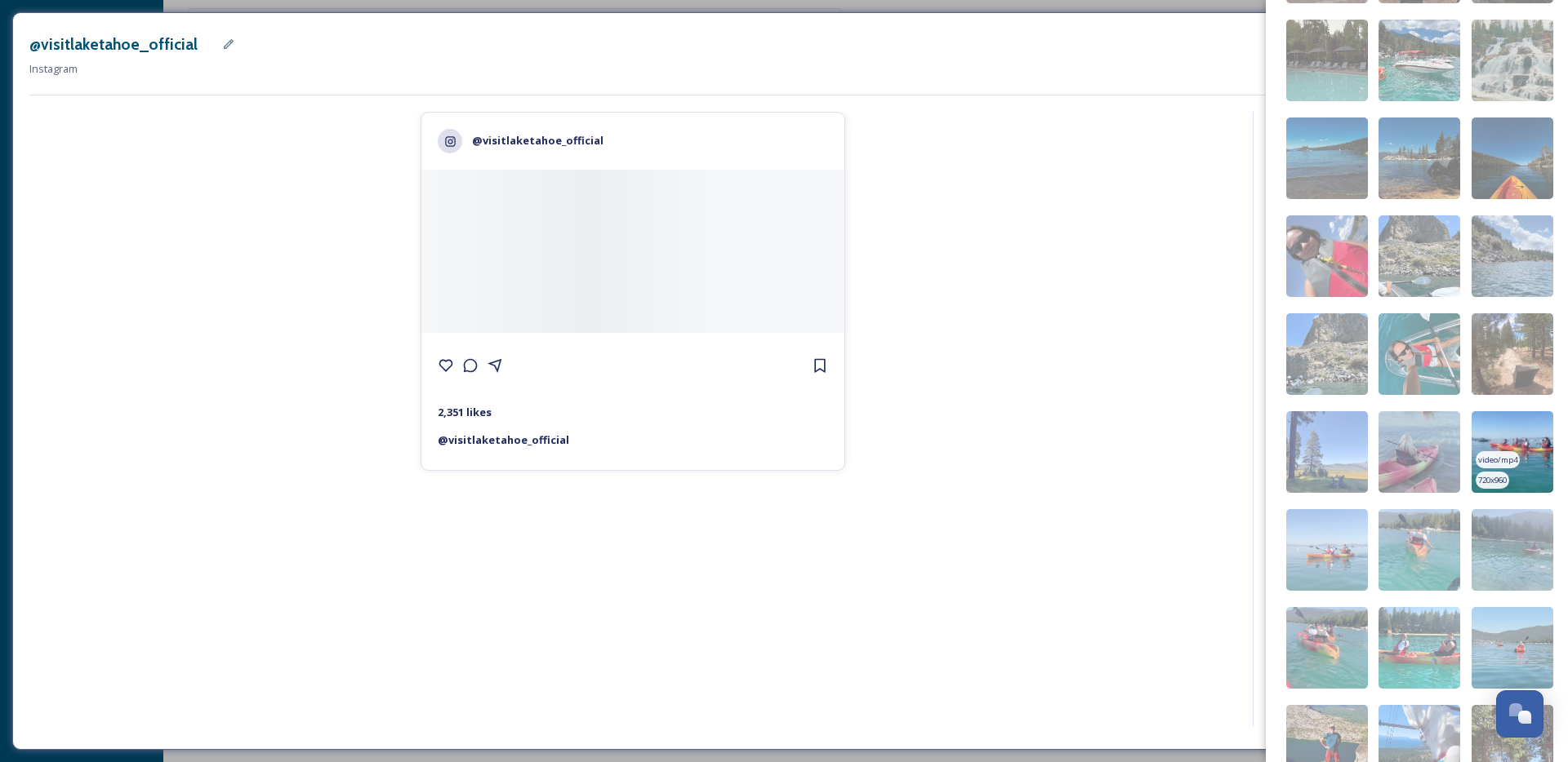
scroll to position [2136, 0]
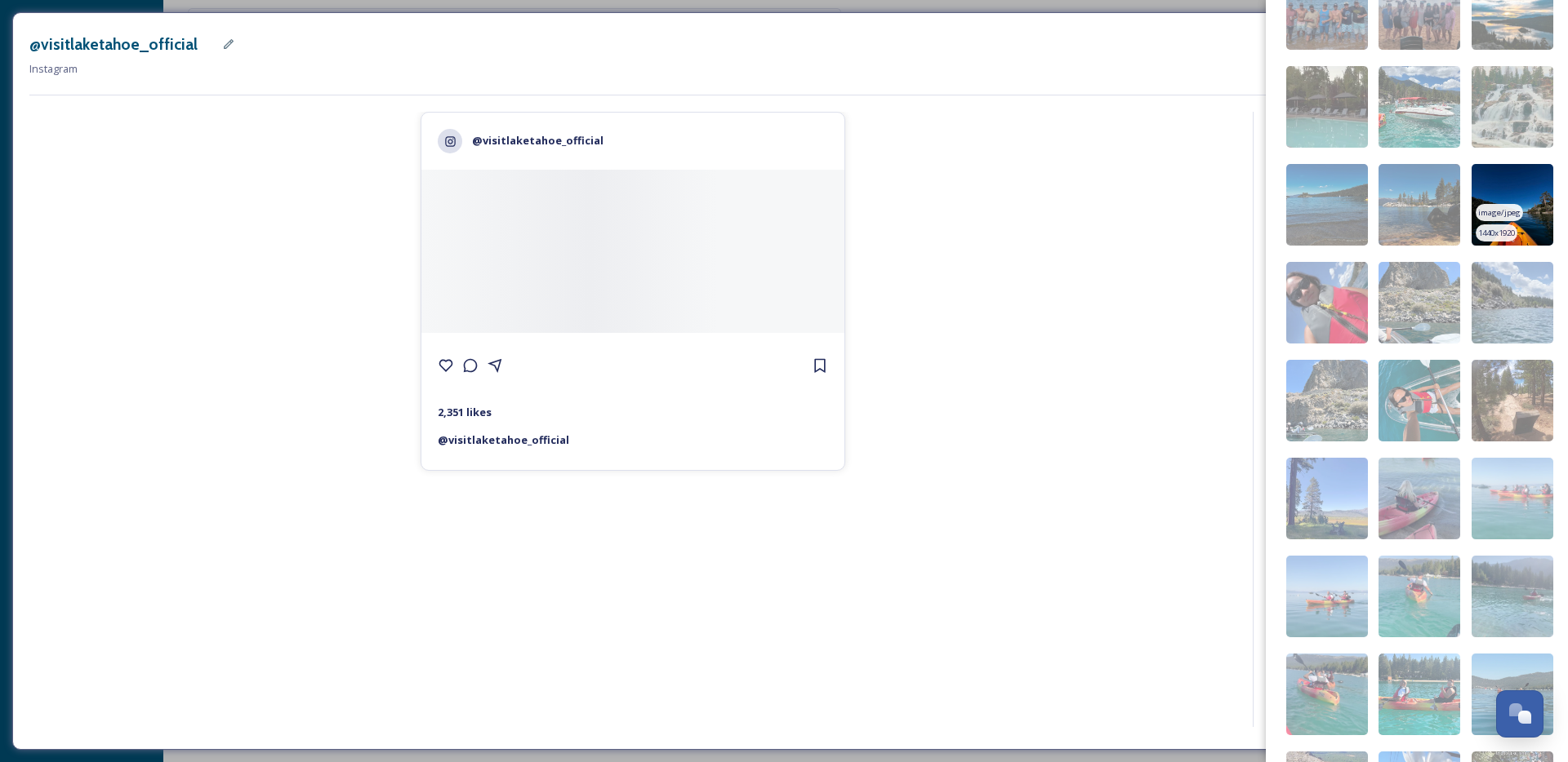
click at [1503, 192] on img at bounding box center [1512, 205] width 82 height 82
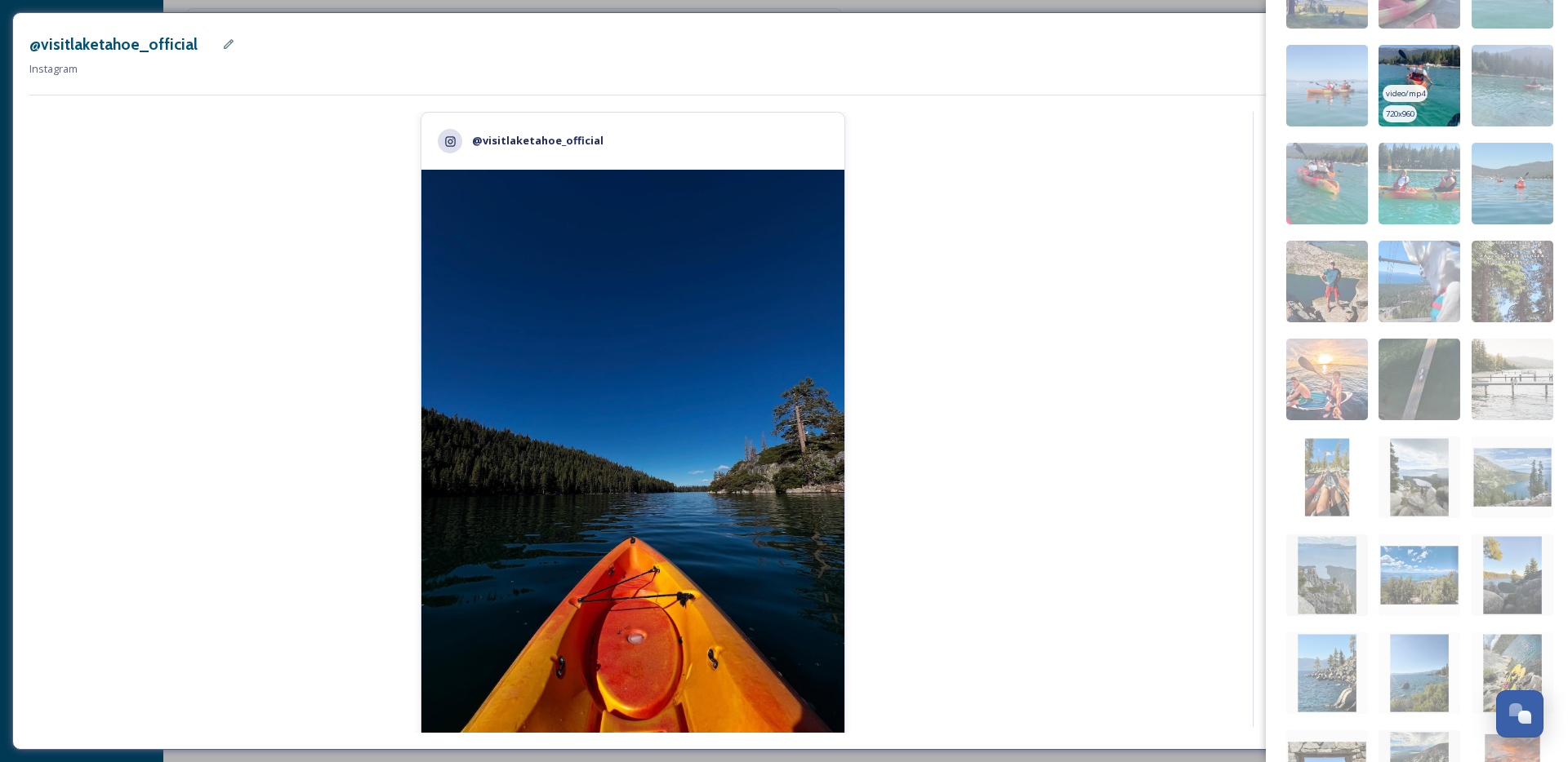
scroll to position [2605, 0]
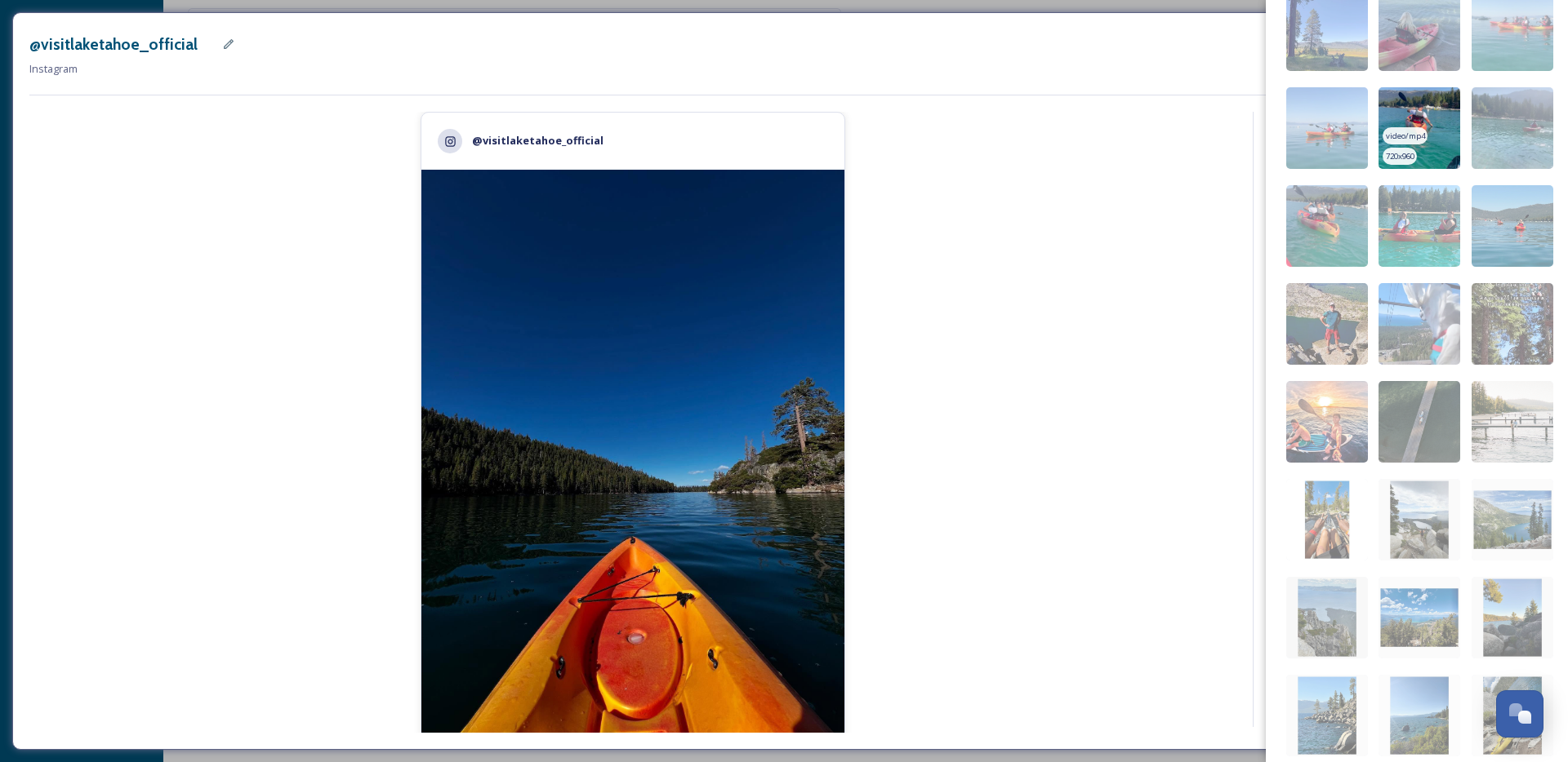
click at [1422, 123] on img at bounding box center [1419, 128] width 82 height 82
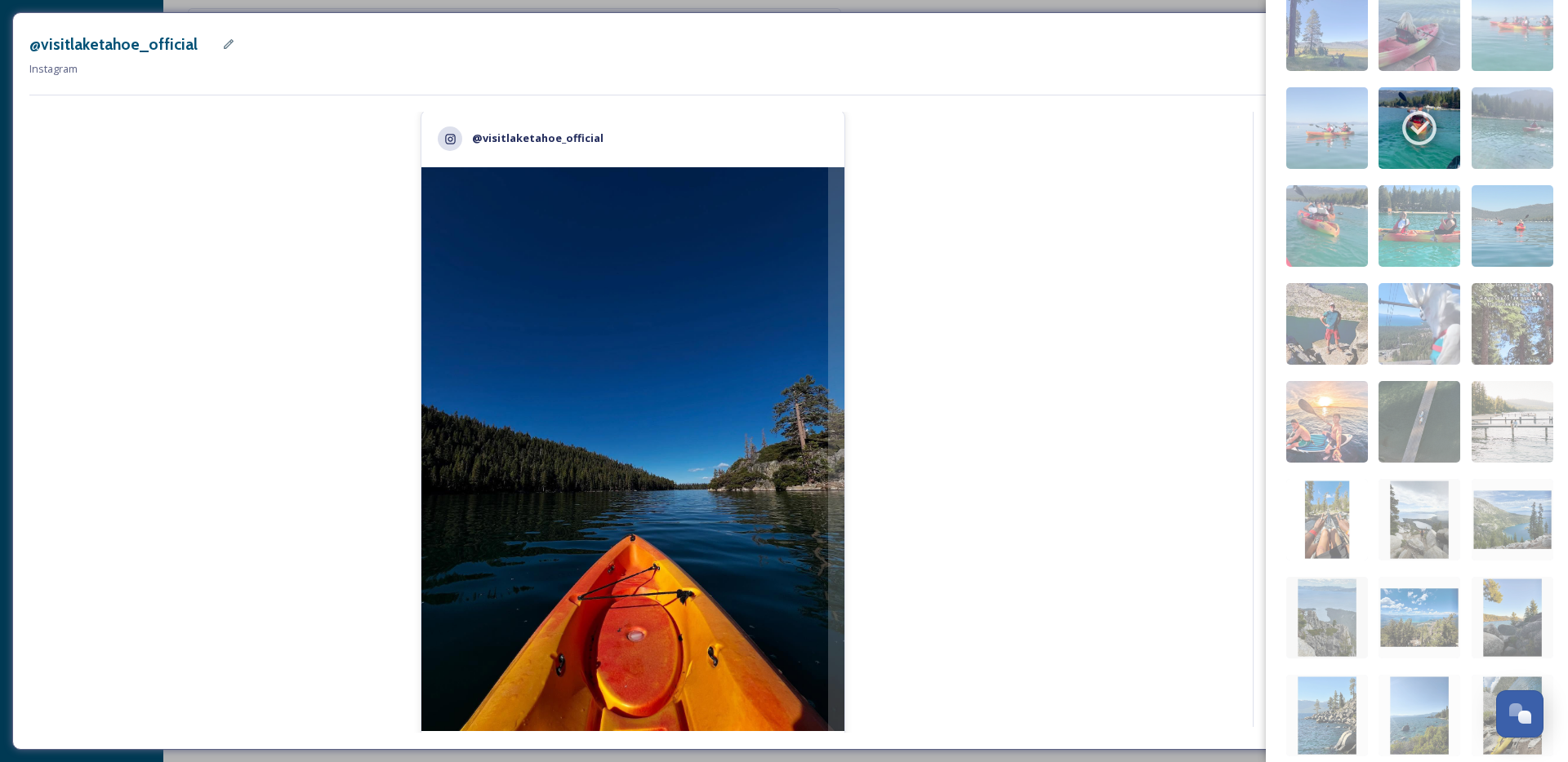
scroll to position [0, 0]
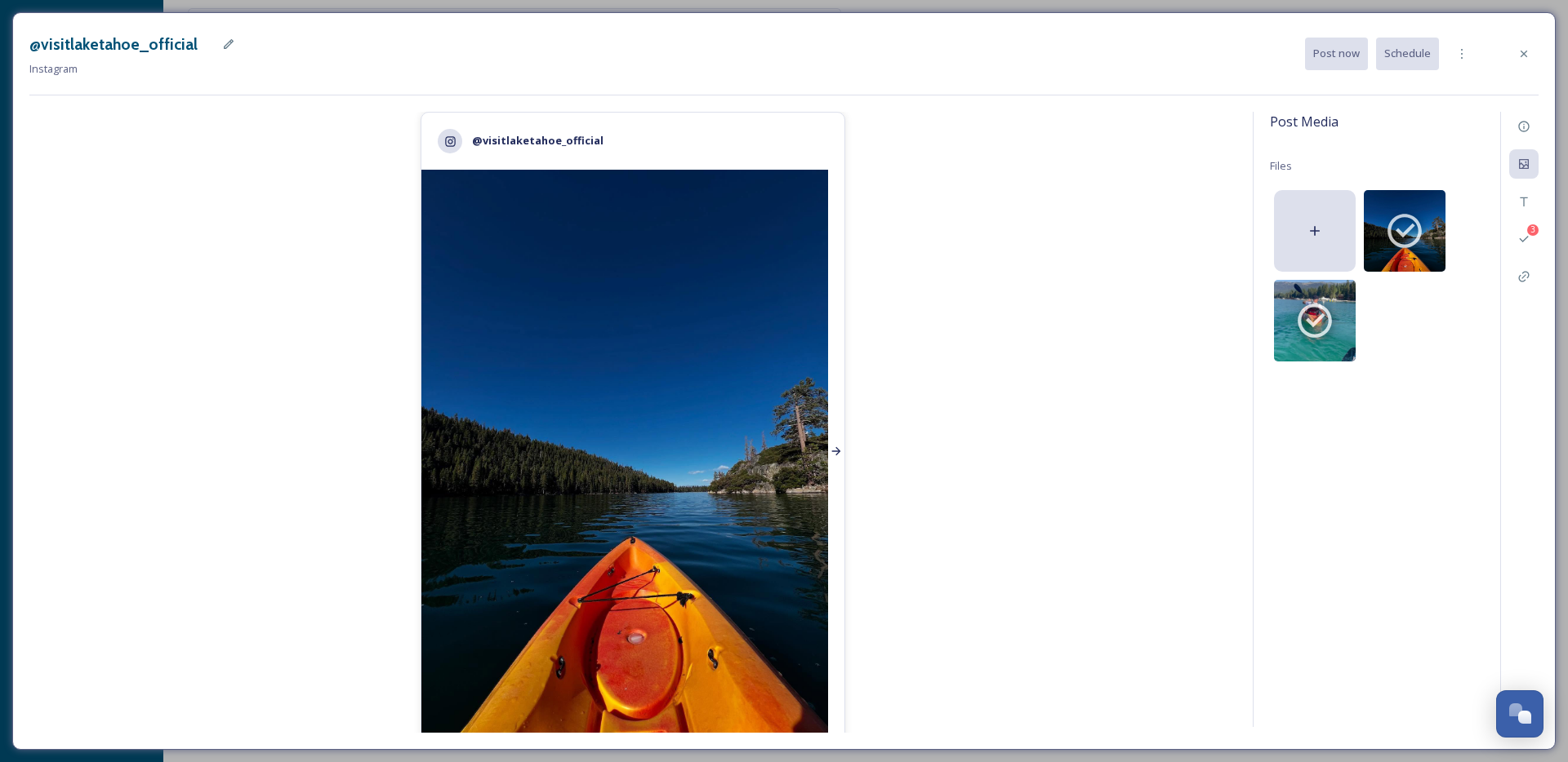
click at [829, 426] on div at bounding box center [836, 452] width 16 height 564
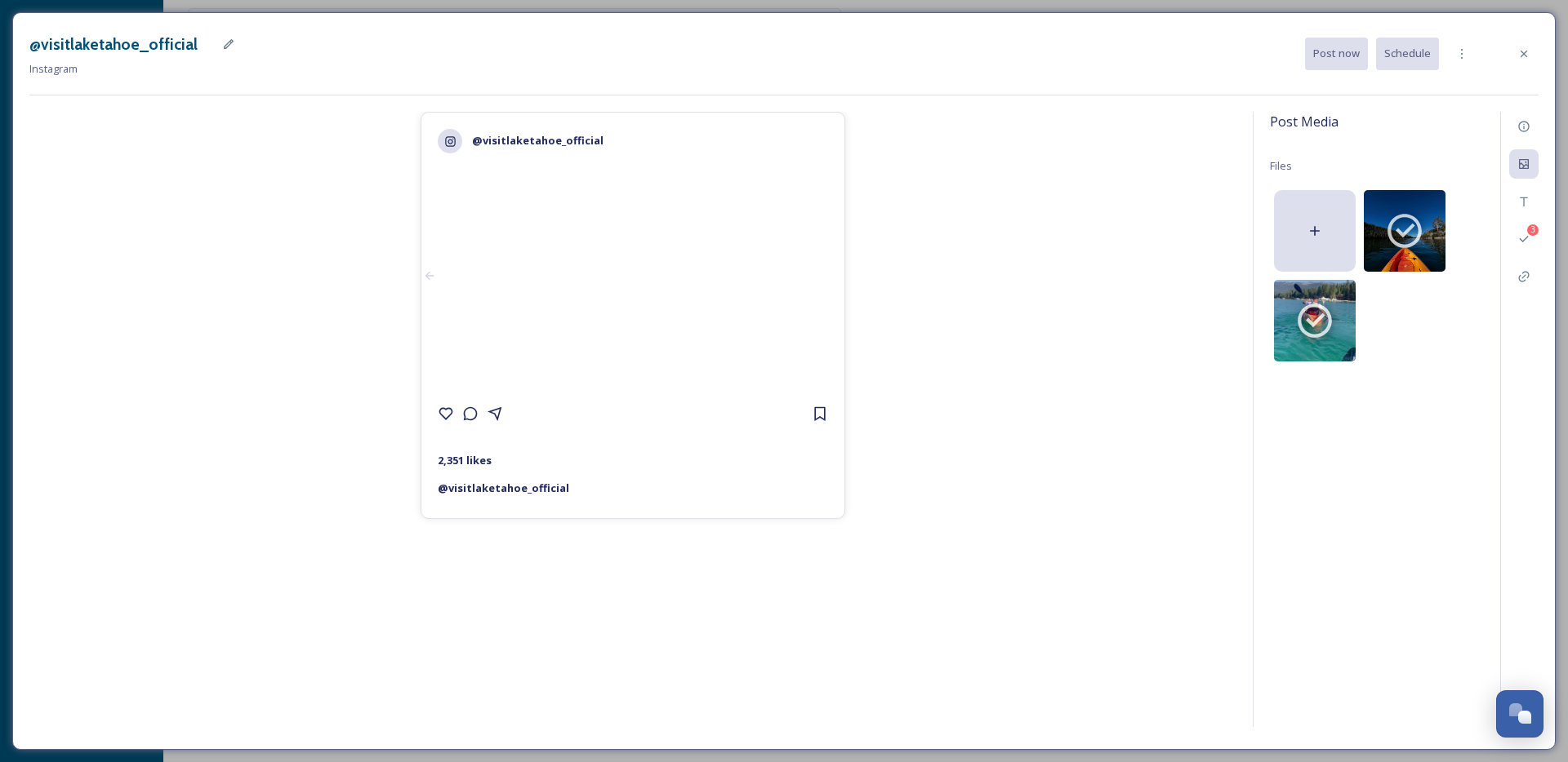
click at [1284, 170] on span "Files" at bounding box center [1281, 165] width 22 height 14
click at [1310, 223] on icon at bounding box center [1315, 231] width 16 height 16
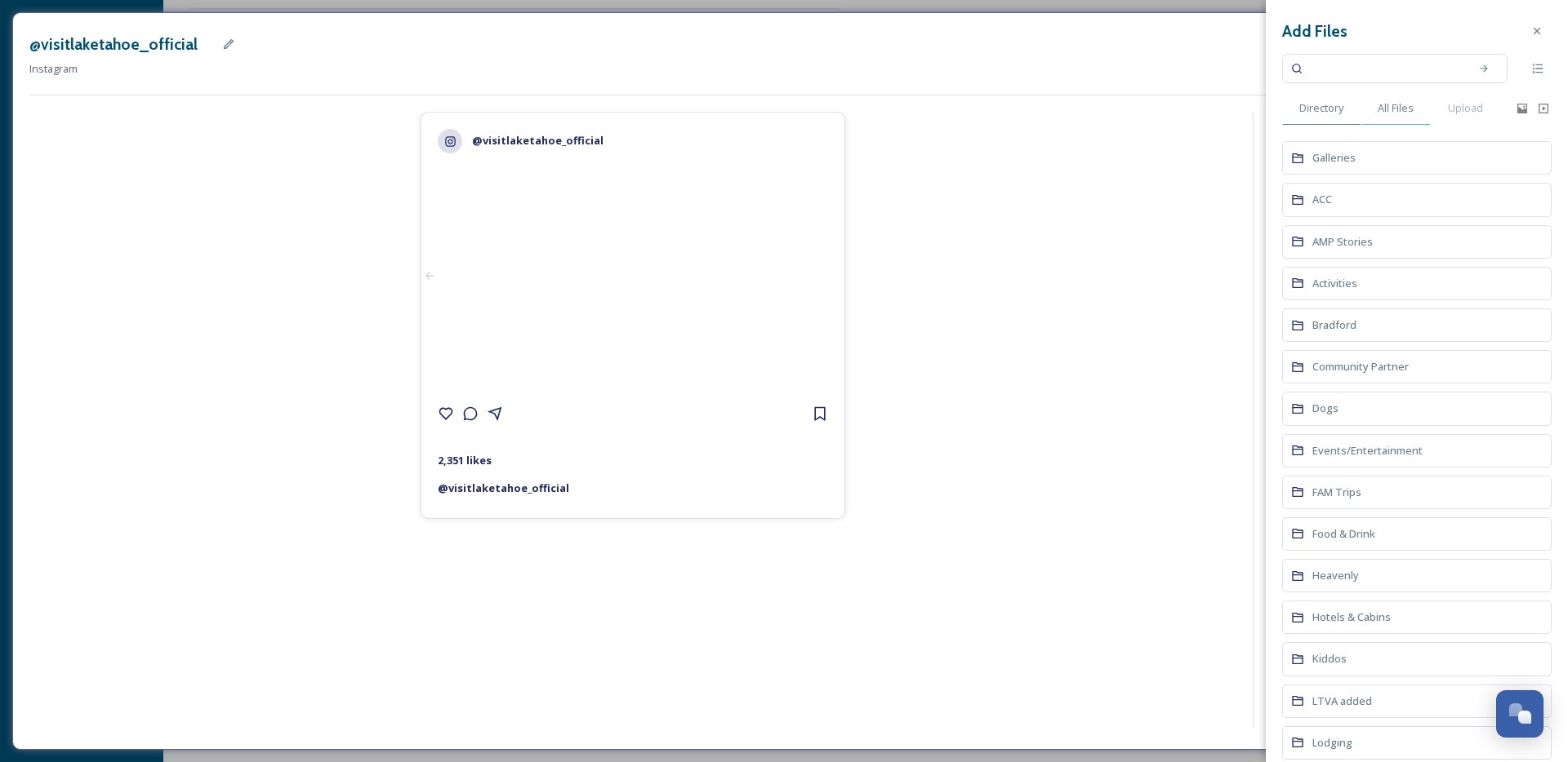
click at [1404, 107] on span "All Files" at bounding box center [1396, 108] width 36 height 15
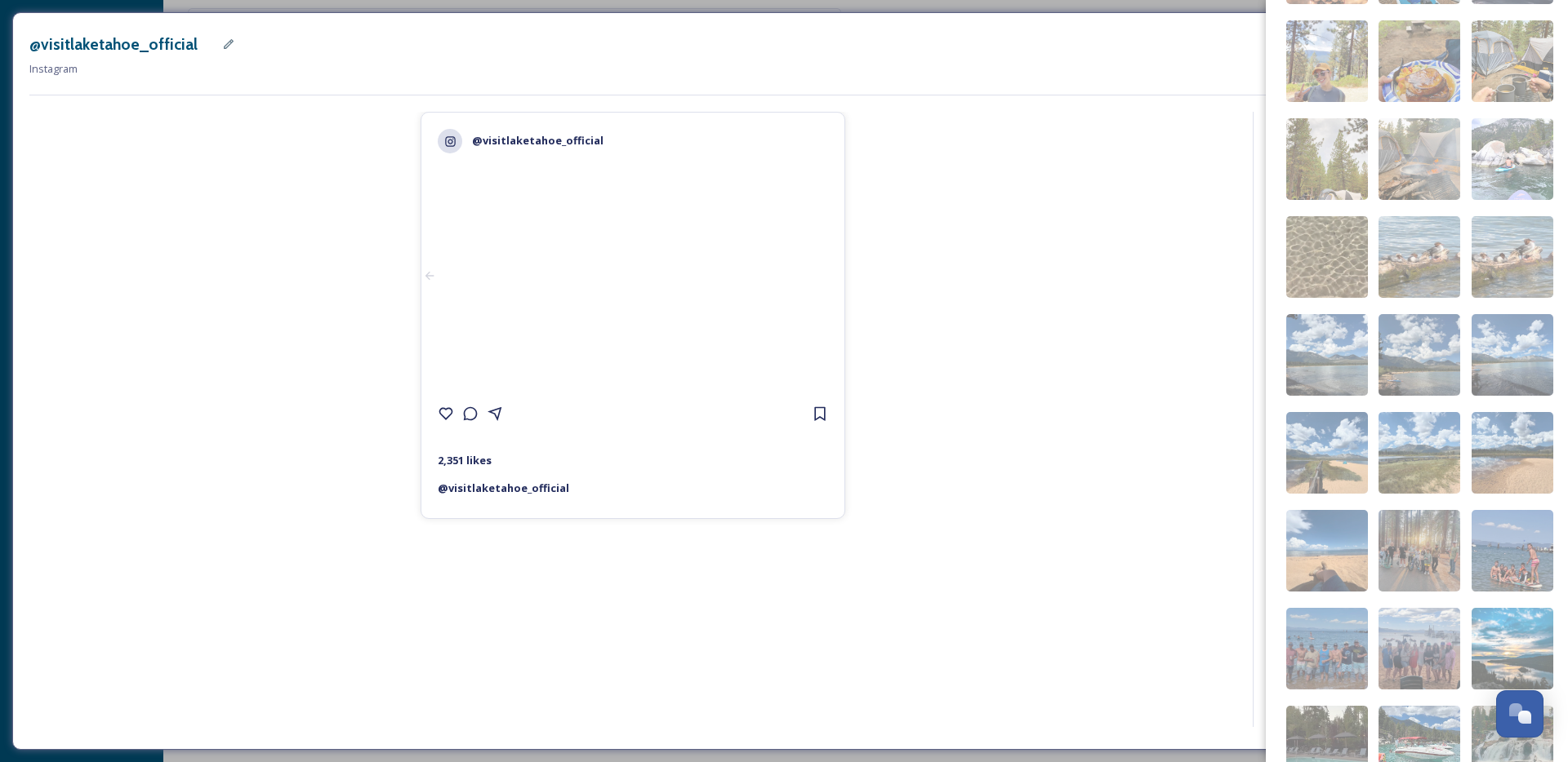
scroll to position [1497, 0]
click at [1342, 532] on img at bounding box center [1327, 550] width 82 height 82
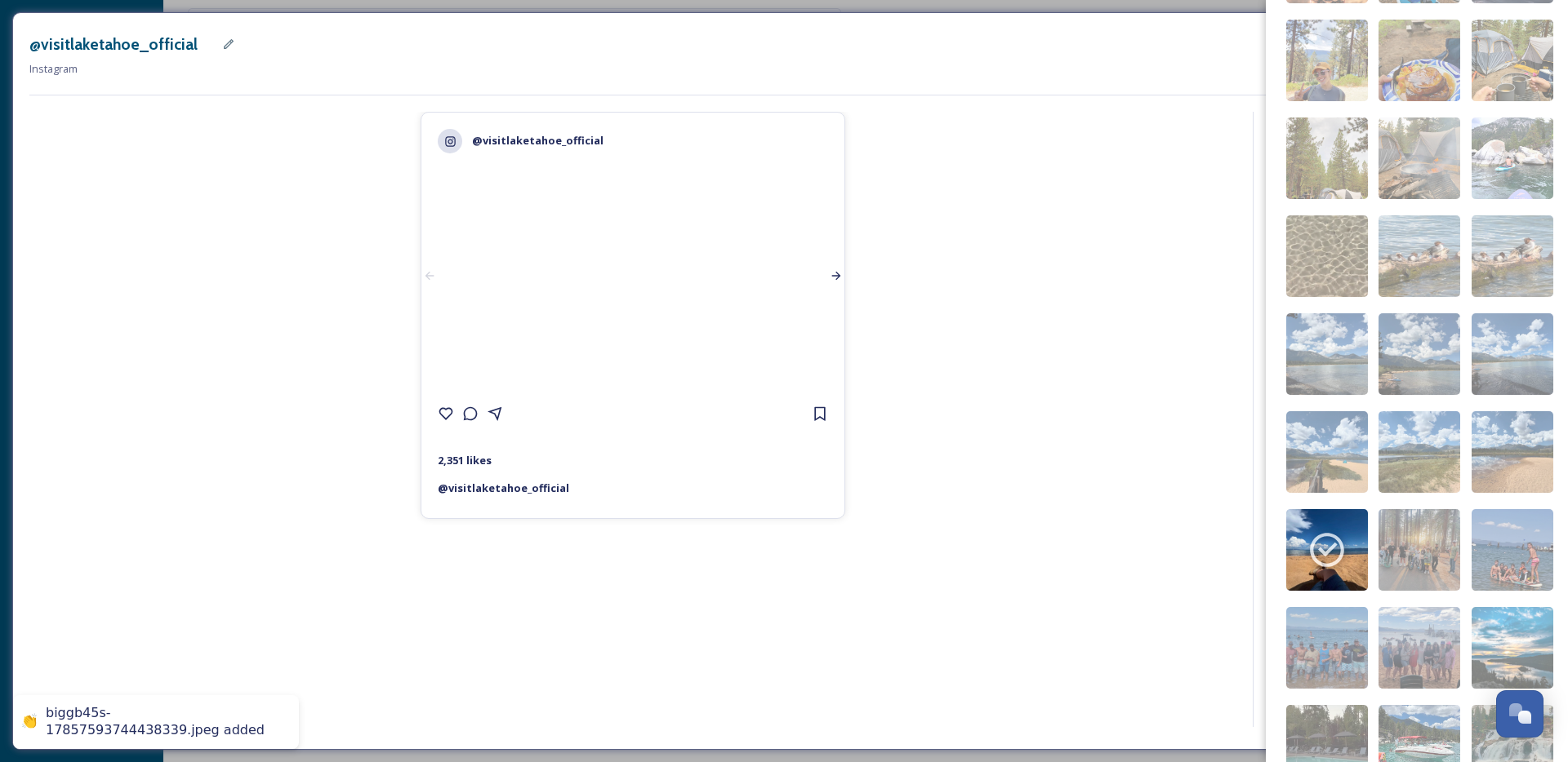
click at [832, 381] on div at bounding box center [836, 275] width 16 height 211
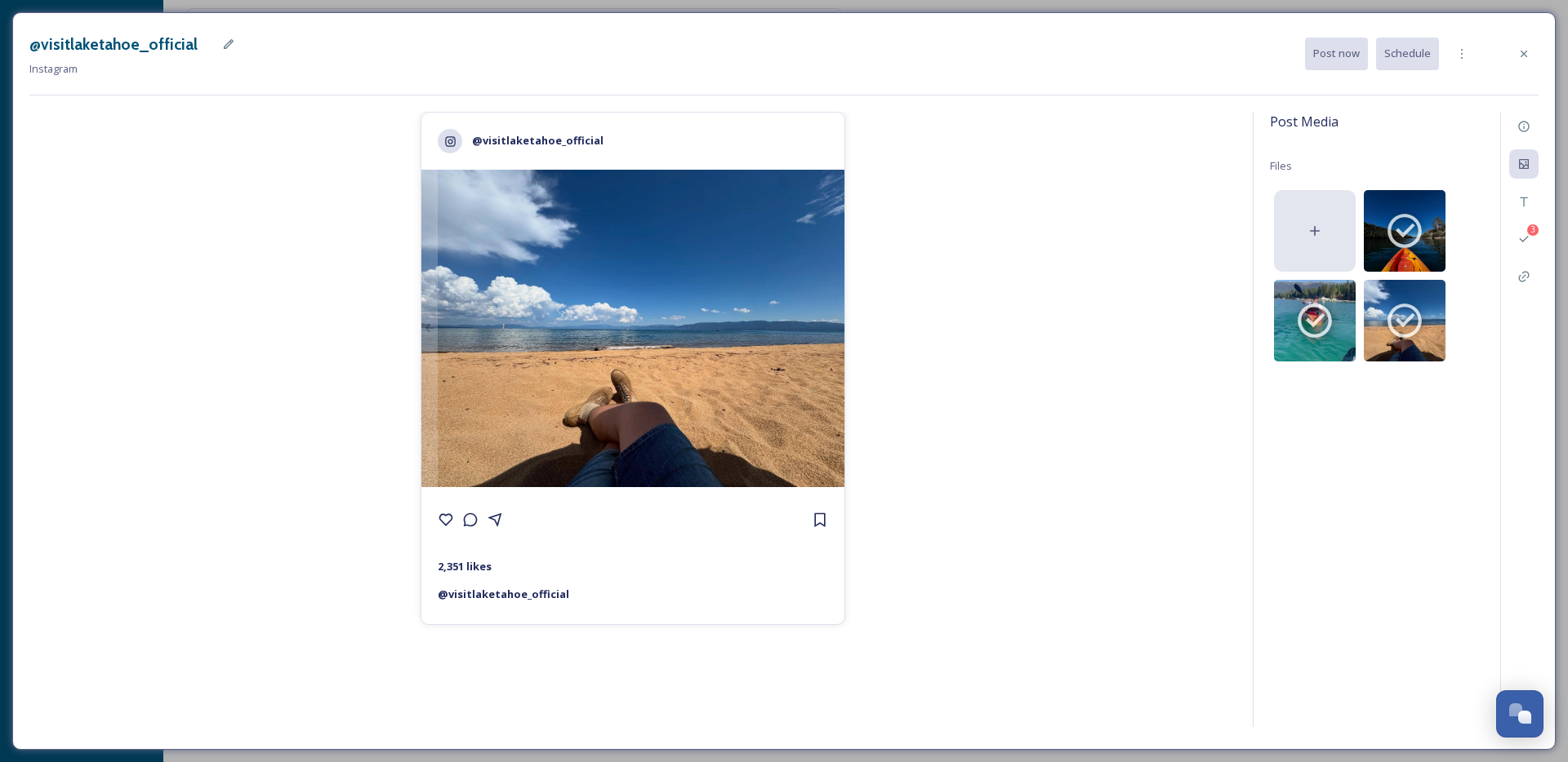
click at [1313, 223] on icon at bounding box center [1315, 231] width 16 height 16
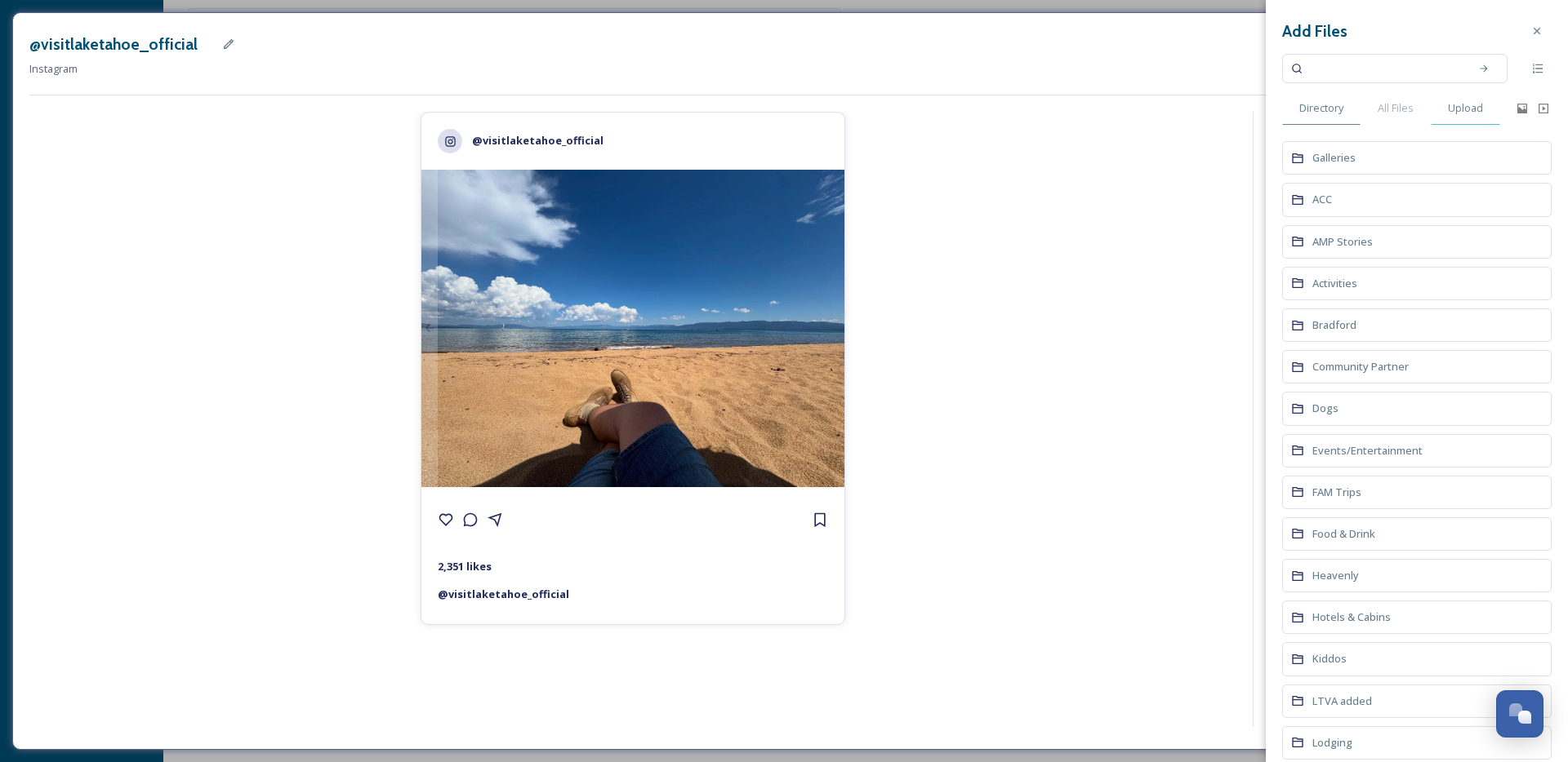
click at [1450, 114] on span "Upload" at bounding box center [1466, 108] width 35 height 15
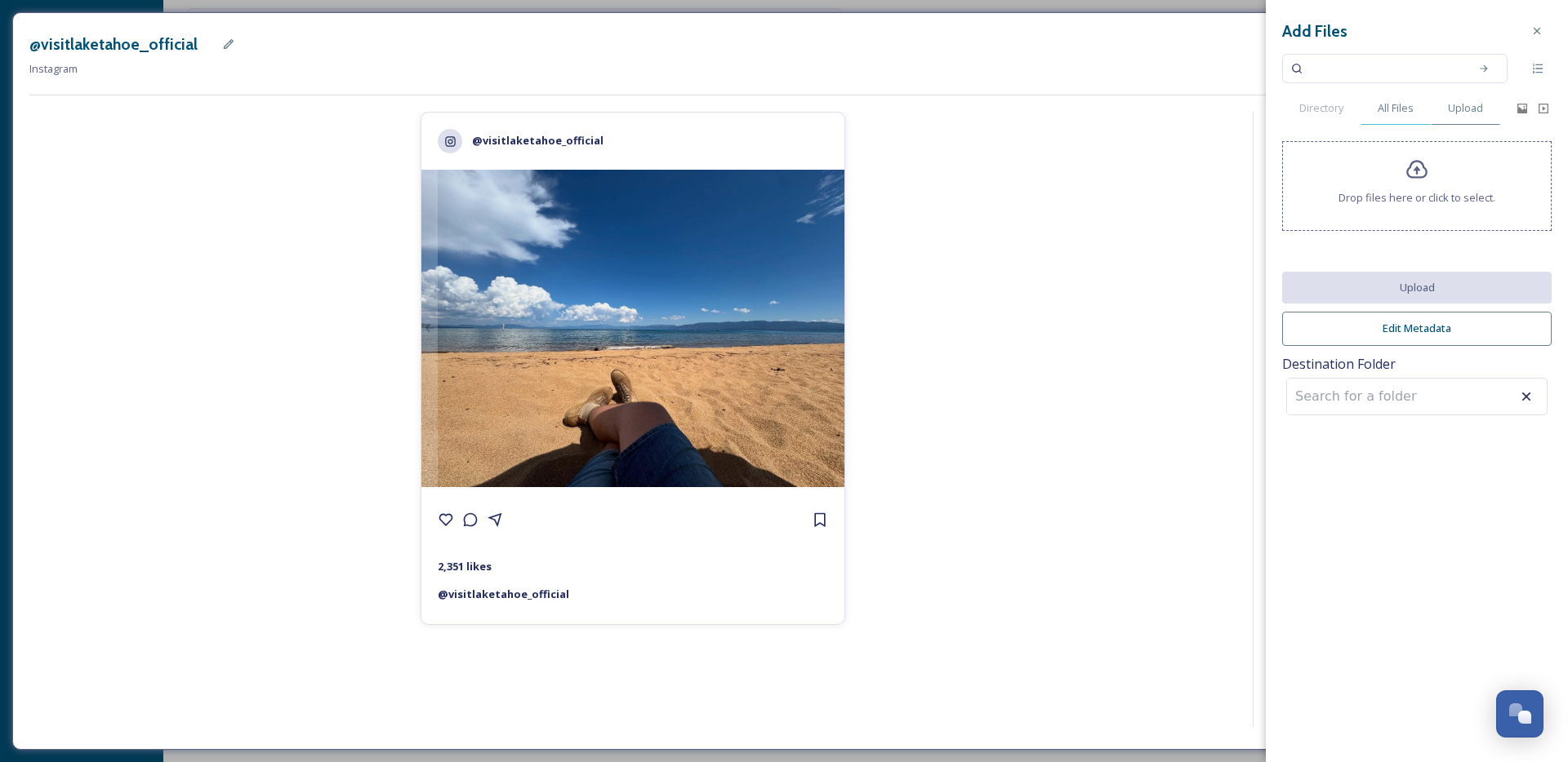
click at [1385, 106] on span "All Files" at bounding box center [1396, 108] width 36 height 15
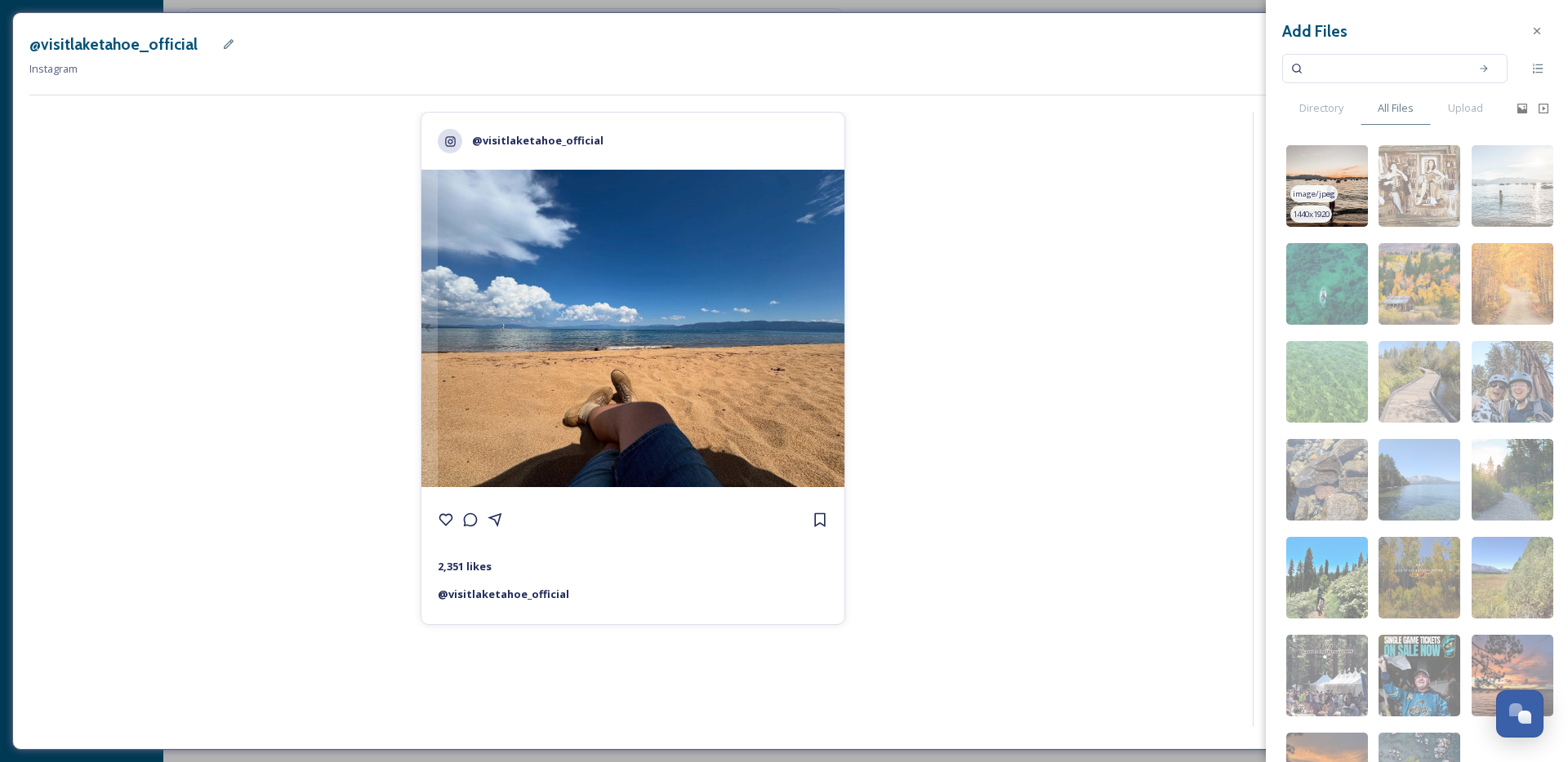
click at [1336, 176] on img at bounding box center [1327, 186] width 82 height 82
click at [842, 311] on div at bounding box center [836, 328] width 16 height 317
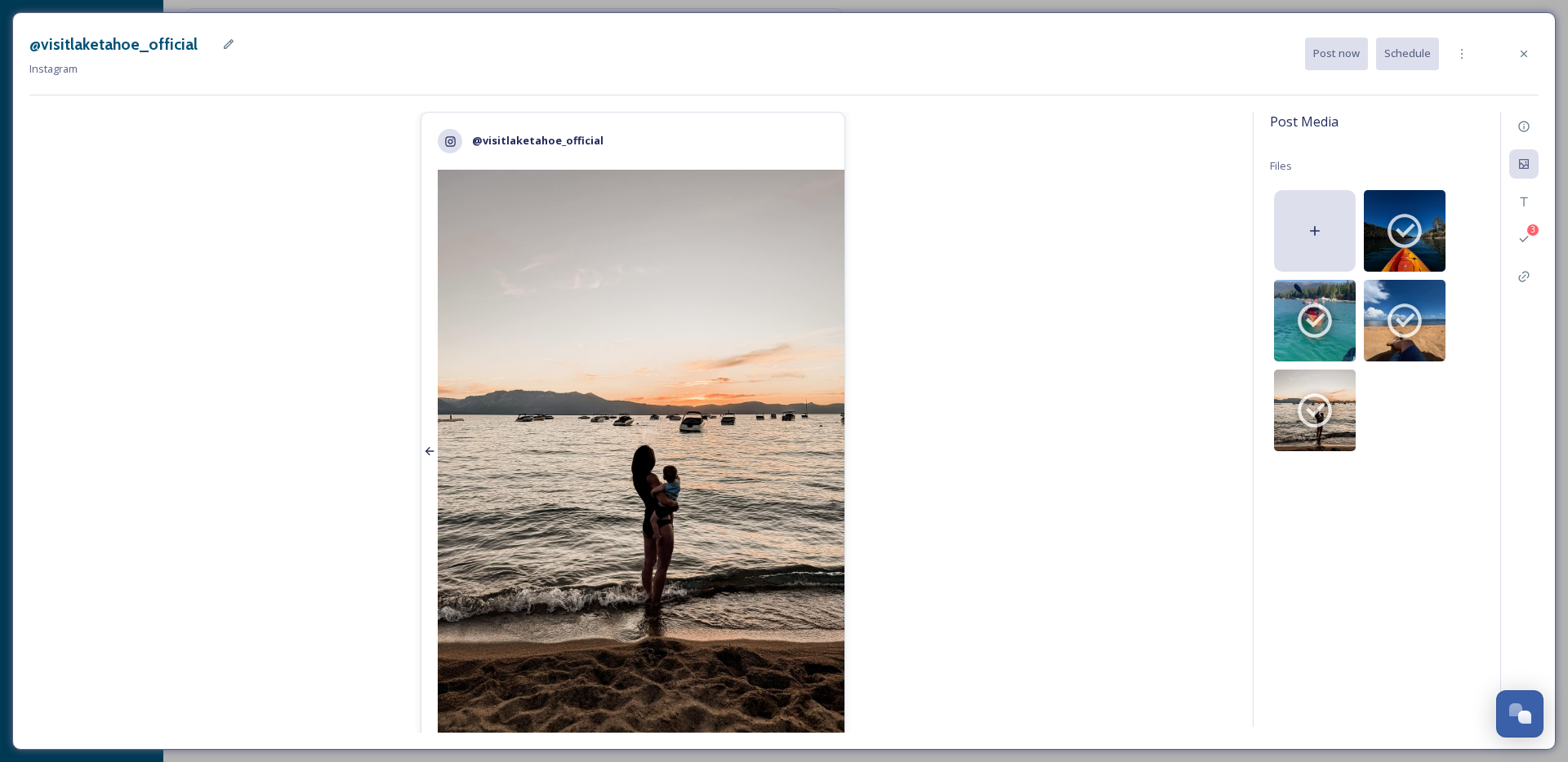
click at [423, 473] on div at bounding box center [430, 452] width 16 height 564
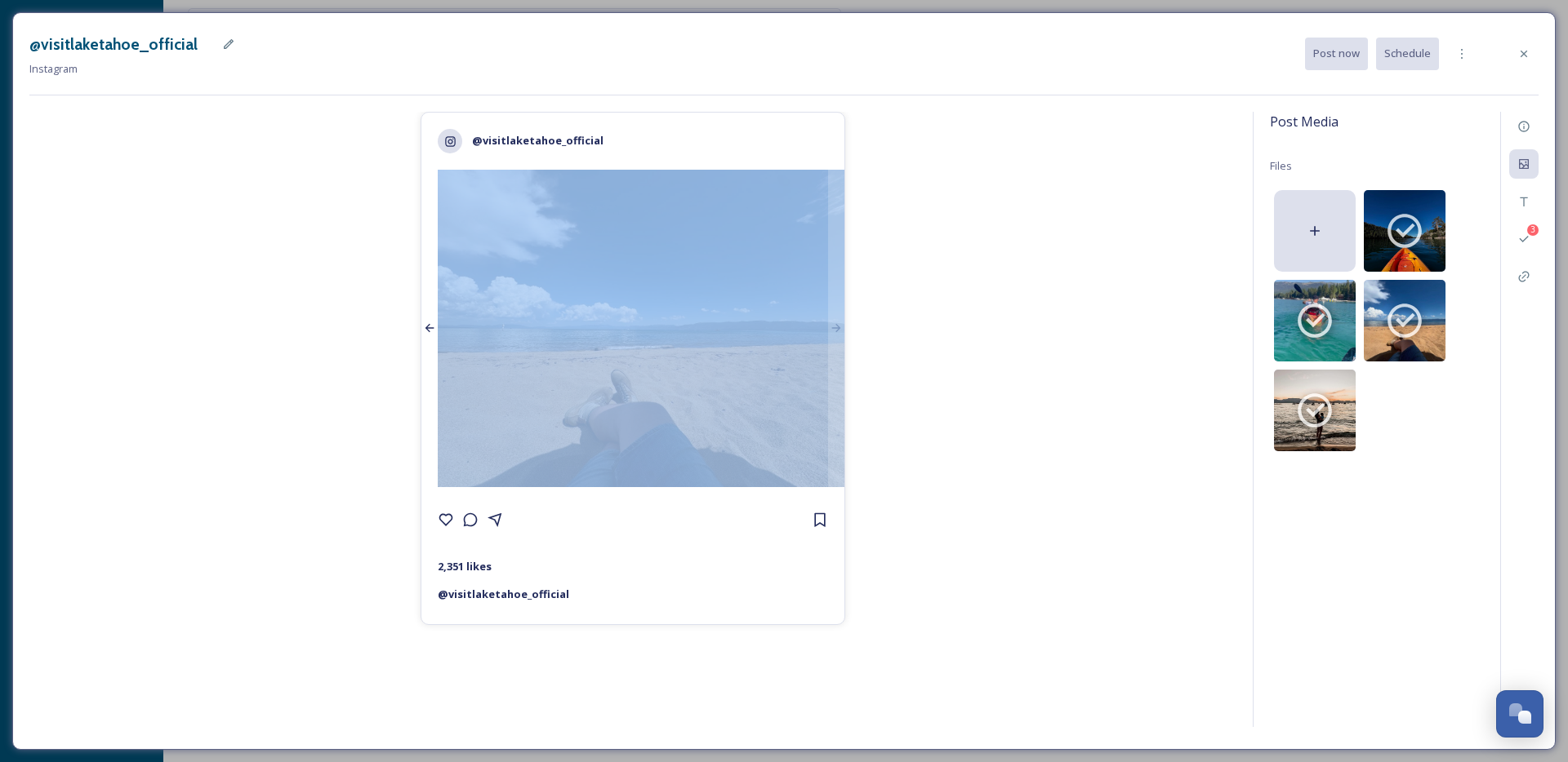
click at [423, 473] on div at bounding box center [430, 328] width 16 height 317
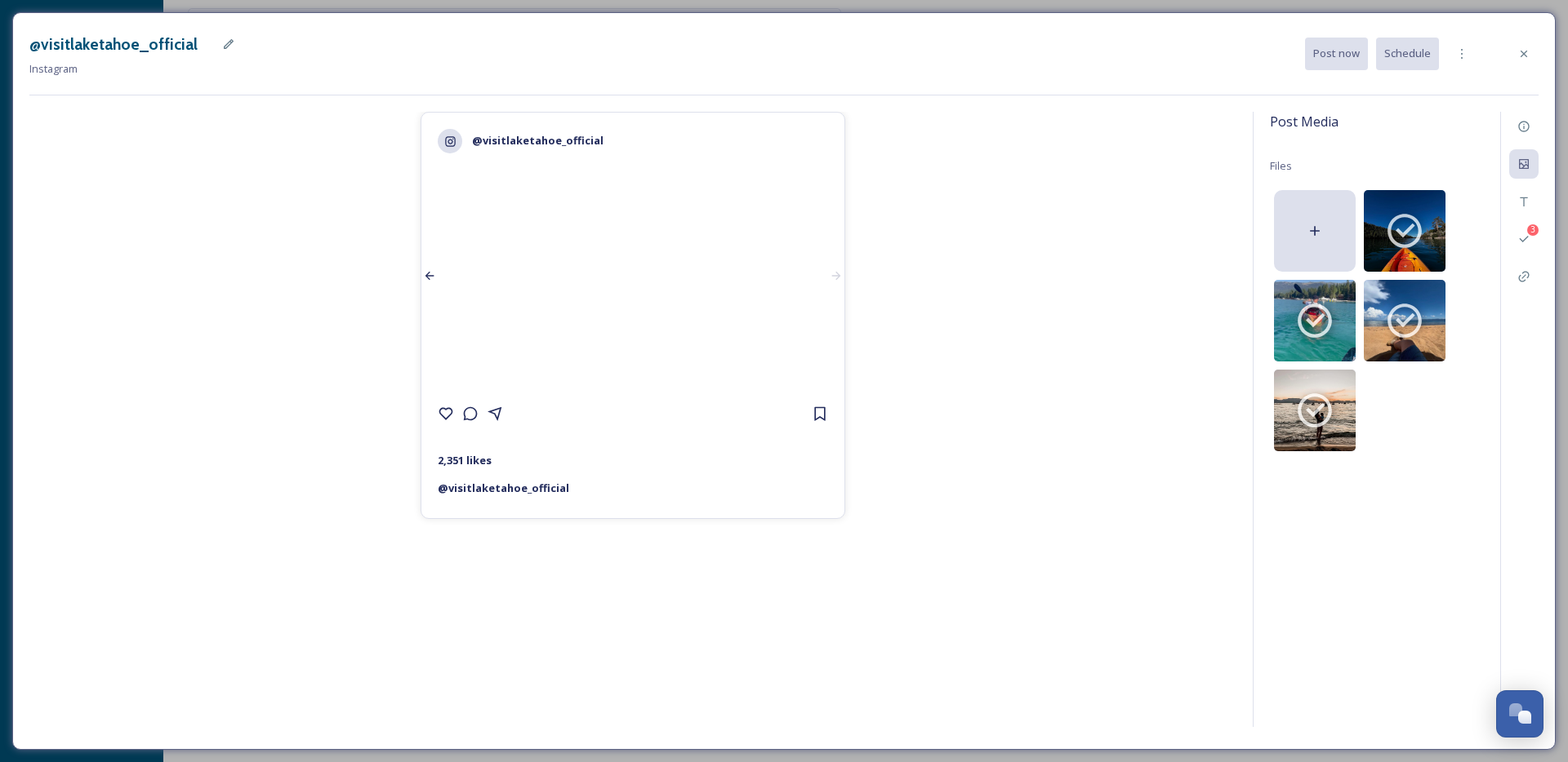
click at [423, 381] on div at bounding box center [430, 275] width 16 height 211
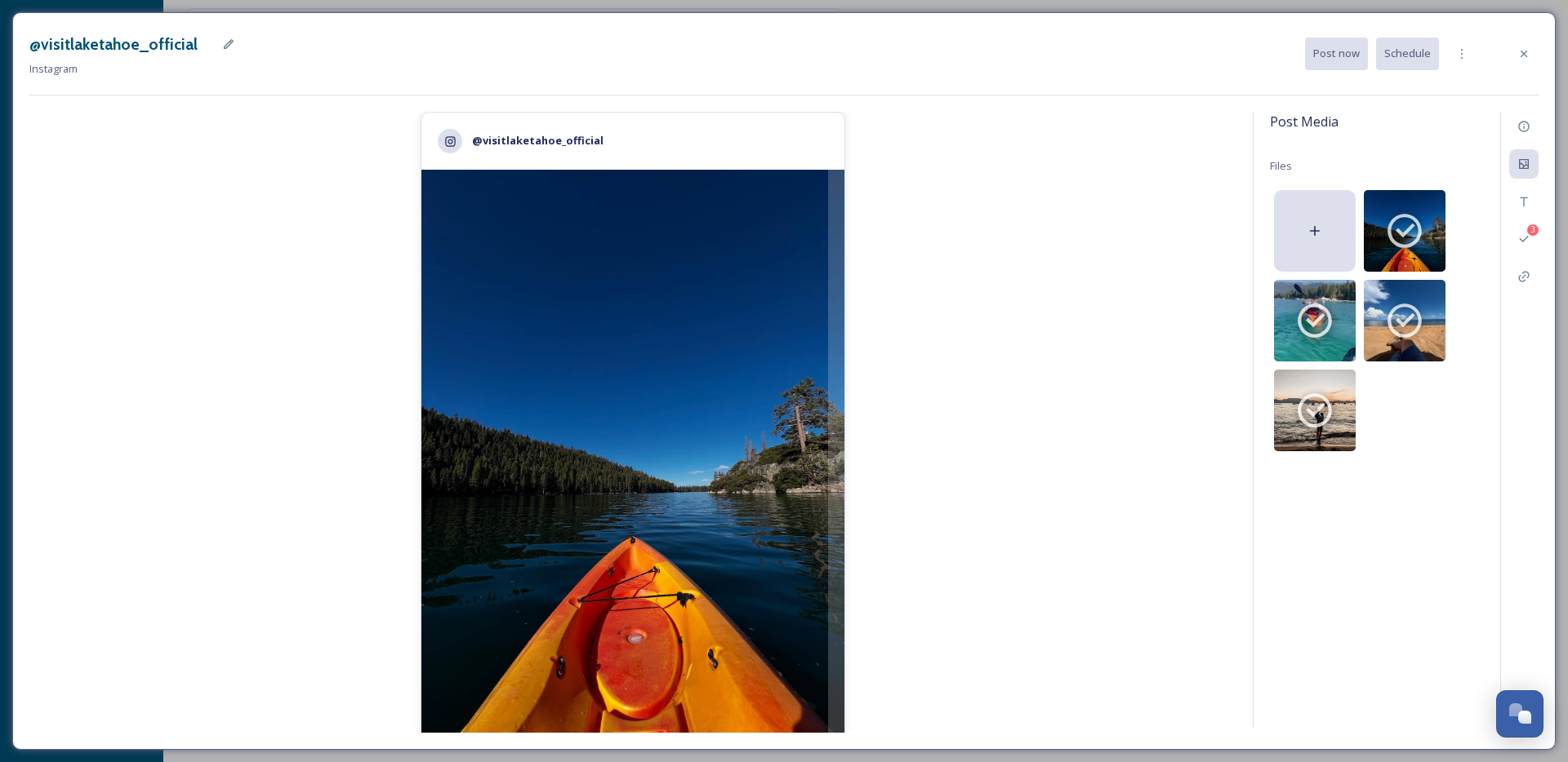
click at [936, 272] on div "@visitlaketahoe_official 2,351 likes @ visitlaketahoe_official" at bounding box center [633, 421] width 1207 height 621
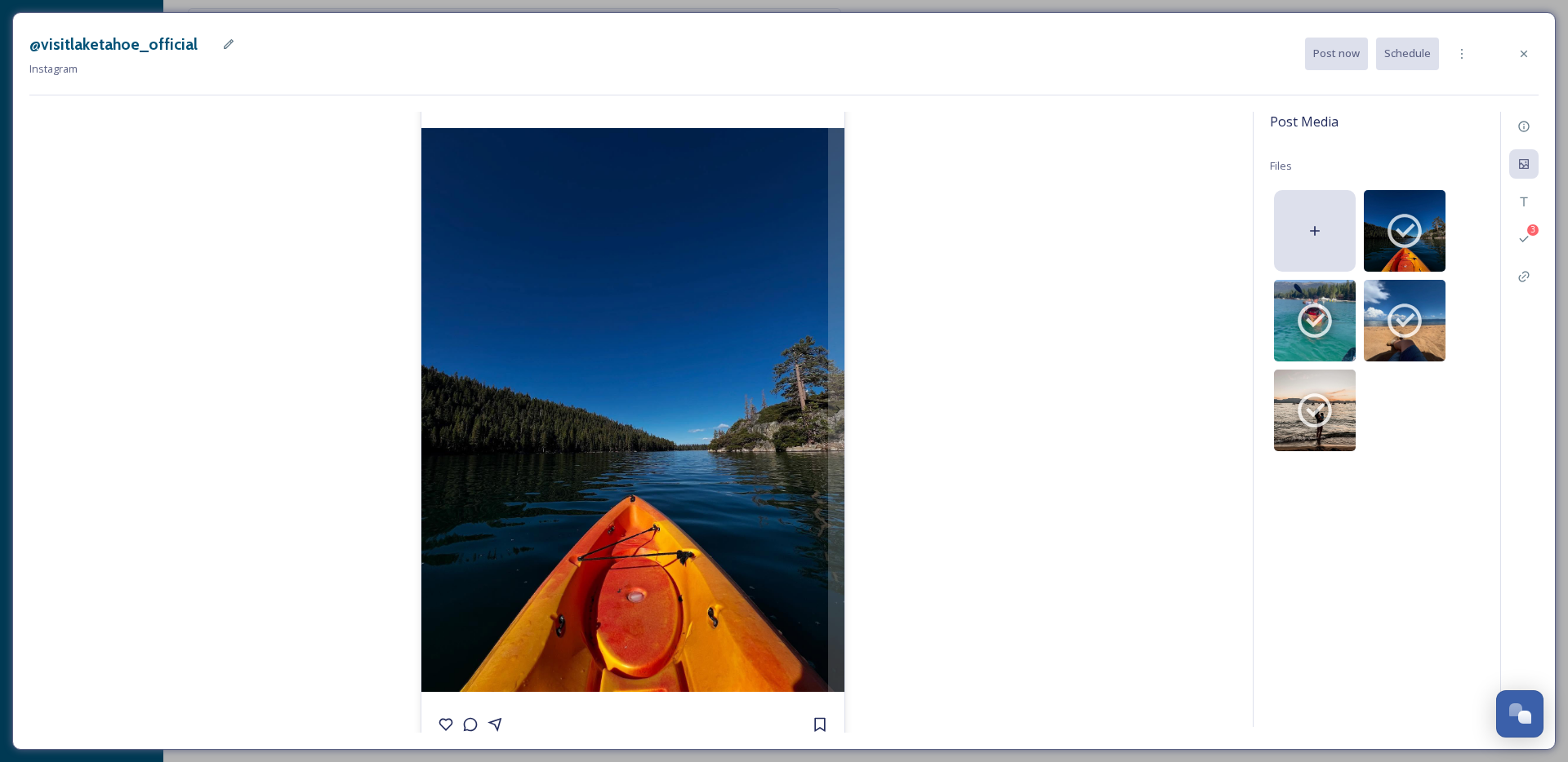
scroll to position [138, 0]
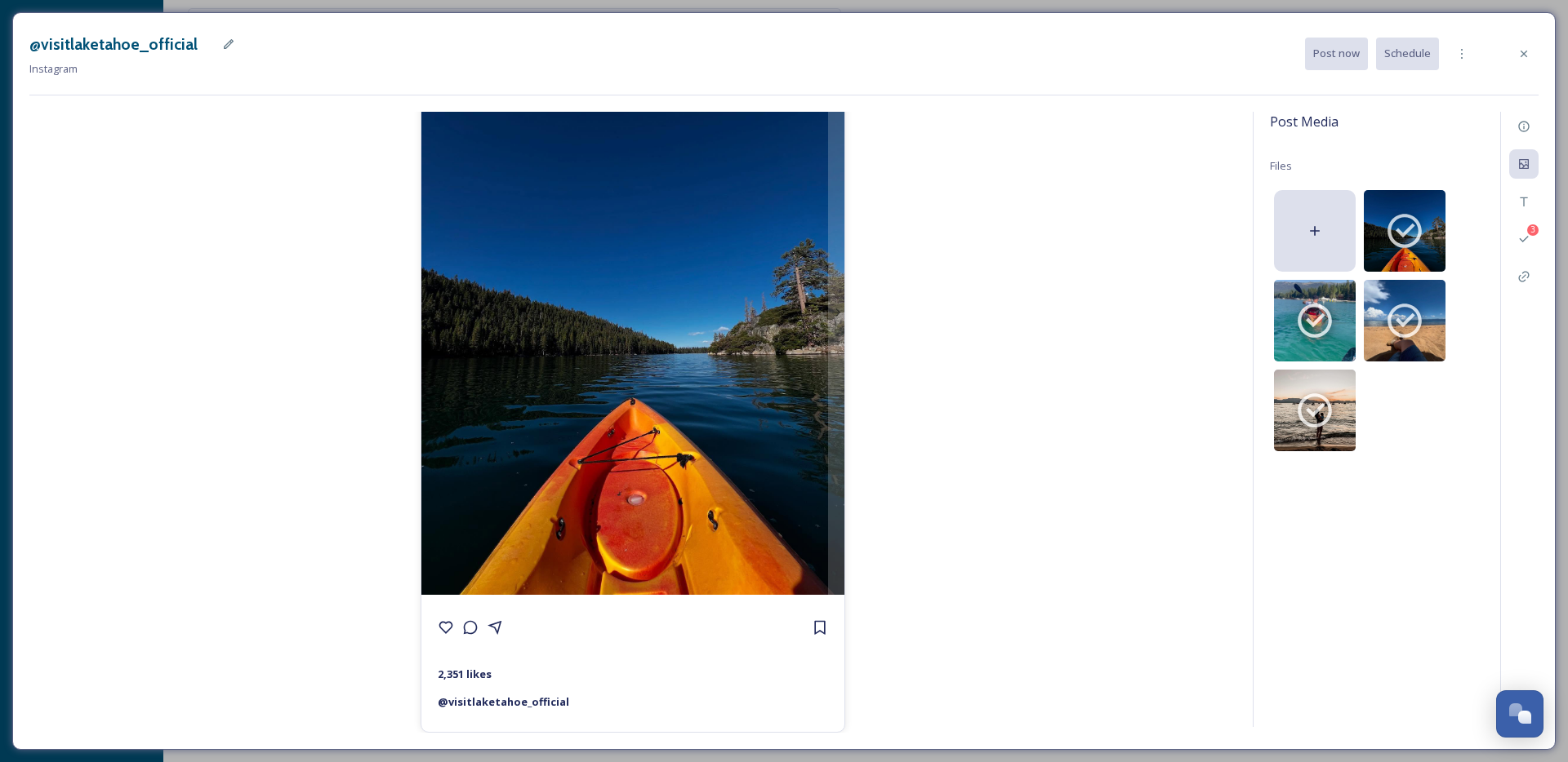
click at [1083, 567] on div "@visitlaketahoe_official 2,351 likes @ visitlaketahoe_official" at bounding box center [633, 421] width 1207 height 621
click at [1525, 190] on div "Caption" at bounding box center [1524, 201] width 30 height 30
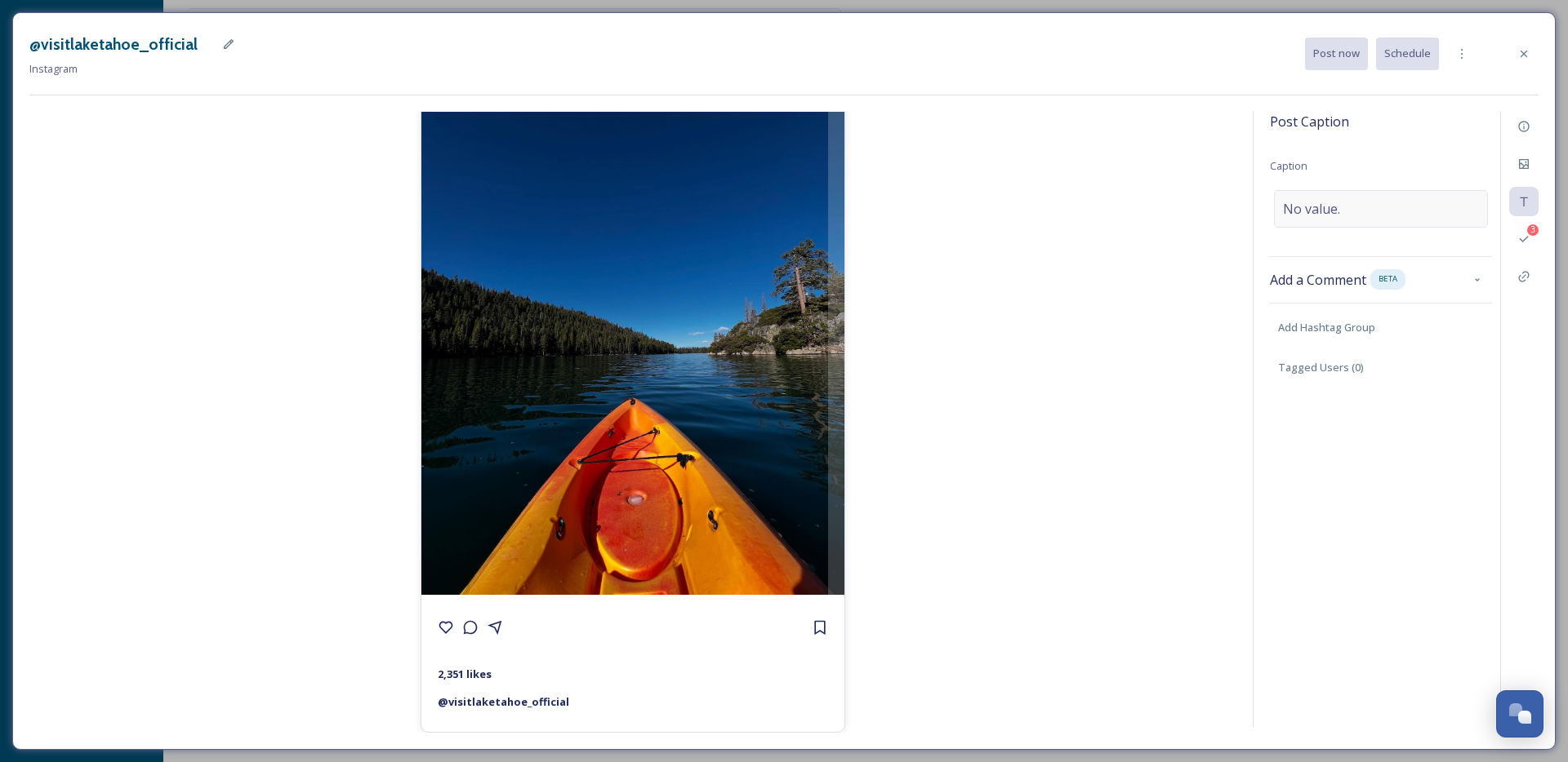
click at [1330, 213] on span "No value." at bounding box center [1312, 209] width 58 height 20
click at [1339, 246] on textarea "To enrich screen reader interactions, please activate Accessibility in Grammarl…" at bounding box center [1381, 258] width 222 height 136
paste textarea "Still chasing views like this? 🍂 There’s time to soak up Tahoe’s autumn beauty …"
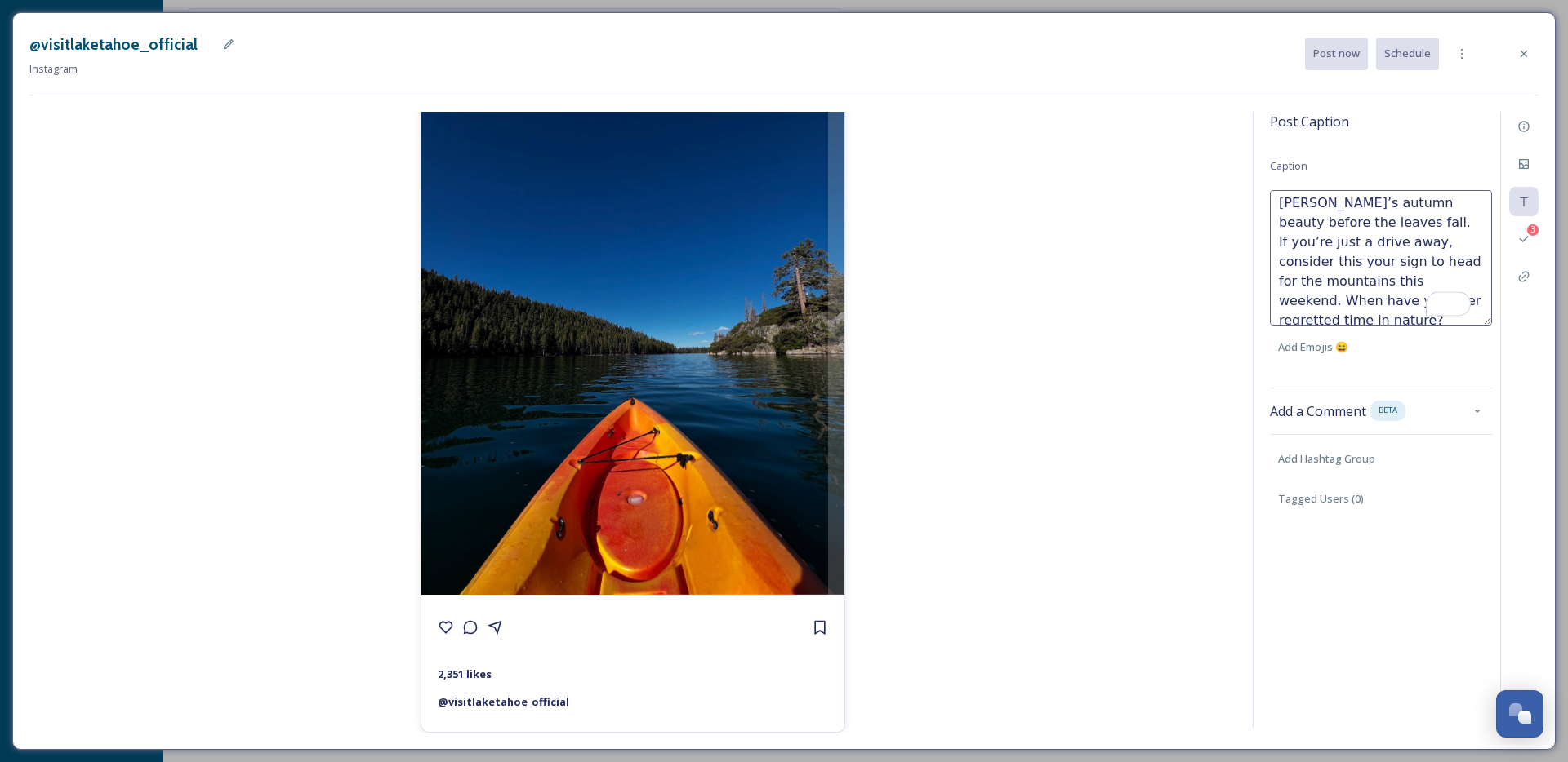
scroll to position [0, 0]
click at [1293, 249] on textarea "Still chasing views like this? 🍂 There’s time to soak up Tahoe’s autumn beauty …" at bounding box center [1381, 258] width 222 height 136
click at [1385, 247] on textarea "Still chasing views like this? 🍂 There’s time to soak up Tahoe’s beauty before …" at bounding box center [1381, 258] width 222 height 136
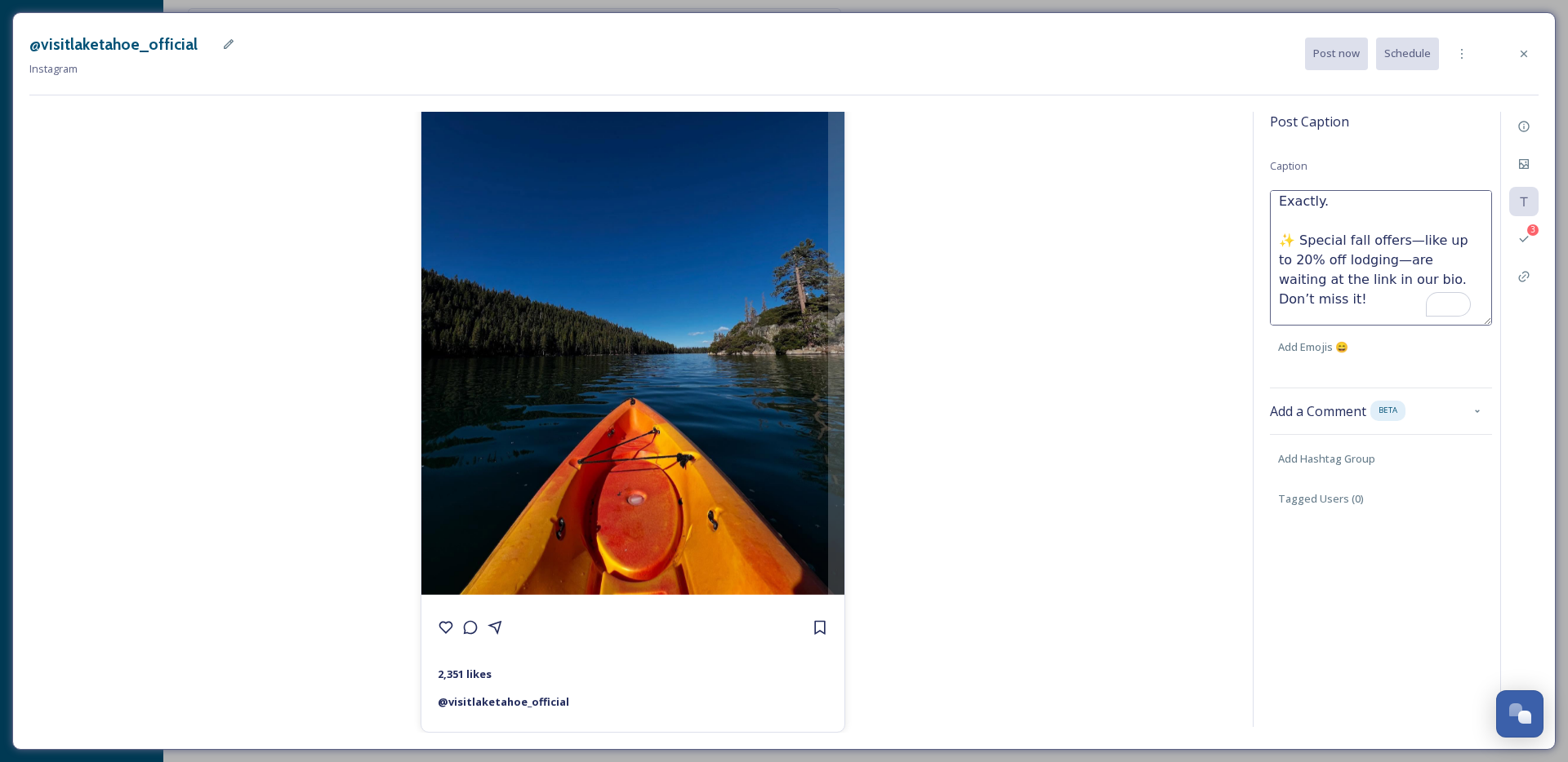
click at [1406, 219] on textarea "Still chasing views like this? 🍂 There’s time to soak up Tahoe’s beauty before …" at bounding box center [1381, 258] width 222 height 136
click at [1382, 242] on textarea "Still chasing views like this? 🍂 There’s time to soak up Tahoe’s beauty before …" at bounding box center [1381, 258] width 222 height 136
drag, startPoint x: 1464, startPoint y: 258, endPoint x: 1421, endPoint y: 261, distance: 43.1
click at [1421, 261] on textarea "Still chasing views like this? 🍂 There’s time to soak up Tahoe’s beauty before …" at bounding box center [1381, 258] width 222 height 136
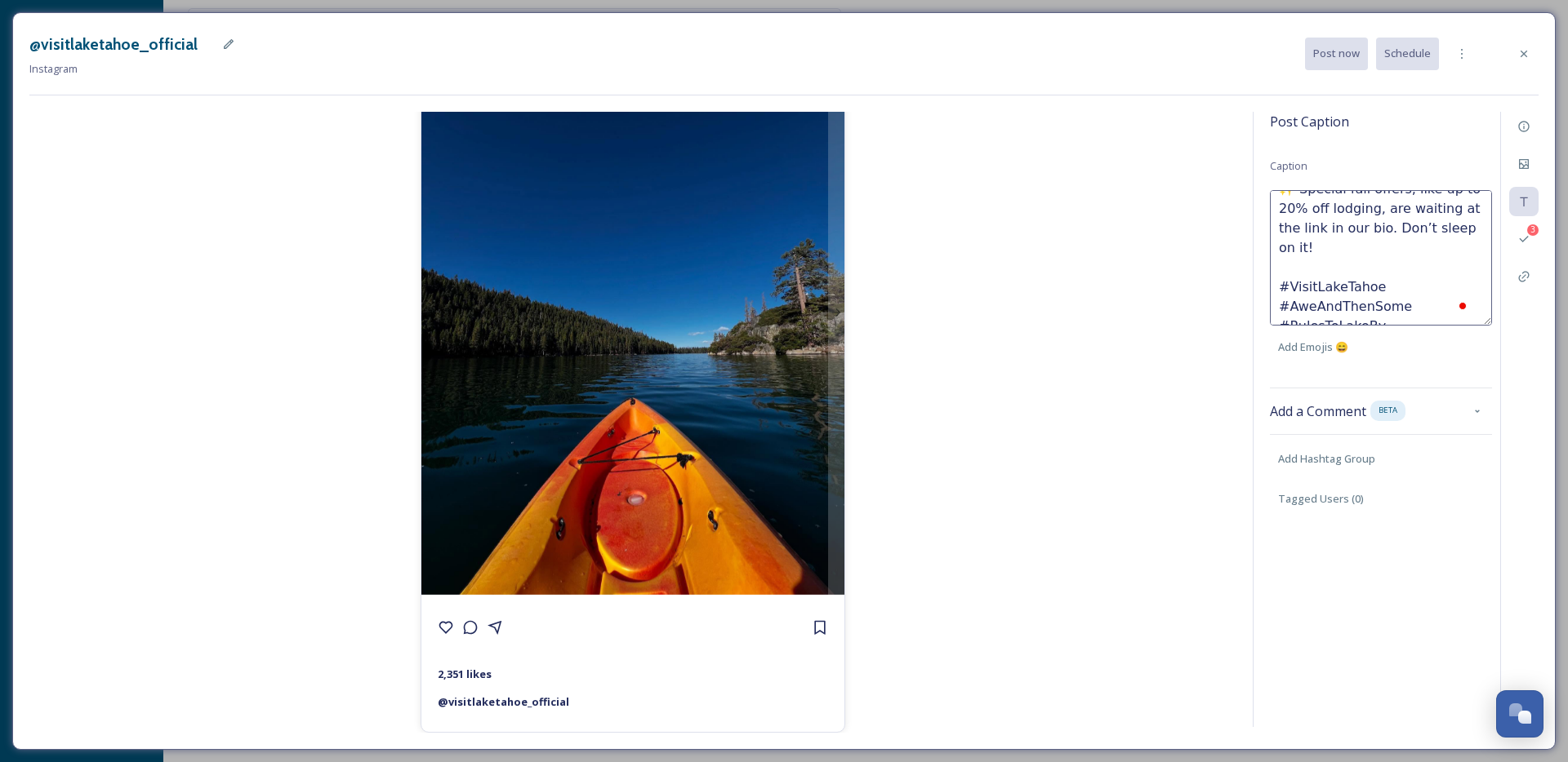
click at [1394, 249] on textarea "Still chasing views like this? 🍂 There’s time to soak up Tahoe’s beauty before …" at bounding box center [1381, 258] width 222 height 136
click at [1353, 232] on textarea "Still chasing views like this? 🍂 There’s time to soak up Tahoe’s beauty before …" at bounding box center [1381, 258] width 222 height 136
click at [1344, 235] on textarea "Still chasing views like this? 🍂 There’s time to soak up Tahoe’s beauty before …" at bounding box center [1381, 258] width 222 height 136
type textarea "Still chasing views like this? 🍂 There’s time to soak up Tahoe’s beauty before …"
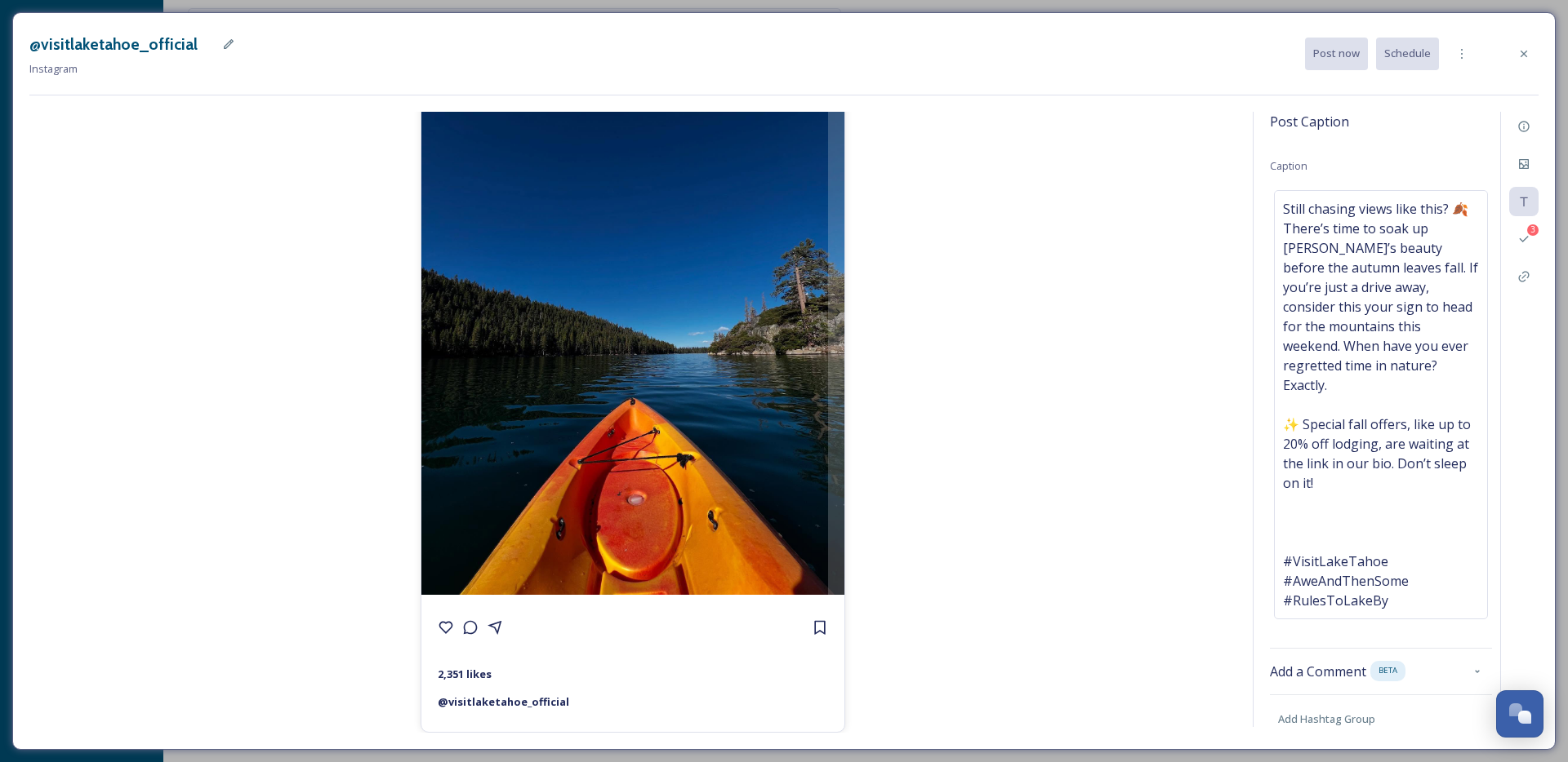
click at [465, 358] on img at bounding box center [633, 314] width 423 height 564
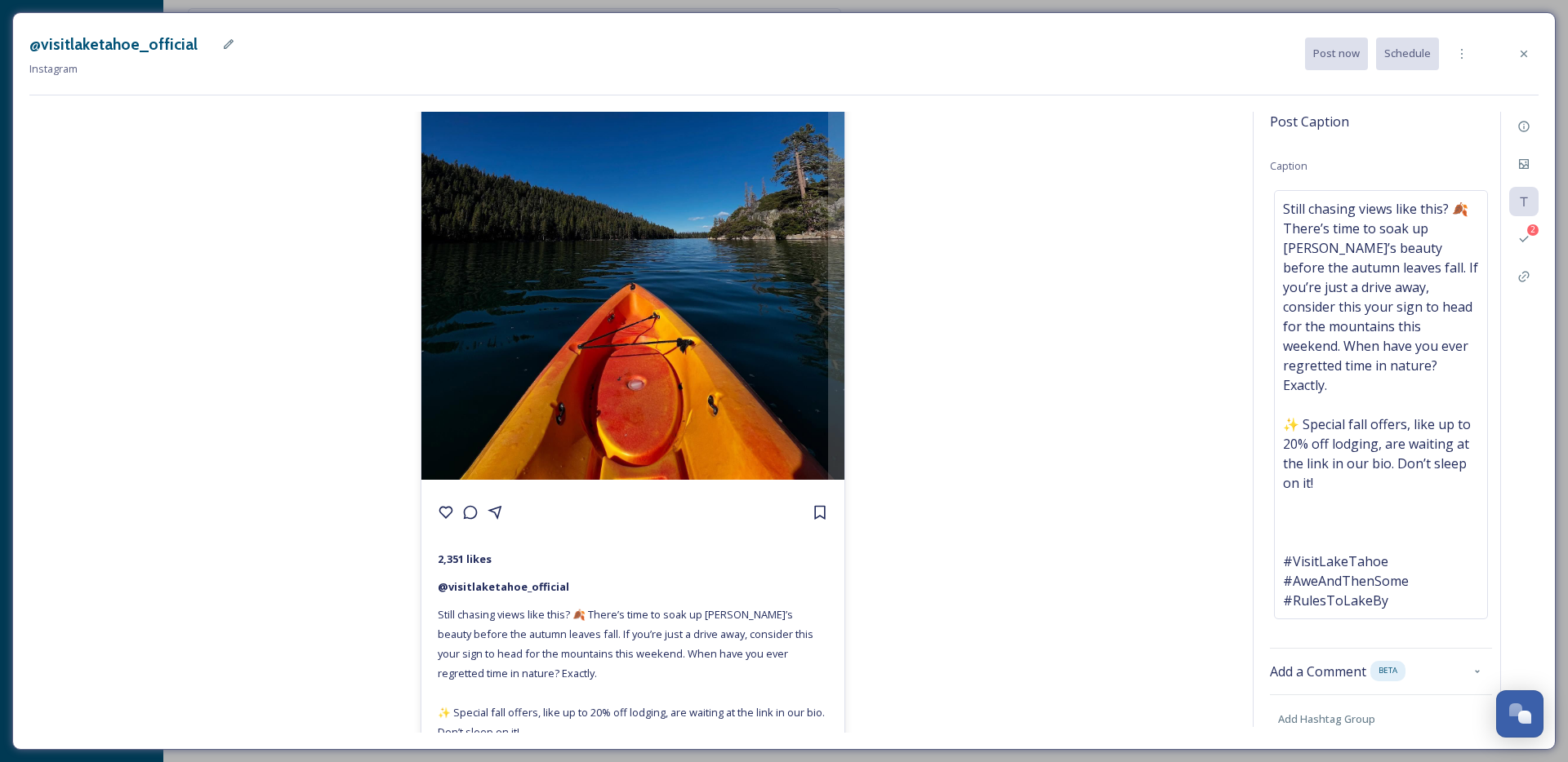
scroll to position [354, 0]
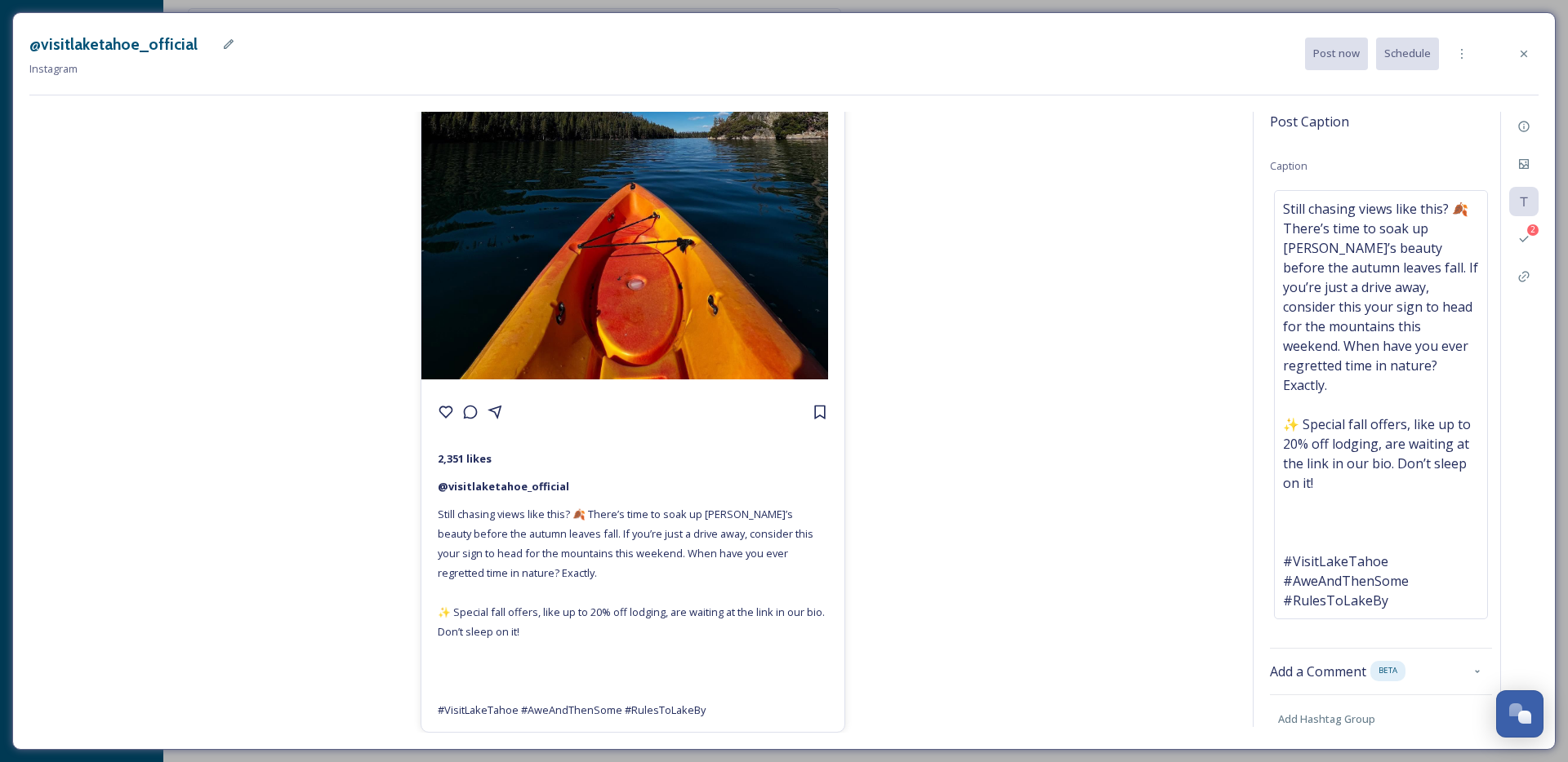
click at [831, 220] on div at bounding box center [836, 98] width 16 height 564
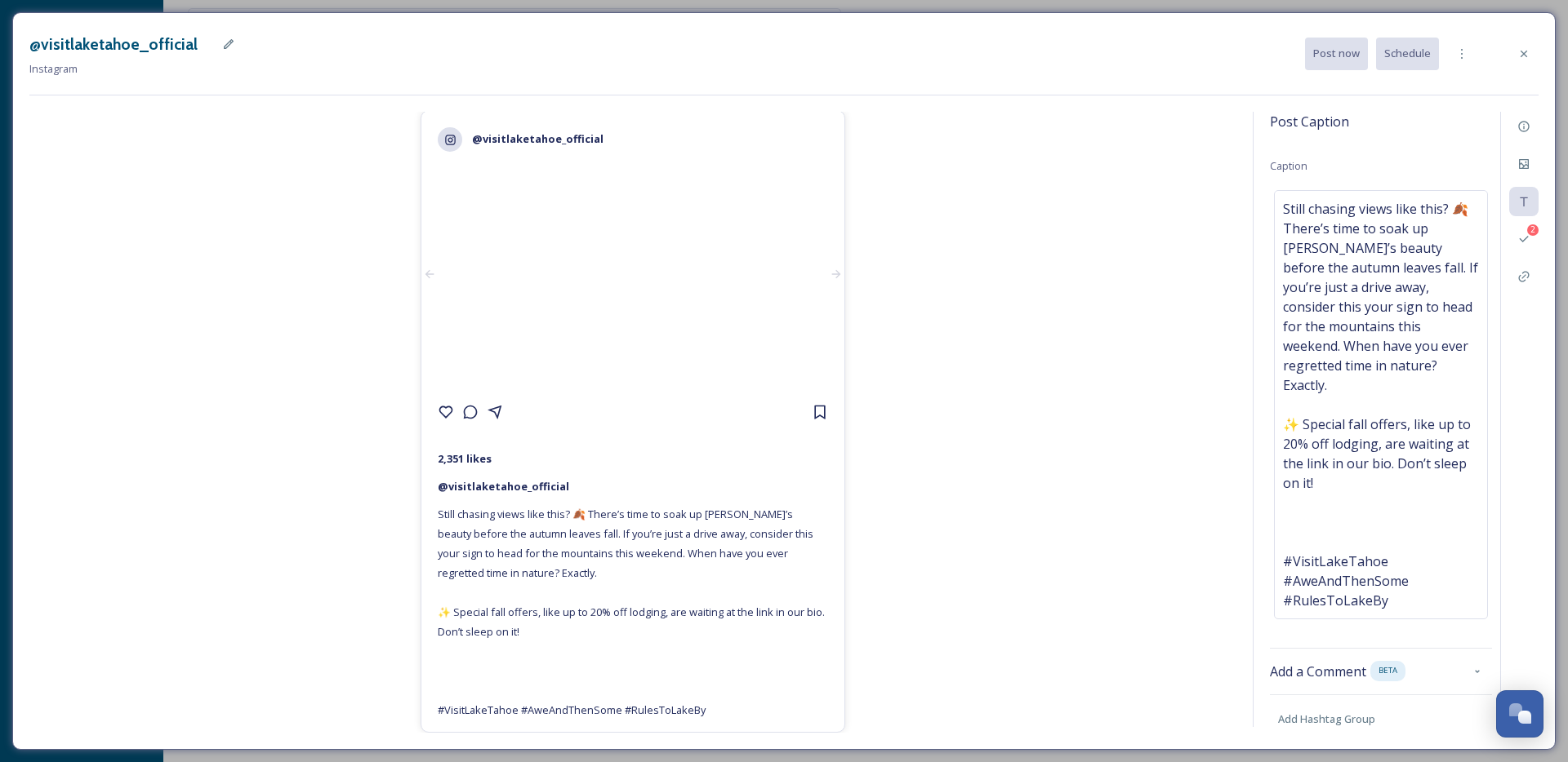
scroll to position [203, 0]
click at [423, 356] on div at bounding box center [430, 273] width 16 height 211
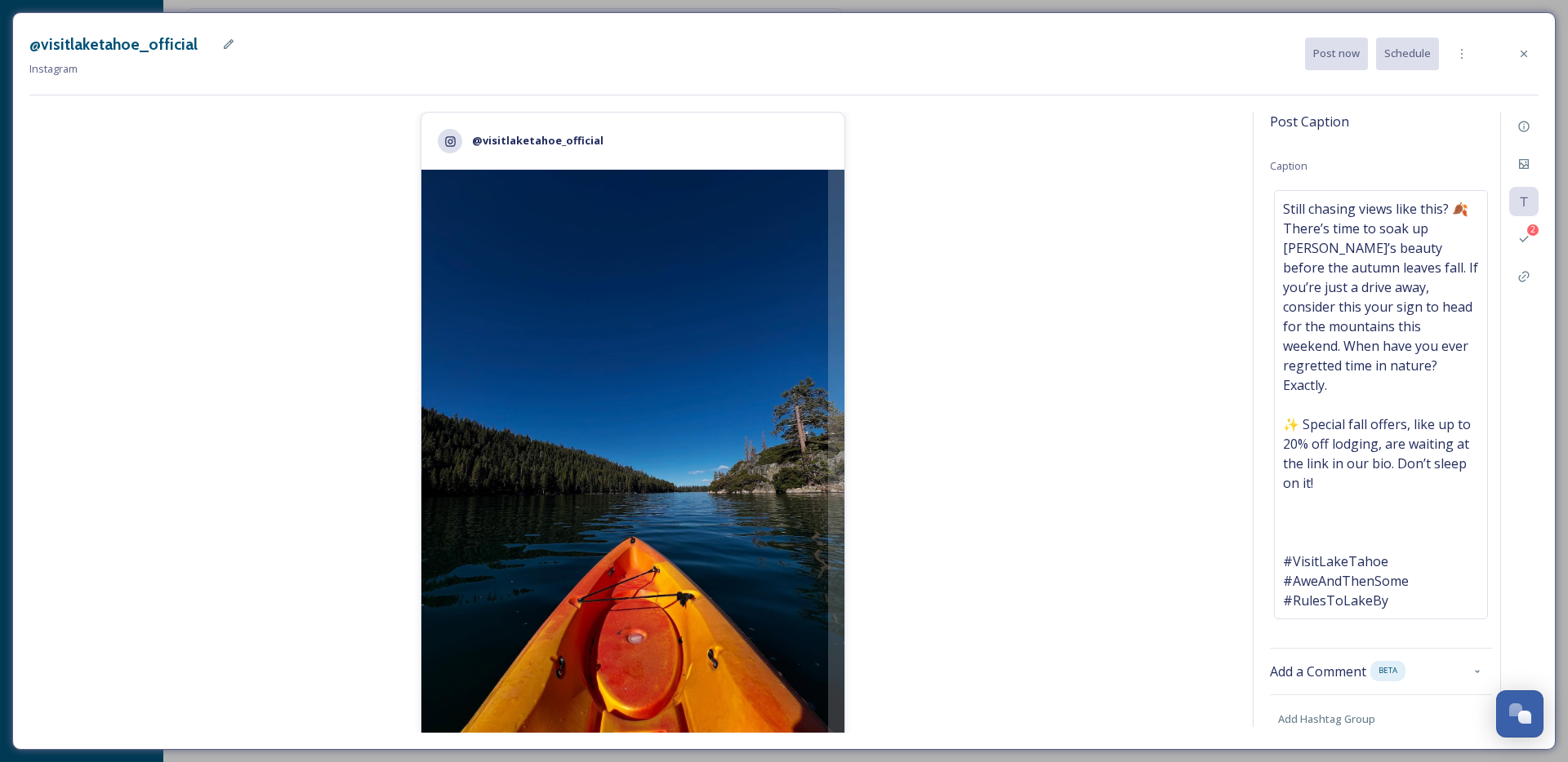
click at [423, 356] on img at bounding box center [633, 452] width 423 height 564
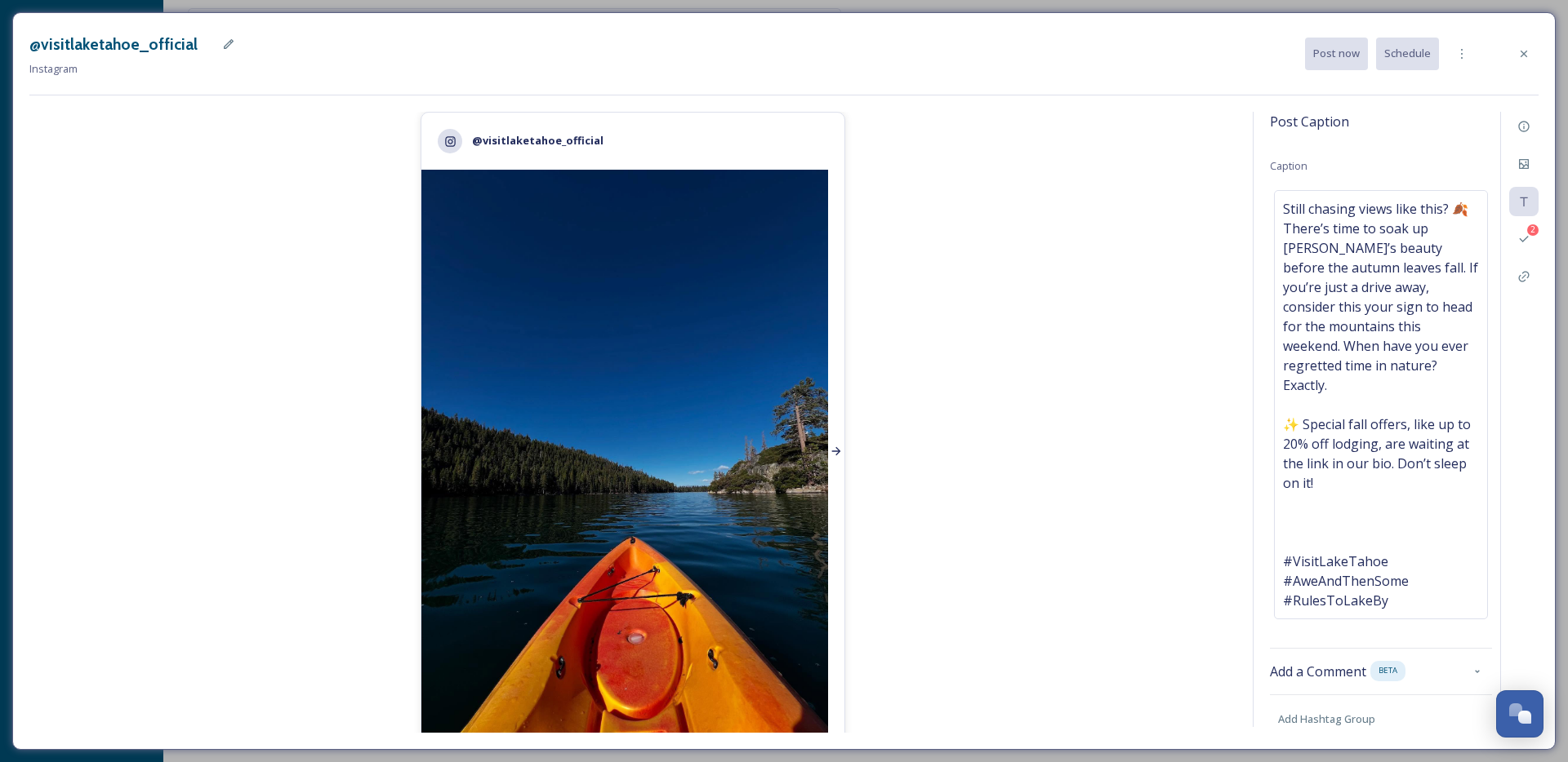
click at [829, 391] on div at bounding box center [836, 452] width 16 height 564
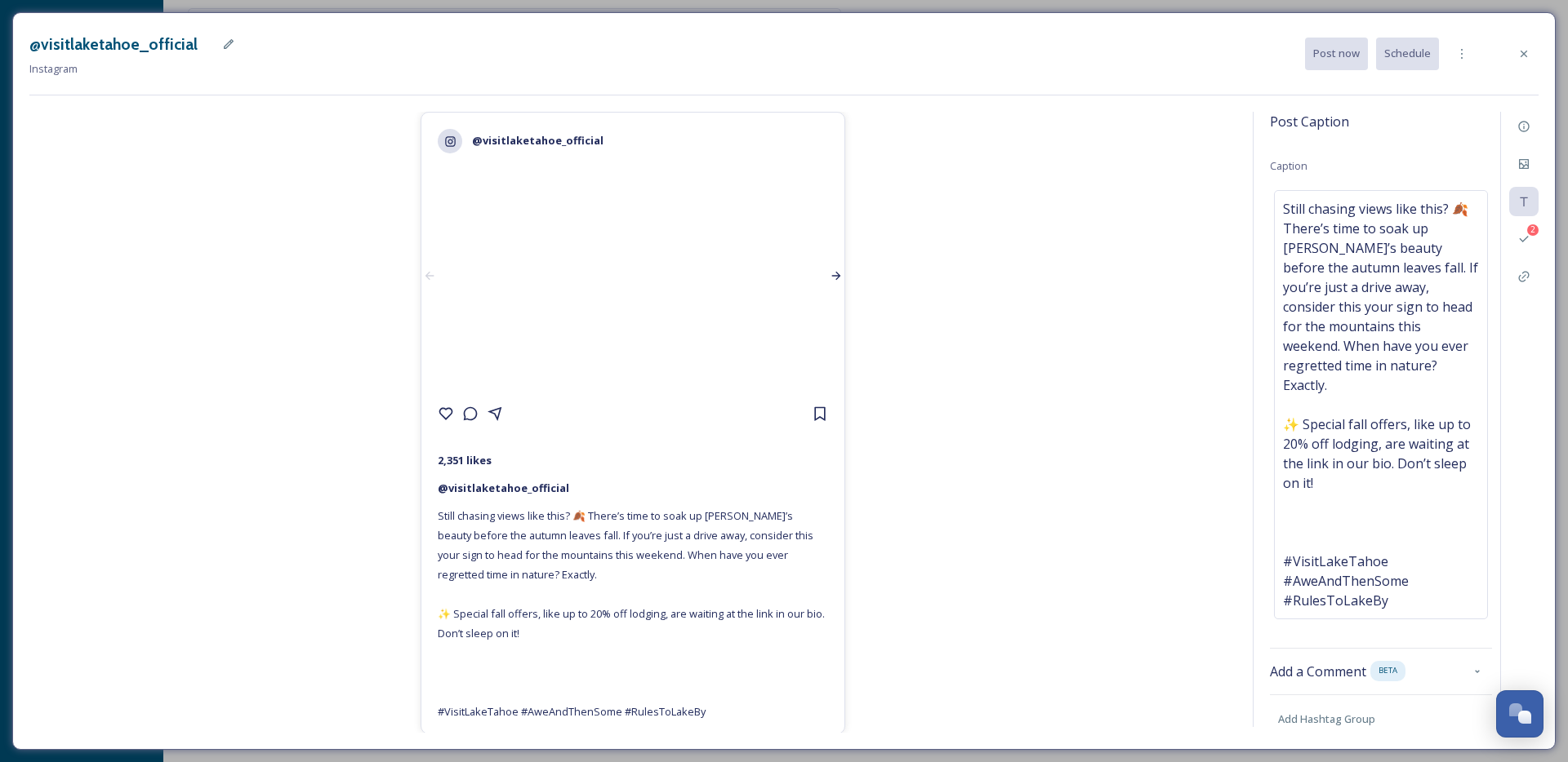
click at [829, 381] on div at bounding box center [836, 275] width 16 height 211
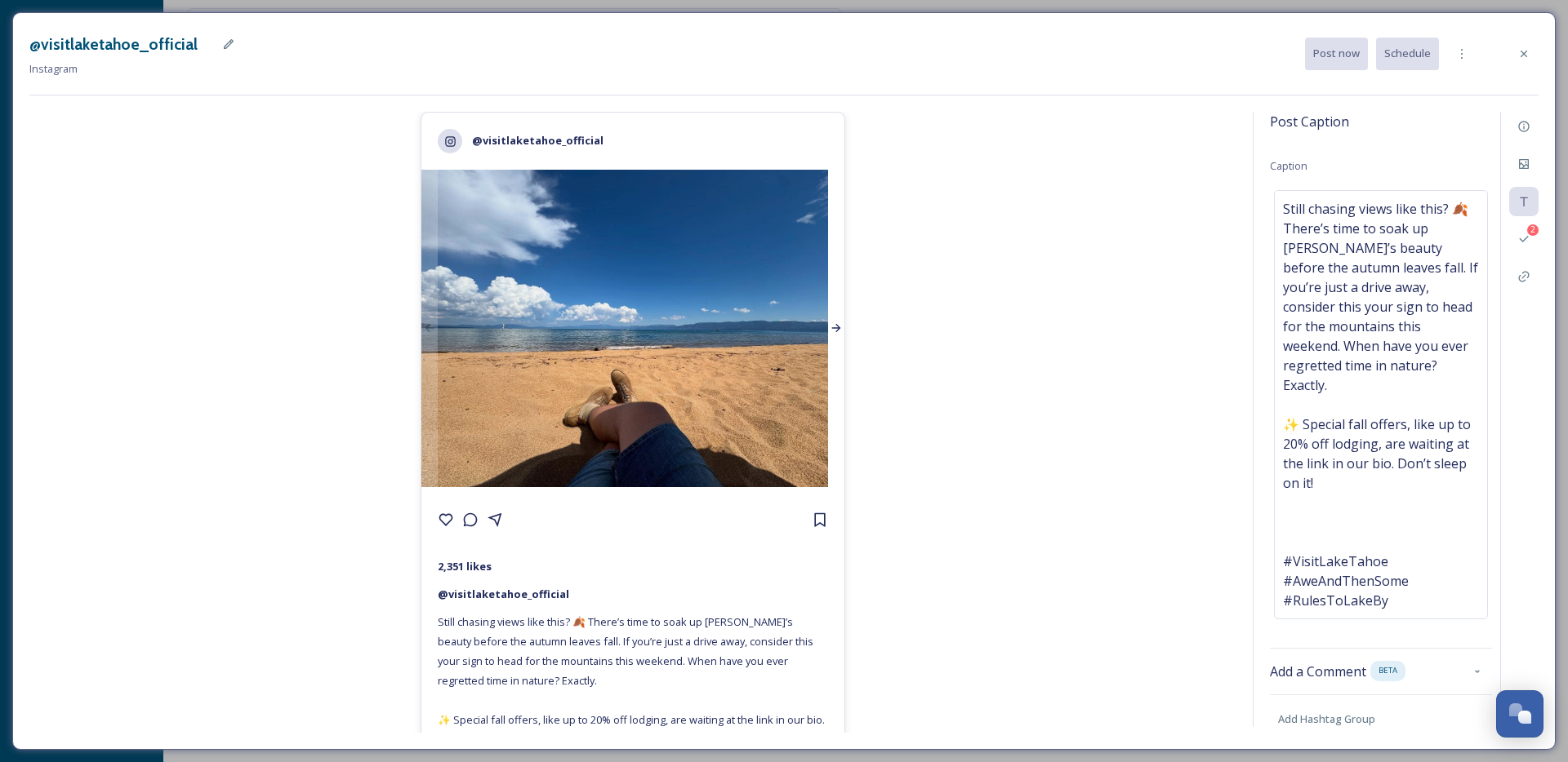
click at [829, 391] on div at bounding box center [836, 328] width 16 height 317
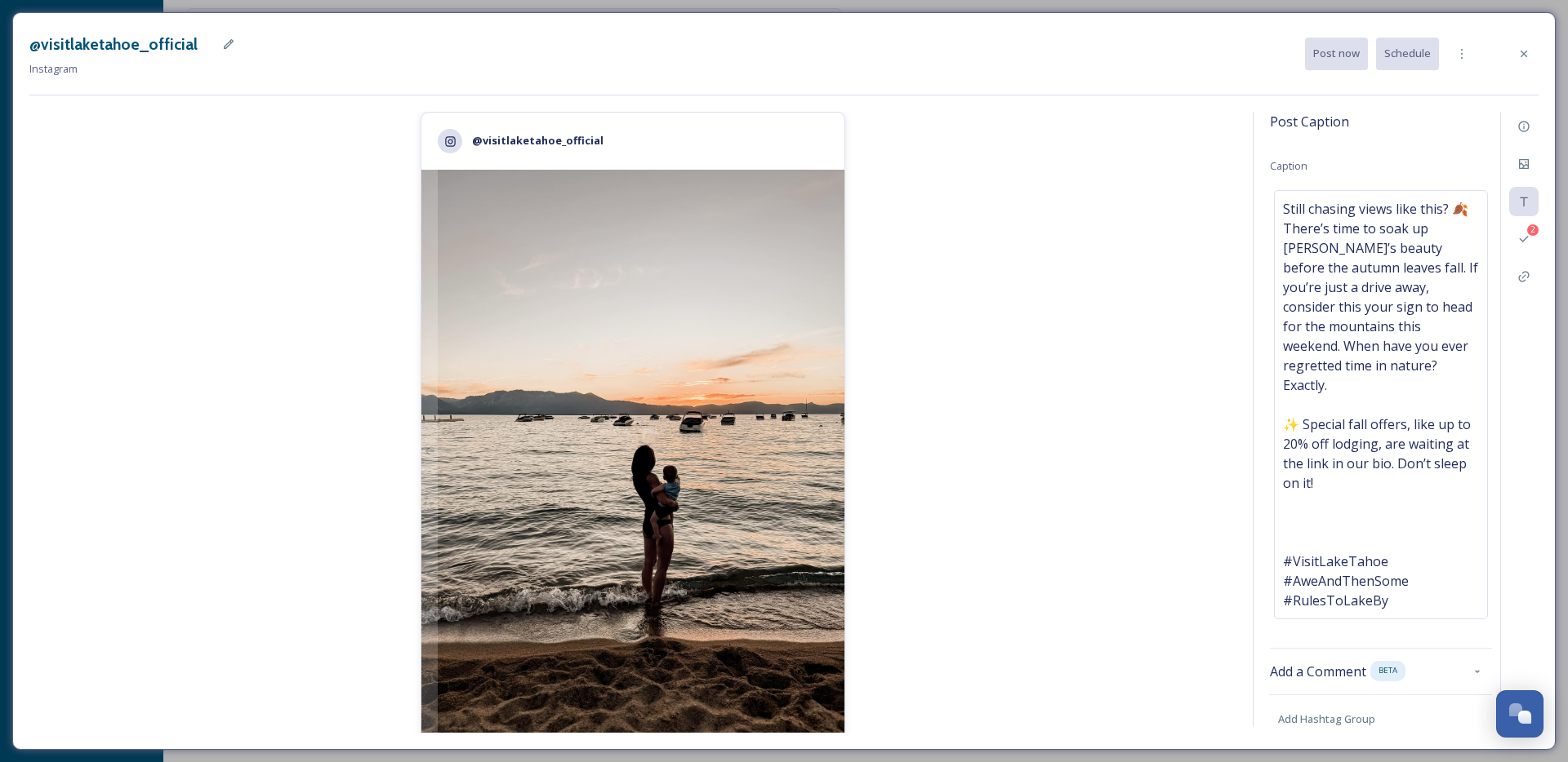
click at [731, 430] on img at bounding box center [633, 452] width 423 height 564
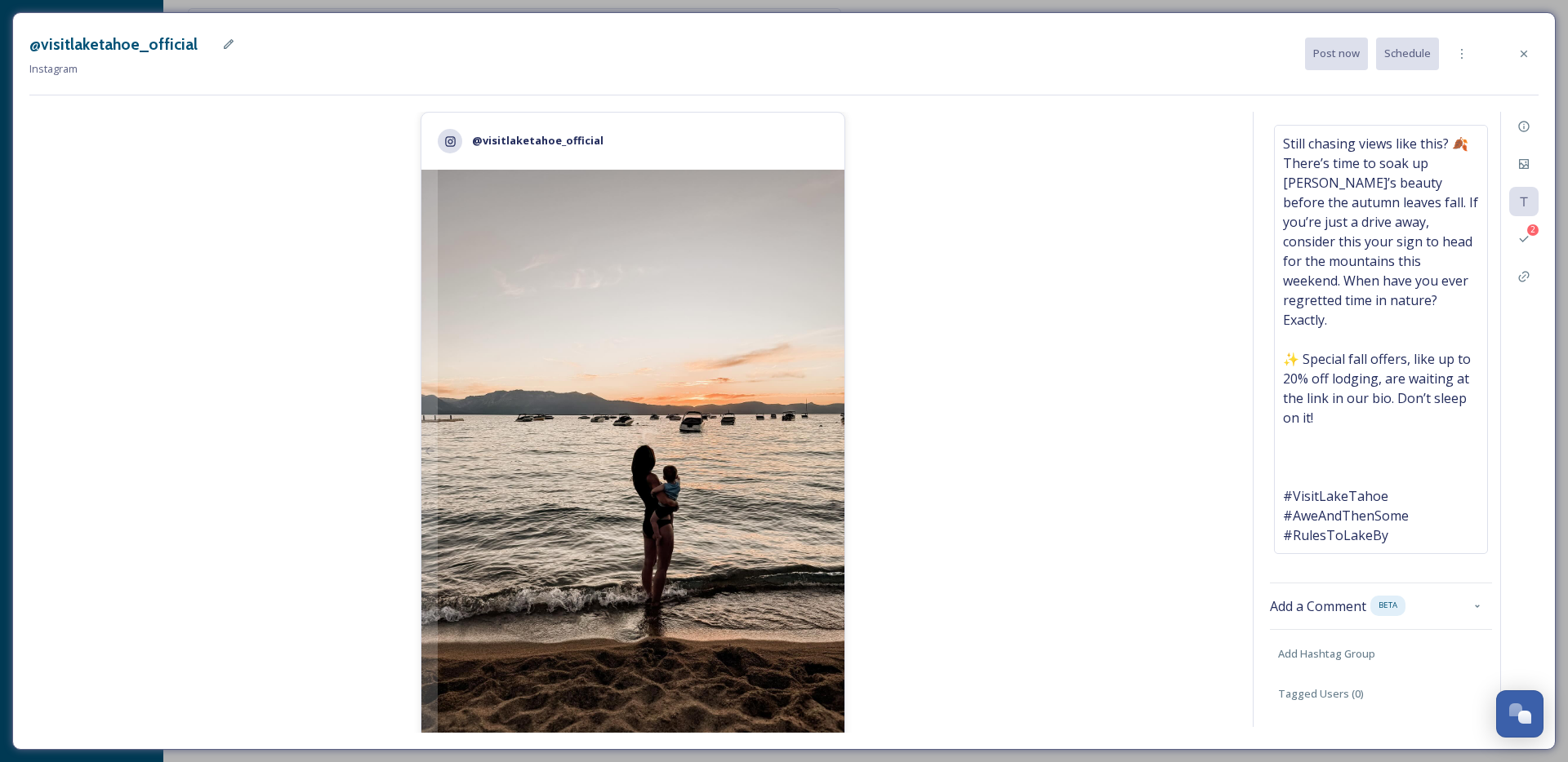
scroll to position [66, 0]
click at [1042, 443] on div "@visitlaketahoe_official 2,351 likes @ visitlaketahoe_official Still chasing vi…" at bounding box center [633, 421] width 1207 height 621
click at [1317, 700] on span "Tagged Users ( 0 )" at bounding box center [1321, 693] width 85 height 15
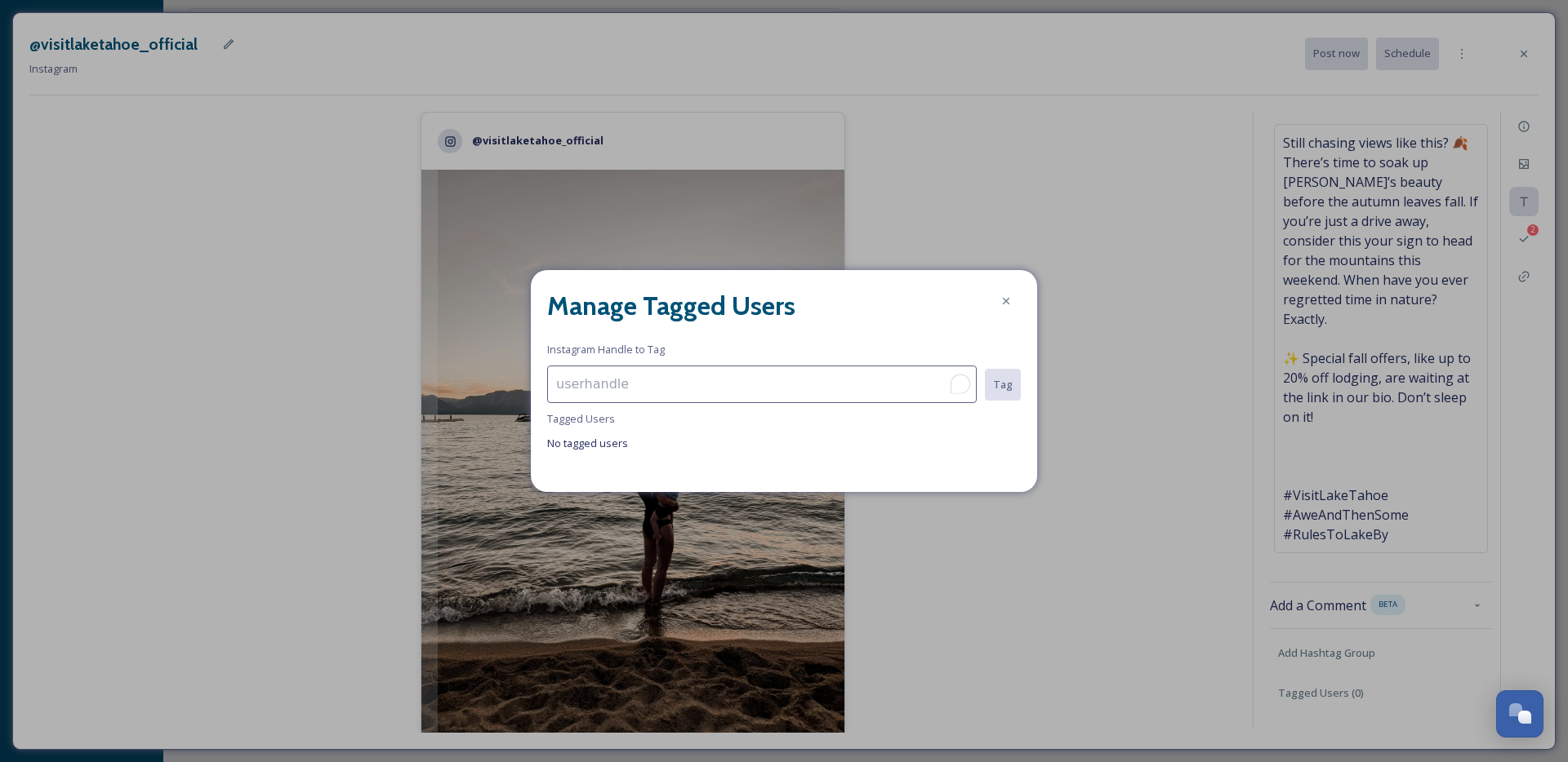
click at [582, 387] on input "To enrich screen reader interactions, please activate Accessibility in Grammarl…" at bounding box center [762, 385] width 430 height 38
click at [1007, 304] on icon at bounding box center [1006, 301] width 13 height 13
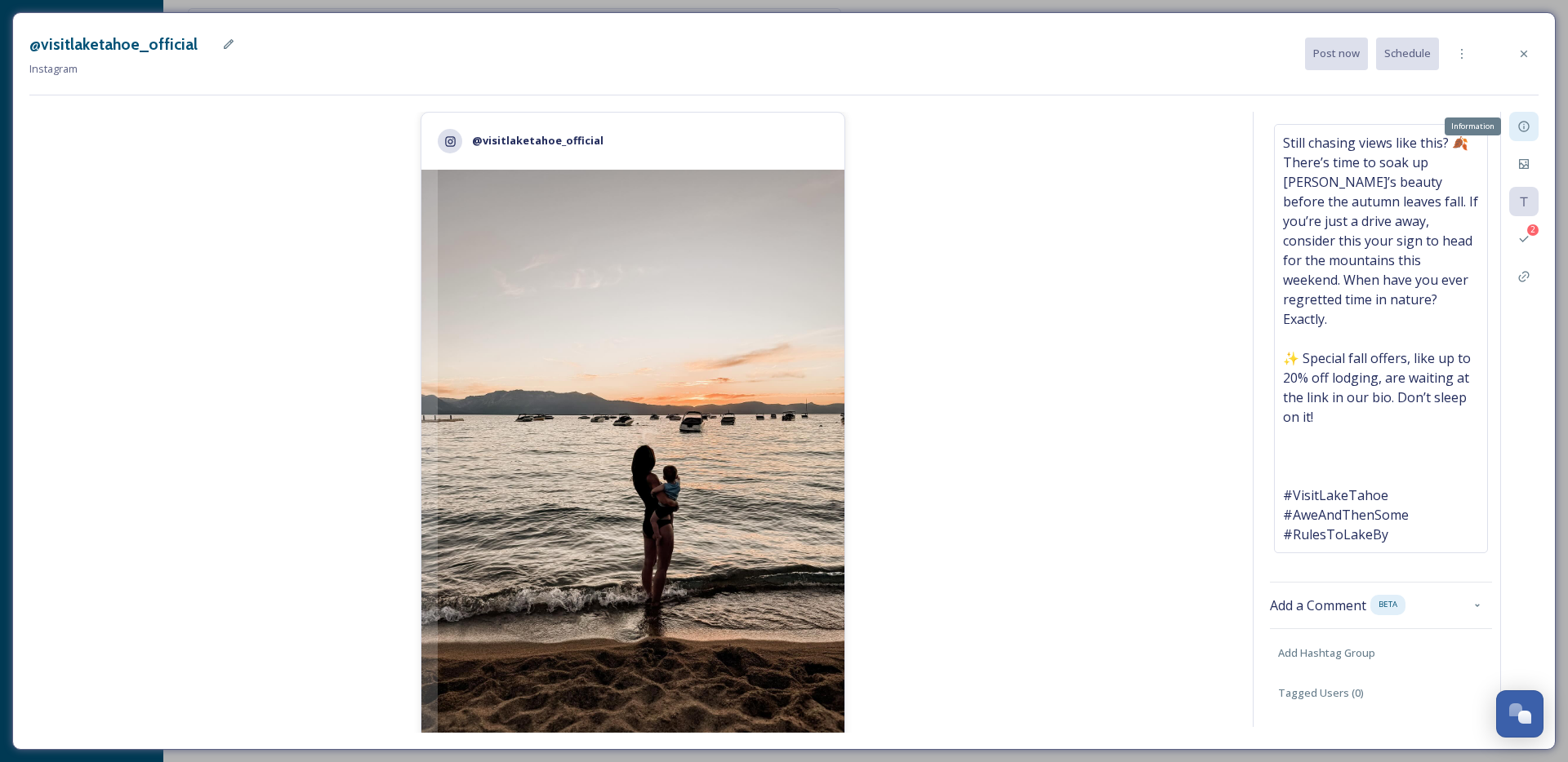
click at [1521, 126] on icon at bounding box center [1524, 127] width 13 height 13
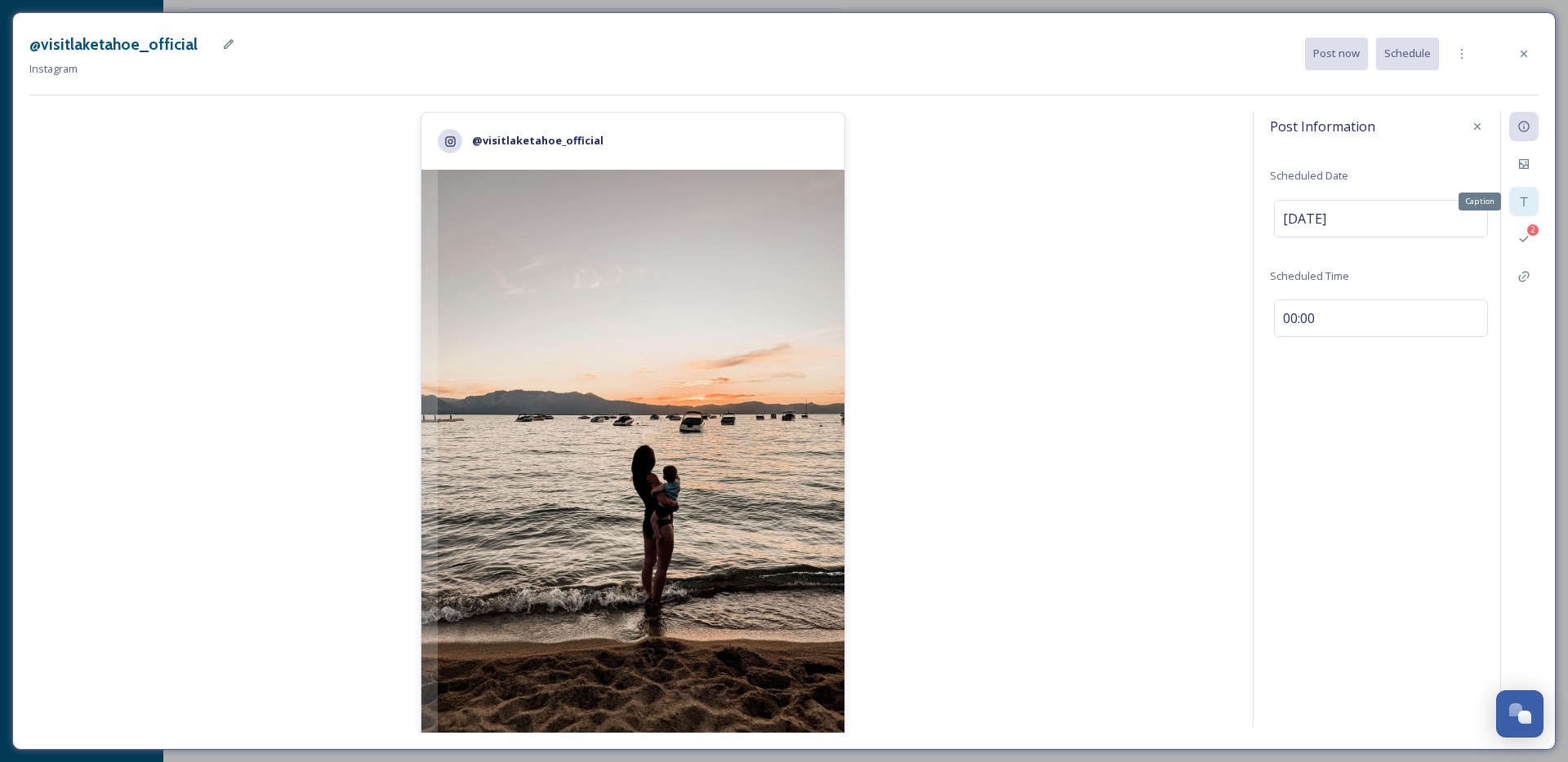
click at [1521, 204] on icon at bounding box center [1524, 201] width 13 height 13
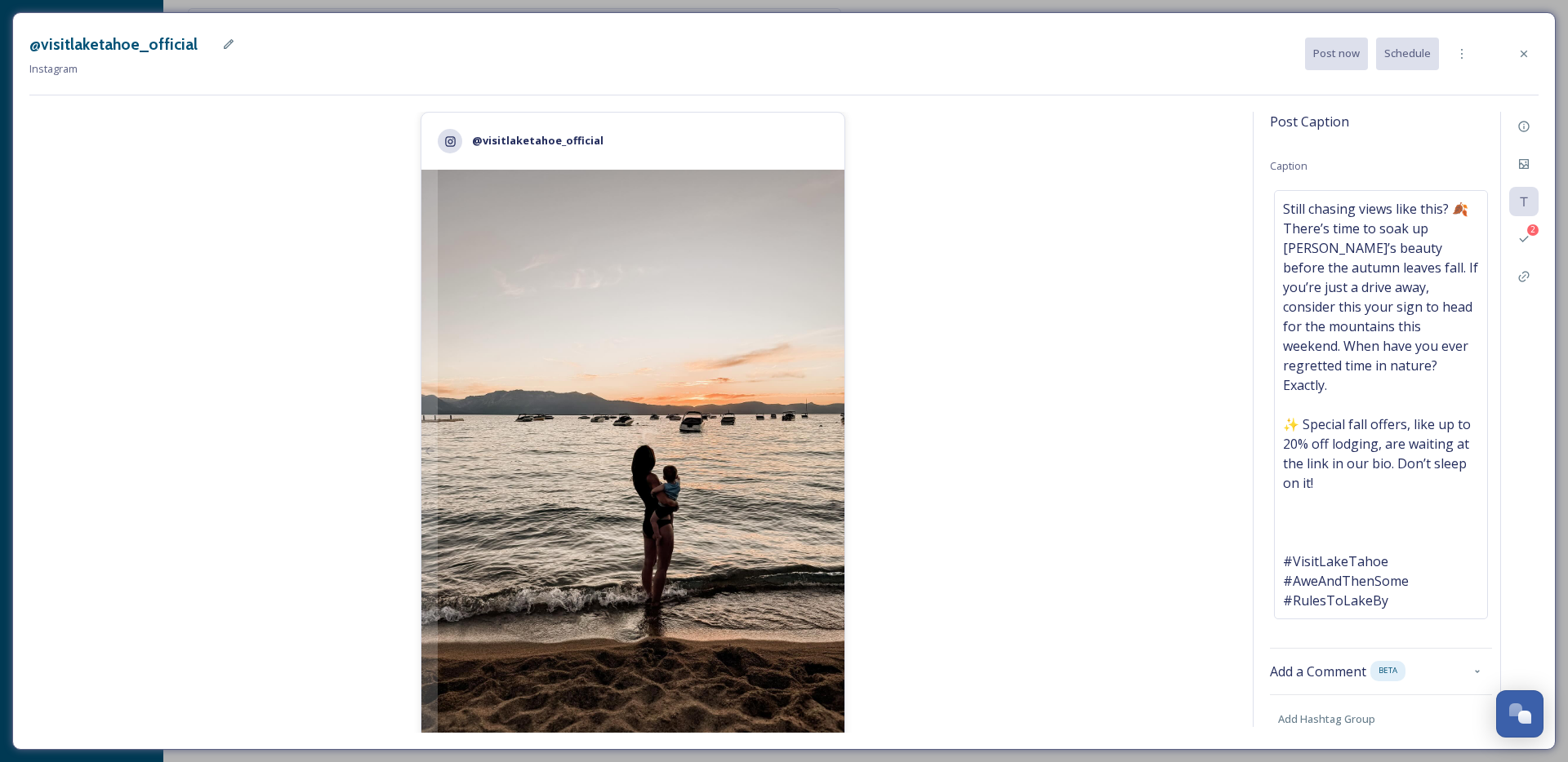
click at [709, 306] on img at bounding box center [633, 452] width 423 height 564
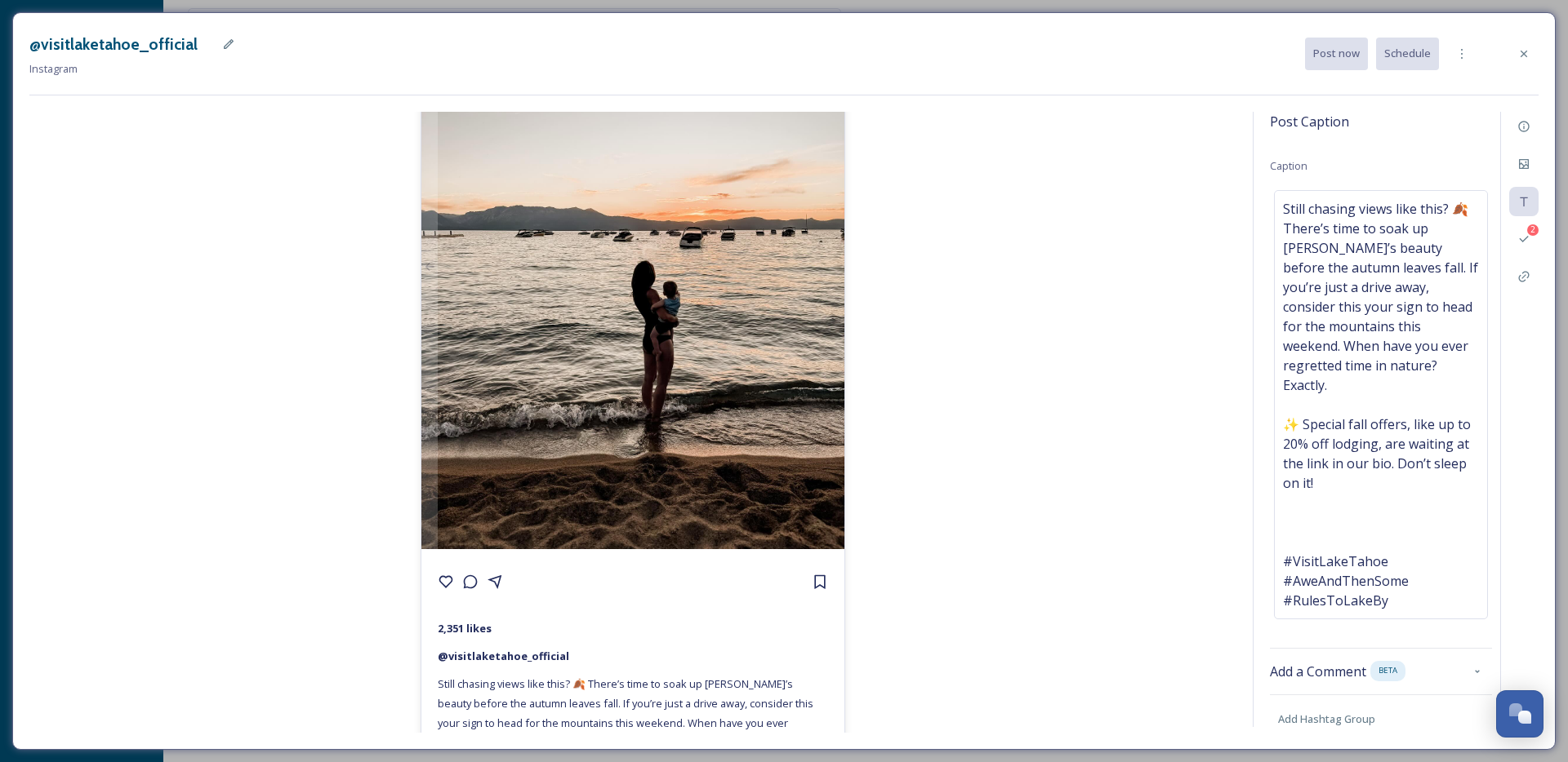
scroll to position [189, 0]
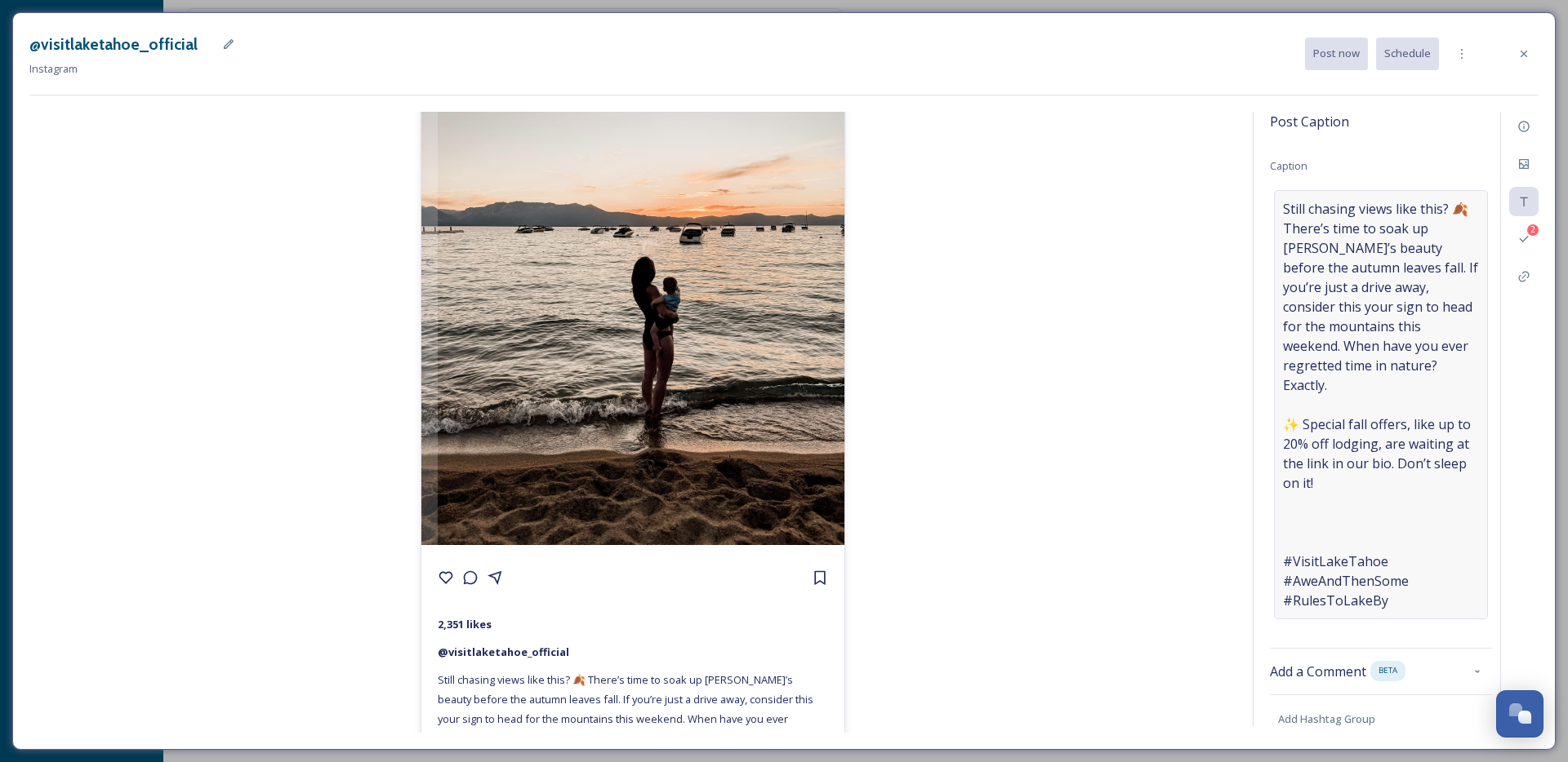
click at [1363, 379] on span "Still chasing views like this? 🍂 There’s time to soak up Tahoe’s beauty before …" at bounding box center [1381, 405] width 196 height 412
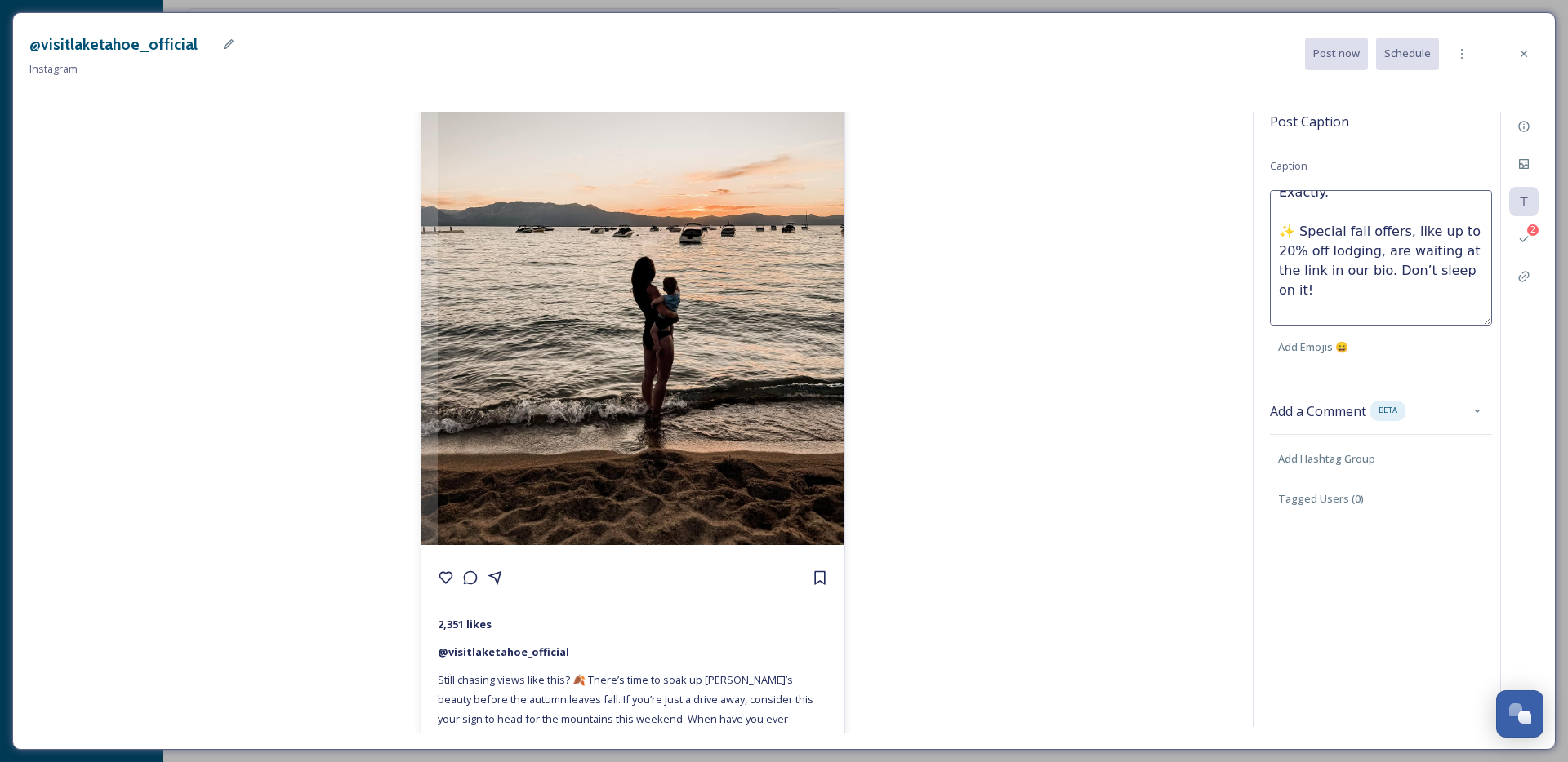
scroll to position [193, 0]
click at [1340, 277] on textarea "Still chasing views like this? 🍂 There’s time to soak up Tahoe’s beauty before …" at bounding box center [1381, 258] width 222 height 136
click at [1312, 293] on textarea "Still chasing views like this? 🍂 There’s time to soak up Tahoe’s beauty before …" at bounding box center [1381, 258] width 222 height 136
click at [1300, 299] on textarea "Still chasing views like this? 🍂 There’s time to soak up Tahoe’s beauty before …" at bounding box center [1381, 258] width 222 height 136
click at [1292, 298] on textarea "Still chasing views like this? 🍂 There’s time to soak up Tahoe’s beauty before …" at bounding box center [1381, 258] width 222 height 136
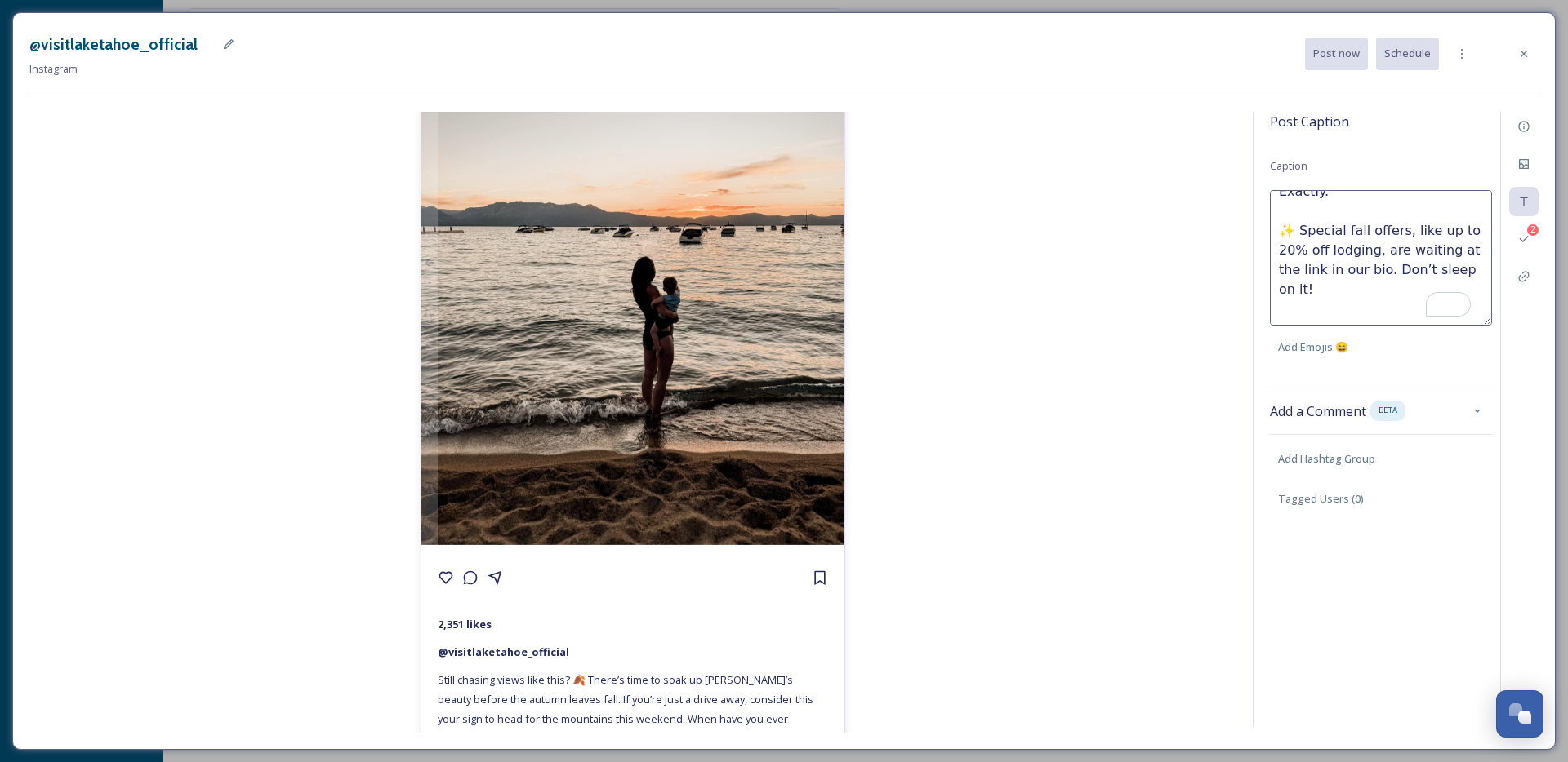
click at [1283, 311] on textarea "Still chasing views like this? 🍂 There’s time to soak up Tahoe’s beauty before …" at bounding box center [1381, 258] width 222 height 136
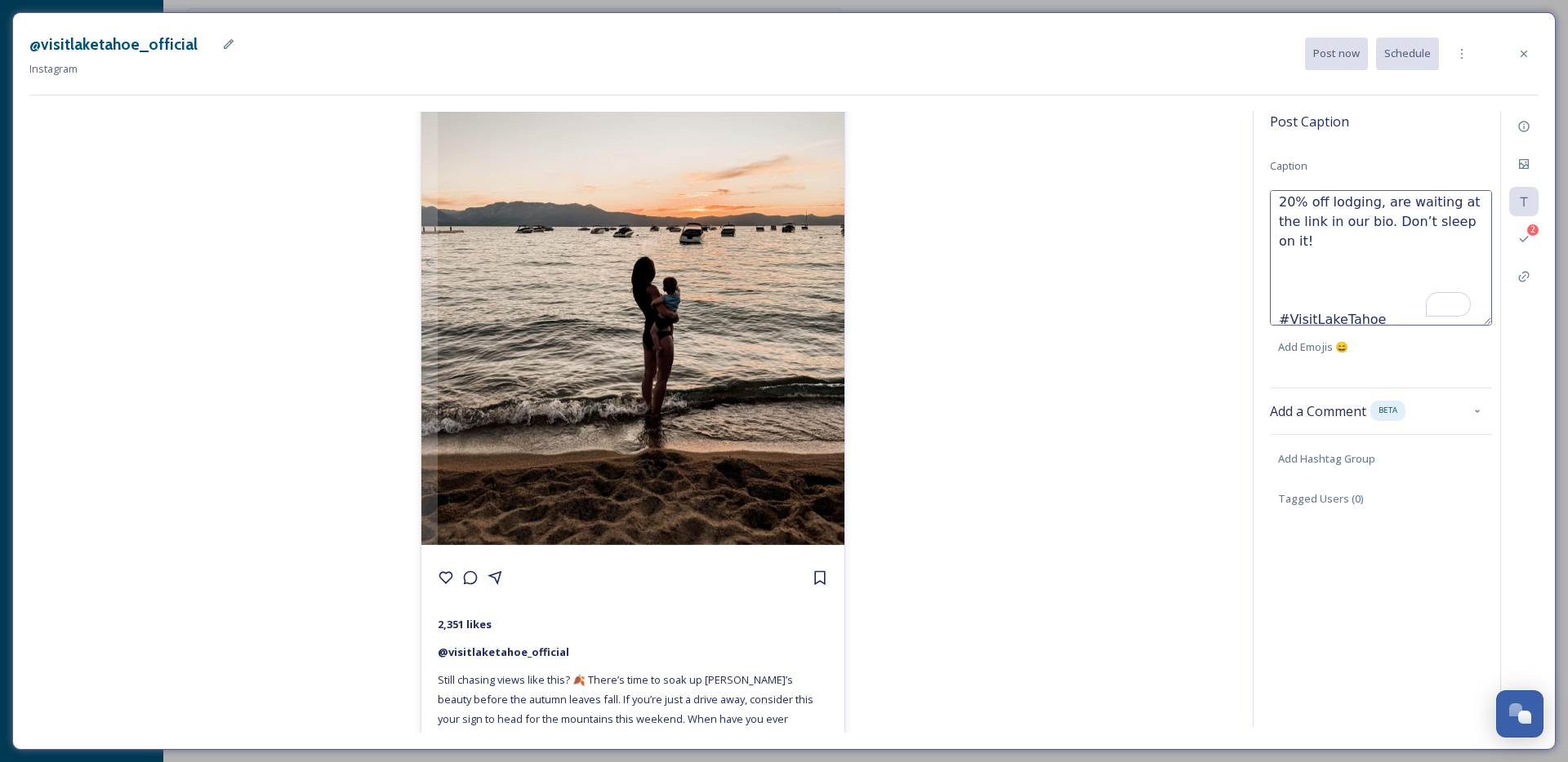
scroll to position [239, 0]
paste textarea "📸"
type textarea "Still chasing views like this? 🍂 There’s time to soak up Tahoe’s beauty before …"
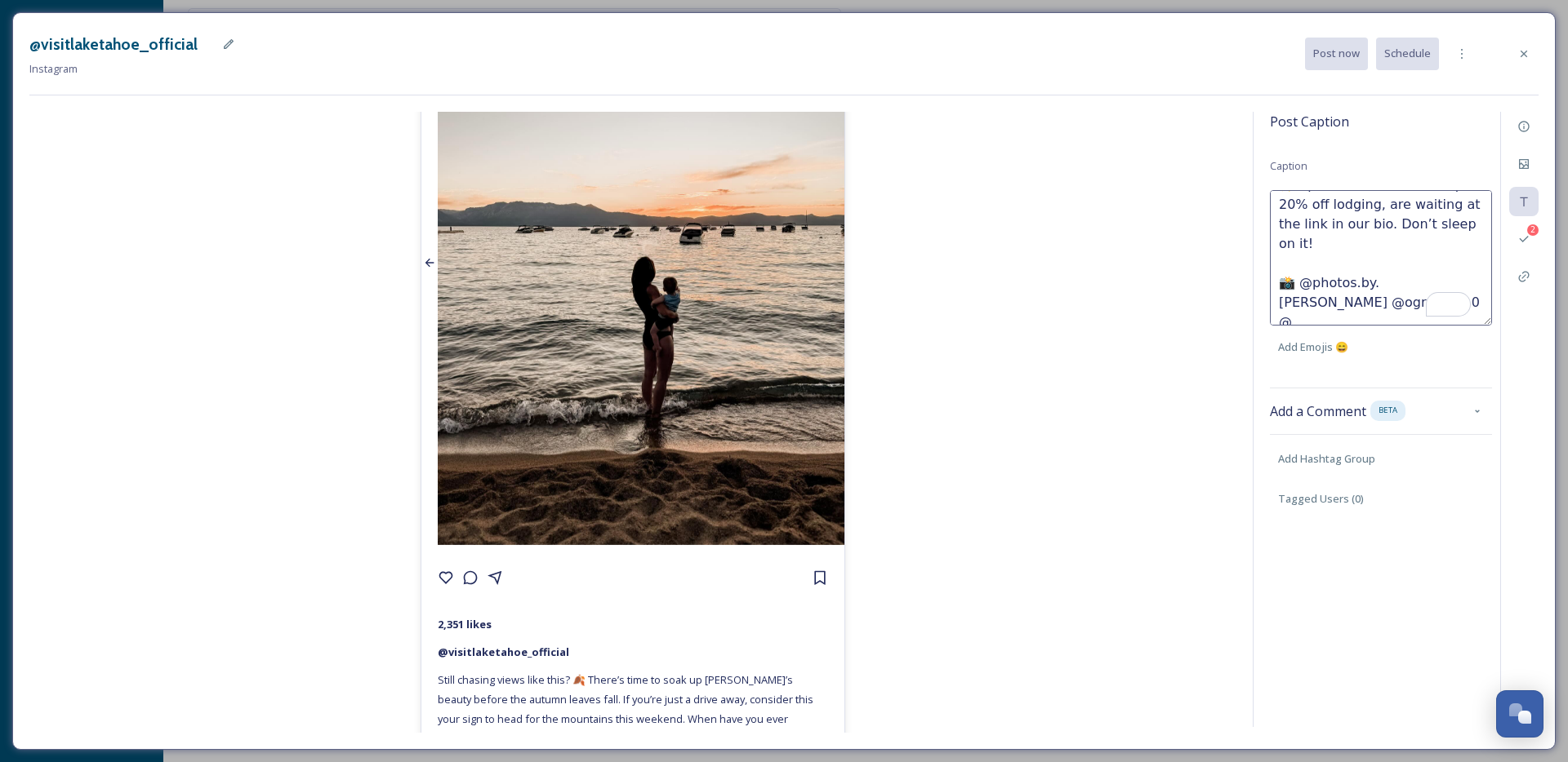
click at [427, 312] on div at bounding box center [430, 263] width 16 height 564
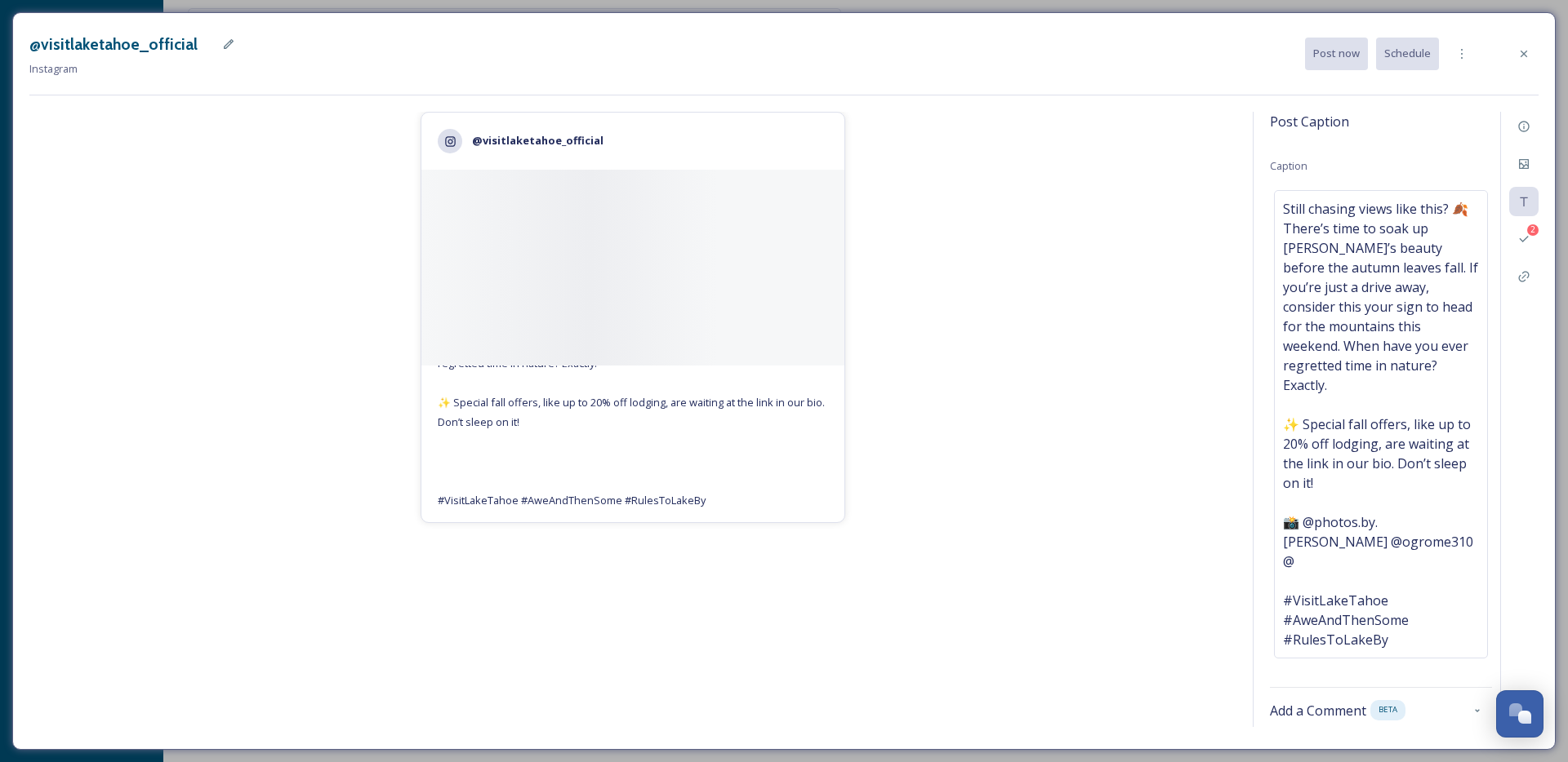
scroll to position [0, 0]
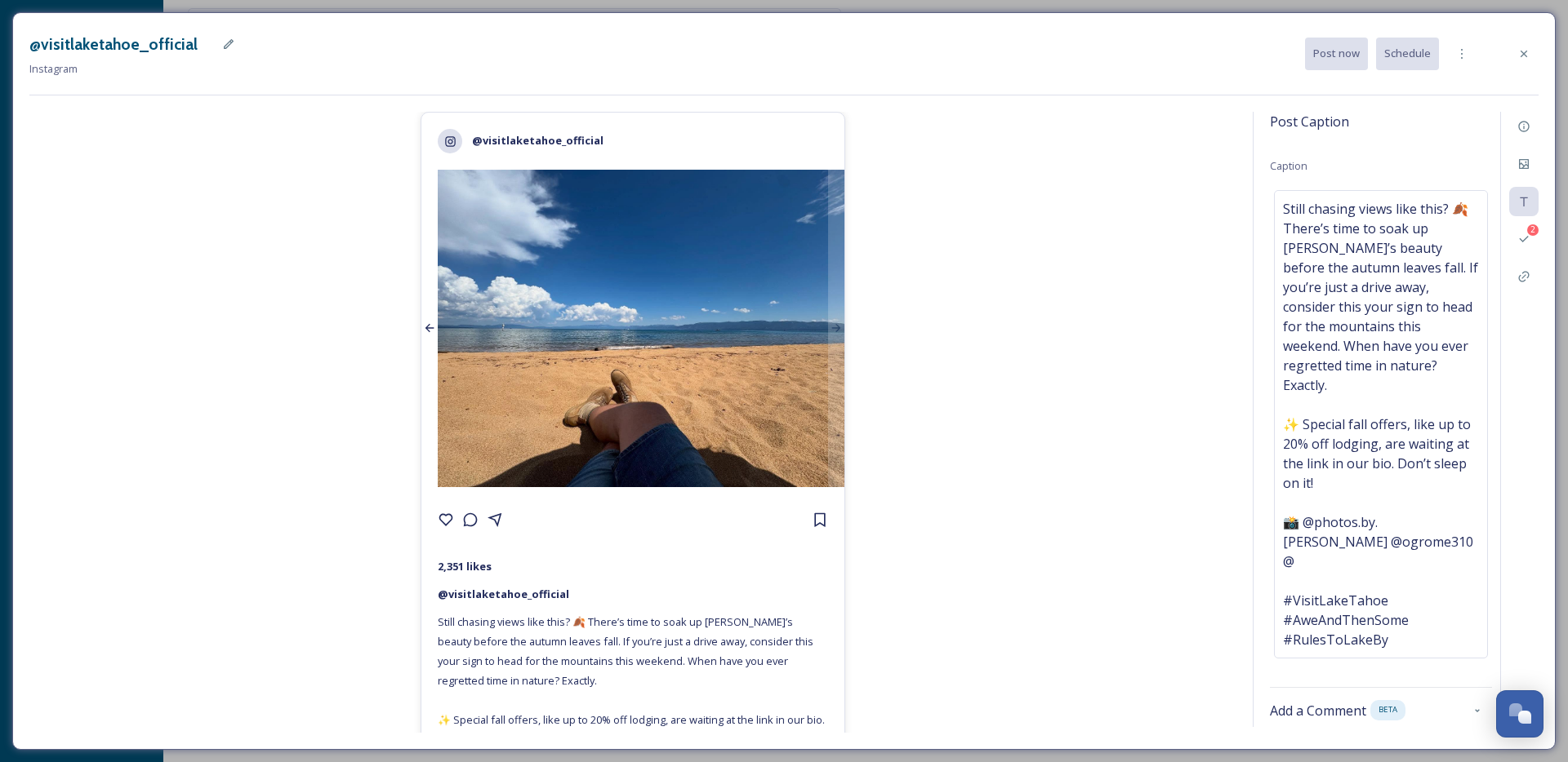
click at [423, 313] on div at bounding box center [430, 328] width 16 height 317
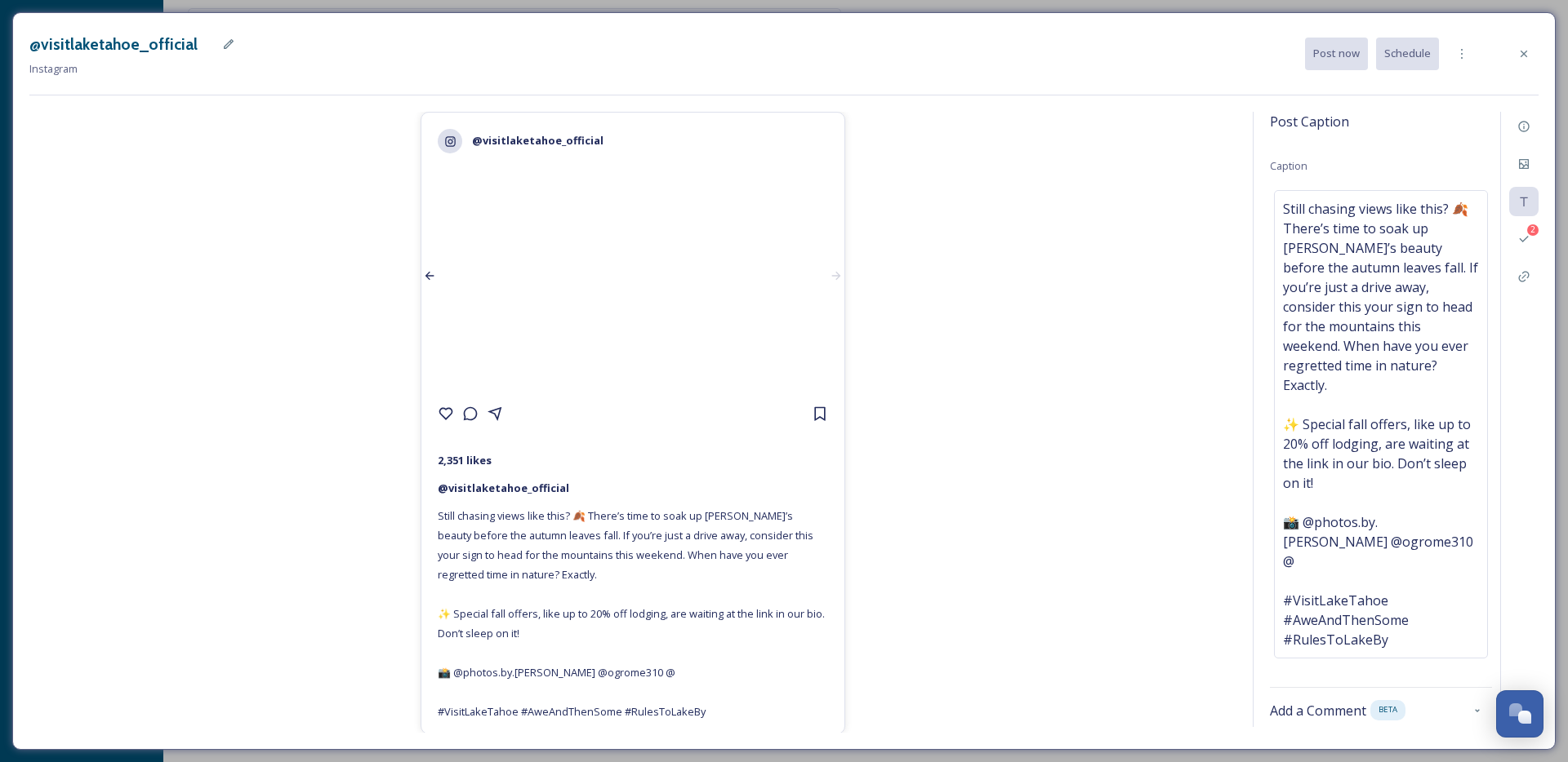
click at [423, 313] on div at bounding box center [430, 275] width 16 height 211
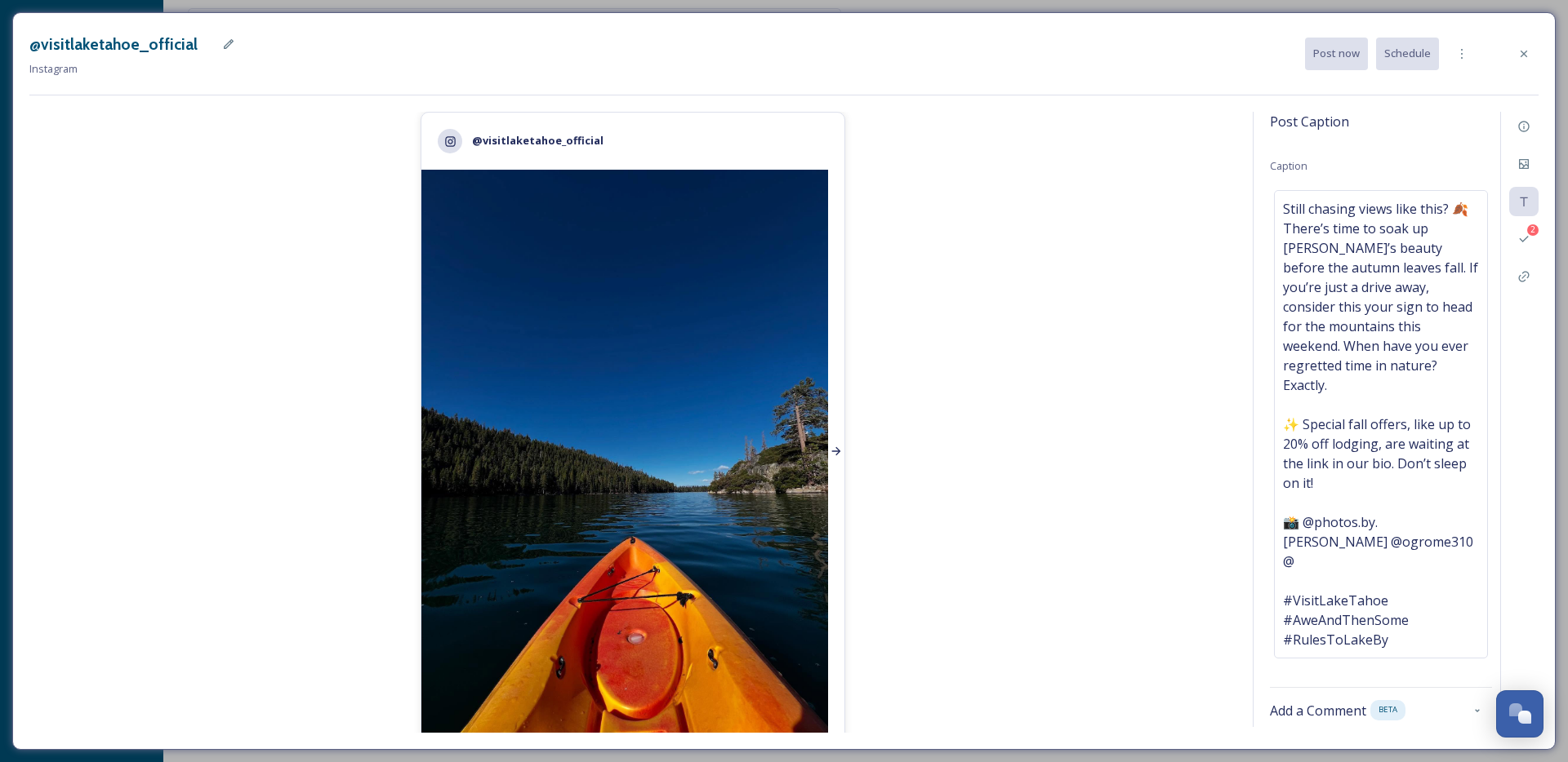
click at [828, 359] on div at bounding box center [836, 452] width 16 height 564
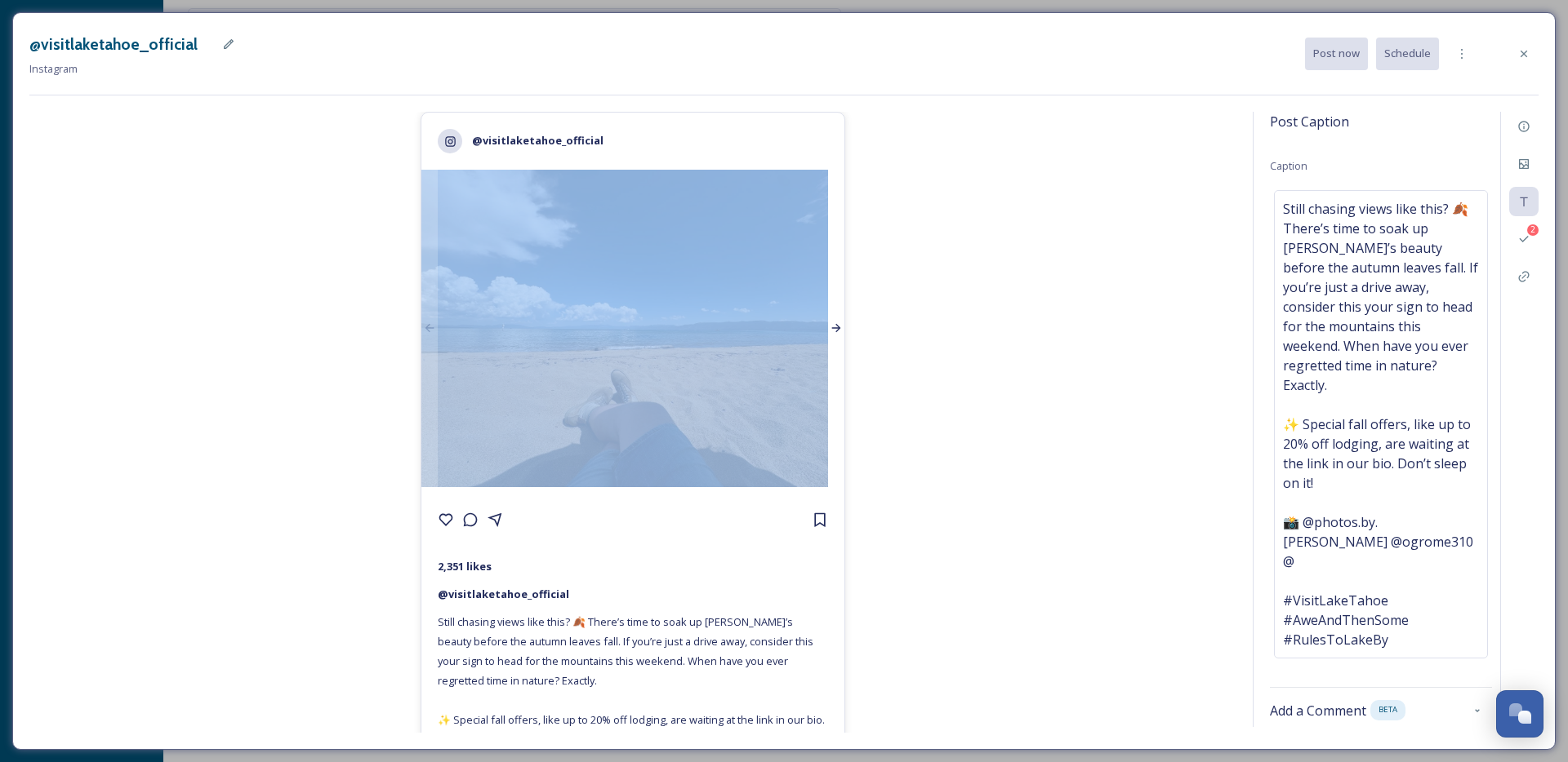
click at [828, 359] on div at bounding box center [836, 328] width 16 height 317
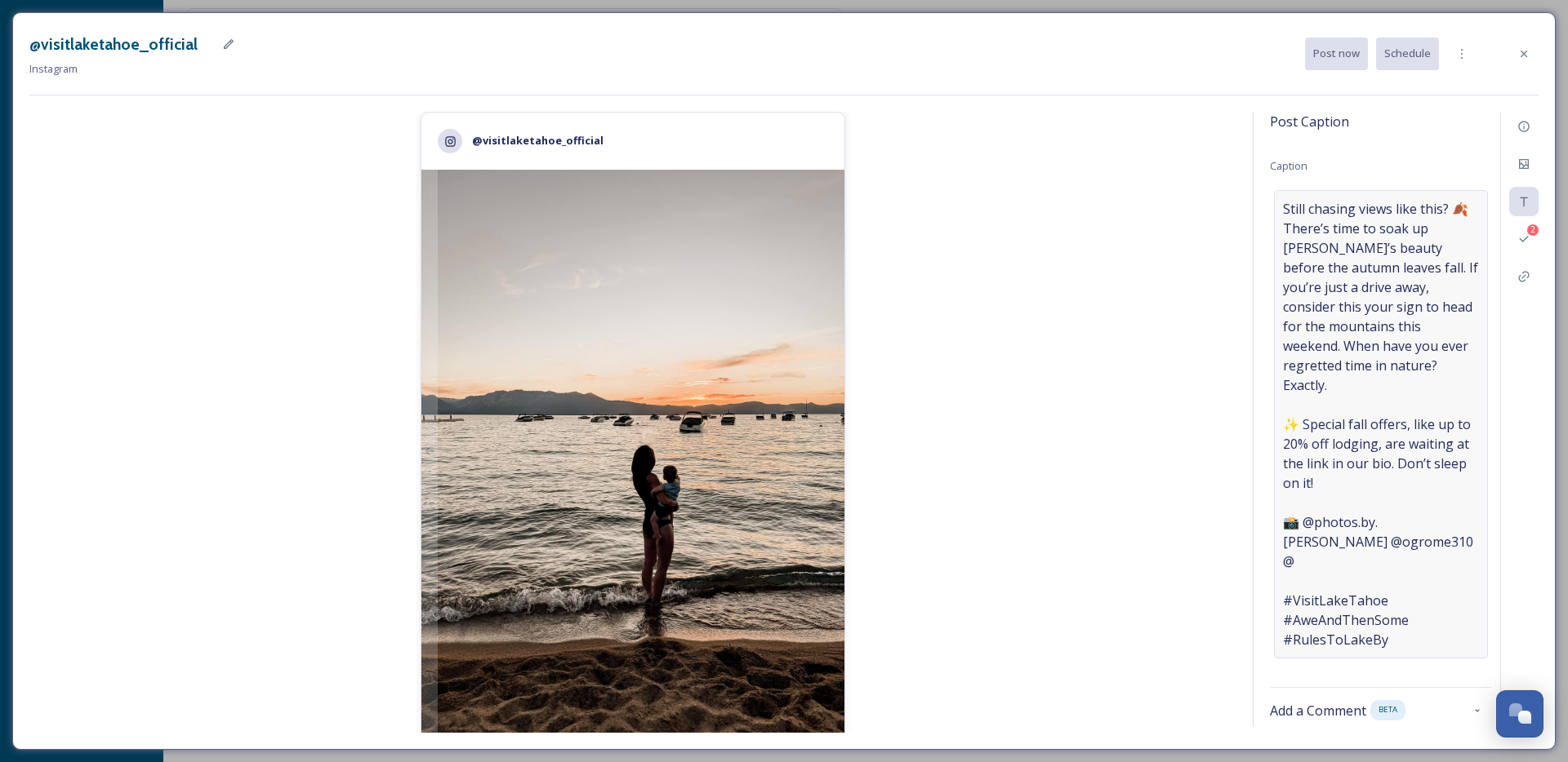
click at [1394, 540] on span "Still chasing views like this? 🍂 There’s time to soak up Tahoe’s beauty before …" at bounding box center [1381, 424] width 196 height 450
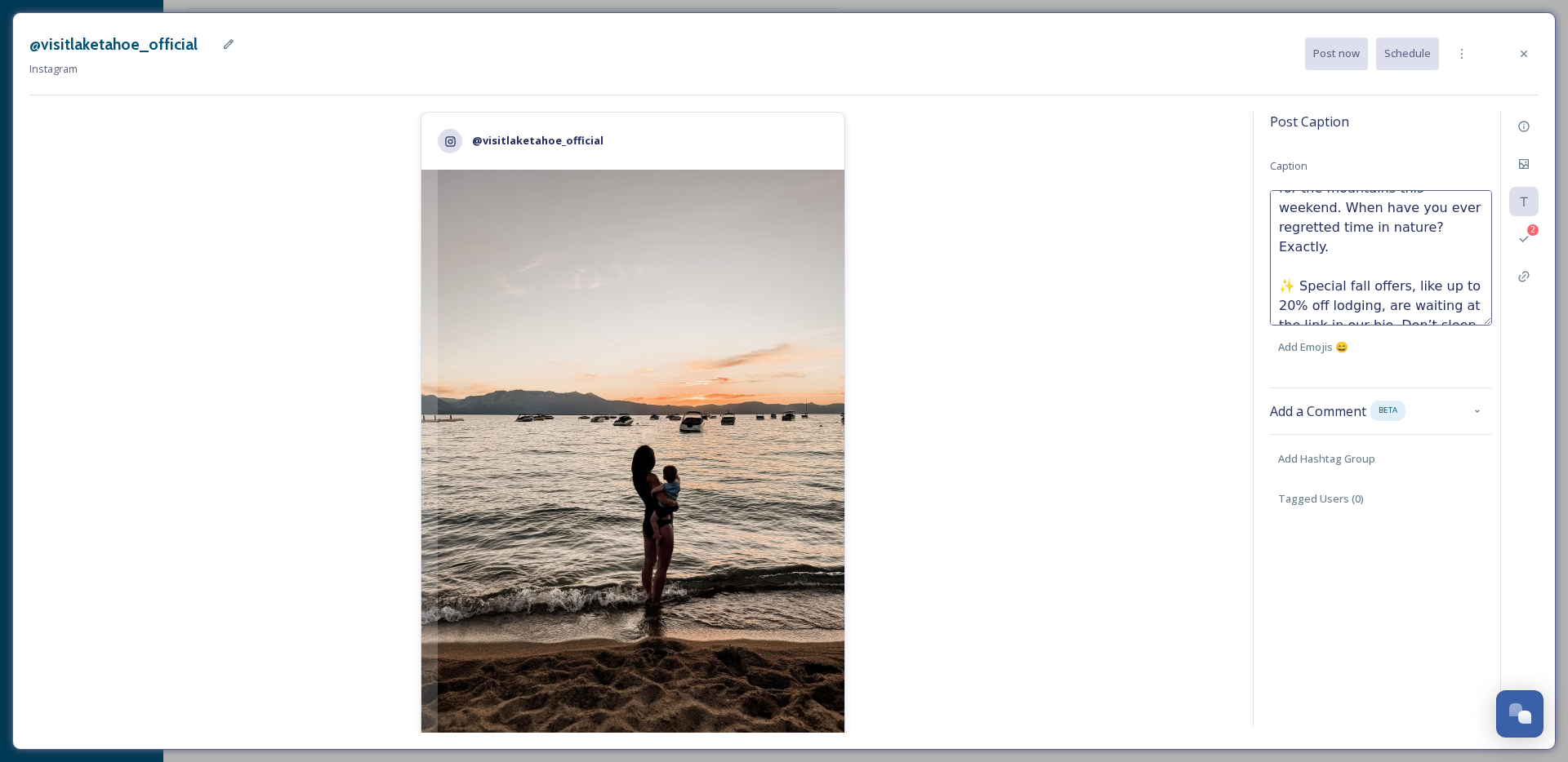
scroll to position [294, 0]
click at [1392, 225] on textarea "Still chasing views like this? 🍂 There’s time to soak up Tahoe’s beauty before …" at bounding box center [1381, 258] width 222 height 136
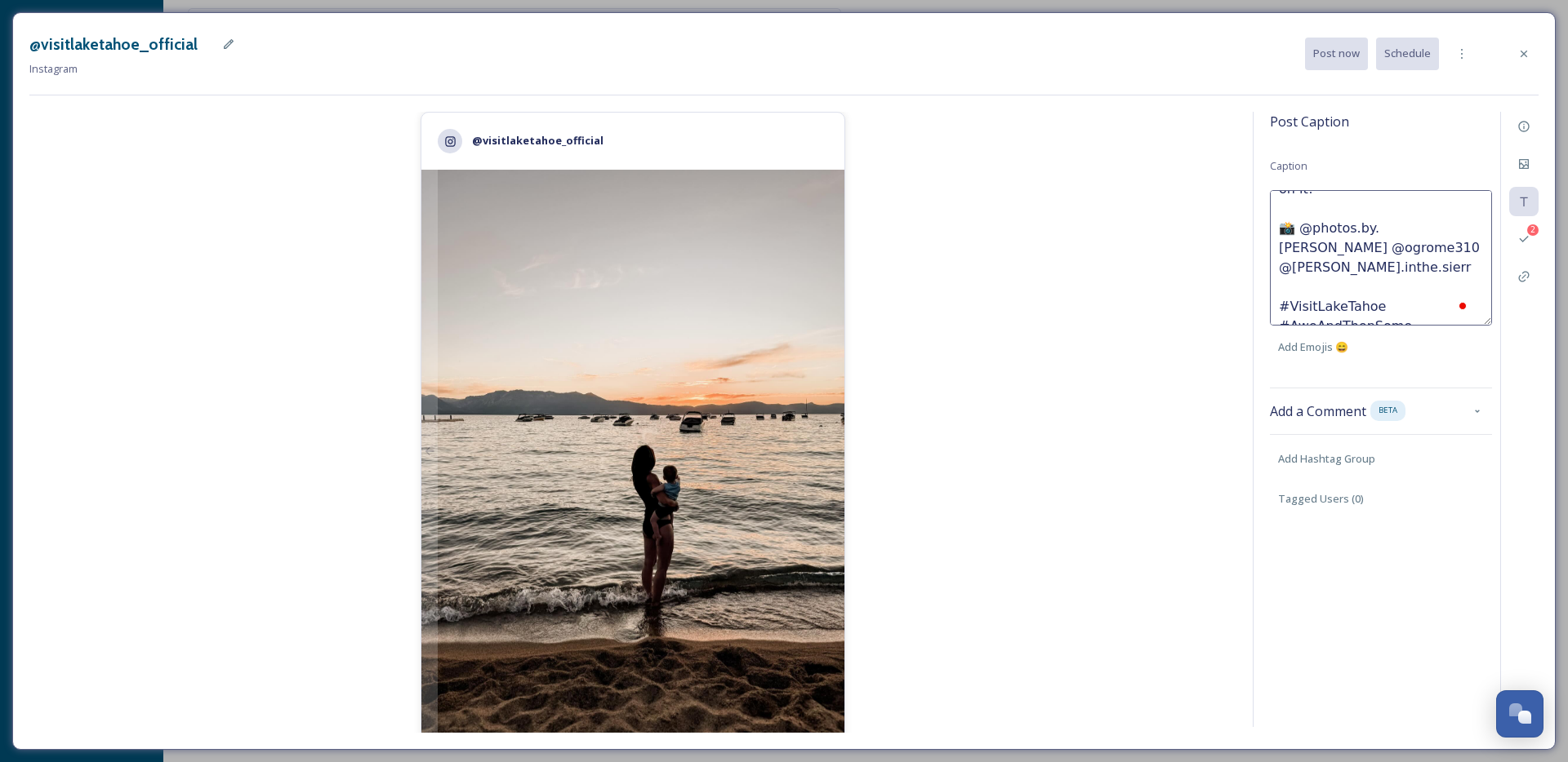
type textarea "Still chasing views like this? 🍂 There’s time to soak up Tahoe’s beauty before …"
click at [1130, 416] on div "@visitlaketahoe_official 2,351 likes @ visitlaketahoe_official Still chasing vi…" at bounding box center [633, 421] width 1207 height 621
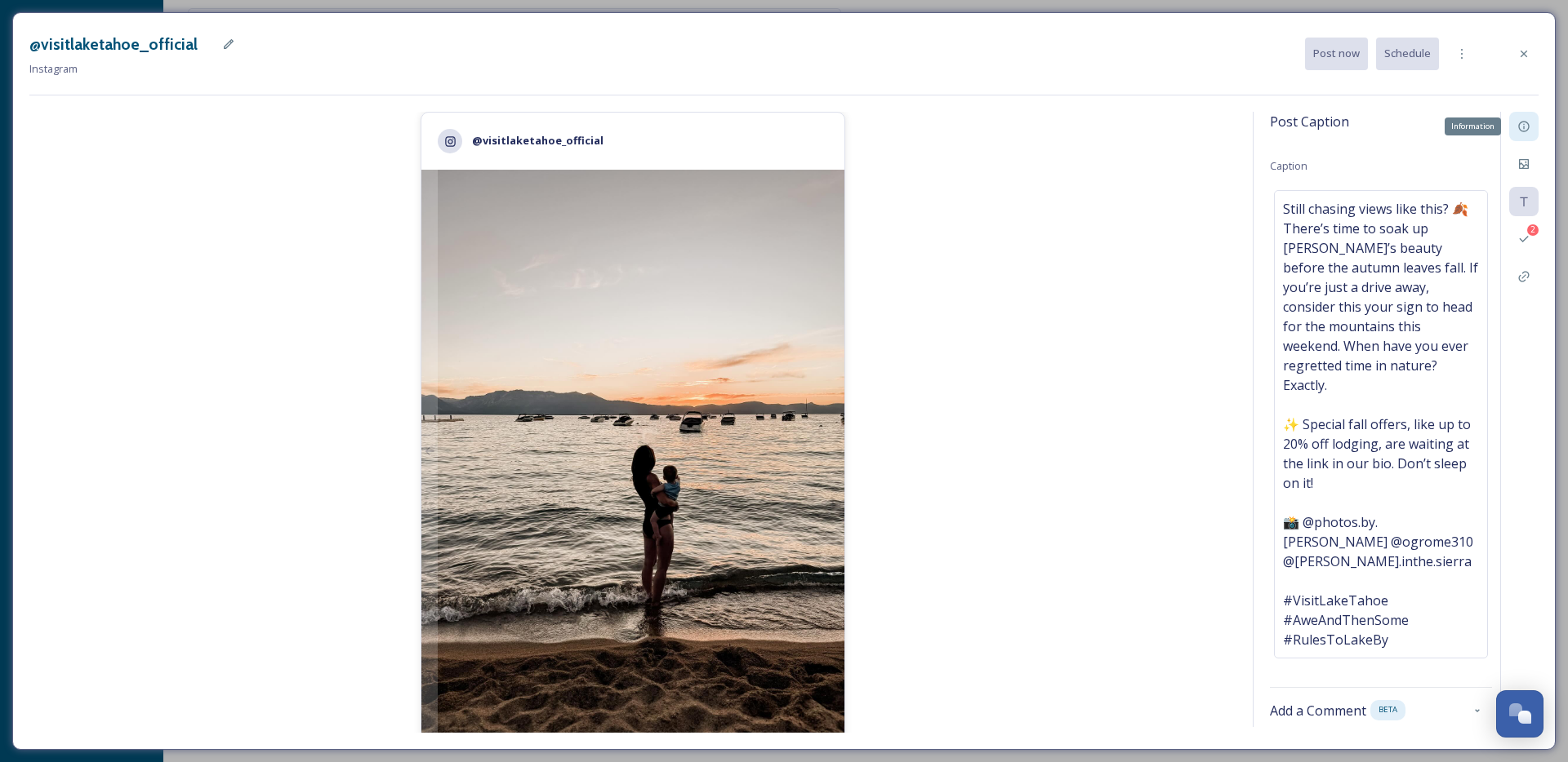
click at [1530, 130] on icon at bounding box center [1524, 127] width 13 height 13
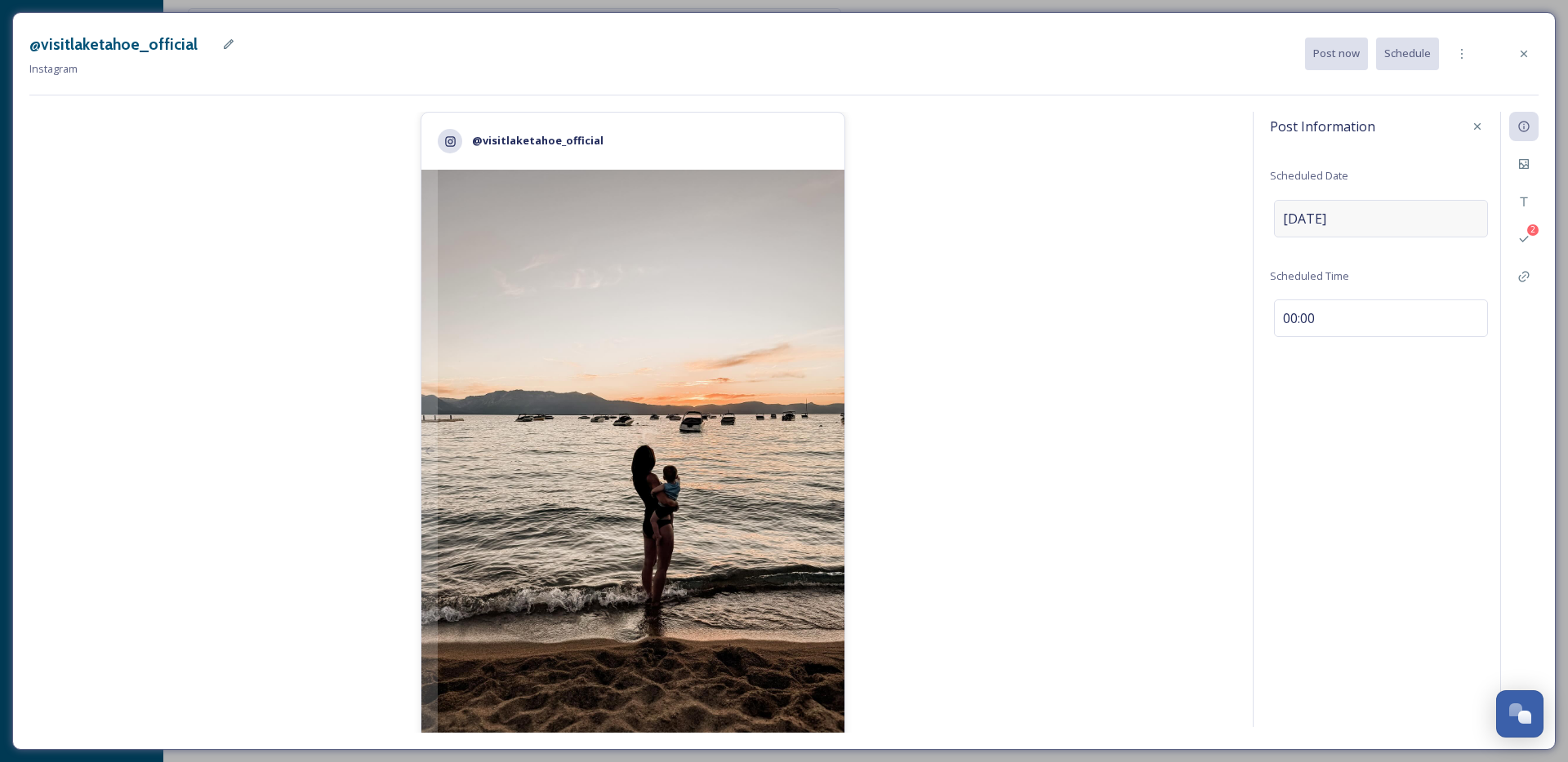
click at [1396, 217] on div "Sep 25 2025" at bounding box center [1381, 219] width 214 height 38
click at [1324, 210] on input "09/25/2025" at bounding box center [1355, 218] width 163 height 36
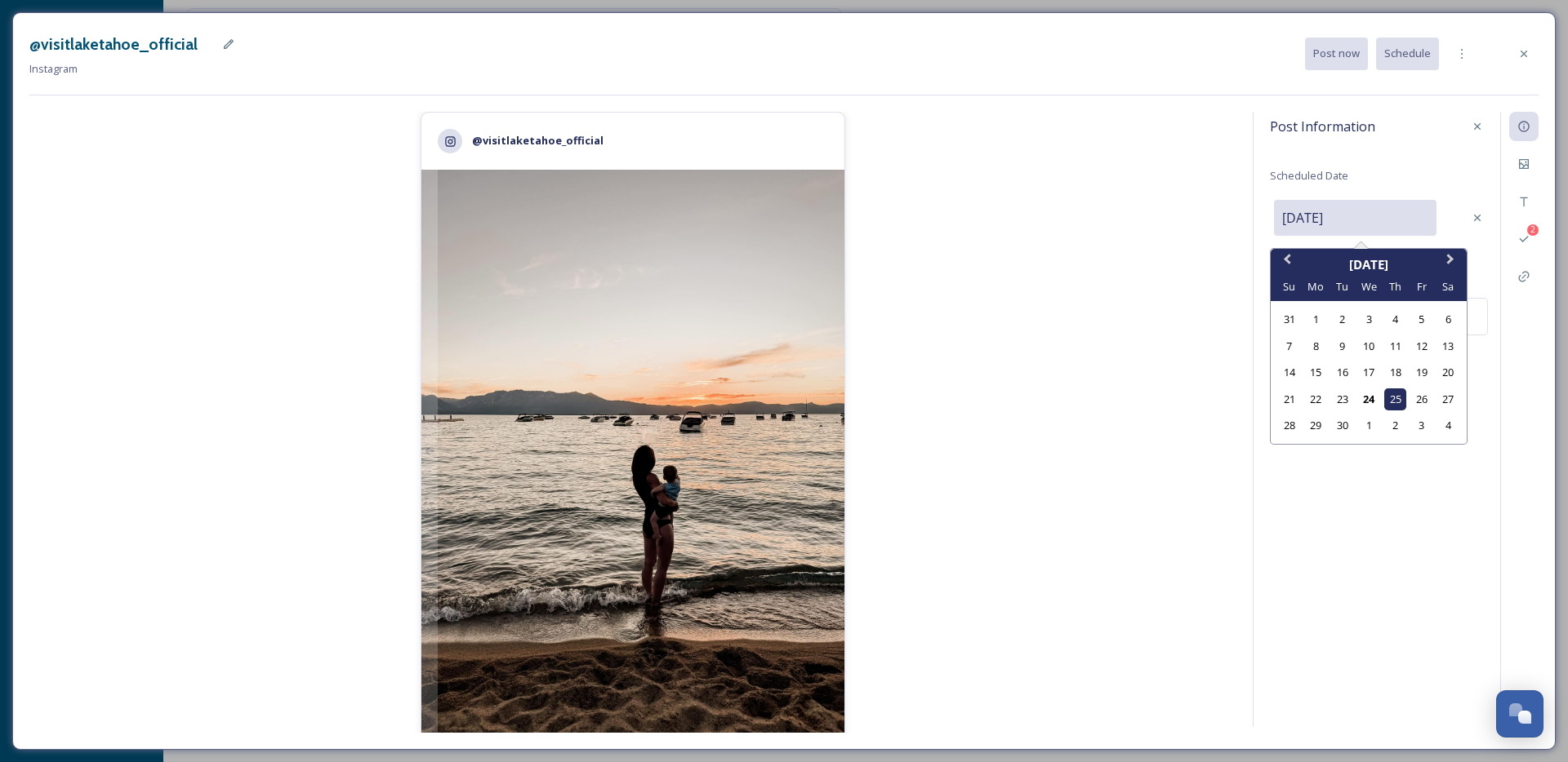
click at [1402, 402] on div "25" at bounding box center [1395, 399] width 22 height 22
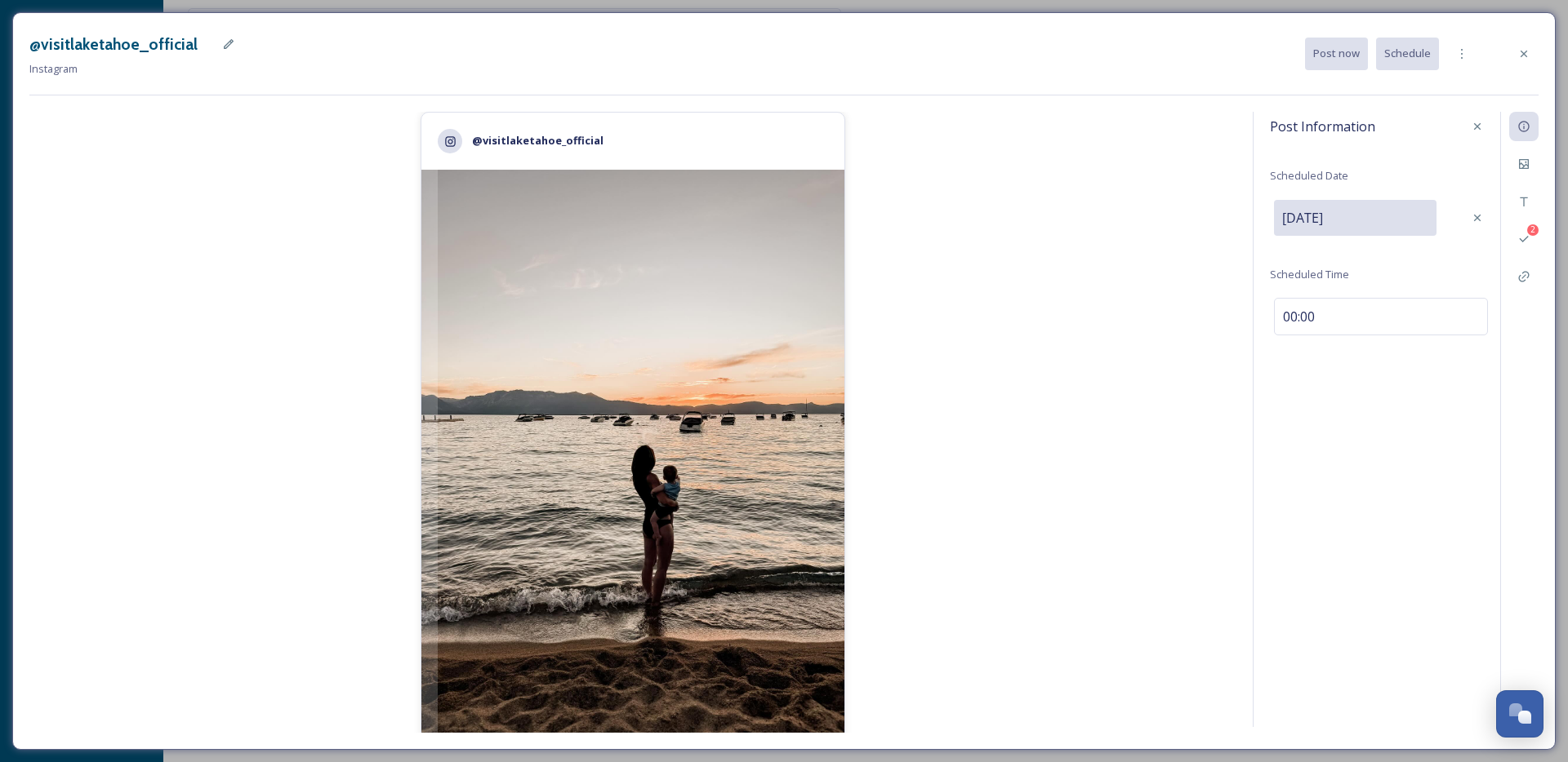
drag, startPoint x: 1377, startPoint y: 430, endPoint x: 1374, endPoint y: 398, distance: 32.1
click at [1376, 430] on div "Post Information Scheduled Date Selected date: Thursday, September 25th, 2025 0…" at bounding box center [1396, 419] width 286 height 616
click at [1343, 322] on div "00:00" at bounding box center [1381, 318] width 214 height 38
click at [1325, 314] on input "00:00" at bounding box center [1325, 315] width 110 height 40
click at [1261, 311] on div "Post Information Scheduled Date Sep 25 2025 Scheduled Time 00:00 2" at bounding box center [1396, 419] width 286 height 616
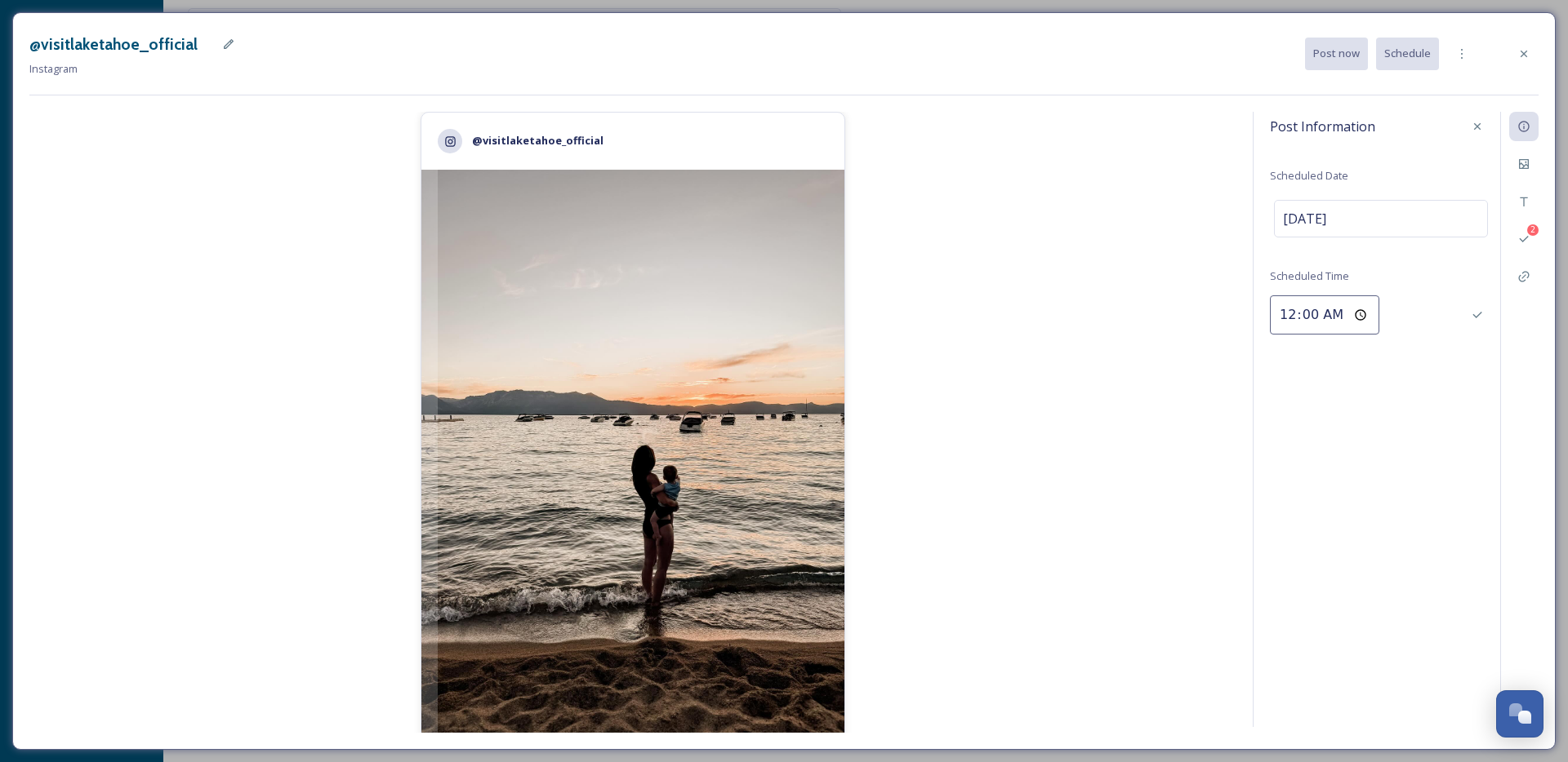
click at [1300, 312] on input "00:00" at bounding box center [1325, 315] width 110 height 40
click at [1290, 313] on input "00:00" at bounding box center [1325, 315] width 110 height 40
type input "09:30"
click at [1483, 320] on icon at bounding box center [1477, 315] width 13 height 13
click at [1294, 435] on div "Post Information Scheduled Date Sep 25 2025 Scheduled Time 09:30 2" at bounding box center [1396, 419] width 286 height 616
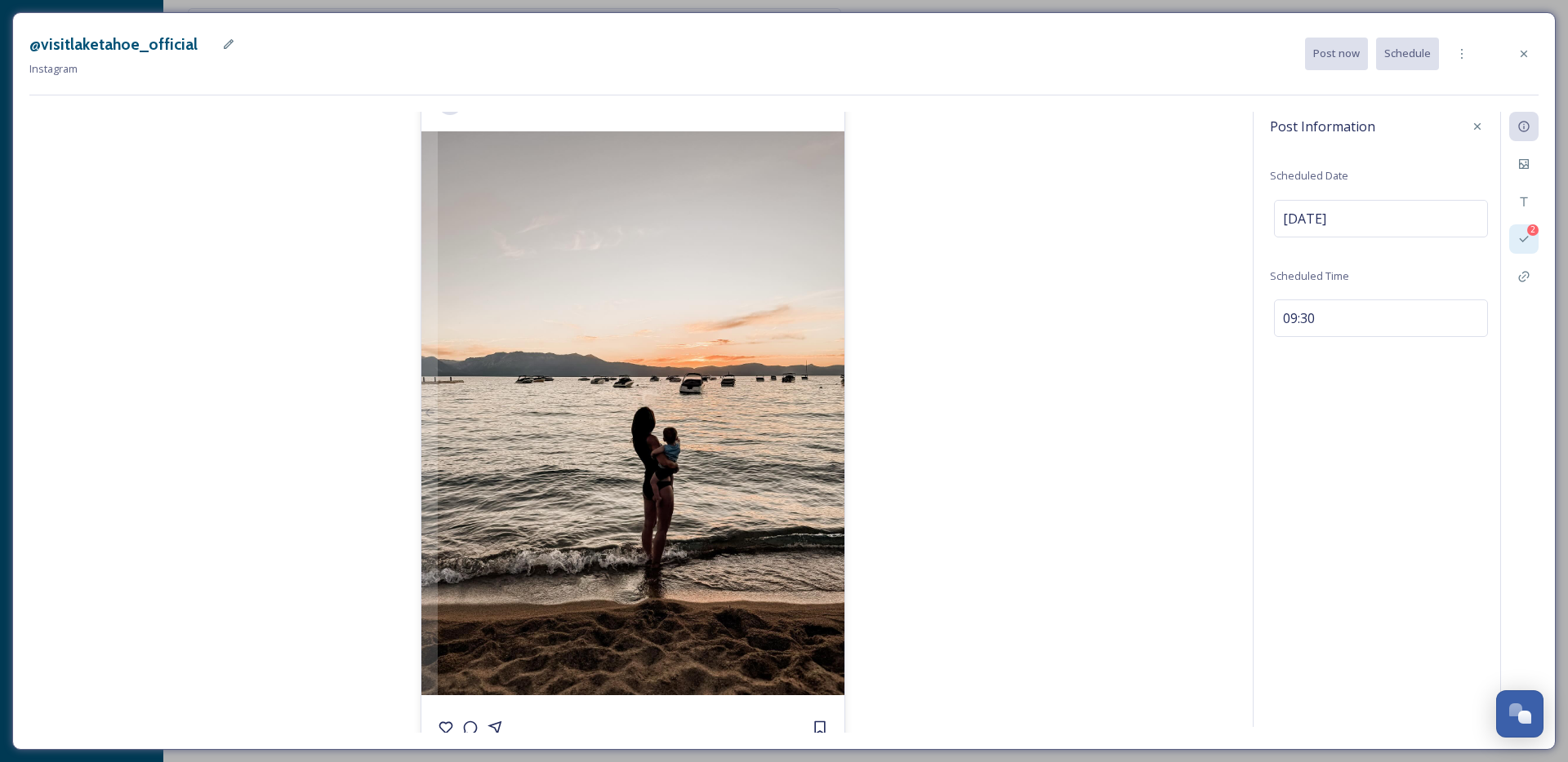
scroll to position [40, 0]
click at [1443, 492] on div "Post Information Scheduled Date Sep 25 2025 Scheduled Time 09:30 2" at bounding box center [1396, 419] width 286 height 616
click at [1513, 246] on div "2 Validations" at bounding box center [1524, 239] width 30 height 30
click at [1414, 253] on span "- Your file must have an aspect ratio within a 4:5 to 1.91:1 range." at bounding box center [1385, 238] width 222 height 31
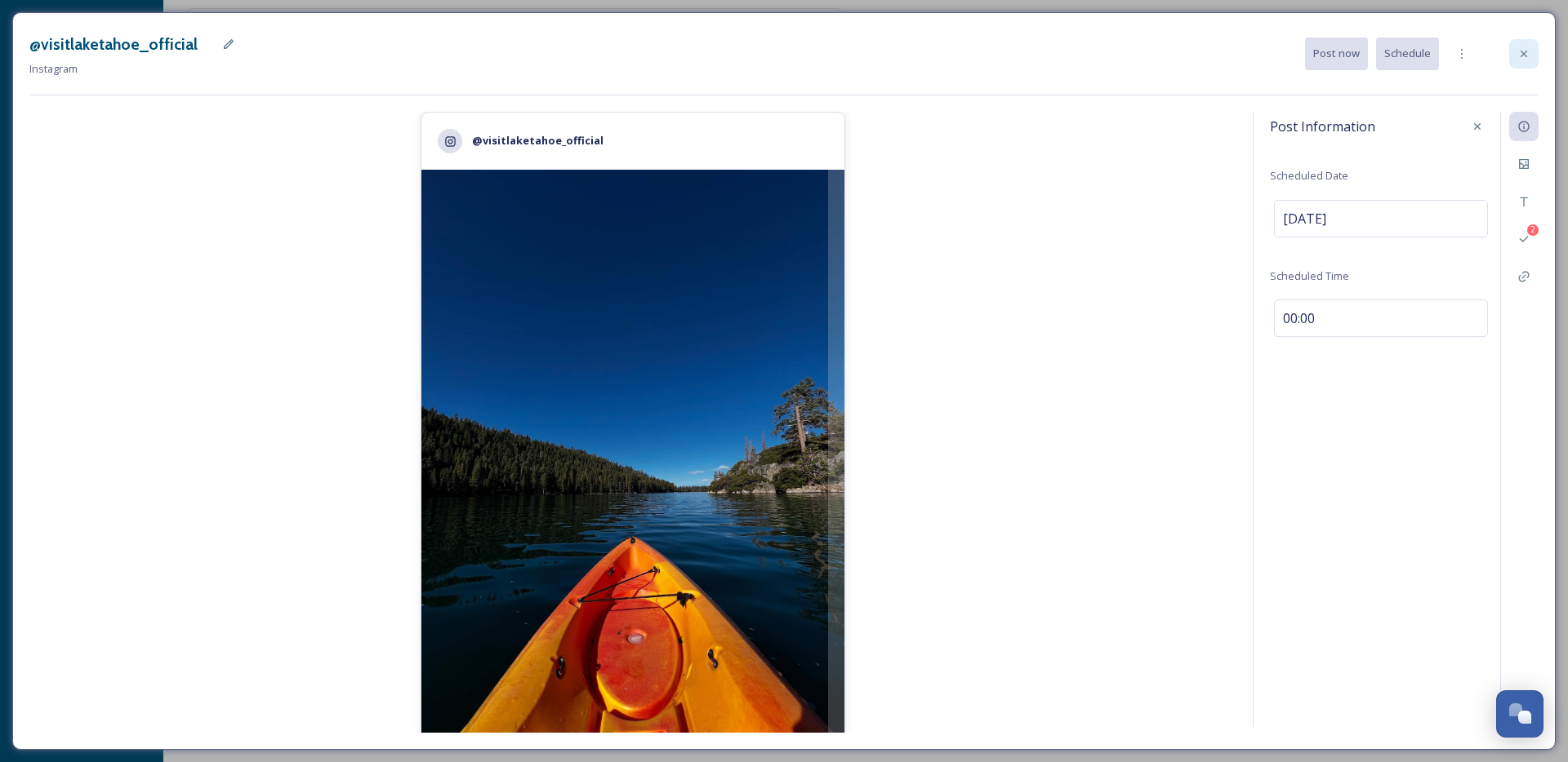
click at [1519, 53] on icon at bounding box center [1524, 54] width 13 height 13
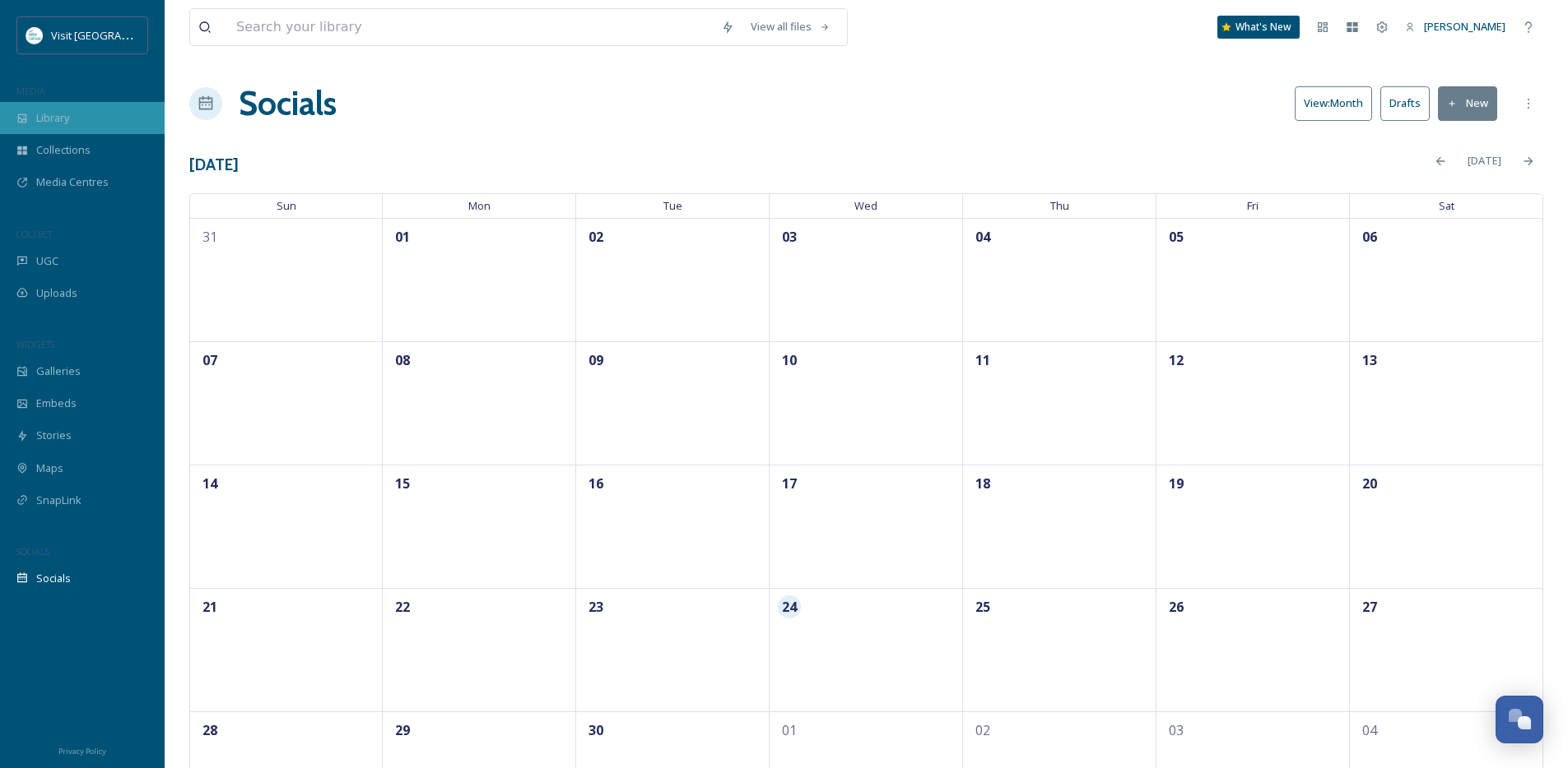
click at [79, 120] on div "Library" at bounding box center [82, 118] width 165 height 32
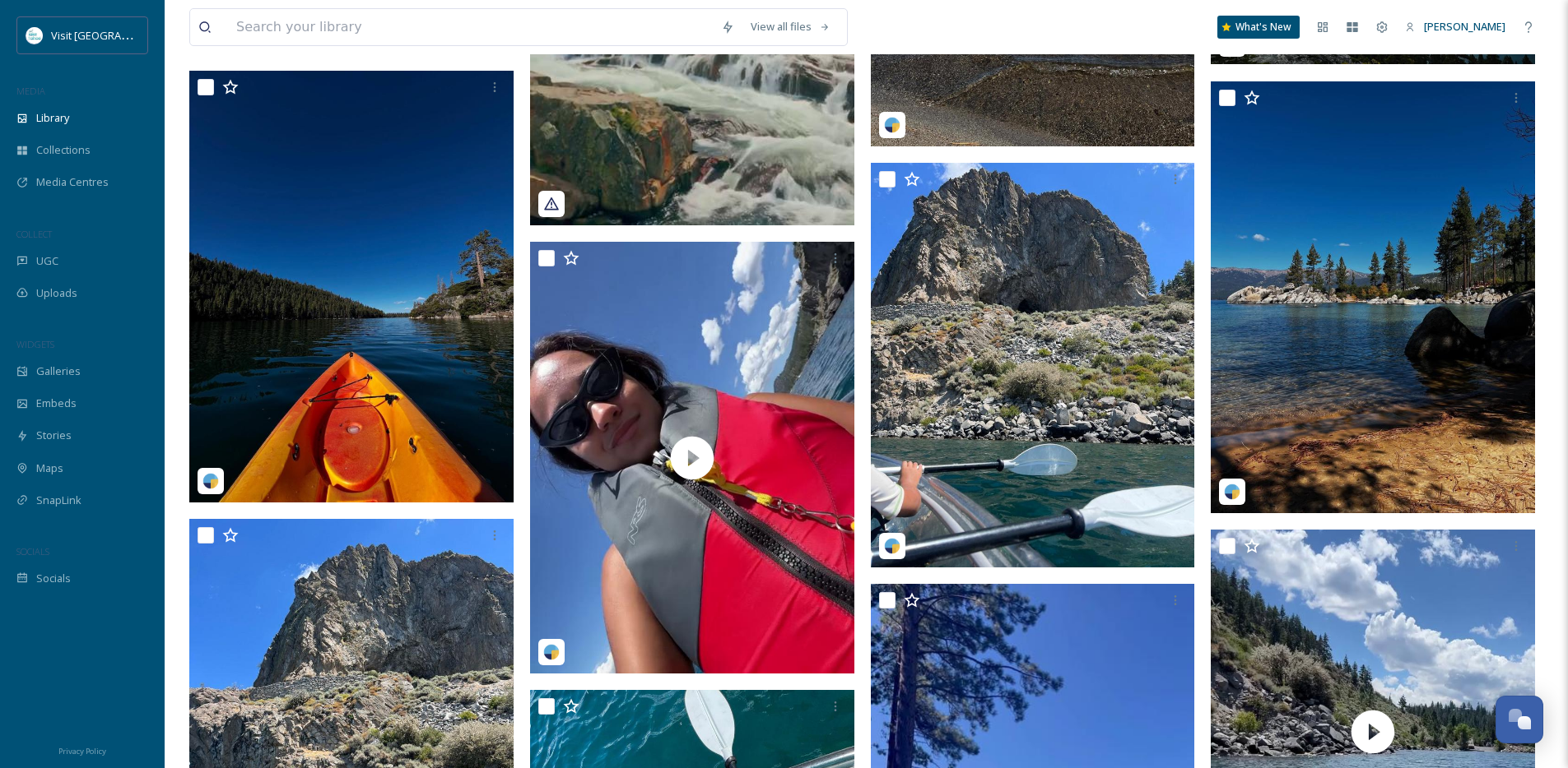
scroll to position [5980, 0]
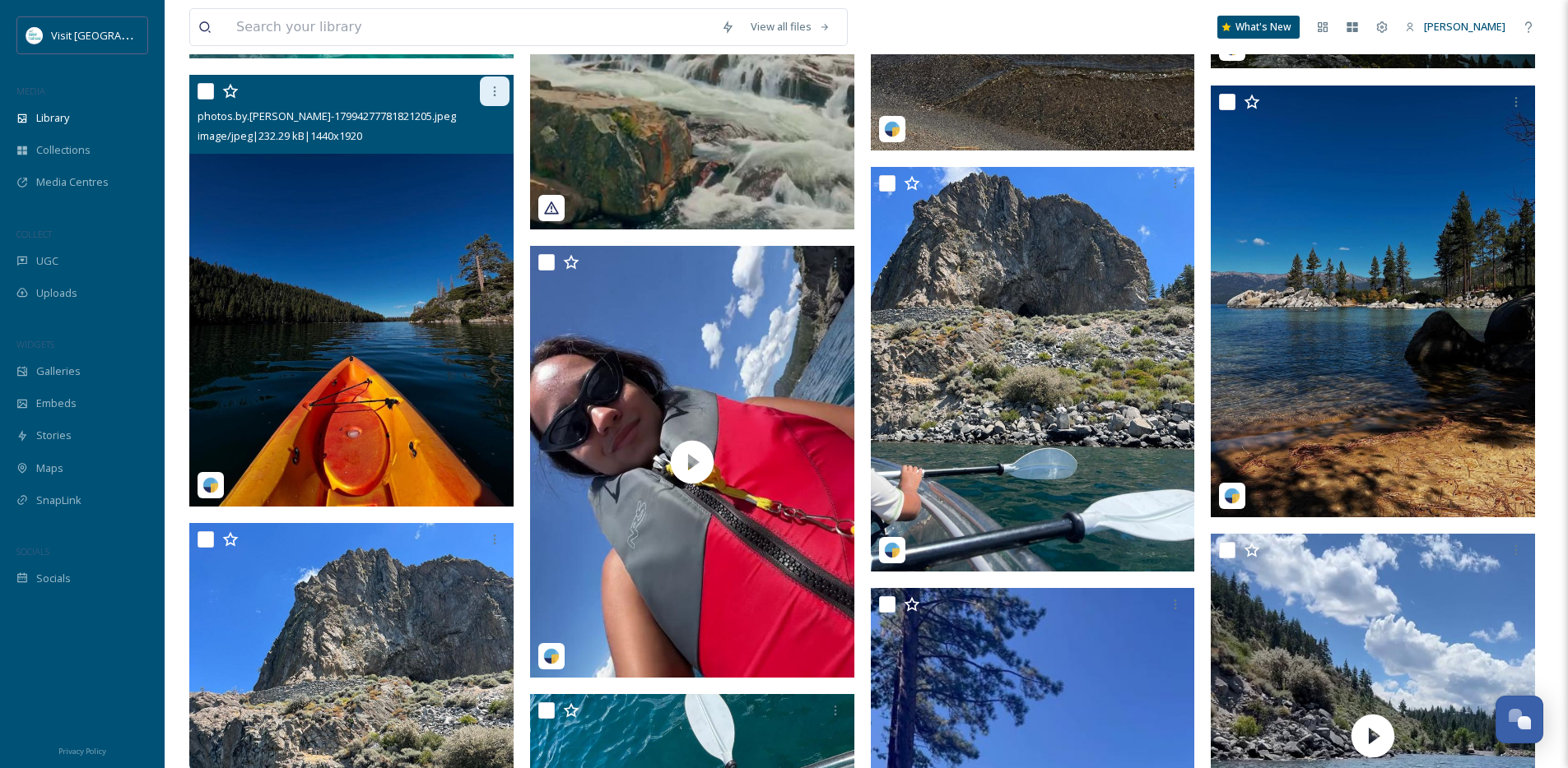
click at [499, 98] on icon at bounding box center [495, 91] width 14 height 14
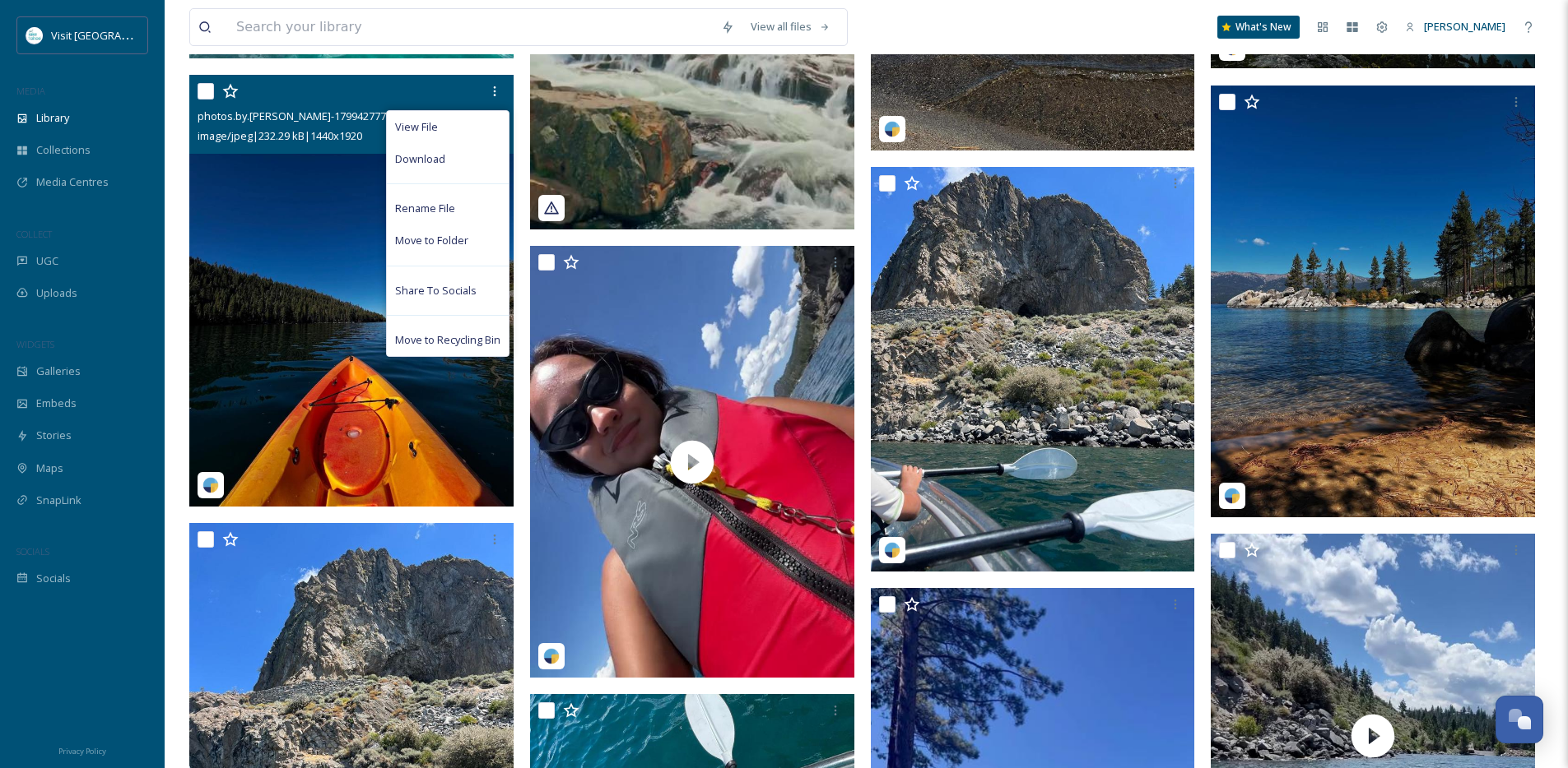
click at [312, 106] on div "View File Download Rename File Move to Folder Share To Socials Move to Recyclin…" at bounding box center [353, 91] width 312 height 30
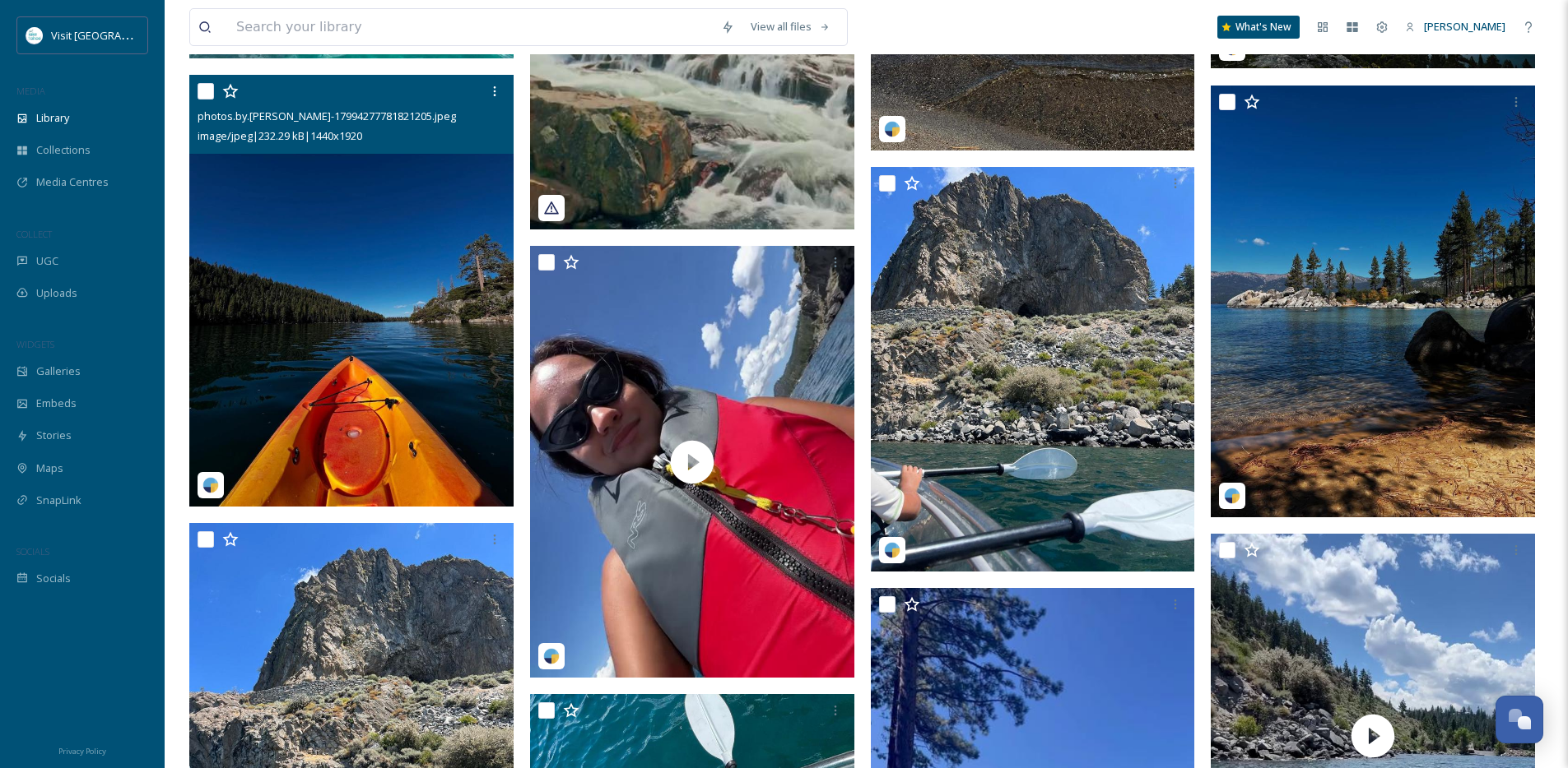
click at [212, 100] on input "checkbox" at bounding box center [206, 91] width 16 height 16
checkbox input "true"
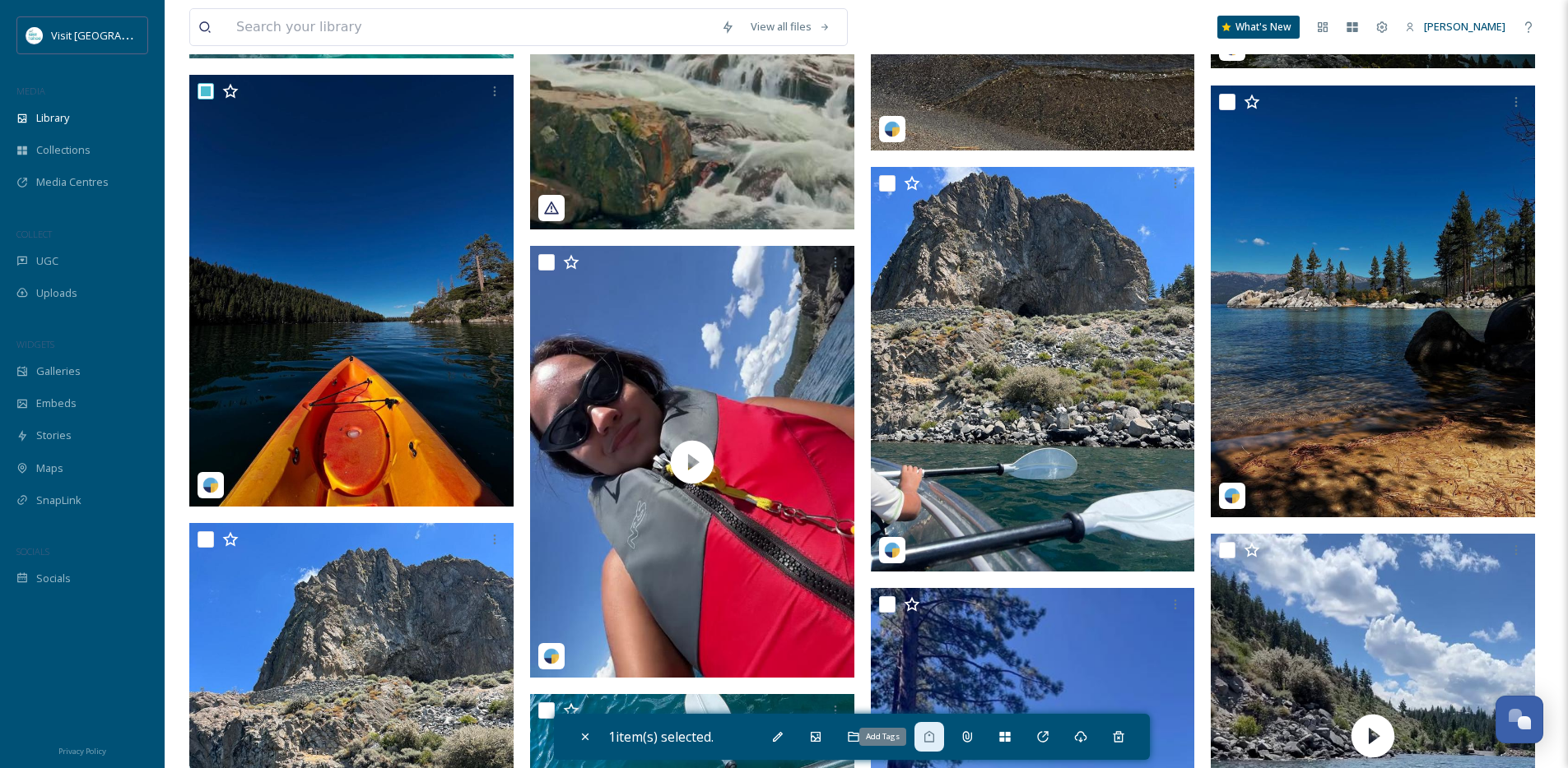
click at [930, 731] on icon at bounding box center [928, 737] width 14 height 14
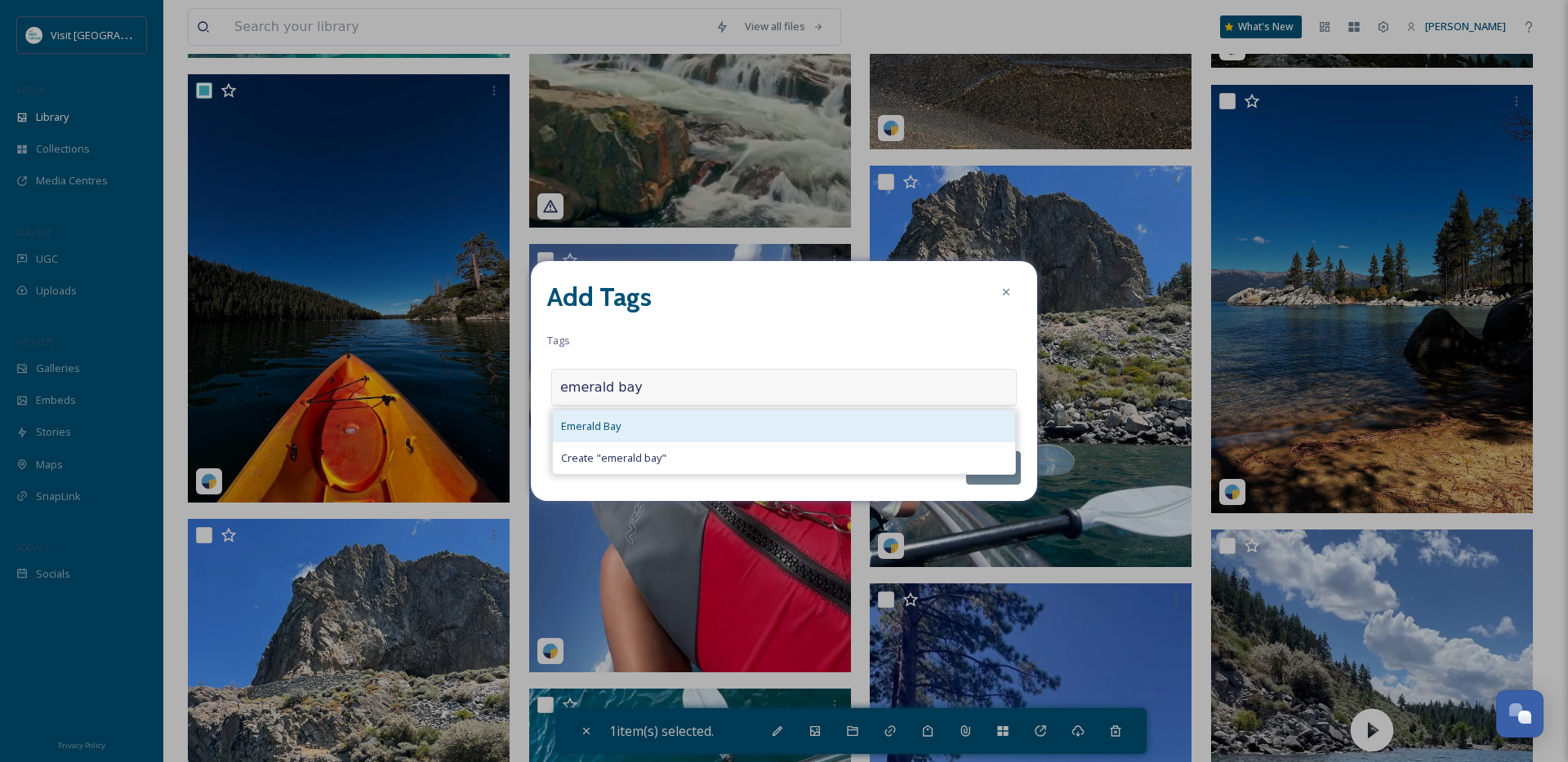
type input "emerald bay"
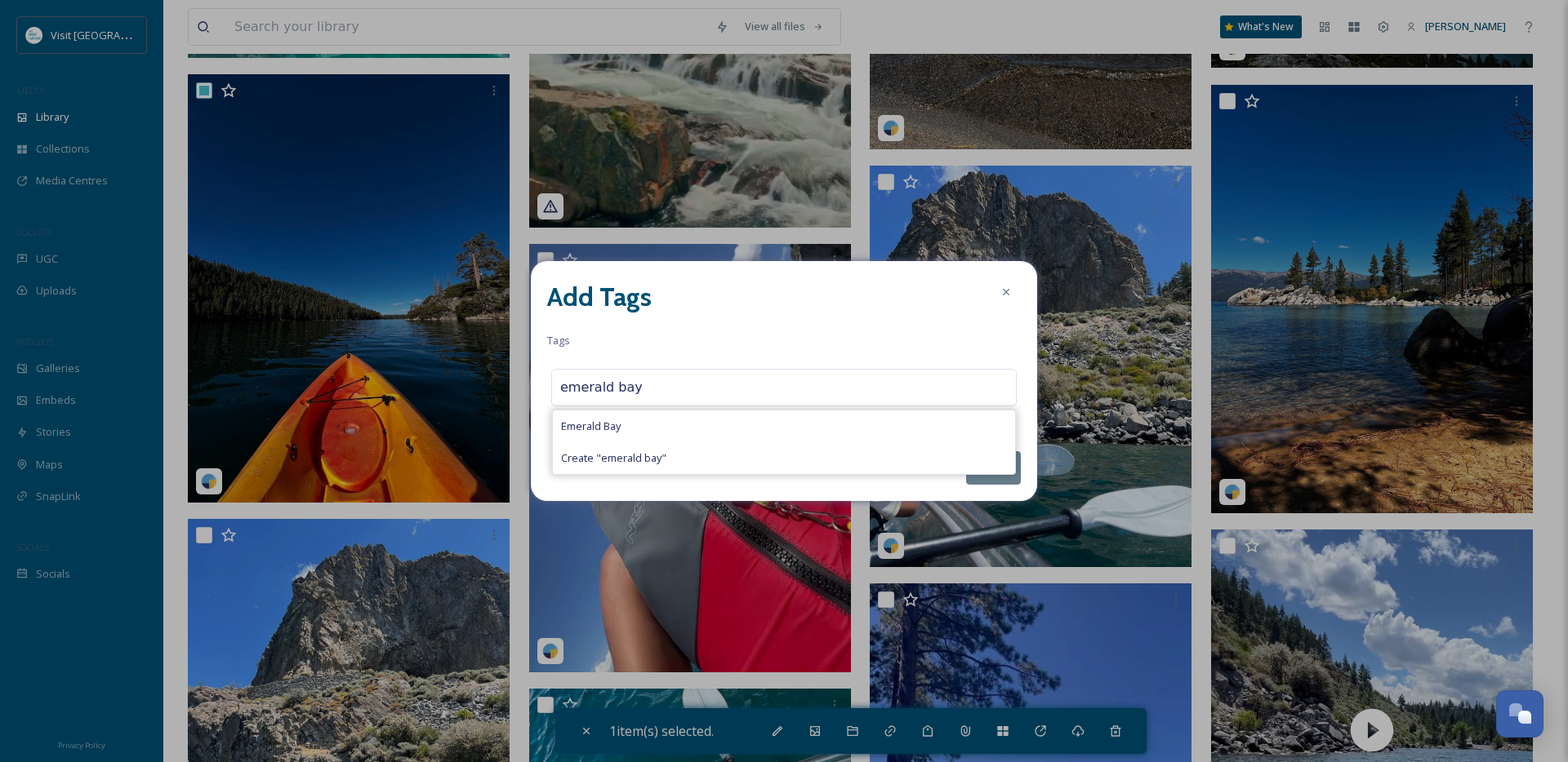
click at [655, 423] on div "Emerald Bay" at bounding box center [784, 426] width 462 height 31
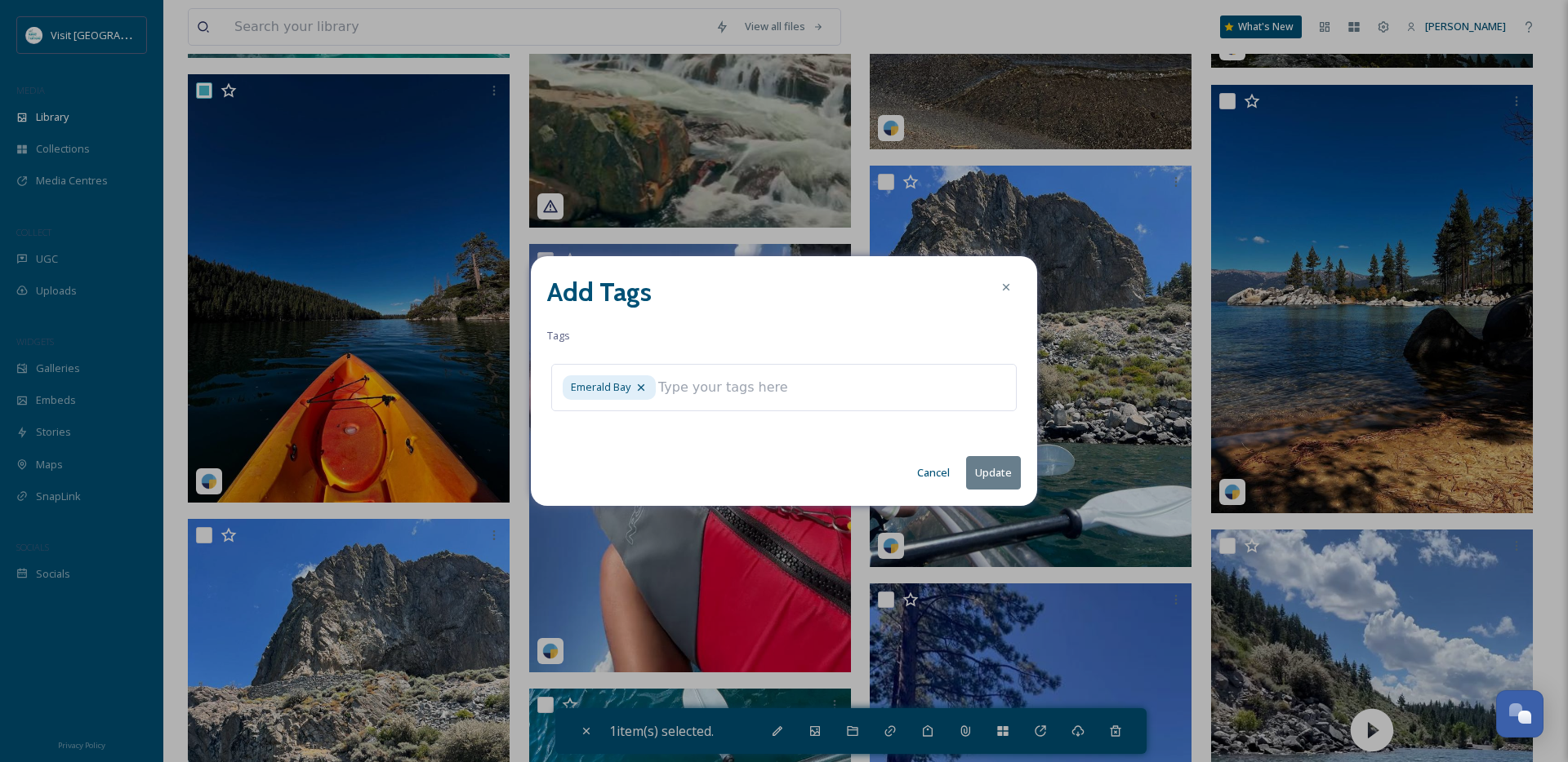
click at [998, 465] on button "Update" at bounding box center [993, 473] width 55 height 33
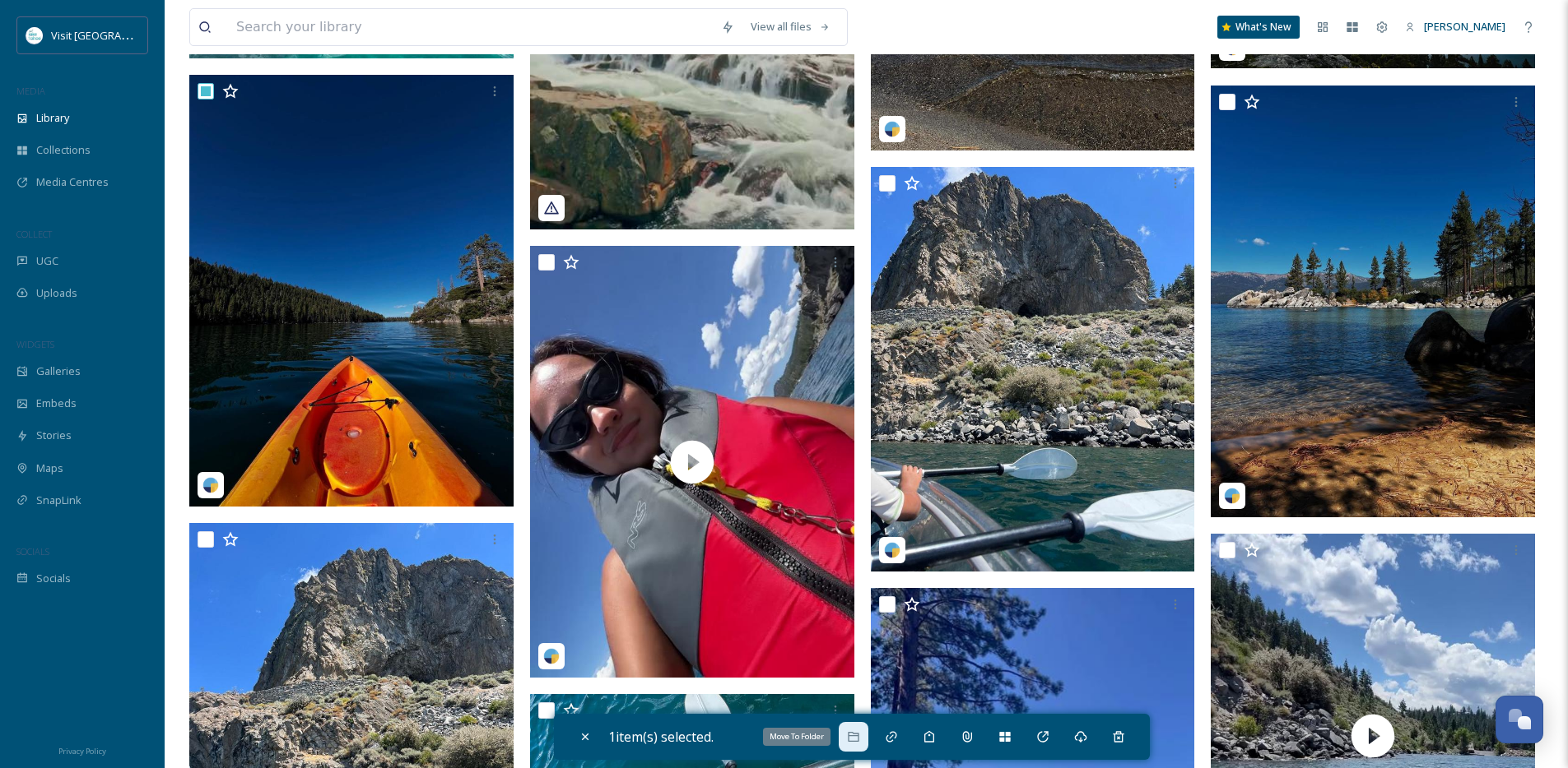
click at [859, 735] on icon at bounding box center [853, 737] width 11 height 10
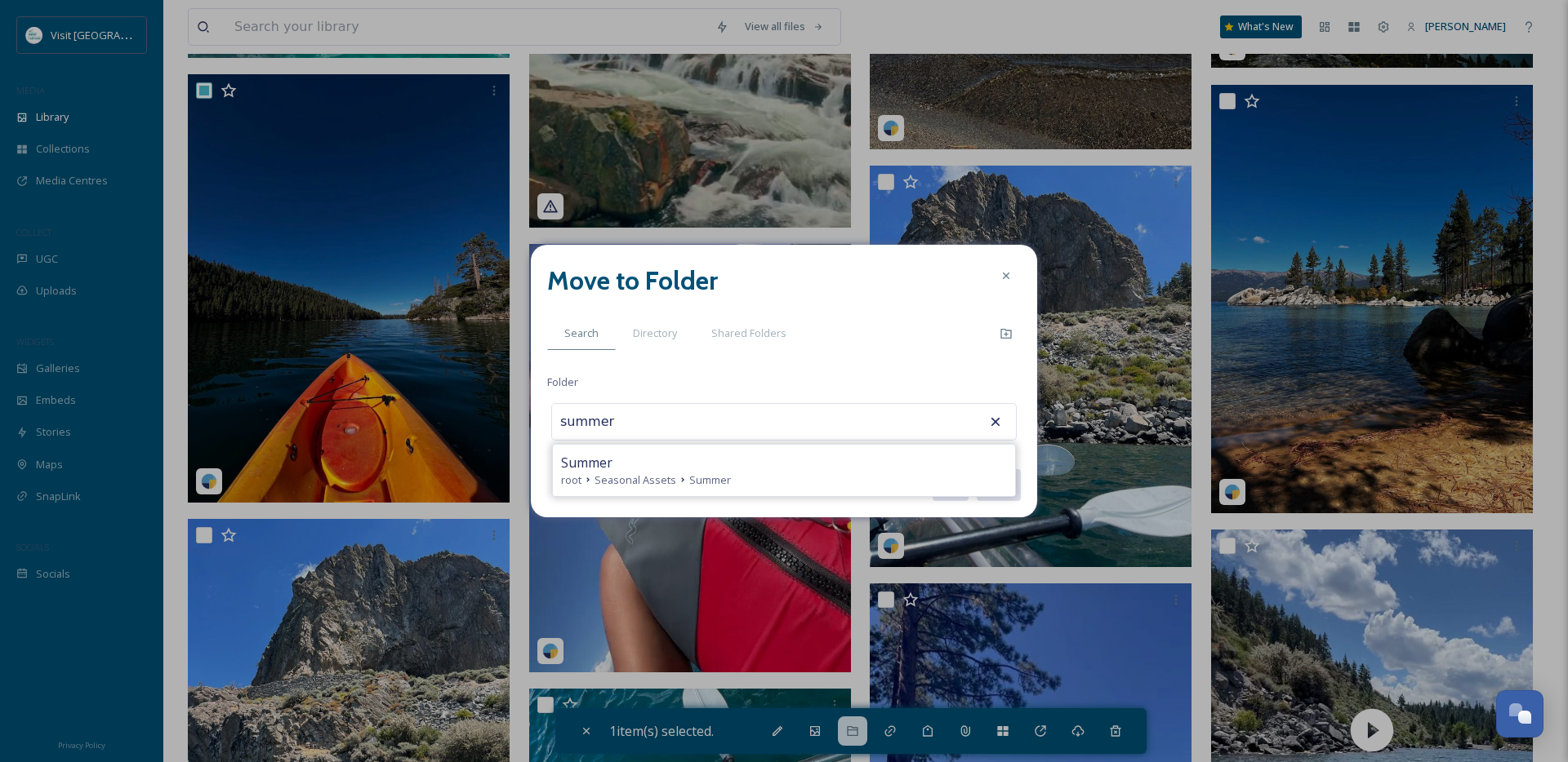
type input "Summer"
click at [976, 468] on button "Move" at bounding box center [998, 484] width 46 height 33
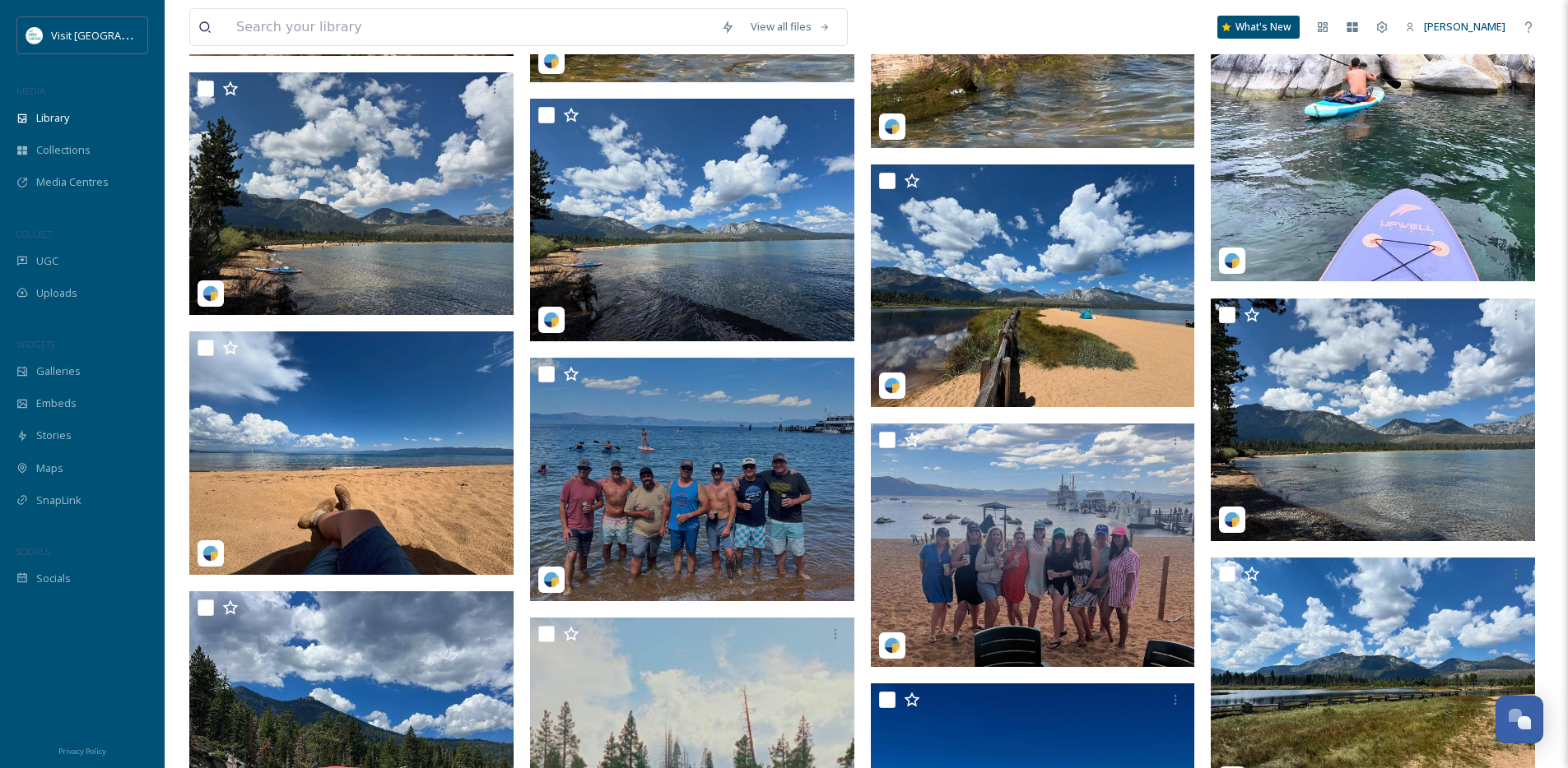
scroll to position [5011, 0]
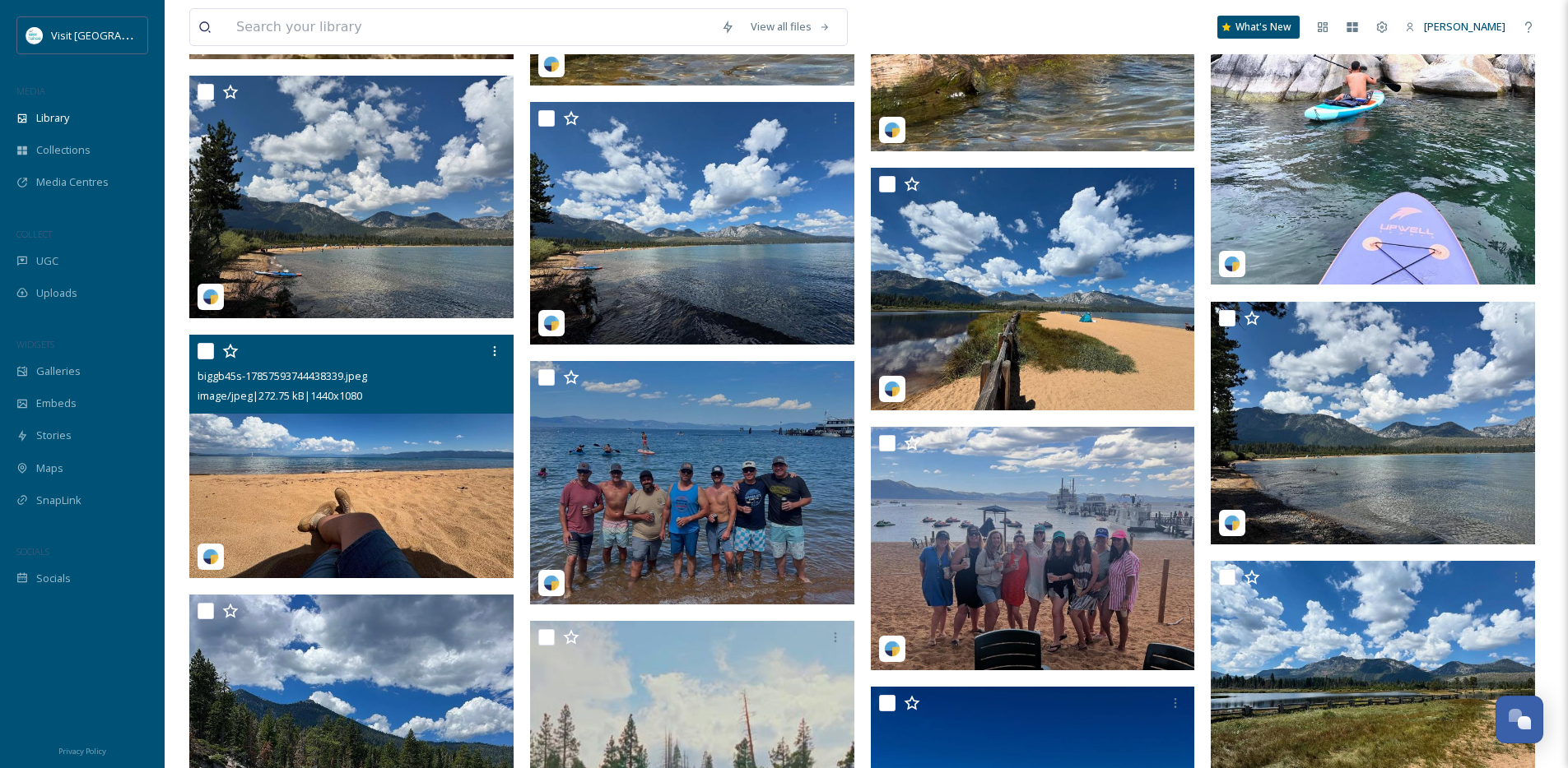
click at [211, 360] on input "checkbox" at bounding box center [206, 351] width 16 height 16
checkbox input "true"
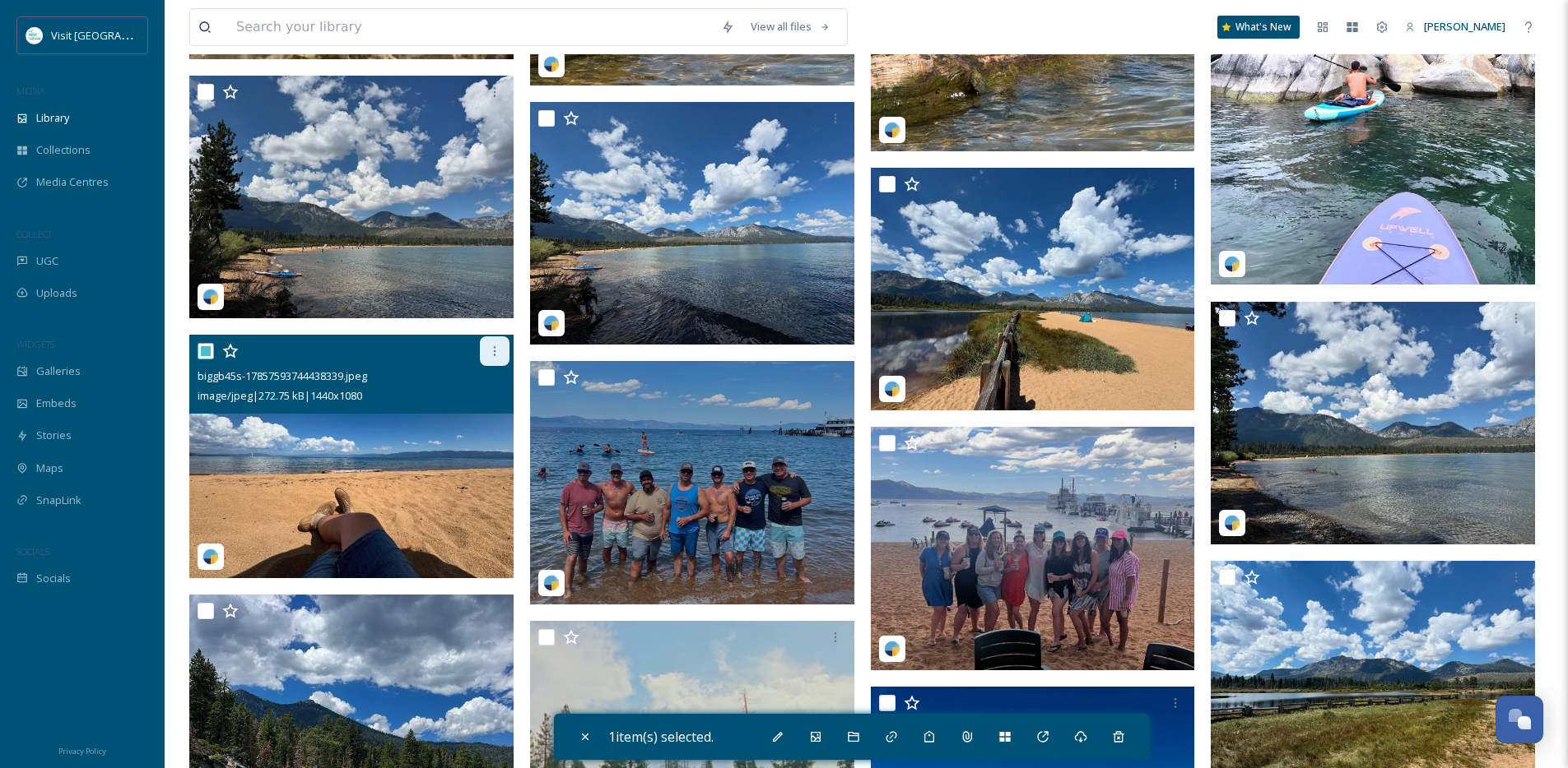
click at [491, 358] on icon at bounding box center [495, 351] width 14 height 14
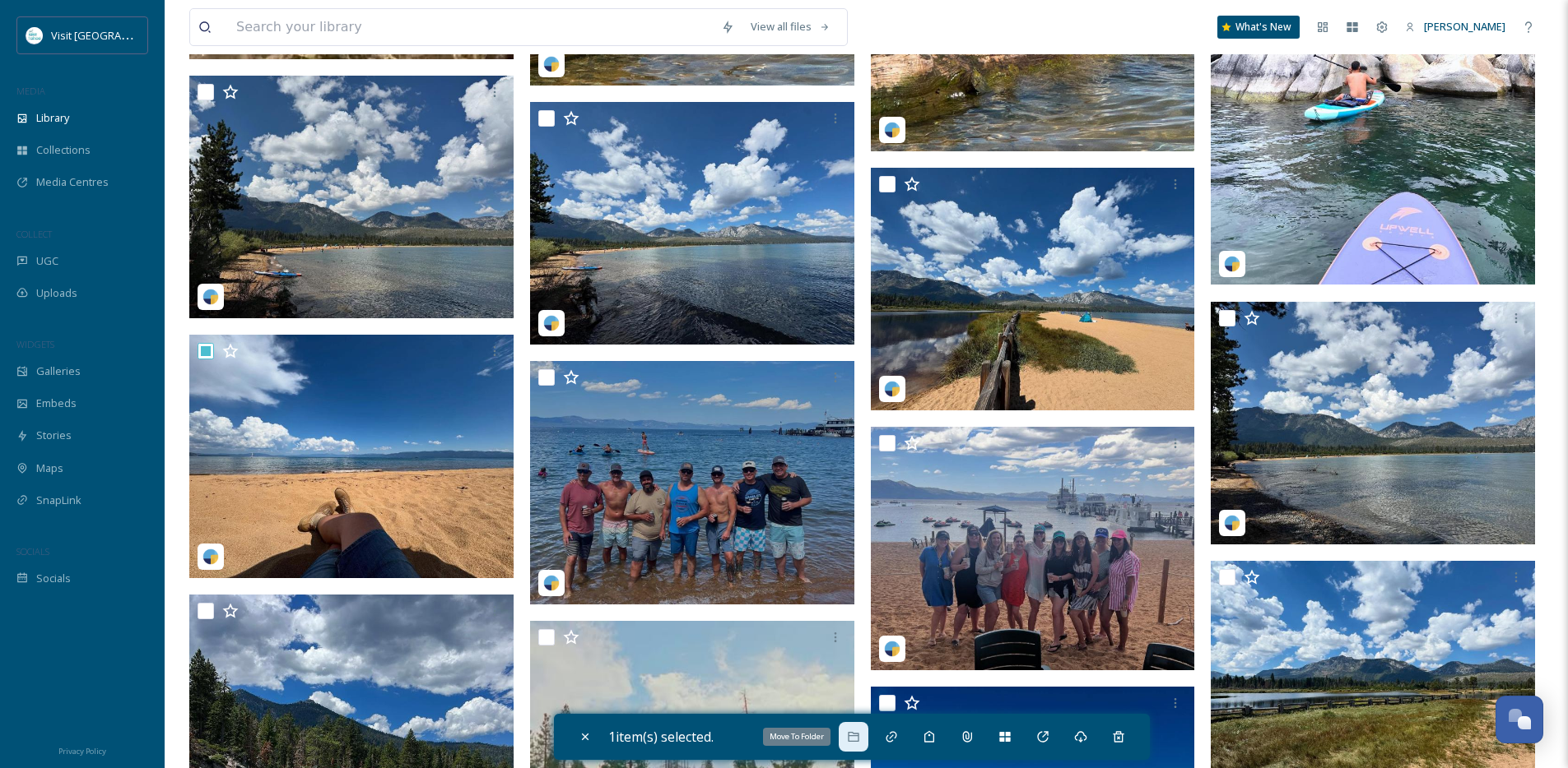
click at [859, 737] on icon at bounding box center [853, 737] width 11 height 10
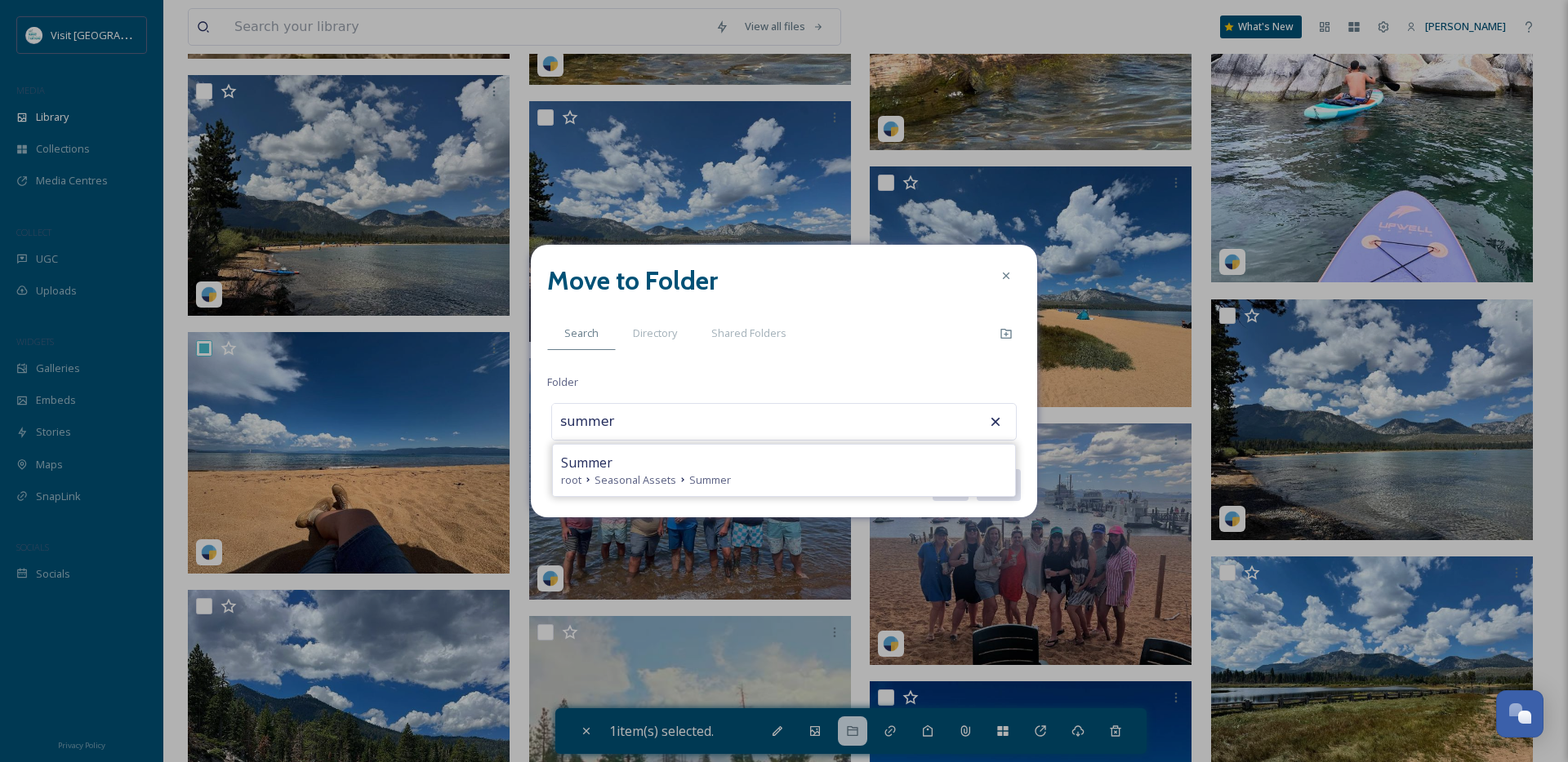
type input "Summer"
click at [976, 468] on button "Move" at bounding box center [998, 484] width 46 height 33
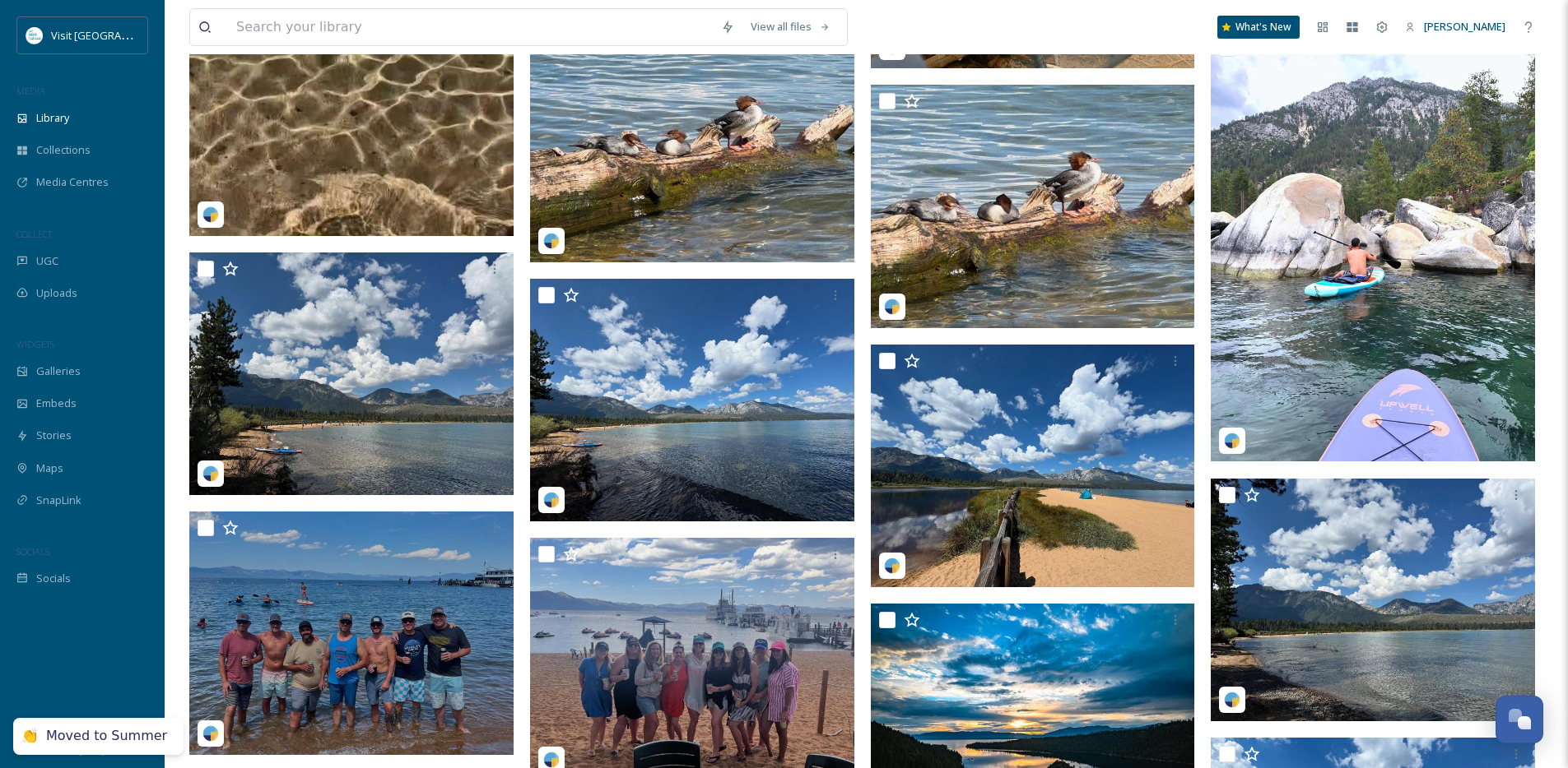
scroll to position [4808, 0]
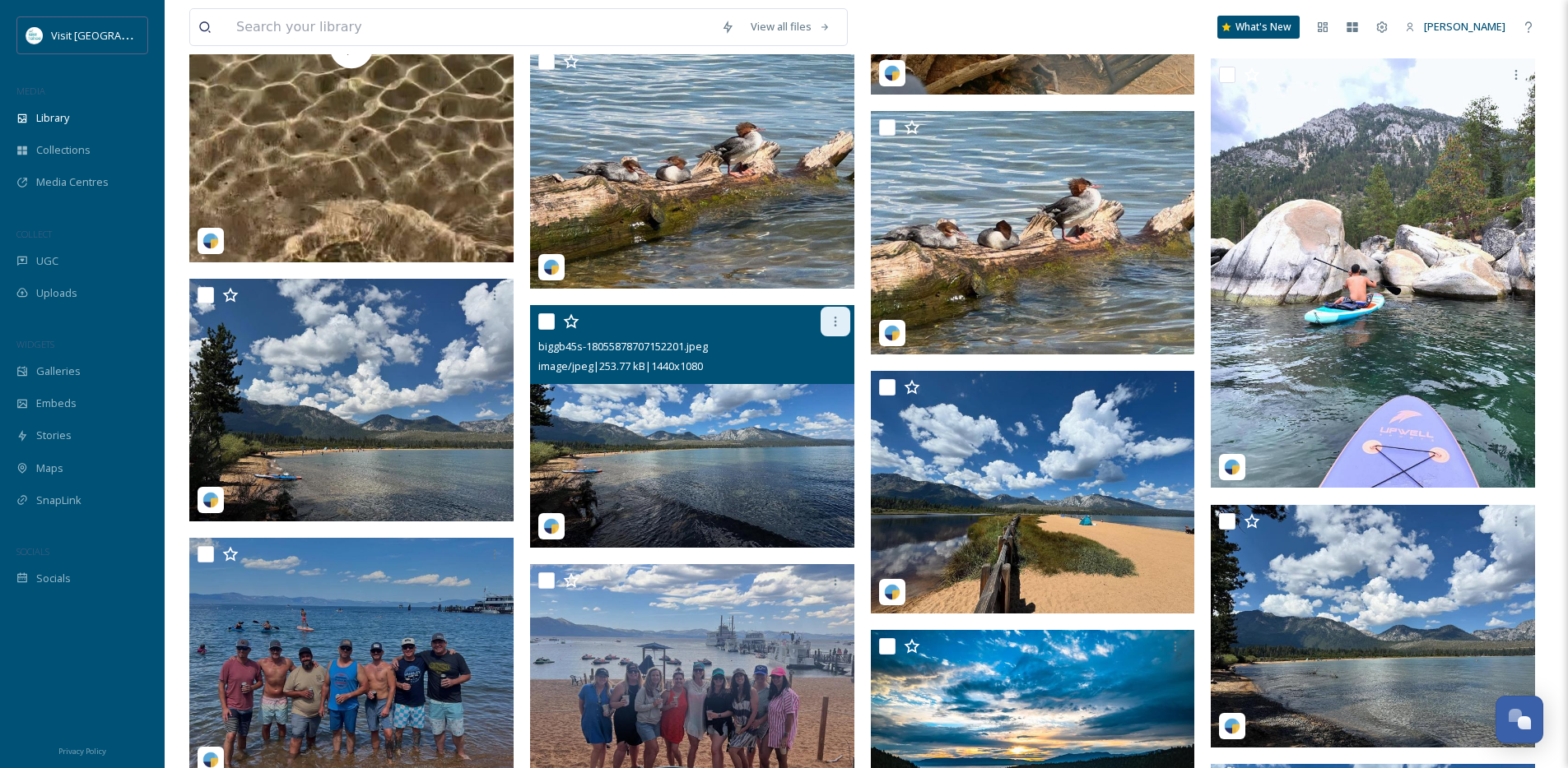
click at [832, 328] on icon at bounding box center [835, 322] width 14 height 14
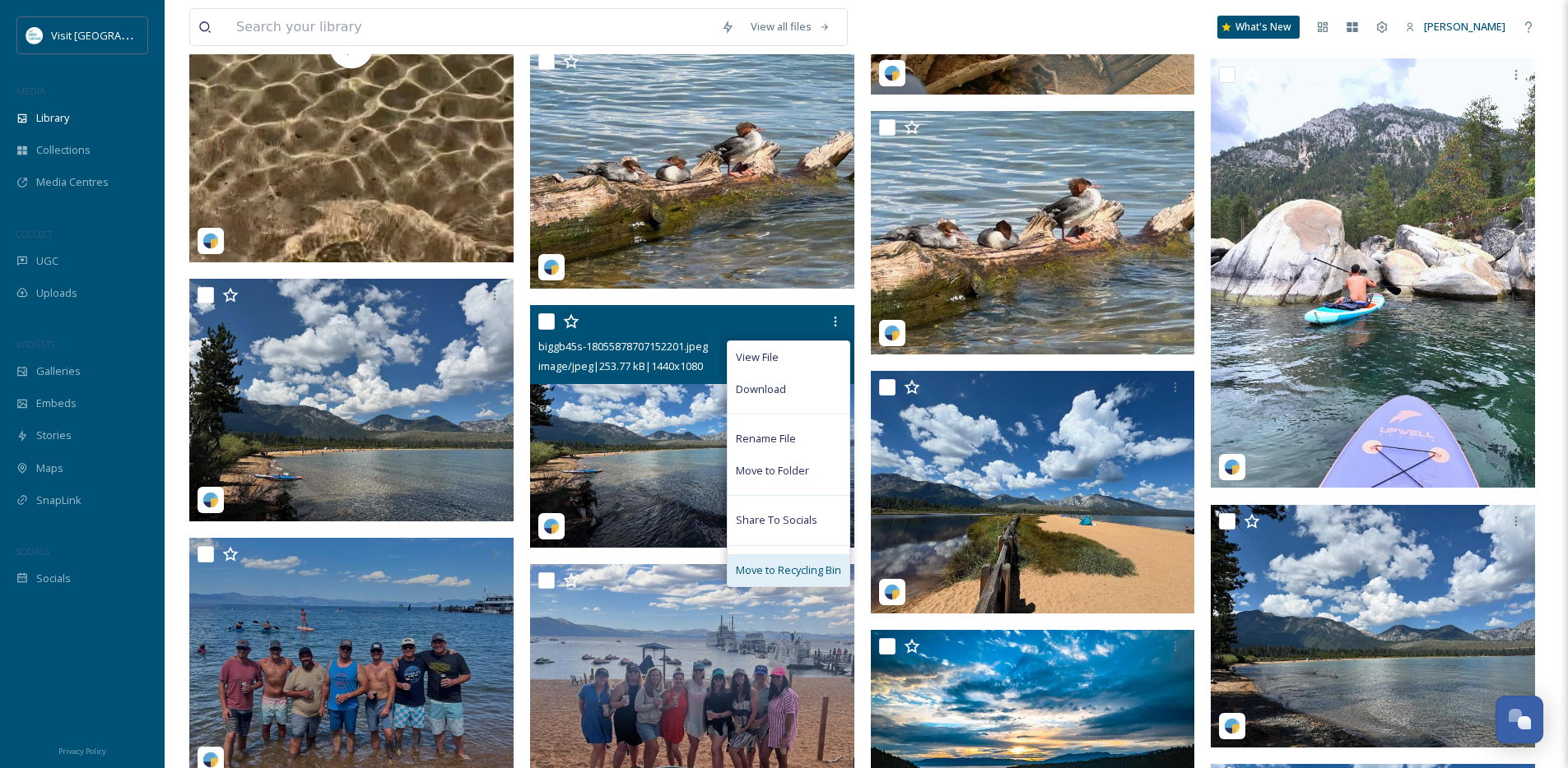
click at [775, 572] on div "Move to Recycling Bin" at bounding box center [788, 570] width 121 height 32
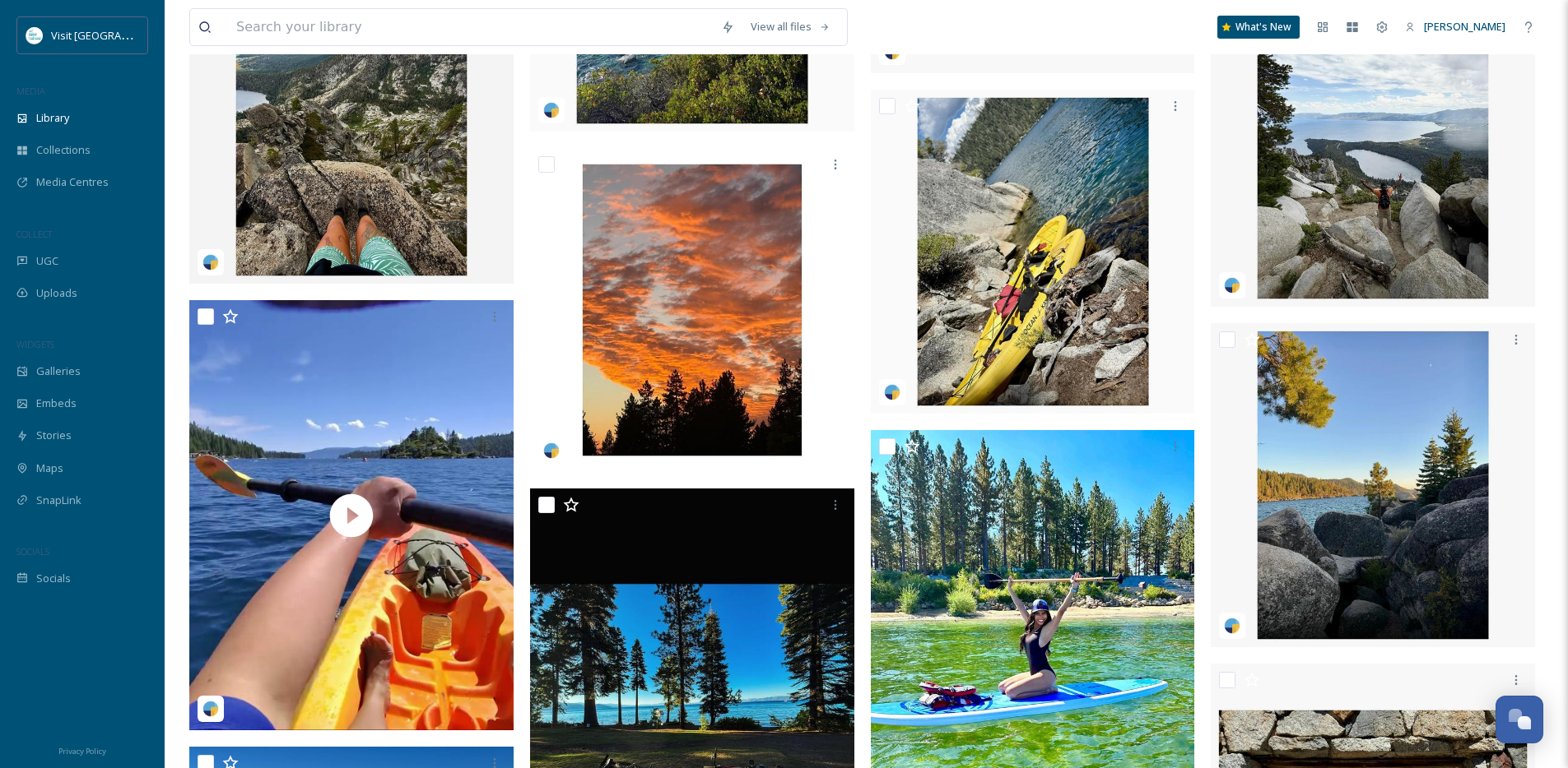
scroll to position [6794, 0]
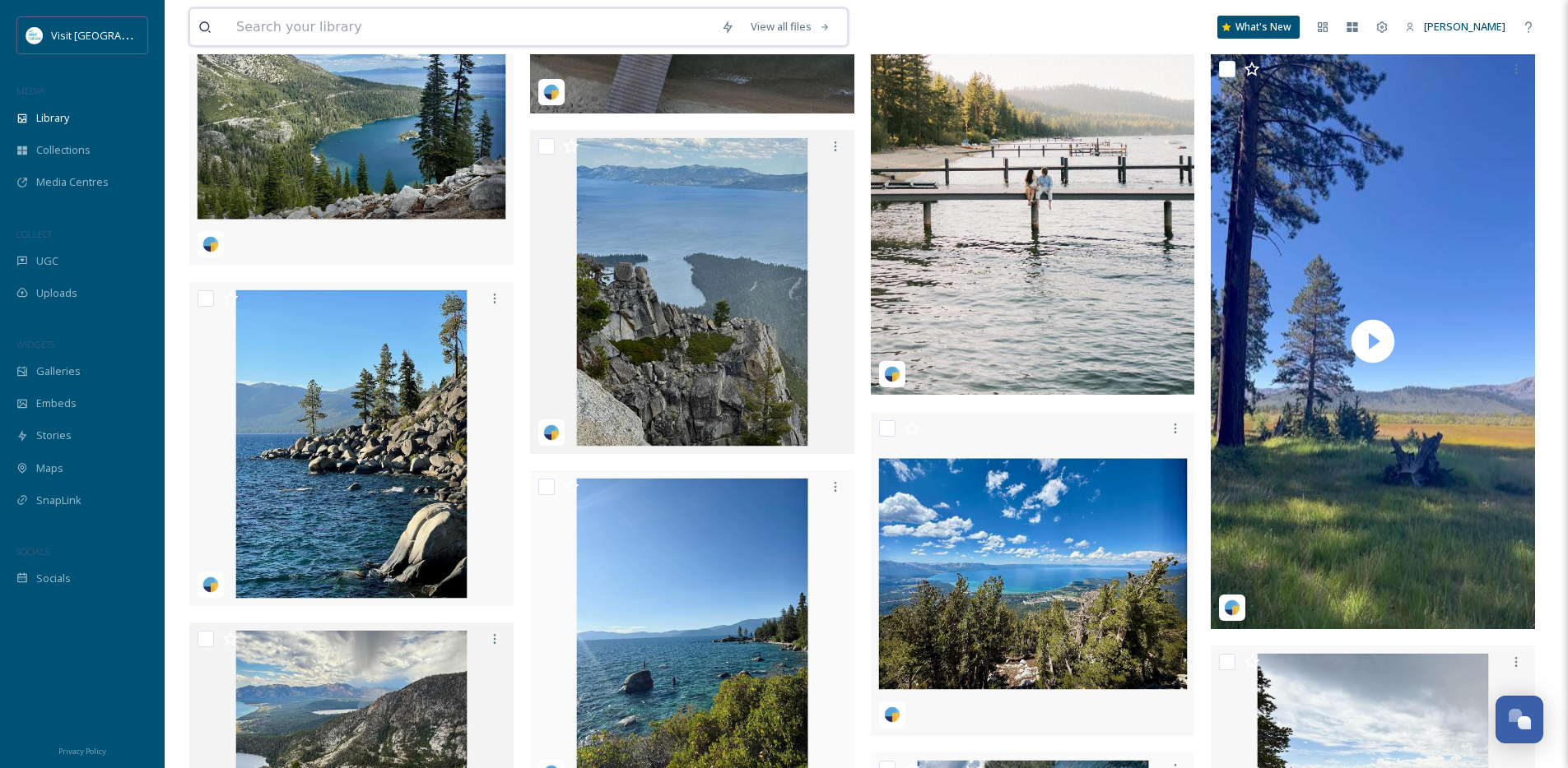
click at [293, 16] on input at bounding box center [470, 27] width 485 height 36
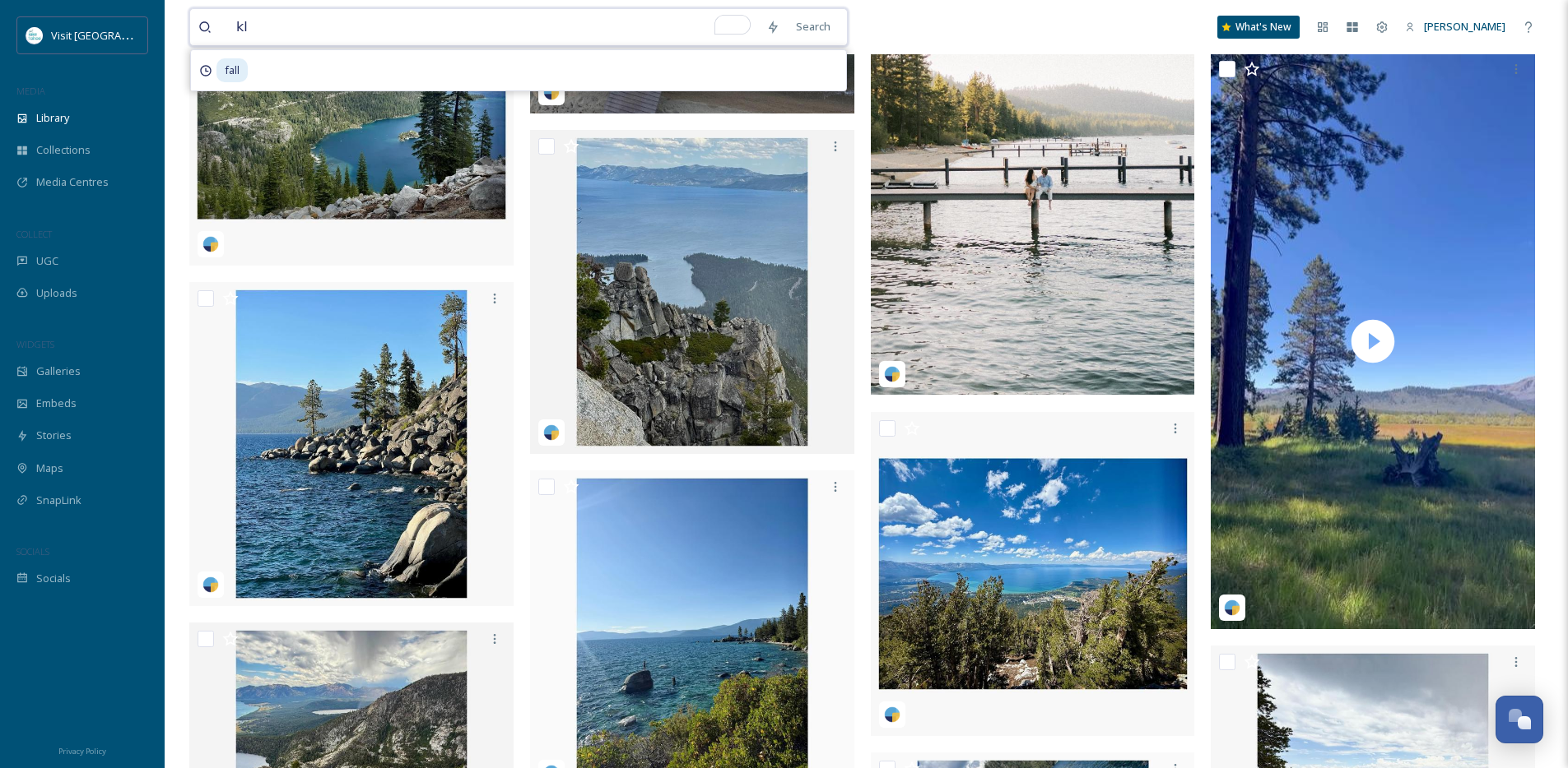
type input "k"
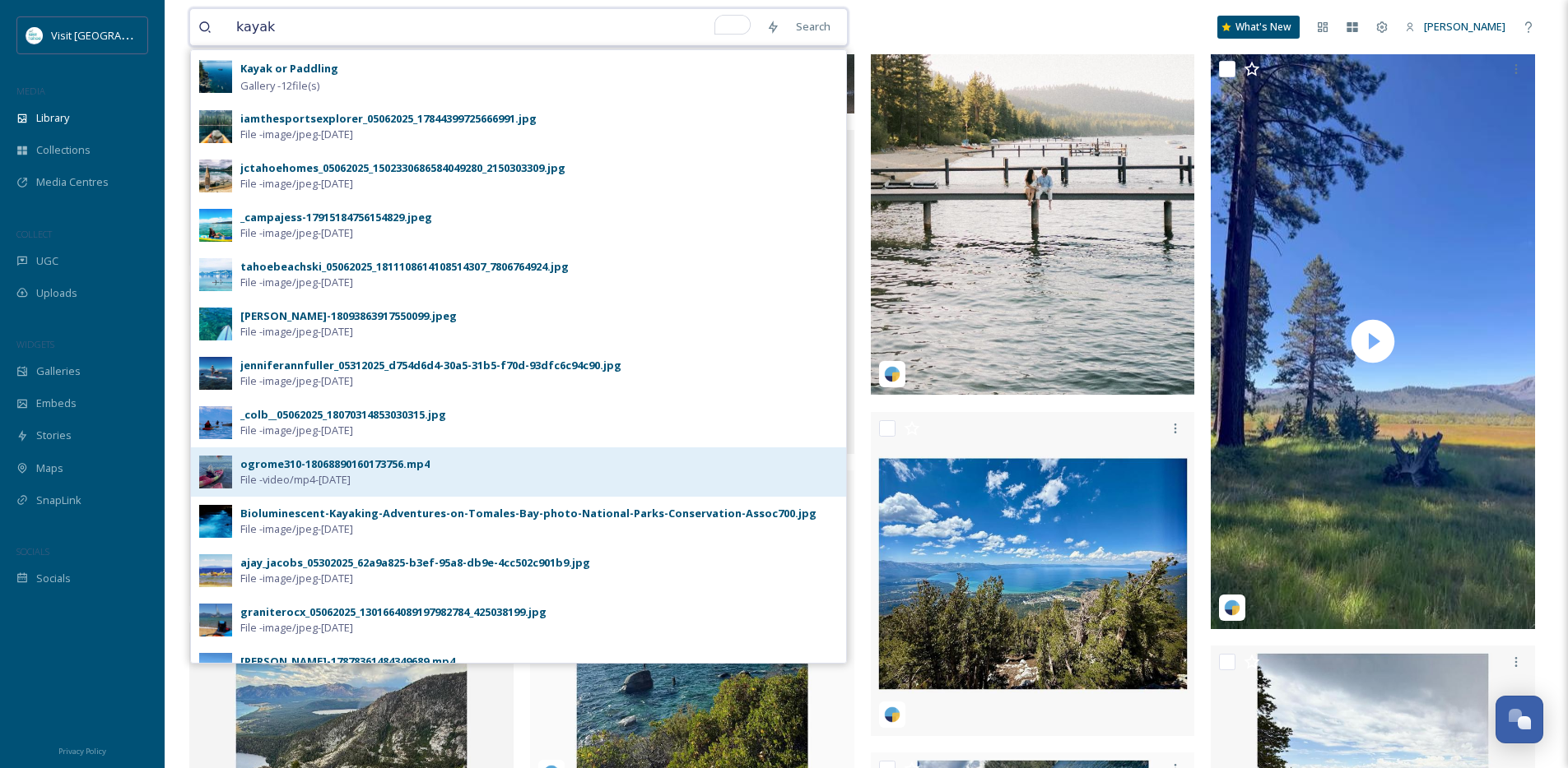
type input "kayak"
click at [328, 465] on div "ogrome310-18068890160173756.mp4" at bounding box center [334, 464] width 189 height 15
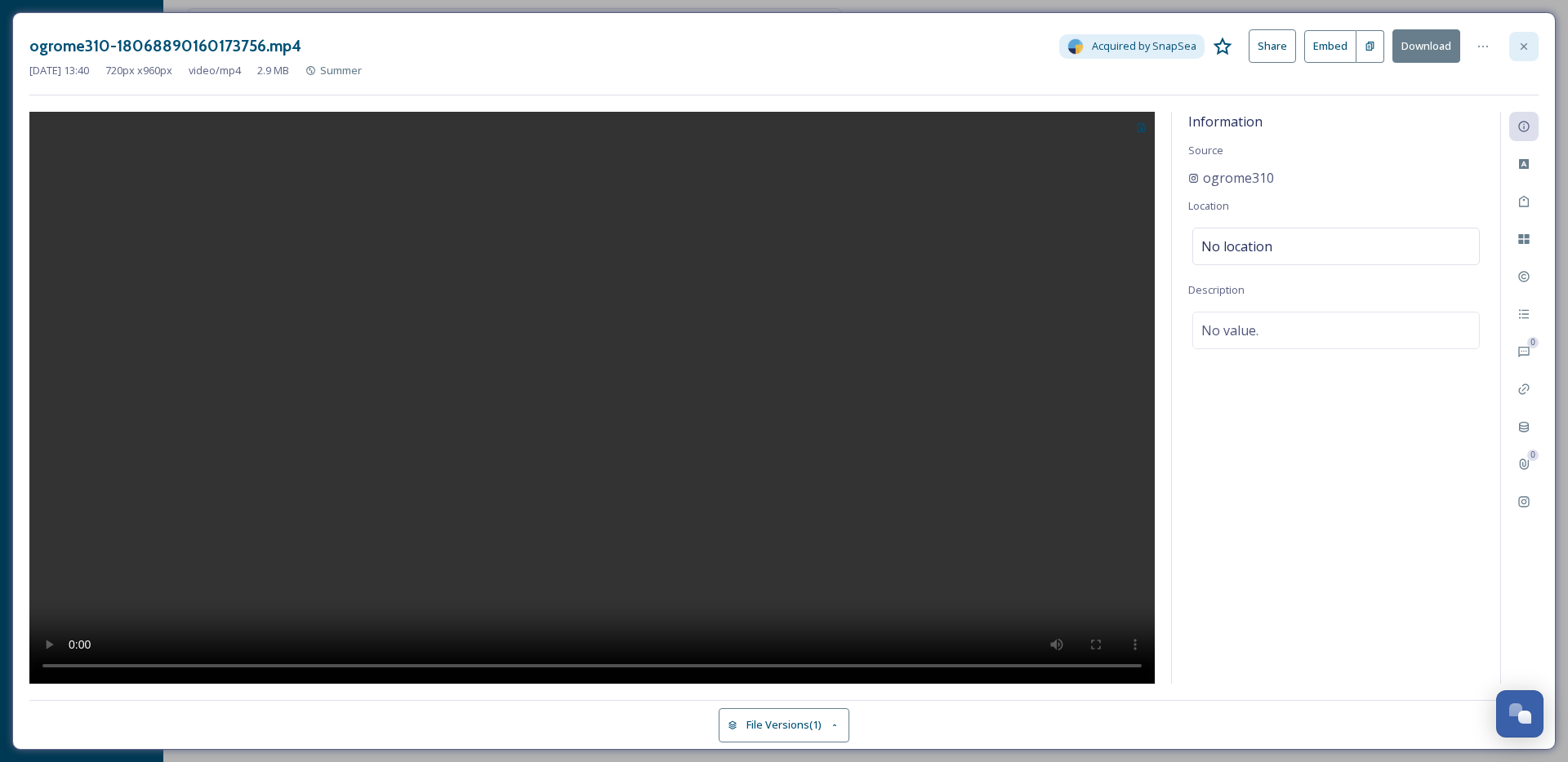
click at [1525, 48] on icon at bounding box center [1524, 45] width 6 height 6
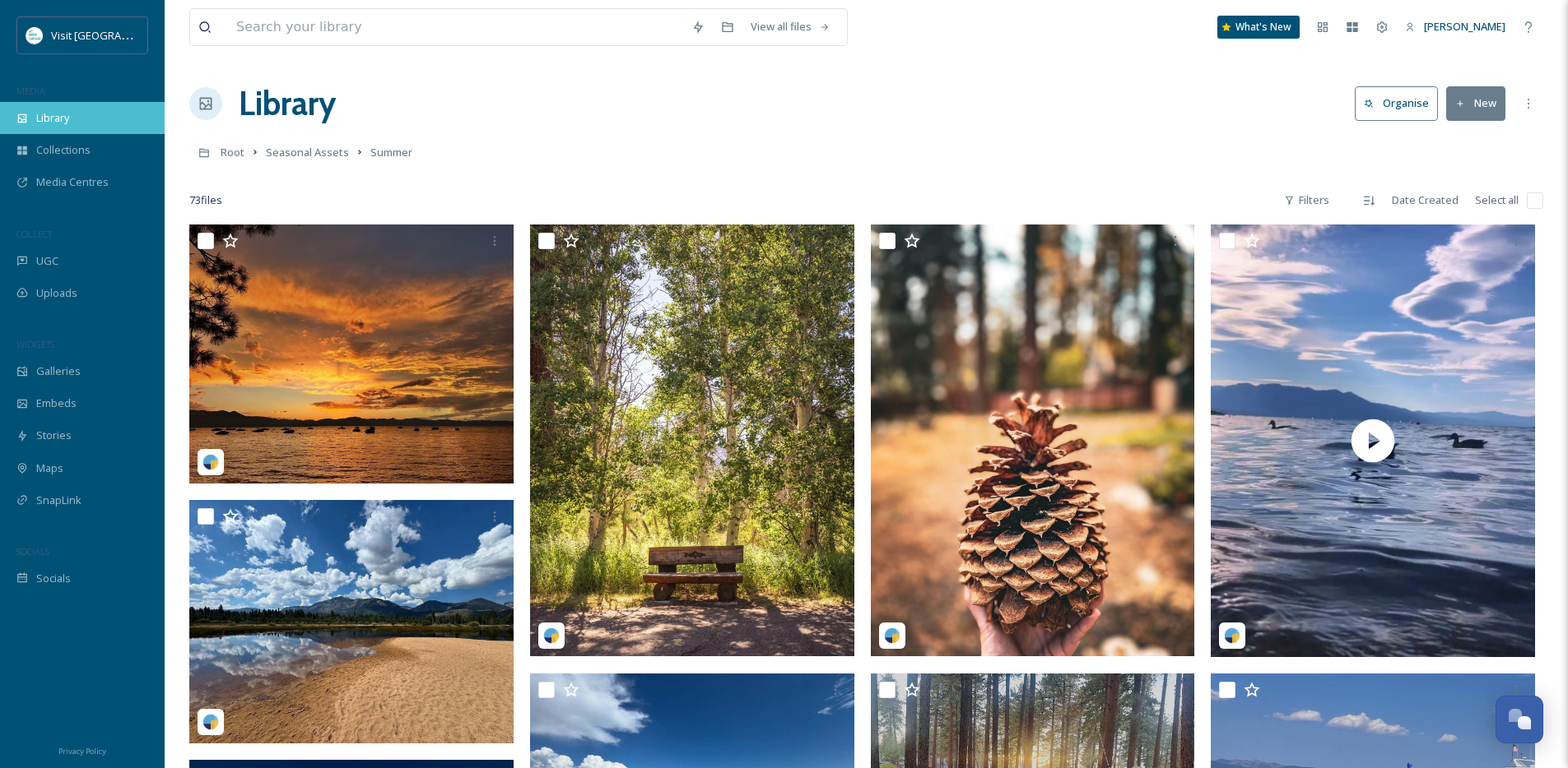
click at [55, 119] on span "Library" at bounding box center [53, 118] width 33 height 15
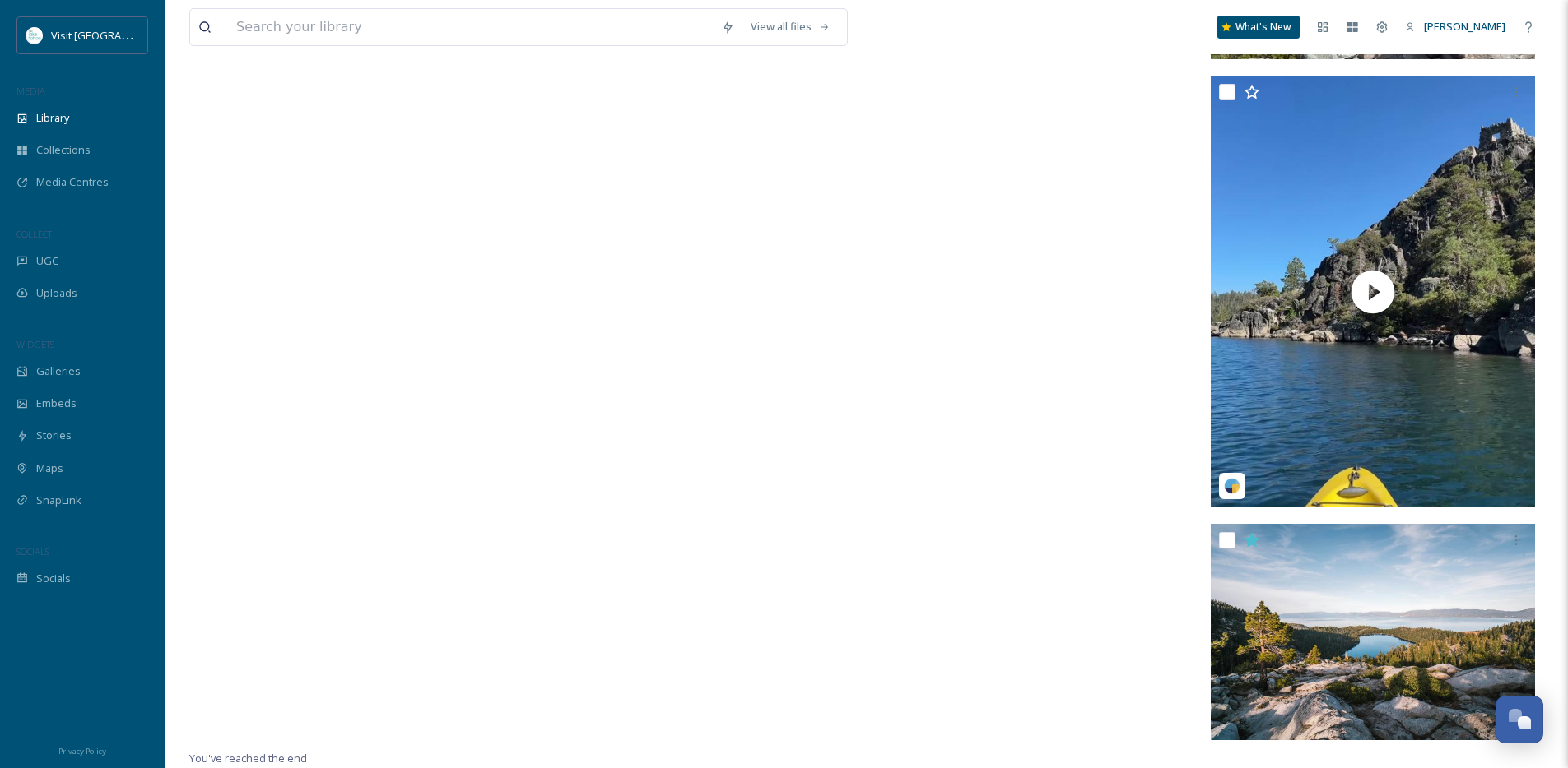
scroll to position [11679, 0]
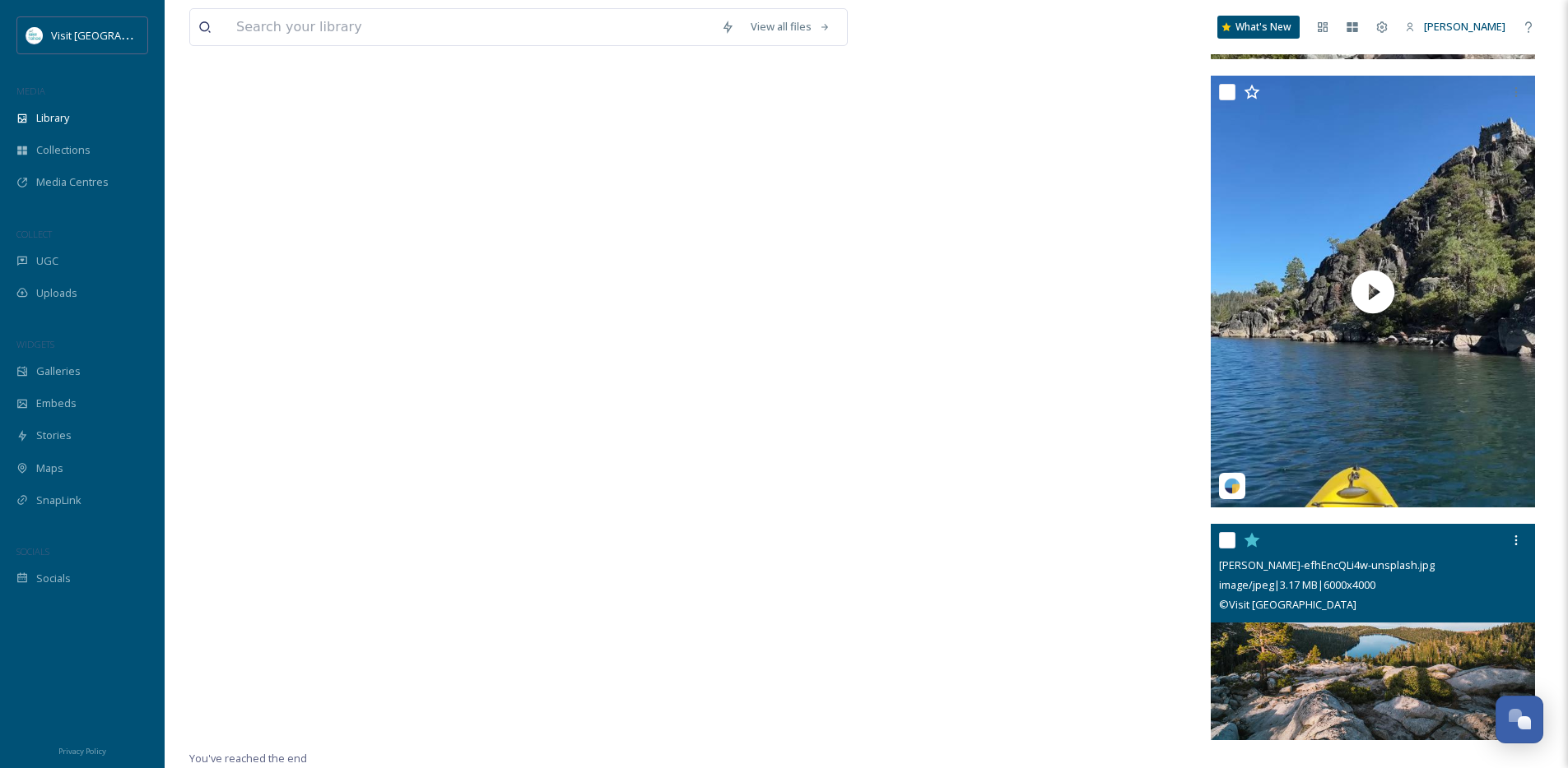
click at [1253, 543] on icon at bounding box center [1252, 541] width 15 height 14
